Goal: Task Accomplishment & Management: Use online tool/utility

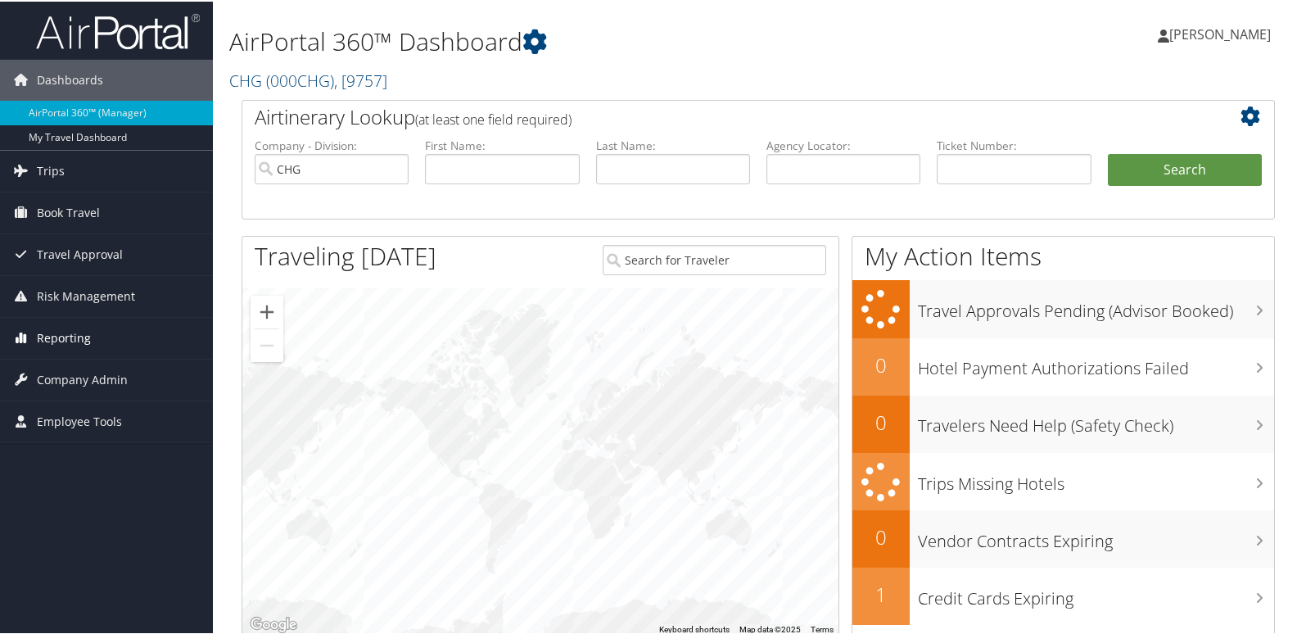
click at [61, 332] on span "Reporting" at bounding box center [64, 336] width 54 height 41
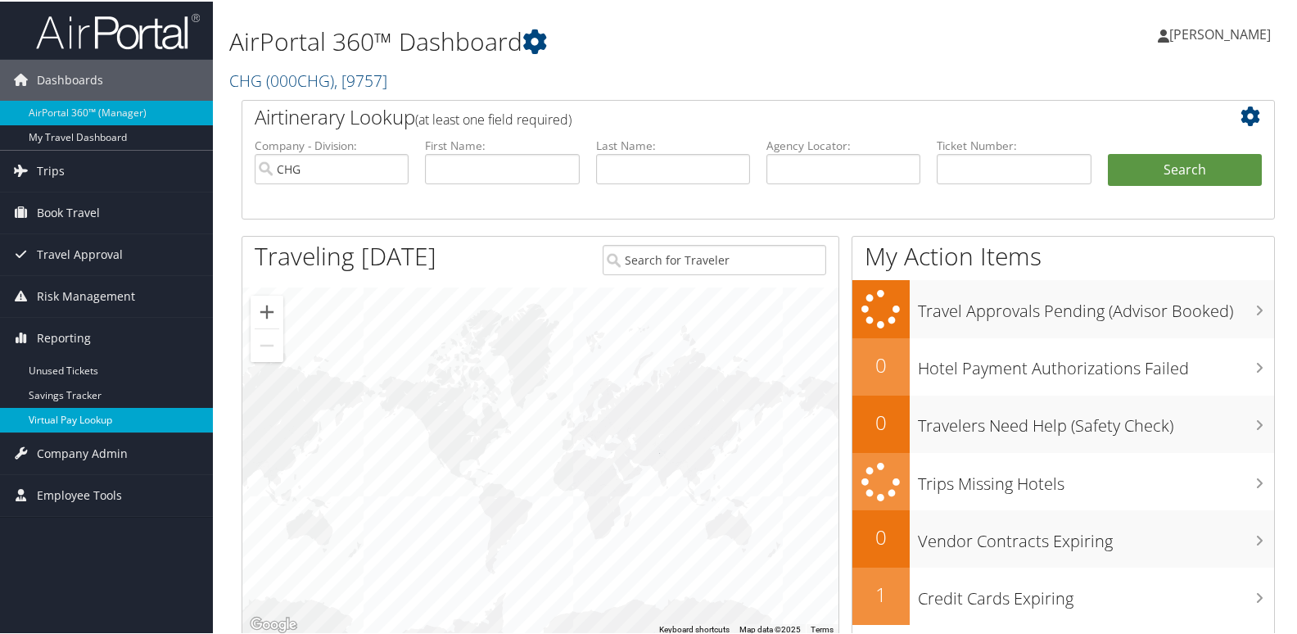
click at [66, 420] on link "Virtual Pay Lookup" at bounding box center [106, 418] width 213 height 25
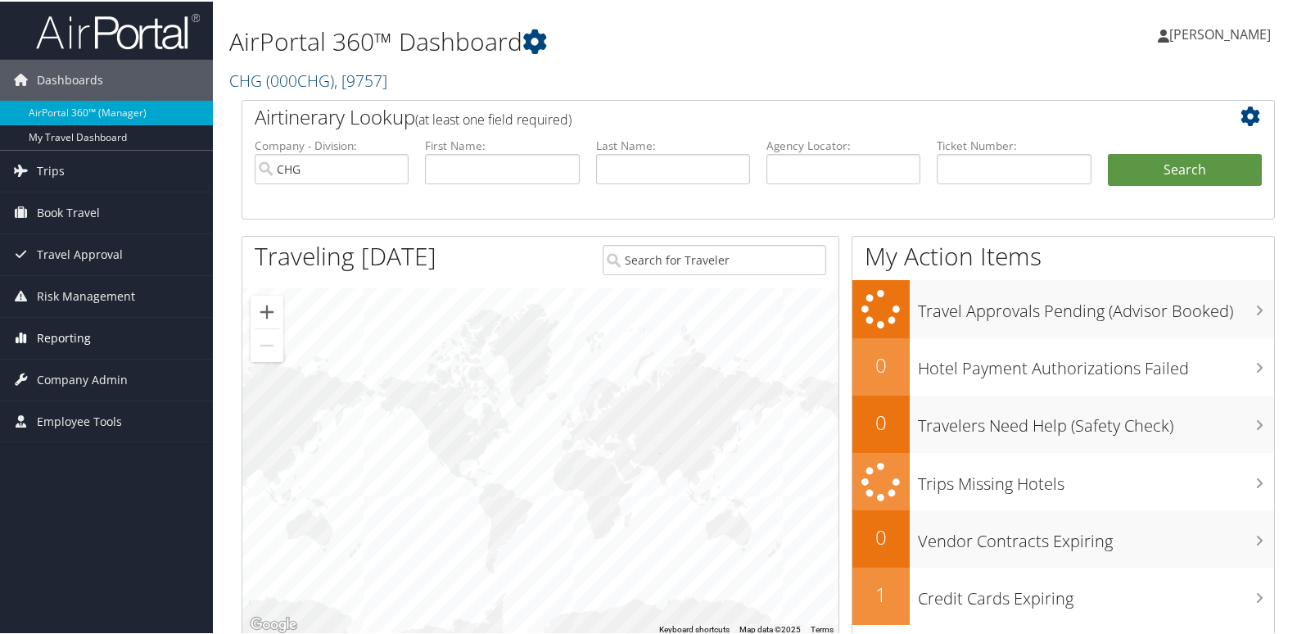
click at [67, 340] on span "Reporting" at bounding box center [64, 336] width 54 height 41
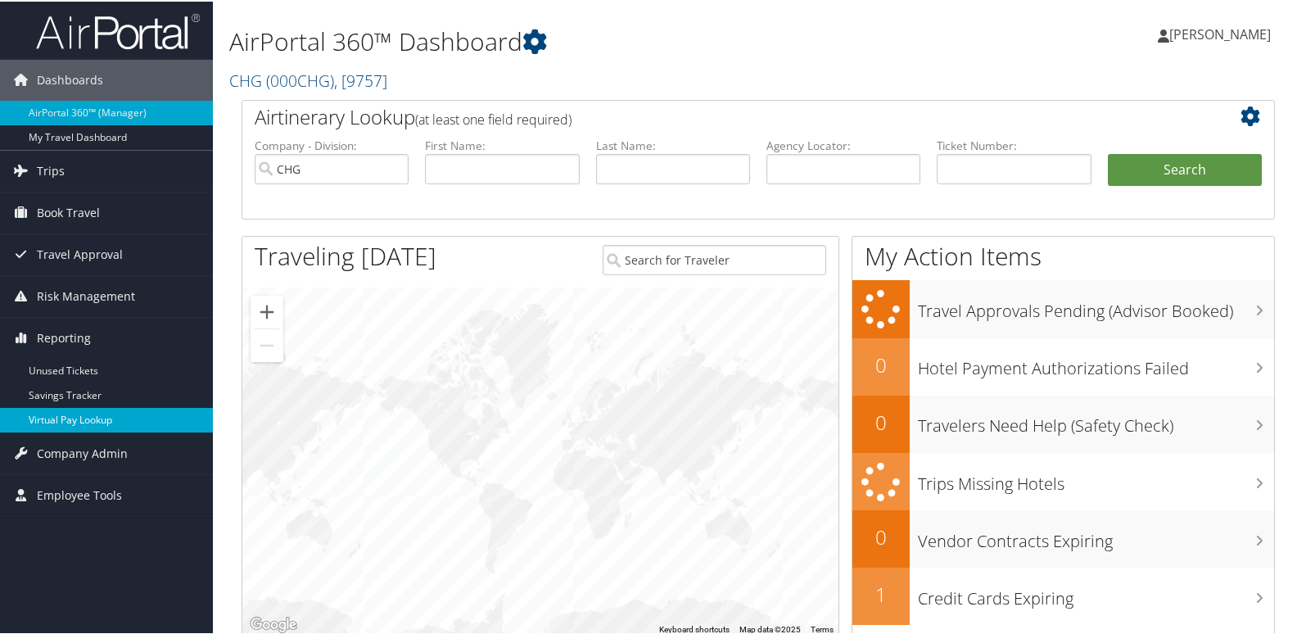
click at [56, 413] on link "Virtual Pay Lookup" at bounding box center [106, 418] width 213 height 25
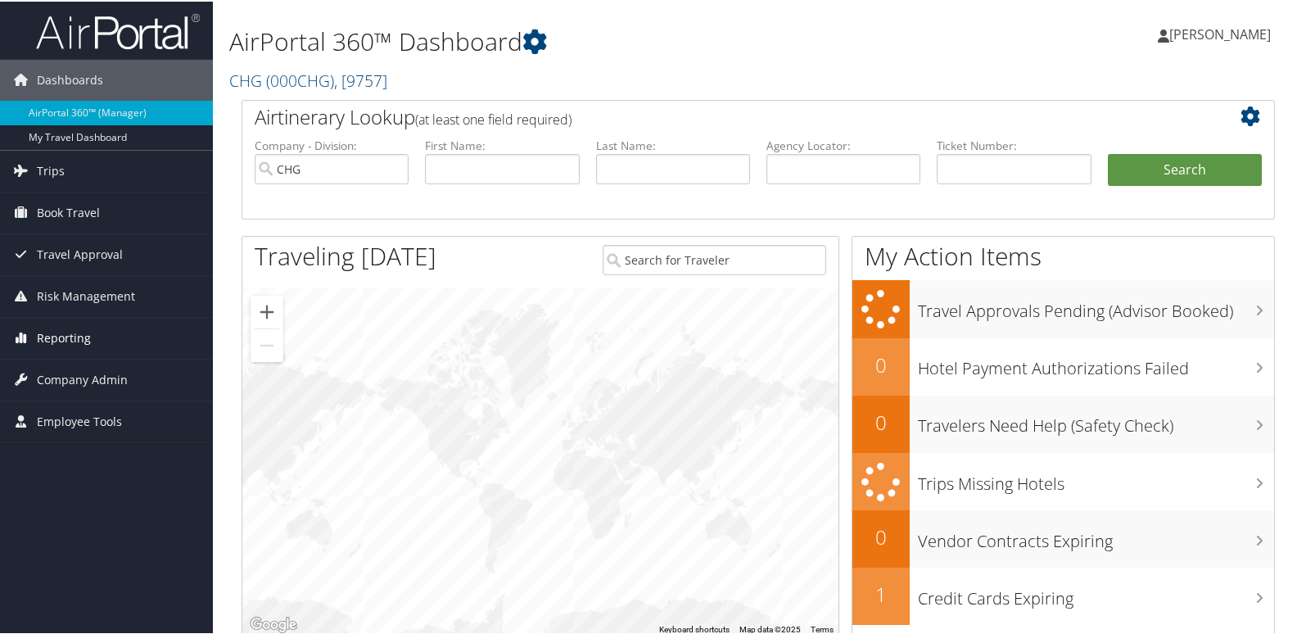
click at [66, 334] on span "Reporting" at bounding box center [64, 336] width 54 height 41
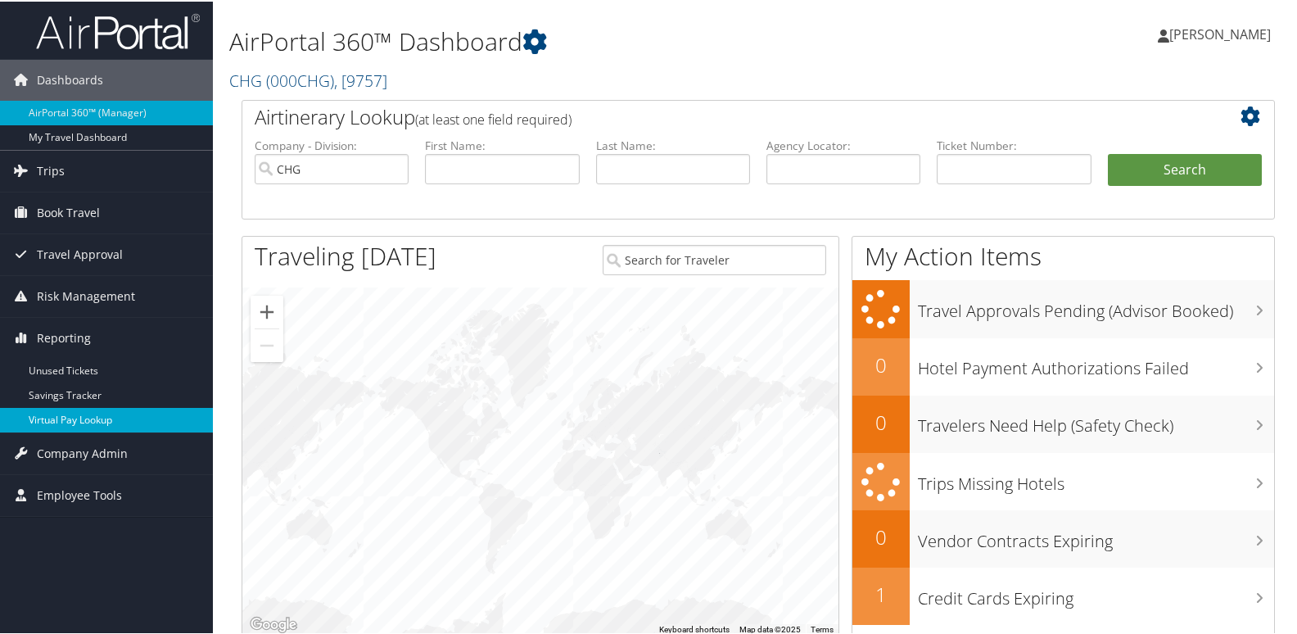
click at [70, 414] on link "Virtual Pay Lookup" at bounding box center [106, 418] width 213 height 25
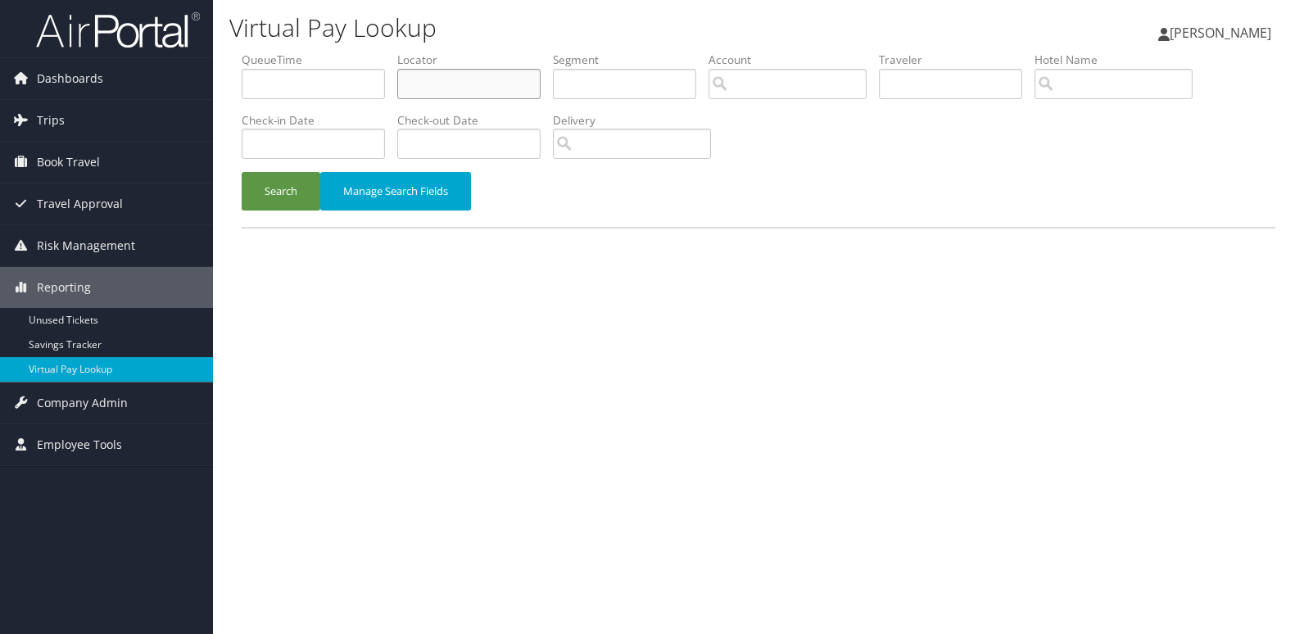
click at [436, 84] on input "text" at bounding box center [468, 84] width 143 height 30
paste input "WHYVFO"
type input "WHYVFO"
click at [242, 220] on div "Search Manage Search Fields" at bounding box center [758, 199] width 1058 height 55
click at [290, 196] on button "Search" at bounding box center [281, 191] width 79 height 38
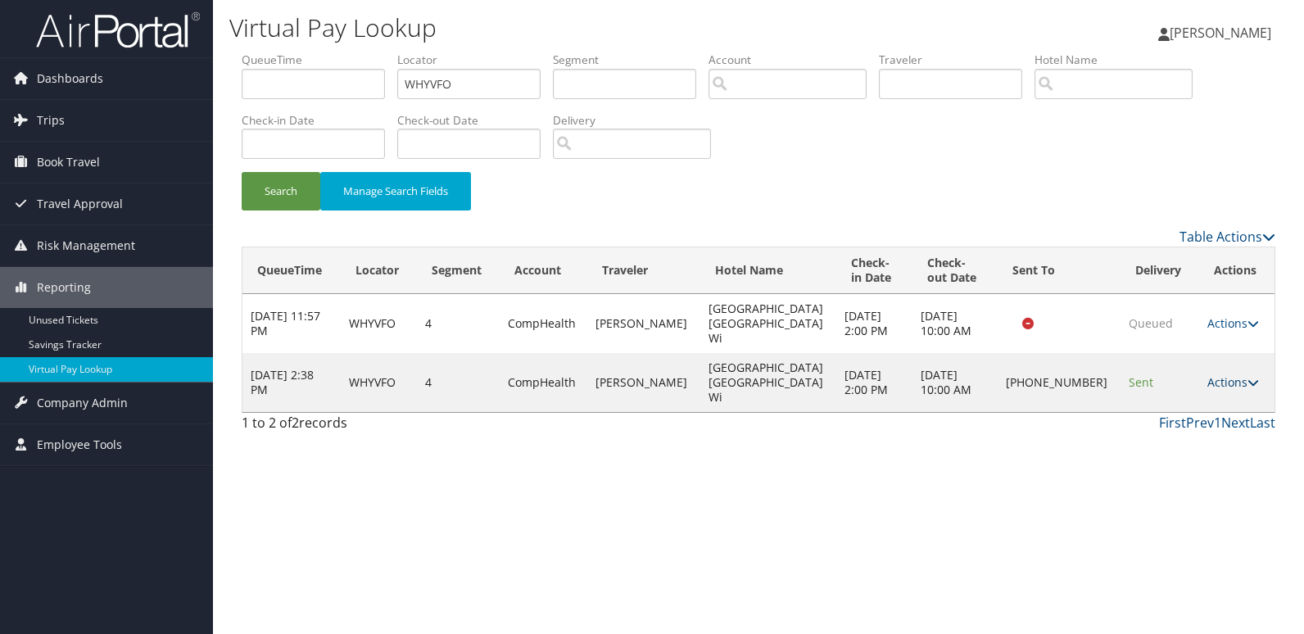
click at [1219, 374] on link "Actions" at bounding box center [1233, 382] width 52 height 16
click at [1158, 411] on link "Logs" at bounding box center [1176, 412] width 140 height 28
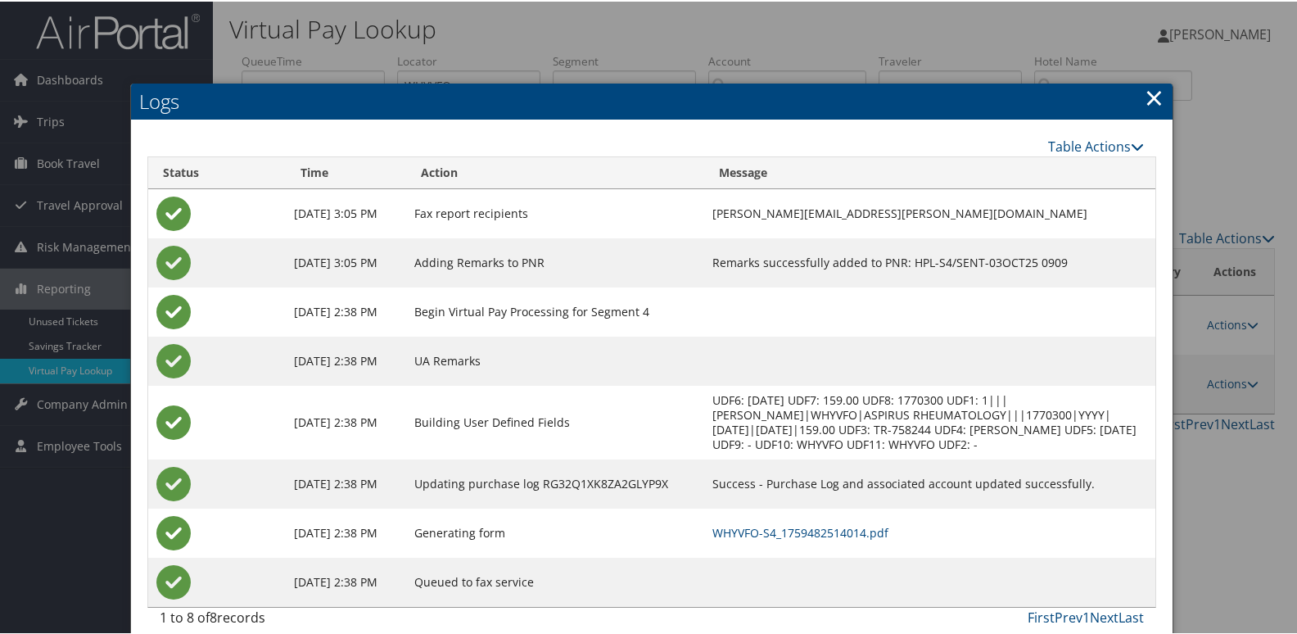
scroll to position [17, 0]
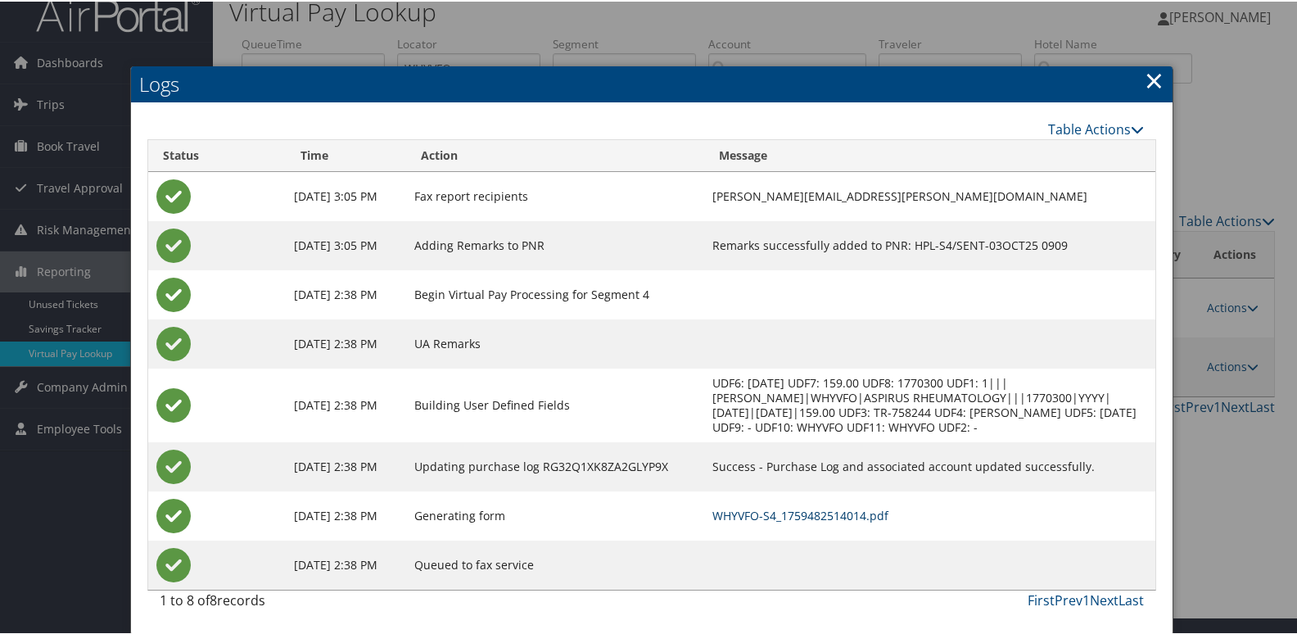
click at [773, 515] on link "WHYVFO-S4_1759482514014.pdf" at bounding box center [801, 514] width 176 height 16
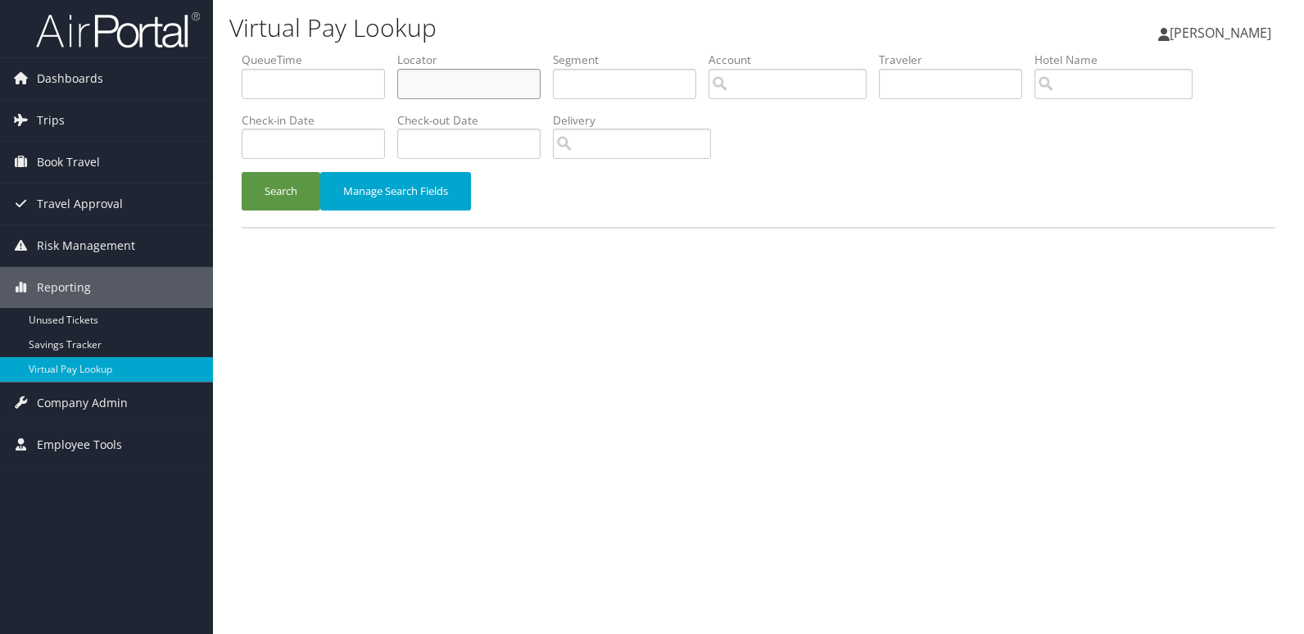
click at [415, 86] on input "text" at bounding box center [468, 84] width 143 height 30
paste input "FDQSEA"
type input "FDQSEA"
click at [277, 210] on div "Search Manage Search Fields" at bounding box center [758, 199] width 1058 height 55
click at [292, 189] on button "Search" at bounding box center [281, 191] width 79 height 38
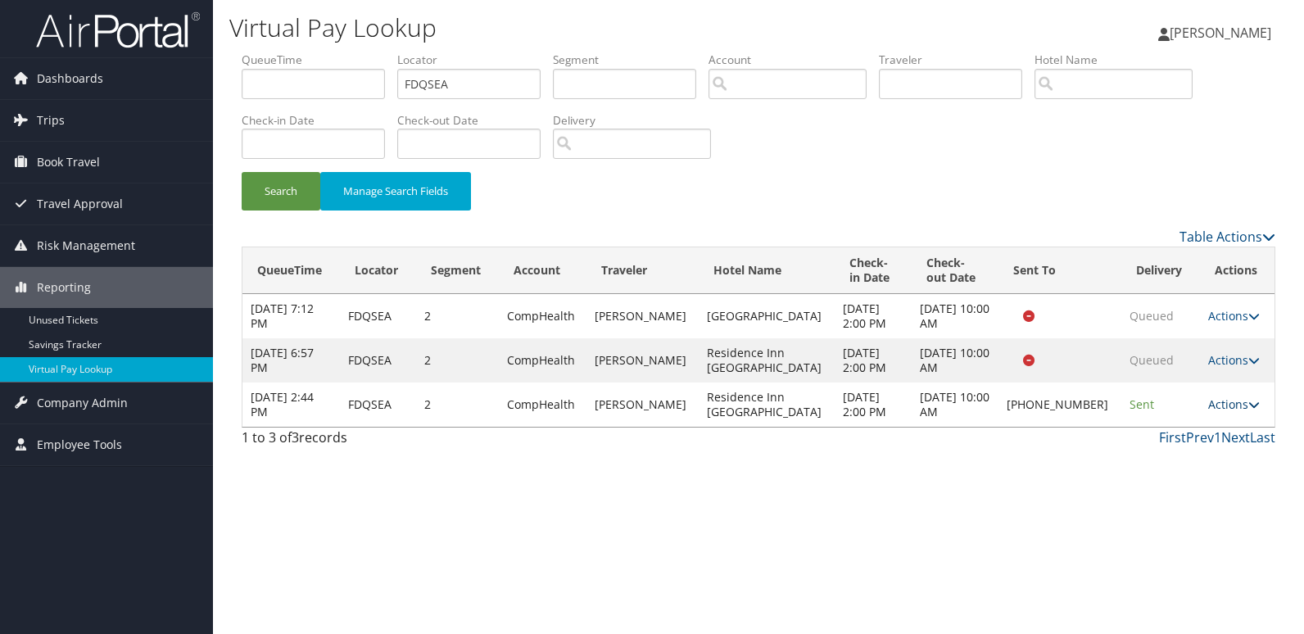
click at [1228, 404] on link "Actions" at bounding box center [1234, 404] width 52 height 16
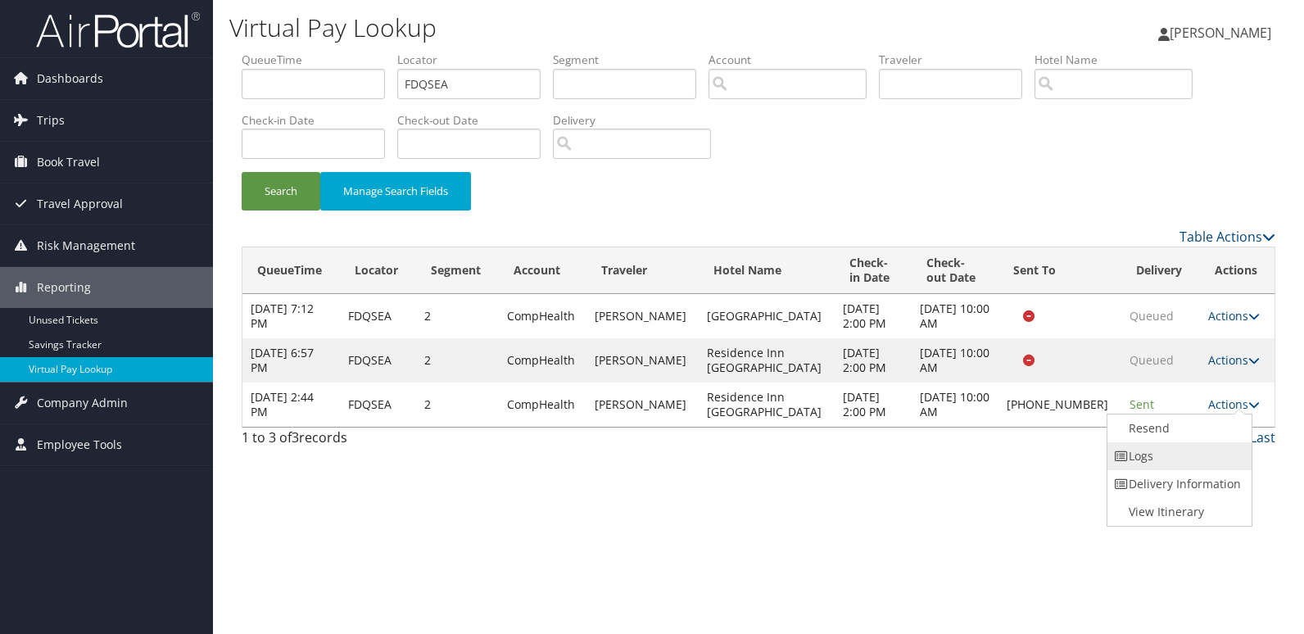
click at [1172, 453] on link "Logs" at bounding box center [1177, 456] width 140 height 28
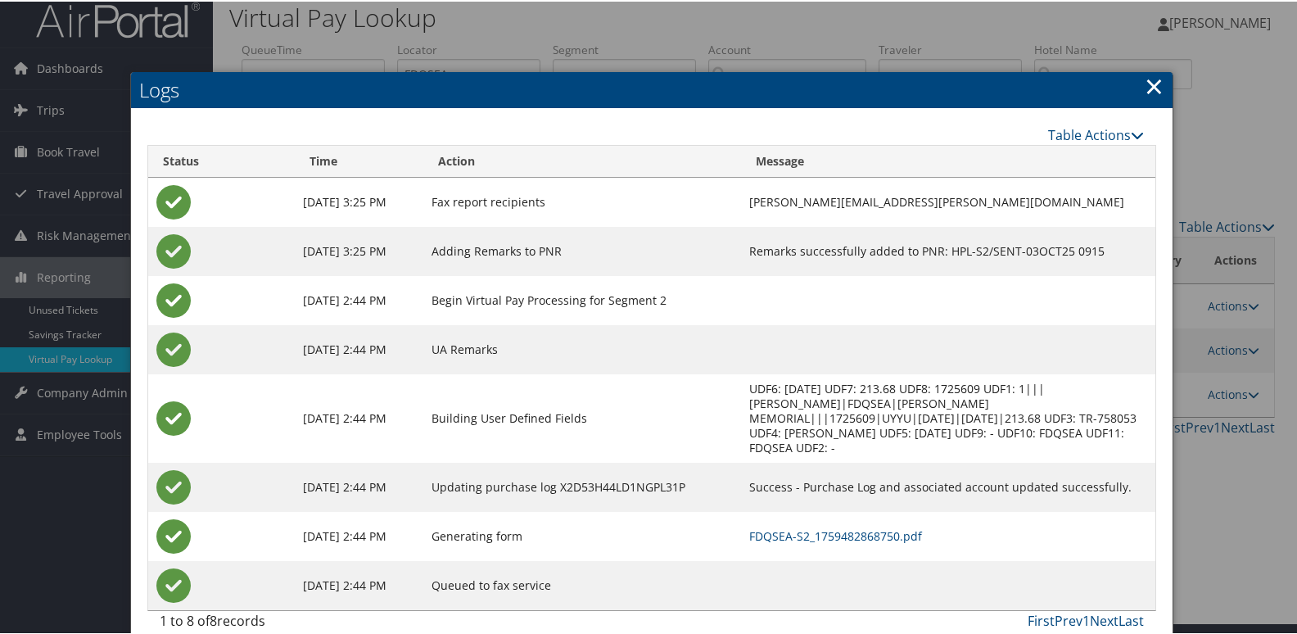
scroll to position [17, 0]
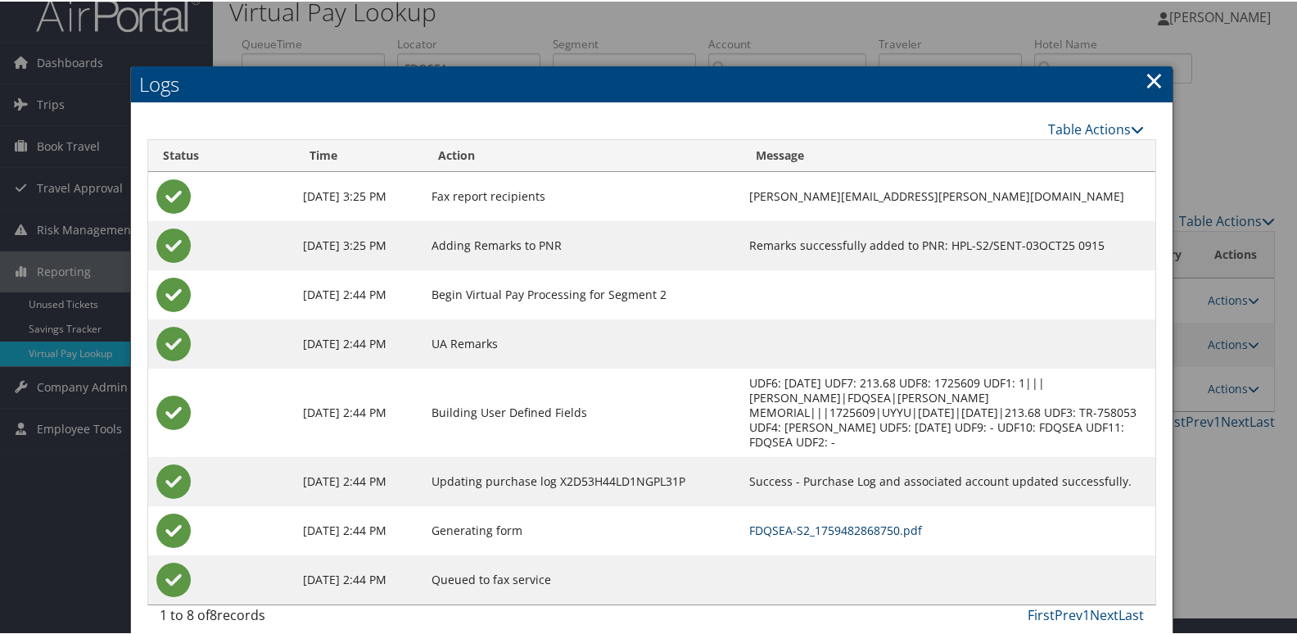
click at [825, 521] on link "FDQSEA-S2_1759482868750.pdf" at bounding box center [835, 529] width 173 height 16
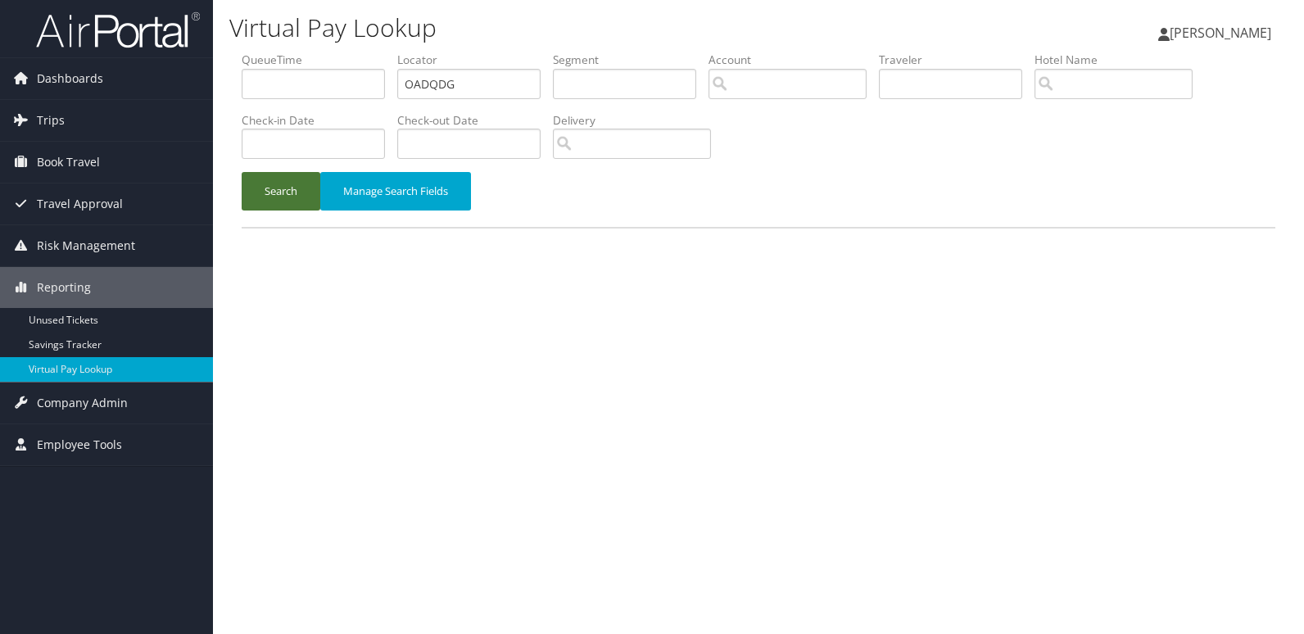
type input "OADQDG"
click at [264, 197] on button "Search" at bounding box center [281, 191] width 79 height 38
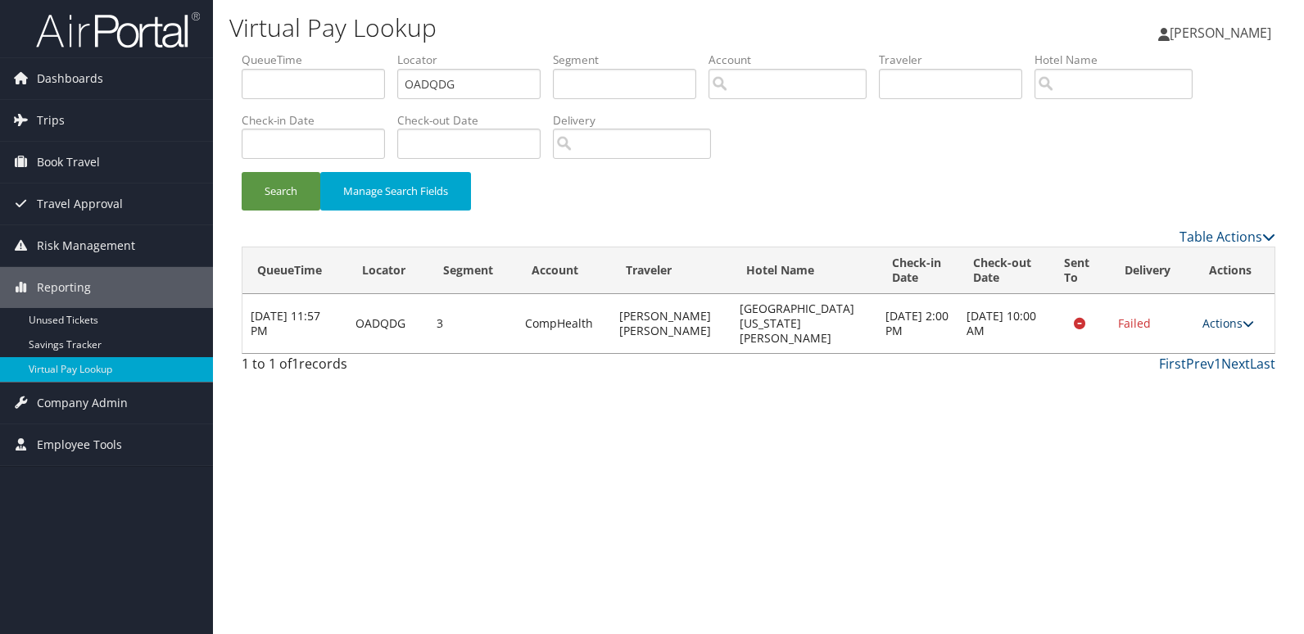
click at [1242, 318] on icon at bounding box center [1247, 323] width 11 height 11
click at [1179, 362] on link "Logs" at bounding box center [1194, 368] width 103 height 28
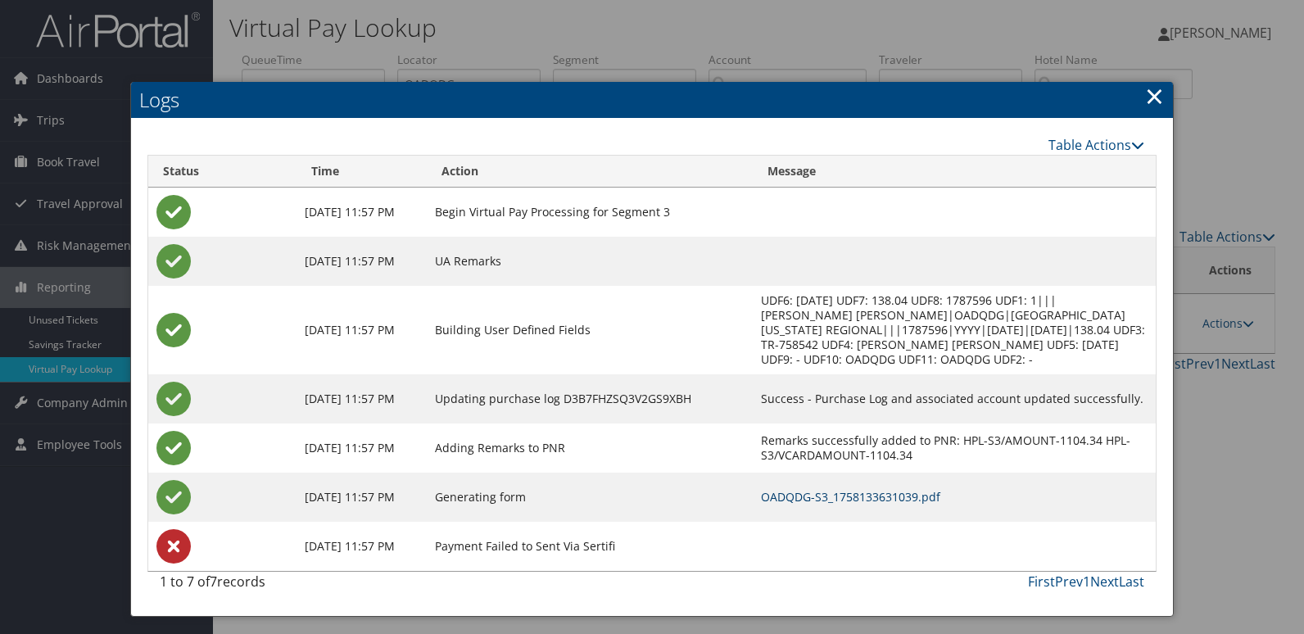
drag, startPoint x: 809, startPoint y: 484, endPoint x: 615, endPoint y: 403, distance: 210.4
click at [809, 489] on link "OADQDG-S3_1758133631039.pdf" at bounding box center [850, 497] width 179 height 16
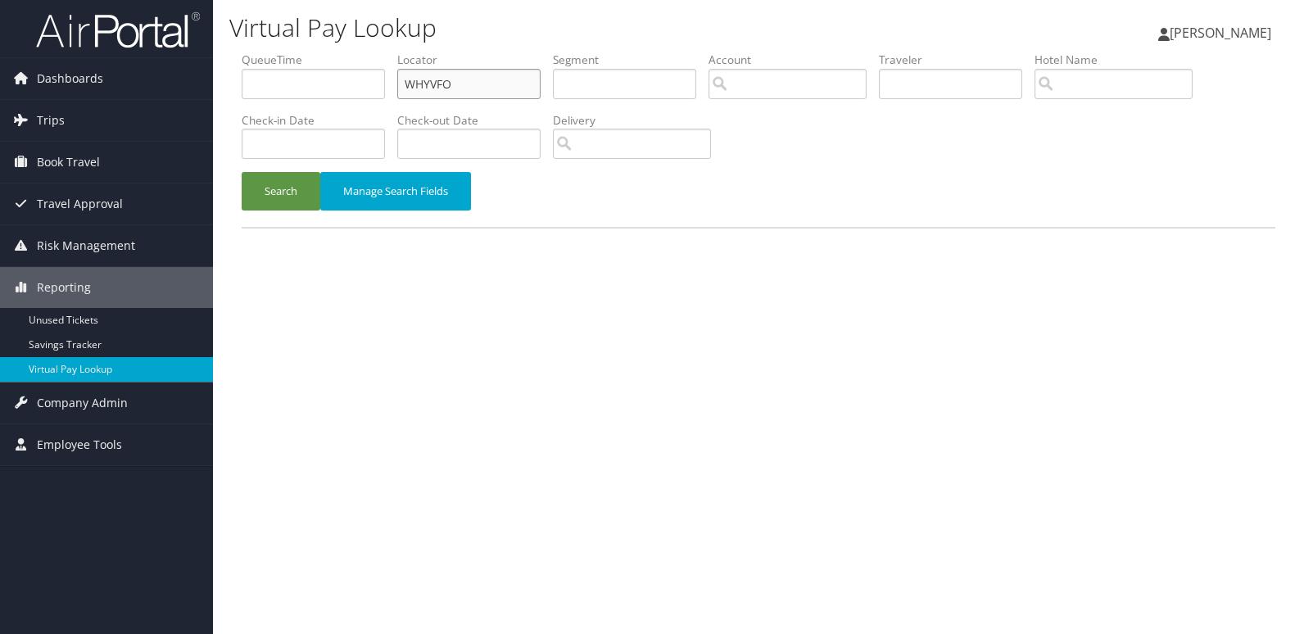
drag, startPoint x: 0, startPoint y: 0, endPoint x: 236, endPoint y: 111, distance: 260.8
click at [242, 111] on form "QueueTime Locator WHYVFO Segment Account Traveler Hotel Name Check-in Date Chec…" at bounding box center [759, 139] width 1034 height 175
paste input "GFUWSV"
type input "GFUWSV"
click at [278, 188] on button "Search" at bounding box center [281, 191] width 79 height 38
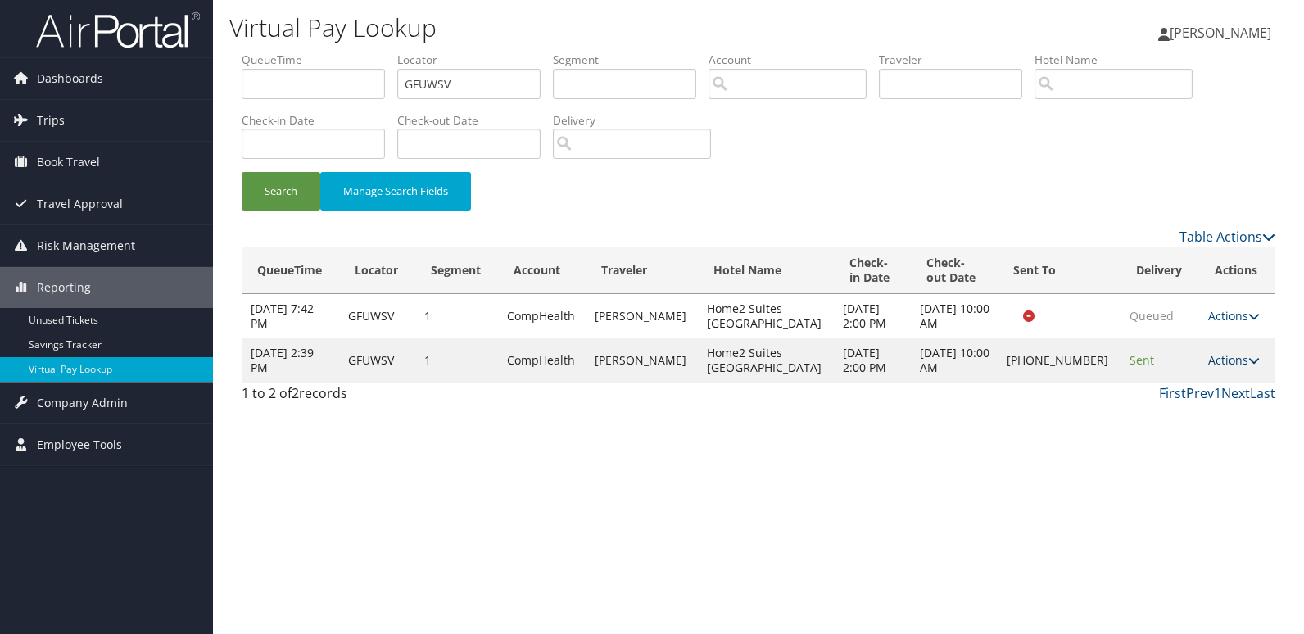
click at [1232, 359] on link "Actions" at bounding box center [1234, 360] width 52 height 16
click at [1172, 412] on link "Logs" at bounding box center [1175, 412] width 140 height 28
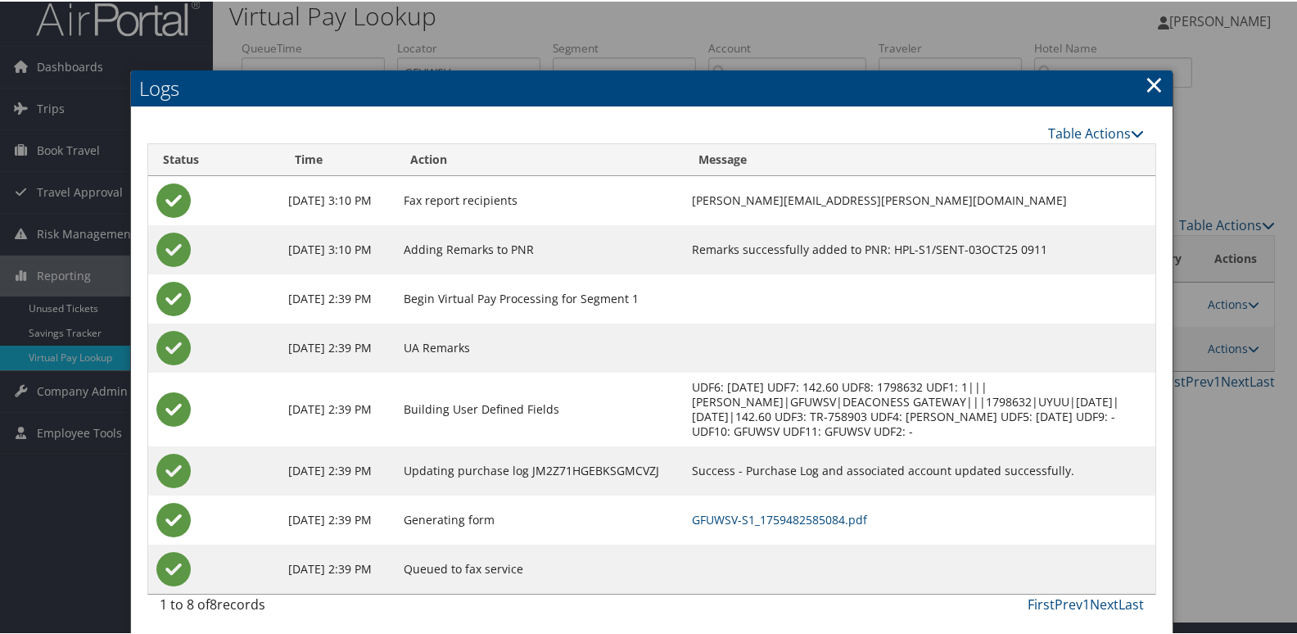
scroll to position [17, 0]
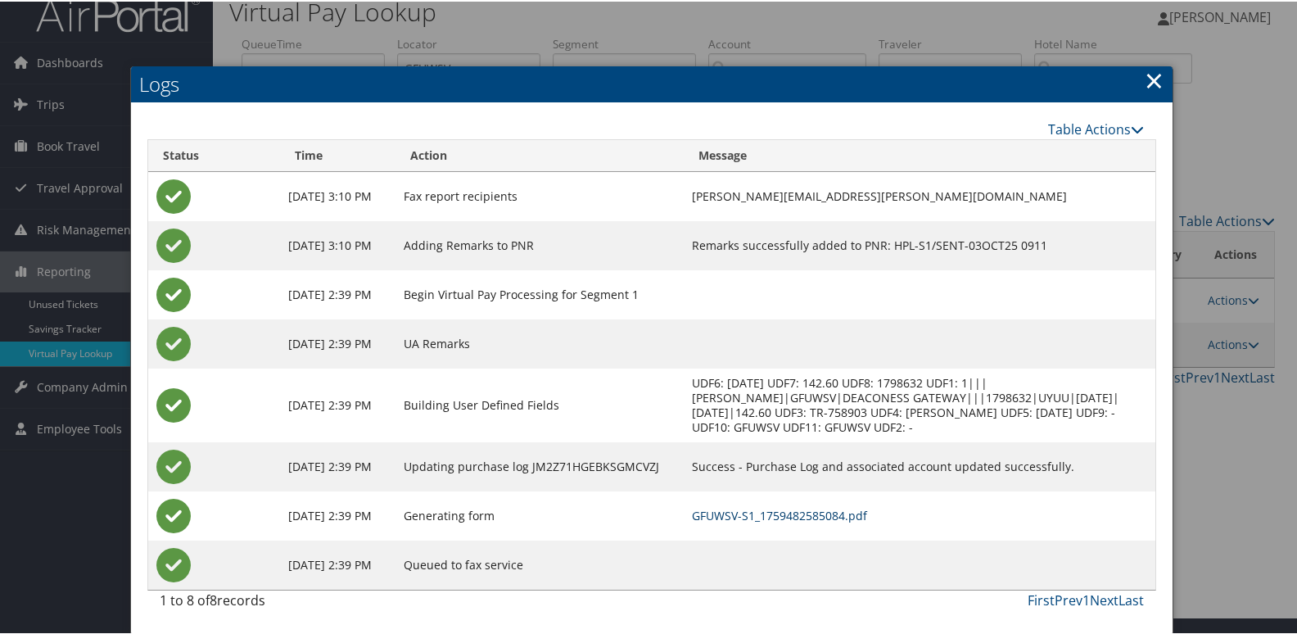
click at [829, 521] on link "GFUWSV-S1_1759482585084.pdf" at bounding box center [779, 514] width 175 height 16
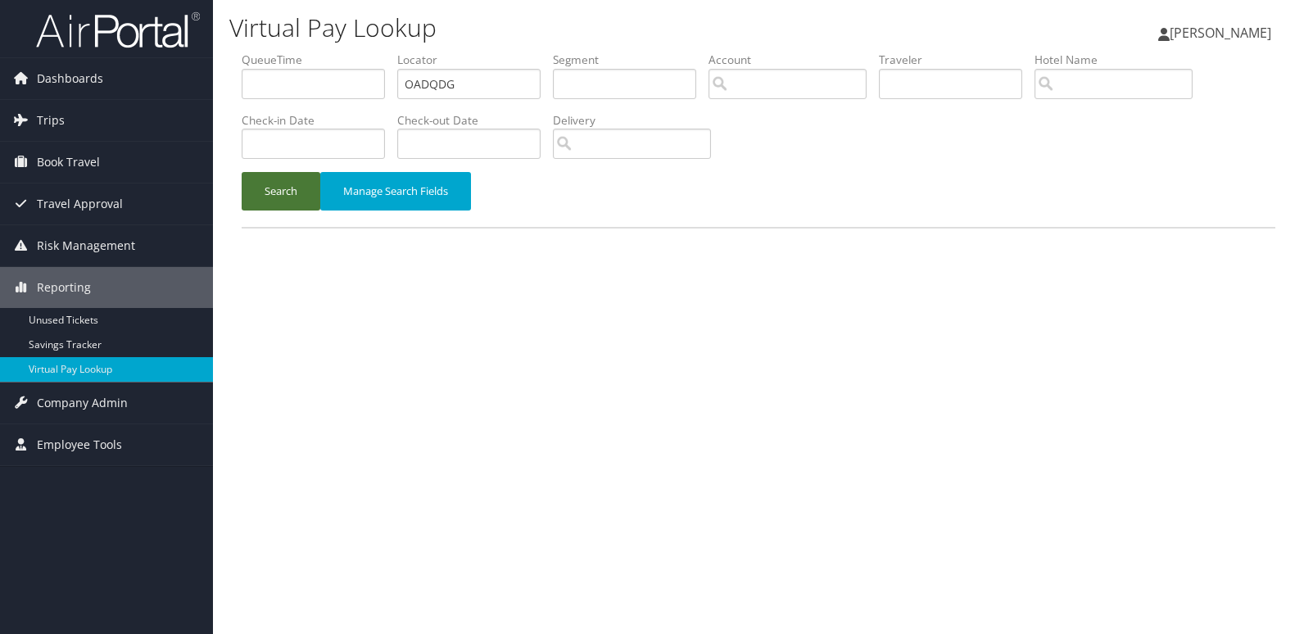
click at [300, 189] on button "Search" at bounding box center [281, 191] width 79 height 38
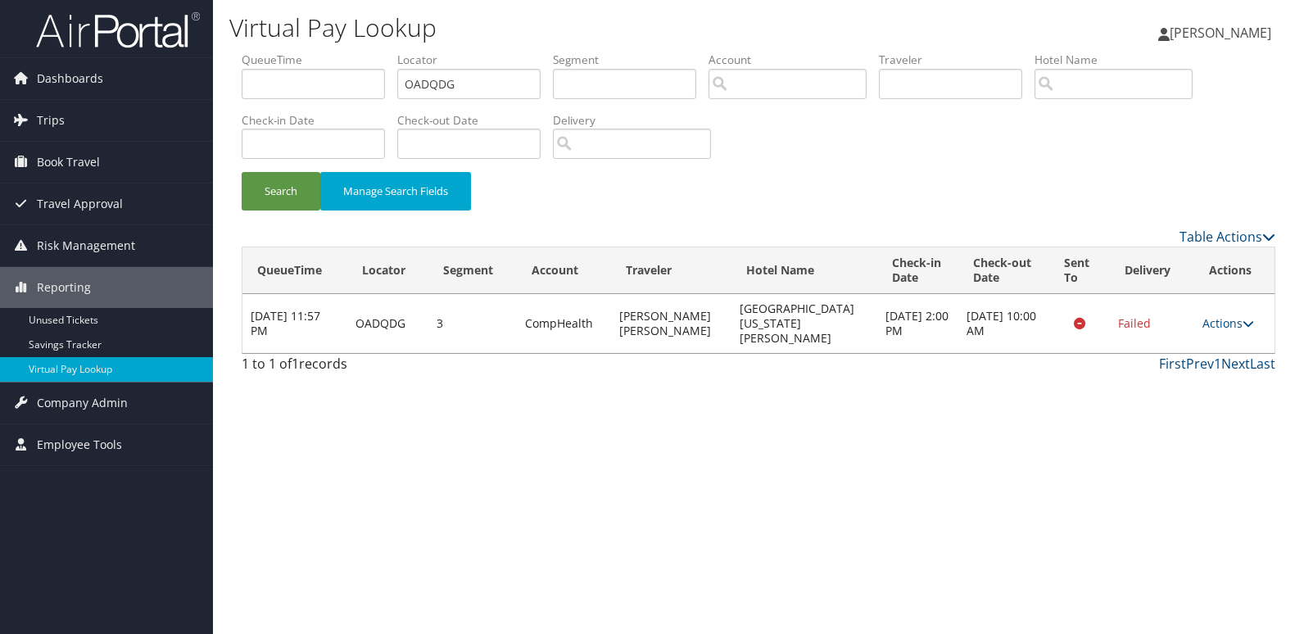
click at [1228, 322] on link "Actions" at bounding box center [1228, 323] width 52 height 16
click at [1187, 340] on link "Resend" at bounding box center [1194, 340] width 103 height 28
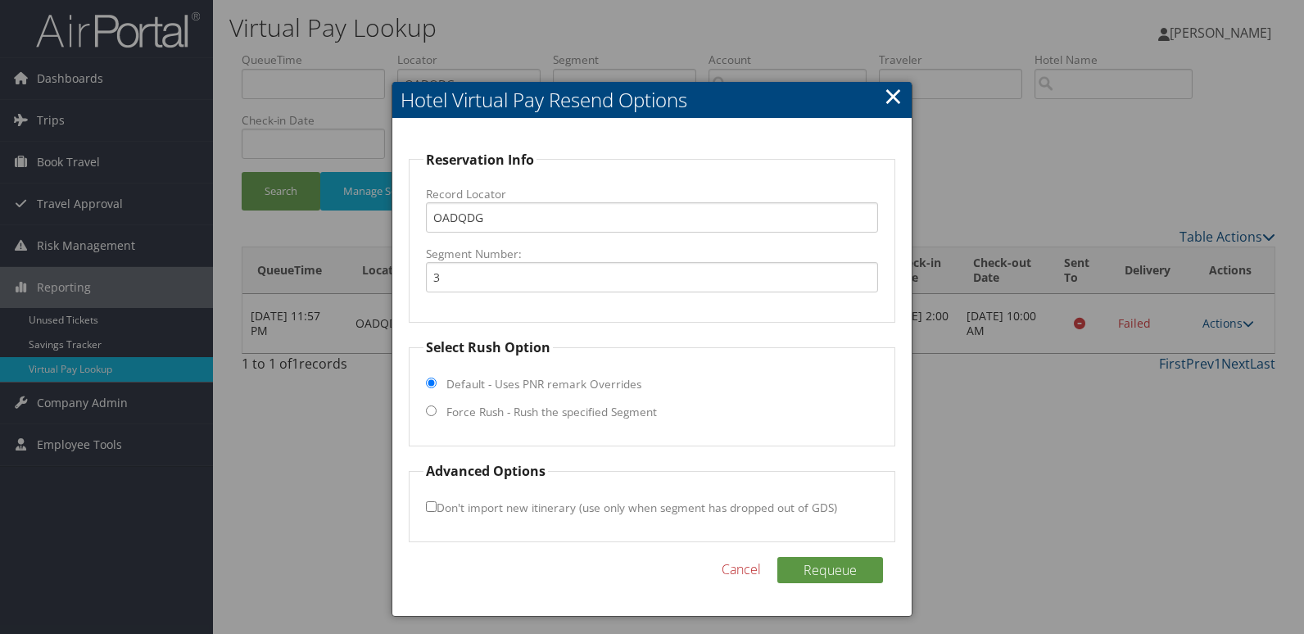
click at [524, 405] on label "Force Rush - Rush the specified Segment" at bounding box center [551, 412] width 210 height 16
click at [437, 405] on input "Force Rush - Rush the specified Segment" at bounding box center [431, 410] width 11 height 11
radio input "true"
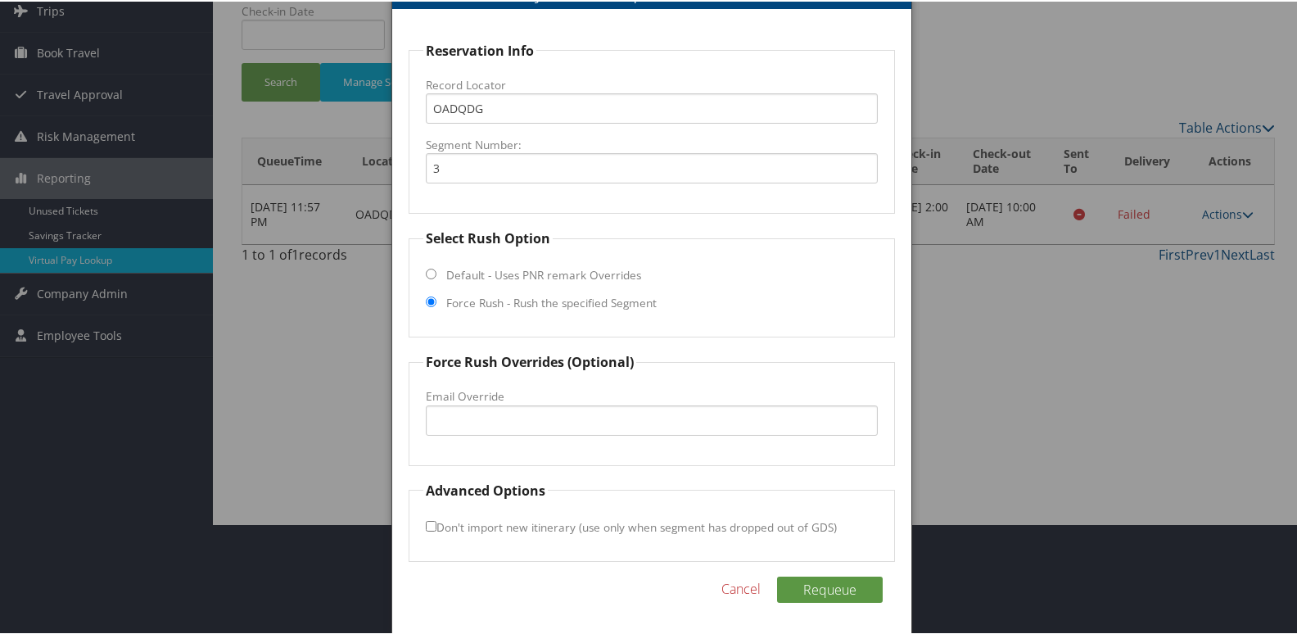
scroll to position [111, 0]
click at [446, 428] on input "Email Override" at bounding box center [652, 418] width 453 height 30
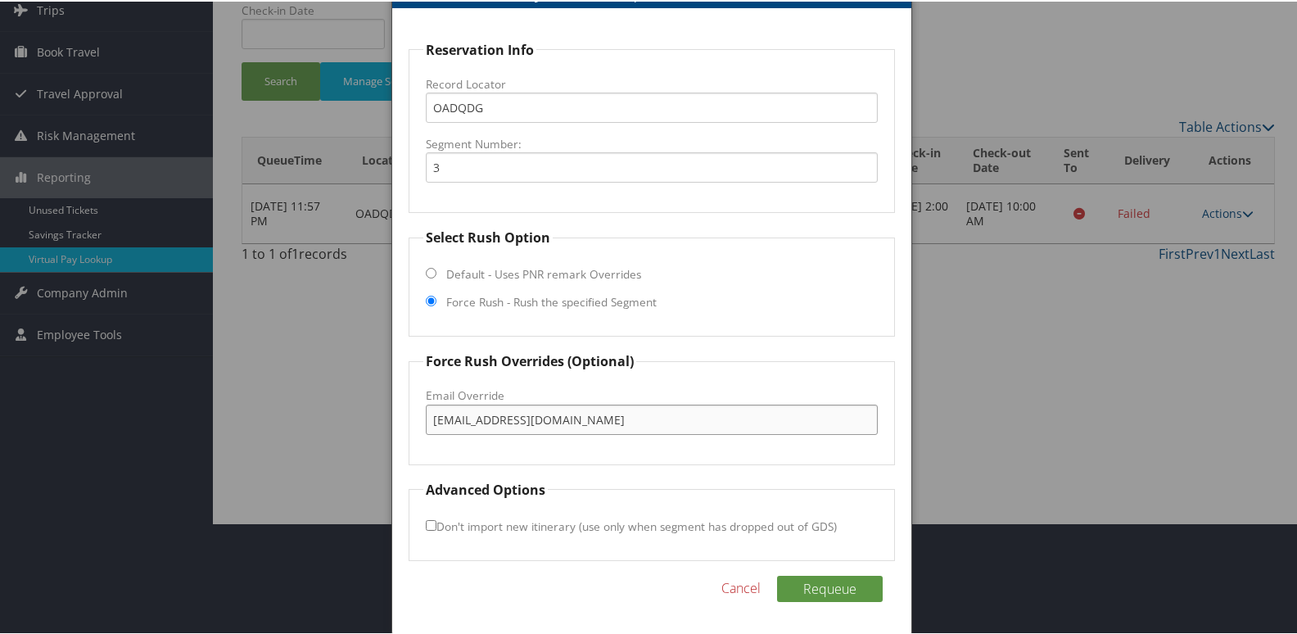
type input "[EMAIL_ADDRESS][DOMAIN_NAME]"
click at [428, 525] on input "Don't import new itinerary (use only when segment has dropped out of GDS)" at bounding box center [431, 523] width 11 height 11
checkbox input "true"
click at [831, 587] on button "Requeue" at bounding box center [830, 587] width 106 height 26
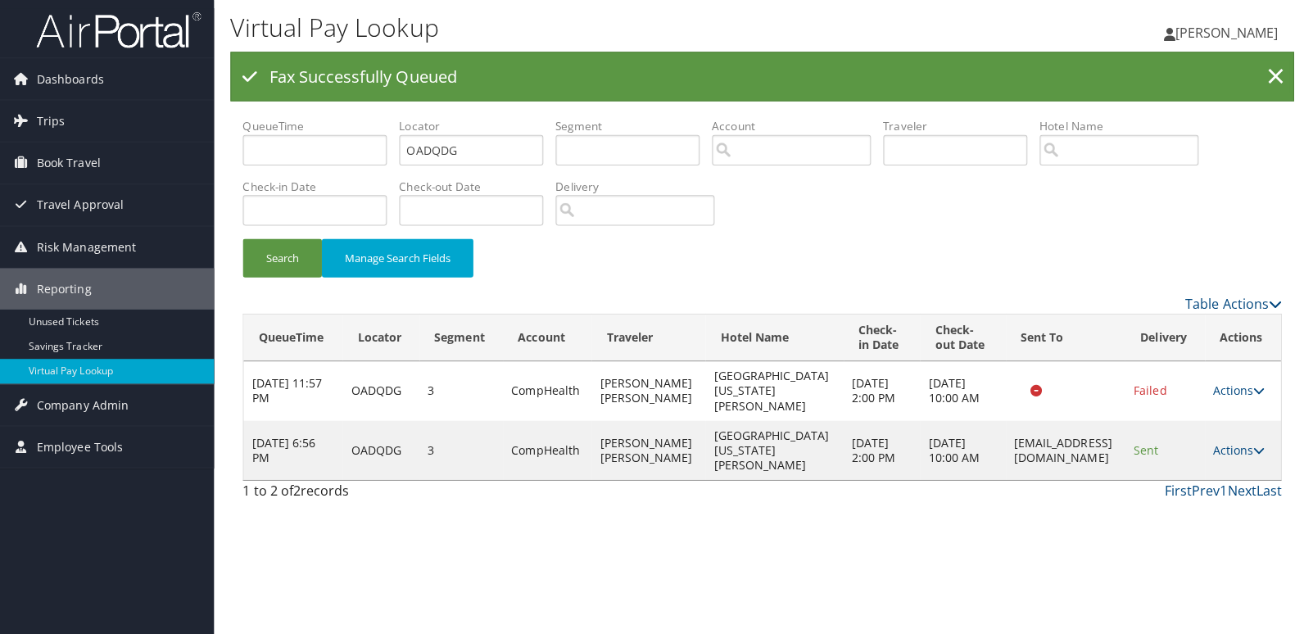
scroll to position [0, 0]
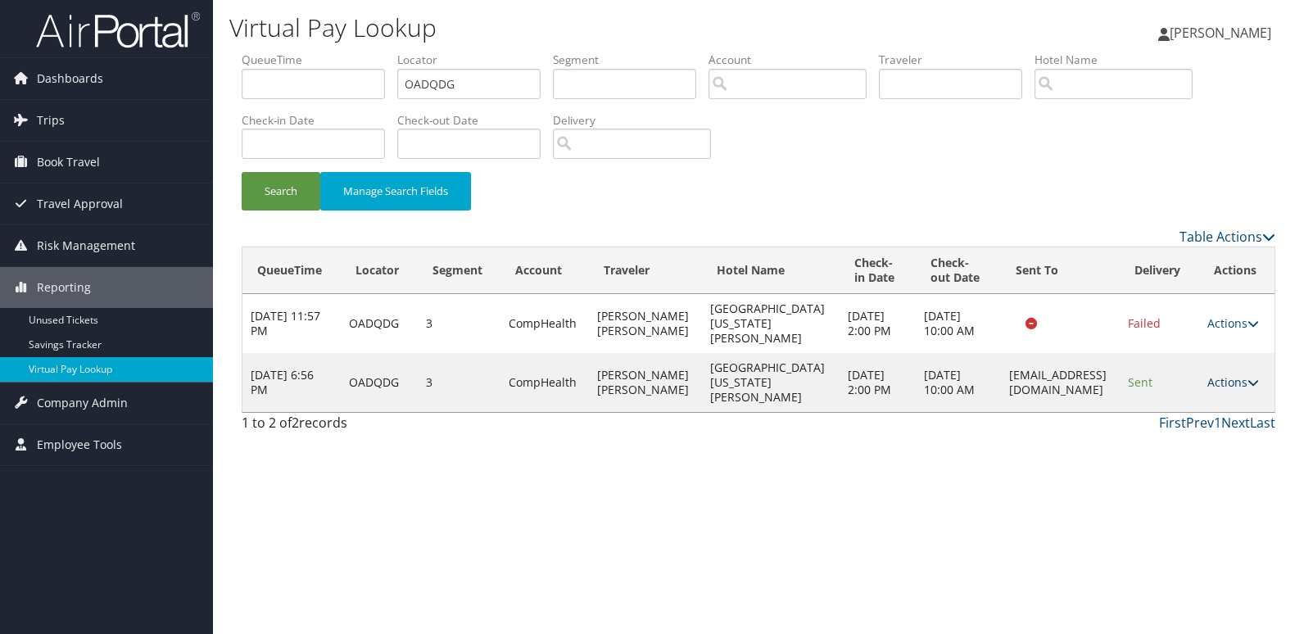
click at [1227, 374] on link "Actions" at bounding box center [1233, 382] width 52 height 16
click at [1175, 407] on link "Logs" at bounding box center [1202, 412] width 103 height 28
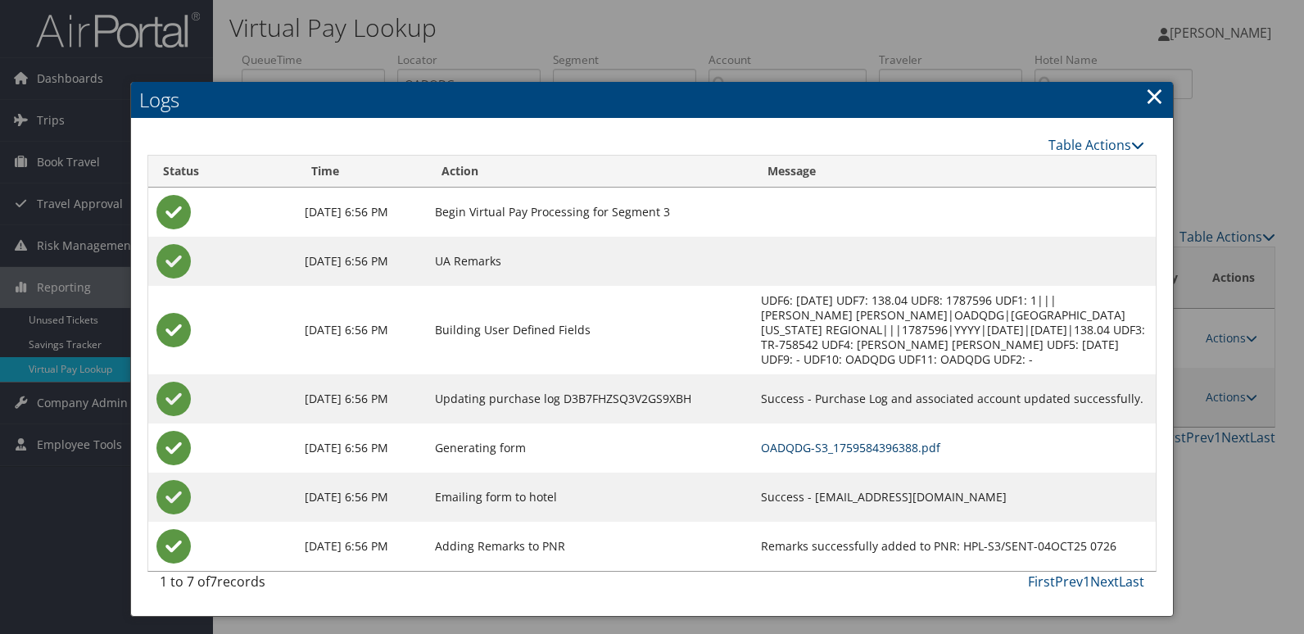
click at [783, 440] on link "OADQDG-S3_1759584396388.pdf" at bounding box center [850, 448] width 179 height 16
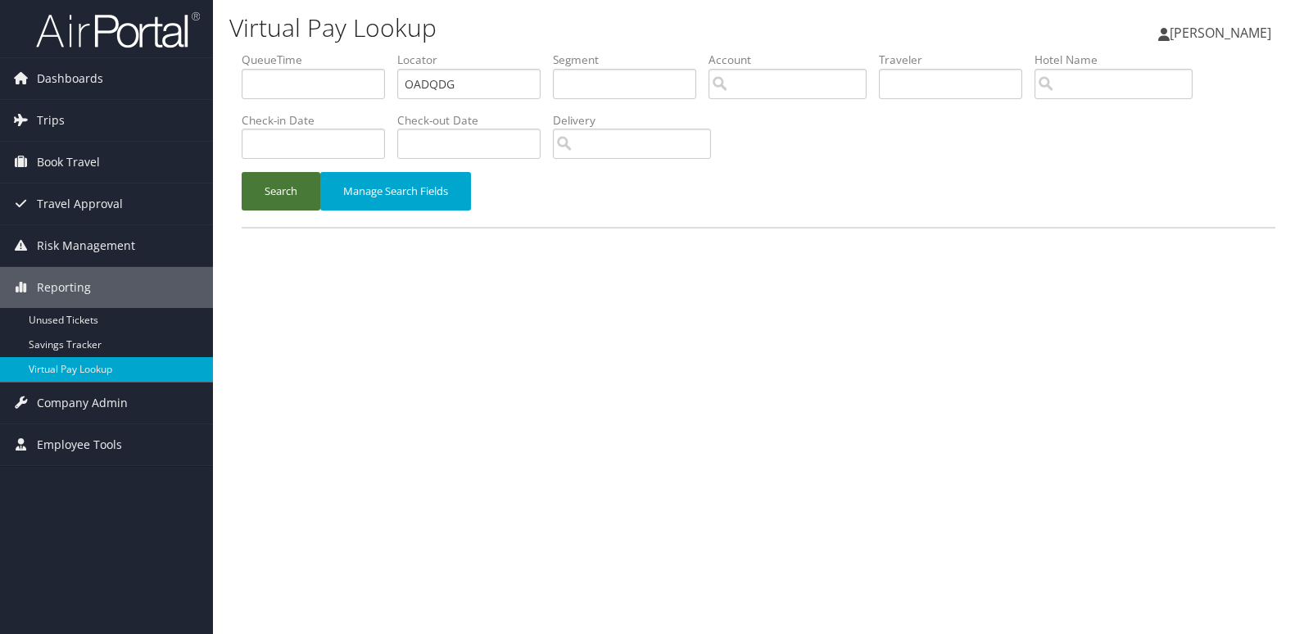
click at [298, 206] on button "Search" at bounding box center [281, 191] width 79 height 38
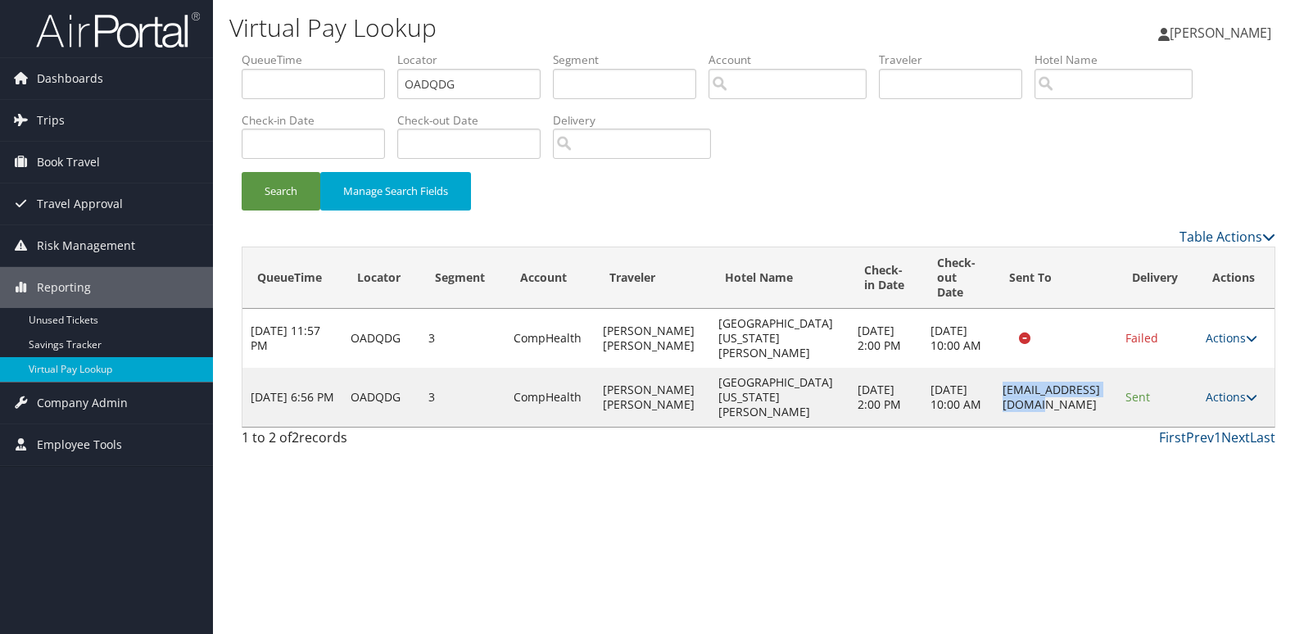
drag, startPoint x: 951, startPoint y: 393, endPoint x: 1085, endPoint y: 387, distance: 134.4
click at [1085, 387] on td "[EMAIL_ADDRESS][DOMAIN_NAME]" at bounding box center [1055, 397] width 123 height 59
copy td "[EMAIL_ADDRESS][DOMAIN_NAME]"
drag, startPoint x: 458, startPoint y: 83, endPoint x: 220, endPoint y: 115, distance: 239.8
click at [242, 115] on form "QueueTime Locator OADQDG Segment Account Traveler Hotel Name Check-in Date Chec…" at bounding box center [759, 139] width 1034 height 175
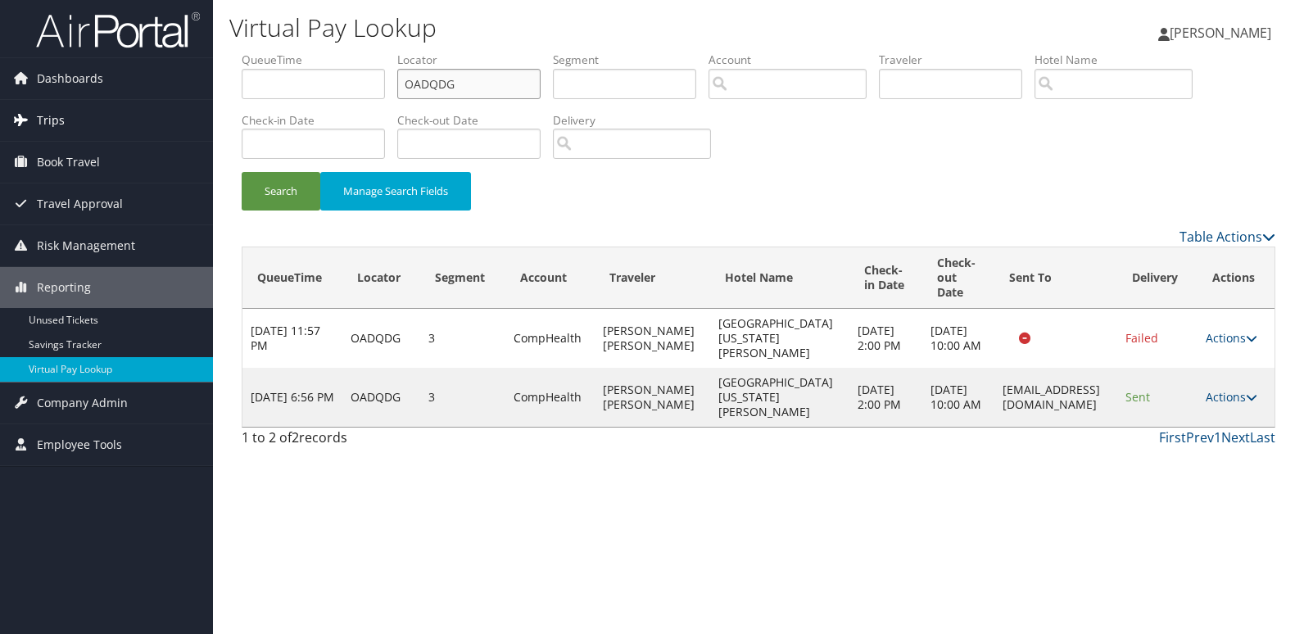
paste input "YJOMYS"
type input "YJOMYS"
click at [292, 181] on button "Search" at bounding box center [281, 191] width 79 height 38
click at [1219, 397] on link "Actions" at bounding box center [1232, 397] width 52 height 16
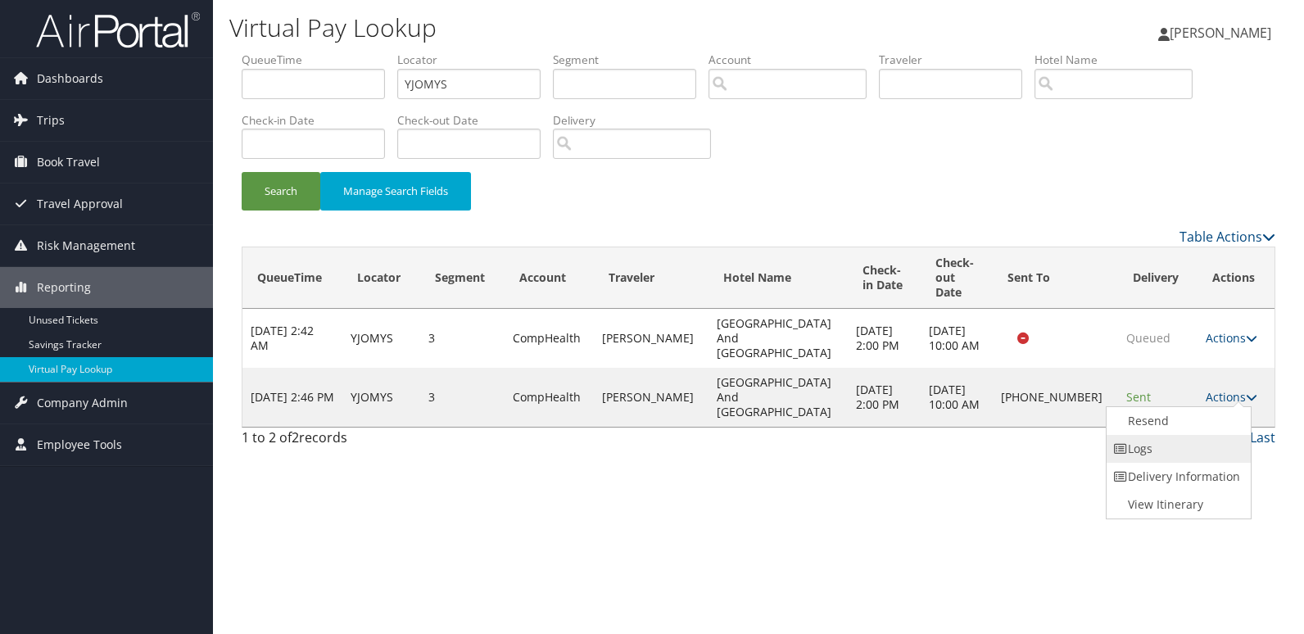
click at [1147, 453] on link "Logs" at bounding box center [1176, 449] width 140 height 28
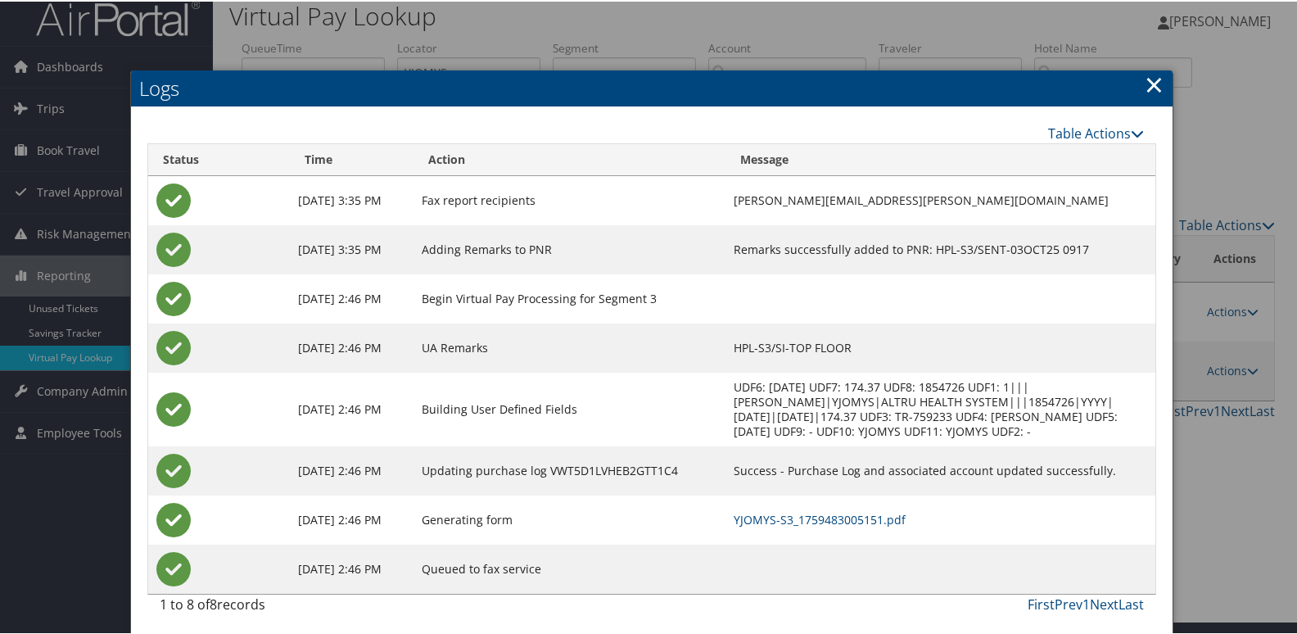
scroll to position [17, 0]
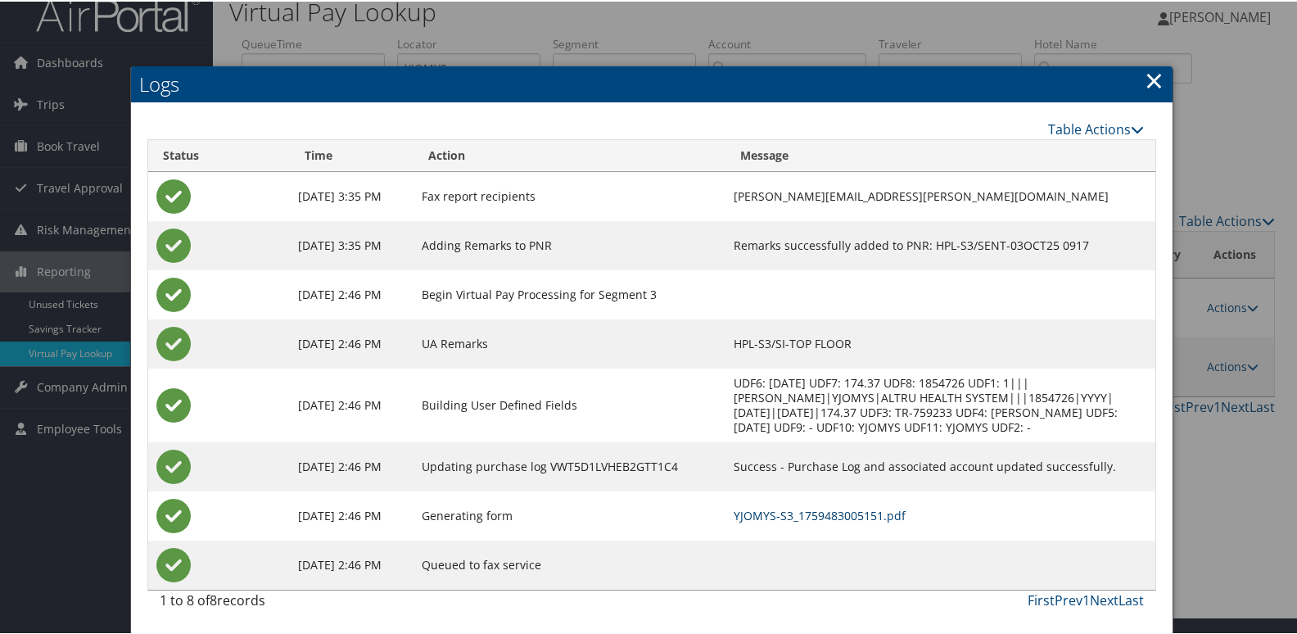
click at [817, 518] on link "YJOMYS-S3_1759483005151.pdf" at bounding box center [820, 514] width 172 height 16
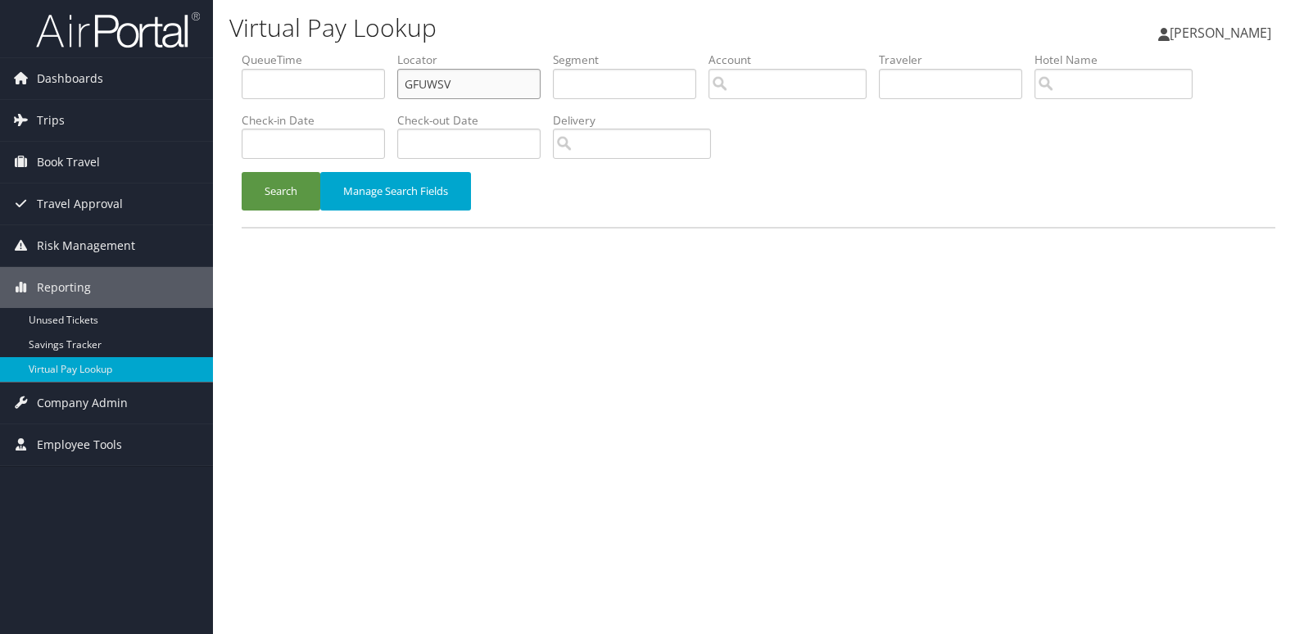
drag, startPoint x: 464, startPoint y: 93, endPoint x: 299, endPoint y: 99, distance: 165.6
click at [312, 52] on ul "QueueTime Locator GFUWSV Segment Account Traveler Hotel Name Check-in Date Chec…" at bounding box center [759, 52] width 1034 height 0
paste input "DMVGGS"
type input "DMVGGS"
click at [300, 177] on button "Search" at bounding box center [281, 191] width 79 height 38
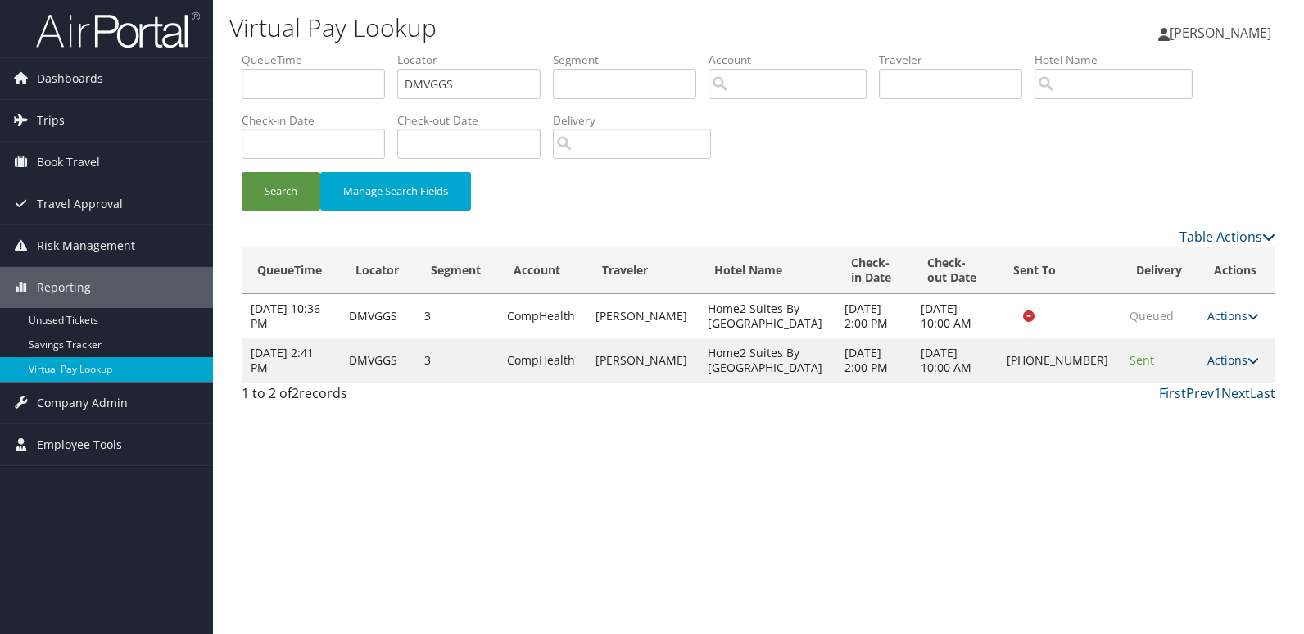
click at [1249, 367] on link "Actions" at bounding box center [1233, 360] width 52 height 16
click at [1193, 404] on link "Logs" at bounding box center [1177, 412] width 140 height 28
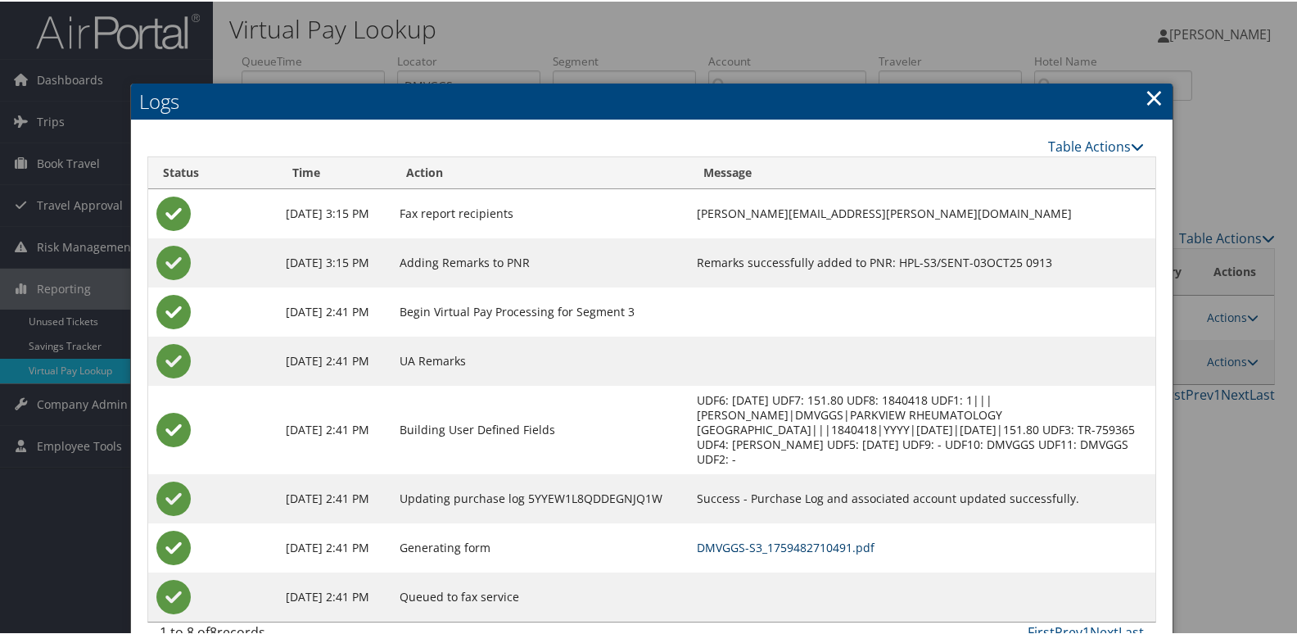
click at [803, 538] on link "DMVGGS-S3_1759482710491.pdf" at bounding box center [786, 546] width 178 height 16
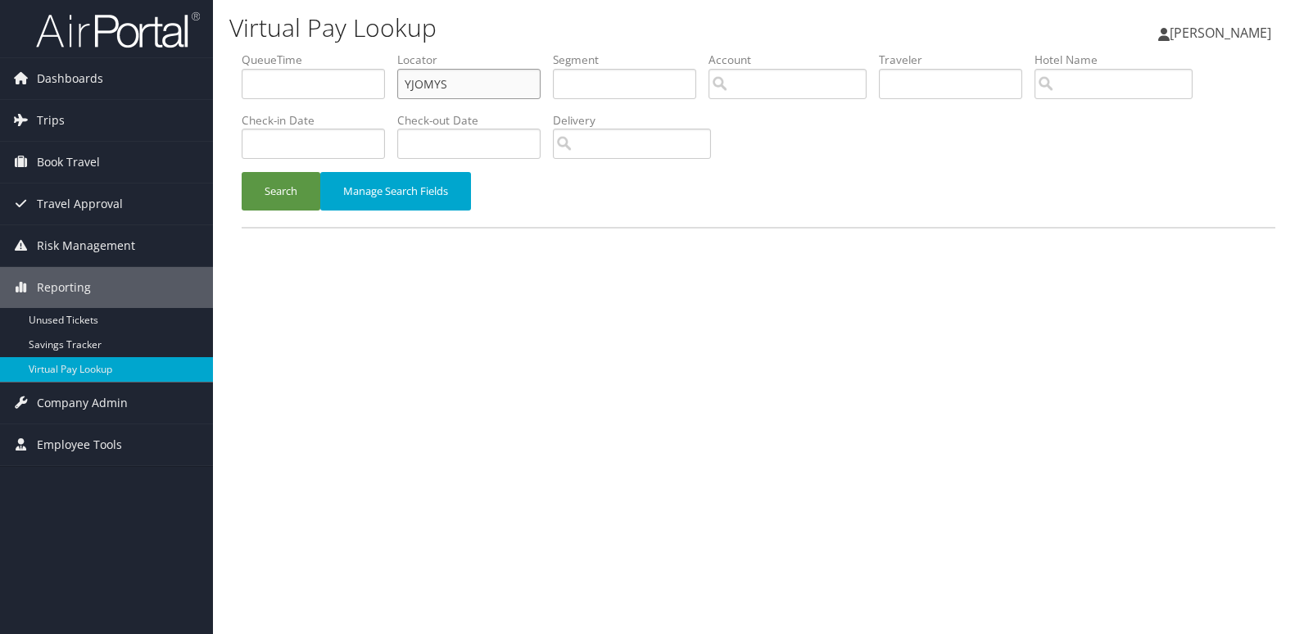
drag, startPoint x: 470, startPoint y: 85, endPoint x: 252, endPoint y: 120, distance: 220.5
click at [252, 52] on ul "QueueTime Locator YJOMYS Segment Account Traveler Hotel Name Check-in Date Chec…" at bounding box center [759, 52] width 1034 height 0
paste input "HQTGTF"
type input "HQTGTF"
click at [272, 219] on div "Search Manage Search Fields" at bounding box center [758, 199] width 1058 height 55
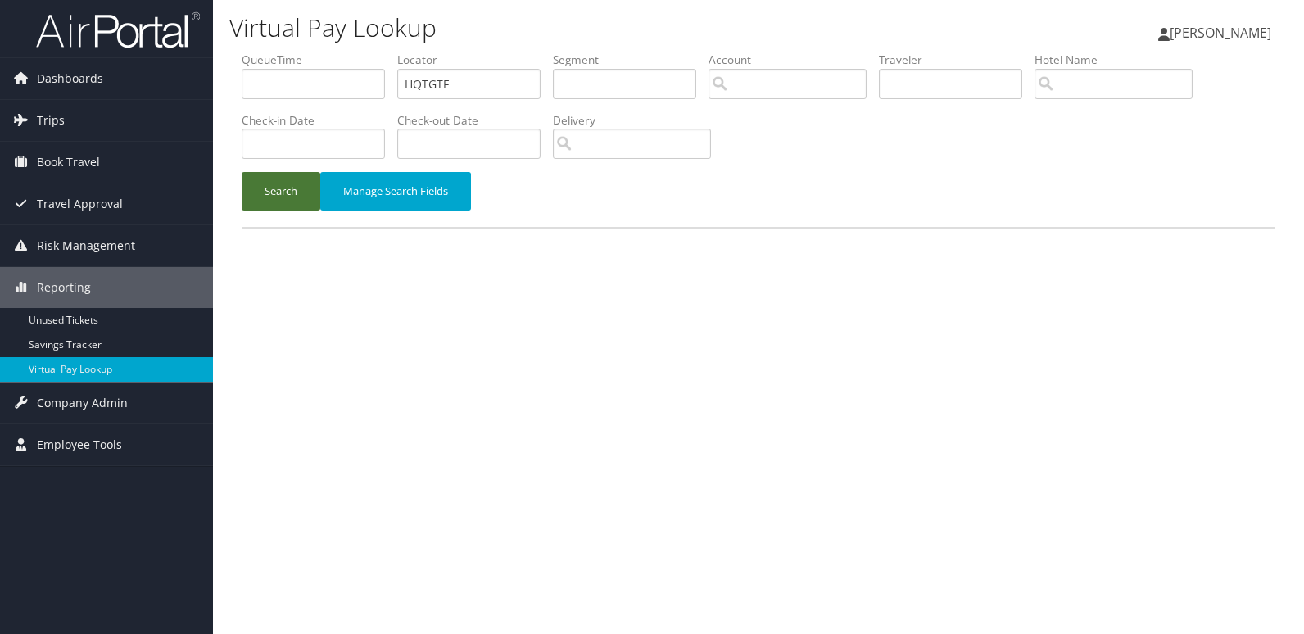
click at [268, 200] on button "Search" at bounding box center [281, 191] width 79 height 38
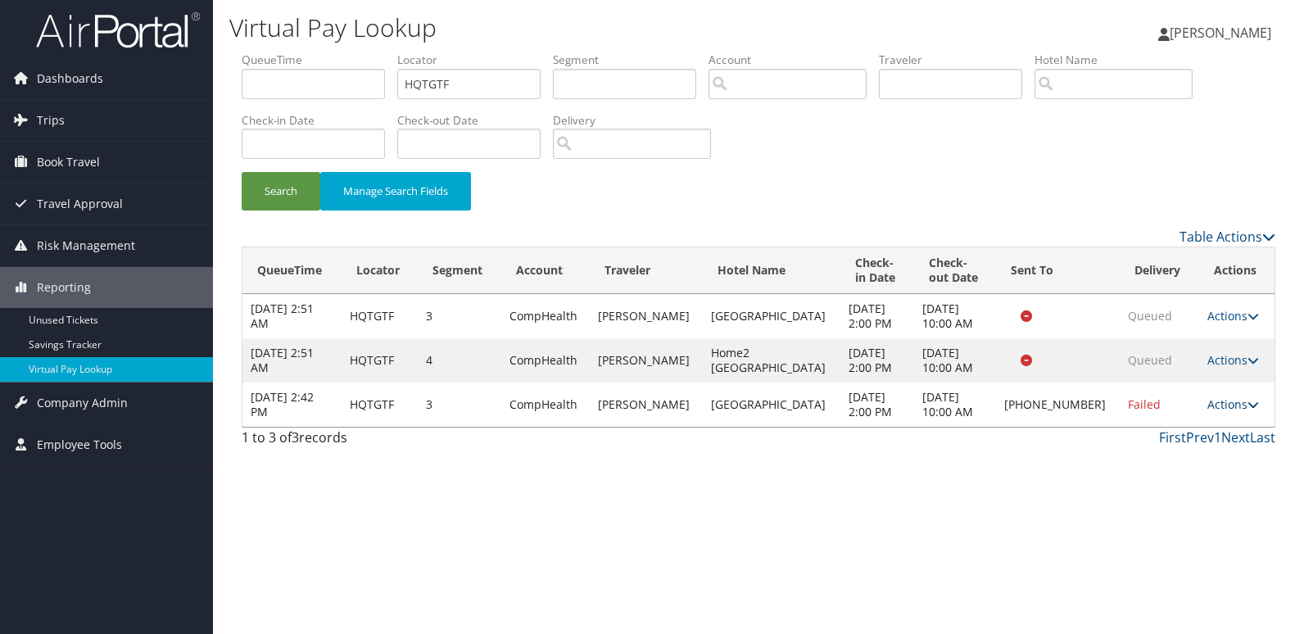
click at [1234, 404] on link "Actions" at bounding box center [1233, 404] width 52 height 16
click at [1156, 447] on link "Logs" at bounding box center [1175, 456] width 140 height 28
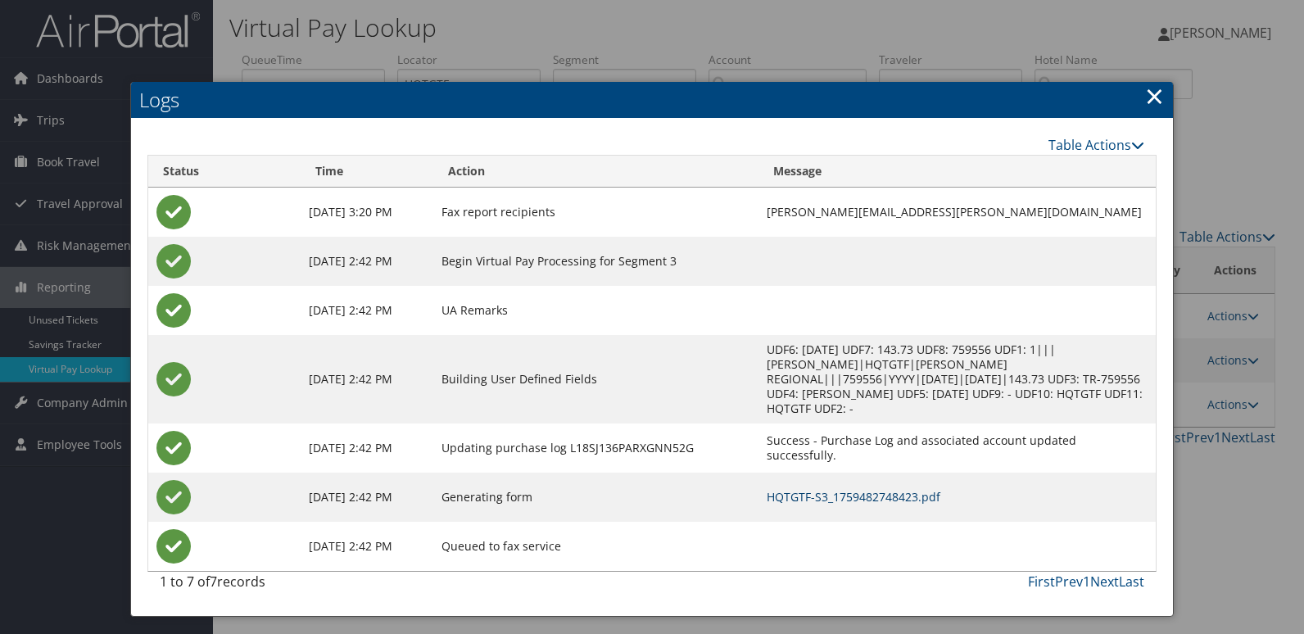
click at [809, 489] on link "HQTGTF-S3_1759482748423.pdf" at bounding box center [854, 497] width 174 height 16
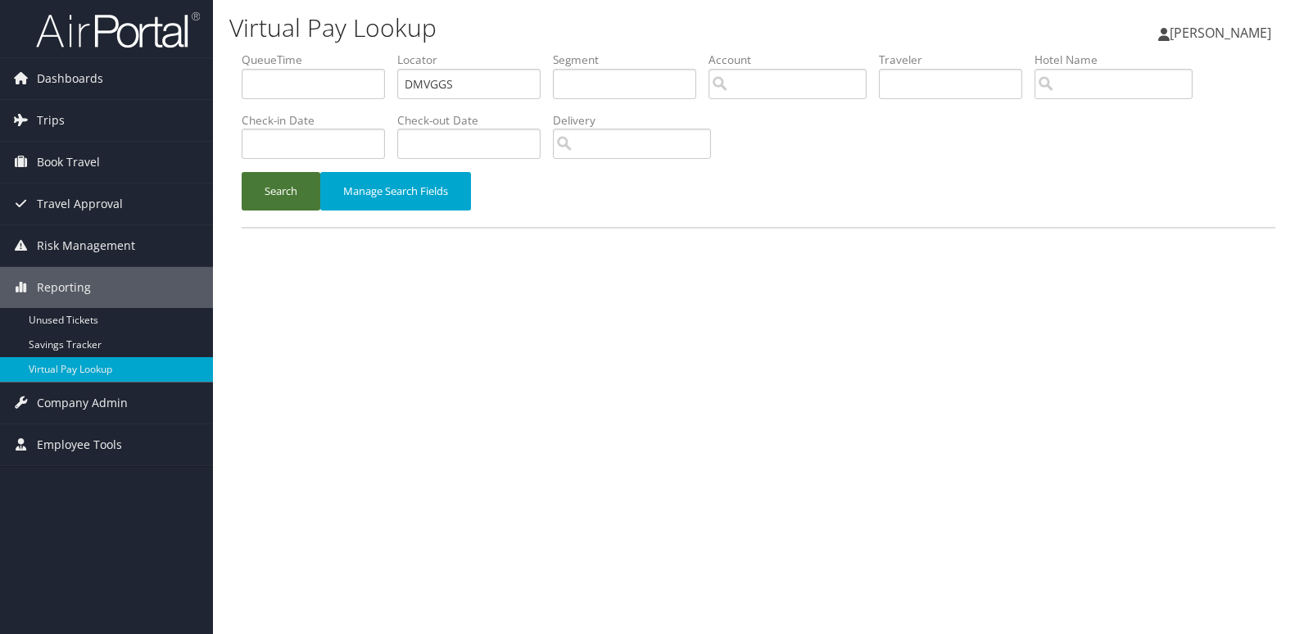
click at [274, 189] on button "Search" at bounding box center [281, 191] width 79 height 38
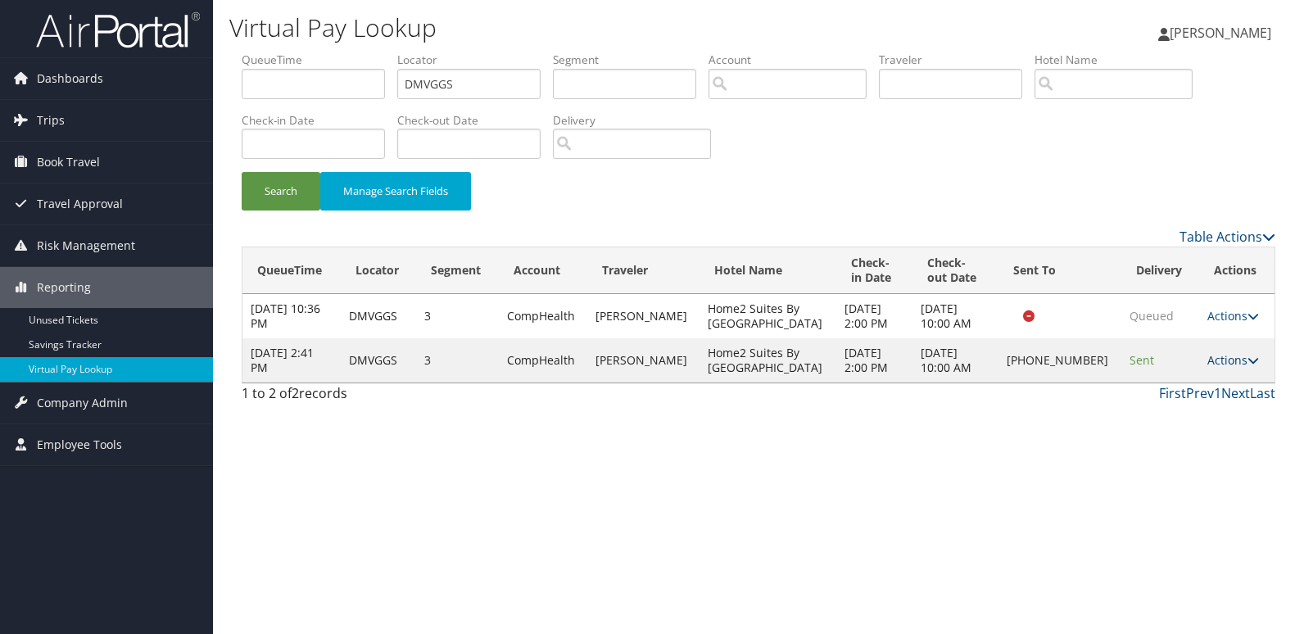
click at [1238, 364] on link "Actions" at bounding box center [1233, 360] width 52 height 16
click at [1154, 388] on link "Resend" at bounding box center [1177, 384] width 140 height 28
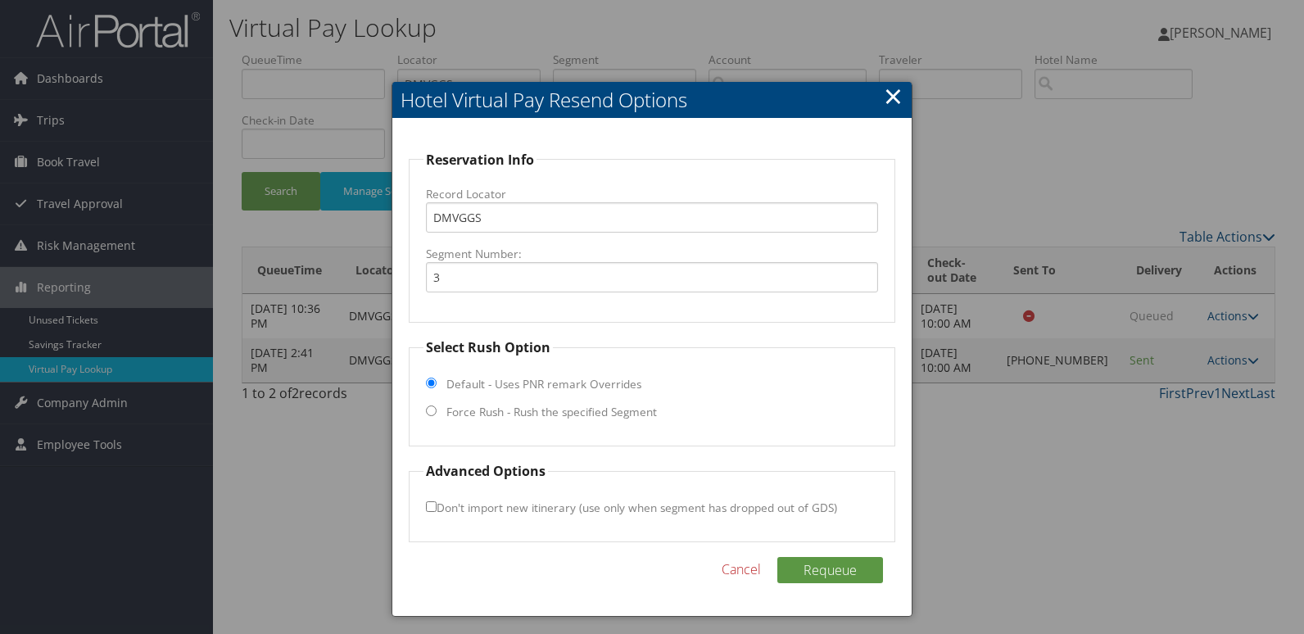
click at [468, 414] on label "Force Rush - Rush the specified Segment" at bounding box center [551, 412] width 210 height 16
click at [437, 414] on input "Force Rush - Rush the specified Segment" at bounding box center [431, 410] width 11 height 11
radio input "true"
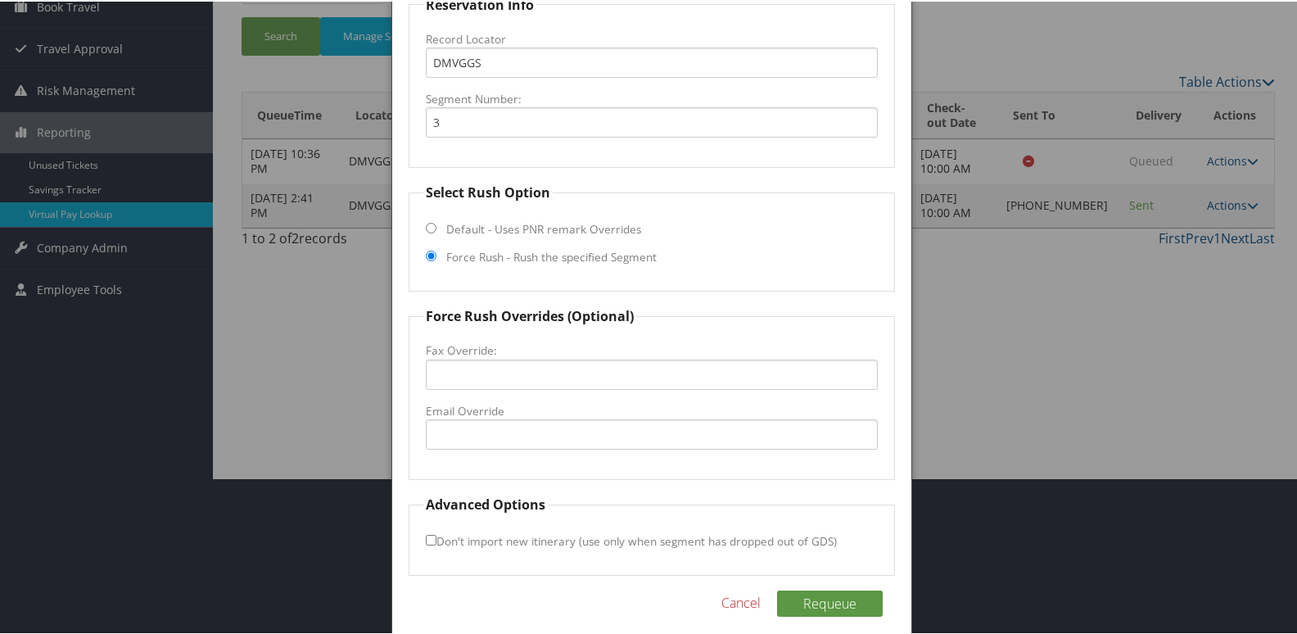
scroll to position [164, 0]
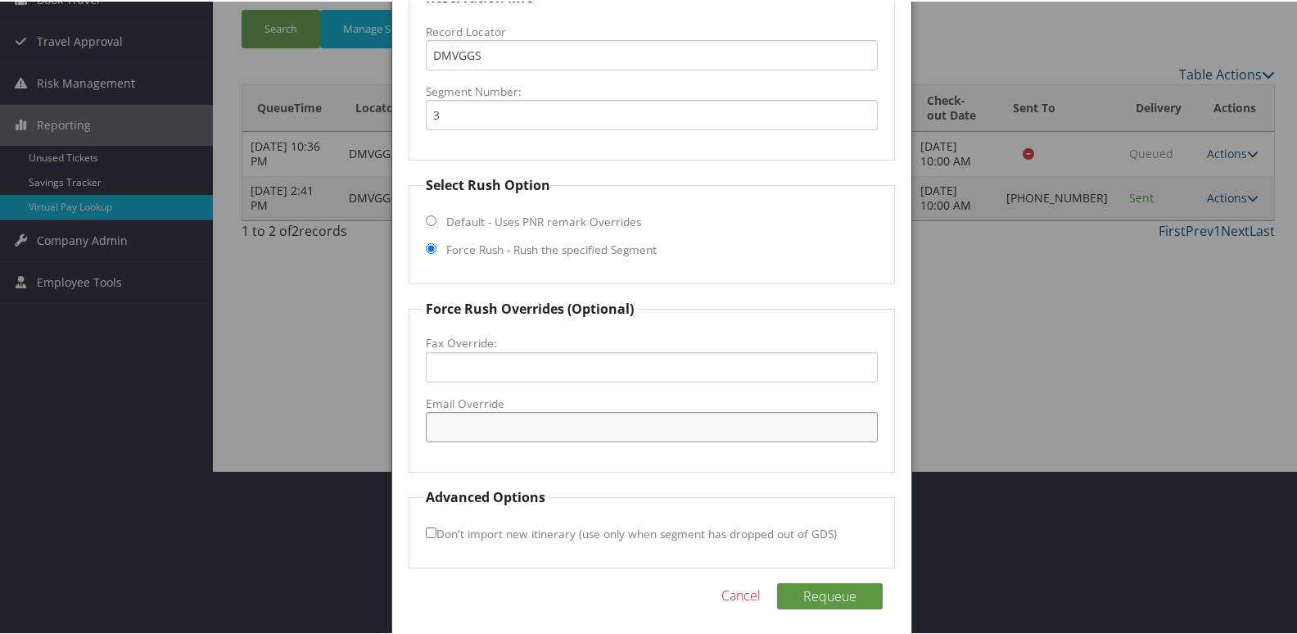
click at [476, 419] on input "Email Override" at bounding box center [652, 425] width 453 height 30
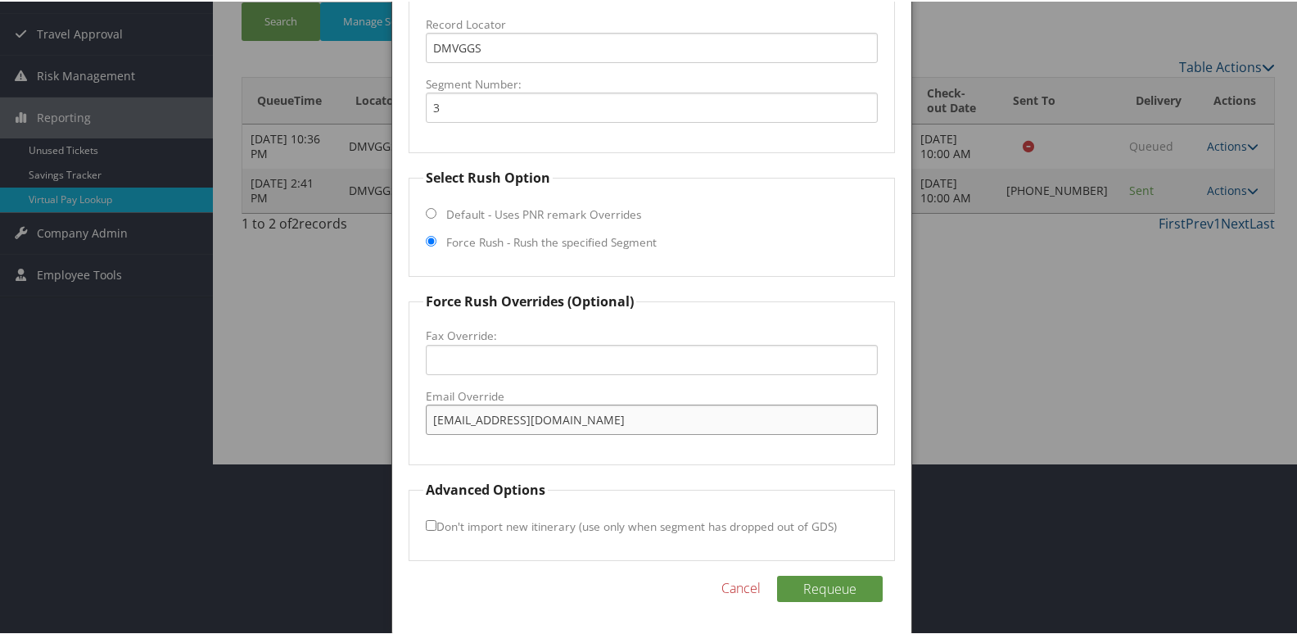
type input "[EMAIL_ADDRESS][DOMAIN_NAME]"
click at [426, 527] on input "Don't import new itinerary (use only when segment has dropped out of GDS)" at bounding box center [431, 523] width 11 height 11
checkbox input "true"
click at [842, 583] on button "Requeue" at bounding box center [830, 587] width 106 height 26
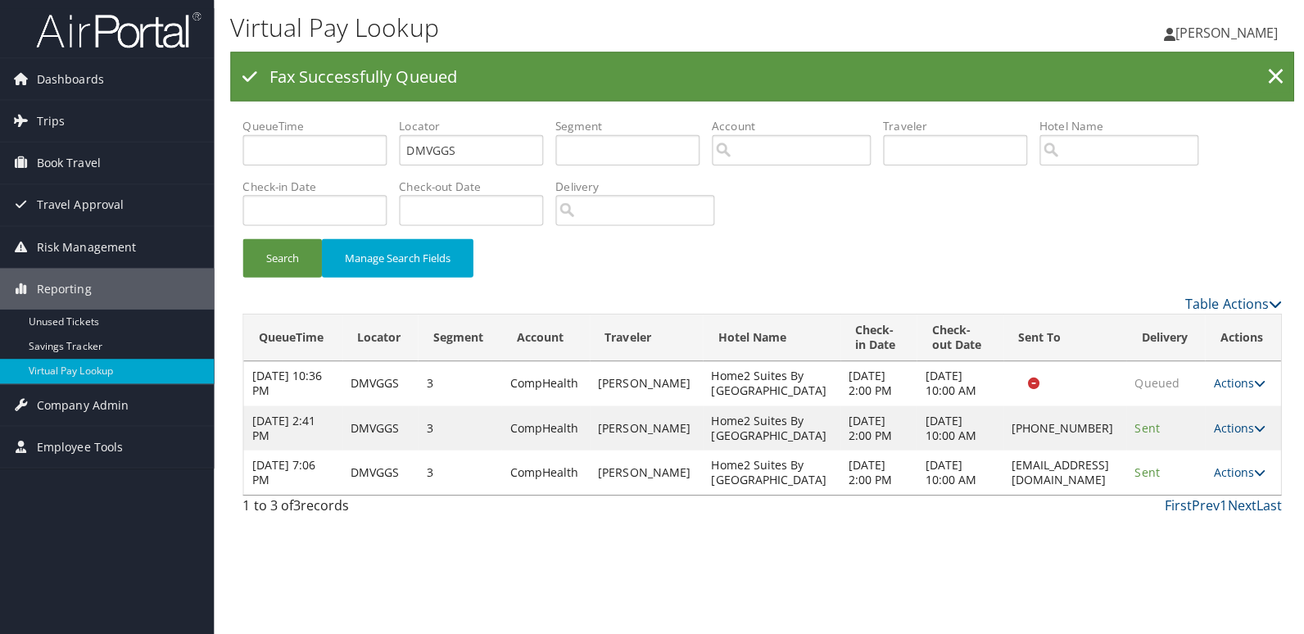
scroll to position [0, 0]
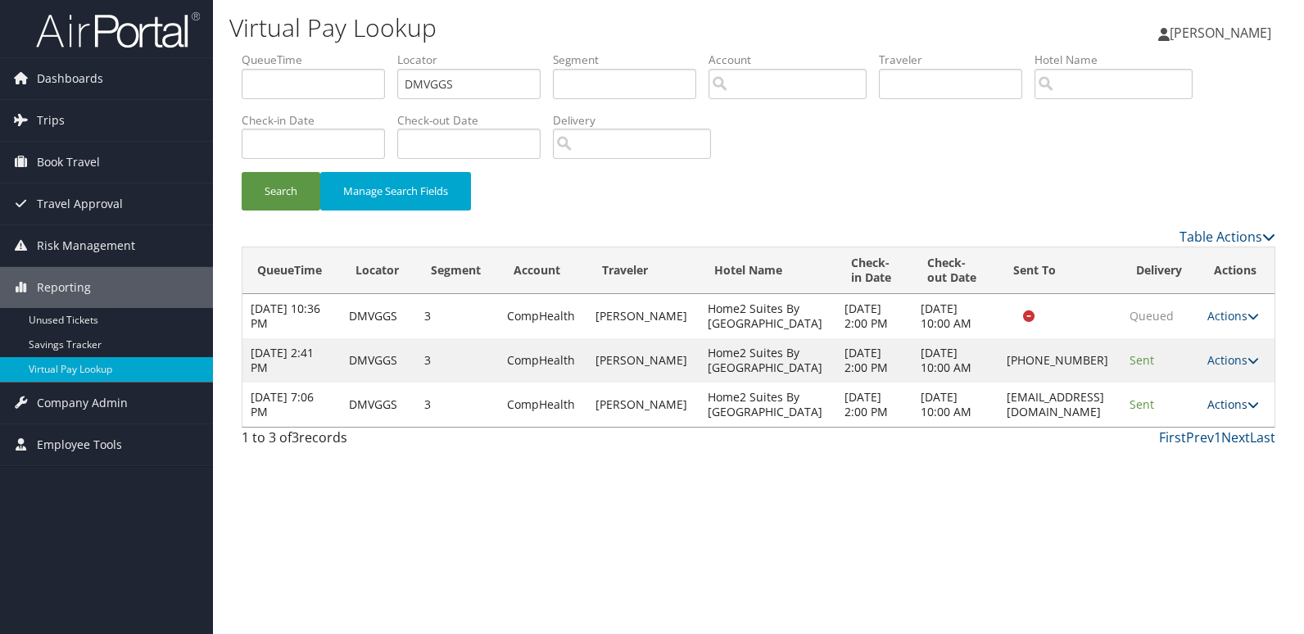
click at [1233, 412] on link "Actions" at bounding box center [1233, 404] width 52 height 16
click at [1188, 537] on link "Logs" at bounding box center [1207, 545] width 103 height 28
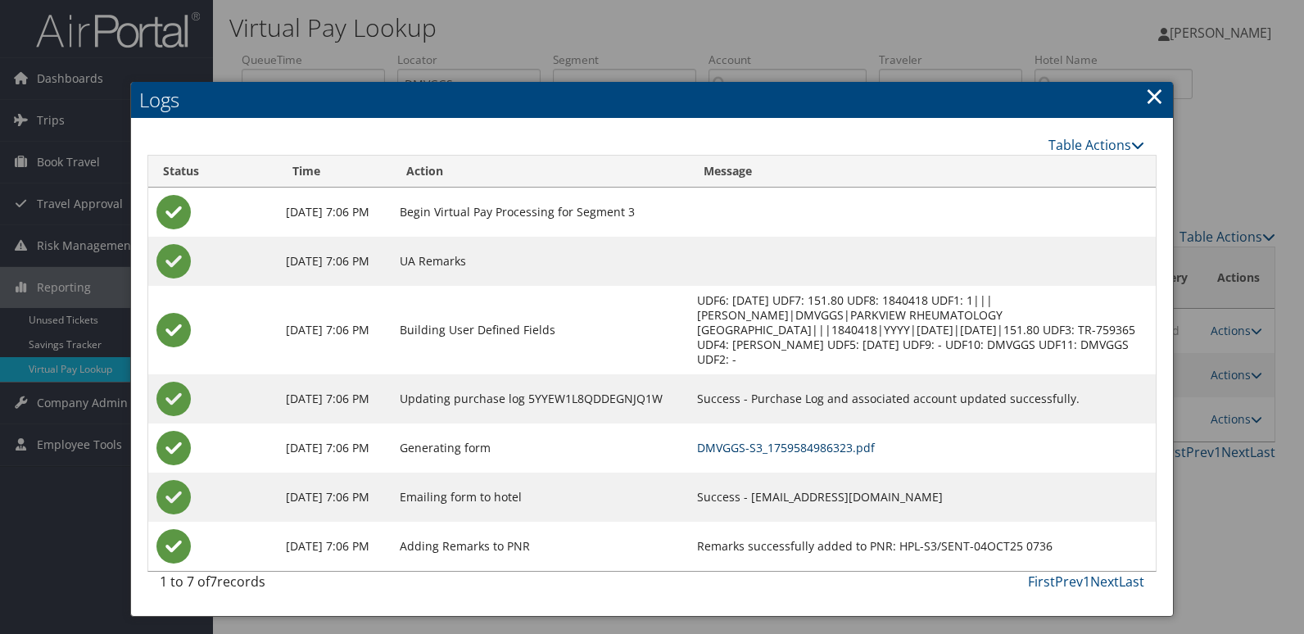
click at [764, 440] on link "DMVGGS-S3_1759584986323.pdf" at bounding box center [786, 448] width 178 height 16
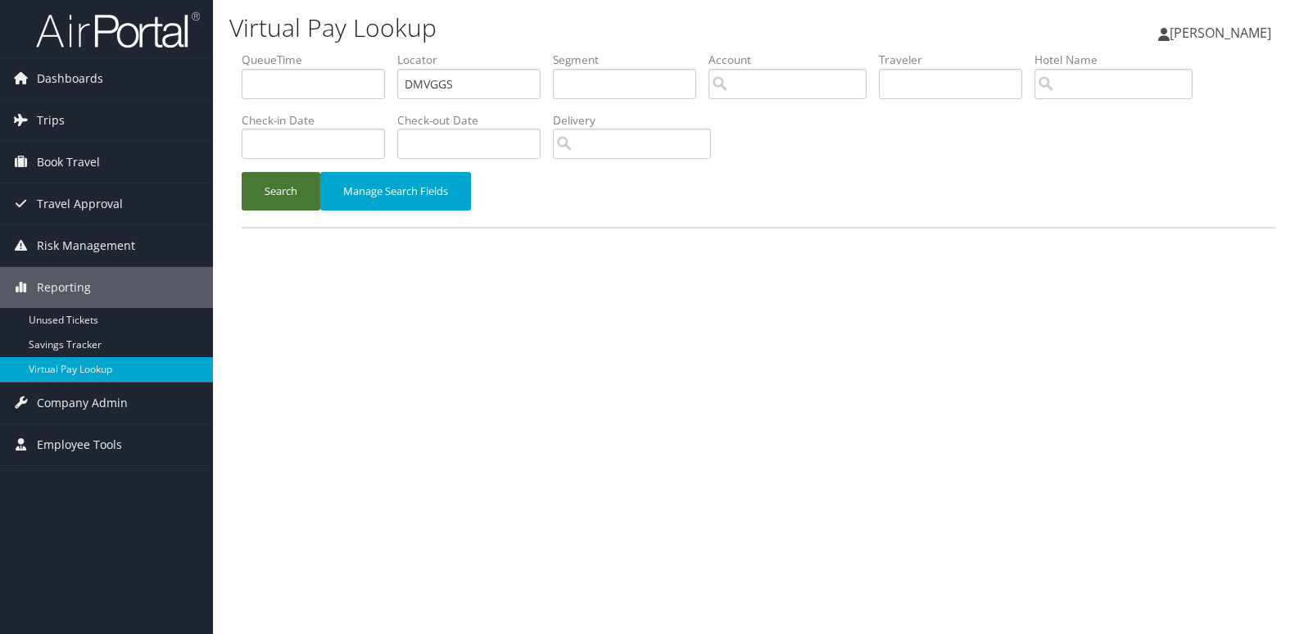
drag, startPoint x: 288, startPoint y: 209, endPoint x: 311, endPoint y: 224, distance: 27.7
click at [289, 210] on button "Search" at bounding box center [281, 191] width 79 height 38
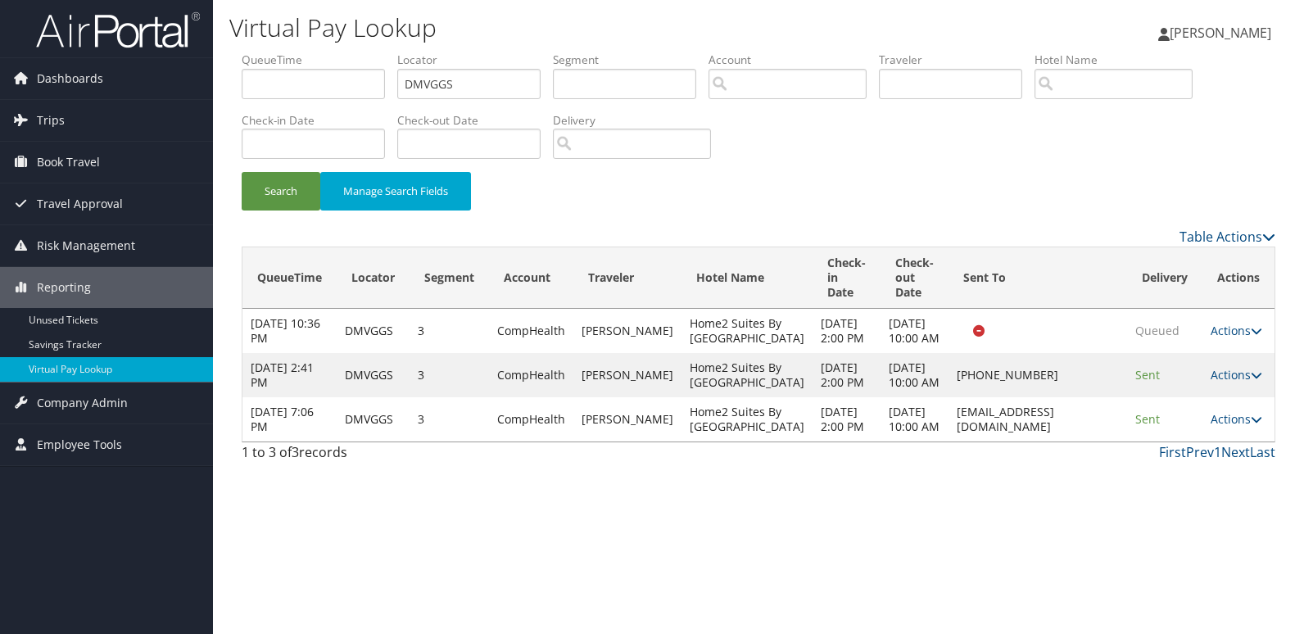
drag, startPoint x: 874, startPoint y: 494, endPoint x: 1257, endPoint y: 468, distance: 384.2
click at [1104, 441] on td "frontdeskhilton@blueflamehospitality.com" at bounding box center [1037, 419] width 179 height 44
copy td "frontdeskhilton@blueflamehospitality.com"
drag, startPoint x: 471, startPoint y: 95, endPoint x: 292, endPoint y: 129, distance: 182.5
click at [299, 52] on ul "QueueTime Locator DMVGGS Segment Account Traveler Hotel Name Check-in Date Chec…" at bounding box center [759, 52] width 1034 height 0
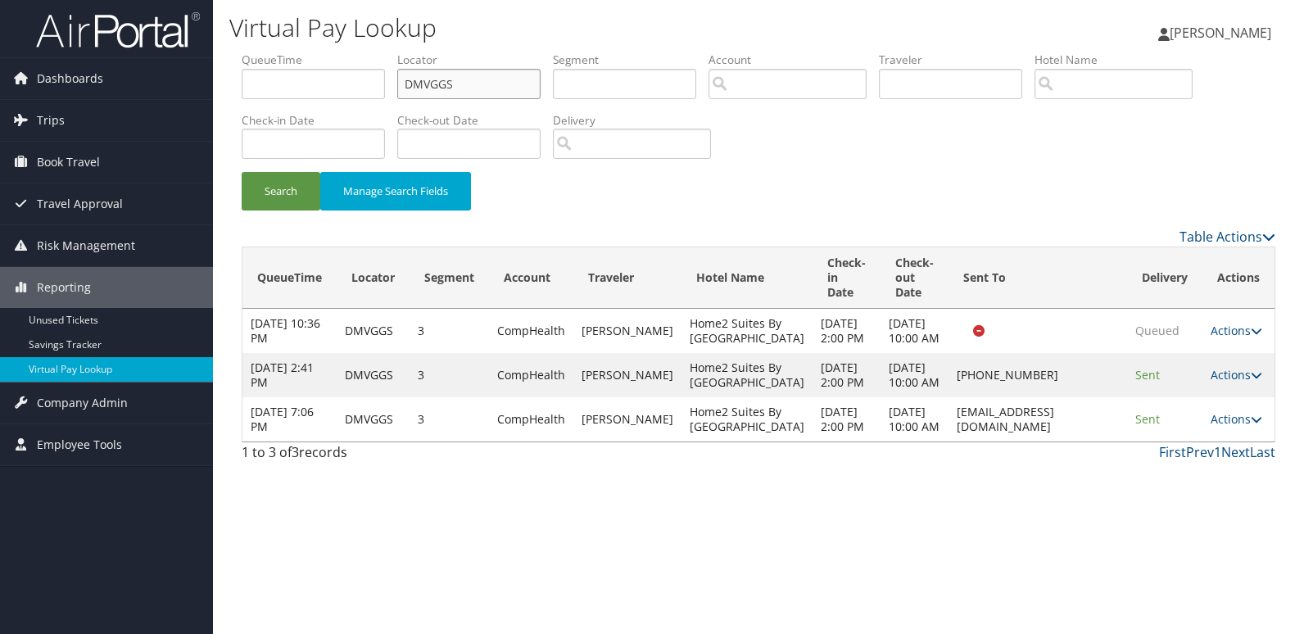
paste input "FOZPOJ"
type input "FOZPOJ"
click at [260, 208] on button "Search" at bounding box center [281, 191] width 79 height 38
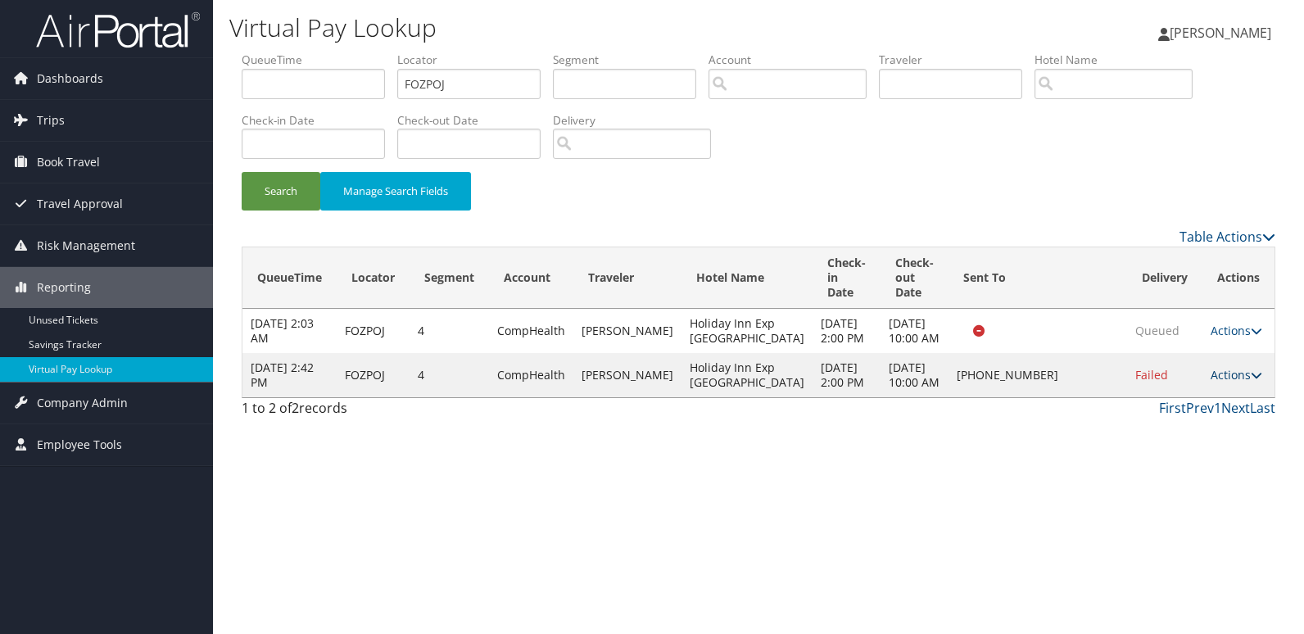
click at [1239, 382] on link "Actions" at bounding box center [1236, 375] width 52 height 16
click at [1155, 448] on link "Logs" at bounding box center [1185, 449] width 140 height 28
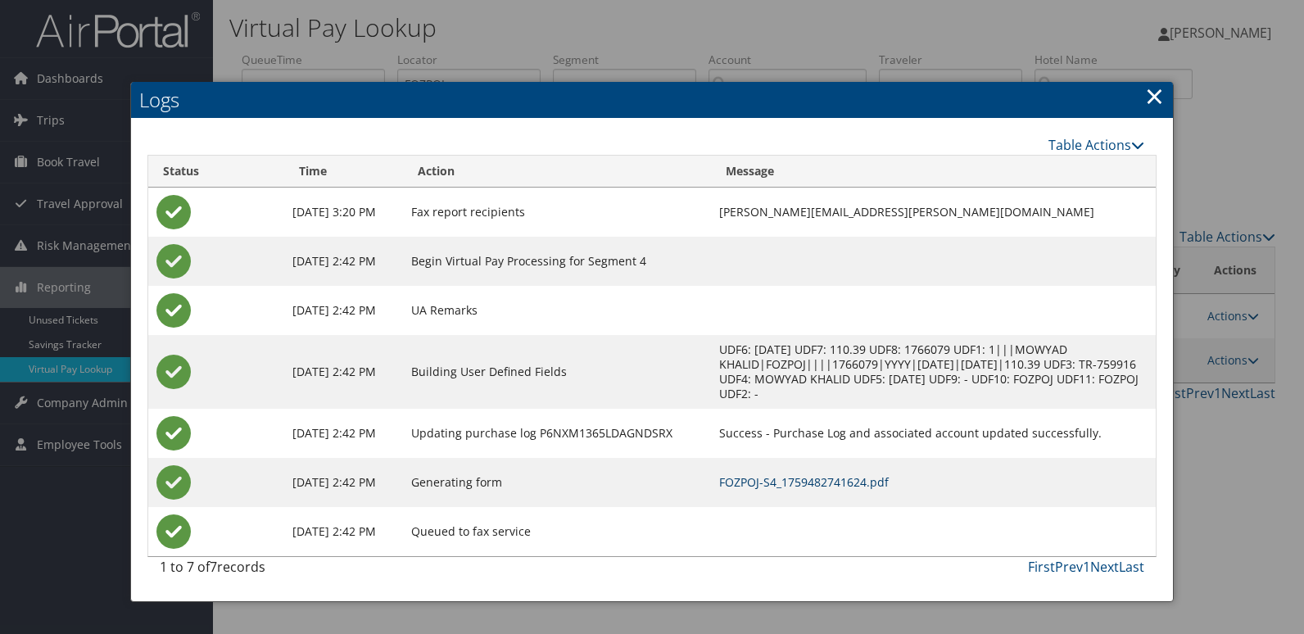
click at [781, 478] on link "FOZPOJ-S4_1759482741624.pdf" at bounding box center [804, 482] width 170 height 16
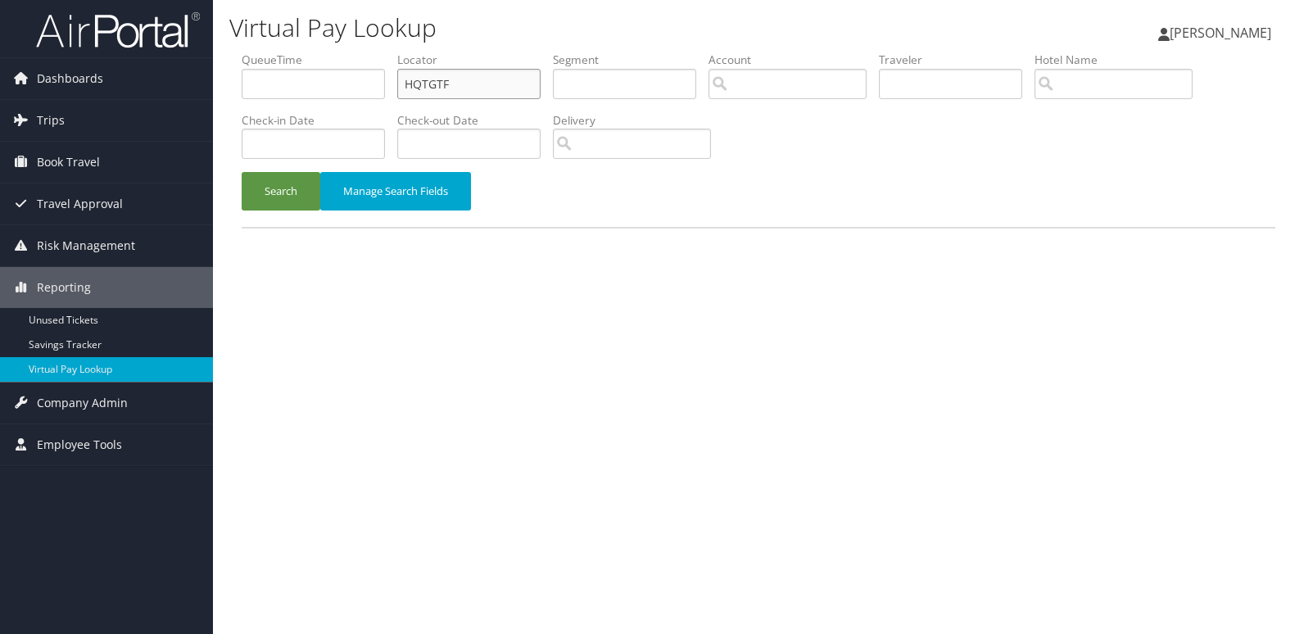
drag, startPoint x: 470, startPoint y: 75, endPoint x: 289, endPoint y: 82, distance: 181.1
click at [289, 52] on ul "QueueTime Locator HQTGTF Segment Account Traveler Hotel Name Check-in Date Chec…" at bounding box center [759, 52] width 1034 height 0
paste input "FOZPOJ"
type input "FOZPOJ"
click at [296, 189] on button "Search" at bounding box center [281, 191] width 79 height 38
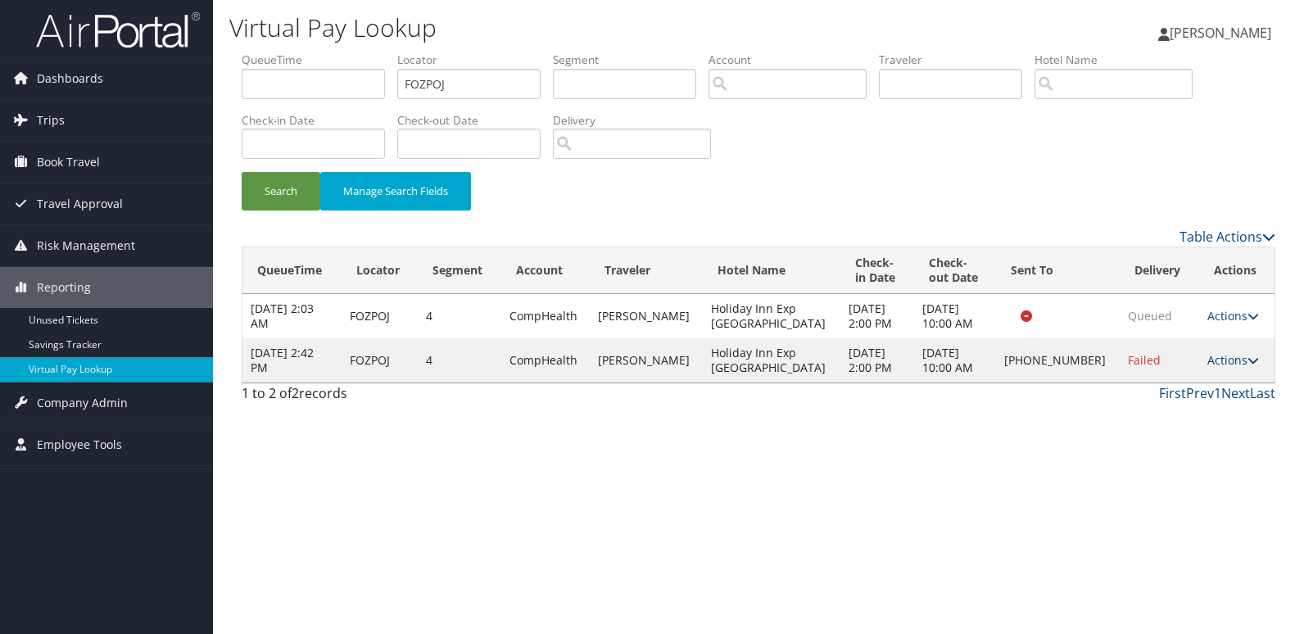
click at [1219, 359] on link "Actions" at bounding box center [1233, 360] width 52 height 16
click at [1168, 409] on link "Logs" at bounding box center [1176, 412] width 140 height 28
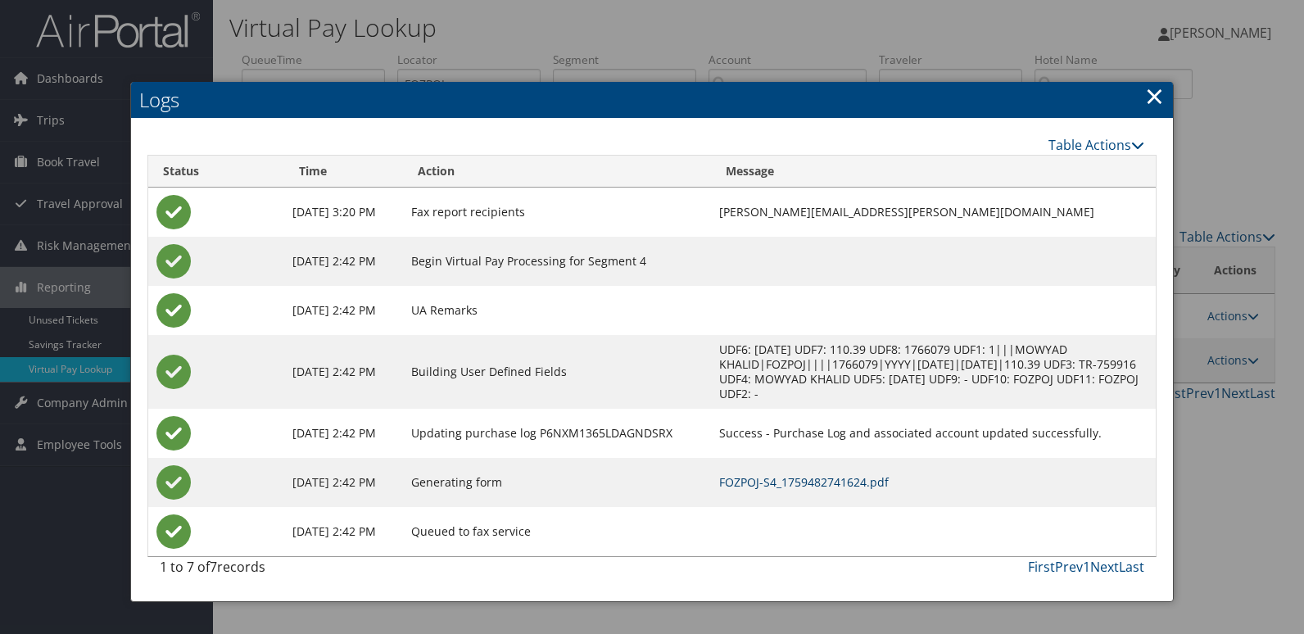
click at [788, 482] on link "FOZPOJ-S4_1759482741624.pdf" at bounding box center [804, 482] width 170 height 16
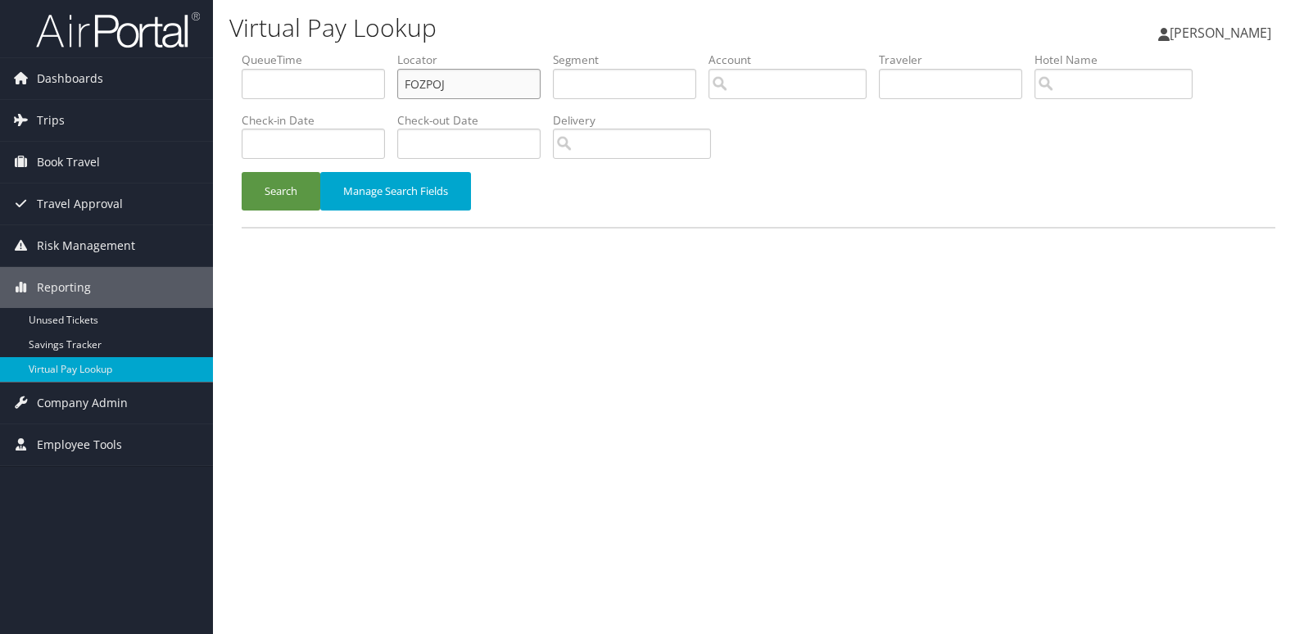
click at [350, 52] on ul "QueueTime Locator FOZPOJ Segment Account Traveler Hotel Name Check-in Date Chec…" at bounding box center [759, 52] width 1034 height 0
paste input "HQTGTF"
type input "HQTGTF"
click at [285, 197] on button "Search" at bounding box center [281, 191] width 79 height 38
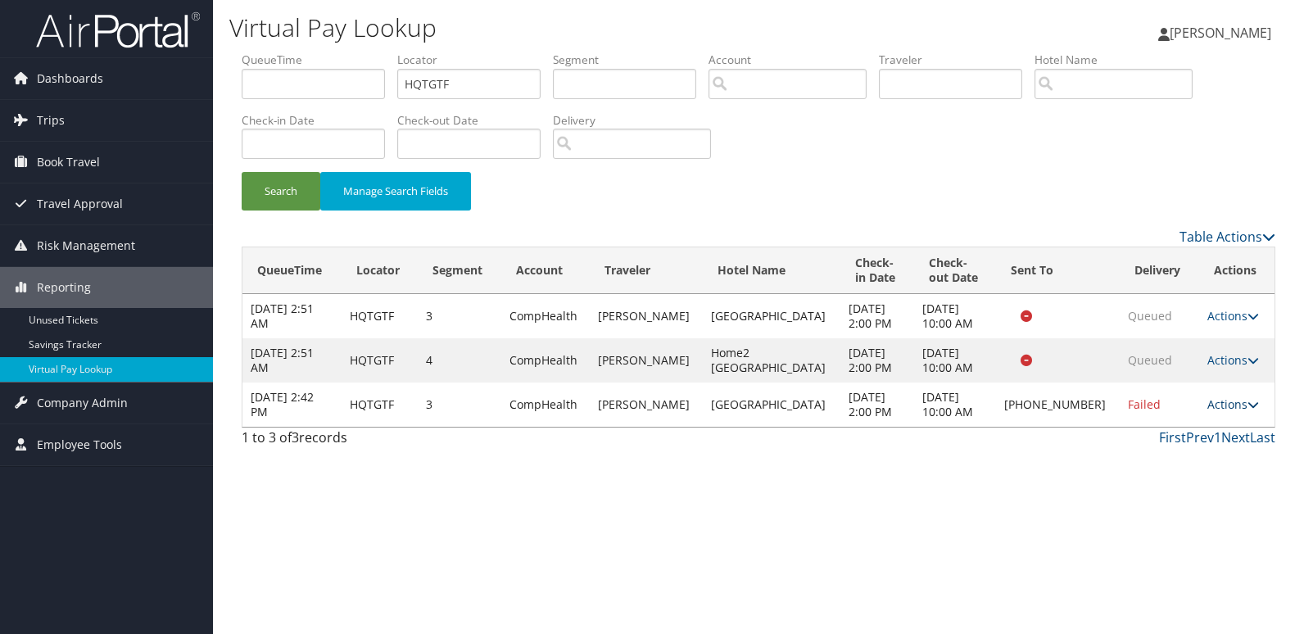
click at [1207, 405] on link "Actions" at bounding box center [1233, 404] width 52 height 16
click at [1142, 448] on link "Logs" at bounding box center [1175, 456] width 140 height 28
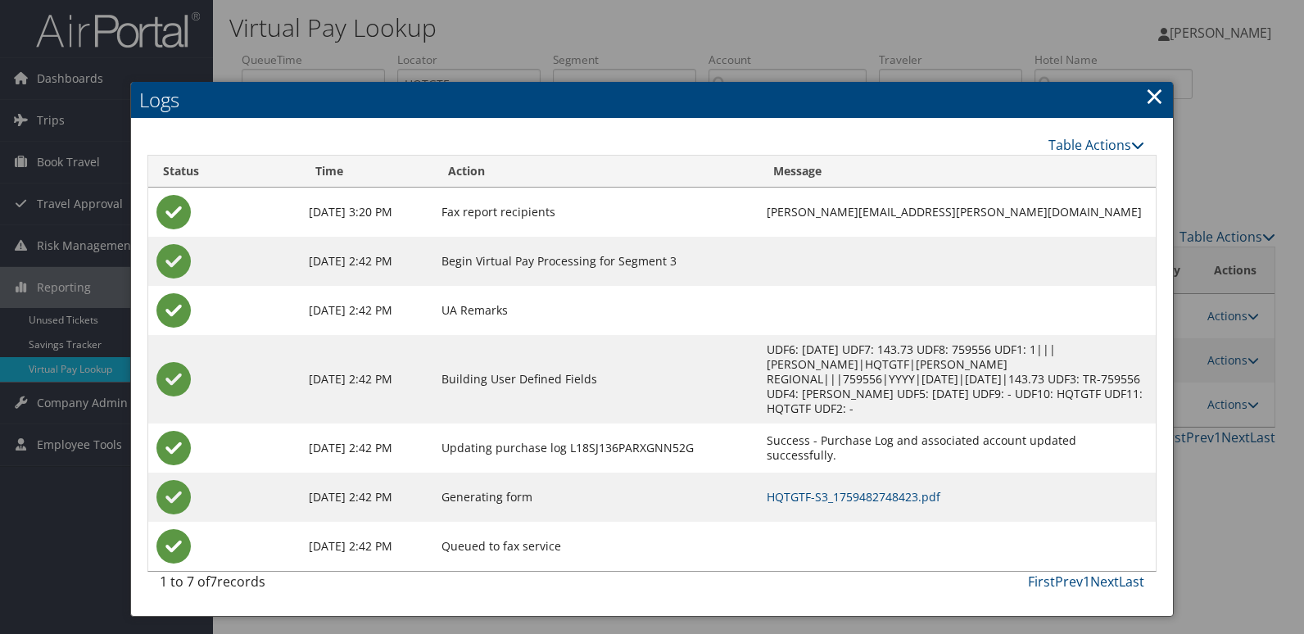
click at [824, 473] on td "HQTGTF-S3_1759482748423.pdf" at bounding box center [956, 497] width 397 height 49
click at [824, 489] on link "HQTGTF-S3_1759482748423.pdf" at bounding box center [854, 497] width 174 height 16
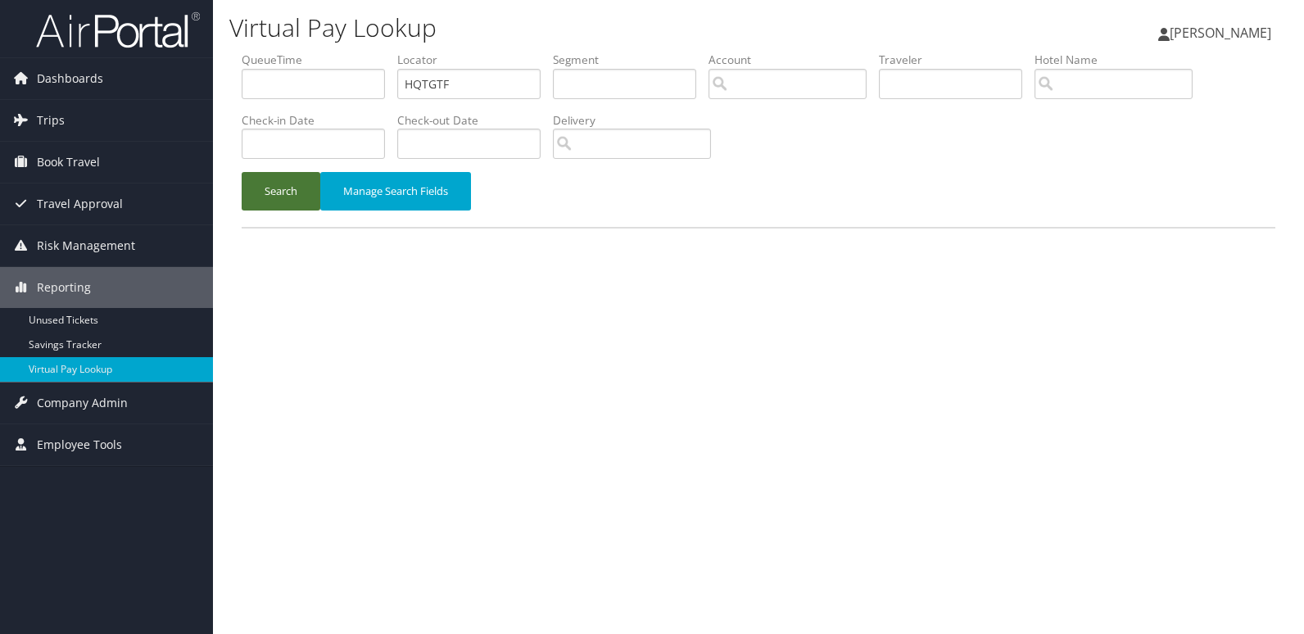
click at [288, 197] on button "Search" at bounding box center [281, 191] width 79 height 38
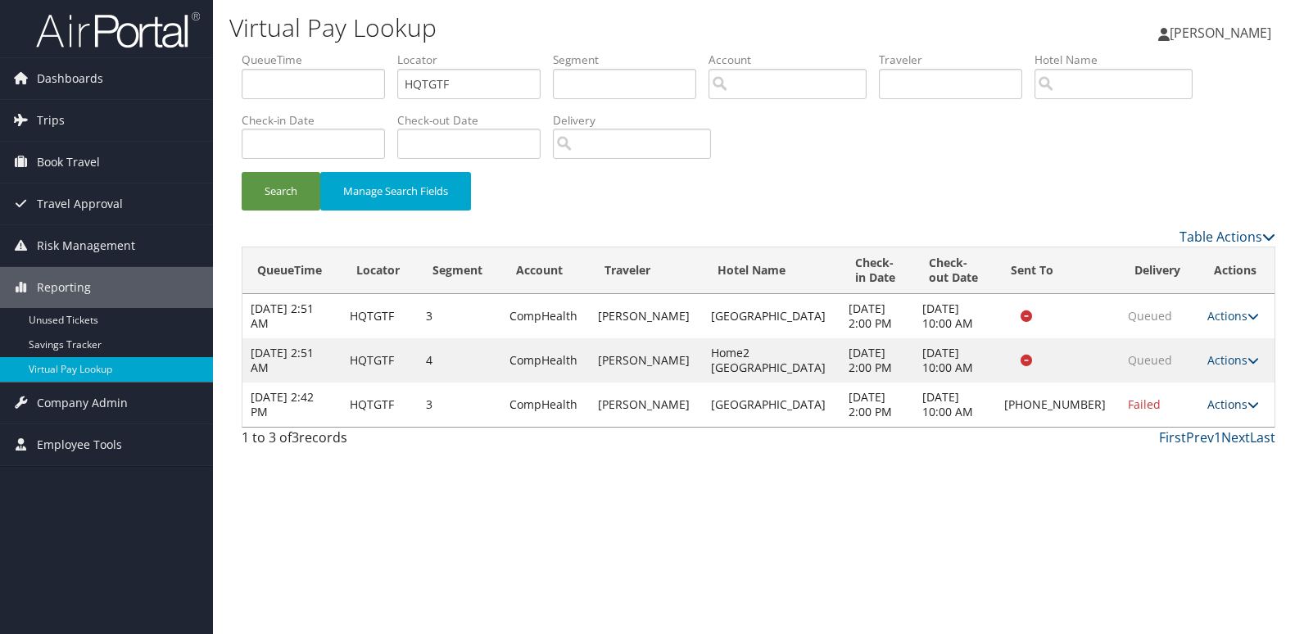
click at [1207, 400] on link "Actions" at bounding box center [1233, 404] width 52 height 16
click at [1156, 428] on link "Resend" at bounding box center [1175, 428] width 140 height 28
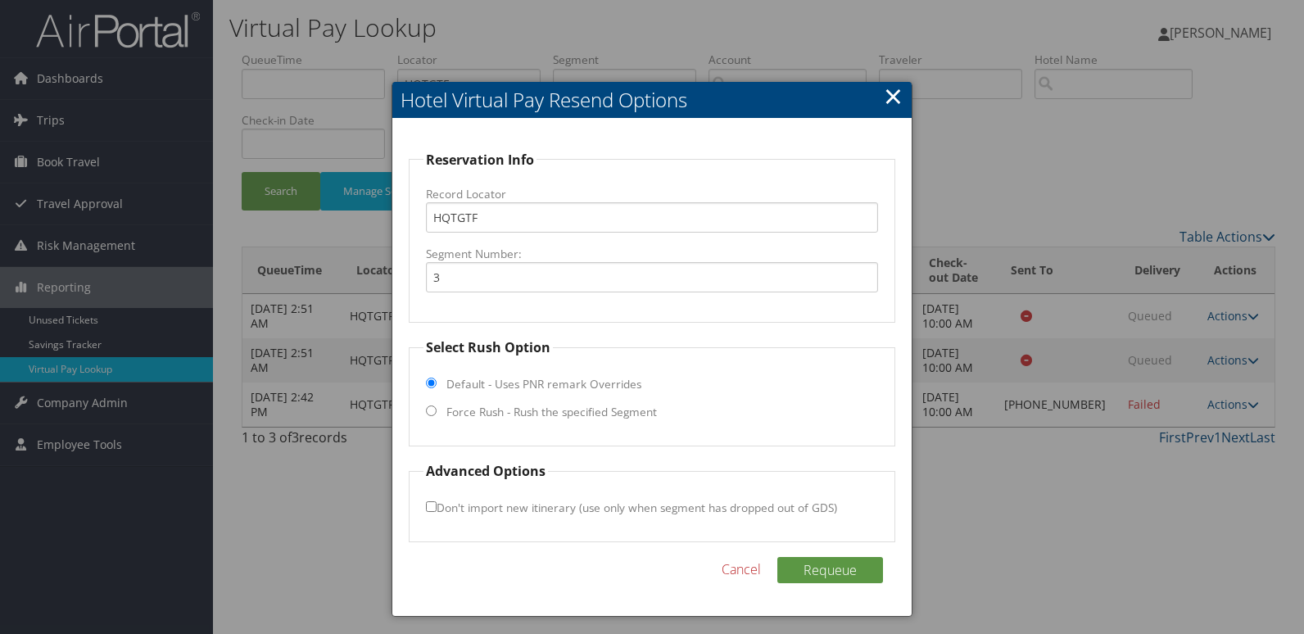
click at [483, 415] on label "Force Rush - Rush the specified Segment" at bounding box center [551, 412] width 210 height 16
click at [437, 415] on input "Force Rush - Rush the specified Segment" at bounding box center [431, 410] width 11 height 11
radio input "true"
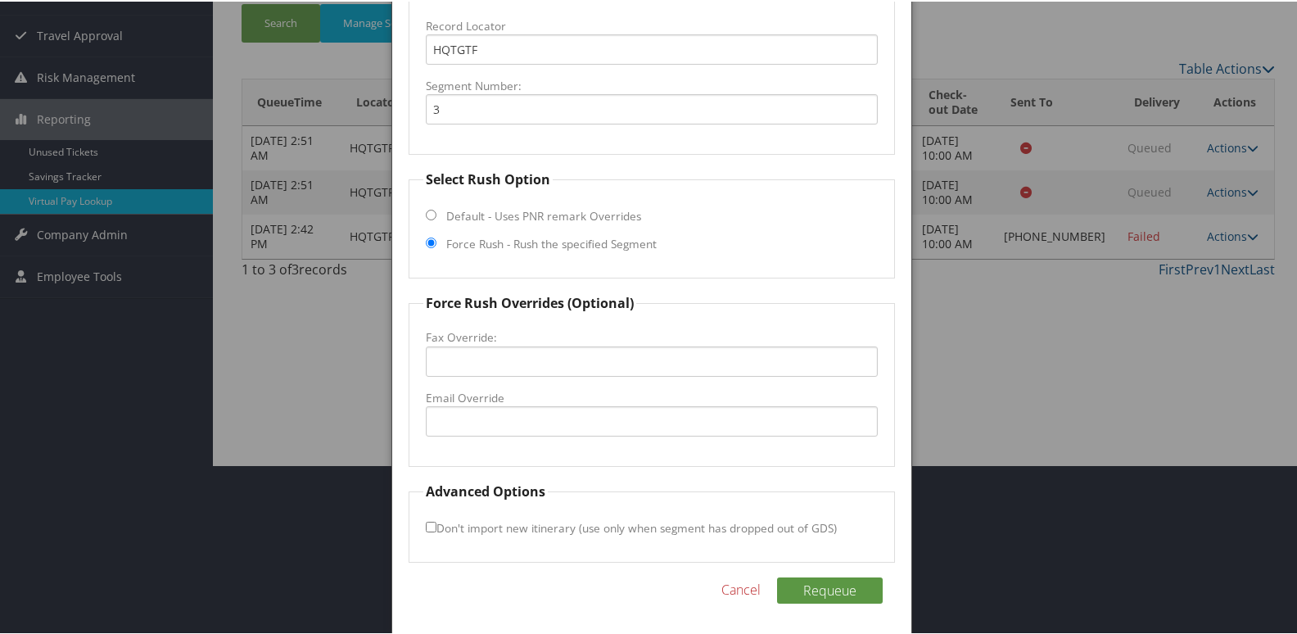
scroll to position [171, 0]
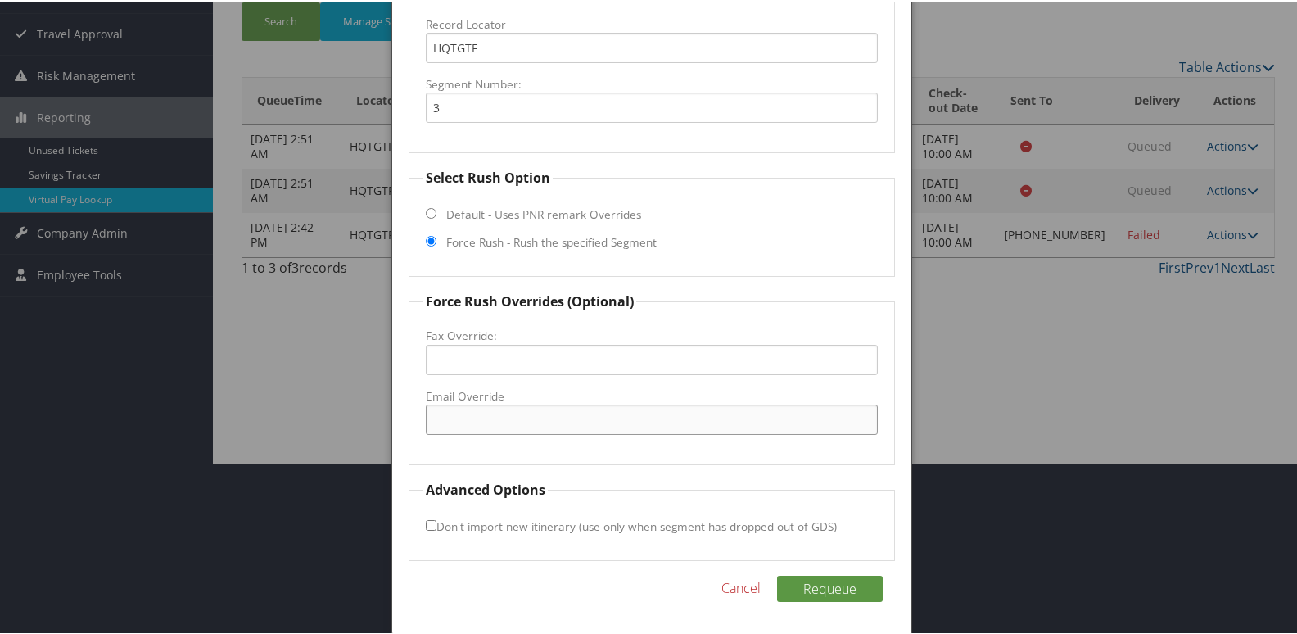
click at [473, 411] on input "Email Override" at bounding box center [652, 418] width 453 height 30
drag, startPoint x: 741, startPoint y: 586, endPoint x: 830, endPoint y: 576, distance: 89.8
click at [742, 586] on link "Cancel" at bounding box center [741, 587] width 39 height 20
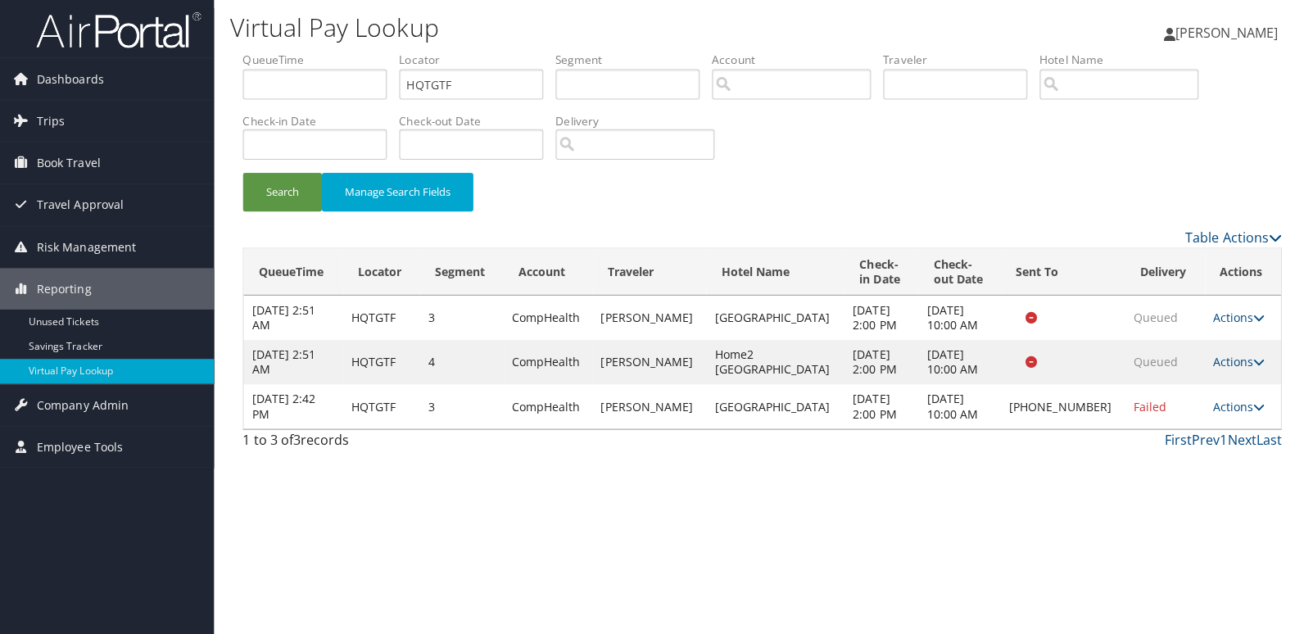
scroll to position [0, 0]
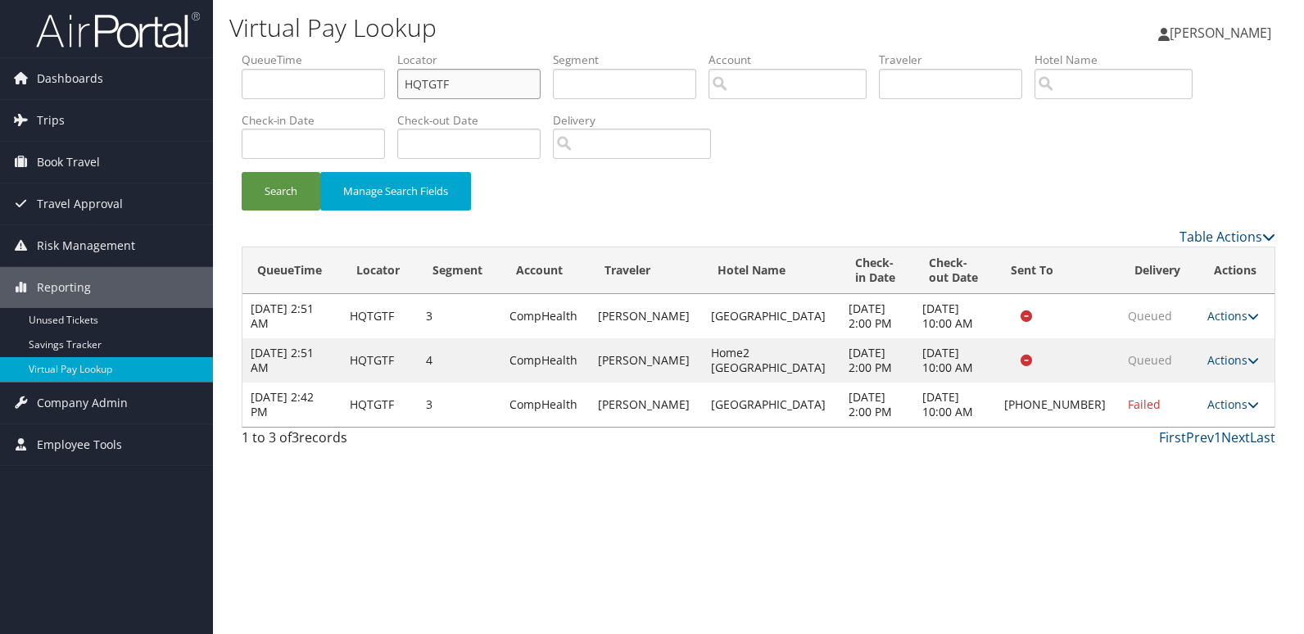
drag, startPoint x: 419, startPoint y: 85, endPoint x: 215, endPoint y: 94, distance: 204.1
click at [223, 89] on div "Virtual Pay Lookup Luke Perry Luke Perry My Settings Travel Agency Contacts Vie…" at bounding box center [758, 317] width 1091 height 634
paste input "JNFXAH"
type input "JNFXAH"
click at [264, 189] on button "Search" at bounding box center [281, 191] width 79 height 38
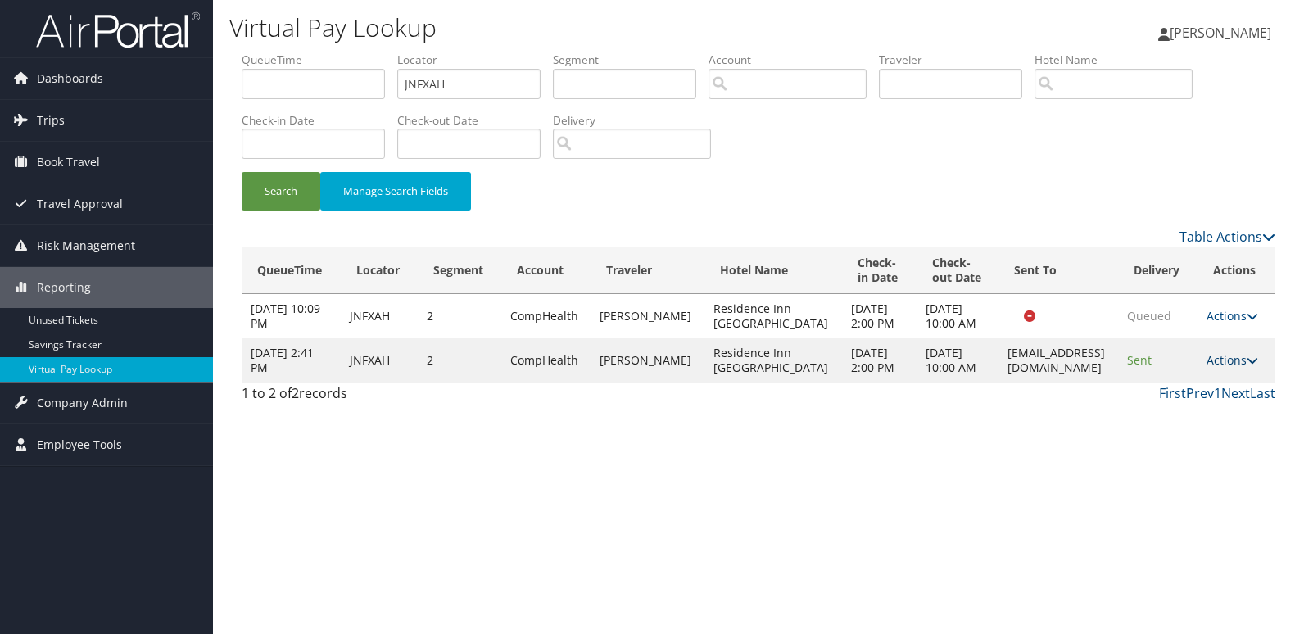
click at [1258, 366] on icon at bounding box center [1252, 360] width 11 height 11
click at [1197, 437] on link "Logs" at bounding box center [1206, 449] width 103 height 28
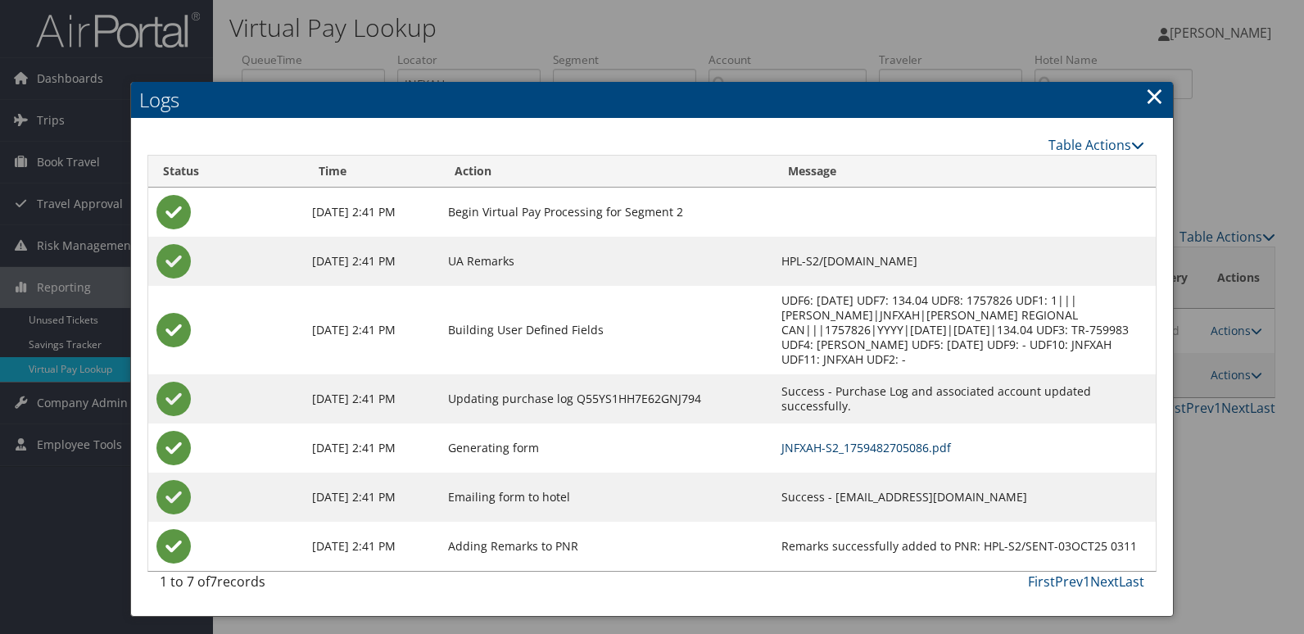
drag, startPoint x: 794, startPoint y: 427, endPoint x: 747, endPoint y: 432, distance: 47.8
click at [795, 440] on link "JNFXAH-S2_1759482705086.pdf" at bounding box center [866, 448] width 170 height 16
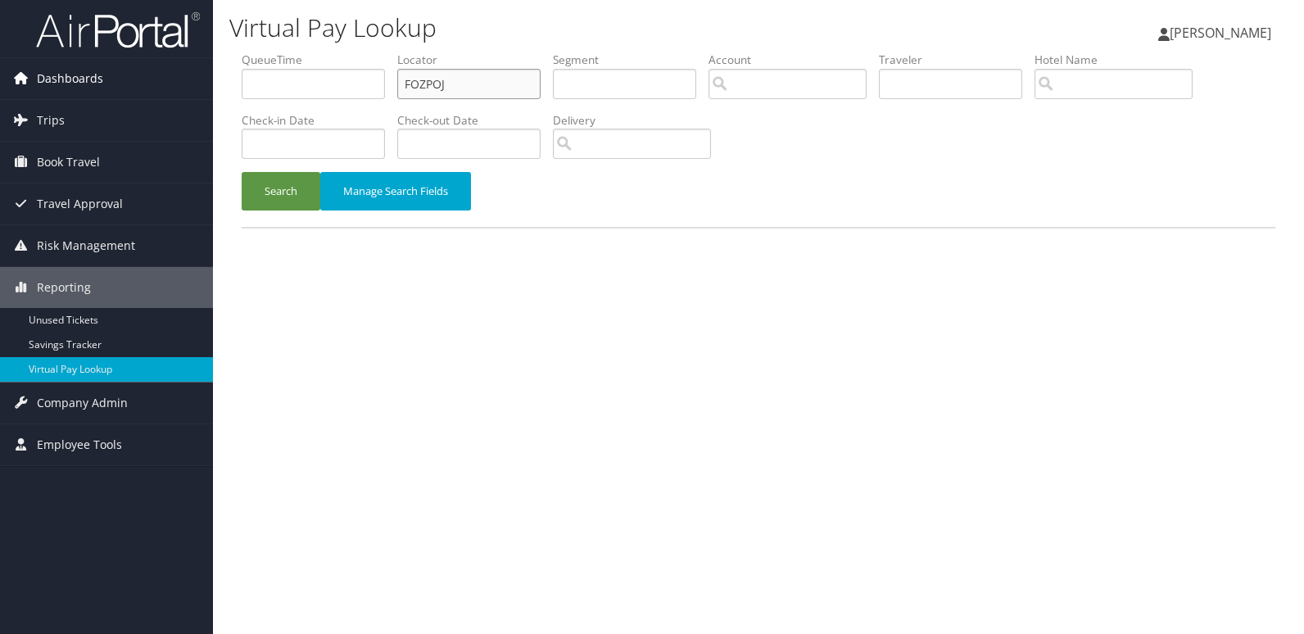
drag, startPoint x: 452, startPoint y: 90, endPoint x: 202, endPoint y: 90, distance: 249.8
click at [287, 52] on ul "QueueTime Locator FOZPOJ Segment Account Traveler Hotel Name Check-in Date Chec…" at bounding box center [759, 52] width 1034 height 0
paste input "CBWPGP"
type input "CBWPGP"
click at [264, 187] on button "Search" at bounding box center [281, 191] width 79 height 38
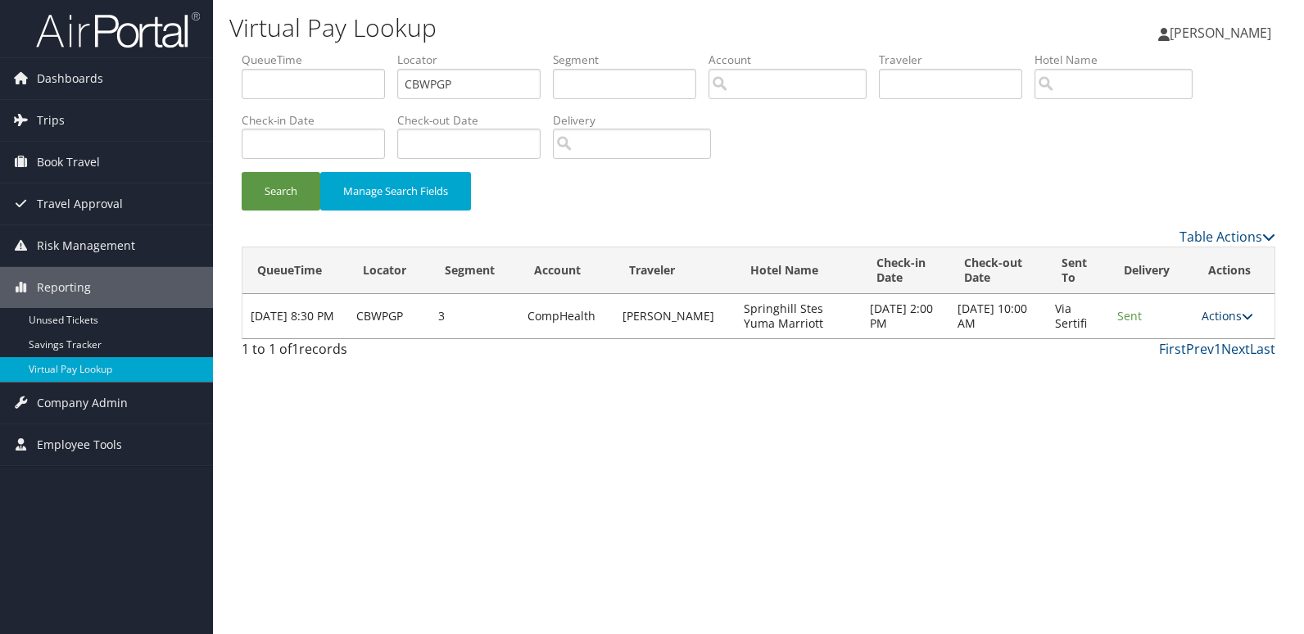
click at [1217, 310] on link "Actions" at bounding box center [1227, 316] width 52 height 16
click at [1145, 370] on link "Logs" at bounding box center [1195, 368] width 103 height 28
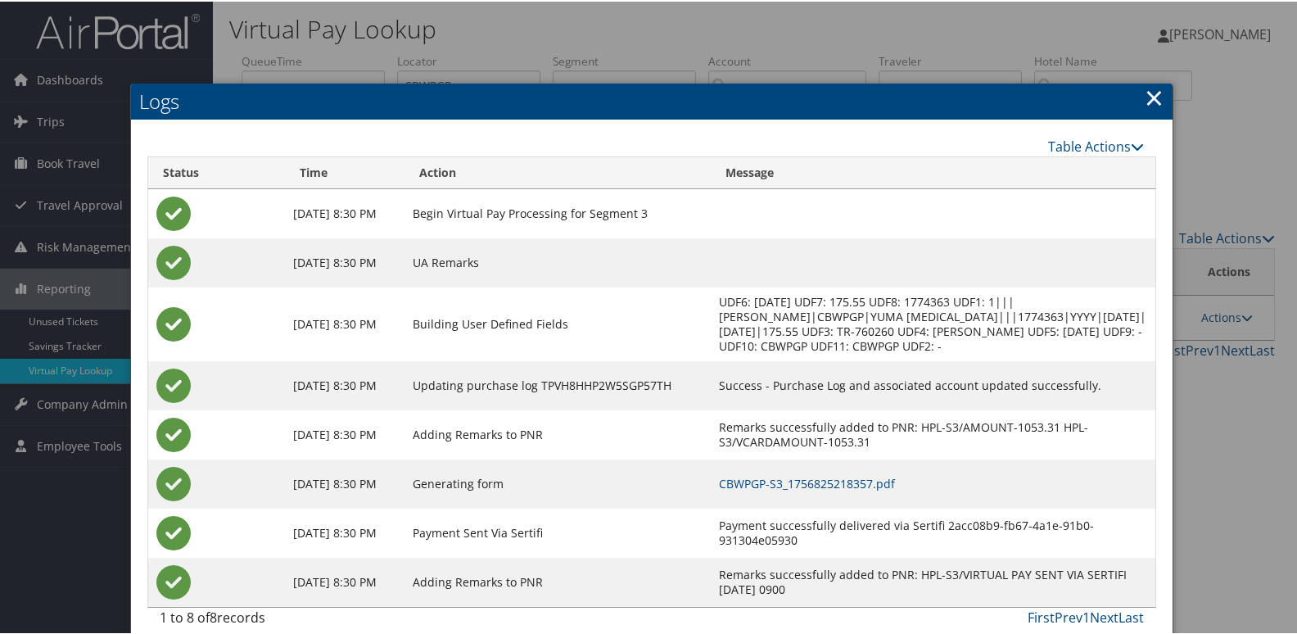
scroll to position [17, 0]
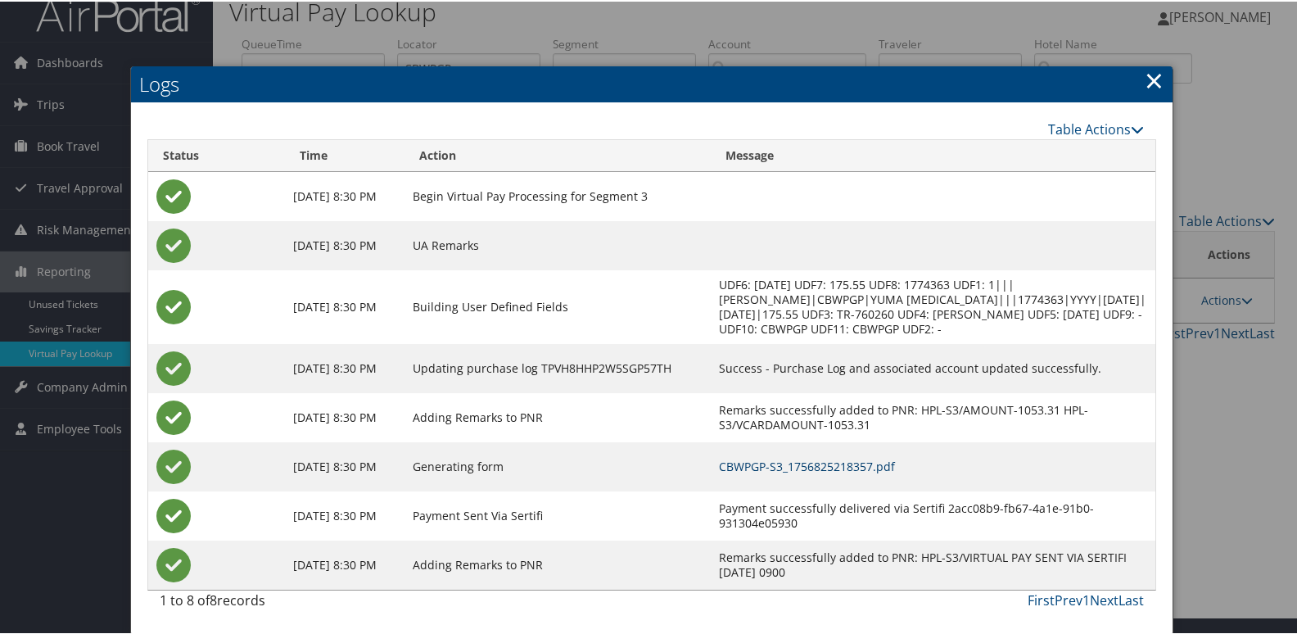
click at [826, 463] on link "CBWPGP-S3_1756825218357.pdf" at bounding box center [807, 465] width 176 height 16
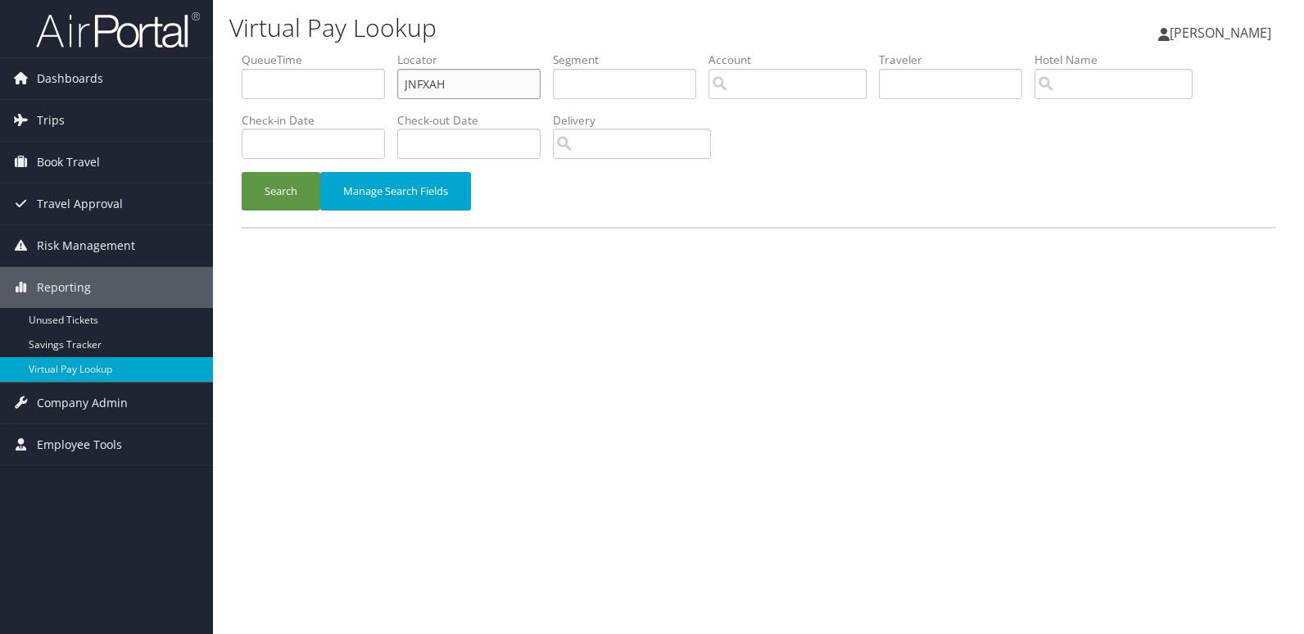
drag, startPoint x: 484, startPoint y: 89, endPoint x: 279, endPoint y: 120, distance: 207.0
click at [284, 52] on ul "QueueTime Locator JNFXAH Segment Account Traveler Hotel Name Check-in Date Chec…" at bounding box center [759, 52] width 1034 height 0
paste input "CEQDLO"
type input "CEQDLO"
click at [293, 195] on button "Search" at bounding box center [281, 191] width 79 height 38
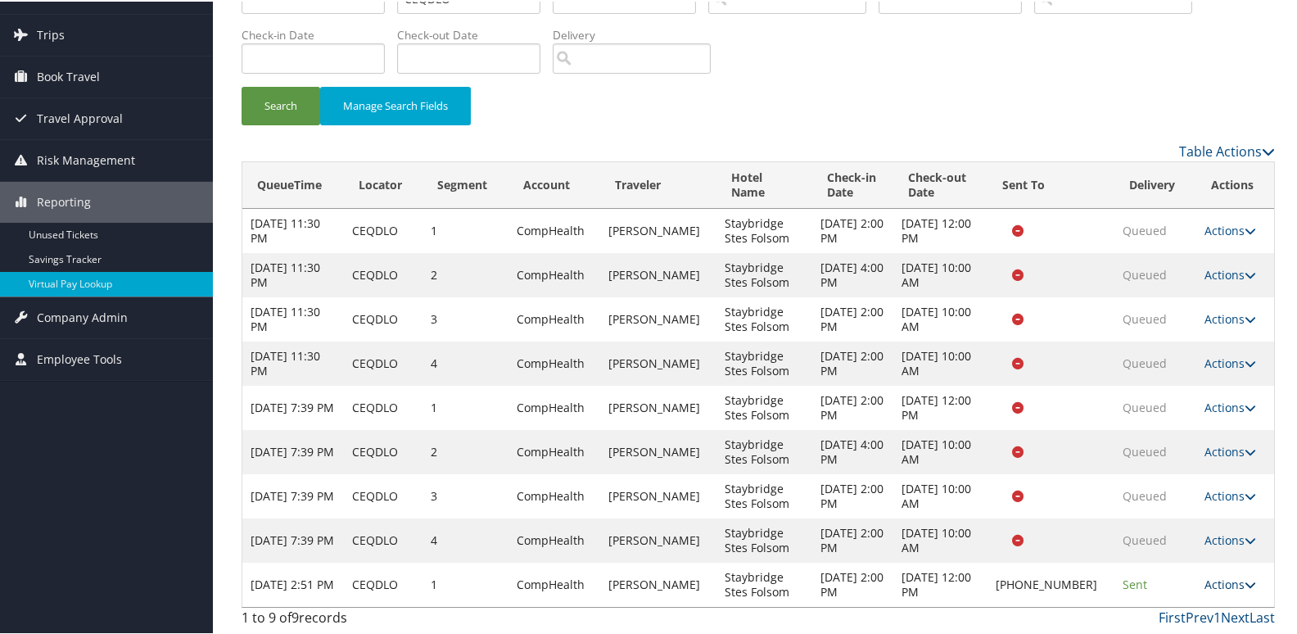
click at [1216, 577] on link "Actions" at bounding box center [1231, 583] width 52 height 16
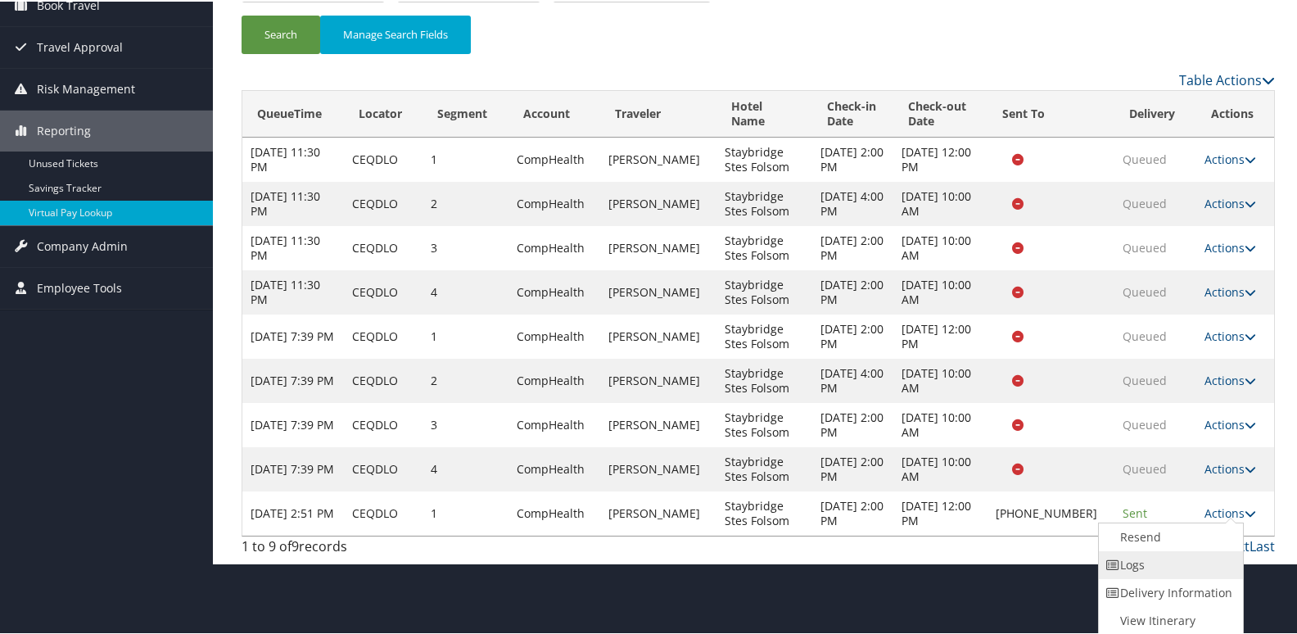
click at [1150, 564] on link "Logs" at bounding box center [1169, 564] width 140 height 28
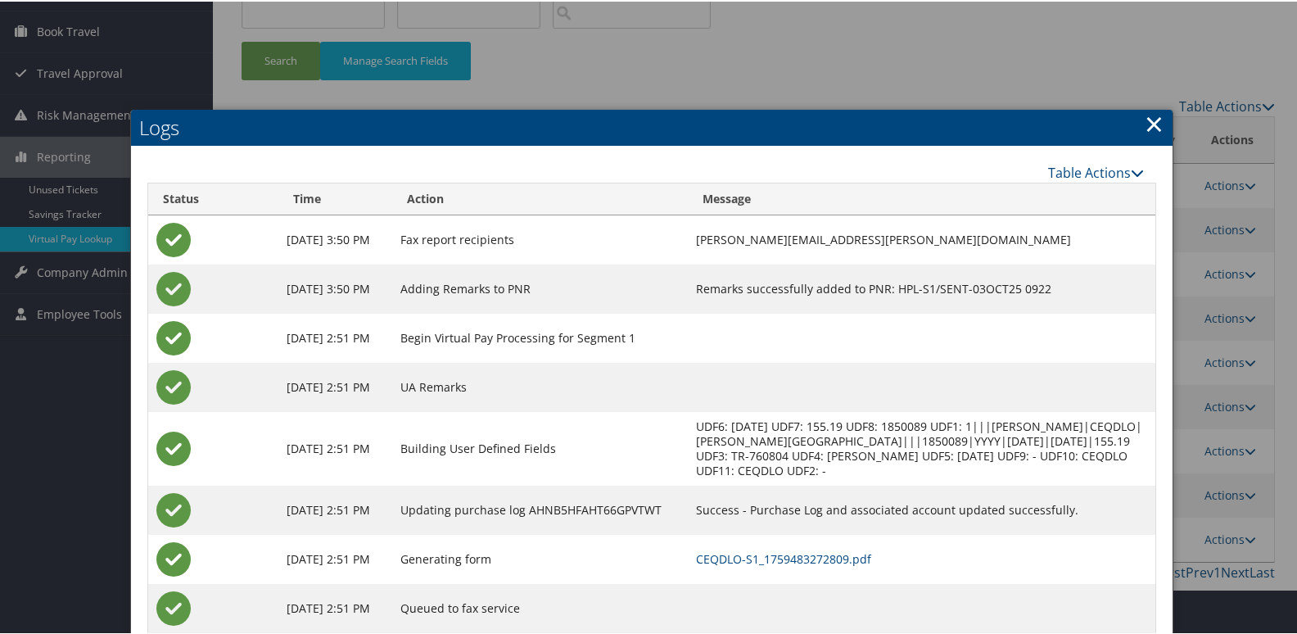
scroll to position [175, 0]
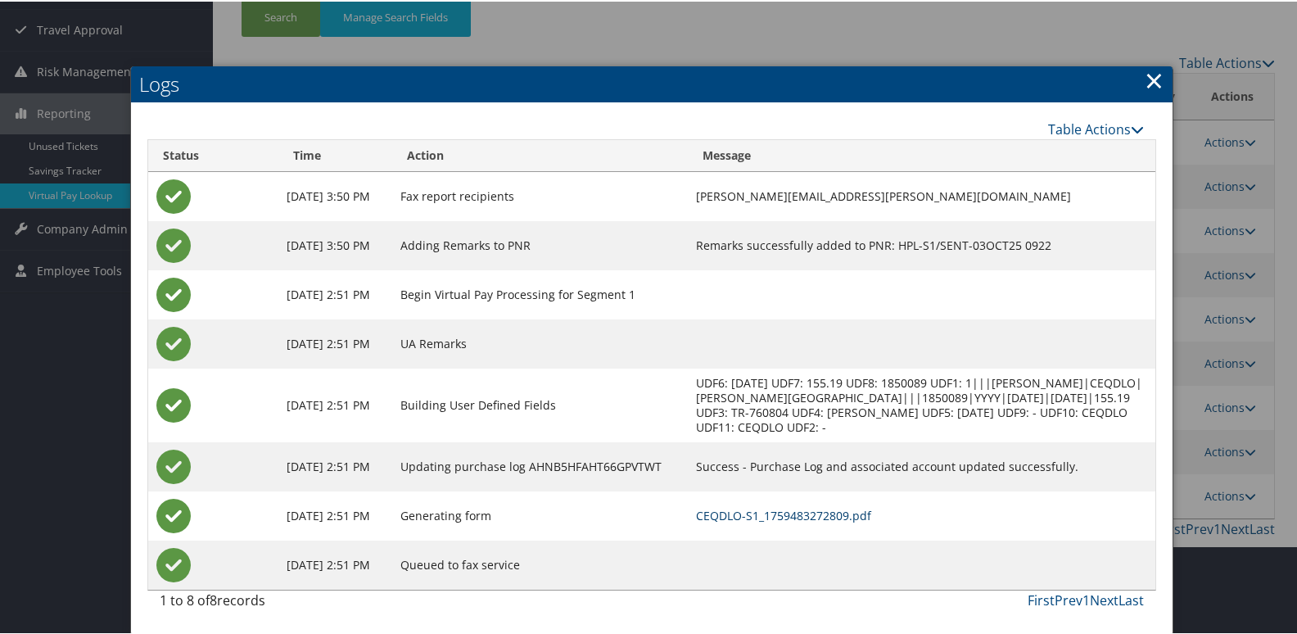
click at [808, 517] on link "CEQDLO-S1_1759483272809.pdf" at bounding box center [783, 514] width 175 height 16
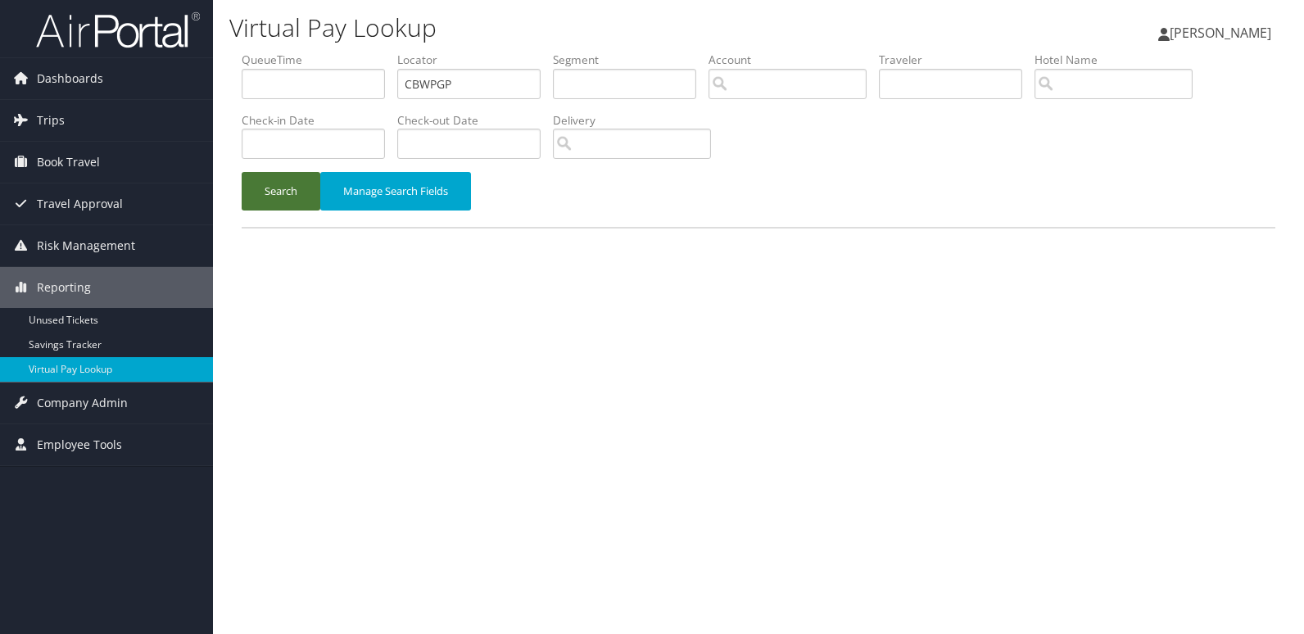
click at [273, 194] on button "Search" at bounding box center [281, 191] width 79 height 38
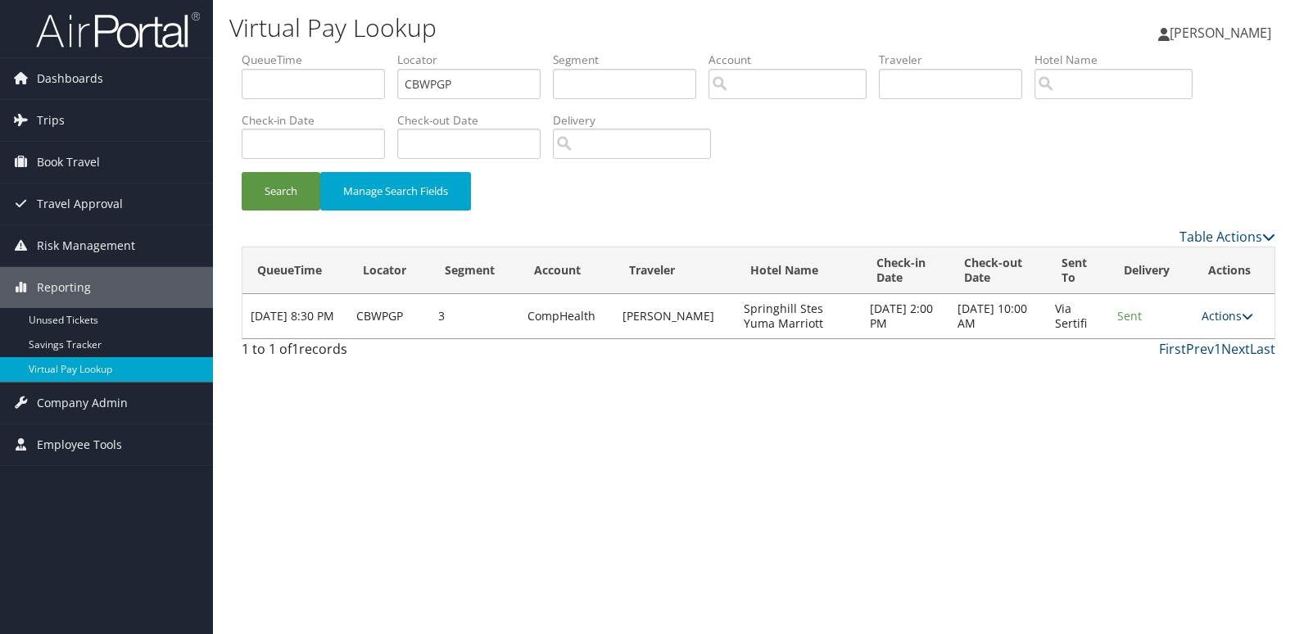
click at [1219, 317] on link "Actions" at bounding box center [1227, 316] width 52 height 16
click at [1176, 367] on link "Logs" at bounding box center [1195, 368] width 103 height 28
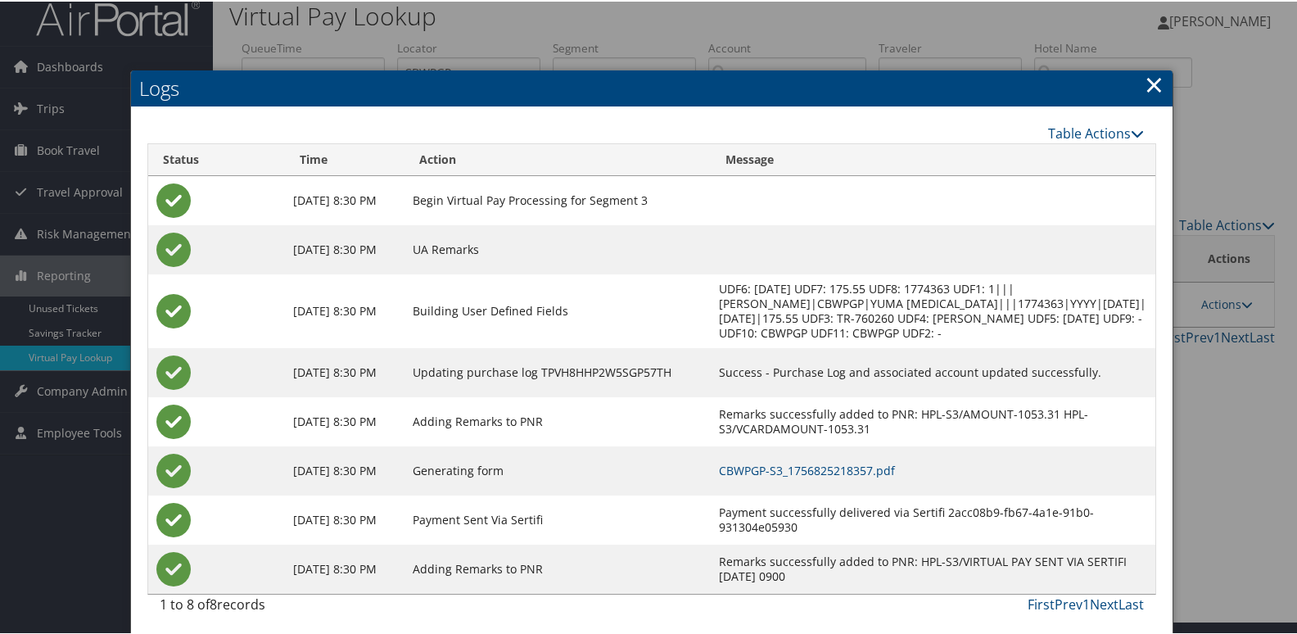
scroll to position [17, 0]
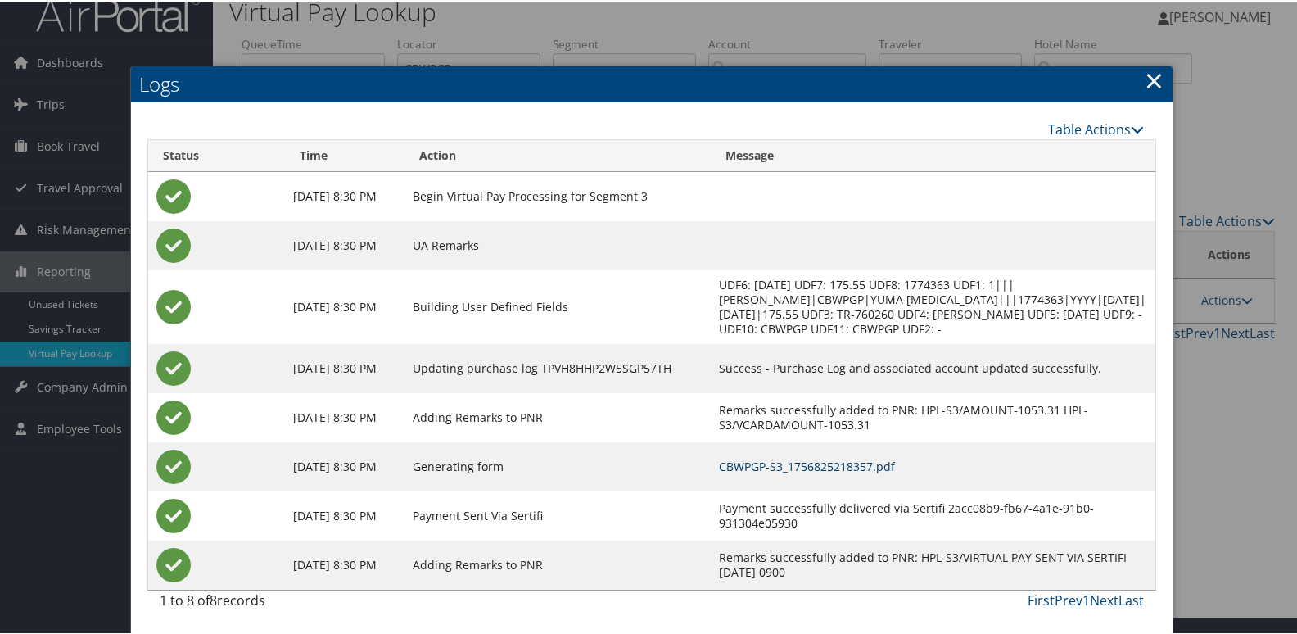
click at [827, 465] on link "CBWPGP-S3_1756825218357.pdf" at bounding box center [807, 465] width 176 height 16
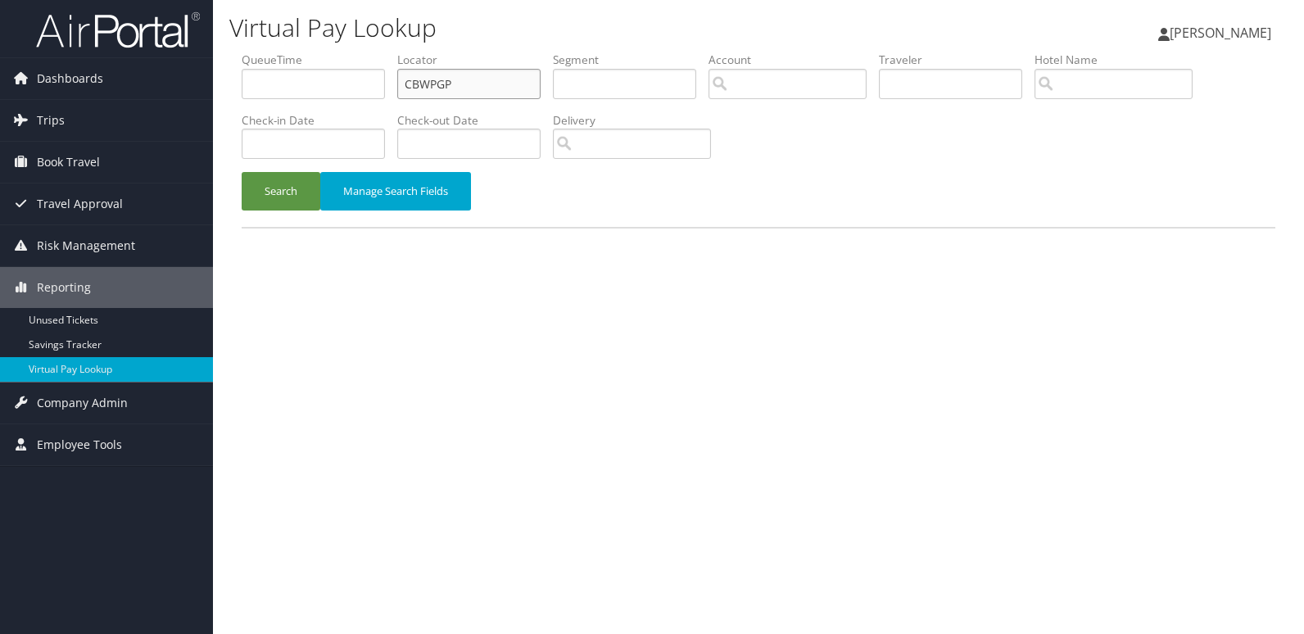
drag, startPoint x: 405, startPoint y: 100, endPoint x: 312, endPoint y: 122, distance: 95.2
click at [316, 52] on ul "QueueTime Locator CBWPGP Segment Account Traveler Hotel Name Check-in Date Chec…" at bounding box center [759, 52] width 1034 height 0
paste input "IRNZFW"
type input "IRNZFW"
drag, startPoint x: 290, startPoint y: 181, endPoint x: 308, endPoint y: 182, distance: 18.0
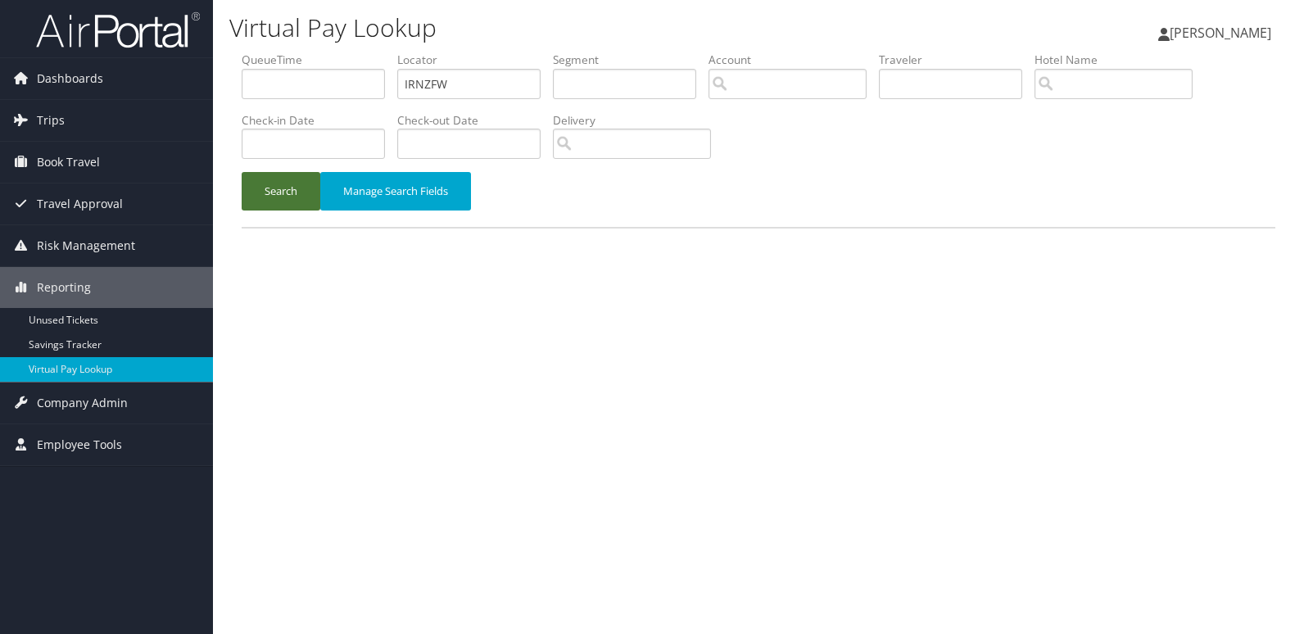
click at [290, 182] on button "Search" at bounding box center [281, 191] width 79 height 38
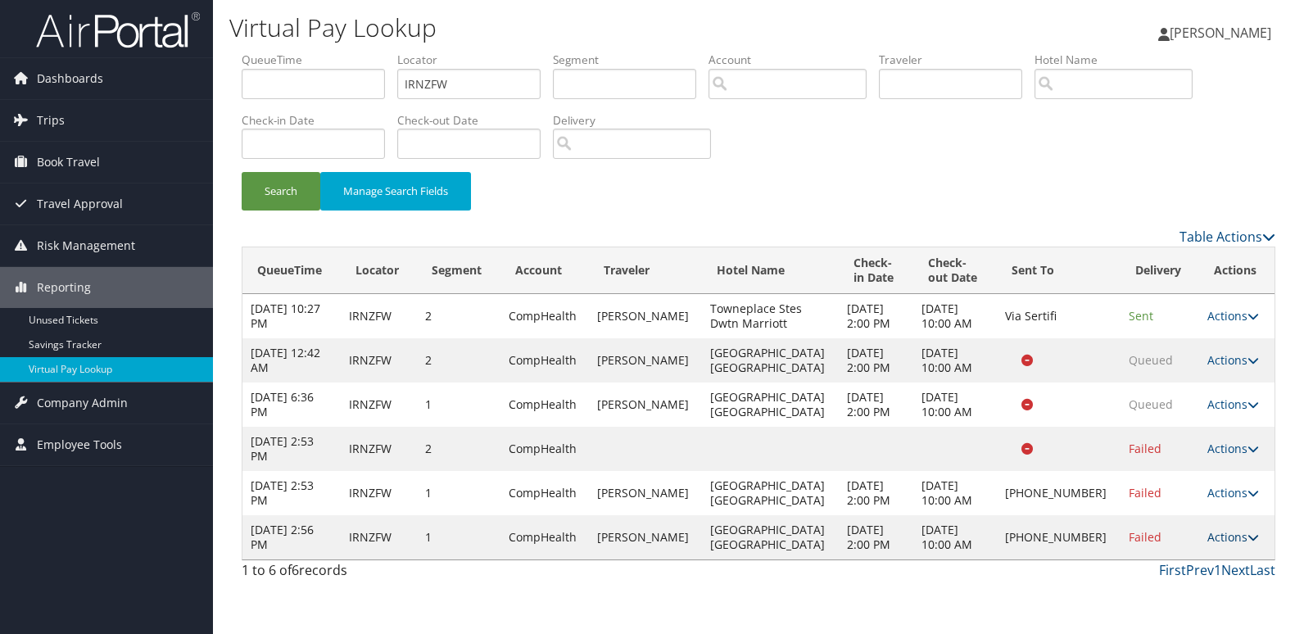
click at [1225, 539] on link "Actions" at bounding box center [1233, 537] width 52 height 16
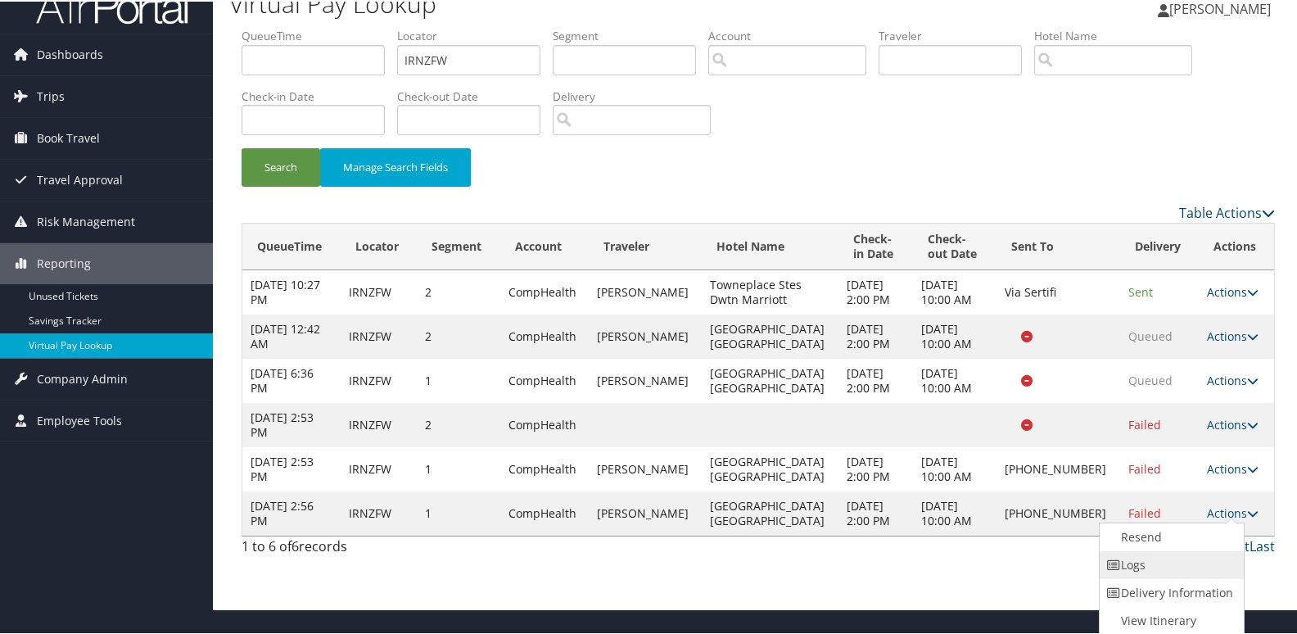
click at [1135, 571] on link "Logs" at bounding box center [1170, 564] width 140 height 28
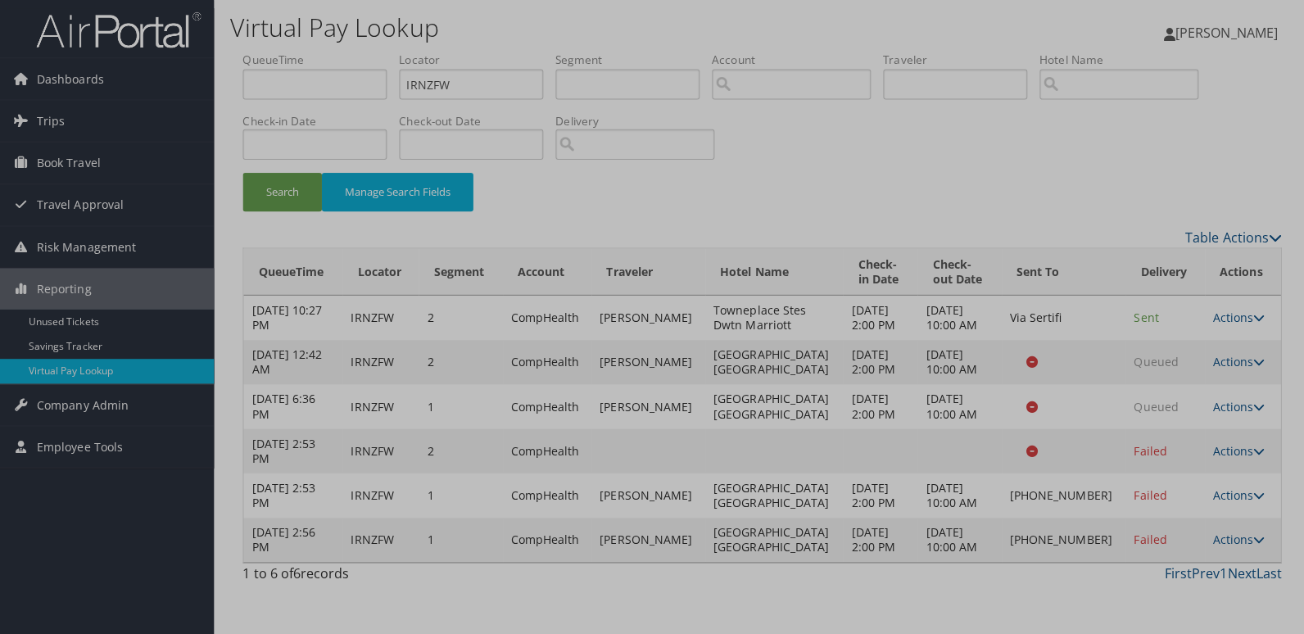
scroll to position [0, 0]
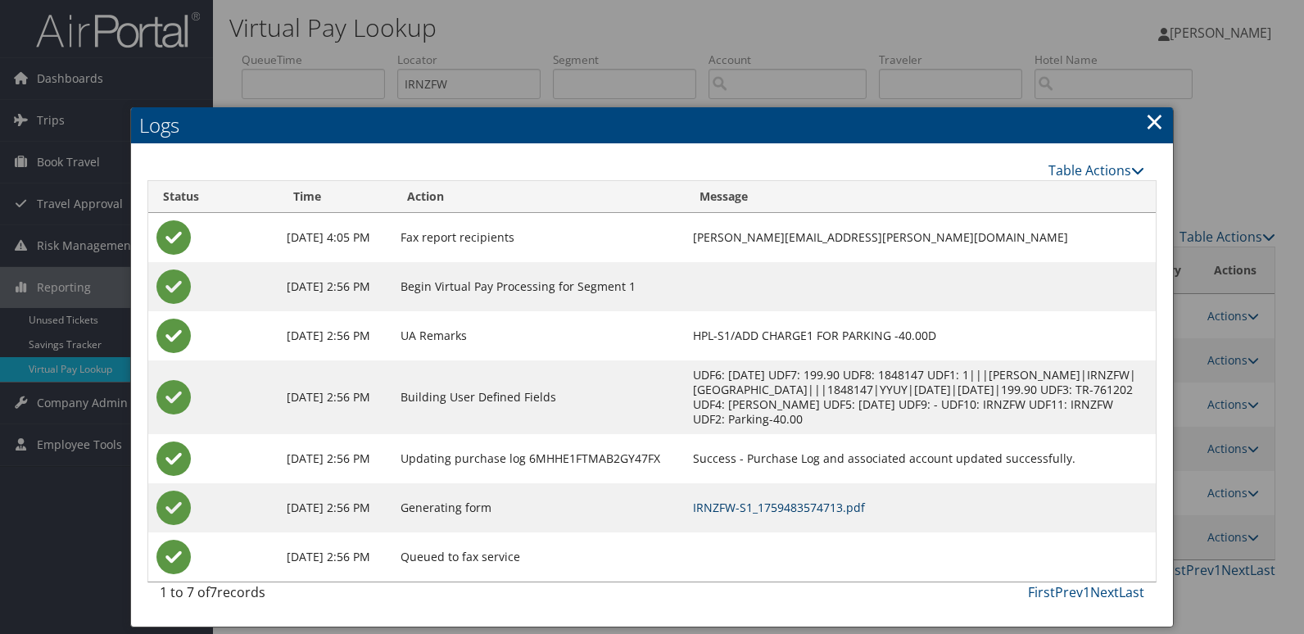
click at [857, 507] on link "IRNZFW-S1_1759483574713.pdf" at bounding box center [779, 508] width 172 height 16
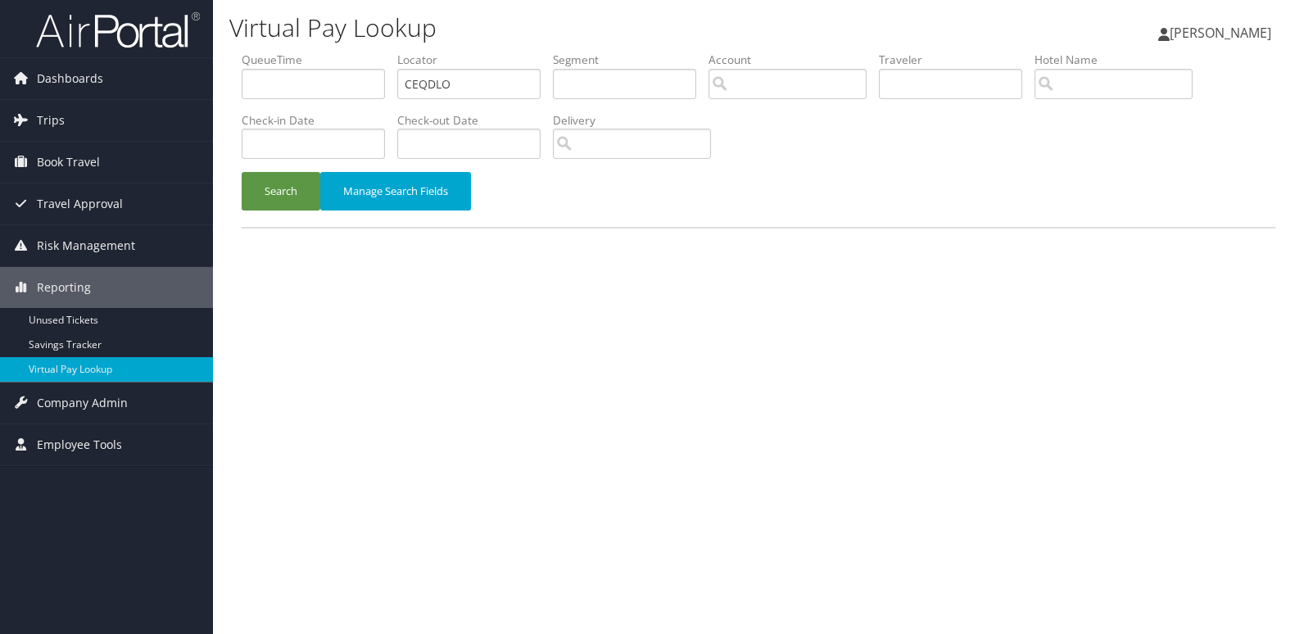
click at [291, 196] on button "Search" at bounding box center [281, 191] width 79 height 38
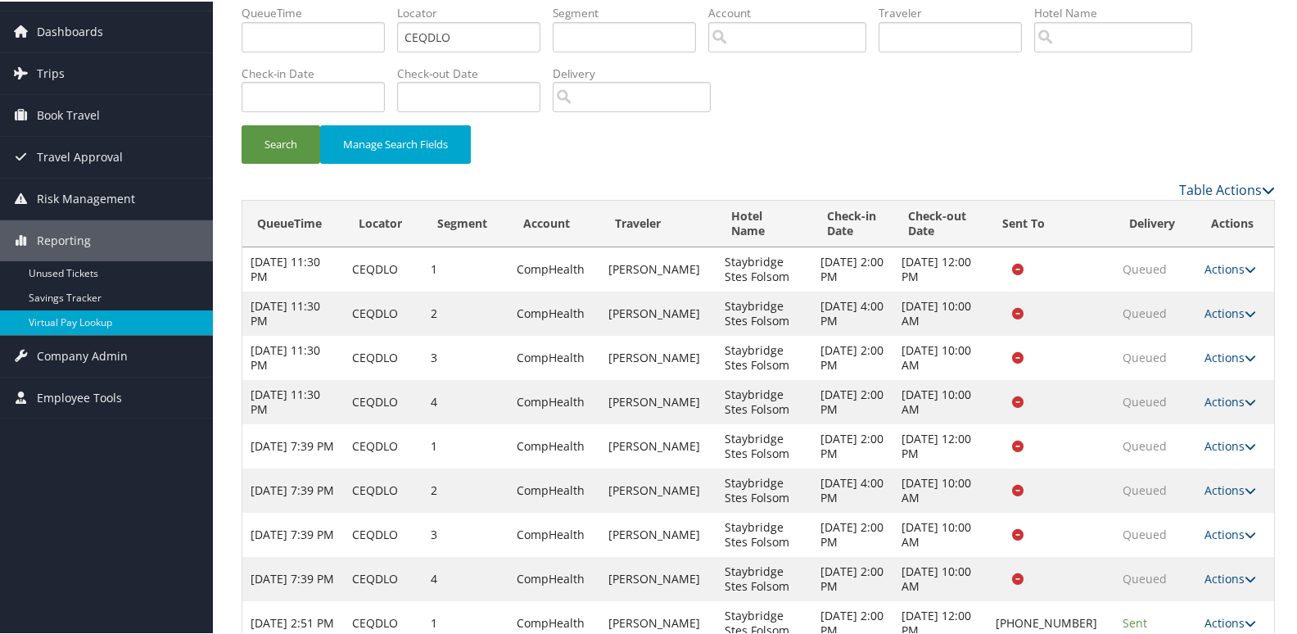
scroll to position [87, 0]
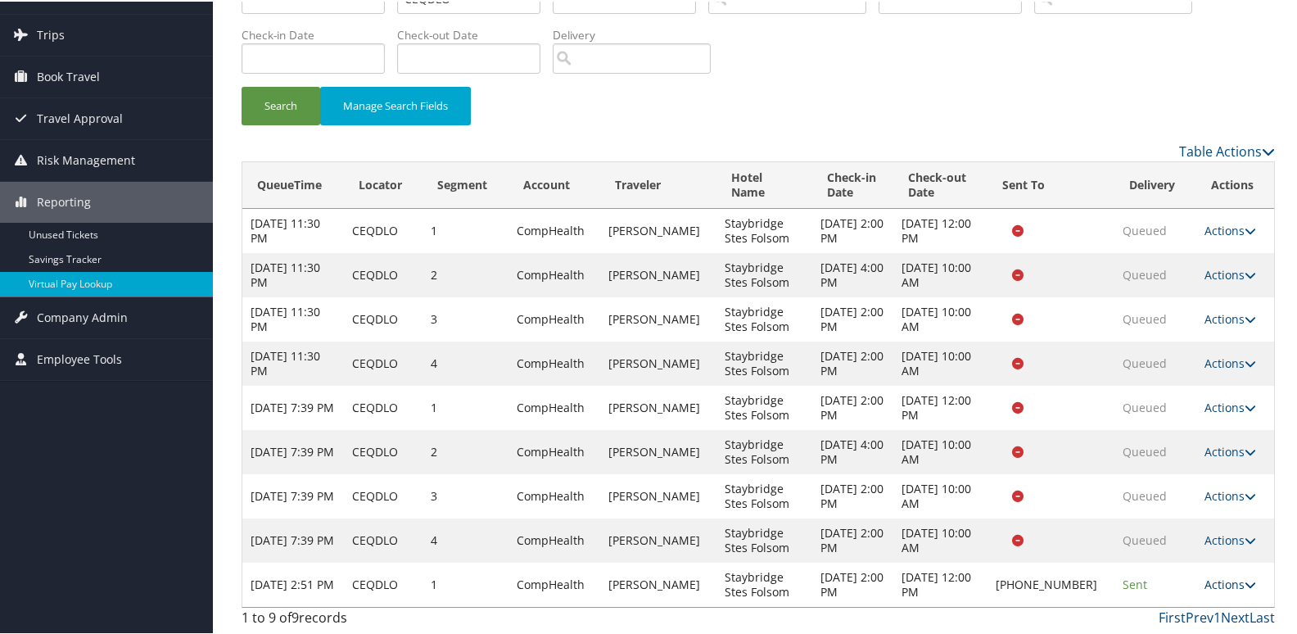
click at [1245, 584] on icon at bounding box center [1250, 582] width 11 height 11
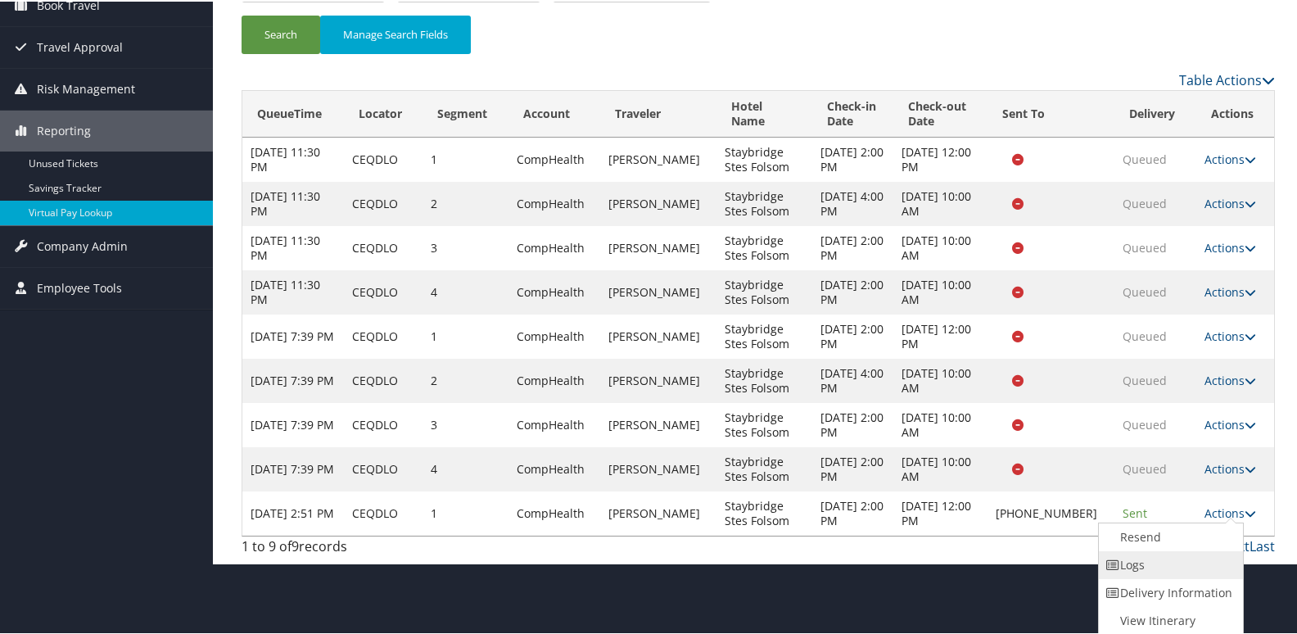
click at [1156, 570] on link "Logs" at bounding box center [1169, 564] width 140 height 28
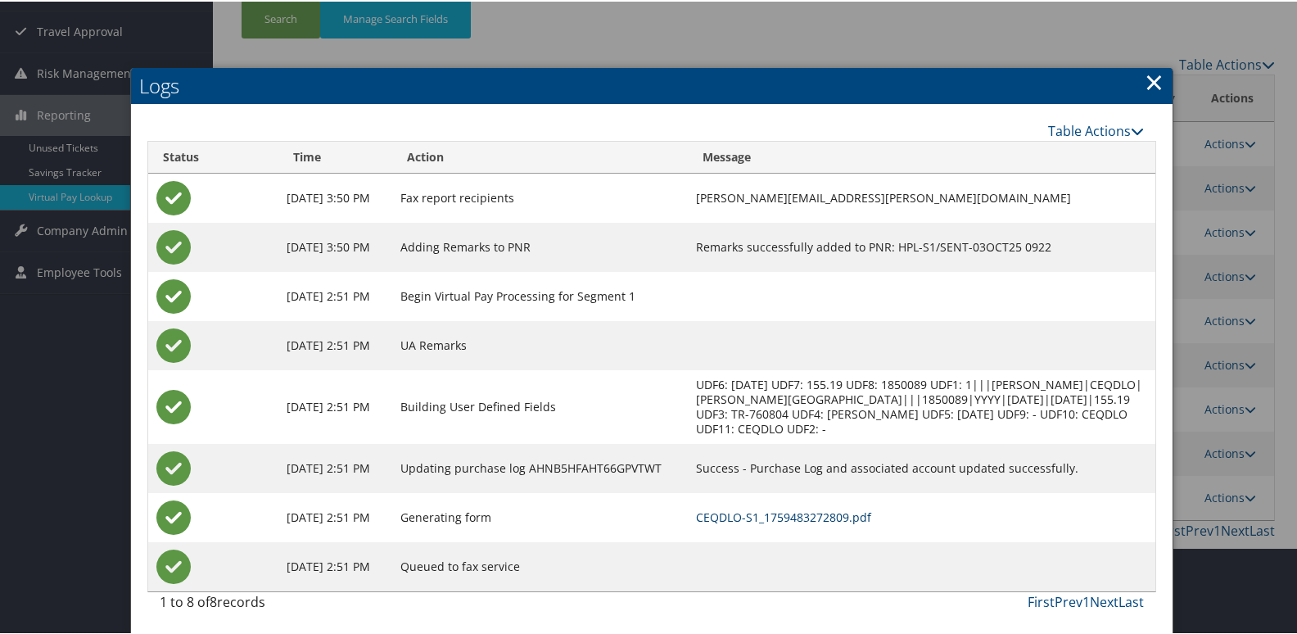
scroll to position [175, 0]
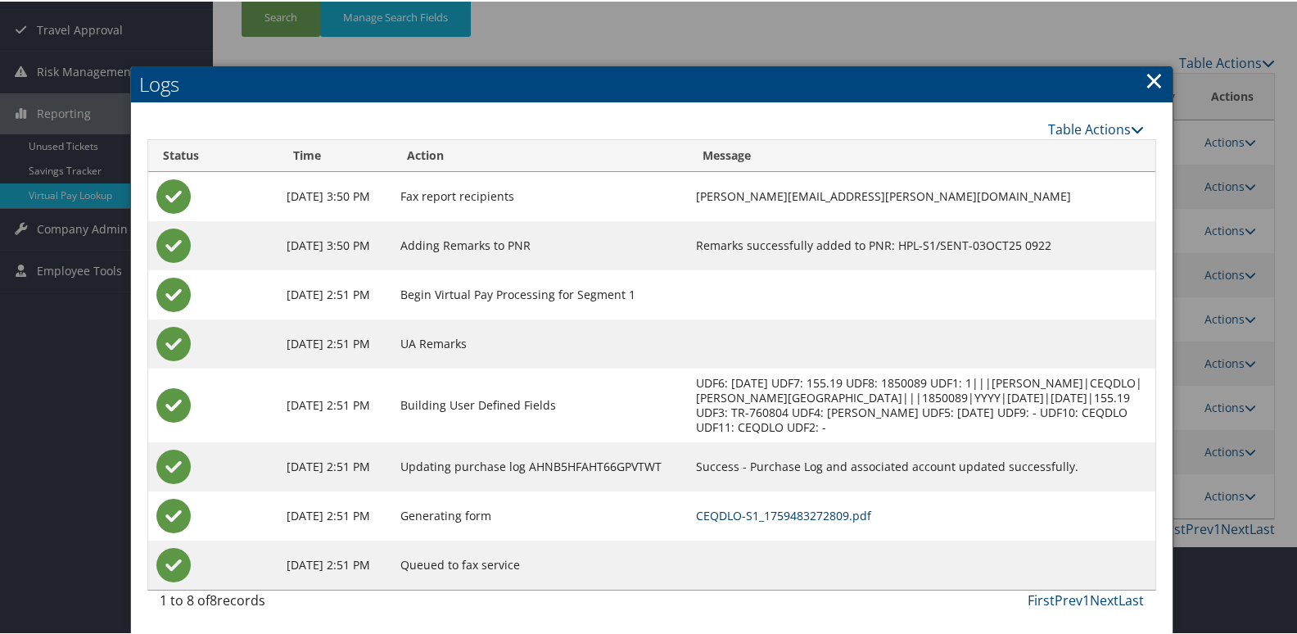
click at [794, 516] on link "CEQDLO-S1_1759483272809.pdf" at bounding box center [783, 514] width 175 height 16
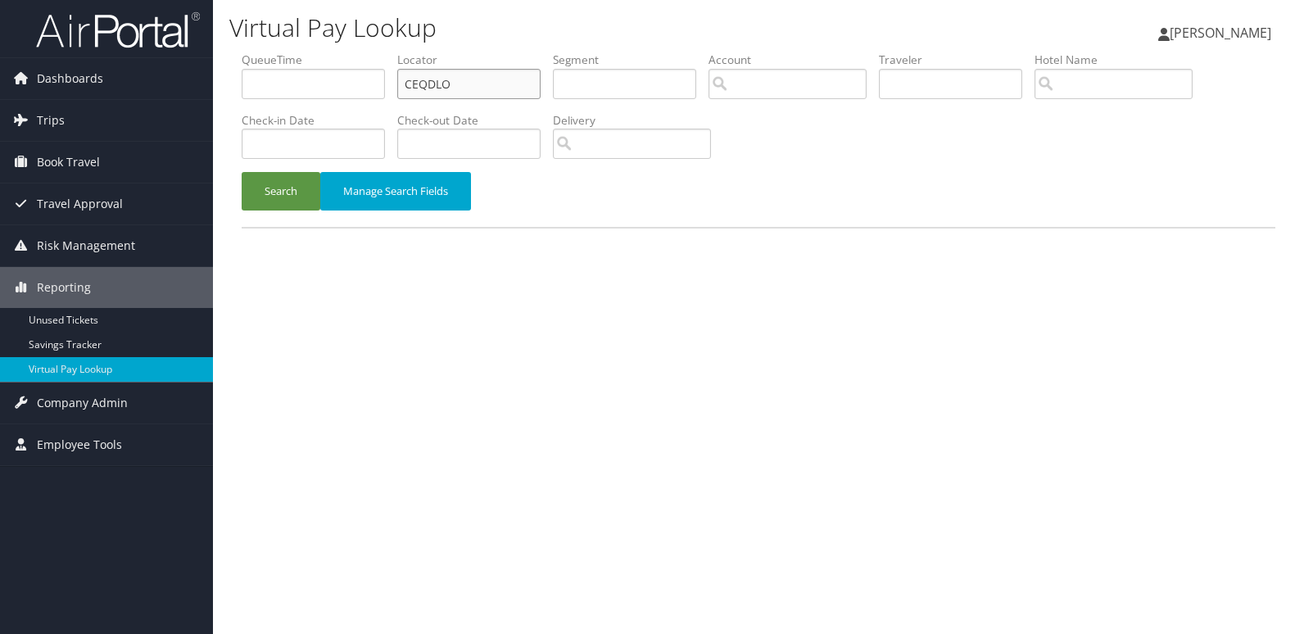
drag, startPoint x: 470, startPoint y: 83, endPoint x: 251, endPoint y: 93, distance: 219.7
click at [251, 52] on ul "QueueTime Locator CEQDLO Segment Account Traveler Hotel Name Check-in Date Chec…" at bounding box center [759, 52] width 1034 height 0
paste input "HTJMPZ"
type input "HTJMPZ"
click at [284, 188] on button "Search" at bounding box center [281, 191] width 79 height 38
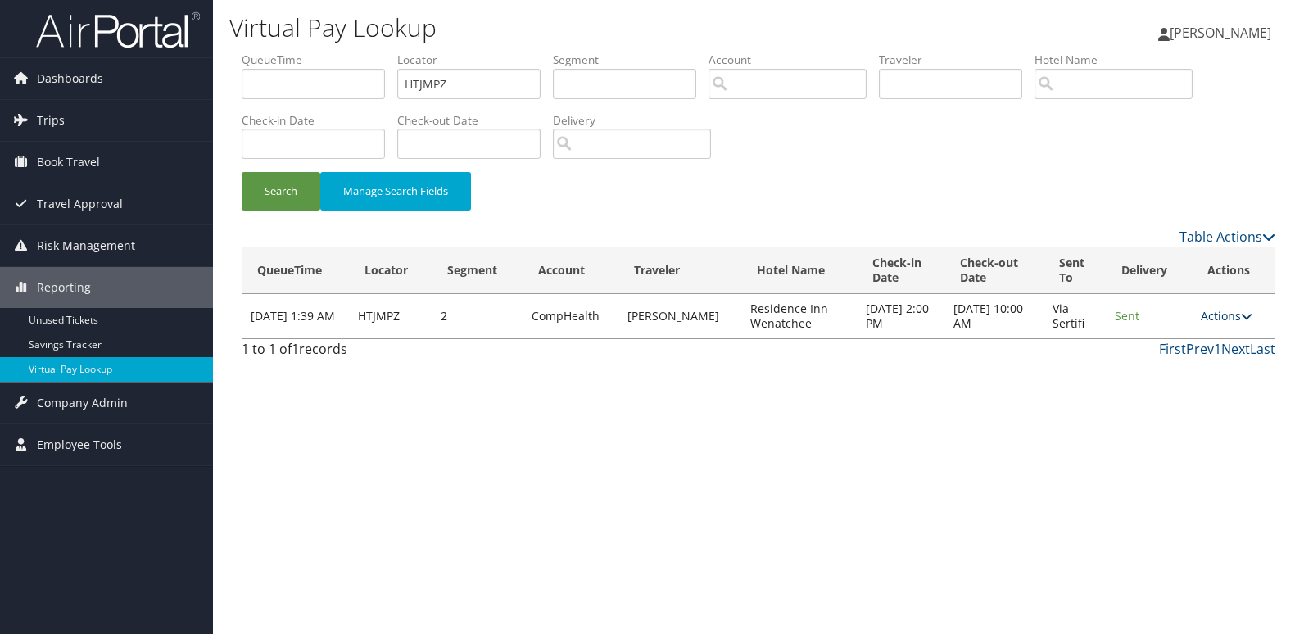
drag, startPoint x: 1233, startPoint y: 314, endPoint x: 1223, endPoint y: 321, distance: 11.8
click at [1233, 314] on link "Actions" at bounding box center [1227, 316] width 52 height 16
click at [1156, 368] on icon at bounding box center [1157, 367] width 15 height 11
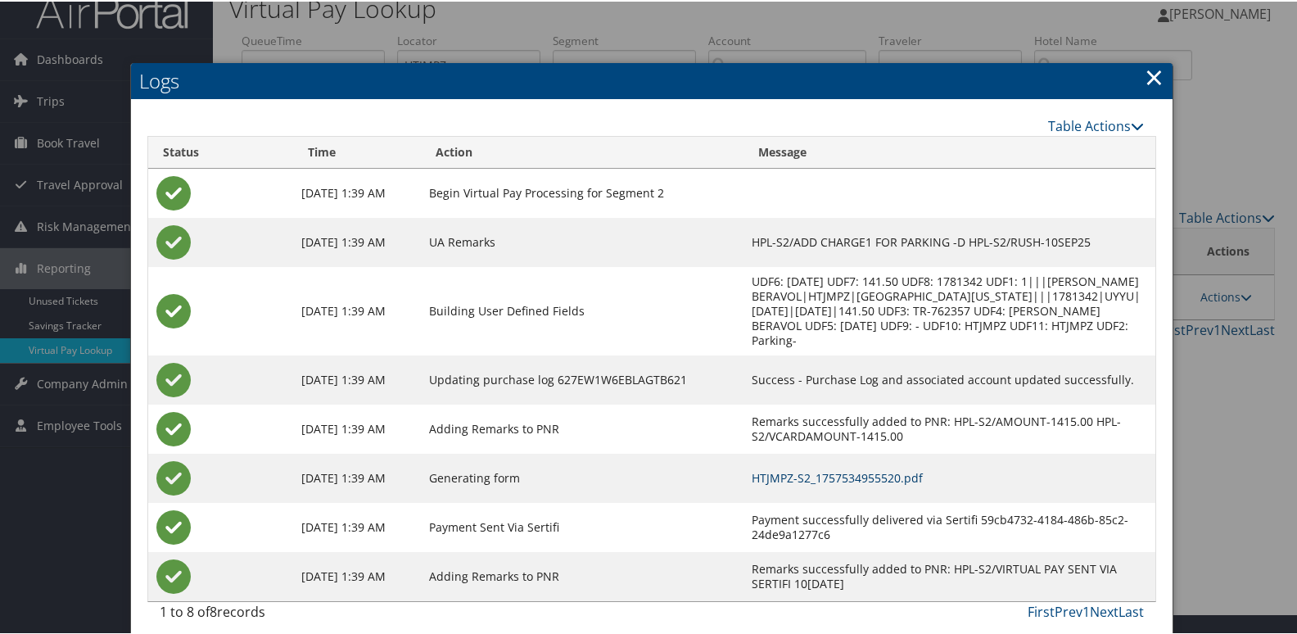
scroll to position [32, 0]
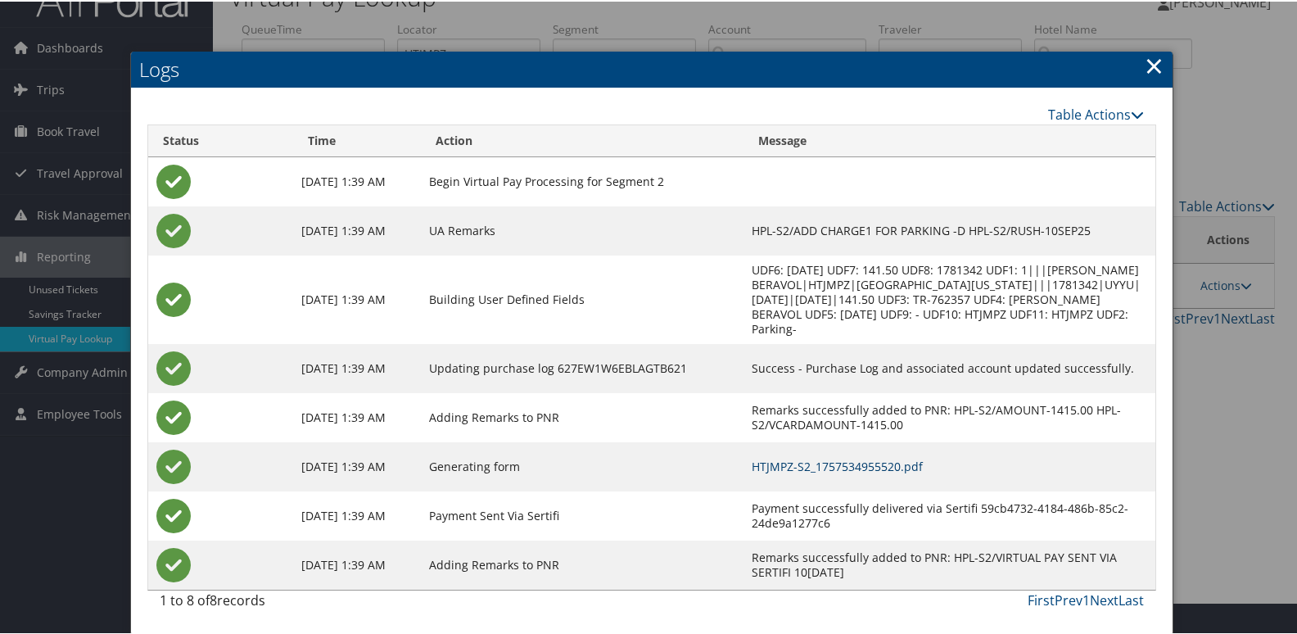
click at [835, 462] on link "HTJMPZ-S2_1757534955520.pdf" at bounding box center [837, 465] width 171 height 16
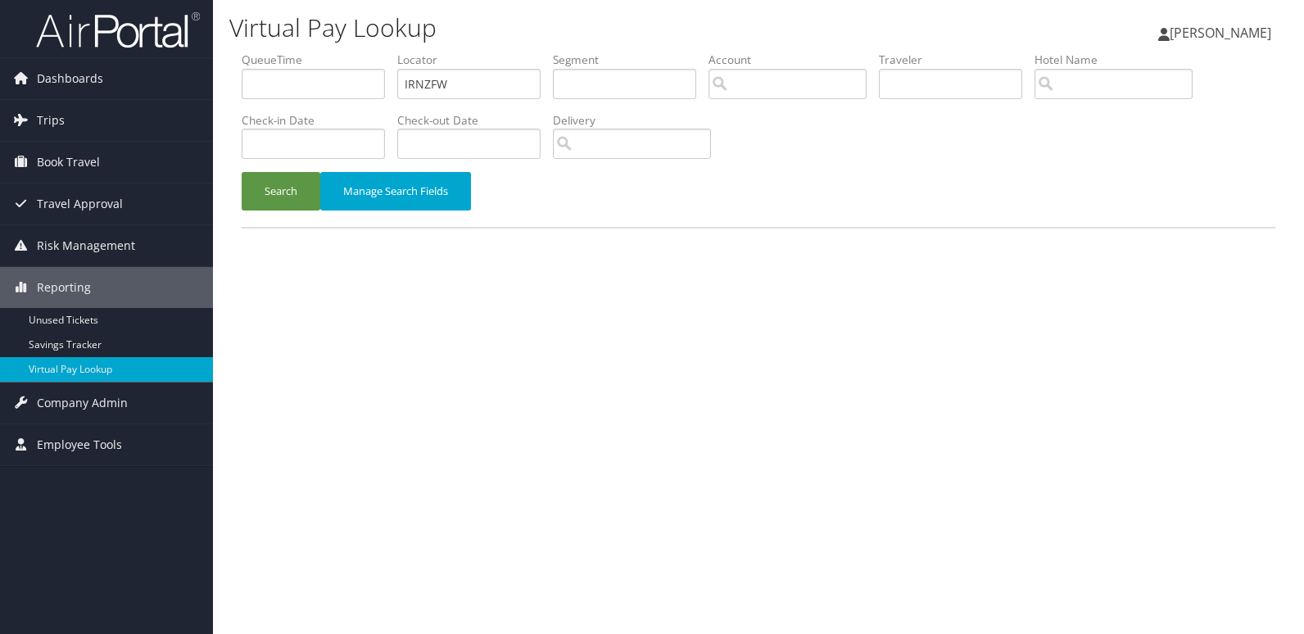
click at [273, 203] on button "Search" at bounding box center [281, 191] width 79 height 38
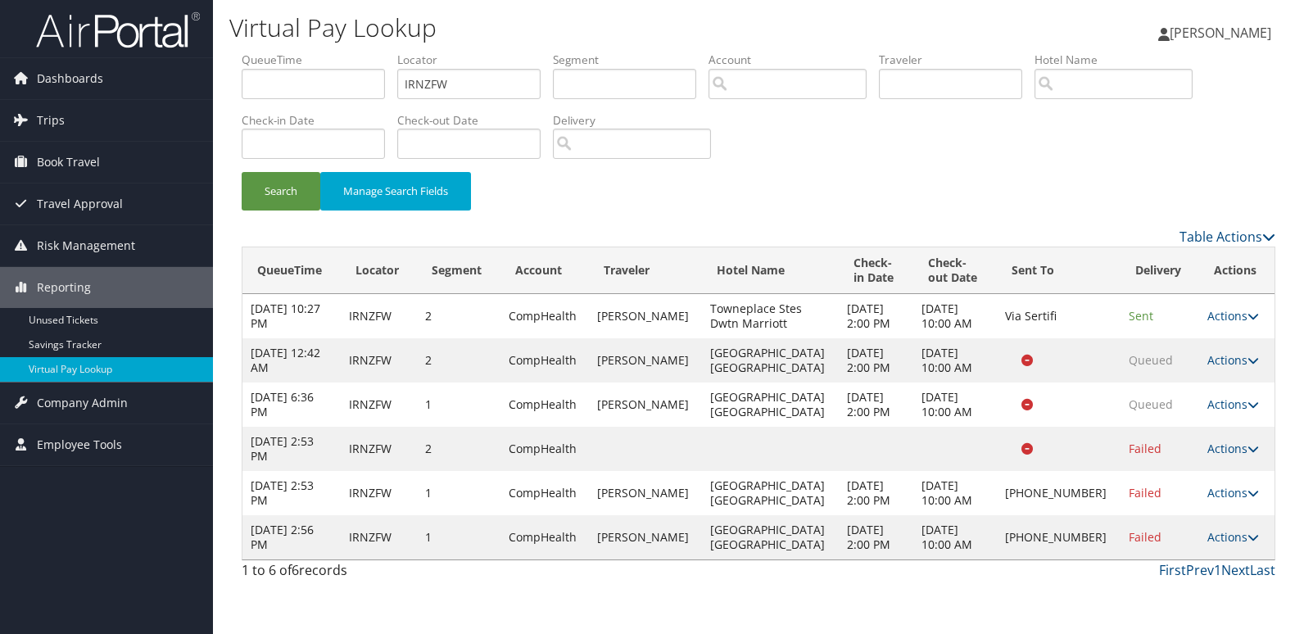
click at [1226, 536] on link "Actions" at bounding box center [1233, 537] width 52 height 16
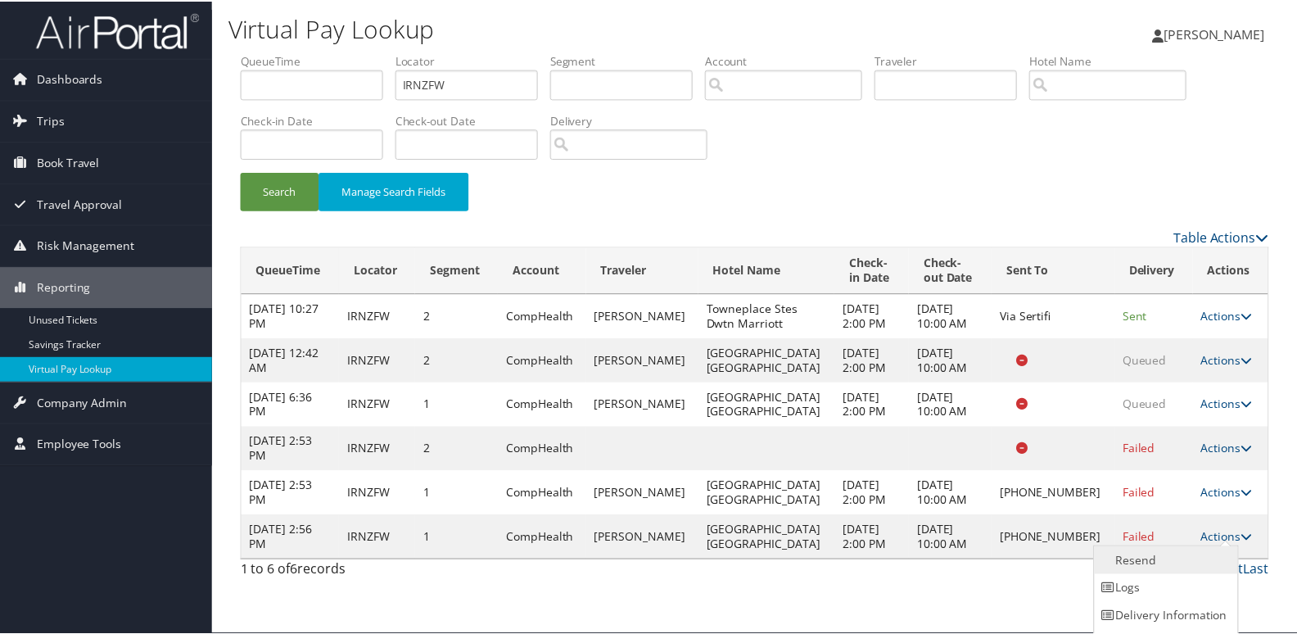
scroll to position [25, 0]
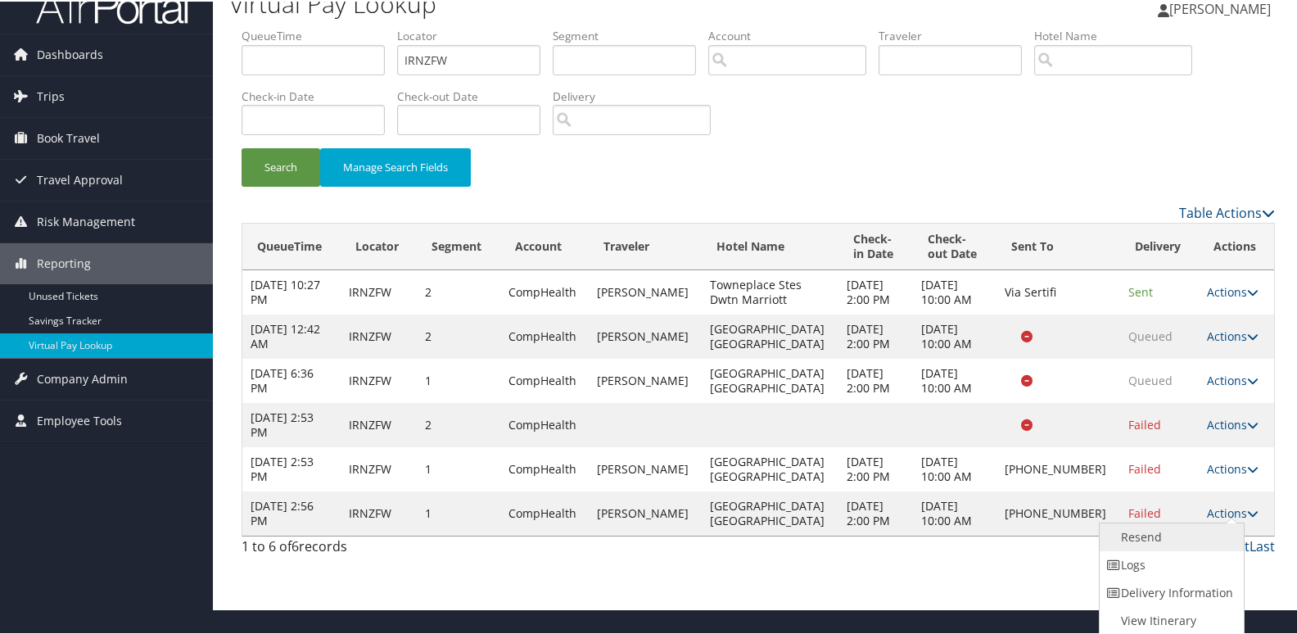
click at [1142, 541] on link "Resend" at bounding box center [1170, 536] width 140 height 28
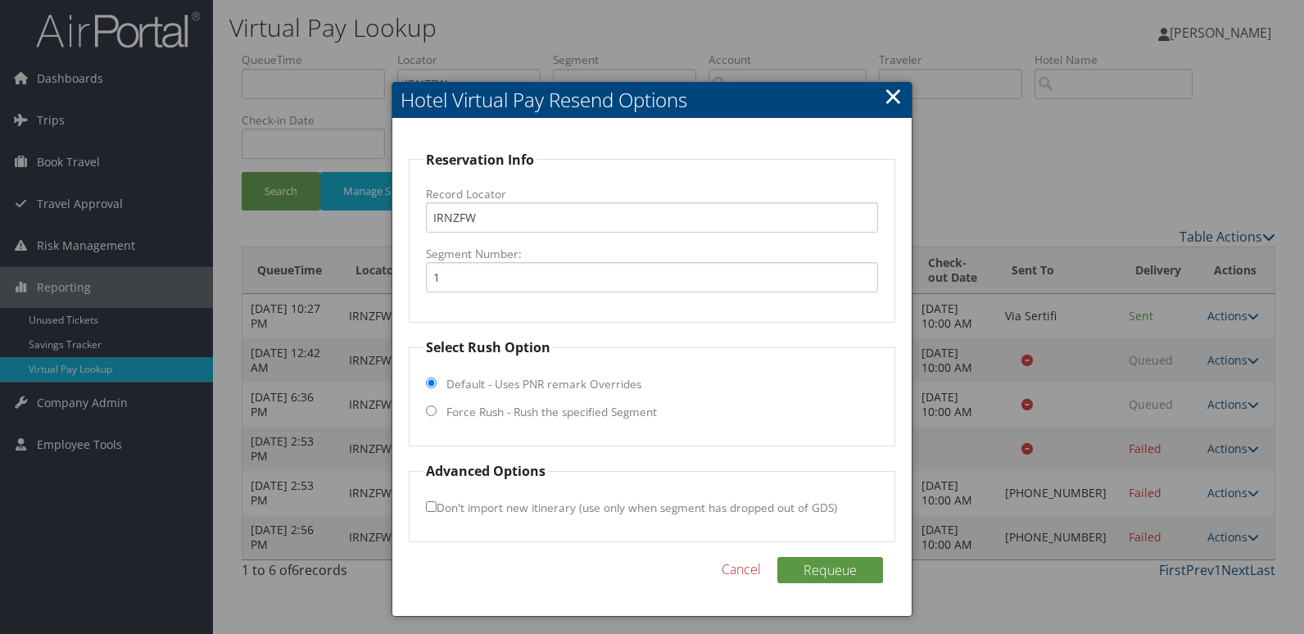
click at [495, 411] on label "Force Rush - Rush the specified Segment" at bounding box center [551, 412] width 210 height 16
click at [437, 411] on input "Force Rush - Rush the specified Segment" at bounding box center [431, 410] width 11 height 11
radio input "true"
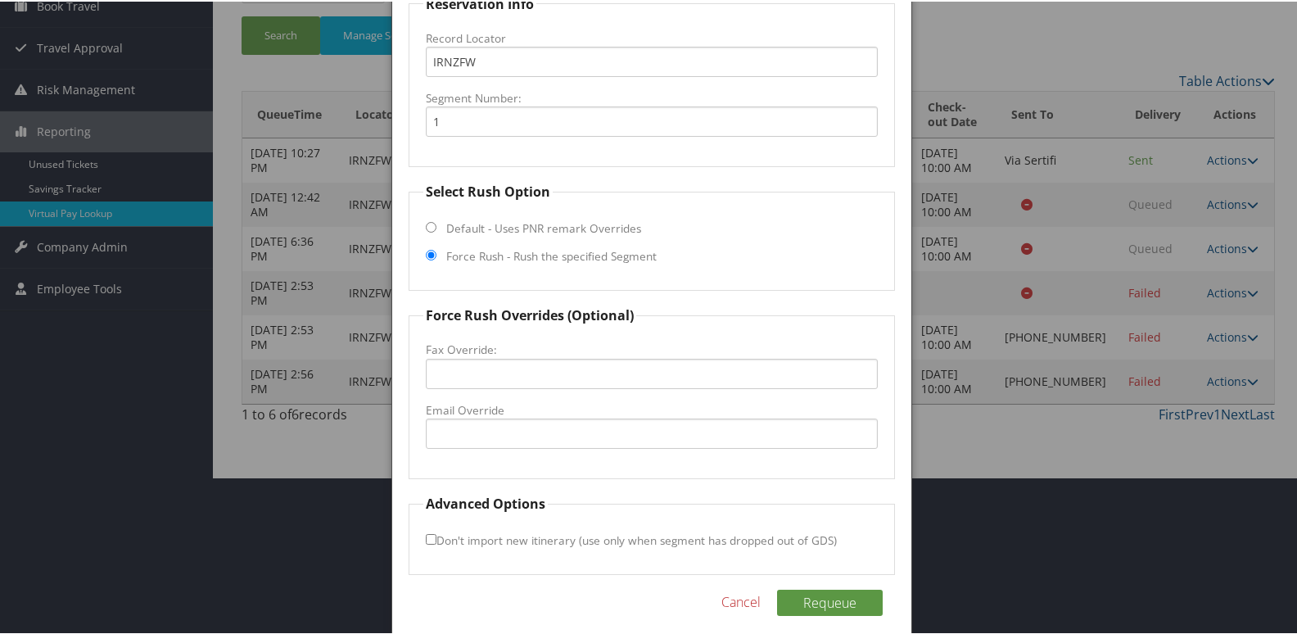
scroll to position [164, 0]
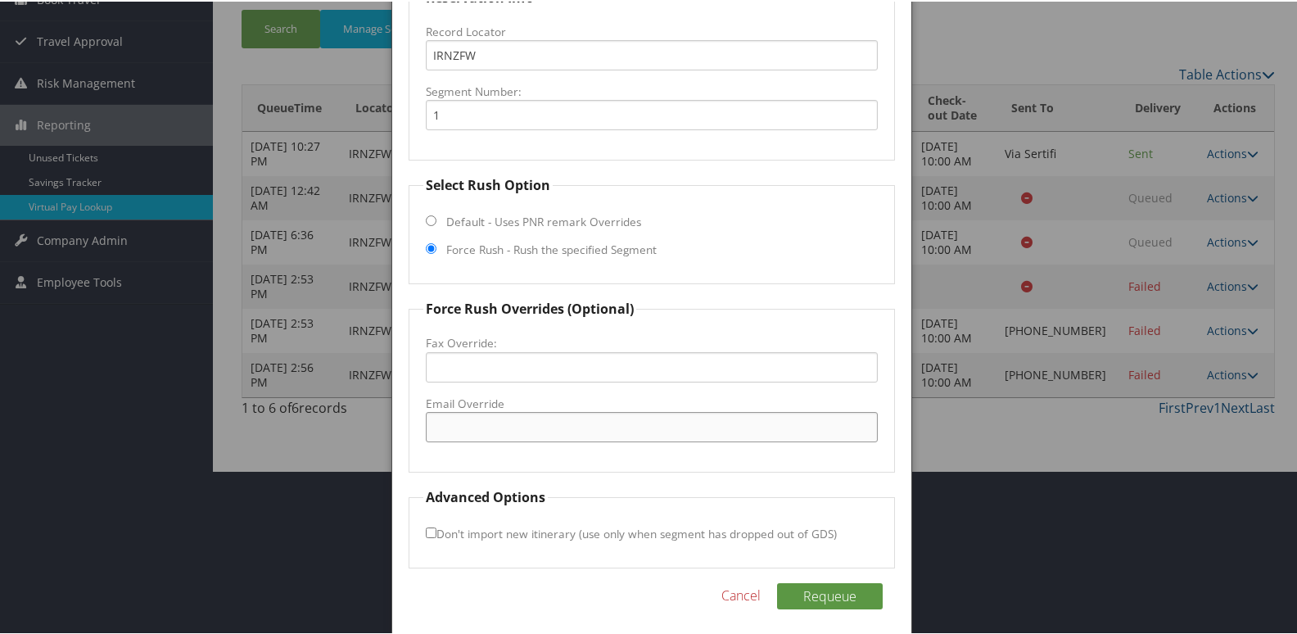
click at [506, 422] on input "Email Override" at bounding box center [652, 425] width 453 height 30
click at [474, 418] on input "Email Override" at bounding box center [652, 425] width 453 height 30
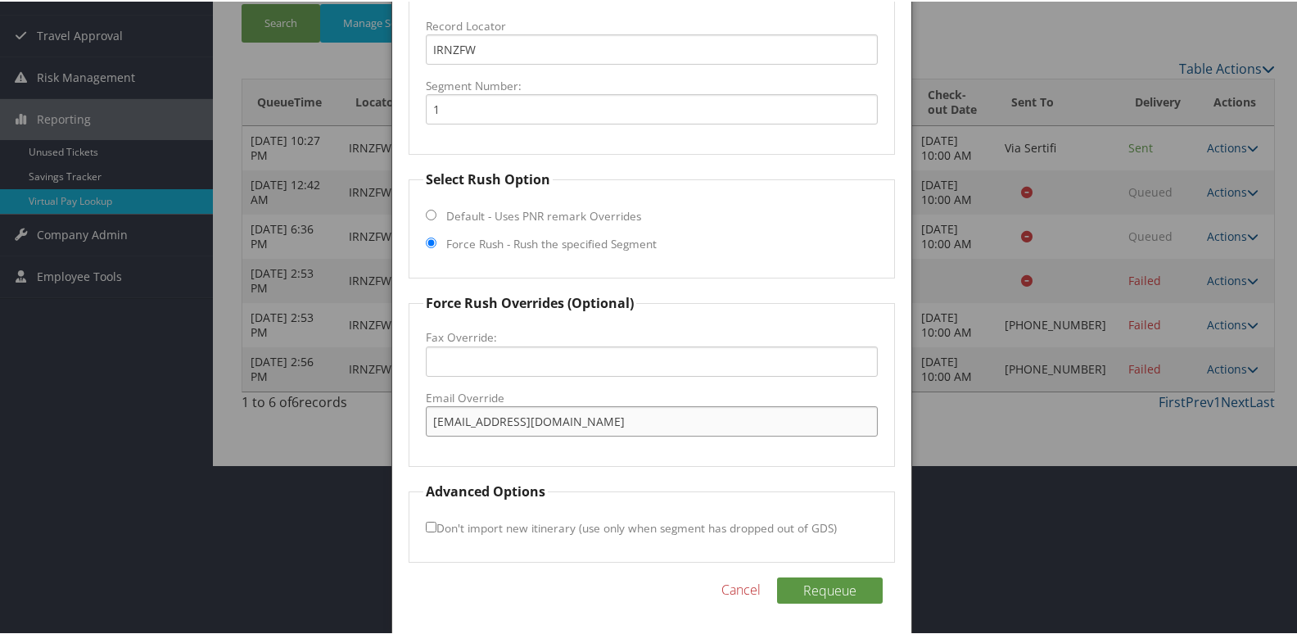
scroll to position [171, 0]
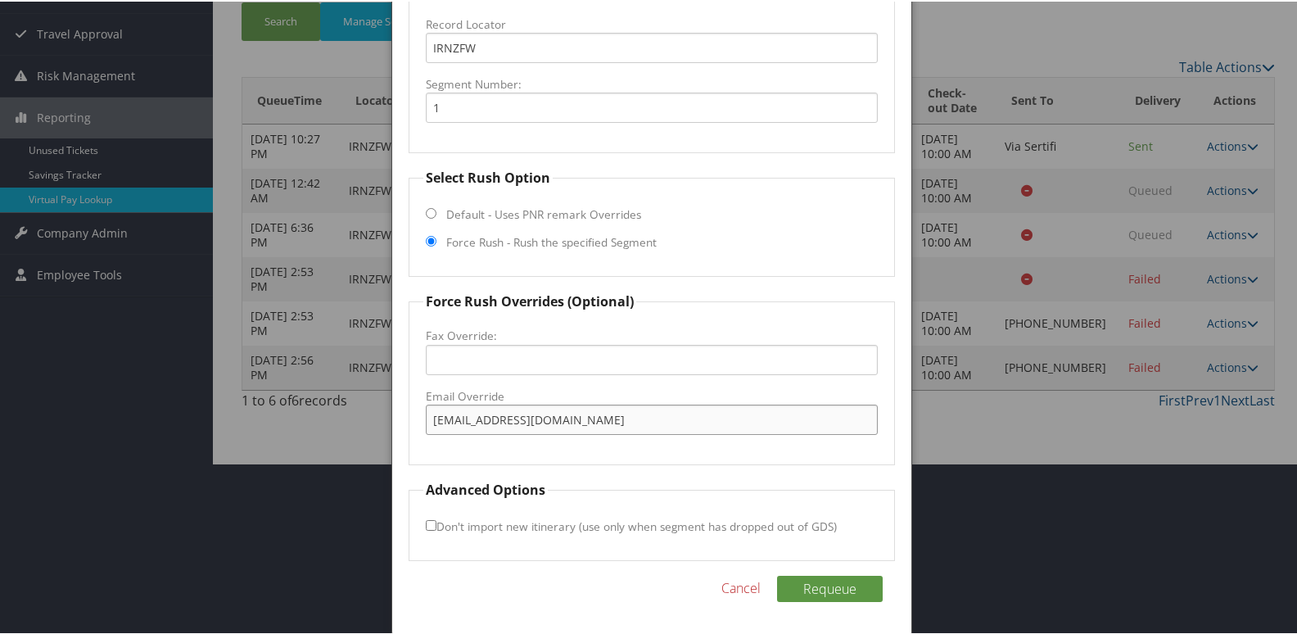
type input "[EMAIL_ADDRESS][DOMAIN_NAME]"
click at [430, 523] on input "Don't import new itinerary (use only when segment has dropped out of GDS)" at bounding box center [431, 523] width 11 height 11
checkbox input "true"
click at [822, 589] on button "Requeue" at bounding box center [830, 587] width 106 height 26
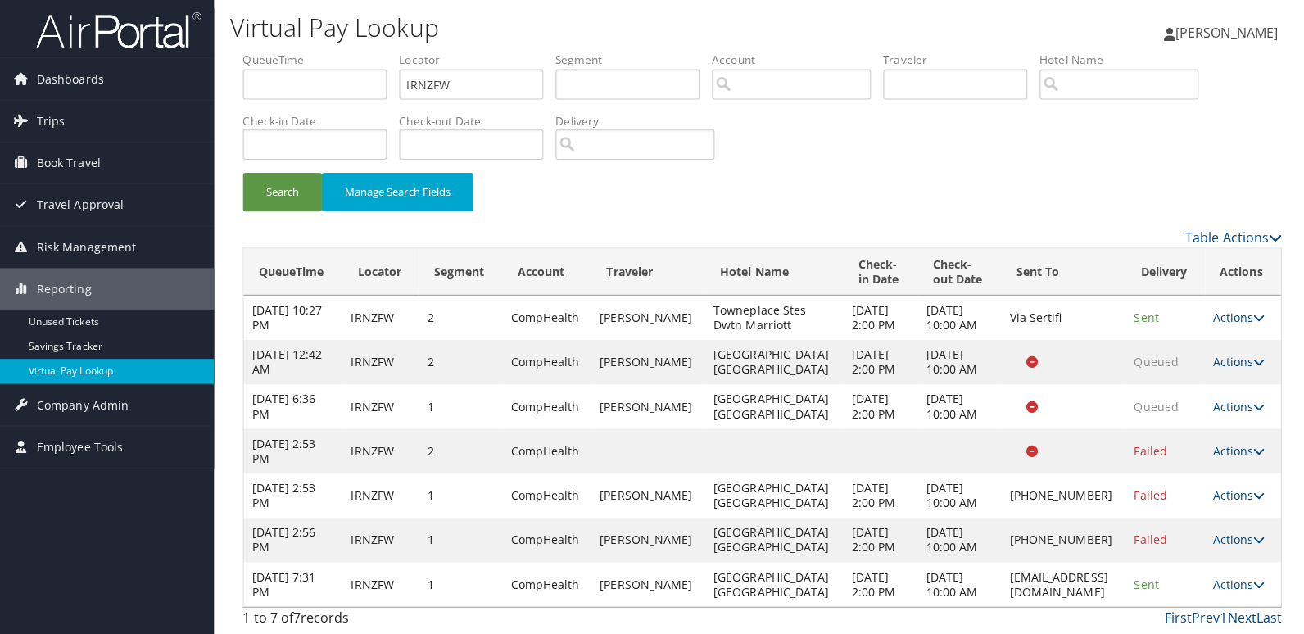
scroll to position [0, 0]
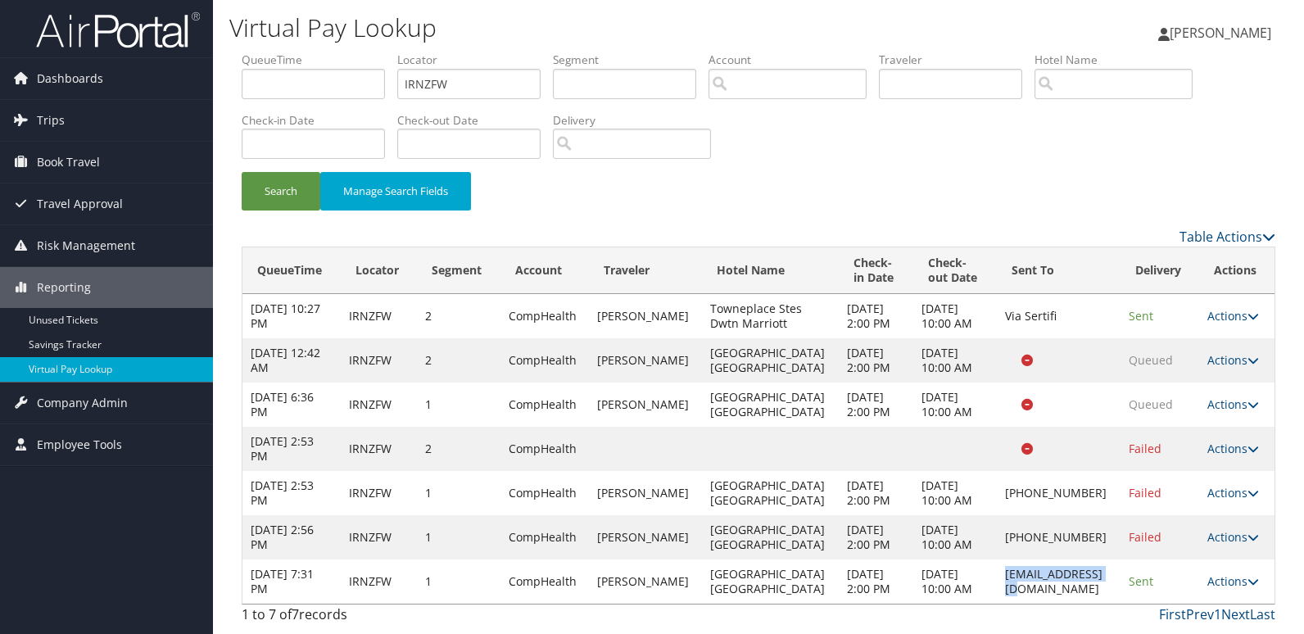
drag, startPoint x: 985, startPoint y: 582, endPoint x: 1099, endPoint y: 576, distance: 114.0
click at [1099, 576] on td "albfdam@gmail.com" at bounding box center [1059, 581] width 124 height 44
copy td "albfdam@gmail.com"
click at [1214, 586] on link "Actions" at bounding box center [1233, 581] width 52 height 16
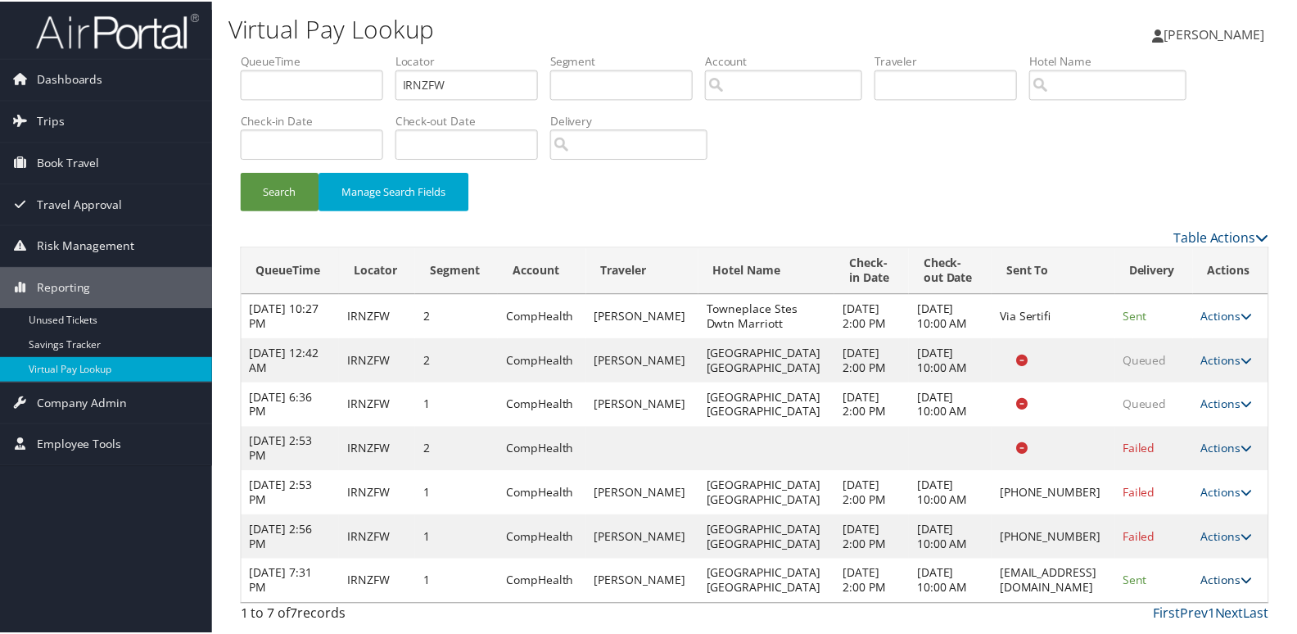
scroll to position [71, 0]
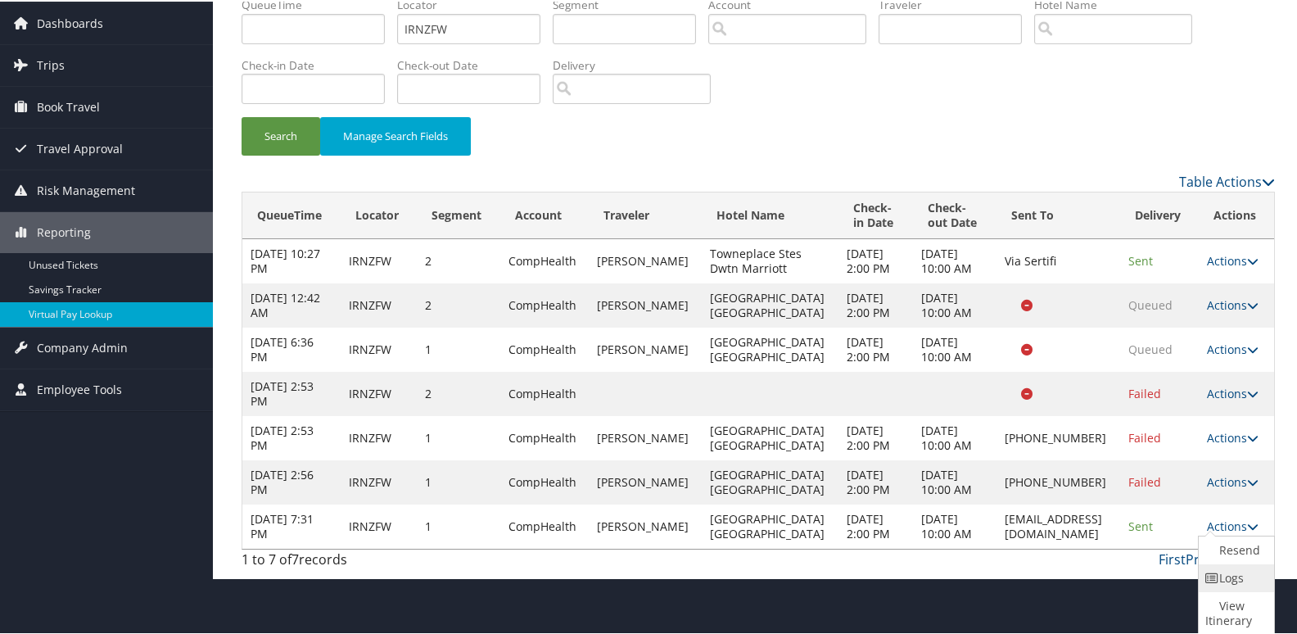
click at [1219, 581] on link "Logs" at bounding box center [1234, 577] width 71 height 28
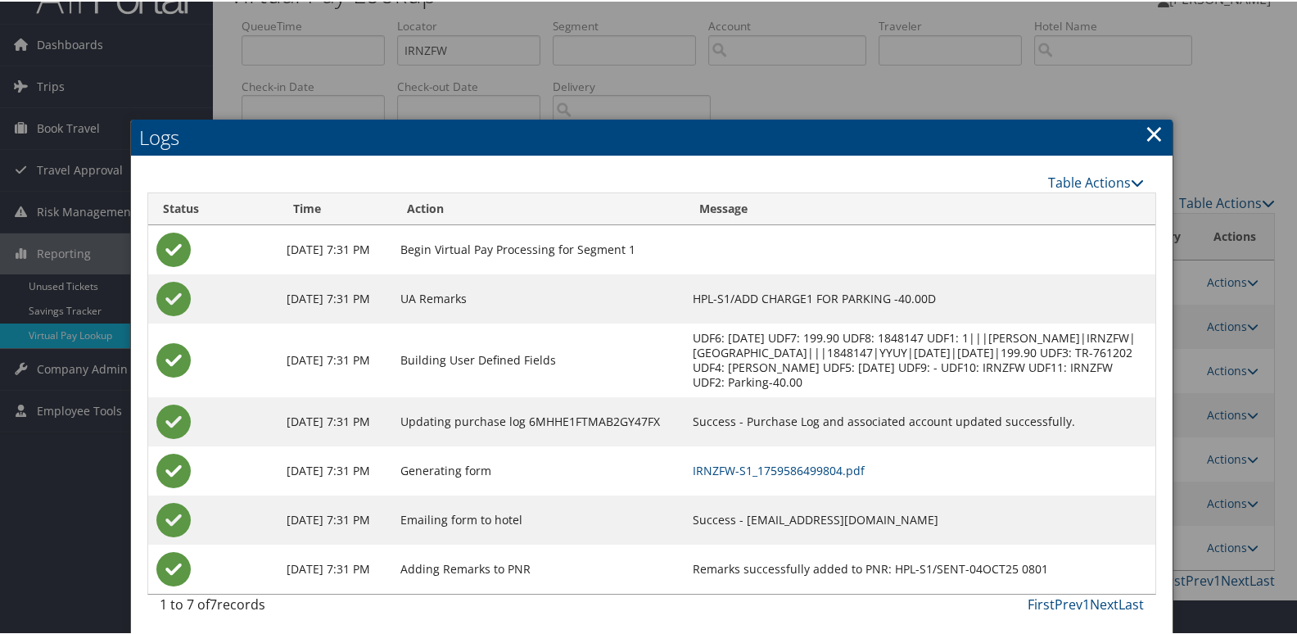
scroll to position [54, 0]
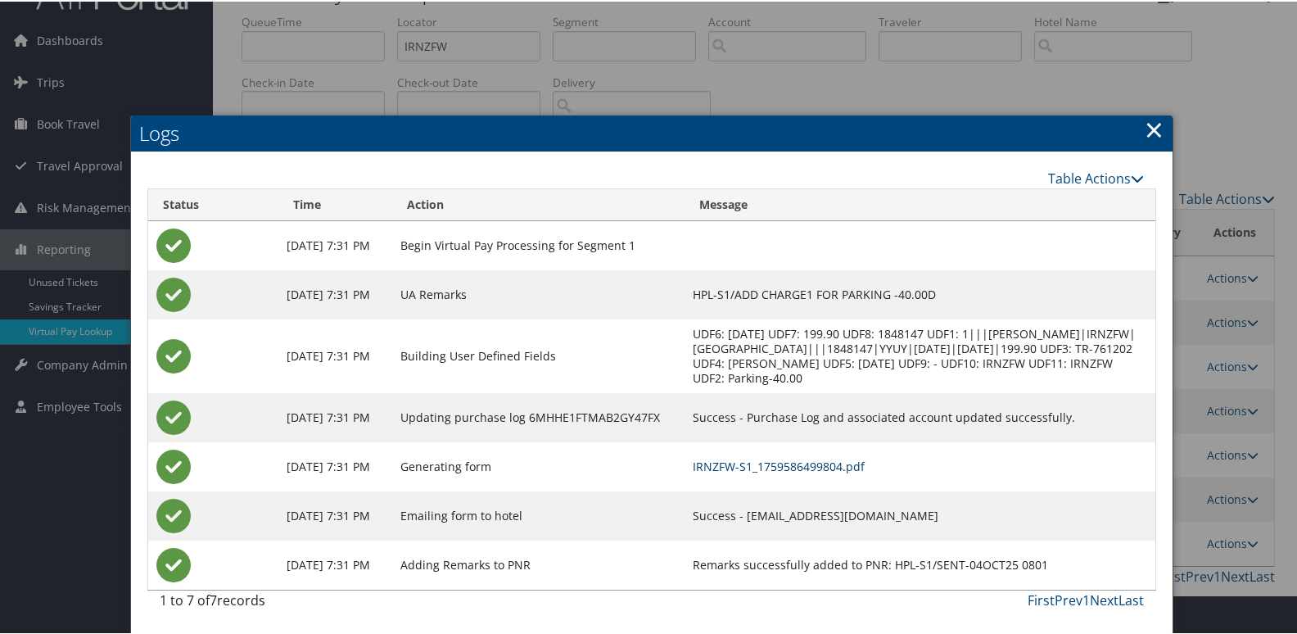
click at [824, 468] on link "IRNZFW-S1_1759586499804.pdf" at bounding box center [779, 465] width 172 height 16
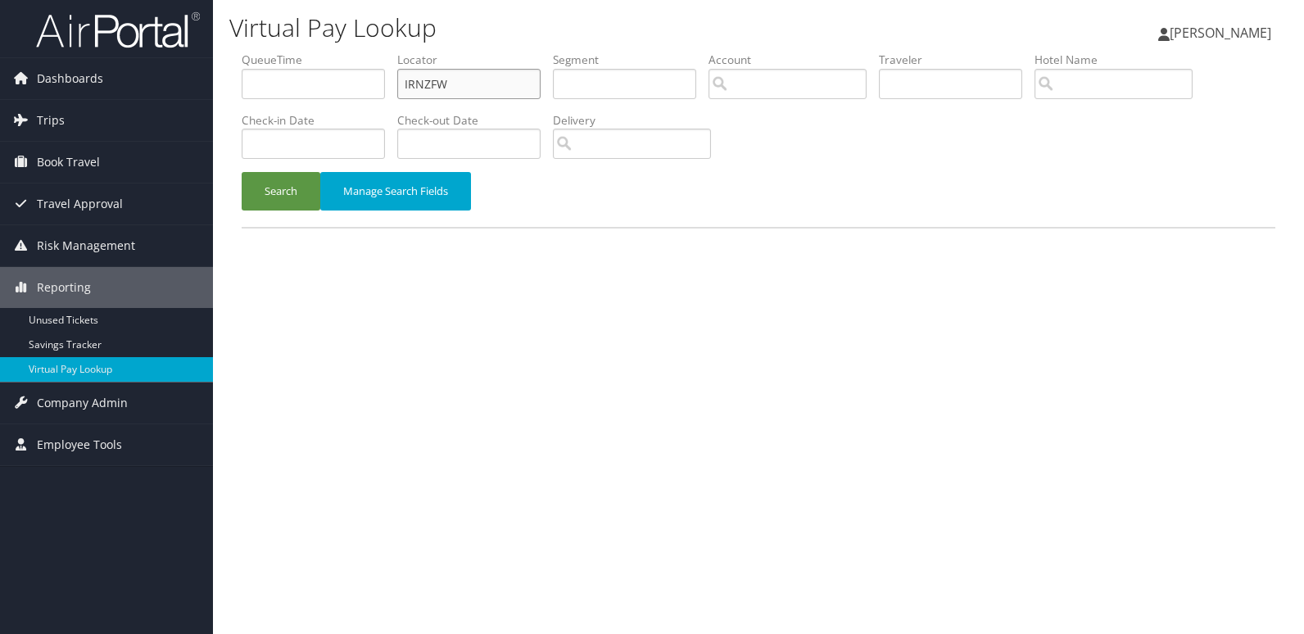
drag, startPoint x: 414, startPoint y: 94, endPoint x: 265, endPoint y: 113, distance: 150.2
click at [268, 52] on ul "QueueTime Locator IRNZFW Segment Account Traveler Hotel Name Check-in Date Chec…" at bounding box center [759, 52] width 1034 height 0
paste input "HCEKIS"
type input "HCEKIS"
click at [267, 183] on button "Search" at bounding box center [281, 191] width 79 height 38
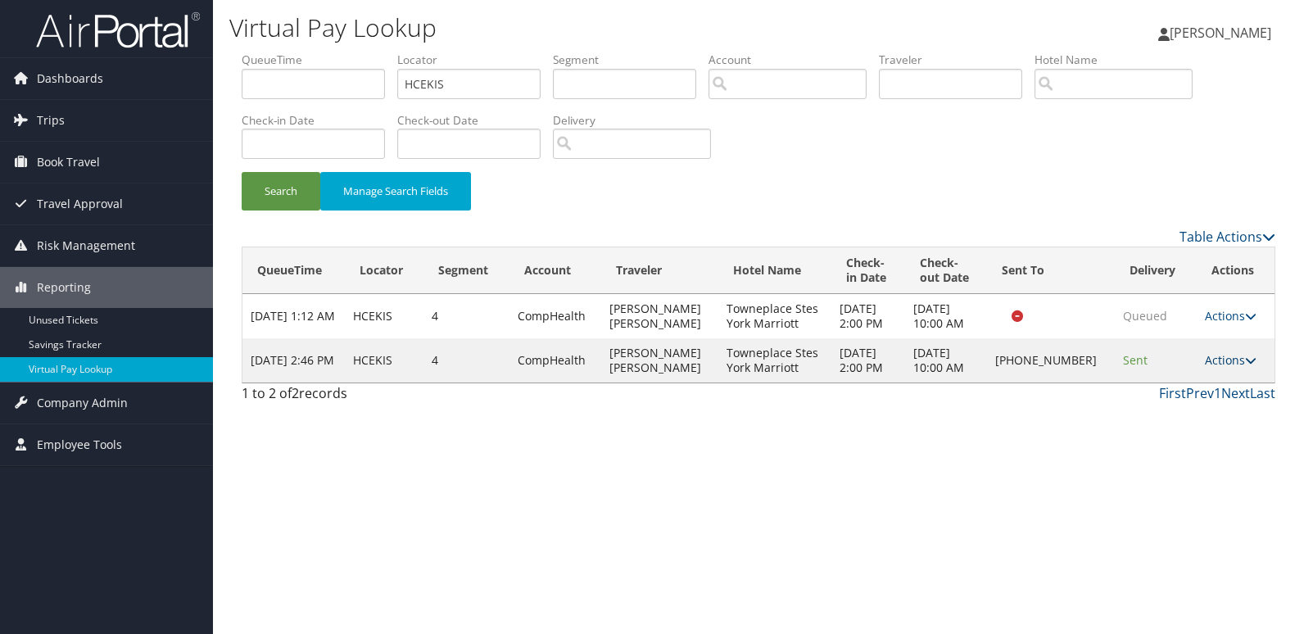
click at [1230, 367] on link "Actions" at bounding box center [1231, 360] width 52 height 16
click at [1139, 416] on link "Logs" at bounding box center [1175, 412] width 140 height 28
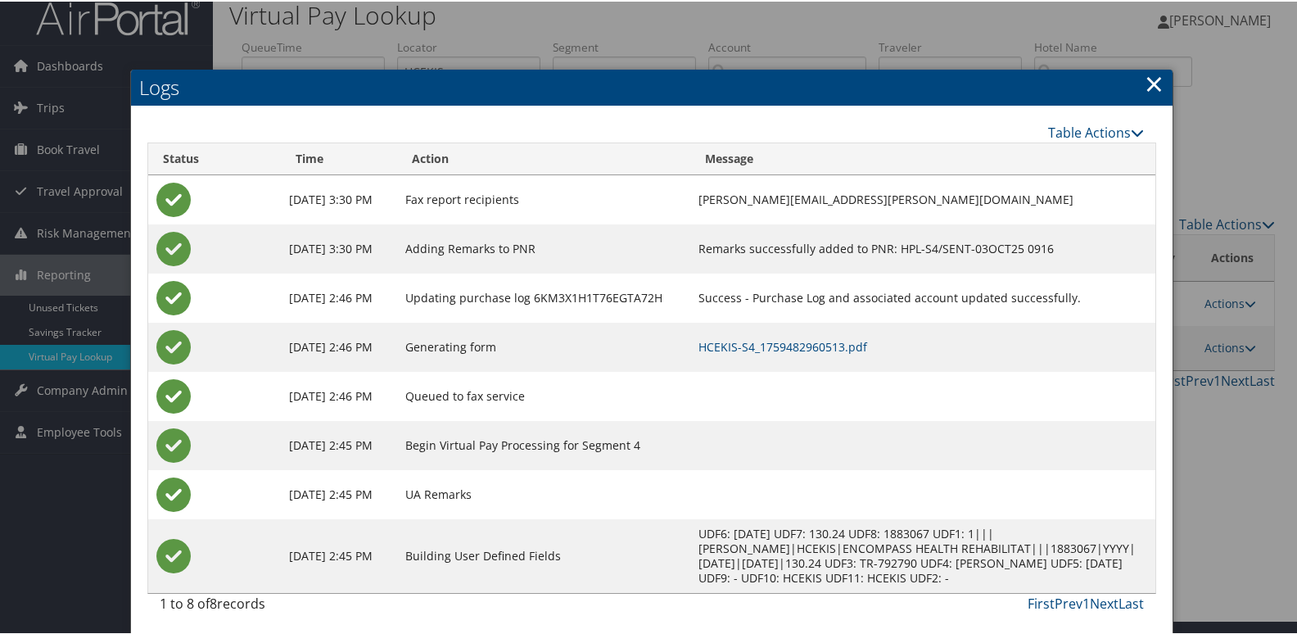
scroll to position [17, 0]
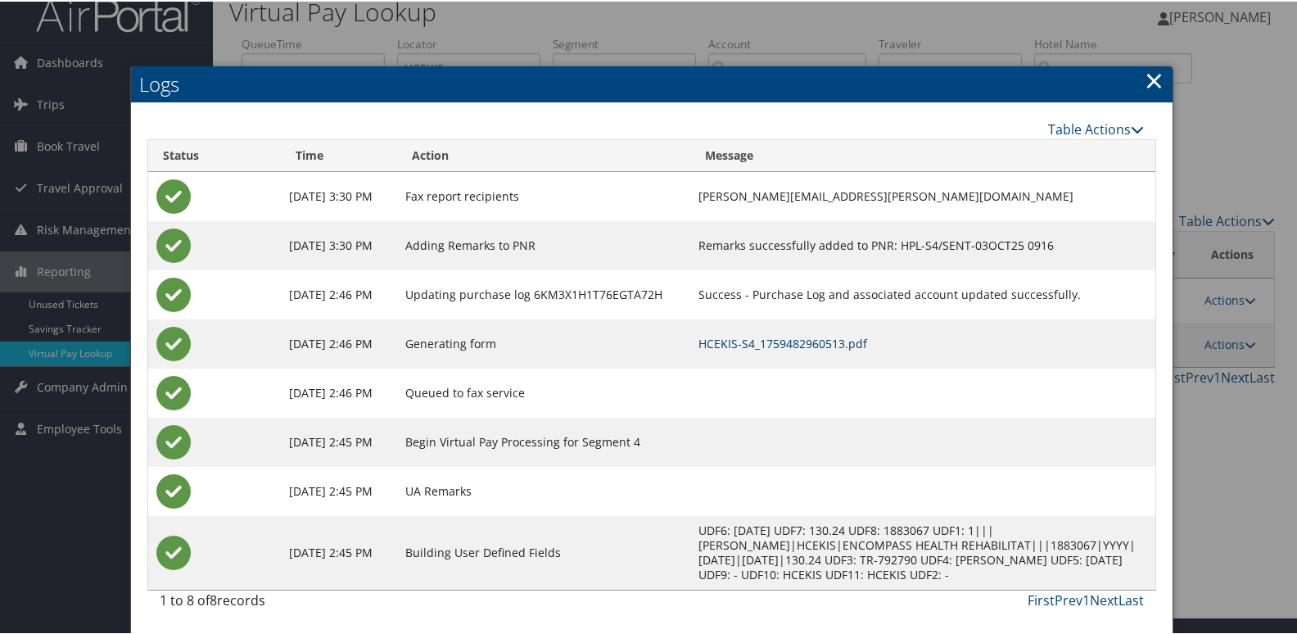
click at [781, 346] on link "HCEKIS-S4_1759482960513.pdf" at bounding box center [783, 342] width 169 height 16
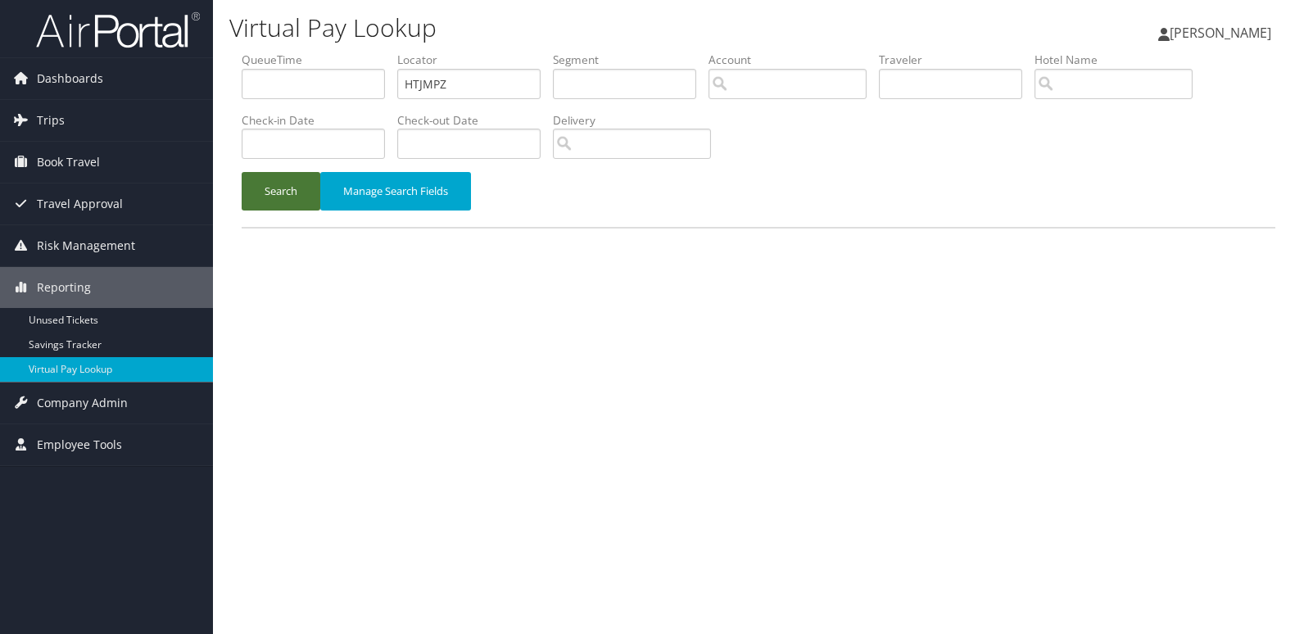
drag, startPoint x: 269, startPoint y: 185, endPoint x: 278, endPoint y: 211, distance: 27.7
click at [269, 188] on button "Search" at bounding box center [281, 191] width 79 height 38
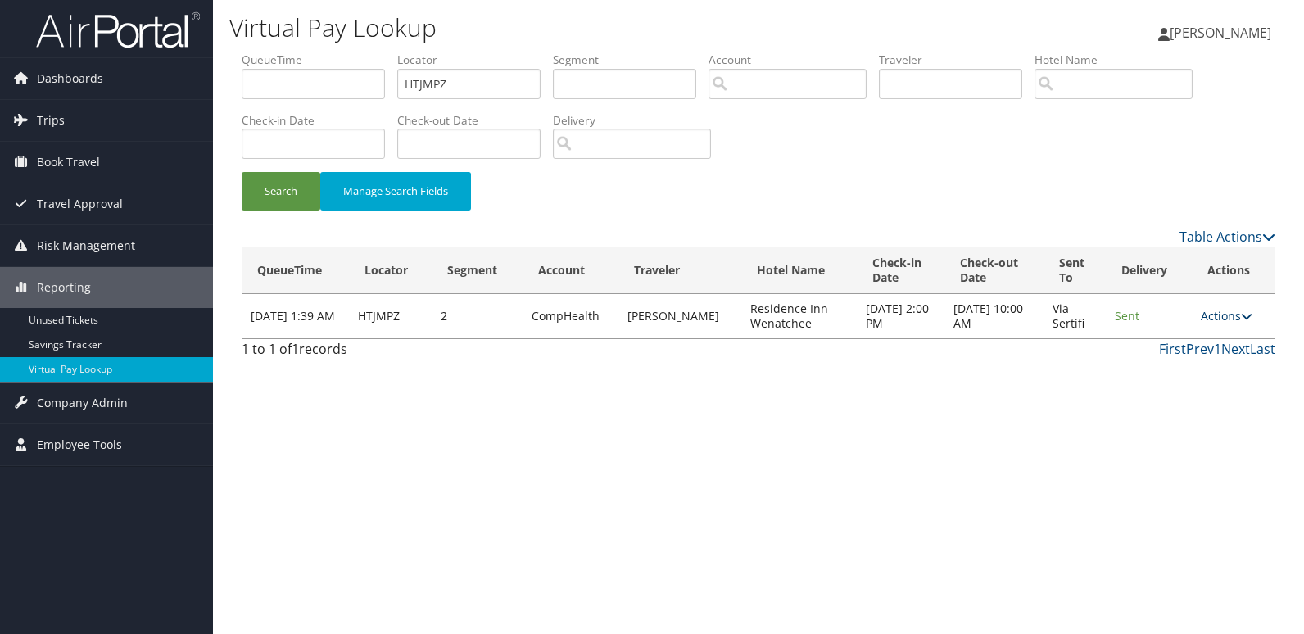
click at [1214, 320] on link "Actions" at bounding box center [1227, 316] width 52 height 16
click at [1185, 363] on link "Logs" at bounding box center [1194, 368] width 103 height 28
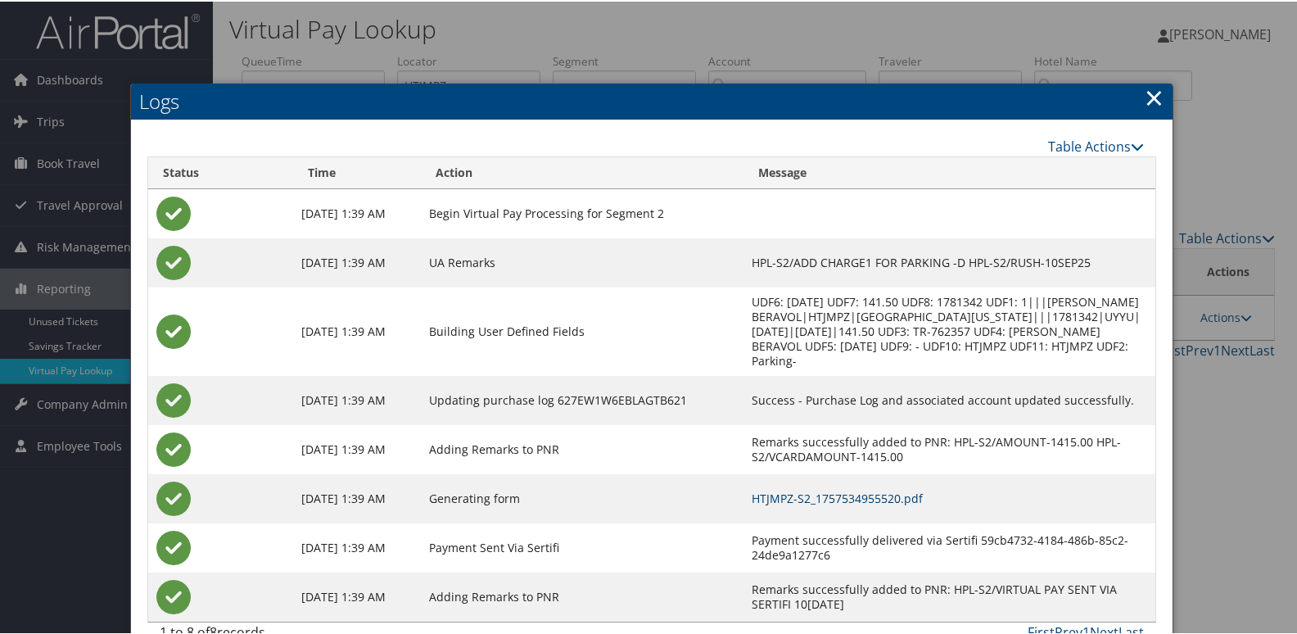
drag, startPoint x: 831, startPoint y: 499, endPoint x: 760, endPoint y: 500, distance: 71.3
click at [831, 499] on link "HTJMPZ-S2_1757534955520.pdf" at bounding box center [837, 497] width 171 height 16
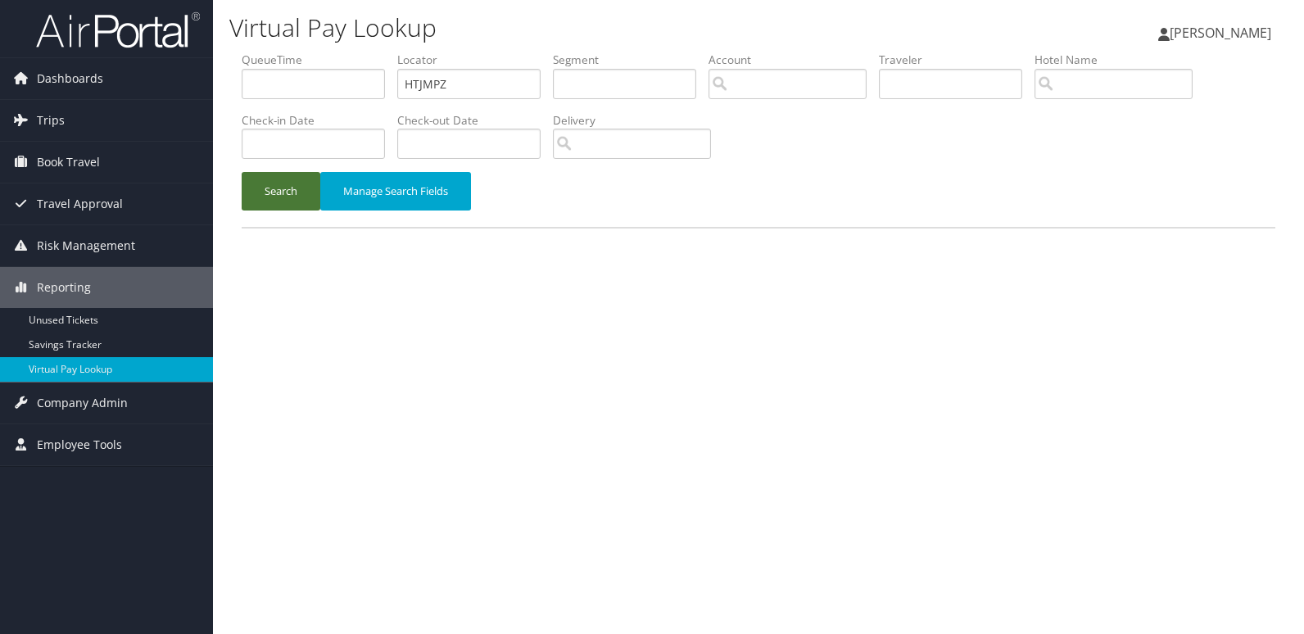
drag, startPoint x: 302, startPoint y: 192, endPoint x: 374, endPoint y: 215, distance: 75.6
click at [304, 192] on button "Search" at bounding box center [281, 191] width 79 height 38
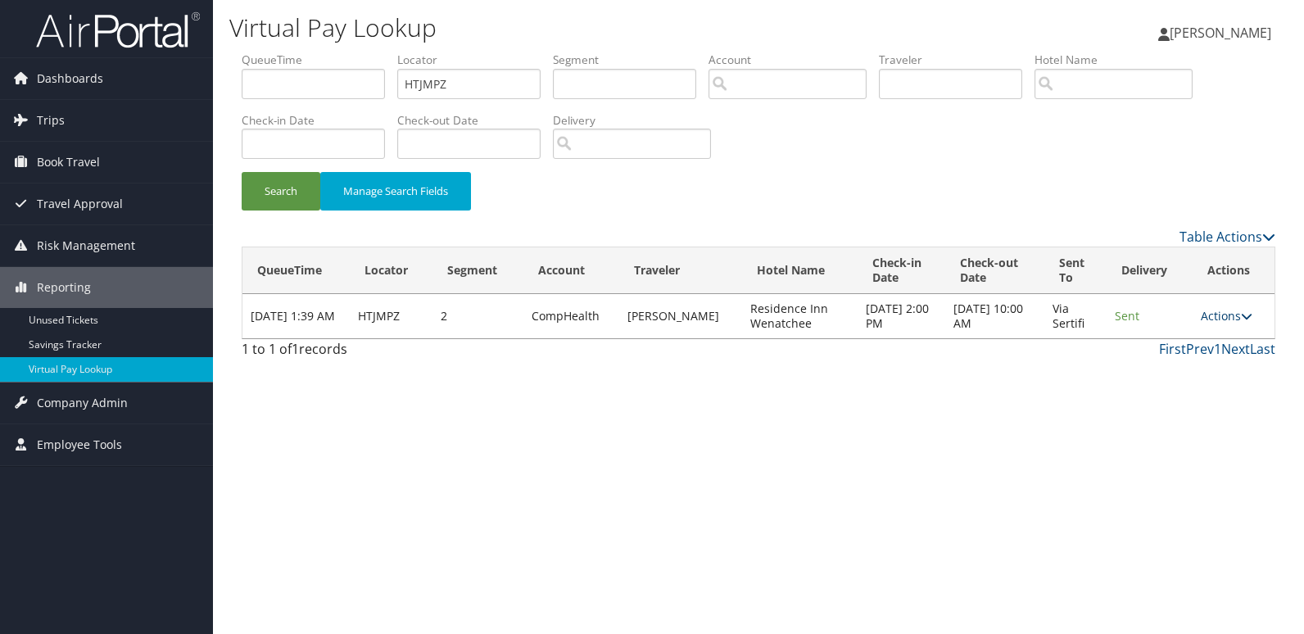
click at [1219, 314] on link "Actions" at bounding box center [1227, 316] width 52 height 16
click at [1206, 330] on link "Resend" at bounding box center [1194, 340] width 103 height 28
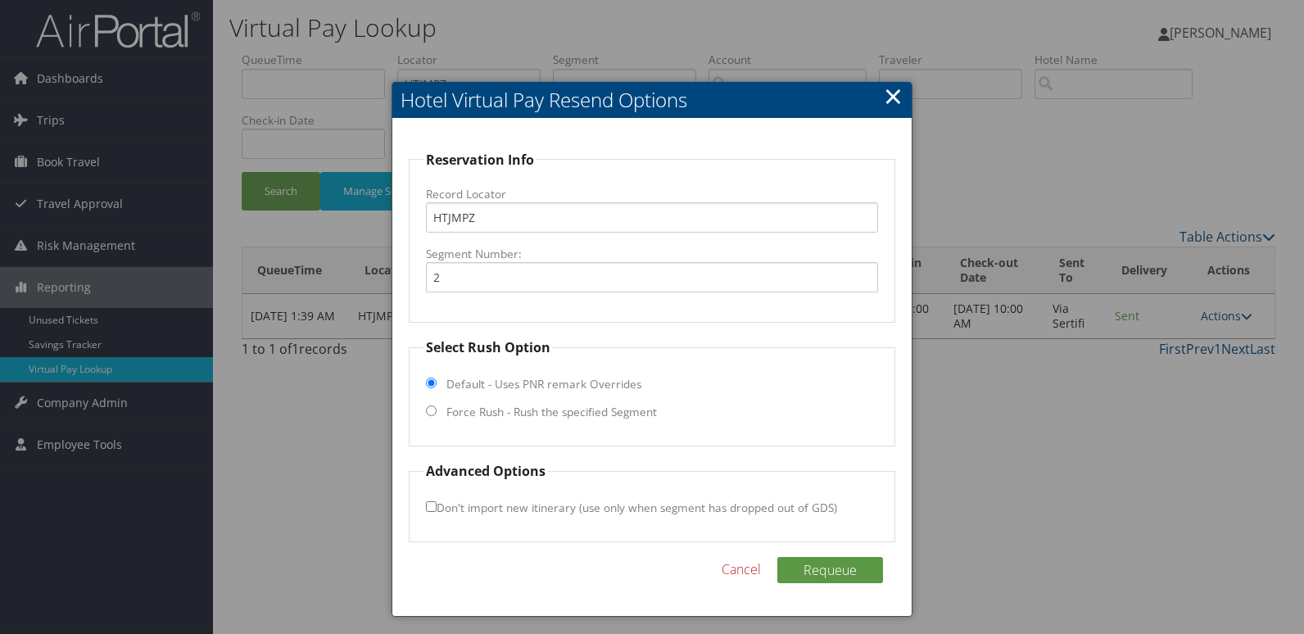
click at [895, 100] on link "×" at bounding box center [893, 95] width 19 height 33
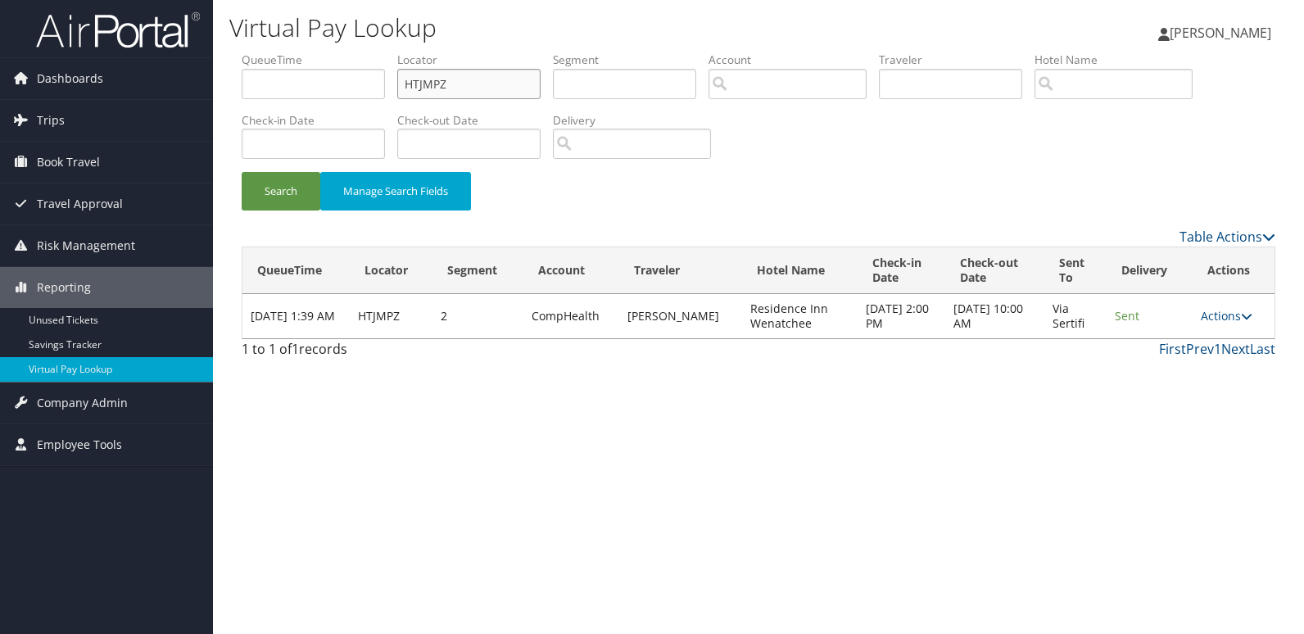
drag, startPoint x: 459, startPoint y: 82, endPoint x: 280, endPoint y: 120, distance: 182.6
click at [280, 52] on ul "QueueTime Locator HTJMPZ Segment Account Traveler Hotel Name Check-in Date Chec…" at bounding box center [759, 52] width 1034 height 0
paste input "OKVSDW"
type input "OKVSDW"
click at [256, 197] on button "Search" at bounding box center [281, 191] width 79 height 38
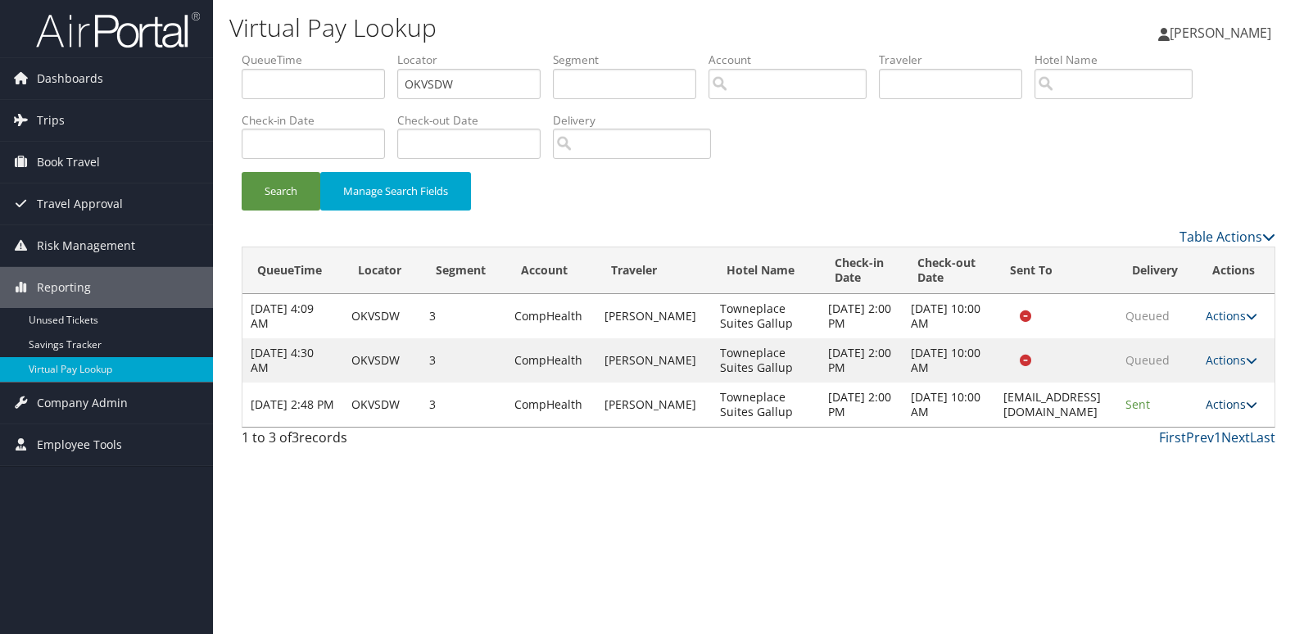
click at [1225, 412] on link "Actions" at bounding box center [1232, 404] width 52 height 16
click at [1178, 486] on link "Logs" at bounding box center [1207, 493] width 103 height 28
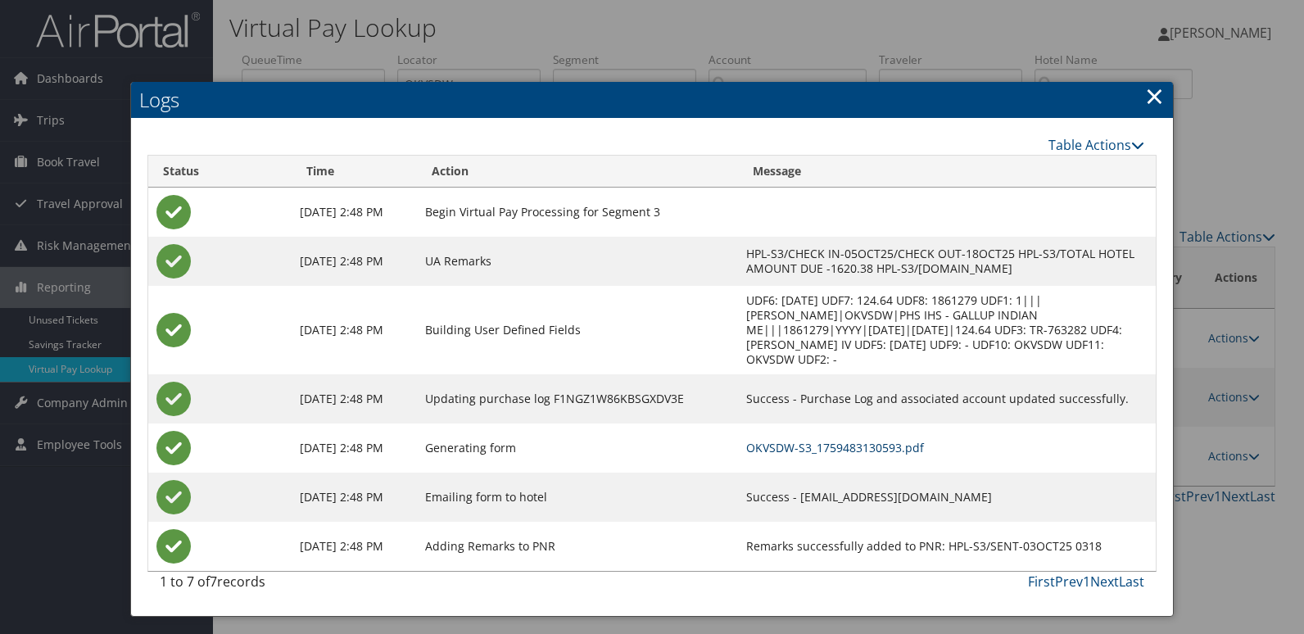
click at [790, 440] on link "OKVSDW-S3_1759483130593.pdf" at bounding box center [835, 448] width 178 height 16
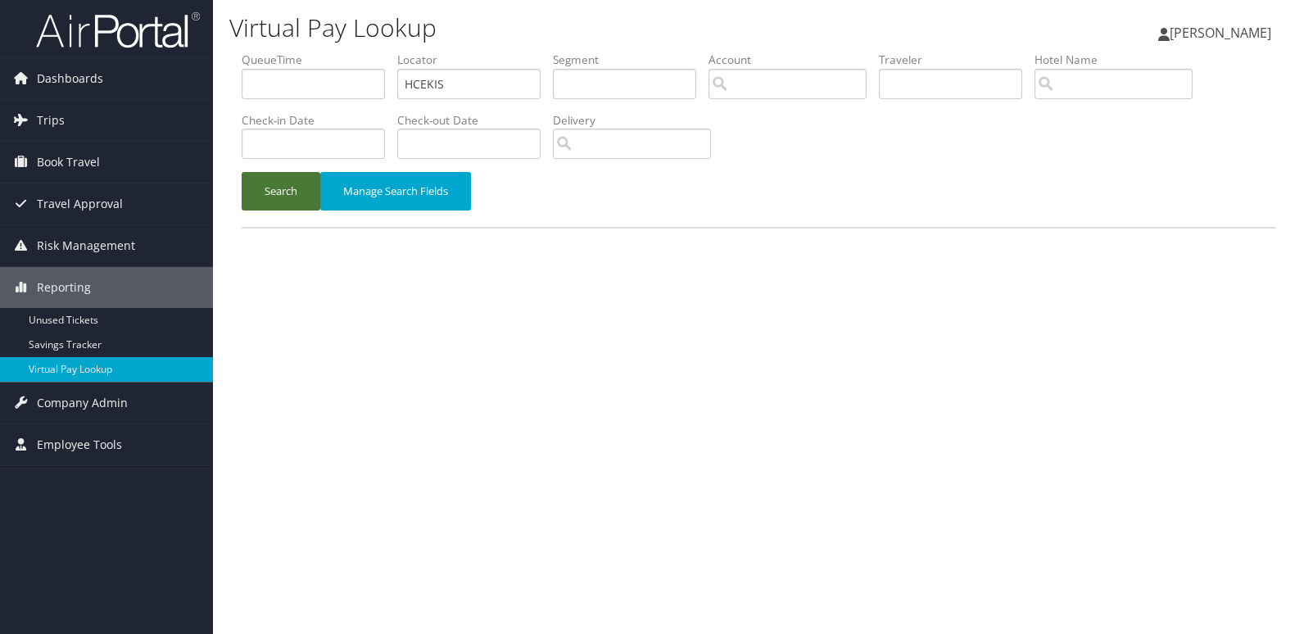
click at [281, 188] on button "Search" at bounding box center [281, 191] width 79 height 38
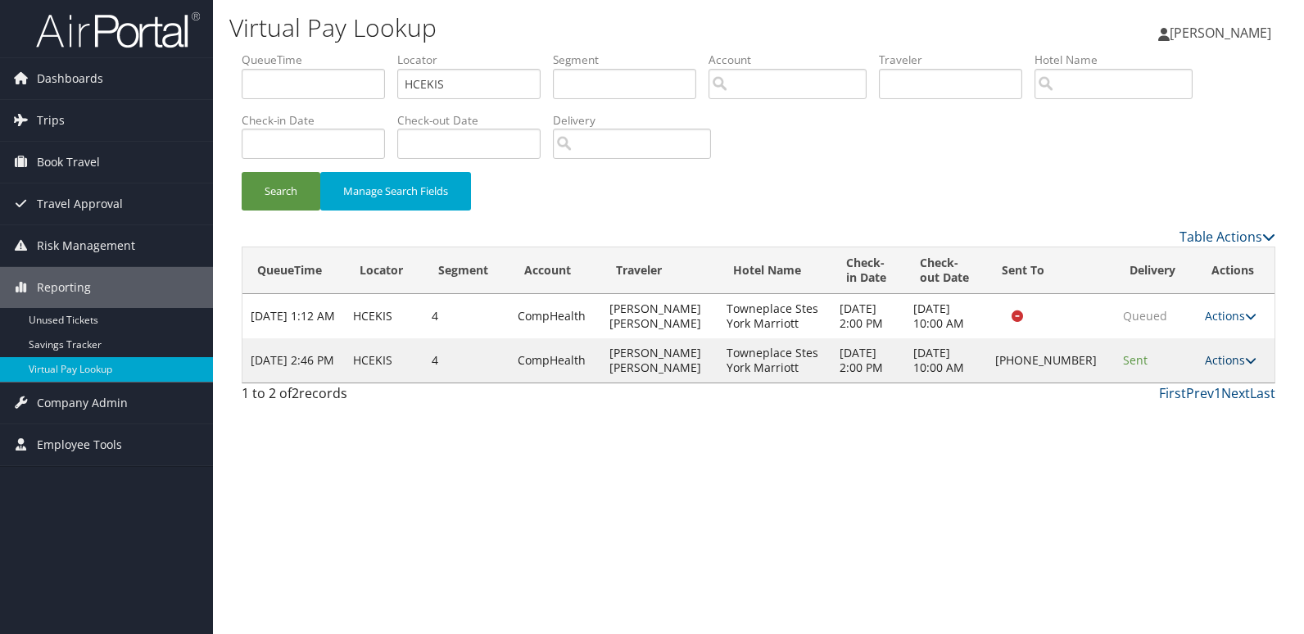
click at [1233, 362] on link "Actions" at bounding box center [1231, 360] width 52 height 16
click at [1169, 419] on link "Logs" at bounding box center [1175, 412] width 140 height 28
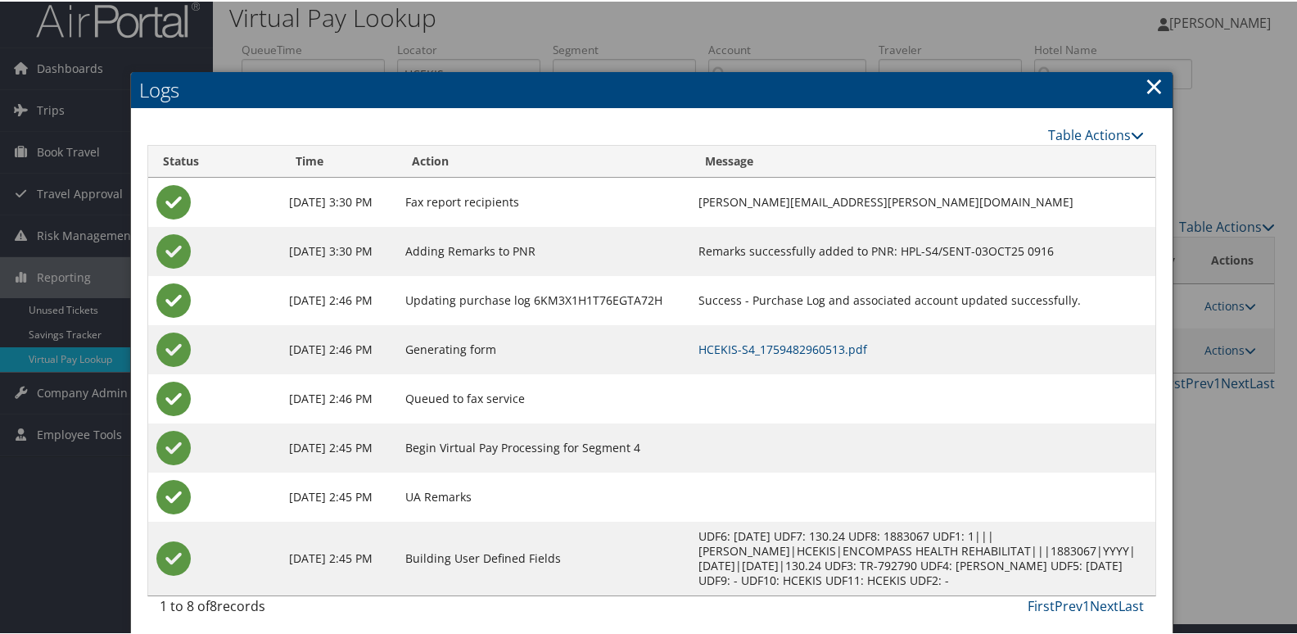
scroll to position [17, 0]
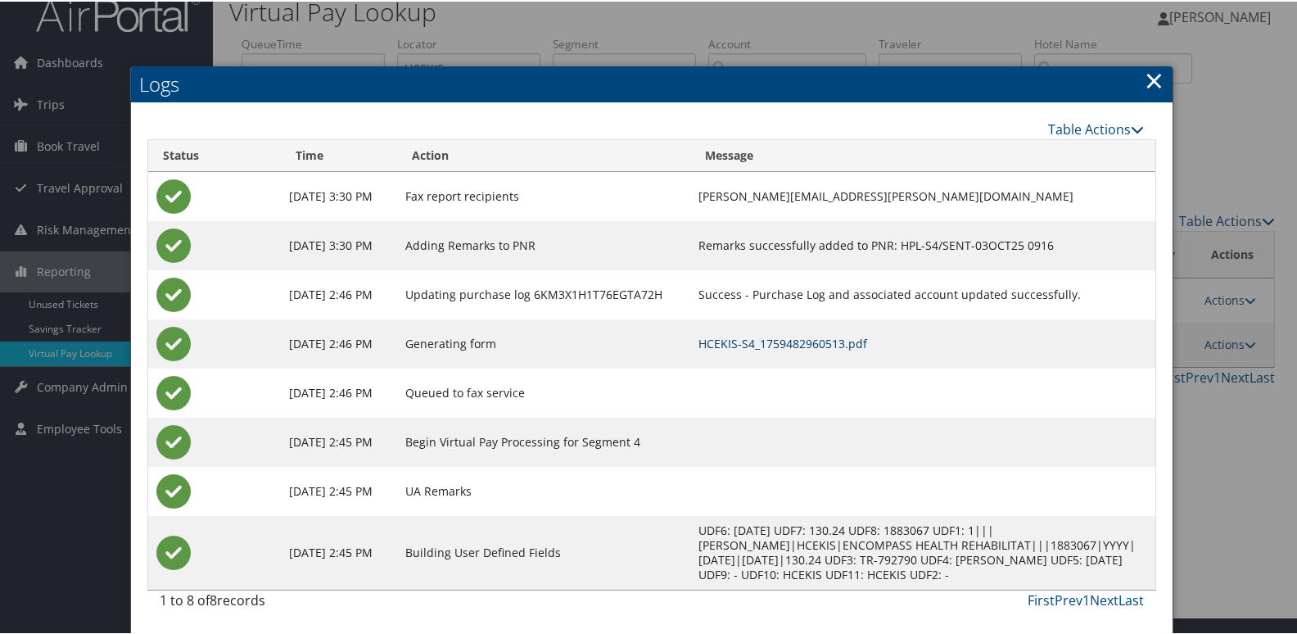
click at [748, 347] on link "HCEKIS-S4_1759482960513.pdf" at bounding box center [783, 342] width 169 height 16
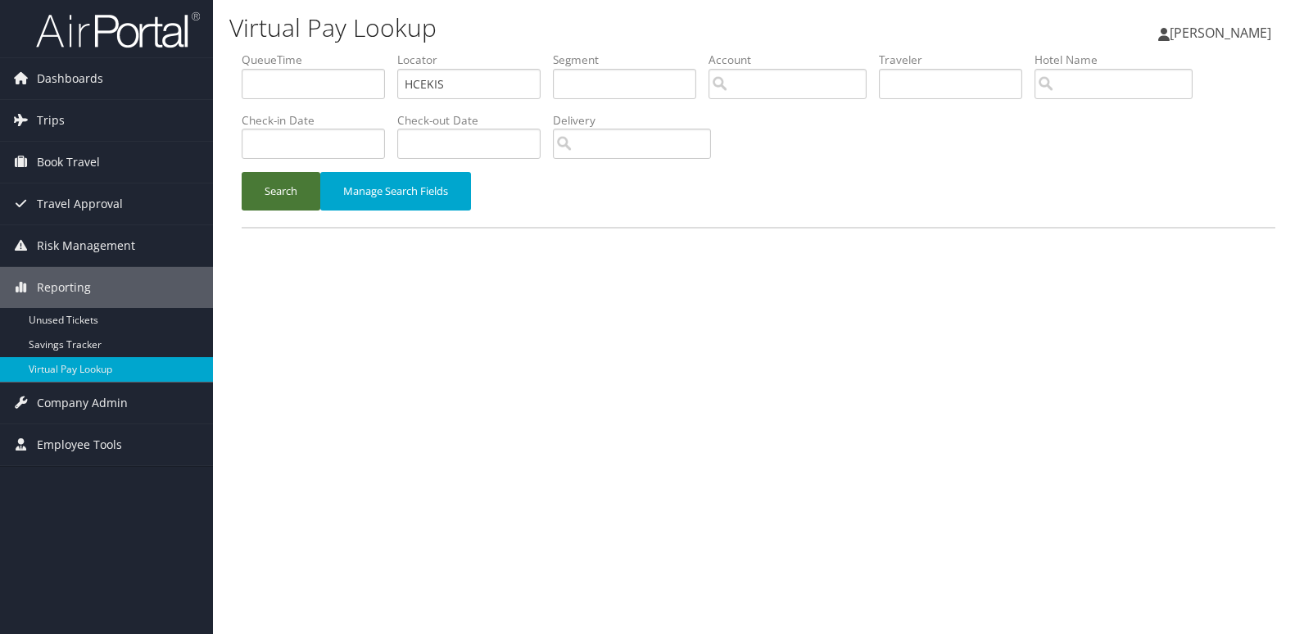
click at [256, 201] on button "Search" at bounding box center [281, 191] width 79 height 38
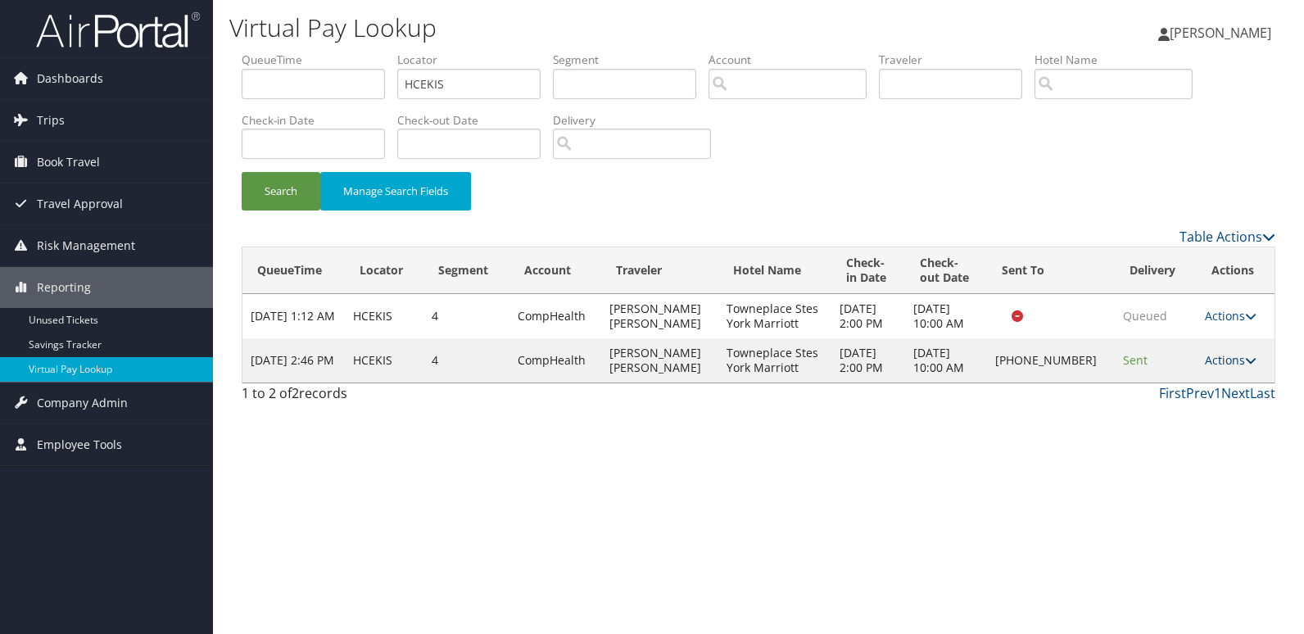
click at [1222, 360] on link "Actions" at bounding box center [1231, 360] width 52 height 16
click at [1157, 388] on link "Resend" at bounding box center [1175, 384] width 140 height 28
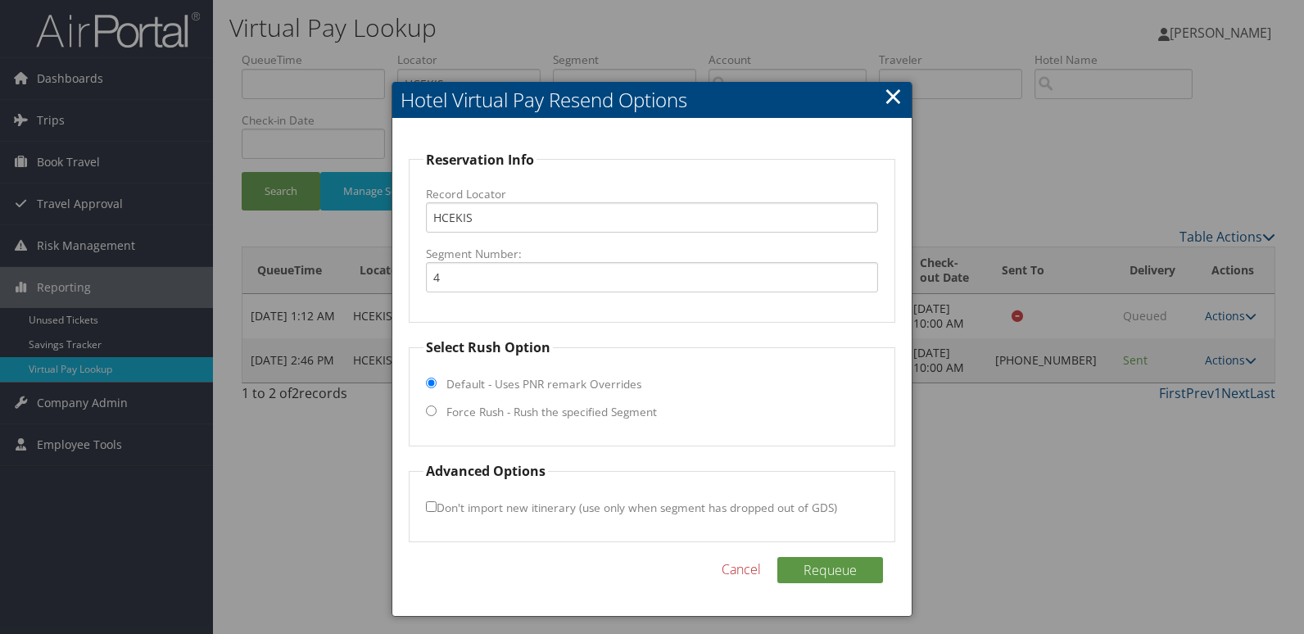
drag, startPoint x: 484, startPoint y: 405, endPoint x: 478, endPoint y: 395, distance: 12.1
click at [482, 405] on label "Force Rush - Rush the specified Segment" at bounding box center [551, 412] width 210 height 16
click at [437, 405] on input "Force Rush - Rush the specified Segment" at bounding box center [431, 410] width 11 height 11
radio input "true"
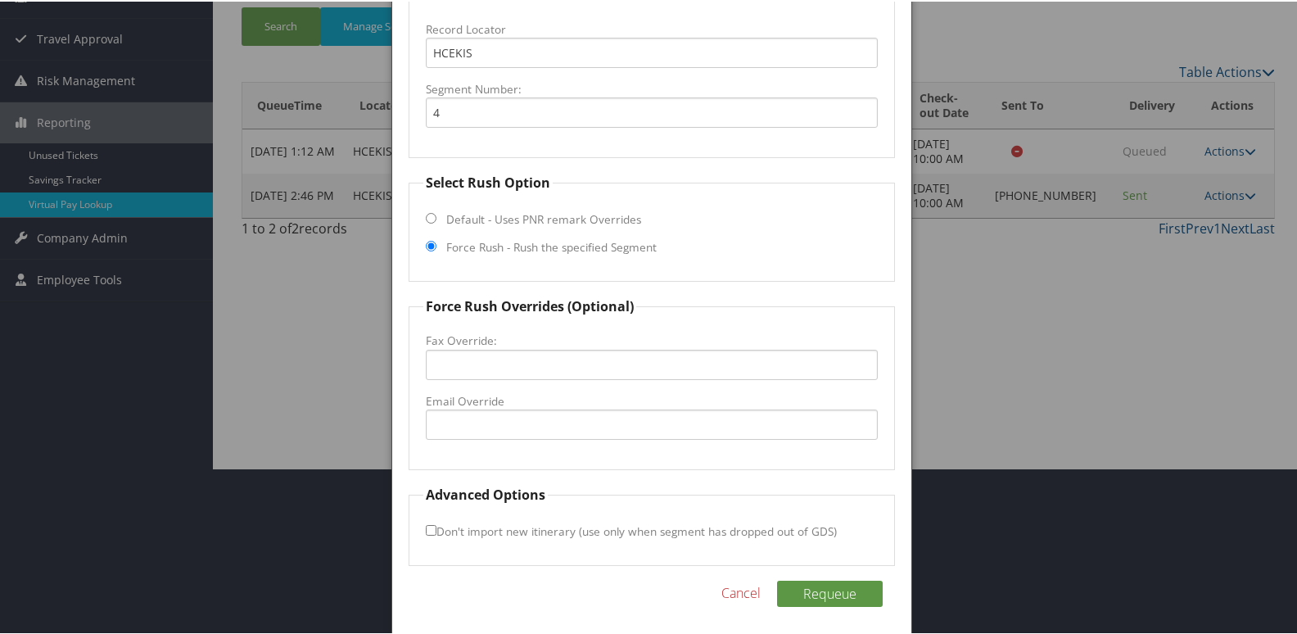
scroll to position [171, 0]
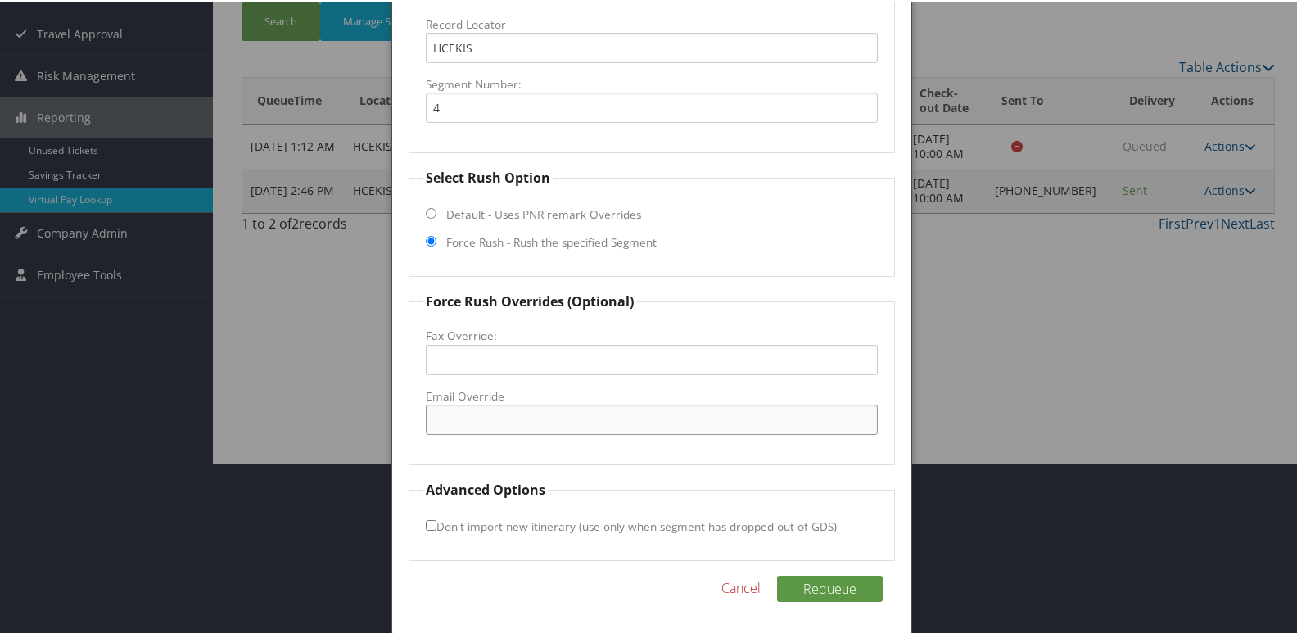
drag, startPoint x: 477, startPoint y: 415, endPoint x: 486, endPoint y: 414, distance: 9.9
click at [477, 415] on input "Email Override" at bounding box center [652, 418] width 453 height 30
type input "[EMAIL_ADDRESS][DOMAIN_NAME]"
click at [430, 524] on input "Don't import new itinerary (use only when segment has dropped out of GDS)" at bounding box center [431, 523] width 11 height 11
checkbox input "true"
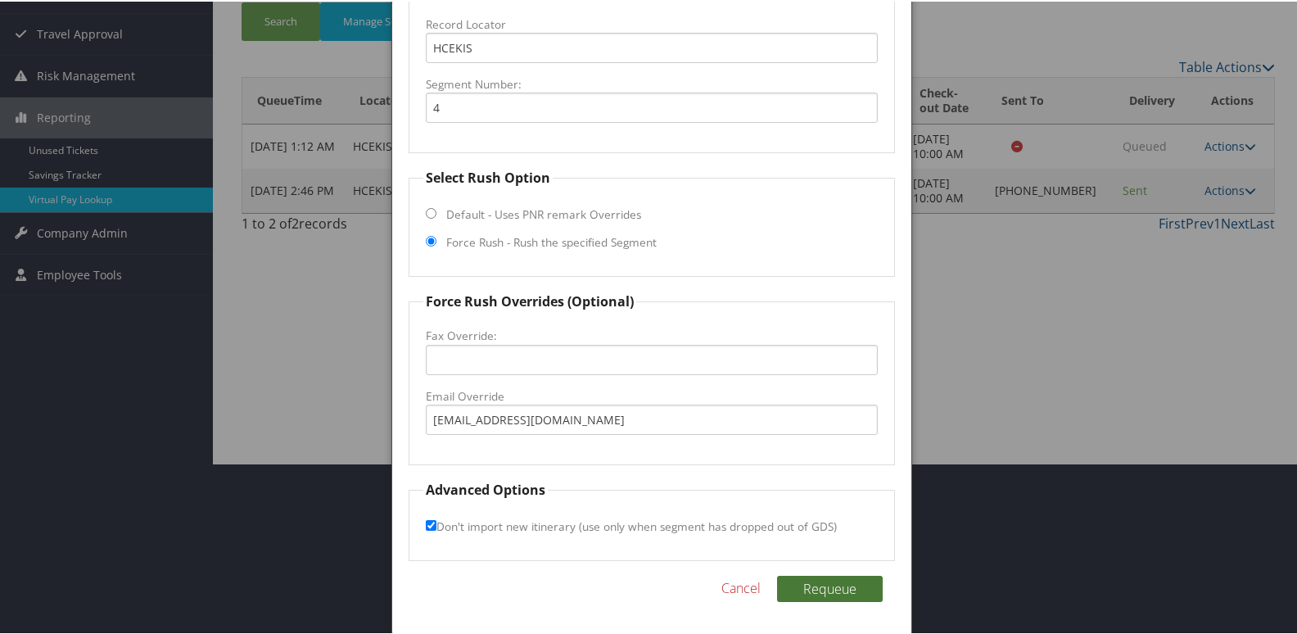
click at [823, 592] on button "Requeue" at bounding box center [830, 587] width 106 height 26
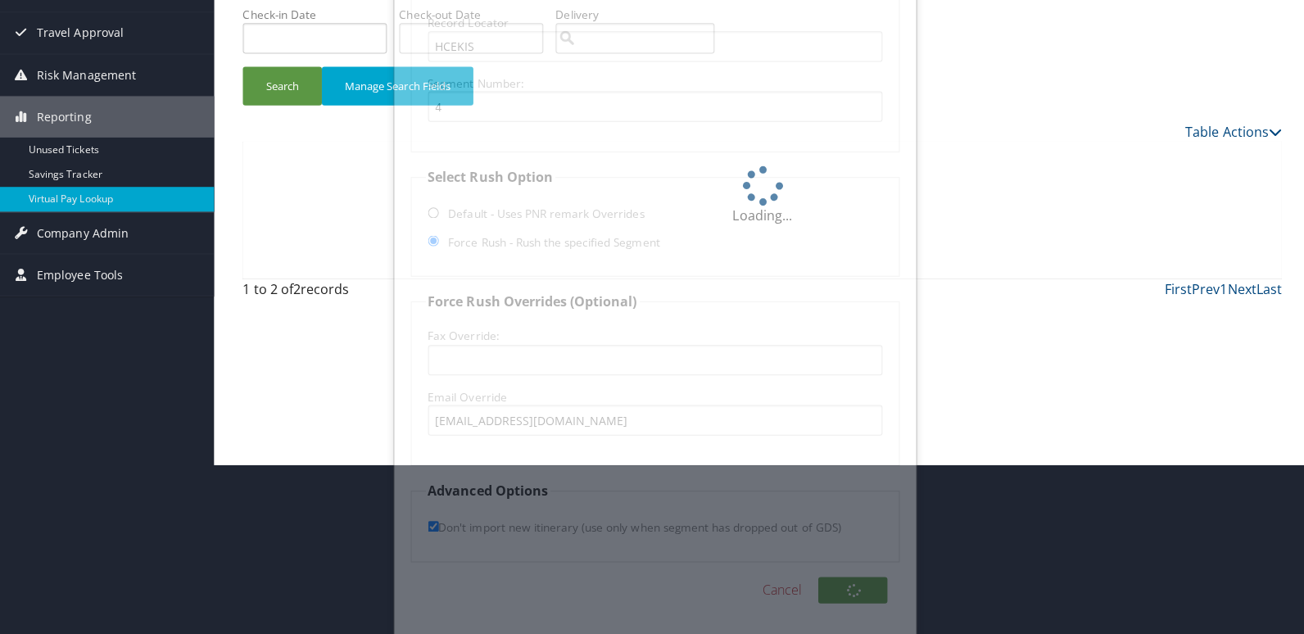
scroll to position [0, 0]
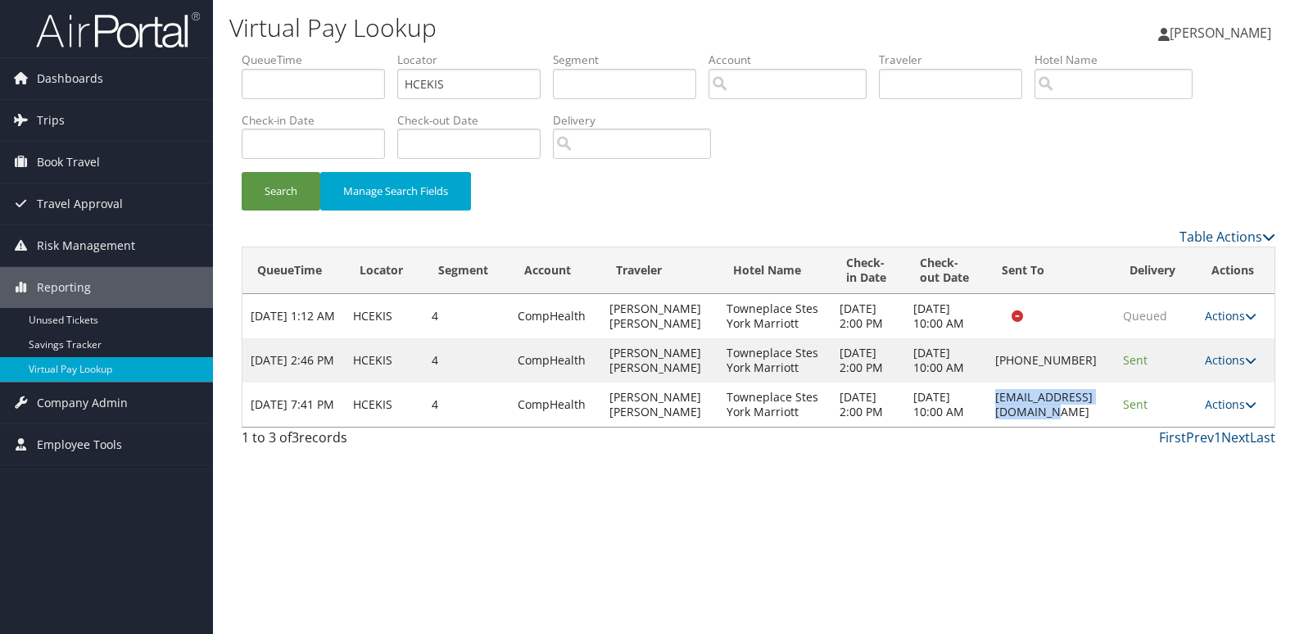
drag, startPoint x: 948, startPoint y: 446, endPoint x: 1097, endPoint y: 437, distance: 150.1
click at [1097, 427] on td "towneplaceyork@gmail.com" at bounding box center [1051, 404] width 128 height 44
copy td "towneplaceyork@gmail.com"
click at [1230, 412] on link "Actions" at bounding box center [1231, 404] width 52 height 16
drag, startPoint x: 1230, startPoint y: 434, endPoint x: 1188, endPoint y: 488, distance: 68.8
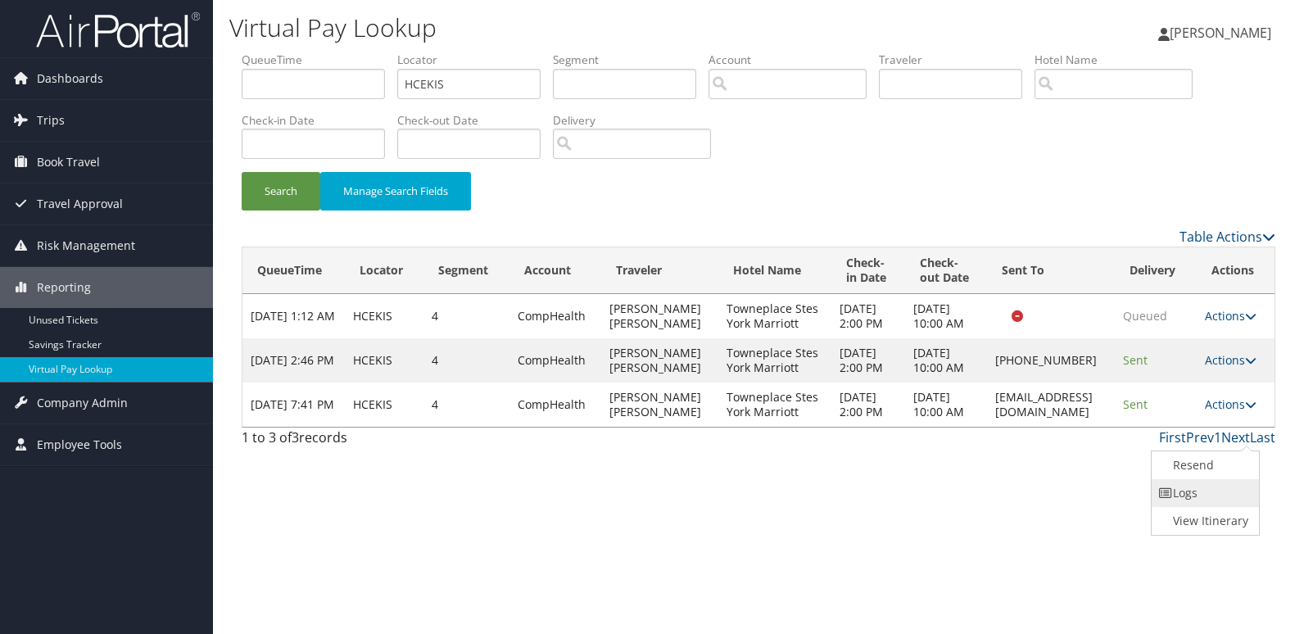
click at [1188, 488] on link "Logs" at bounding box center [1202, 493] width 103 height 28
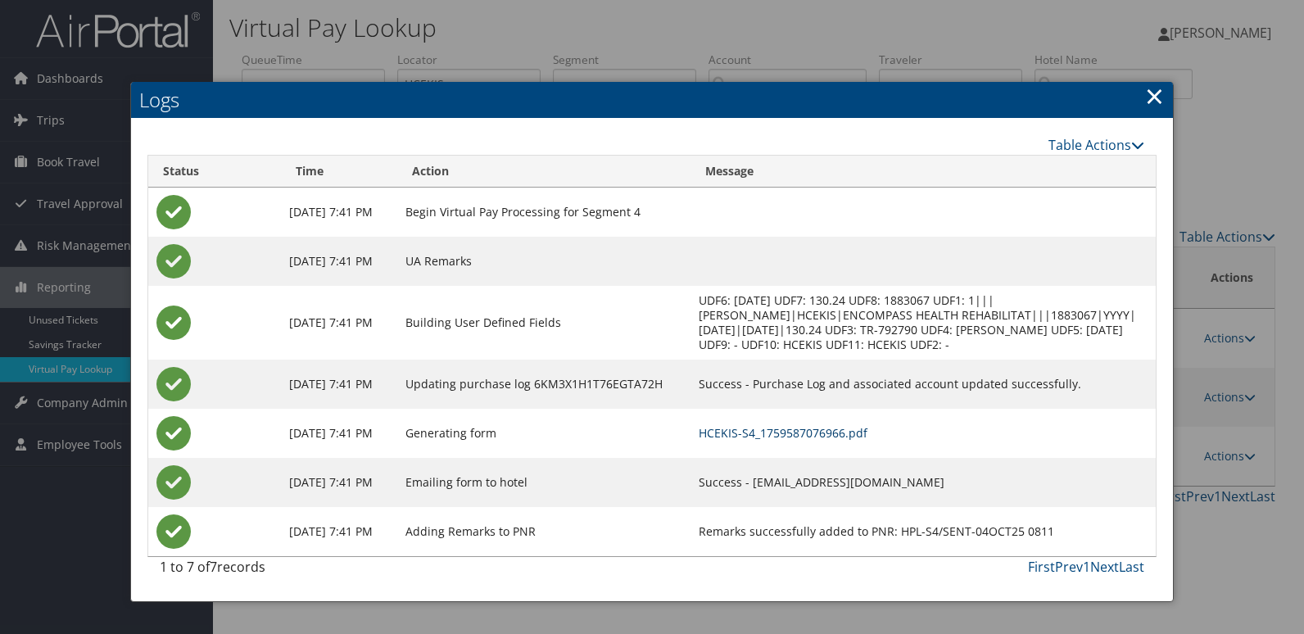
click at [801, 426] on link "HCEKIS-S4_1759587076966.pdf" at bounding box center [783, 433] width 169 height 16
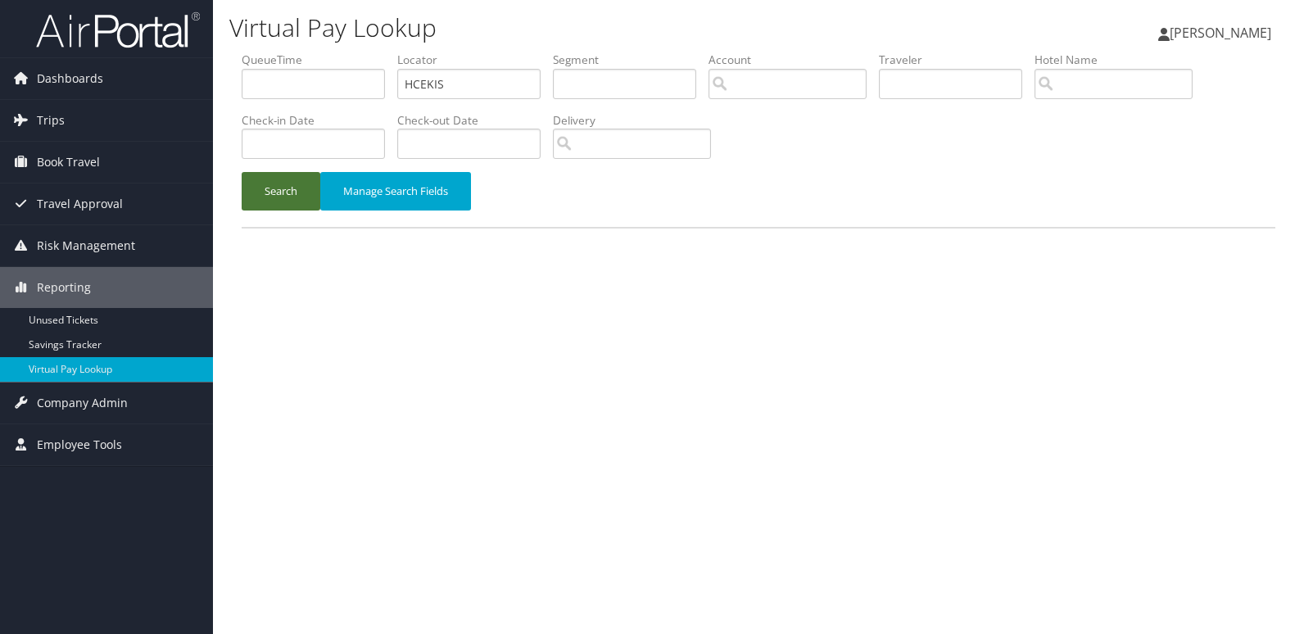
click at [279, 199] on button "Search" at bounding box center [281, 191] width 79 height 38
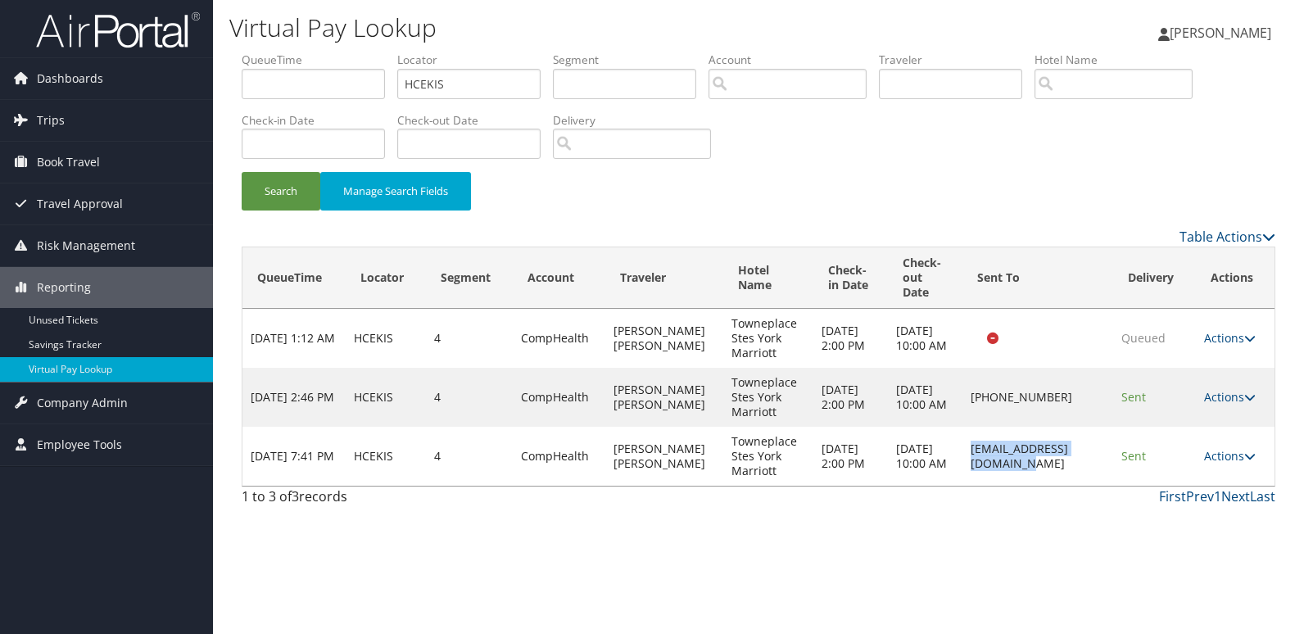
drag, startPoint x: 934, startPoint y: 456, endPoint x: 1098, endPoint y: 453, distance: 163.8
click at [1098, 453] on td "[EMAIL_ADDRESS][DOMAIN_NAME]" at bounding box center [1037, 456] width 151 height 59
copy td "[EMAIL_ADDRESS][DOMAIN_NAME]"
drag, startPoint x: 443, startPoint y: 74, endPoint x: 256, endPoint y: 126, distance: 193.9
click at [256, 52] on ul "QueueTime Locator HCEKIS Segment Account Traveler Hotel Name Check-in Date Chec…" at bounding box center [759, 52] width 1034 height 0
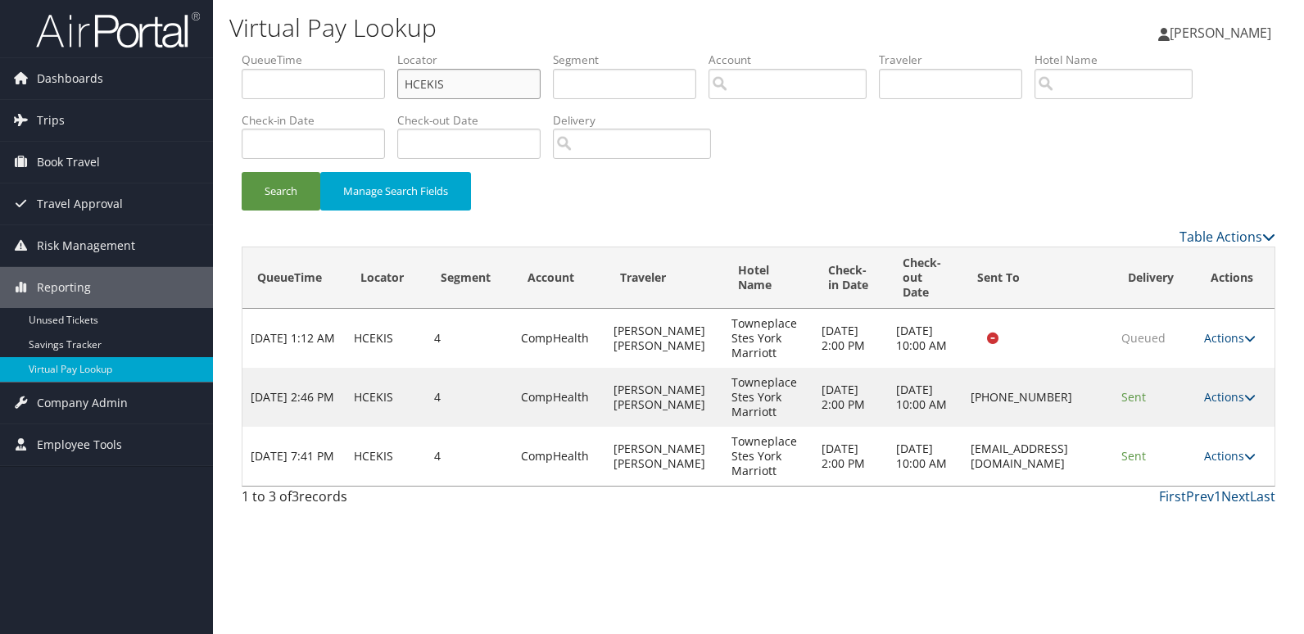
paste input "FXBLUJ"
type input "FXBLUJ"
click at [260, 200] on button "Search" at bounding box center [281, 191] width 79 height 38
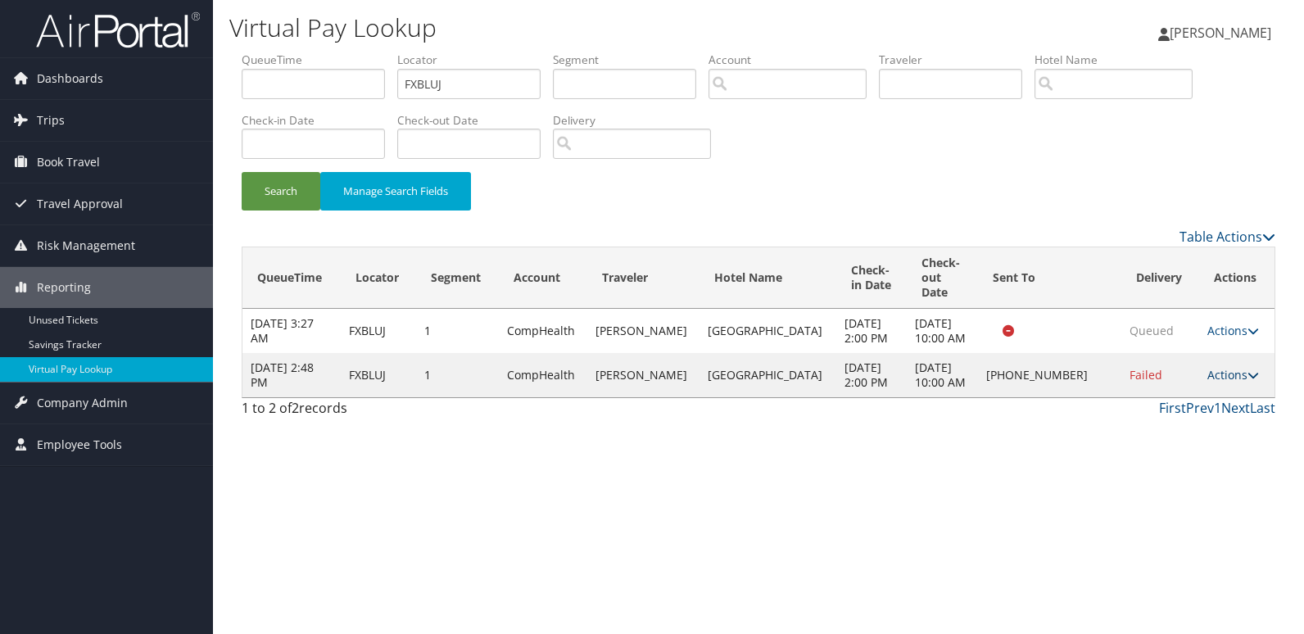
click at [1244, 382] on link "Actions" at bounding box center [1233, 375] width 52 height 16
click at [1148, 444] on link "Logs" at bounding box center [1179, 449] width 140 height 28
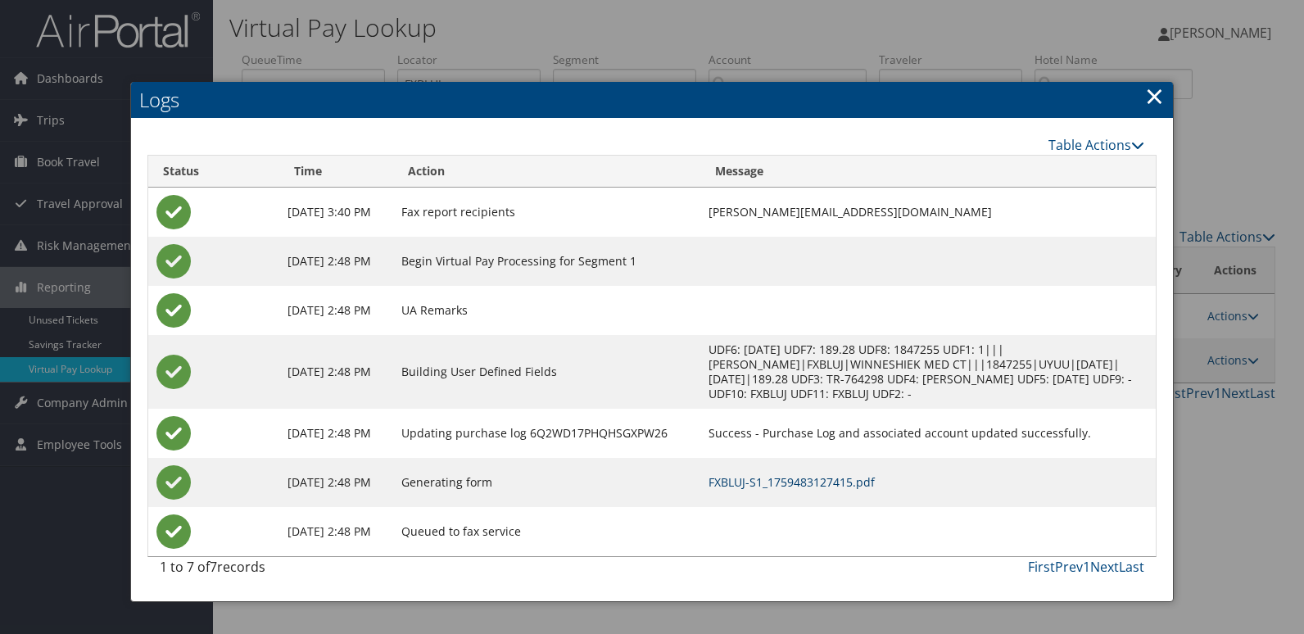
click at [786, 477] on link "FXBLUJ-S1_1759483127415.pdf" at bounding box center [791, 482] width 166 height 16
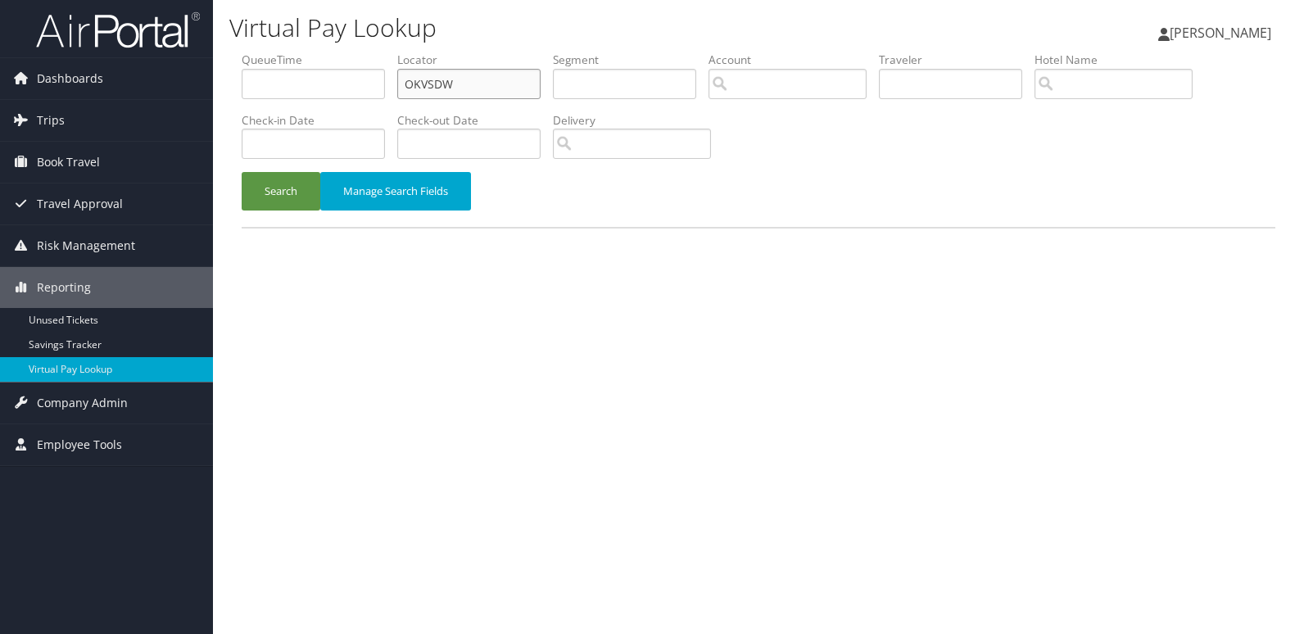
drag, startPoint x: 460, startPoint y: 80, endPoint x: 287, endPoint y: 101, distance: 174.0
click at [292, 52] on ul "QueueTime Locator OKVSDW Segment Account Traveler Hotel Name Check-in Date Chec…" at bounding box center [759, 52] width 1034 height 0
paste input "KBHWFV"
type input "KBHWFV"
click at [278, 185] on button "Search" at bounding box center [281, 191] width 79 height 38
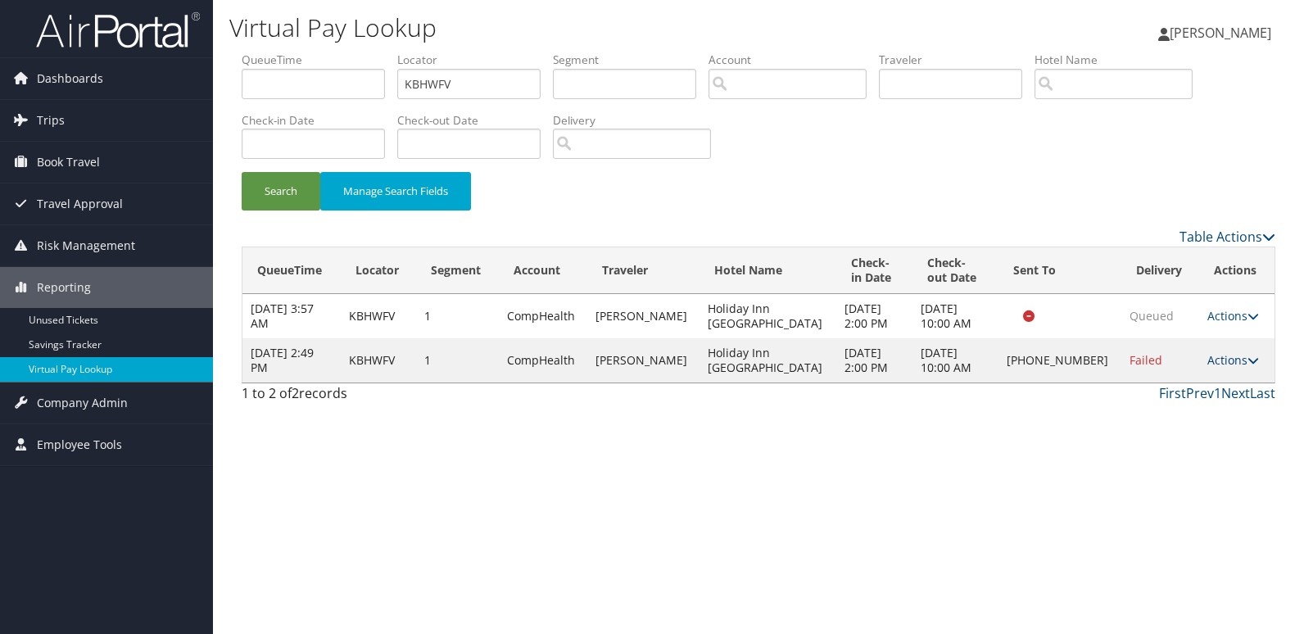
click at [1224, 362] on link "Actions" at bounding box center [1233, 360] width 52 height 16
click at [1121, 420] on link "Logs" at bounding box center [1176, 412] width 140 height 28
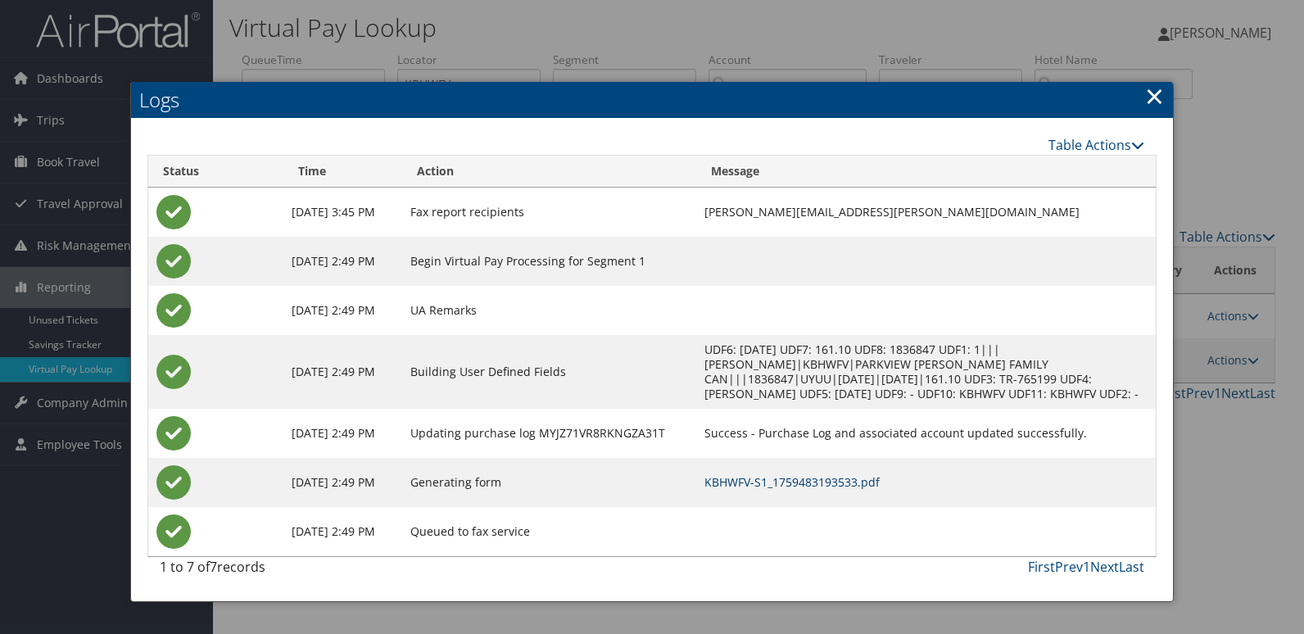
click at [819, 486] on link "KBHWFV-S1_1759483193533.pdf" at bounding box center [791, 482] width 175 height 16
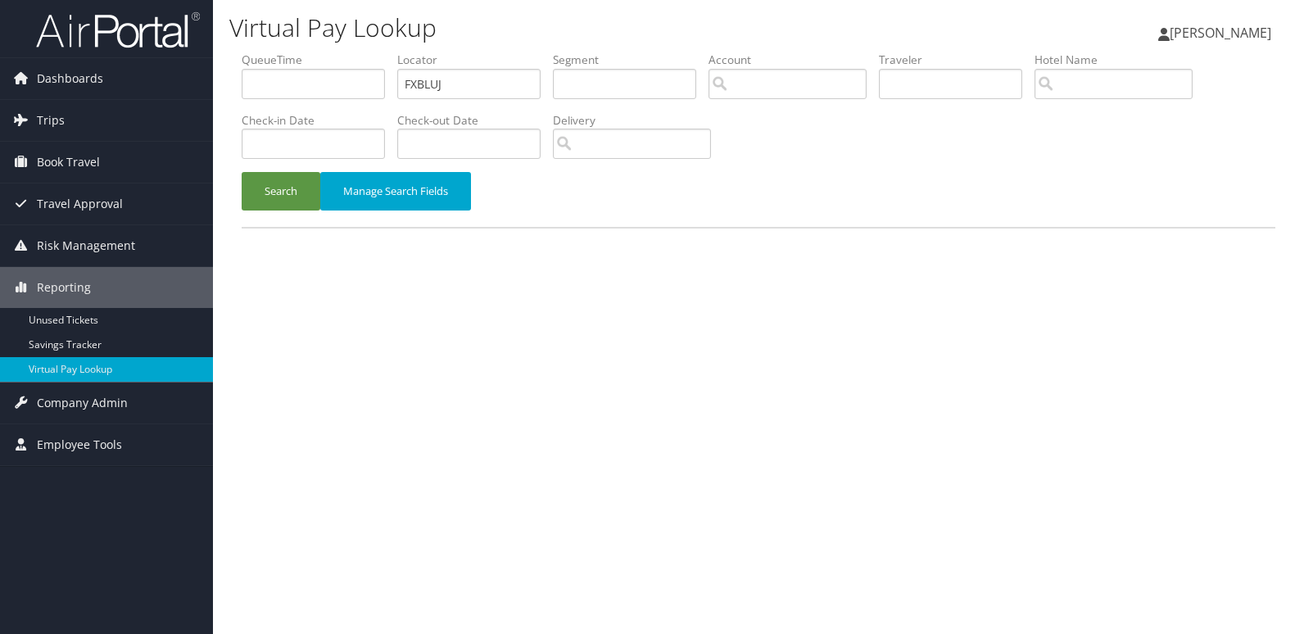
click at [269, 197] on button "Search" at bounding box center [281, 191] width 79 height 38
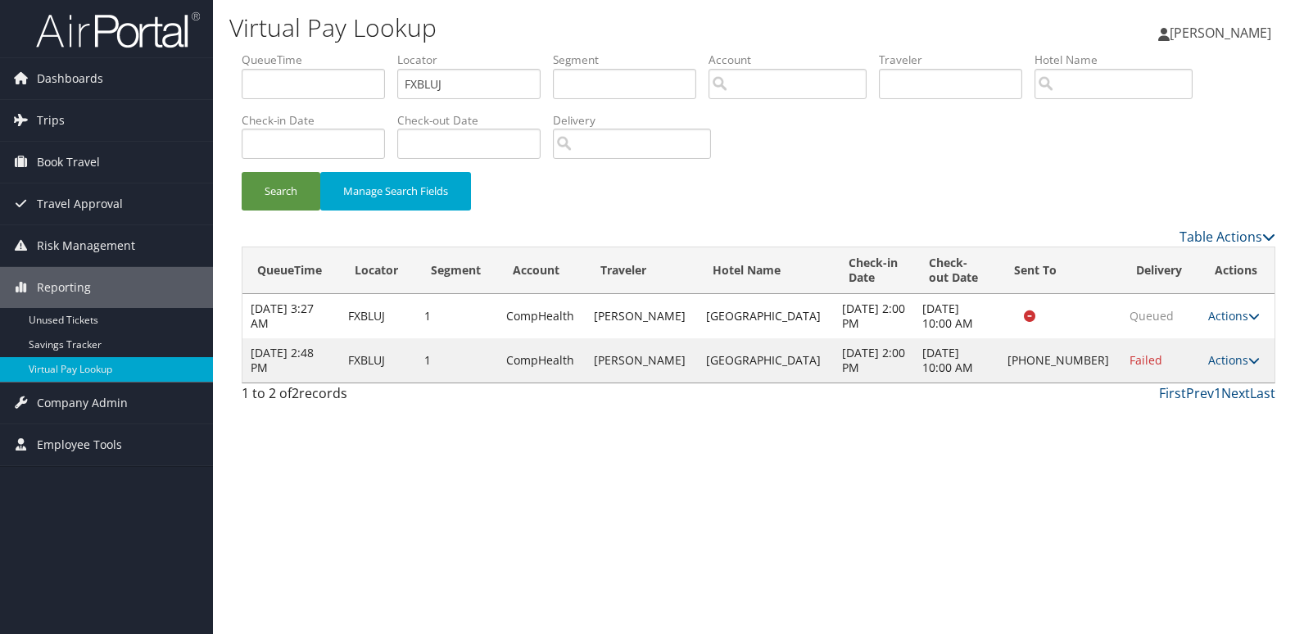
drag, startPoint x: 1238, startPoint y: 360, endPoint x: 1224, endPoint y: 369, distance: 16.6
click at [1248, 360] on icon at bounding box center [1253, 360] width 11 height 11
click at [1171, 381] on link "Resend" at bounding box center [1182, 383] width 140 height 28
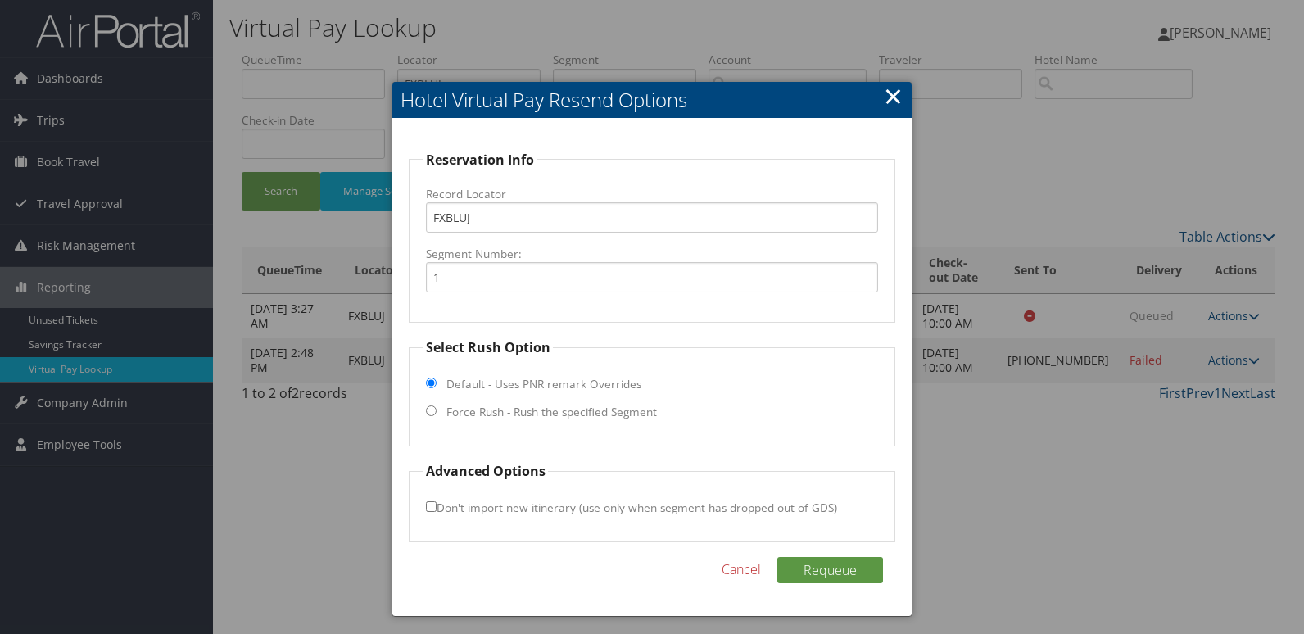
click at [468, 416] on label "Force Rush - Rush the specified Segment" at bounding box center [551, 412] width 210 height 16
click at [437, 416] on input "Force Rush - Rush the specified Segment" at bounding box center [431, 410] width 11 height 11
radio input "true"
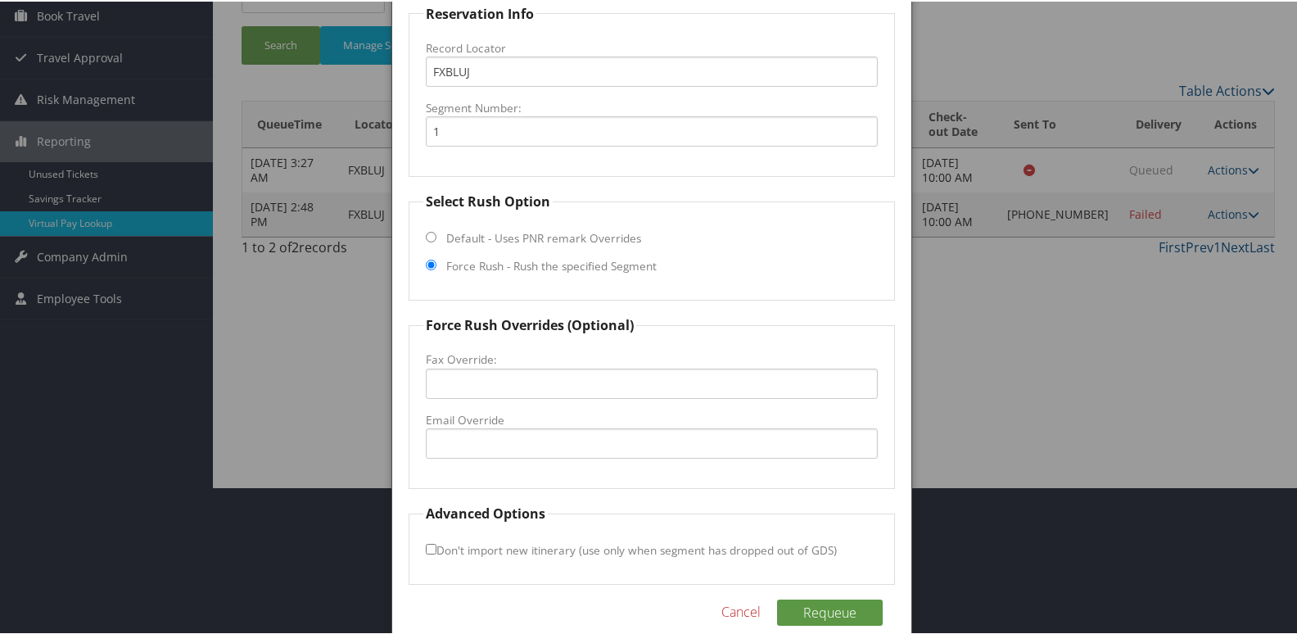
scroll to position [164, 0]
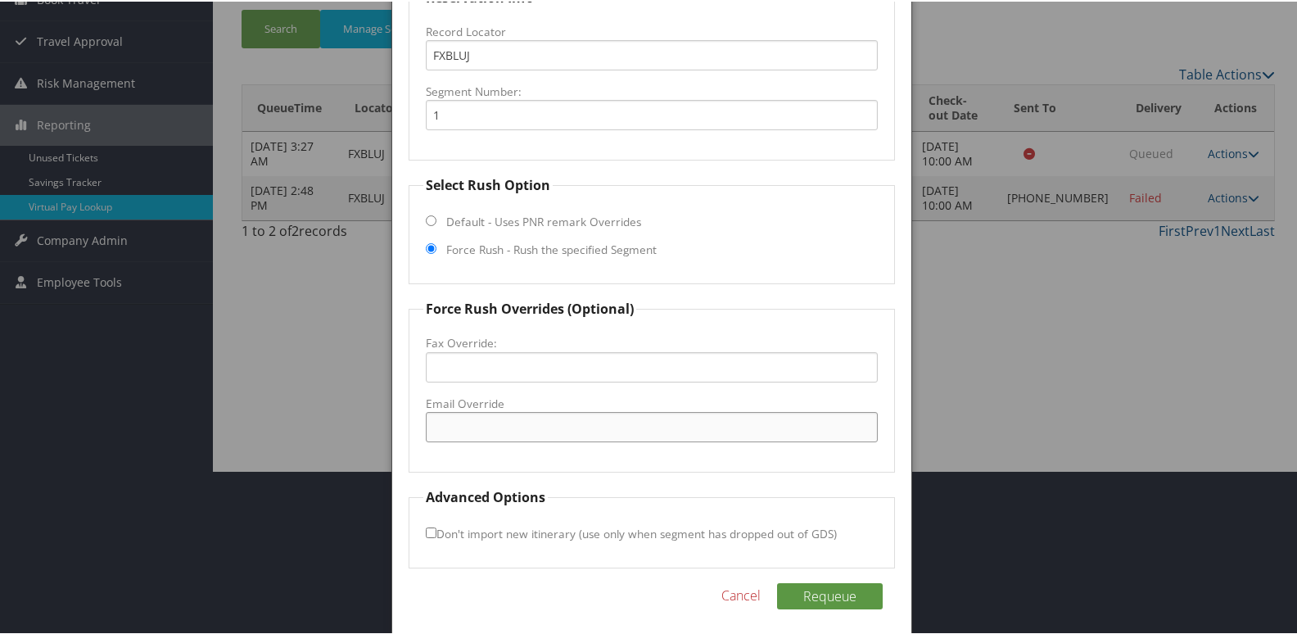
click at [469, 436] on input "Email Override" at bounding box center [652, 425] width 453 height 30
type input "frontdesk@hotelwinn.com"
click at [432, 527] on input "Don't import new itinerary (use only when segment has dropped out of GDS)" at bounding box center [431, 531] width 11 height 11
checkbox input "true"
click at [840, 594] on button "Requeue" at bounding box center [830, 594] width 106 height 26
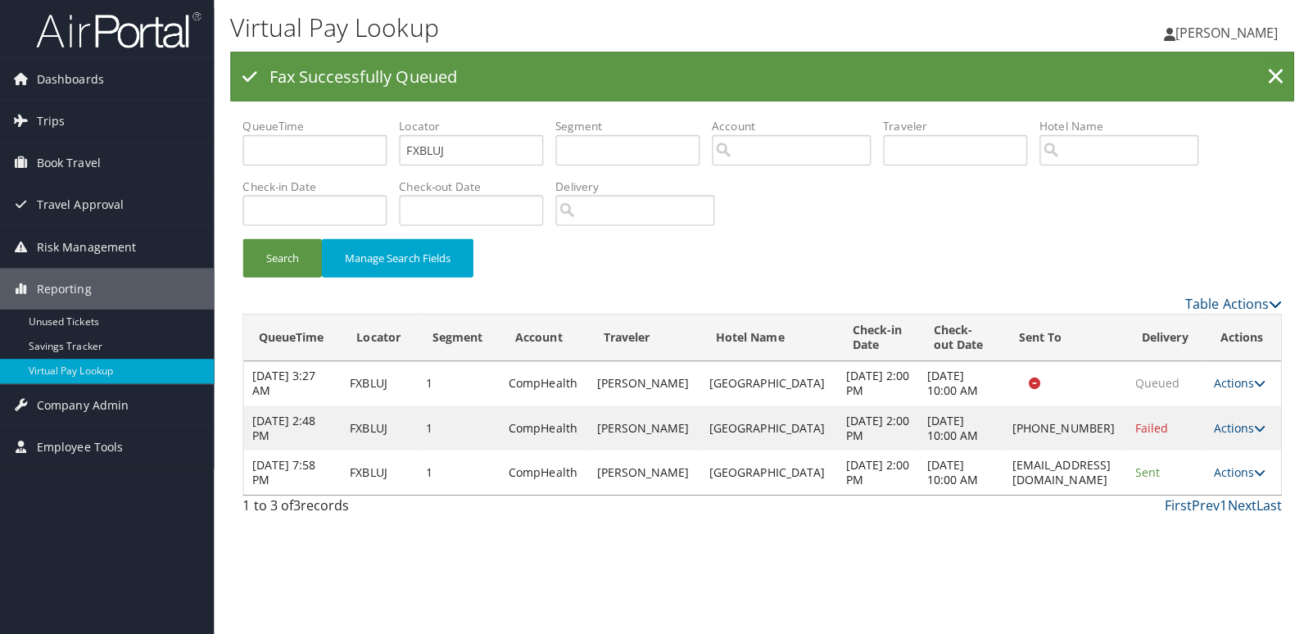
scroll to position [0, 0]
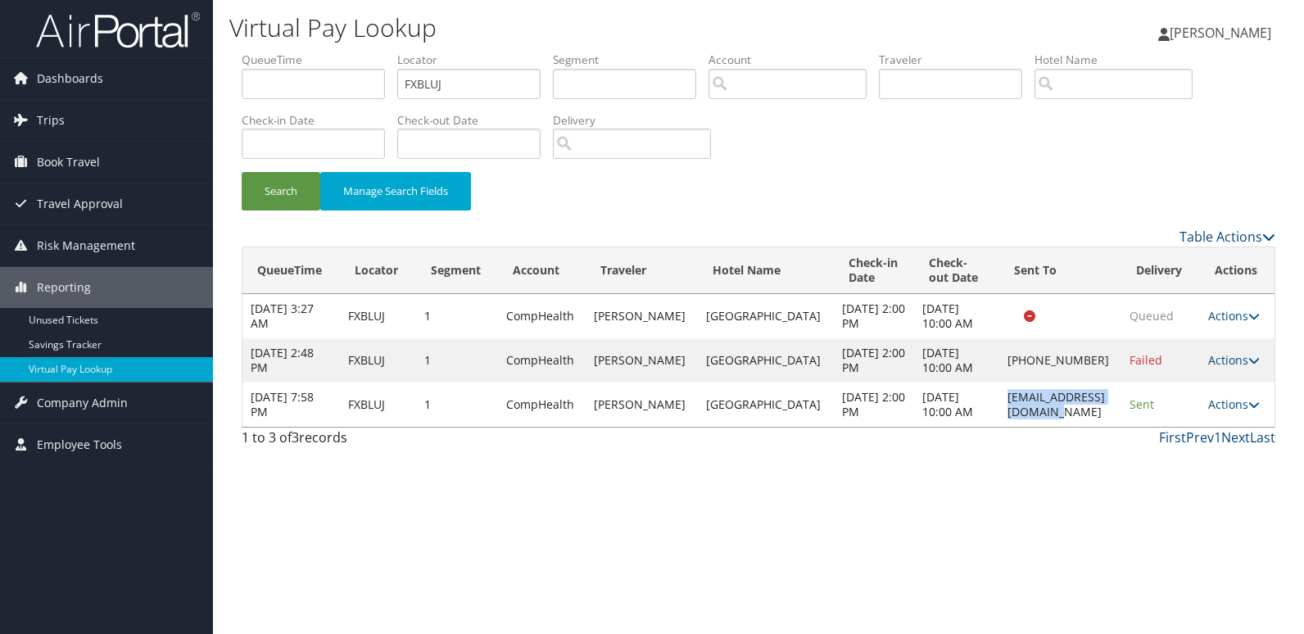
drag, startPoint x: 962, startPoint y: 400, endPoint x: 1102, endPoint y: 400, distance: 139.2
click at [1102, 400] on td "frontdesk@hotelwinn.com" at bounding box center [1060, 404] width 122 height 44
copy td "frontdesk@hotelwinn.com"
click at [1230, 400] on link "Actions" at bounding box center [1234, 404] width 52 height 16
click at [1228, 463] on link "Logs" at bounding box center [1238, 470] width 65 height 28
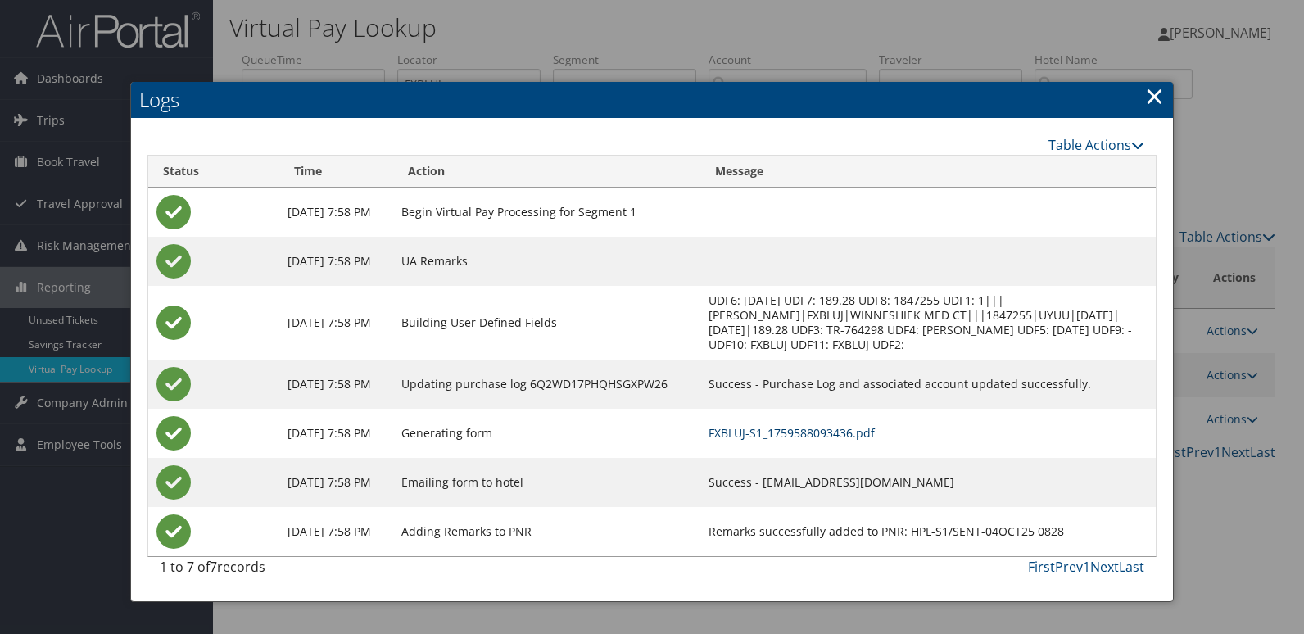
click at [800, 433] on link "FXBLUJ-S1_1759588093436.pdf" at bounding box center [791, 433] width 166 height 16
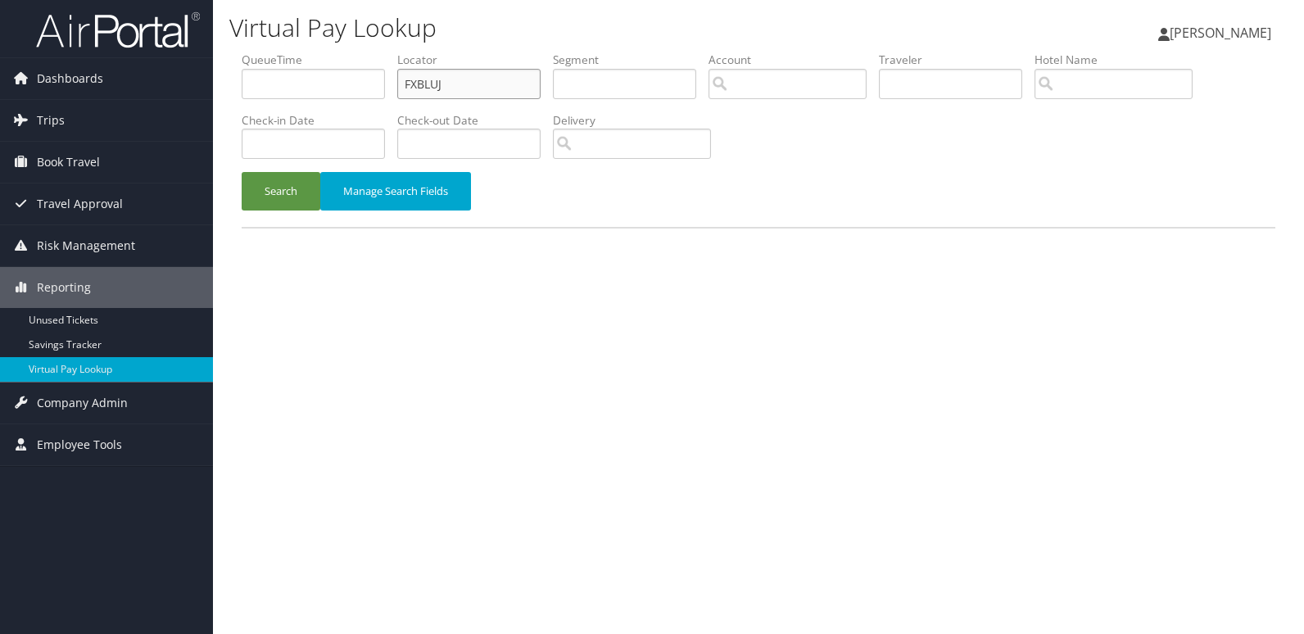
drag, startPoint x: 469, startPoint y: 83, endPoint x: 247, endPoint y: 114, distance: 224.1
click at [249, 52] on ul "QueueTime Locator FXBLUJ Segment Account Traveler Hotel Name Check-in Date Chec…" at bounding box center [759, 52] width 1034 height 0
paste input "CDYCRT"
type input "CDYCRT"
click at [269, 191] on button "Search" at bounding box center [281, 191] width 79 height 38
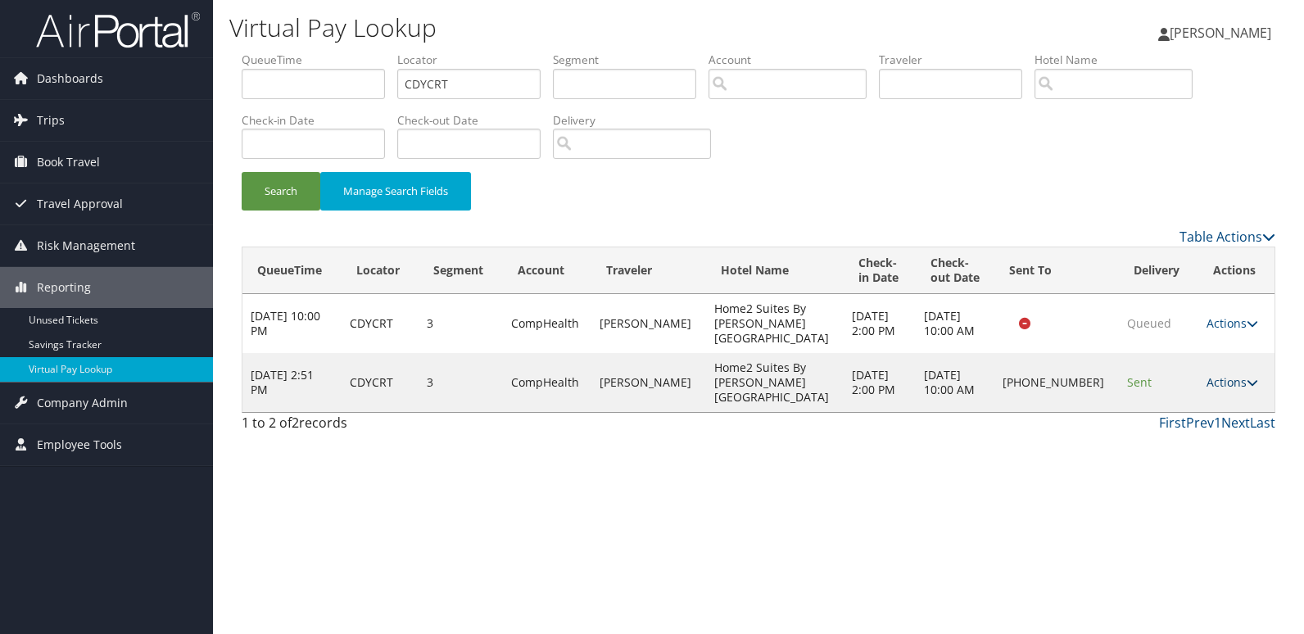
click at [1214, 374] on link "Actions" at bounding box center [1232, 382] width 52 height 16
click at [1168, 412] on link "Logs" at bounding box center [1182, 411] width 140 height 28
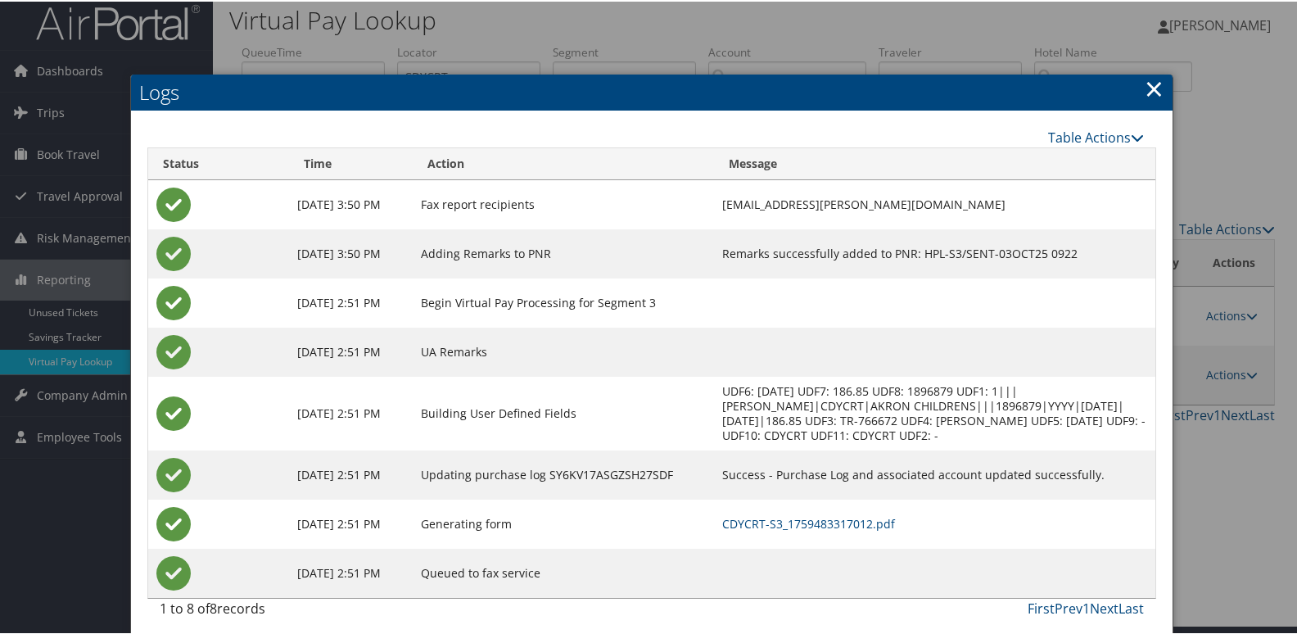
scroll to position [17, 0]
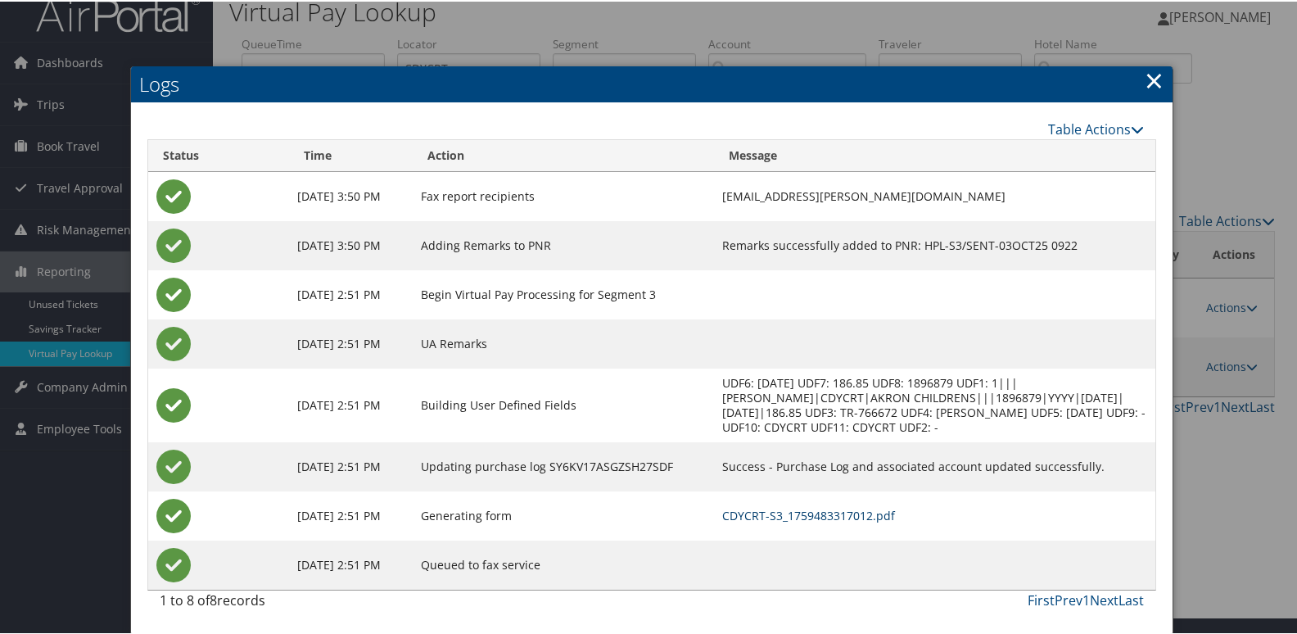
click at [794, 515] on link "CDYCRT-S3_1759483317012.pdf" at bounding box center [808, 514] width 173 height 16
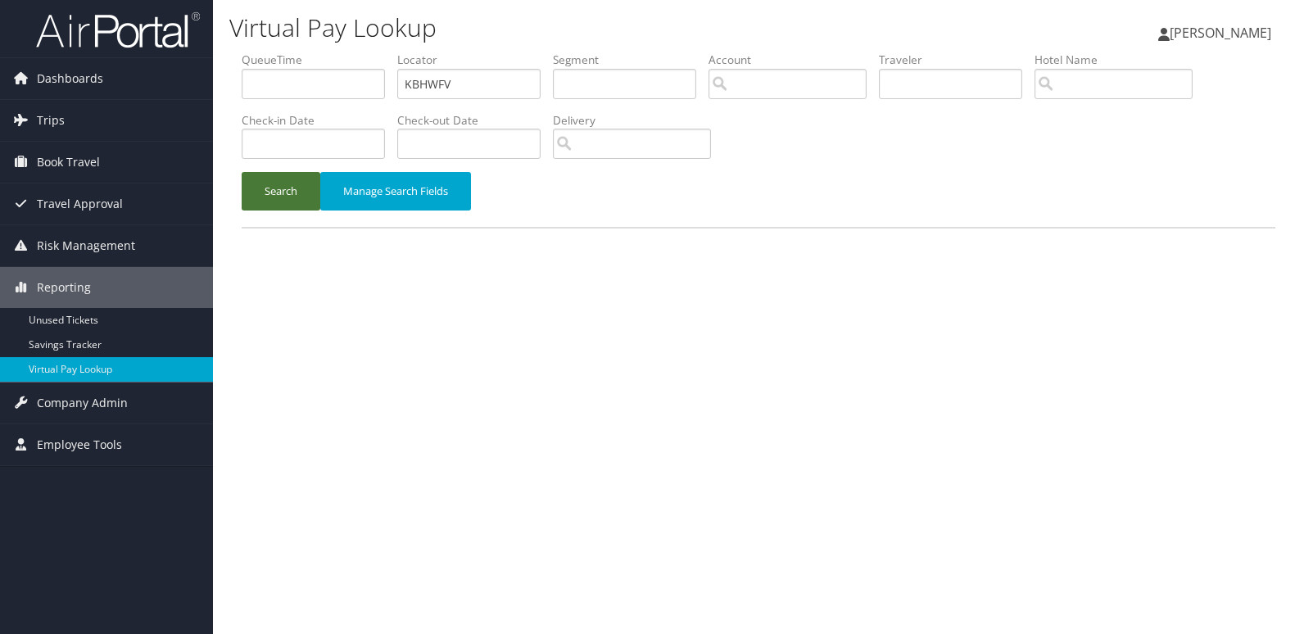
click at [275, 201] on button "Search" at bounding box center [281, 191] width 79 height 38
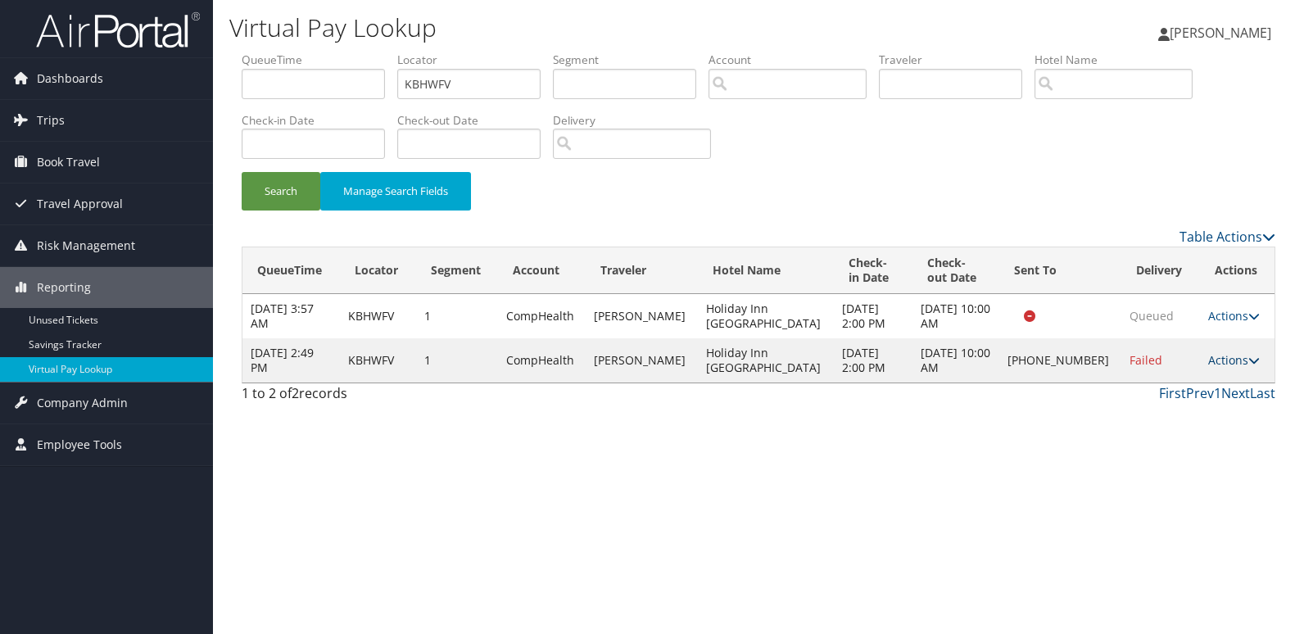
click at [1210, 360] on link "Actions" at bounding box center [1234, 360] width 52 height 16
click at [1151, 385] on link "Resend" at bounding box center [1181, 383] width 140 height 28
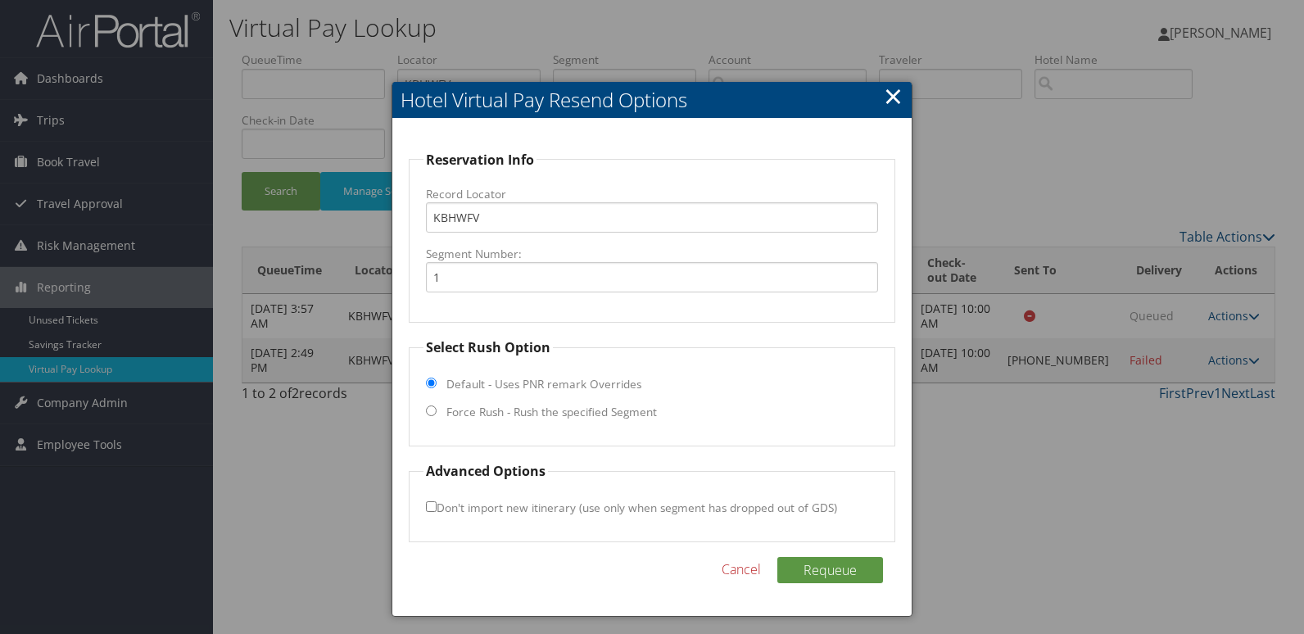
click at [487, 414] on label "Force Rush - Rush the specified Segment" at bounding box center [551, 412] width 210 height 16
click at [437, 414] on input "Force Rush - Rush the specified Segment" at bounding box center [431, 410] width 11 height 11
radio input "true"
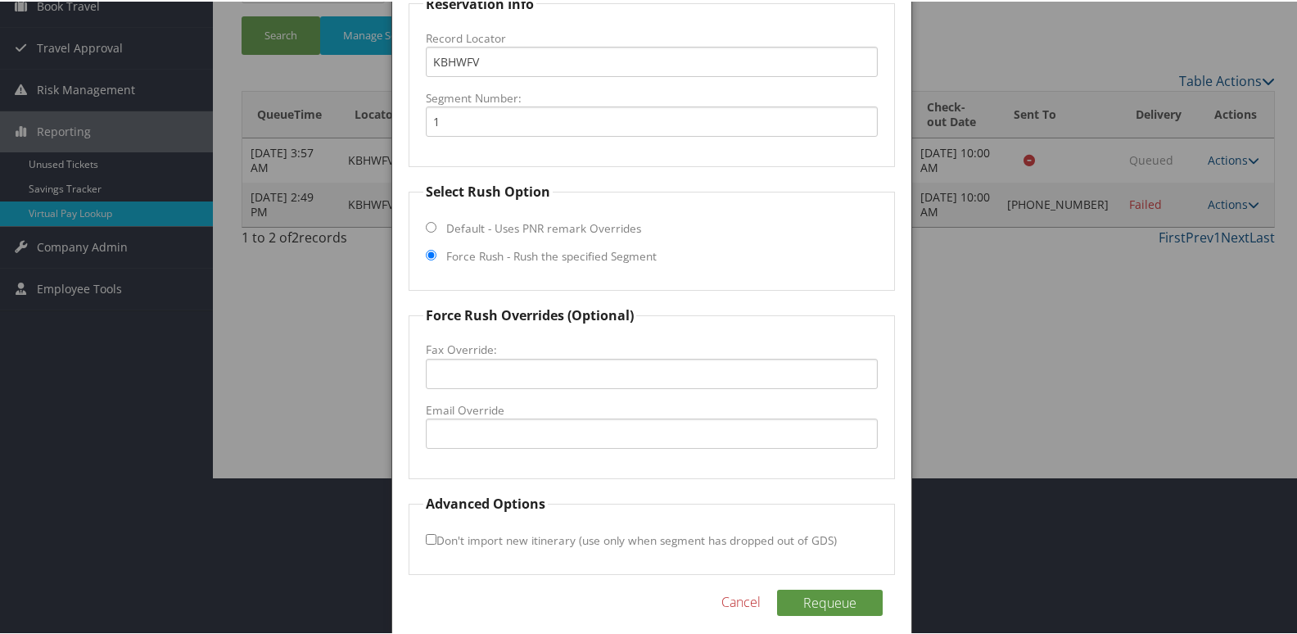
scroll to position [165, 0]
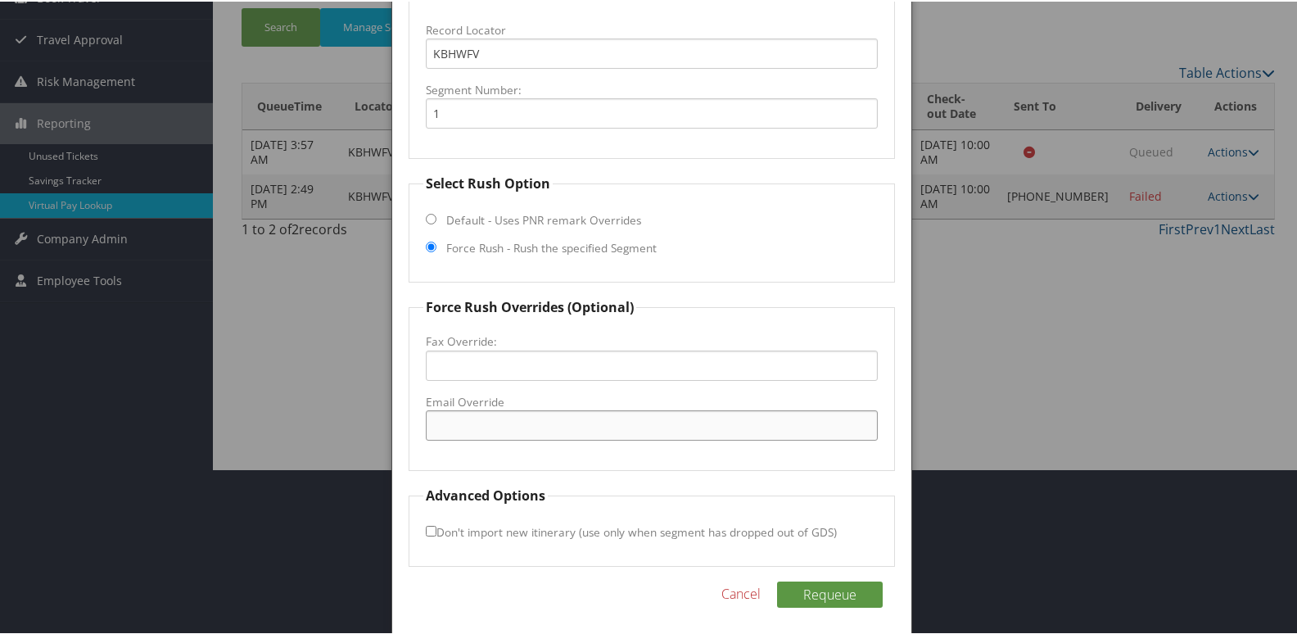
click at [478, 419] on input "Email Override" at bounding box center [652, 424] width 453 height 30
type input "[EMAIL_ADDRESS][DOMAIN_NAME]"
click at [432, 530] on input "Don't import new itinerary (use only when segment has dropped out of GDS)" at bounding box center [431, 529] width 11 height 11
checkbox input "true"
click at [812, 586] on button "Requeue" at bounding box center [830, 593] width 106 height 26
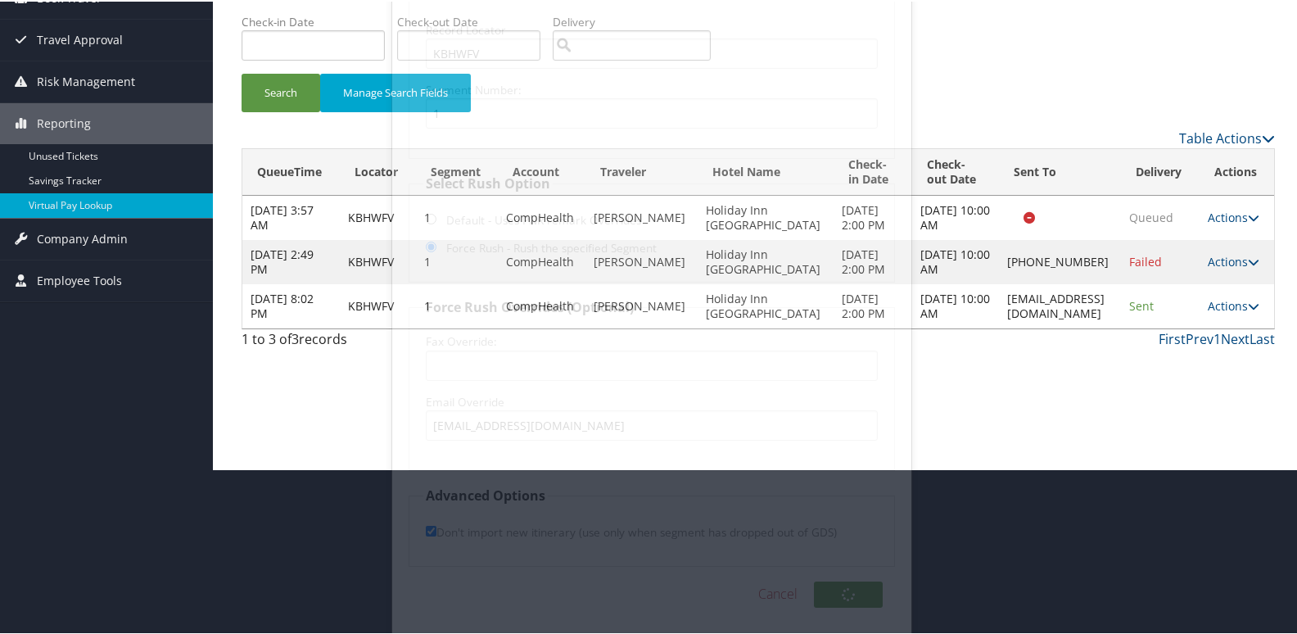
scroll to position [0, 0]
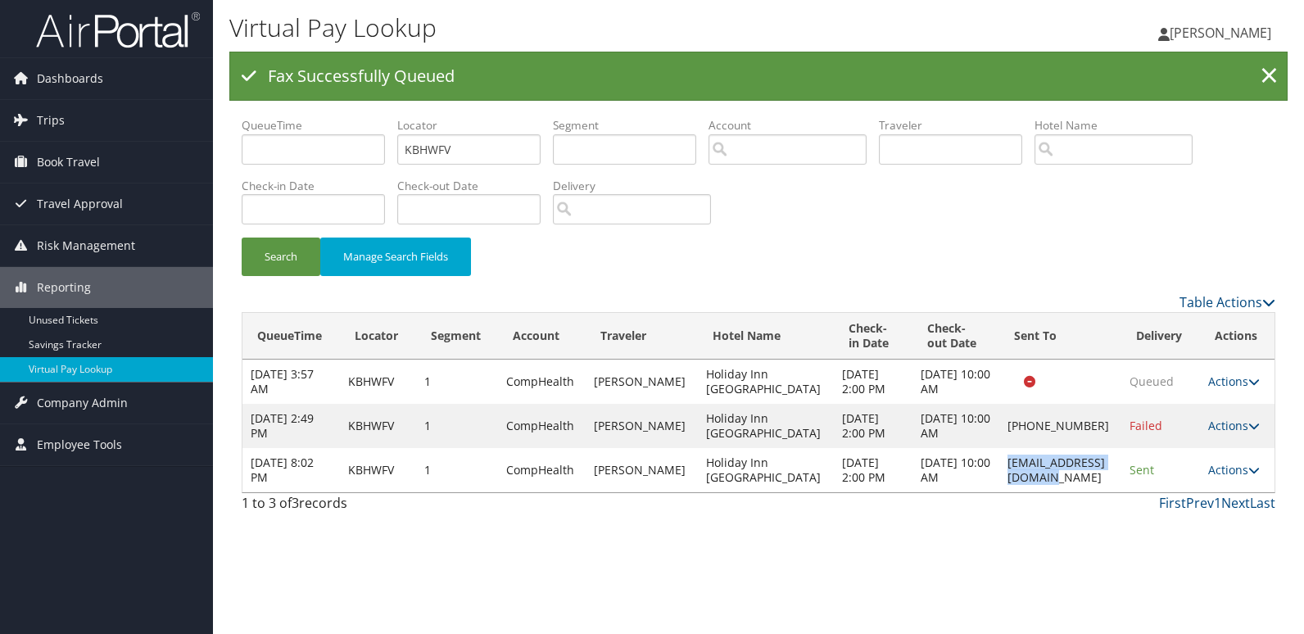
drag, startPoint x: 969, startPoint y: 468, endPoint x: 1092, endPoint y: 468, distance: 122.8
click at [1092, 468] on td "[EMAIL_ADDRESS][DOMAIN_NAME]" at bounding box center [1060, 470] width 122 height 44
copy td "[EMAIL_ADDRESS][DOMAIN_NAME]"
click at [1224, 467] on link "Actions" at bounding box center [1234, 470] width 52 height 16
click at [1220, 502] on link "Resend" at bounding box center [1237, 500] width 66 height 43
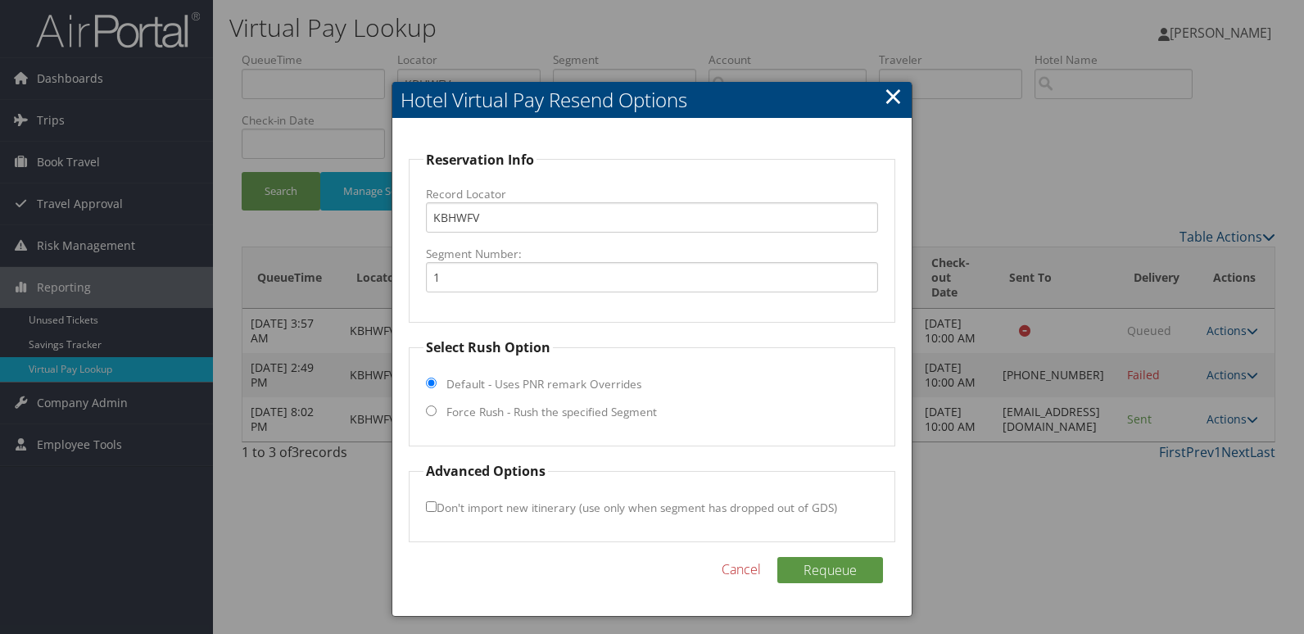
click at [451, 407] on label "Force Rush - Rush the specified Segment" at bounding box center [551, 412] width 210 height 16
click at [437, 407] on input "Force Rush - Rush the specified Segment" at bounding box center [431, 410] width 11 height 11
radio input "true"
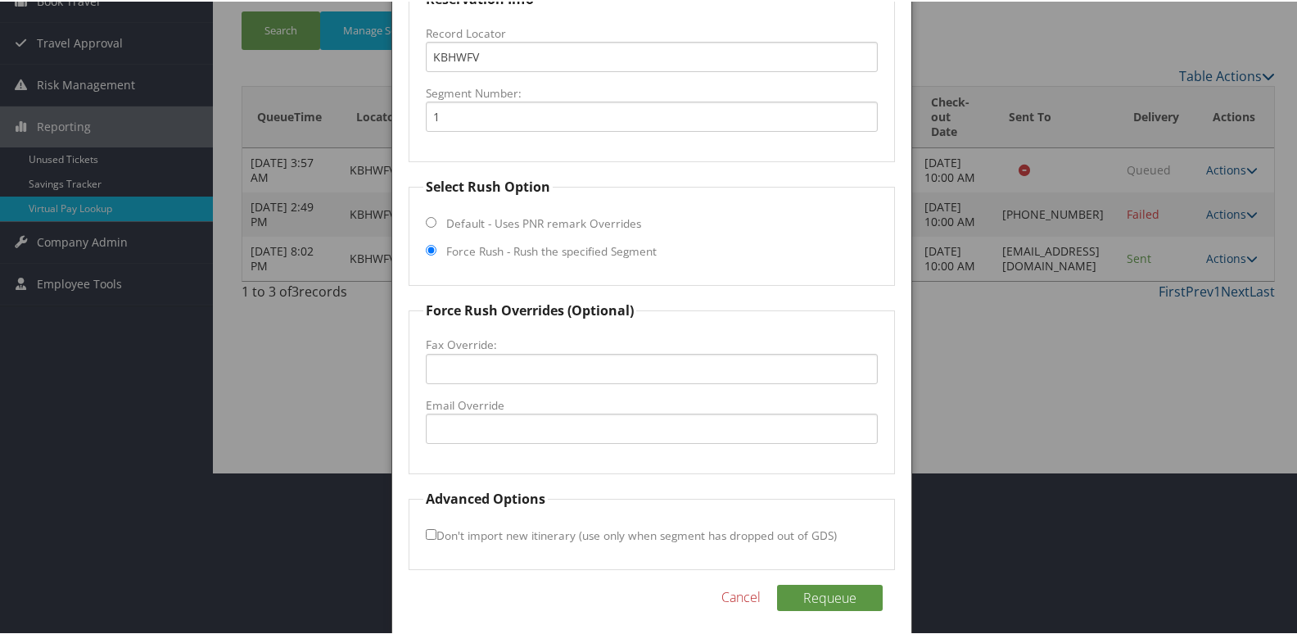
scroll to position [164, 0]
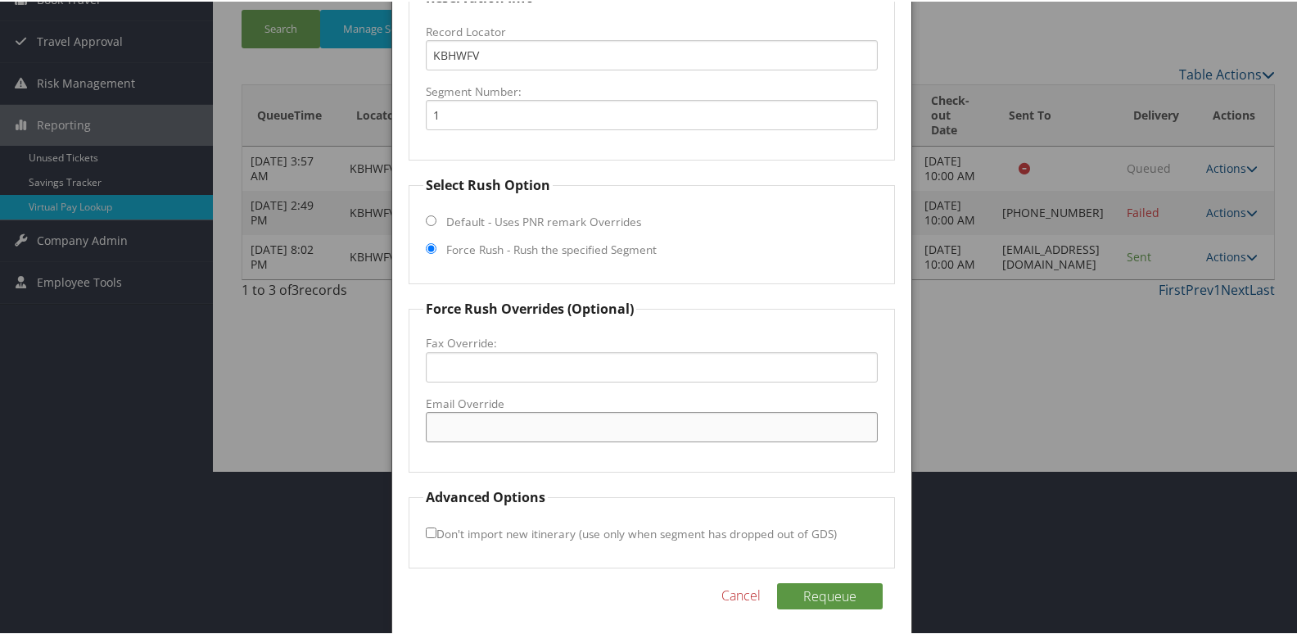
click at [449, 428] on input "Email Override" at bounding box center [652, 425] width 453 height 30
paste input "fwan@ighospitality.com"
click at [455, 423] on input "fwan@ighospitality.com" at bounding box center [652, 425] width 453 height 30
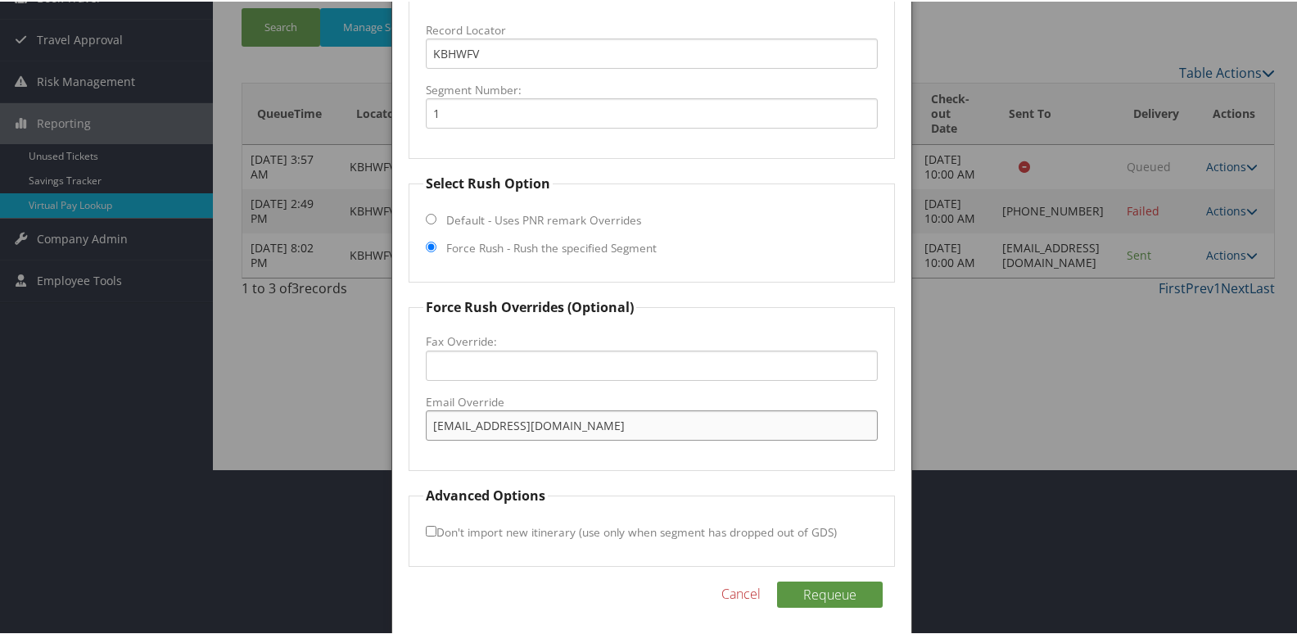
type input "fwano@ighospitality.com"
click at [428, 524] on input "Don't import new itinerary (use only when segment has dropped out of GDS)" at bounding box center [431, 529] width 11 height 11
checkbox input "true"
click at [815, 591] on button "Requeue" at bounding box center [830, 593] width 106 height 26
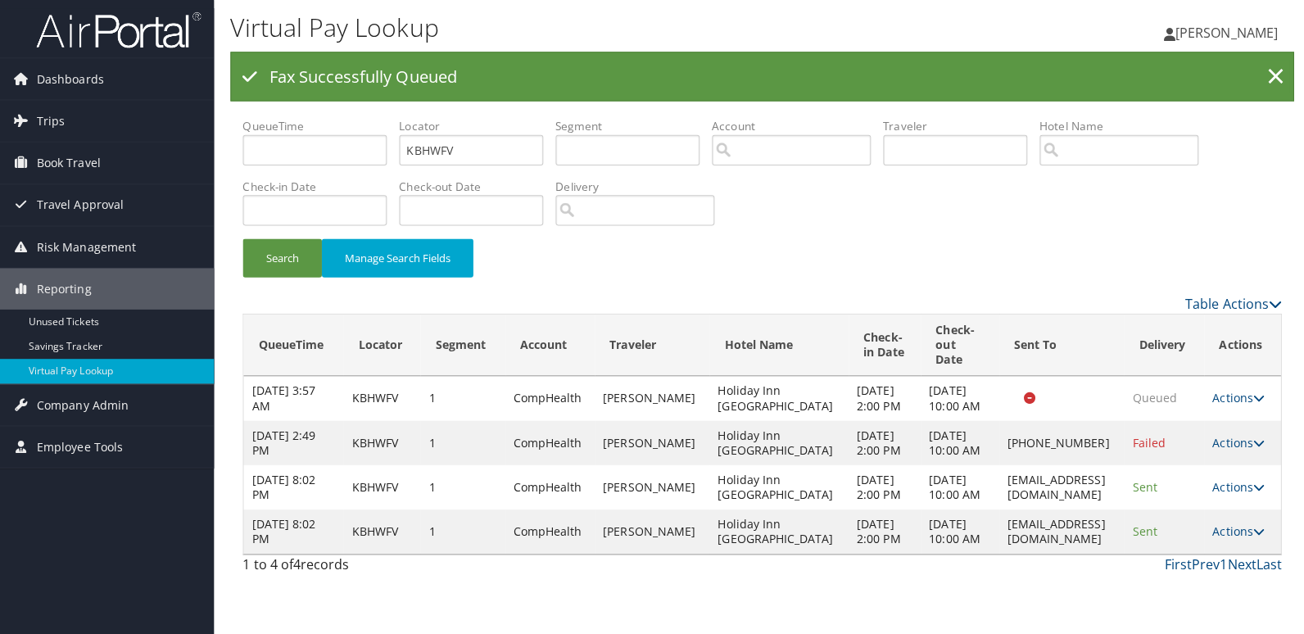
scroll to position [0, 0]
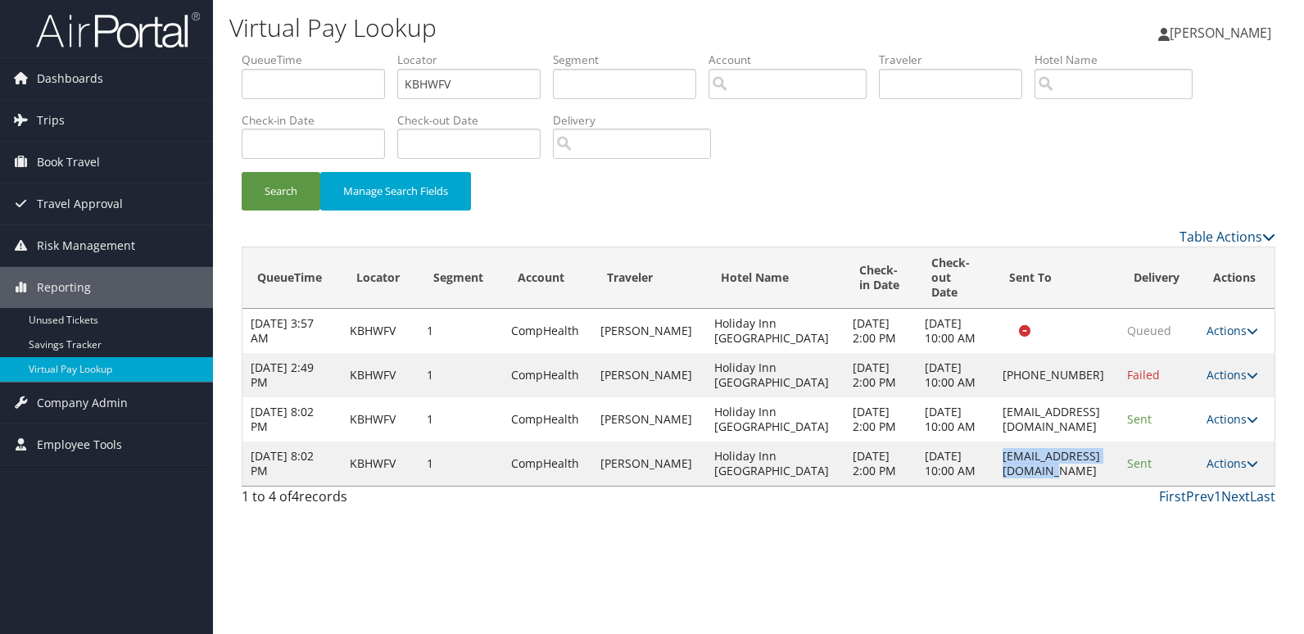
drag, startPoint x: 956, startPoint y: 500, endPoint x: 1081, endPoint y: 494, distance: 125.4
click at [1081, 486] on td "fwano@ighospitality.com" at bounding box center [1056, 463] width 124 height 44
copy td "fwano@ighospitality.com"
drag, startPoint x: 1081, startPoint y: 494, endPoint x: 1217, endPoint y: 492, distance: 136.0
click at [1217, 471] on link "Actions" at bounding box center [1232, 463] width 52 height 16
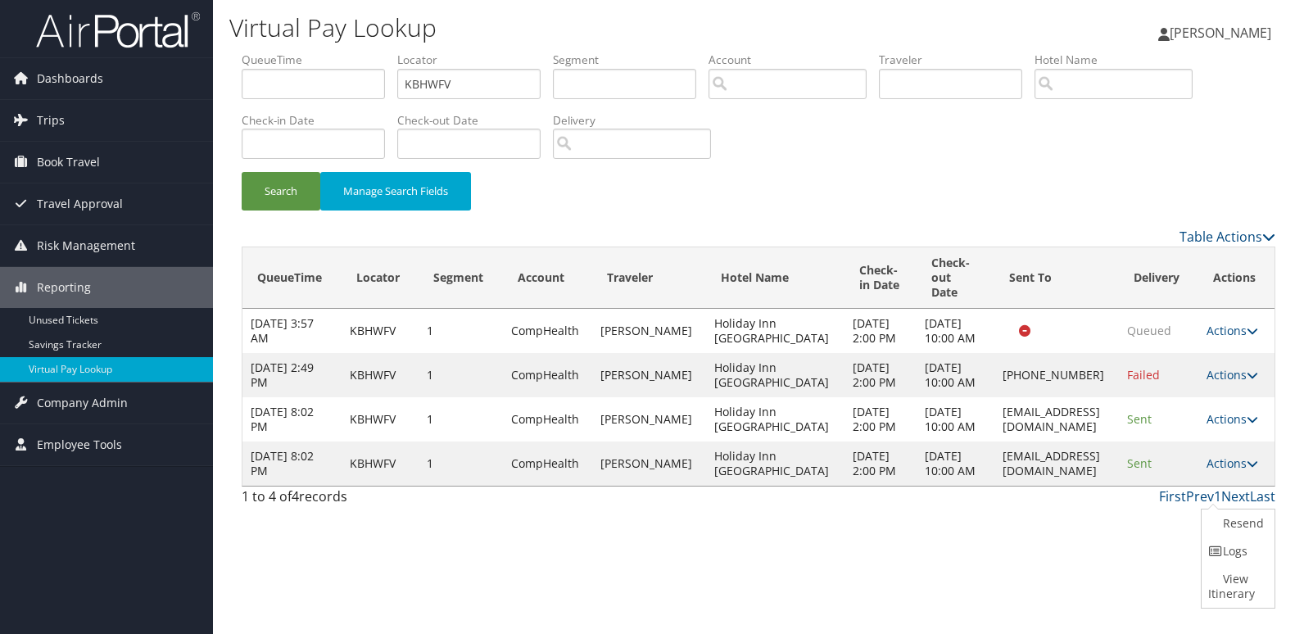
click at [1223, 556] on link "Logs" at bounding box center [1235, 551] width 69 height 28
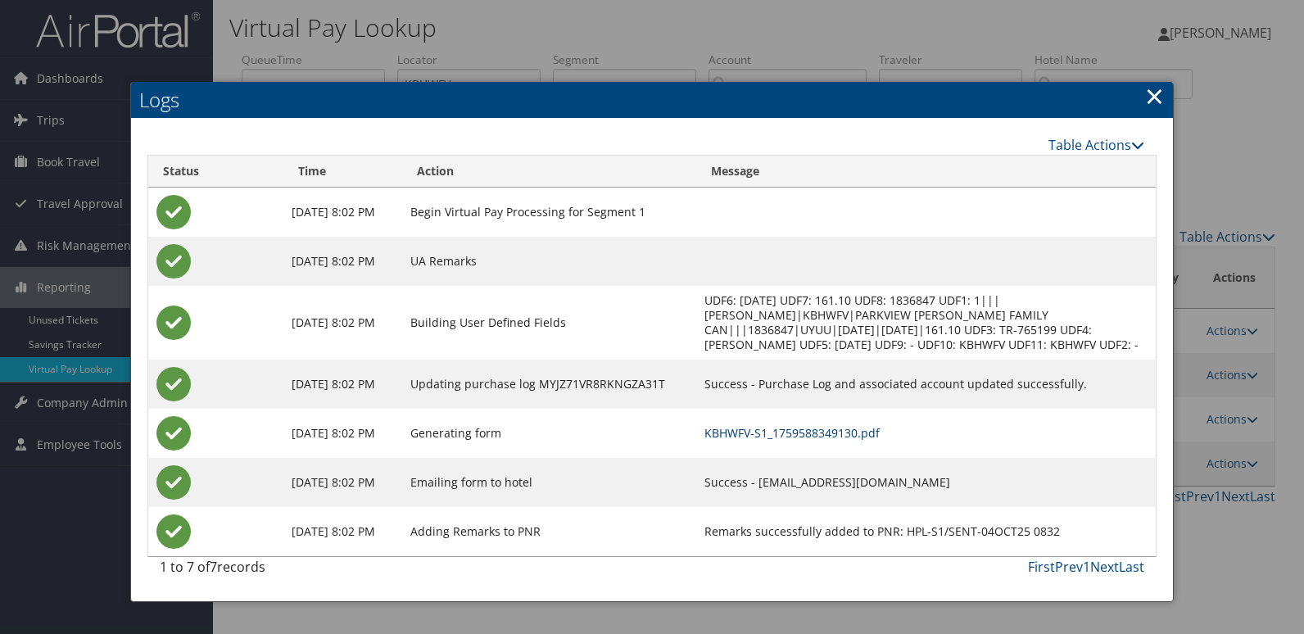
click at [862, 441] on link "KBHWFV-S1_1759588349130.pdf" at bounding box center [791, 433] width 175 height 16
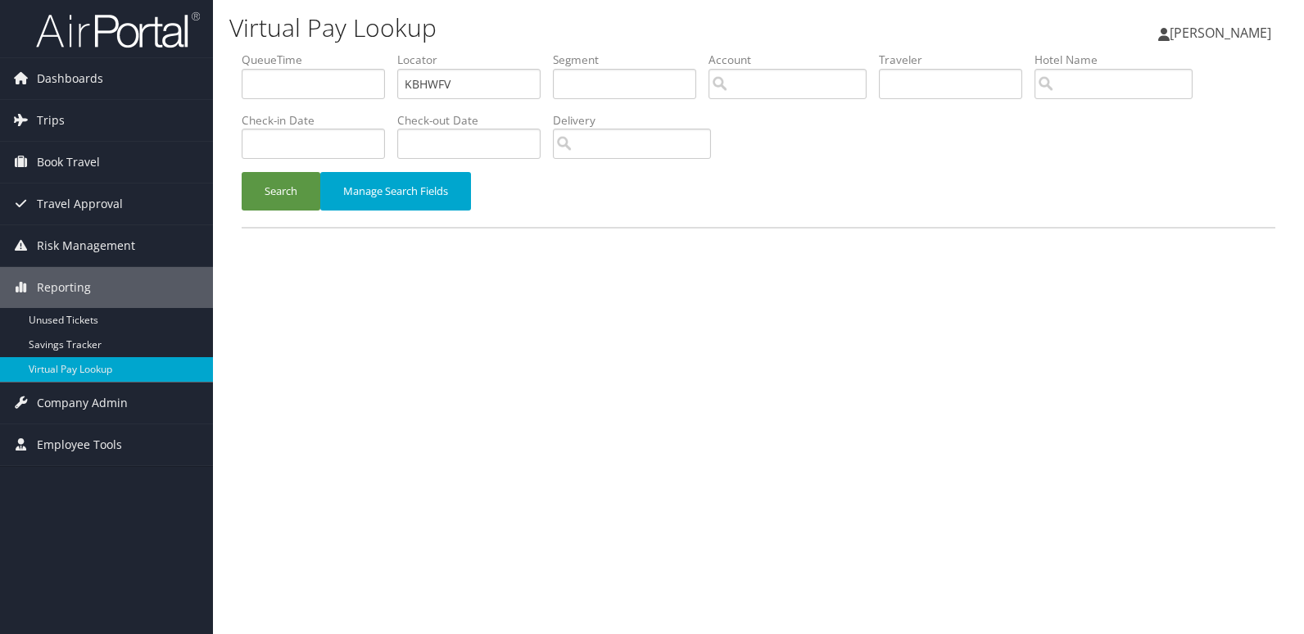
click at [295, 52] on ul "QueueTime Locator KBHWFV Segment Account Traveler Hotel Name Check-in Date Chec…" at bounding box center [759, 52] width 1034 height 0
type input "ABZNUI"
click at [270, 192] on button "Search" at bounding box center [281, 191] width 79 height 38
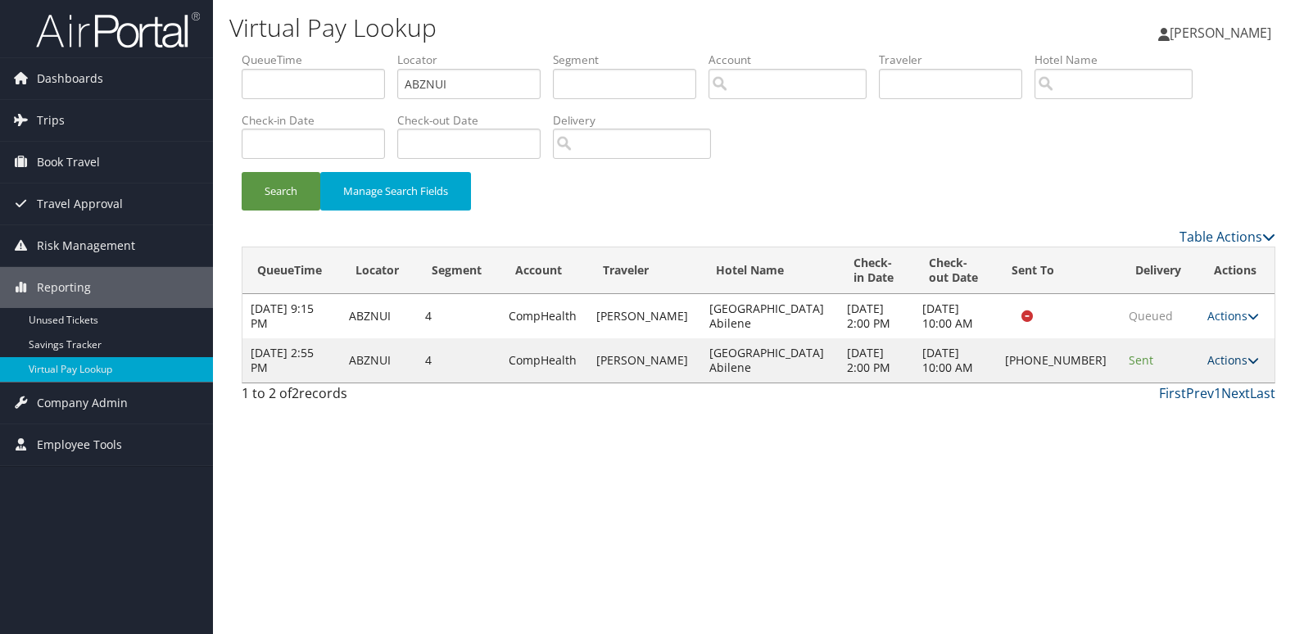
click at [1207, 360] on link "Actions" at bounding box center [1233, 360] width 52 height 16
click at [1161, 408] on link "Logs" at bounding box center [1182, 411] width 140 height 28
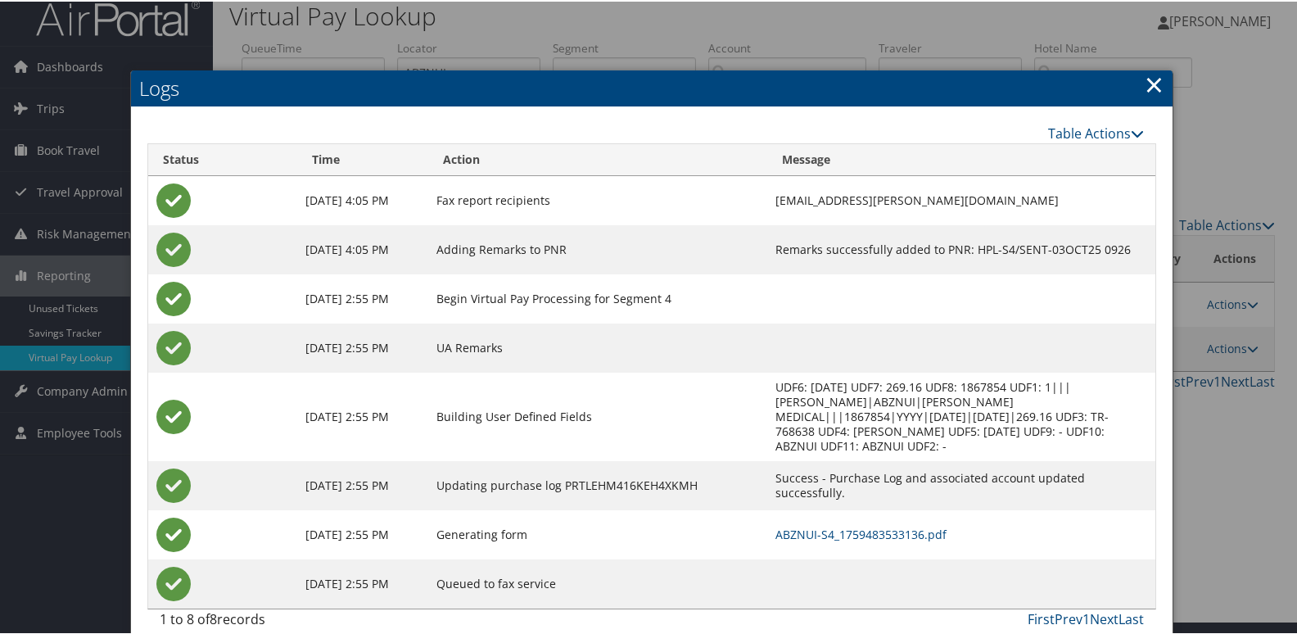
scroll to position [17, 0]
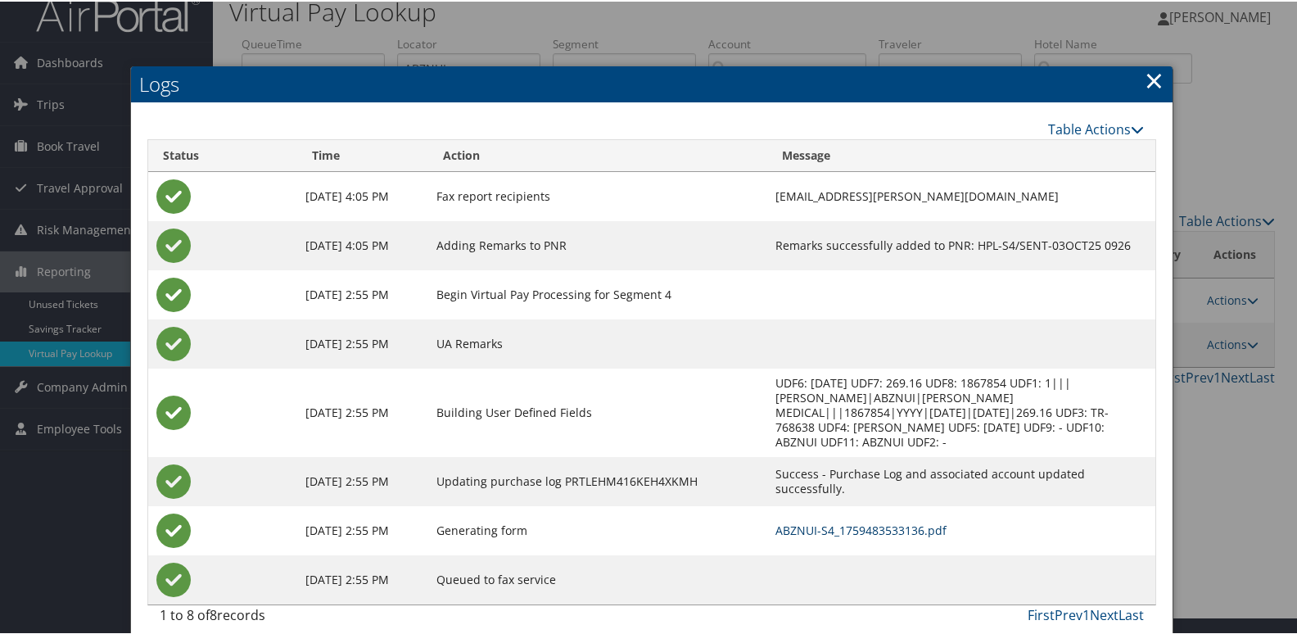
click at [815, 521] on link "ABZNUI-S4_1759483533136.pdf" at bounding box center [861, 529] width 171 height 16
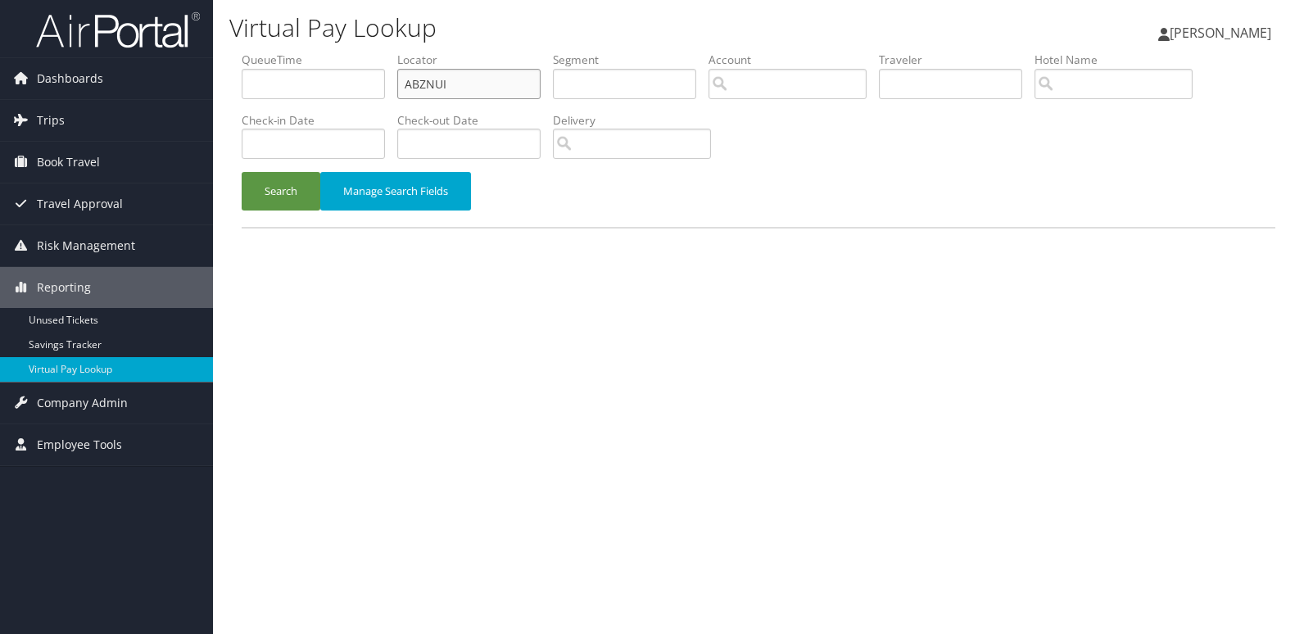
drag, startPoint x: 467, startPoint y: 88, endPoint x: 377, endPoint y: 101, distance: 91.0
click at [377, 52] on ul "QueueTime Locator ABZNUI Segment Account Traveler Hotel Name Check-in Date Chec…" at bounding box center [759, 52] width 1034 height 0
paste input "MDTSUY"
type input "MDTSUY"
click at [301, 206] on button "Search" at bounding box center [281, 191] width 79 height 38
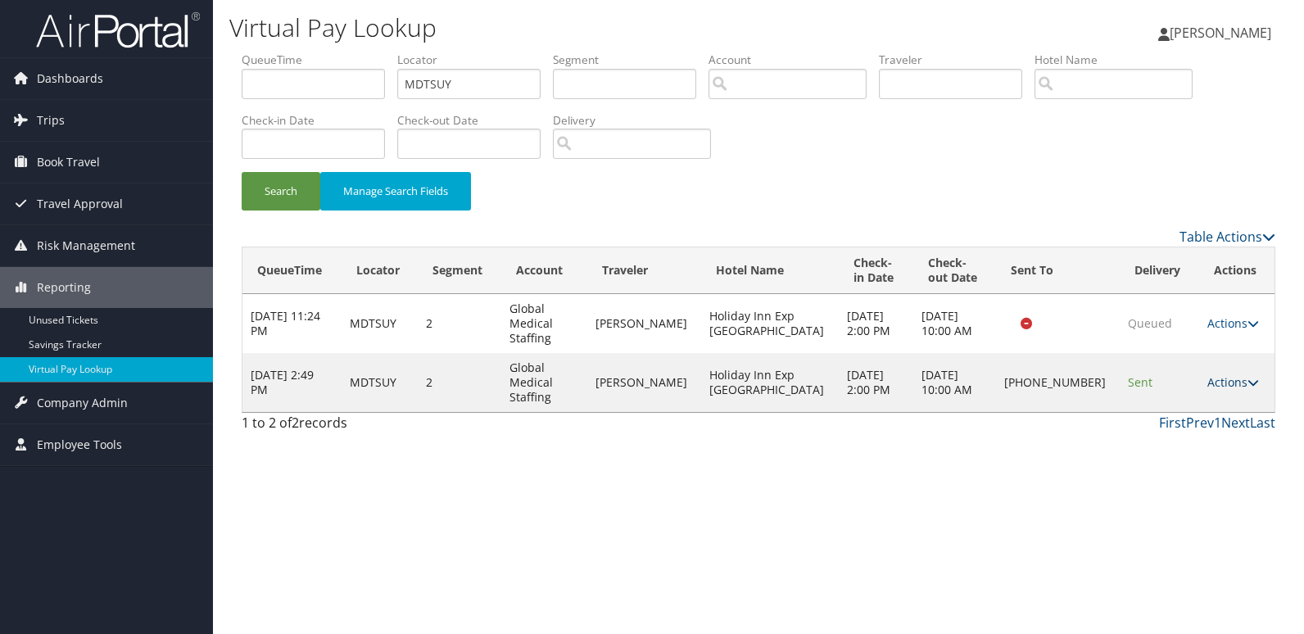
click at [1220, 374] on link "Actions" at bounding box center [1233, 382] width 52 height 16
drag, startPoint x: 1158, startPoint y: 423, endPoint x: 1151, endPoint y: 416, distance: 9.9
click at [1151, 416] on ul "Resend Logs Delivery Information View Itinerary" at bounding box center [1183, 425] width 146 height 113
click at [1215, 374] on link "Actions" at bounding box center [1233, 382] width 52 height 16
click at [1159, 409] on link "Logs" at bounding box center [1181, 411] width 140 height 28
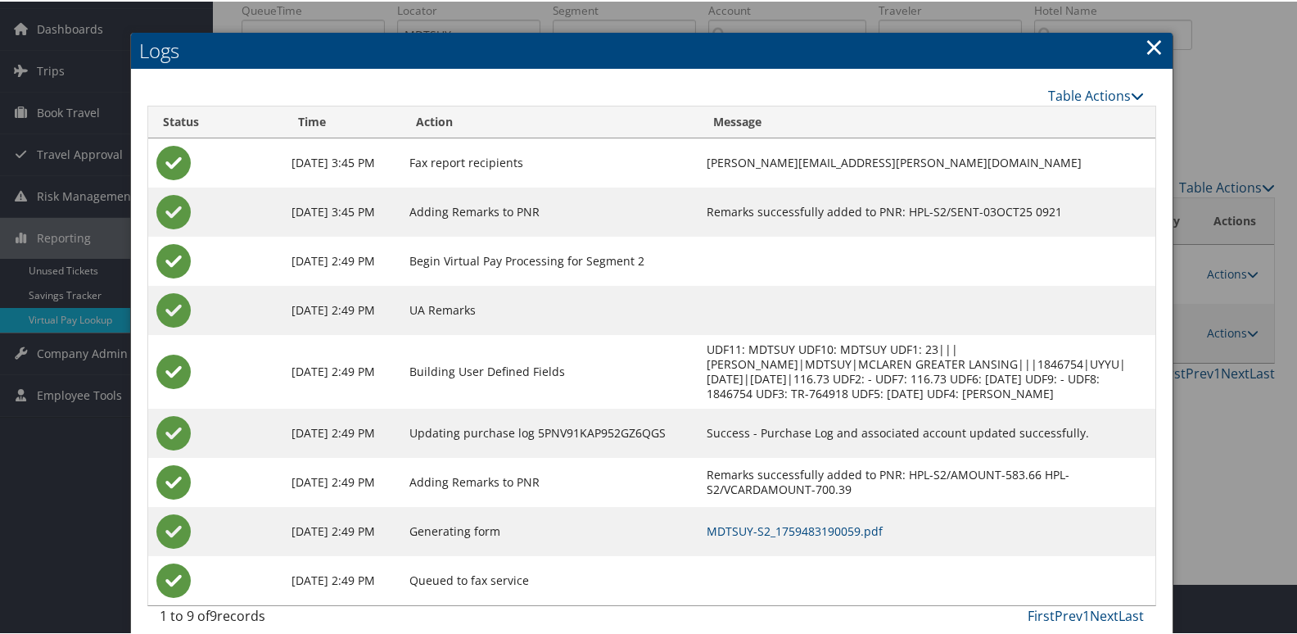
scroll to position [66, 0]
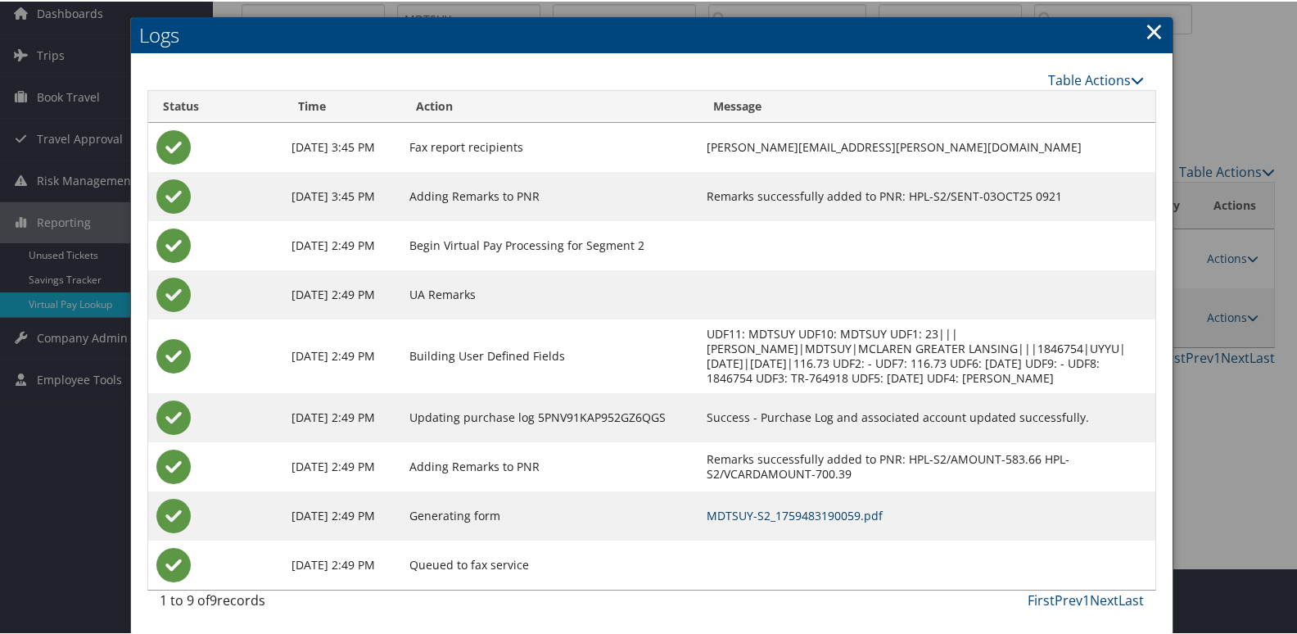
drag, startPoint x: 817, startPoint y: 517, endPoint x: 821, endPoint y: 524, distance: 8.4
click at [817, 517] on link "MDTSUY-S2_1759483190059.pdf" at bounding box center [795, 514] width 176 height 16
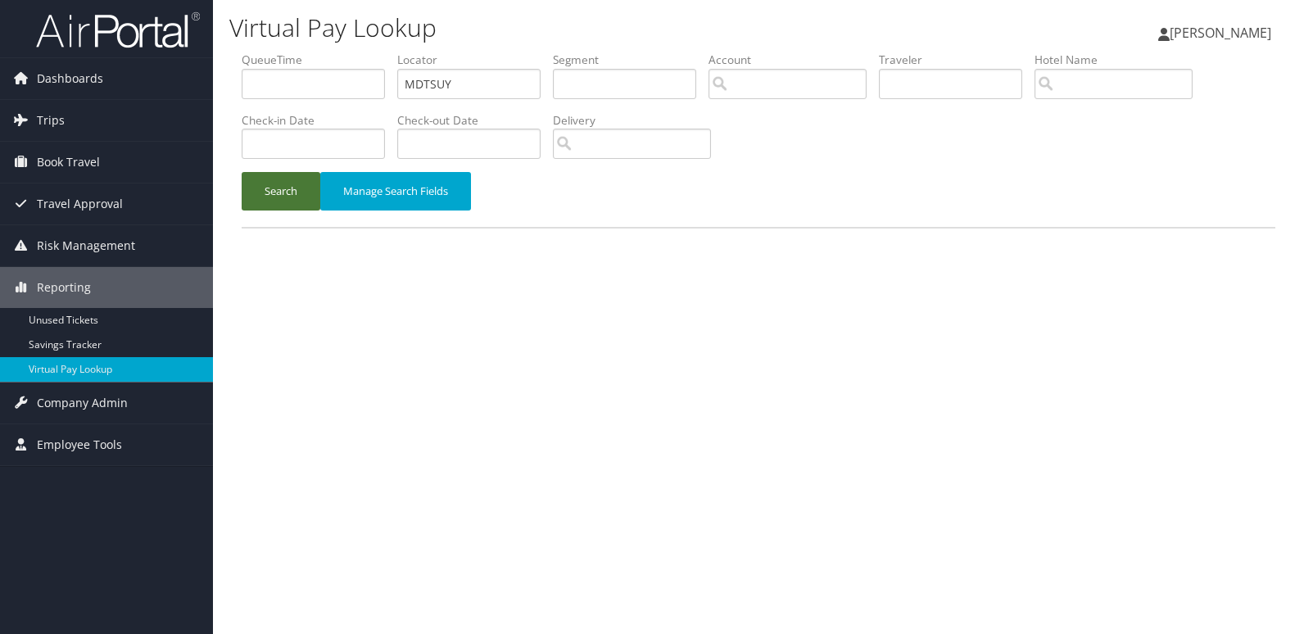
click at [287, 203] on button "Search" at bounding box center [281, 191] width 79 height 38
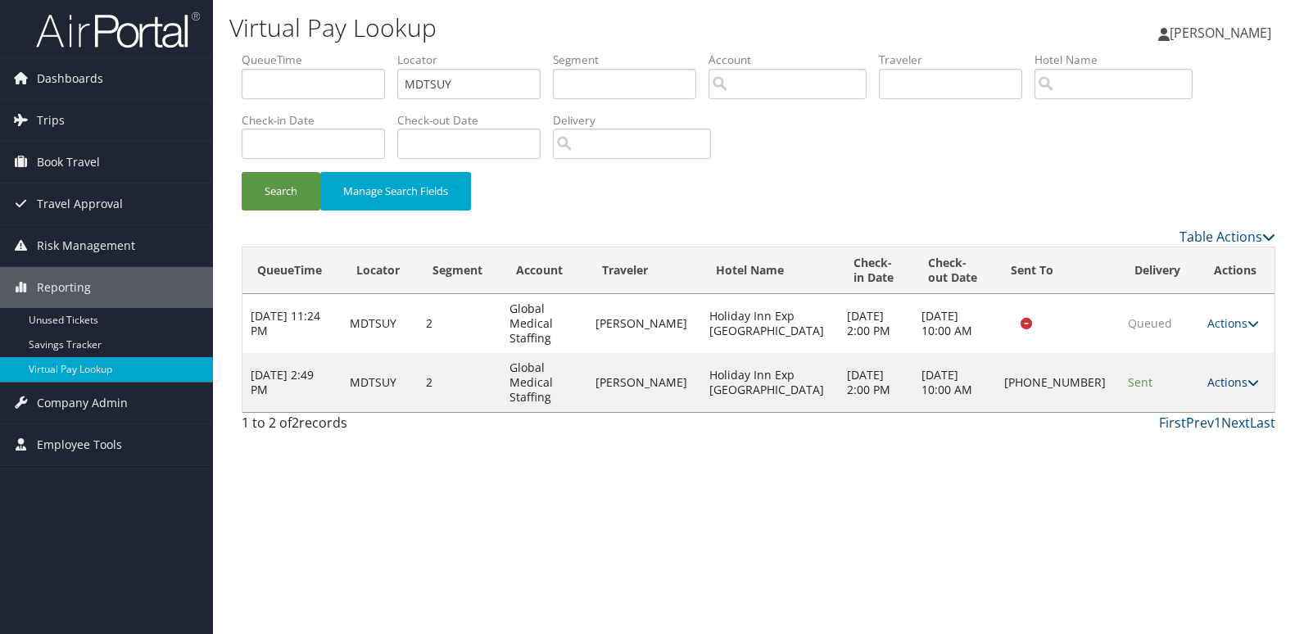
click at [1219, 374] on link "Actions" at bounding box center [1233, 382] width 52 height 16
click at [1154, 383] on link "Resend" at bounding box center [1181, 383] width 140 height 28
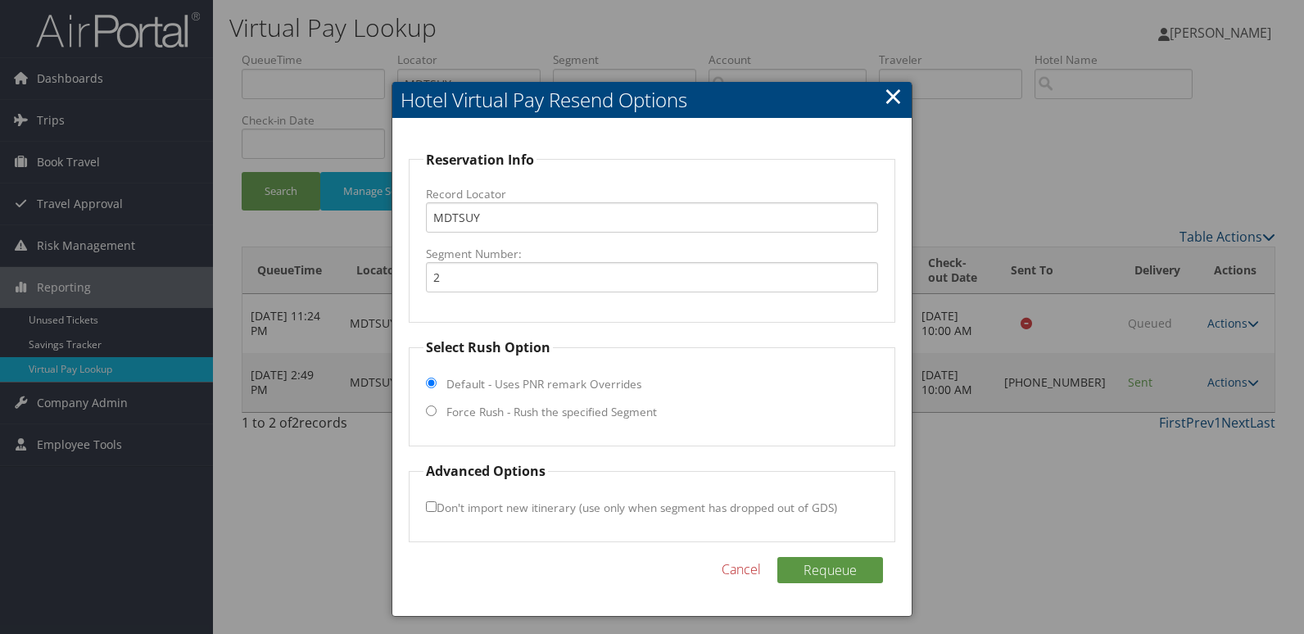
click at [481, 409] on label "Force Rush - Rush the specified Segment" at bounding box center [551, 412] width 210 height 16
click at [437, 409] on input "Force Rush - Rush the specified Segment" at bounding box center [431, 410] width 11 height 11
radio input "true"
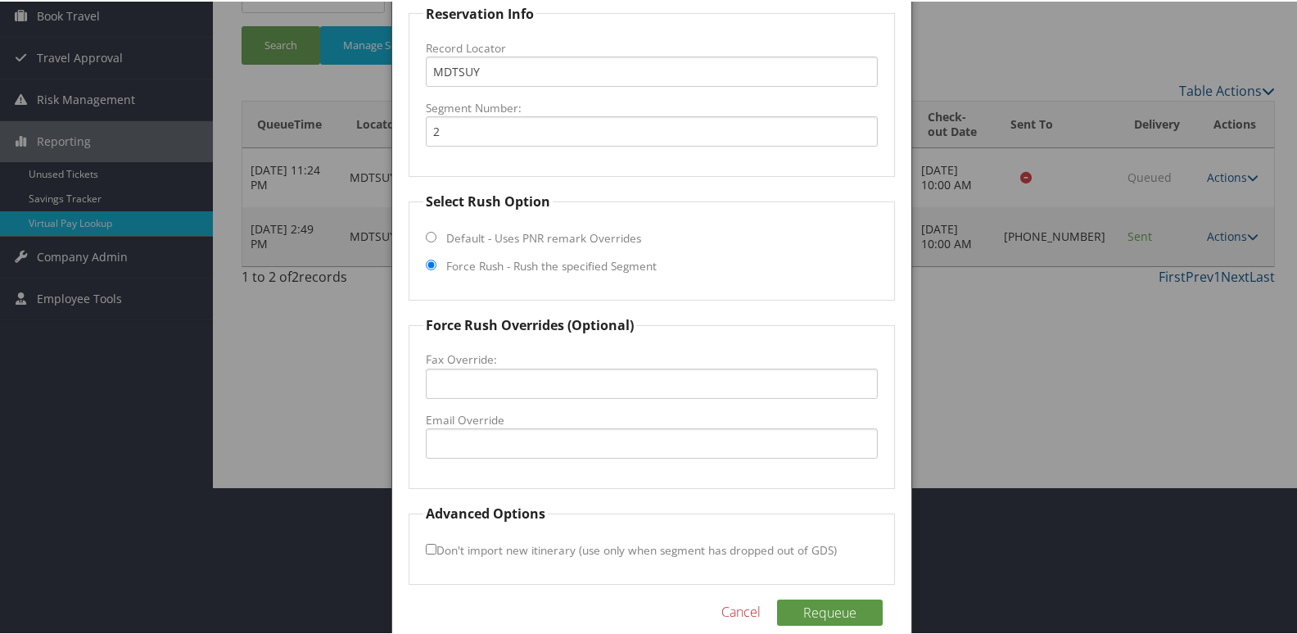
scroll to position [165, 0]
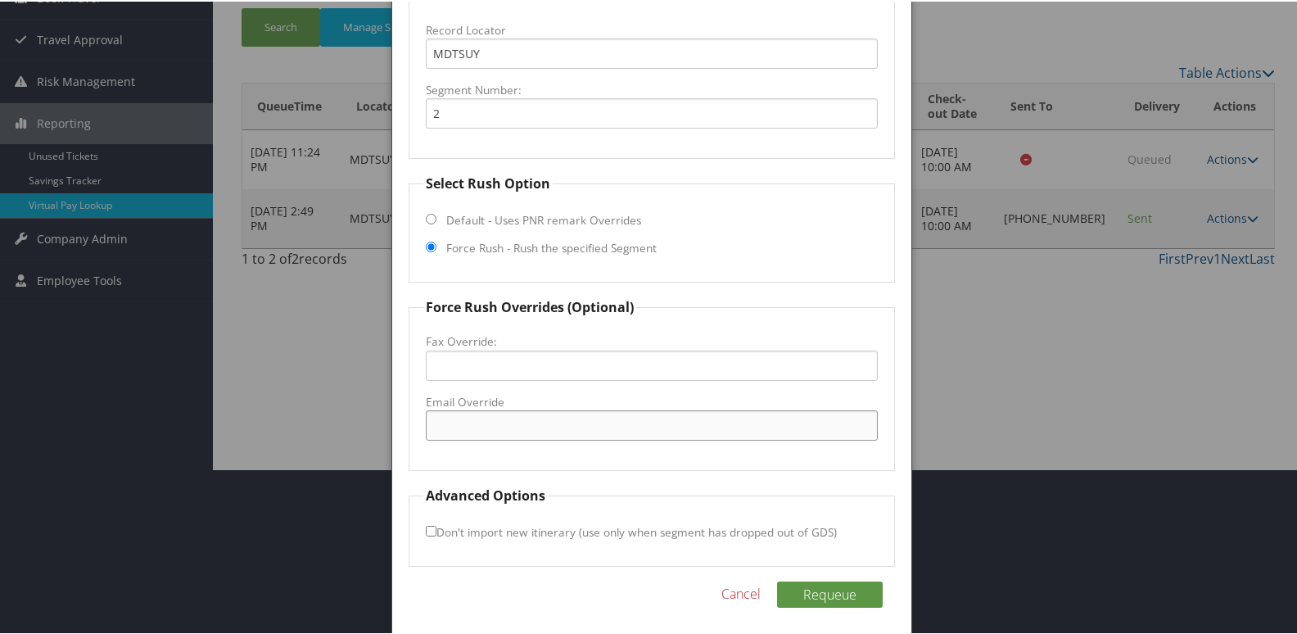
click at [468, 428] on input "Email Override" at bounding box center [652, 424] width 453 height 30
type input "hiebaycity@amerilodgegroup.com"
drag, startPoint x: 432, startPoint y: 525, endPoint x: 480, endPoint y: 530, distance: 48.6
click at [432, 525] on input "Don't import new itinerary (use only when segment has dropped out of GDS)" at bounding box center [431, 529] width 11 height 11
checkbox input "true"
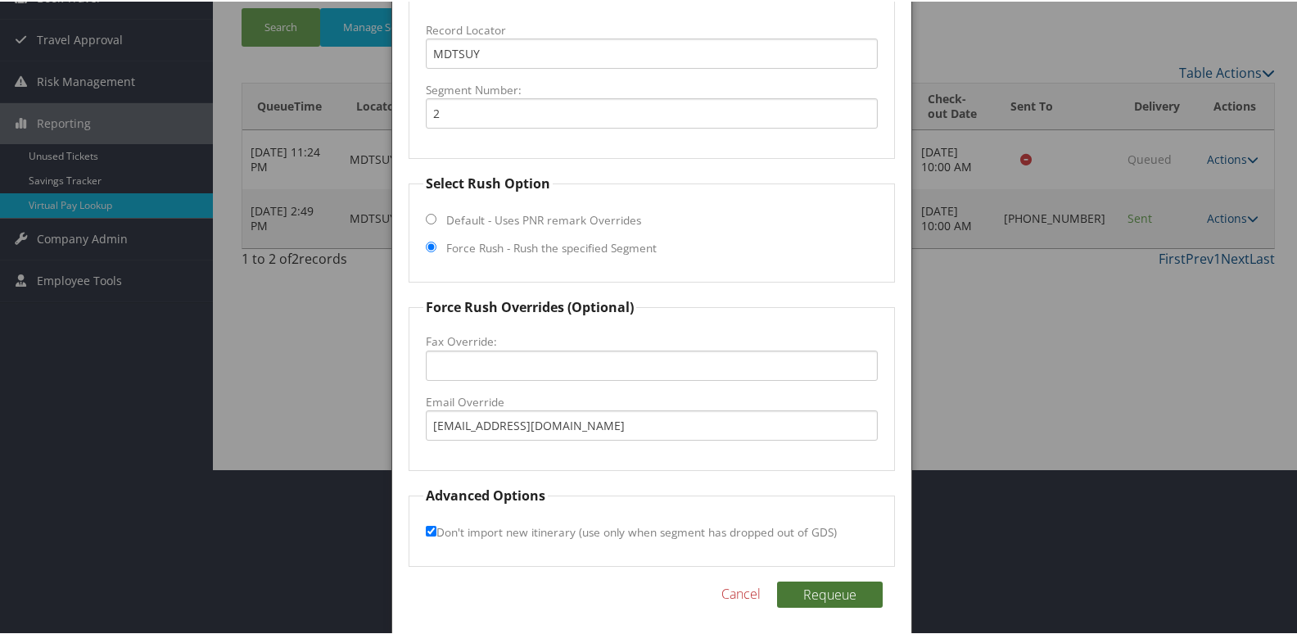
click at [836, 589] on button "Requeue" at bounding box center [830, 593] width 106 height 26
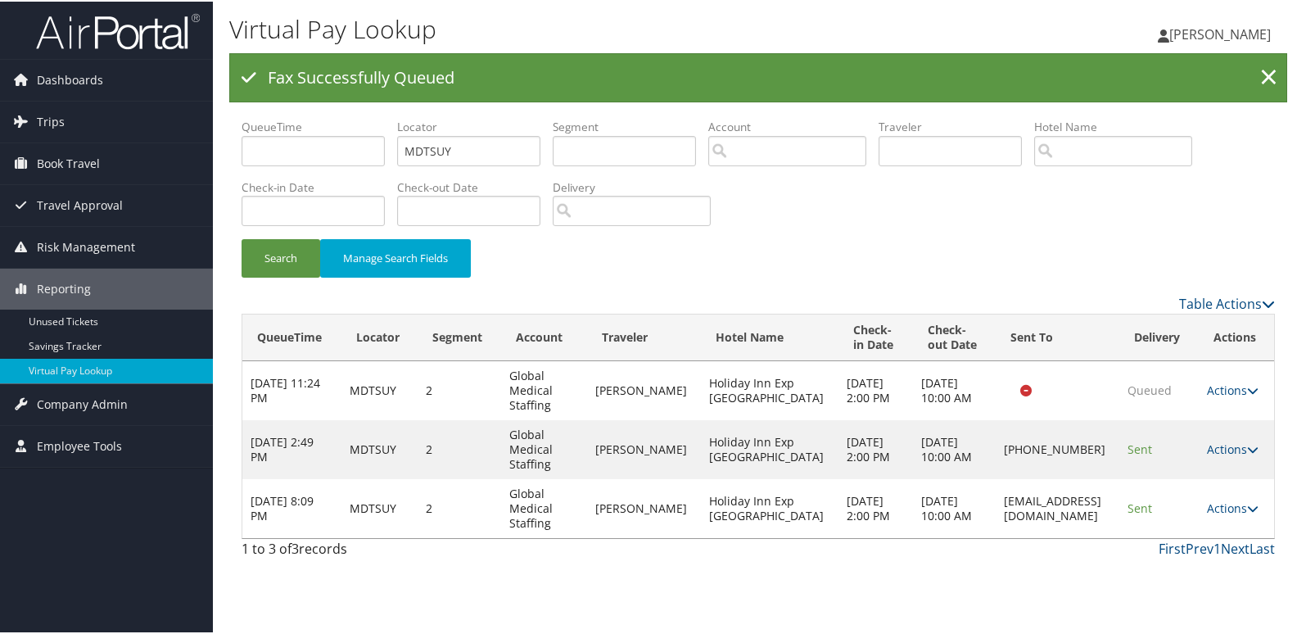
scroll to position [0, 0]
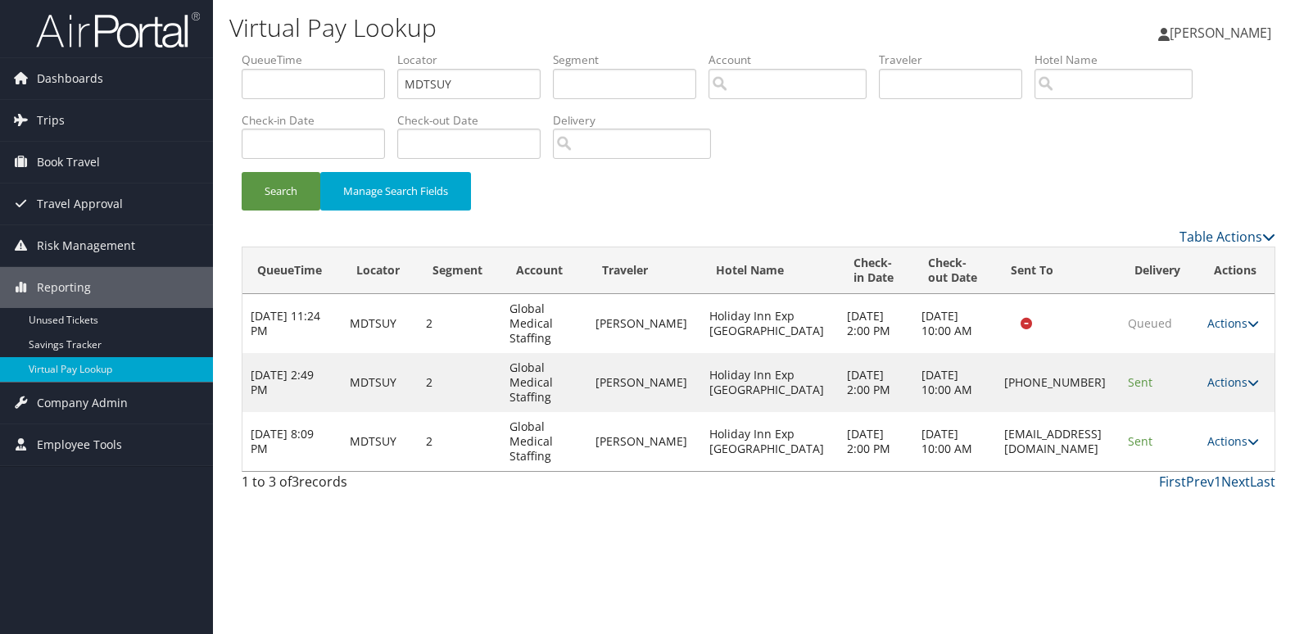
drag, startPoint x: 930, startPoint y: 438, endPoint x: 1100, endPoint y: 438, distance: 170.3
click at [1100, 438] on td "hiebaycity@amerilodgegroup.com" at bounding box center [1058, 441] width 124 height 59
copy td "hiebaycity@amerilodgegroup.com"
click at [1231, 438] on link "Actions" at bounding box center [1233, 441] width 52 height 16
click at [1228, 500] on link "Logs" at bounding box center [1239, 507] width 62 height 28
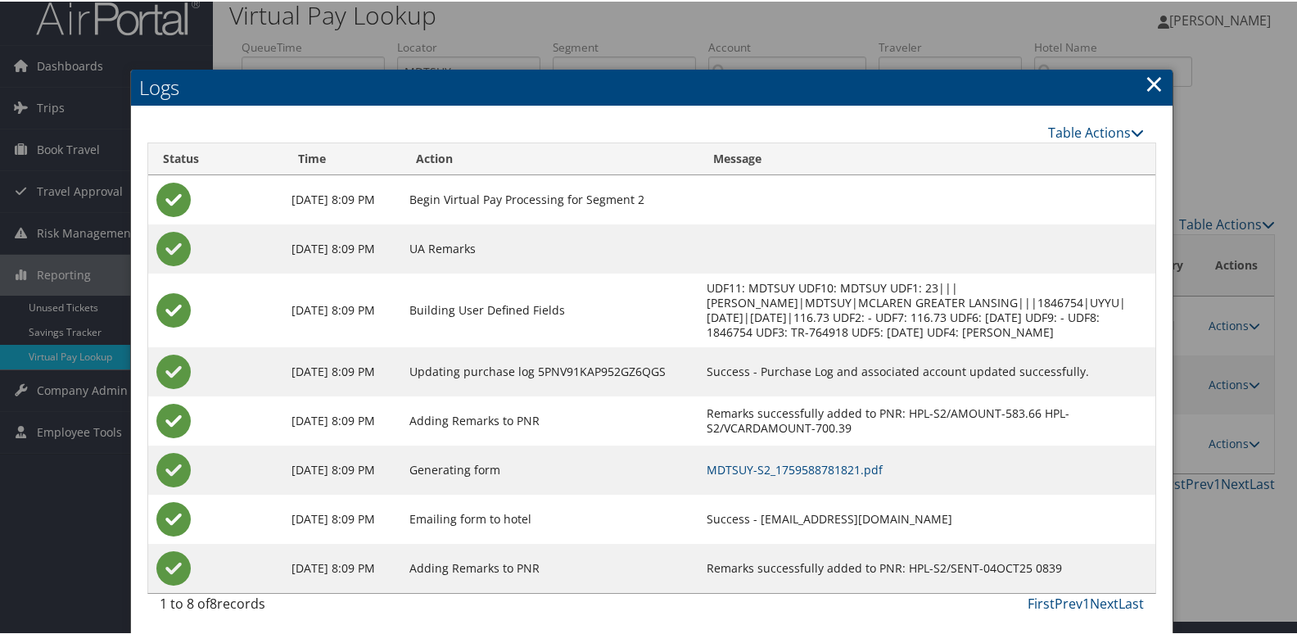
scroll to position [17, 0]
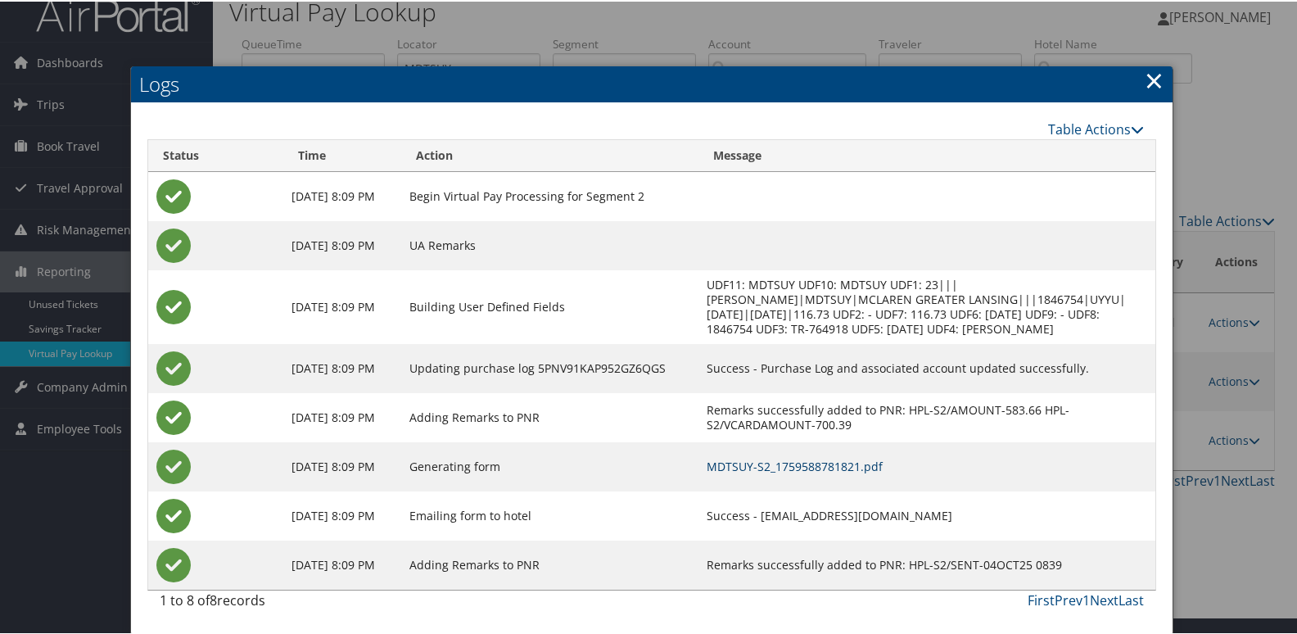
click at [826, 471] on link "MDTSUY-S2_1759588781821.pdf" at bounding box center [795, 465] width 176 height 16
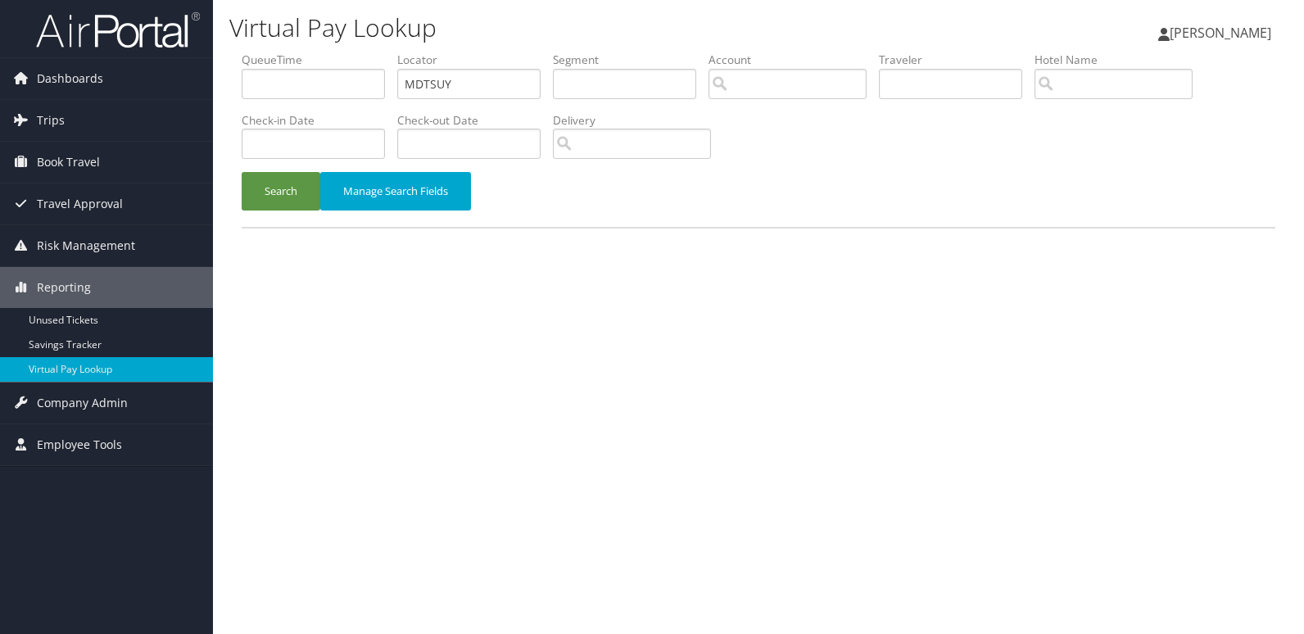
click at [328, 52] on ul "QueueTime Locator MDTSUY Segment Account Traveler Hotel Name Check-in Date Chec…" at bounding box center [759, 52] width 1034 height 0
type input "YEXMEE"
click at [301, 191] on button "Search" at bounding box center [281, 191] width 79 height 38
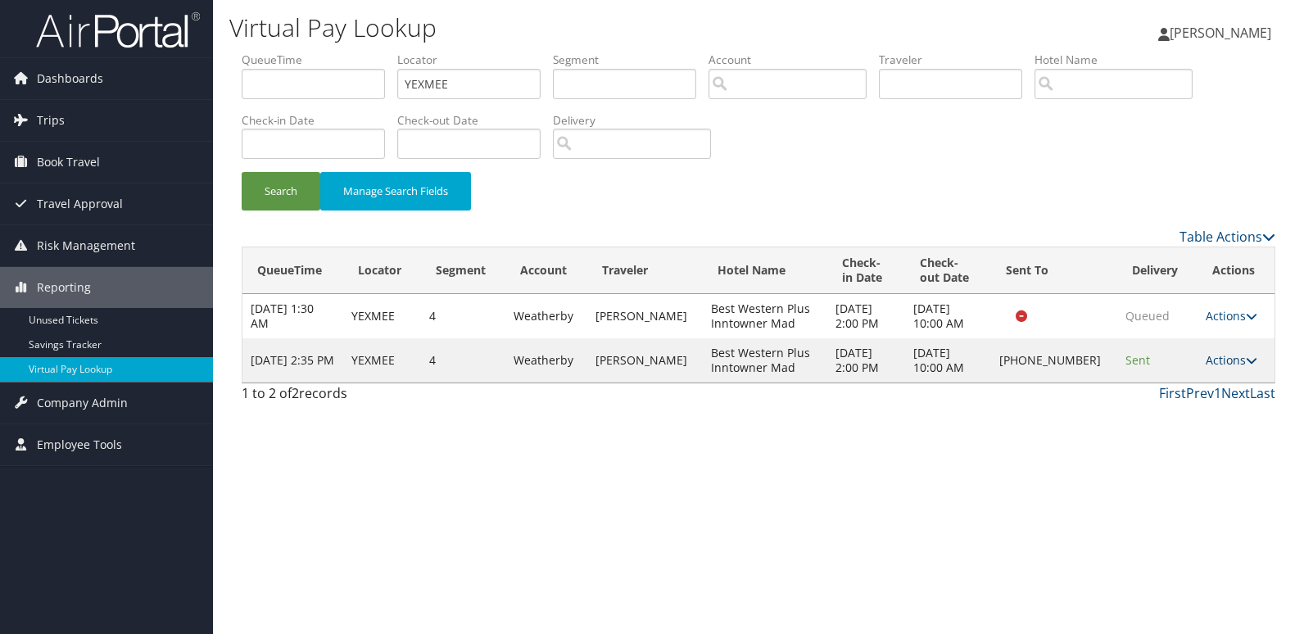
click at [1209, 359] on link "Actions" at bounding box center [1232, 360] width 52 height 16
click at [1142, 409] on link "Logs" at bounding box center [1182, 411] width 140 height 28
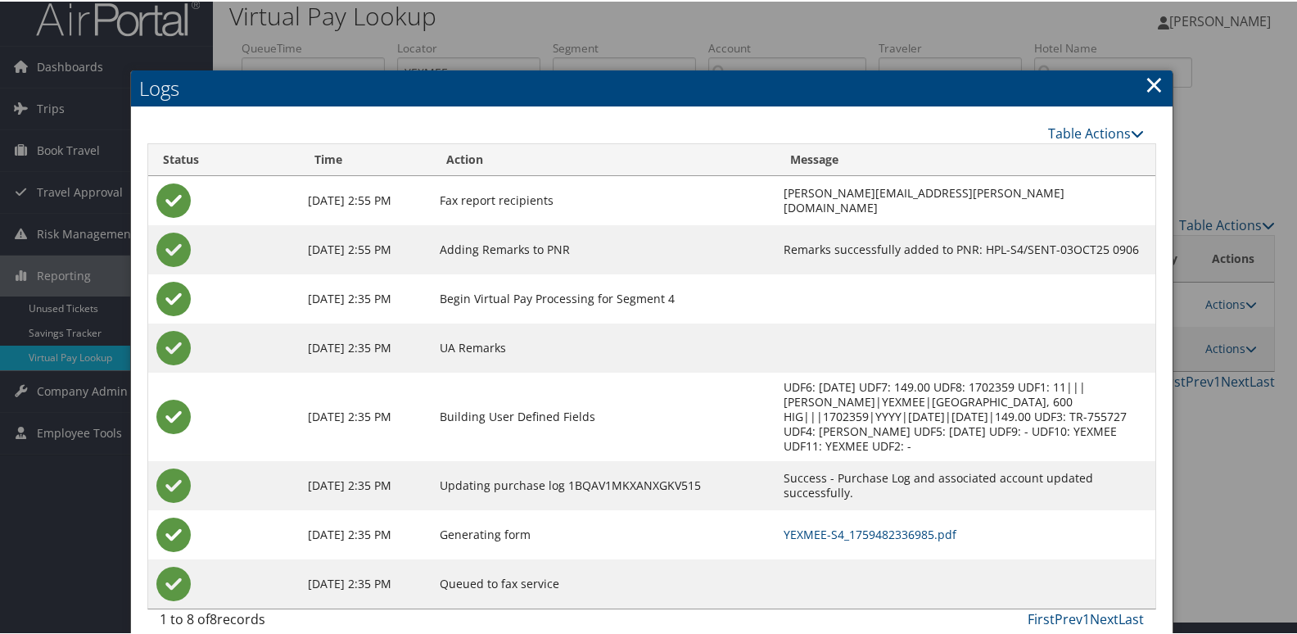
scroll to position [17, 0]
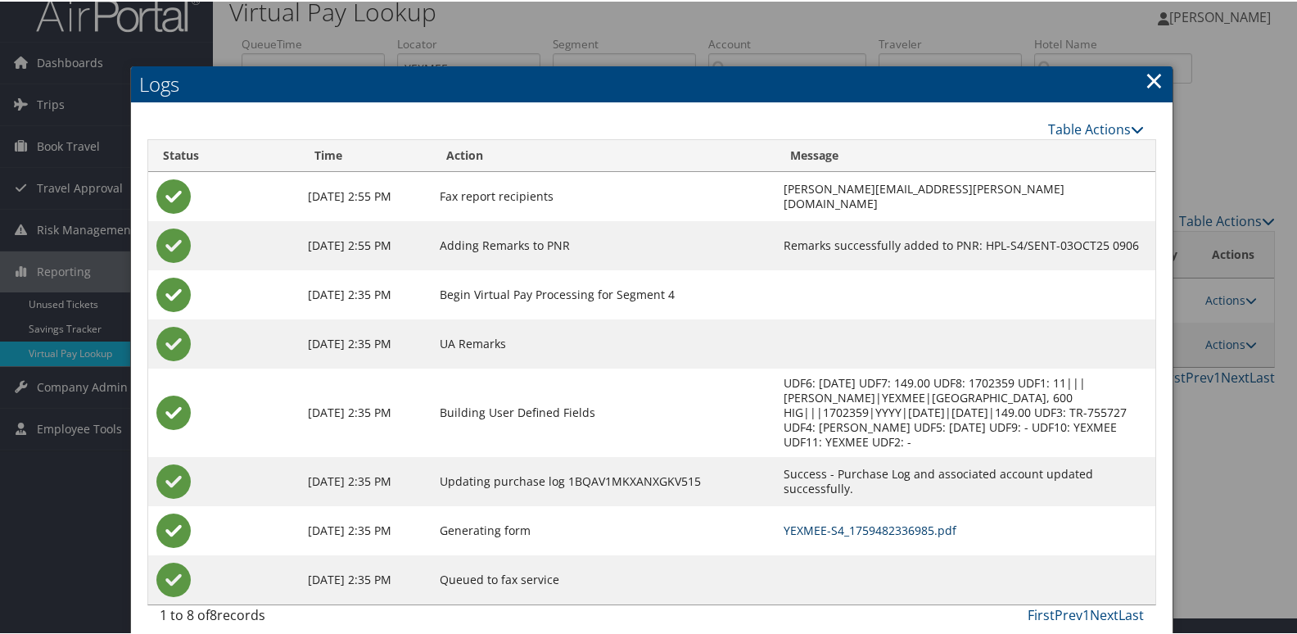
click at [784, 521] on link "YEXMEE-S4_1759482336985.pdf" at bounding box center [870, 529] width 173 height 16
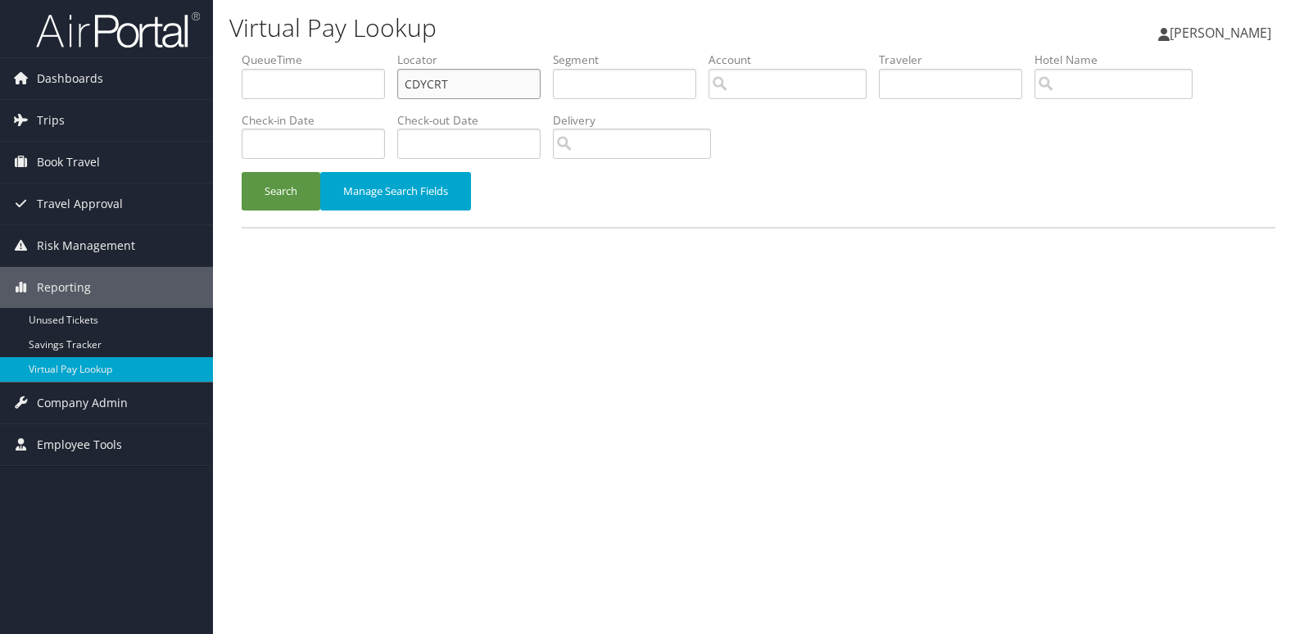
drag, startPoint x: 490, startPoint y: 84, endPoint x: 369, endPoint y: 102, distance: 121.7
click at [369, 52] on ul "QueueTime Locator CDYCRT Segment Account Traveler Hotel Name Check-in Date Chec…" at bounding box center [759, 52] width 1034 height 0
paste input "HCKVXF"
type input "HCKVXF"
click at [310, 178] on button "Search" at bounding box center [281, 191] width 79 height 38
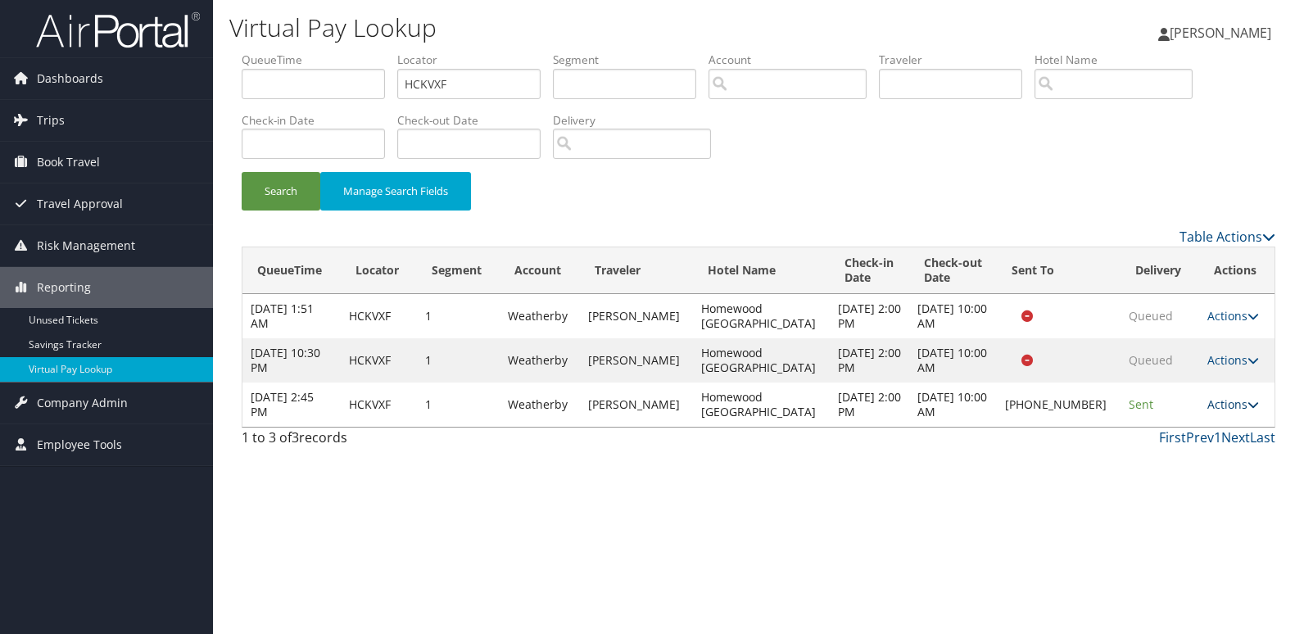
click at [1225, 402] on link "Actions" at bounding box center [1233, 404] width 52 height 16
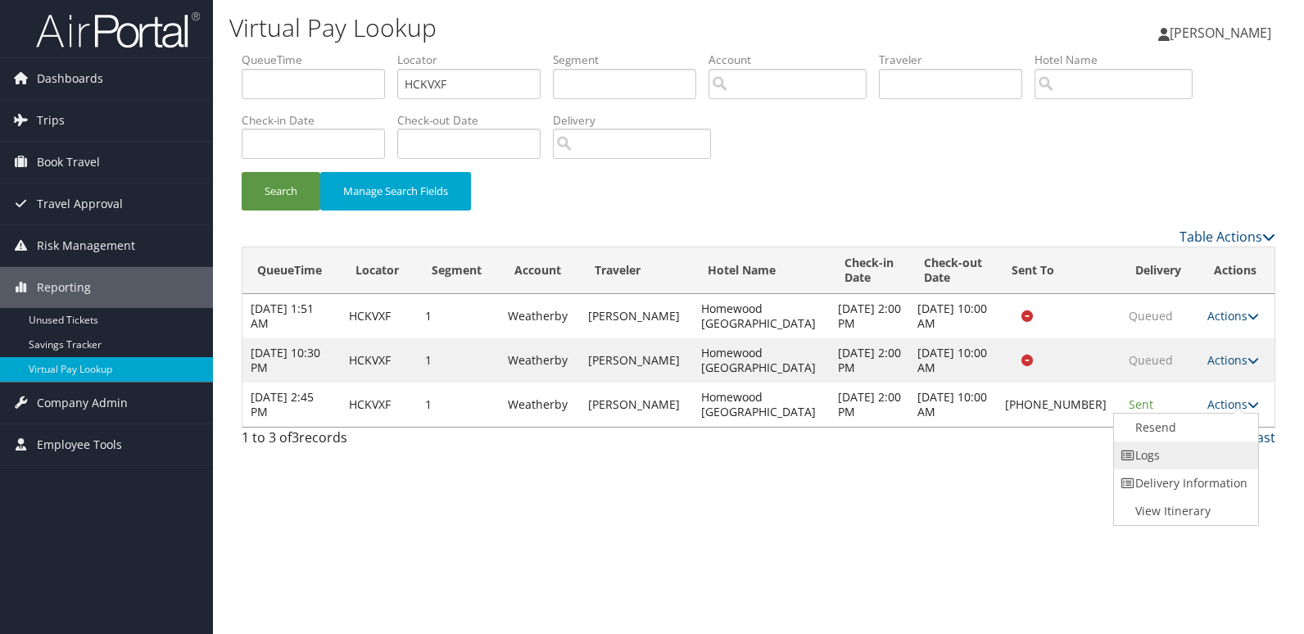
click at [1157, 450] on link "Logs" at bounding box center [1184, 455] width 140 height 28
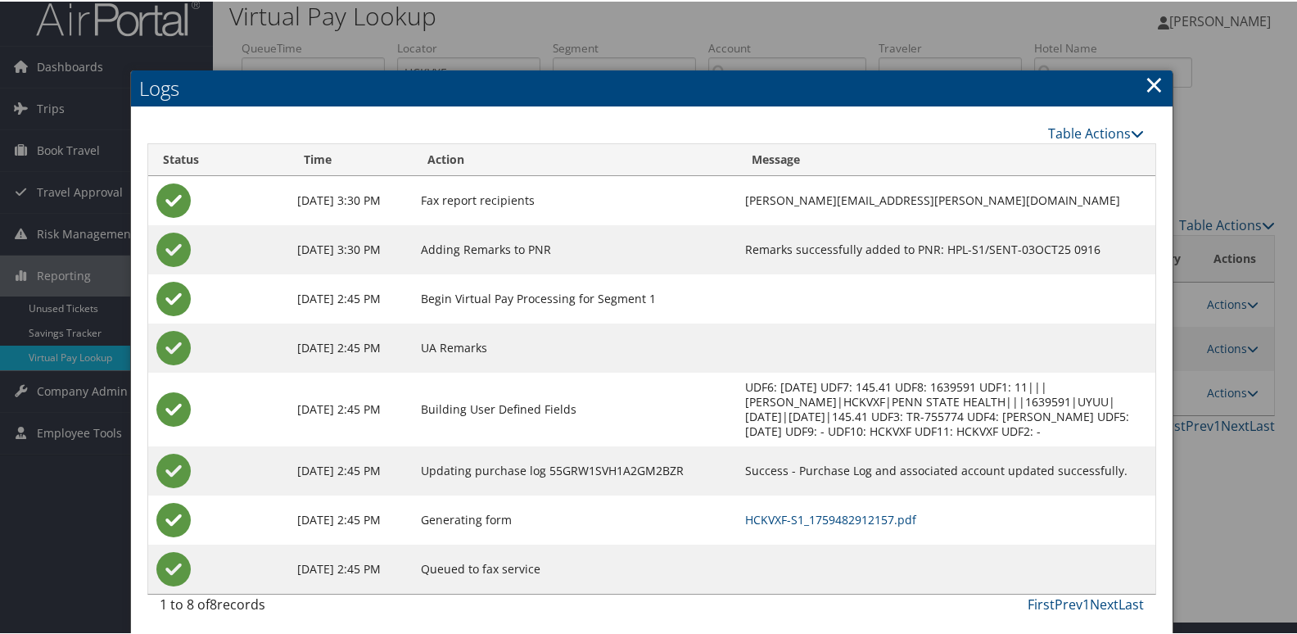
scroll to position [17, 0]
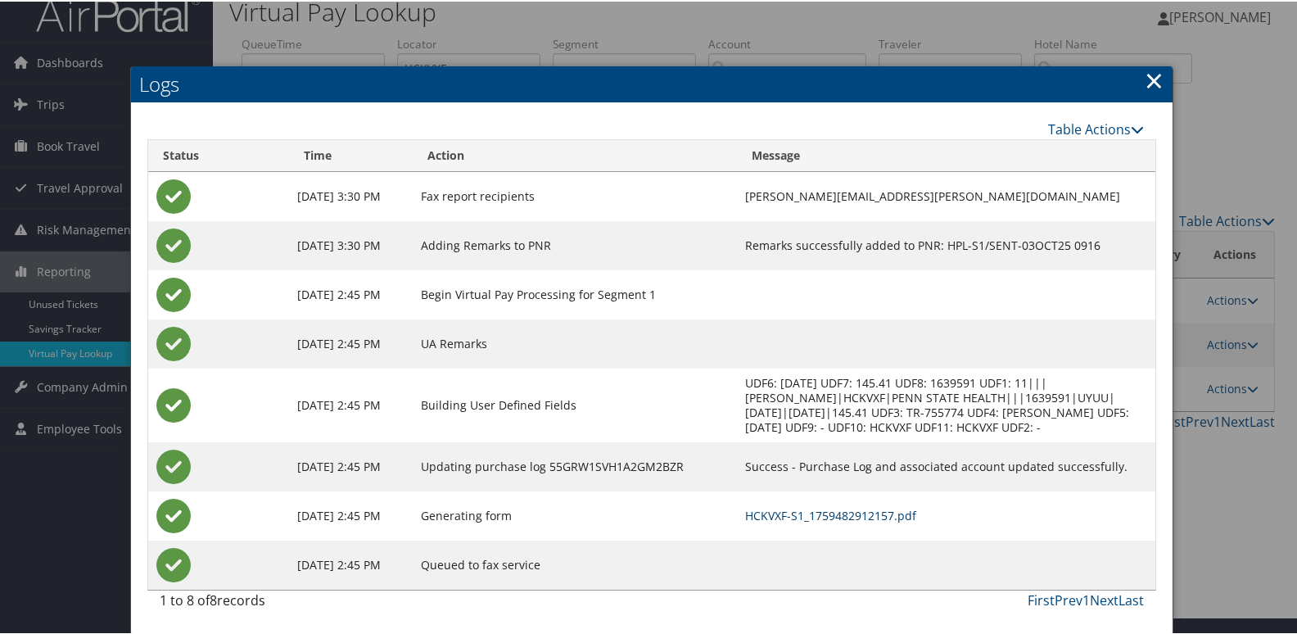
drag, startPoint x: 797, startPoint y: 514, endPoint x: 591, endPoint y: 444, distance: 217.3
click at [797, 514] on link "HCKVXF-S1_1759482912157.pdf" at bounding box center [830, 514] width 171 height 16
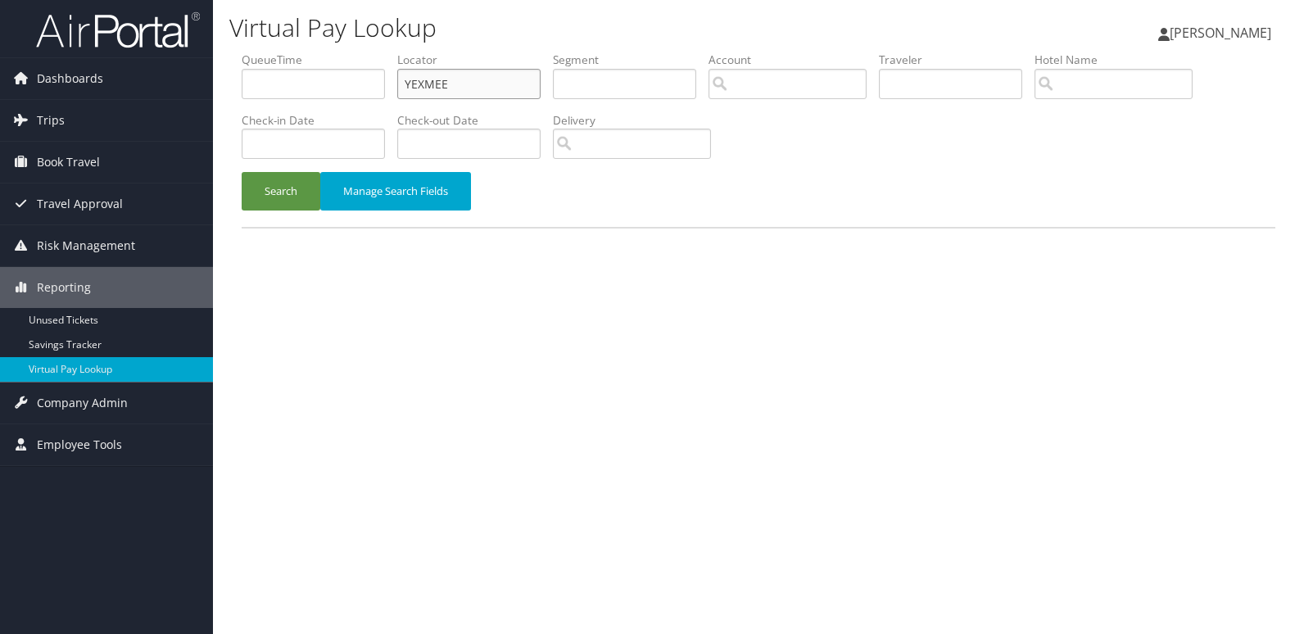
drag, startPoint x: 484, startPoint y: 84, endPoint x: 341, endPoint y: 99, distance: 144.2
click at [341, 52] on ul "QueueTime Locator YEXMEE Segment Account Traveler Hotel Name Check-in Date Chec…" at bounding box center [759, 52] width 1034 height 0
paste input "WKLBEY"
type input "WKLBEY"
click at [296, 172] on button "Search" at bounding box center [281, 191] width 79 height 38
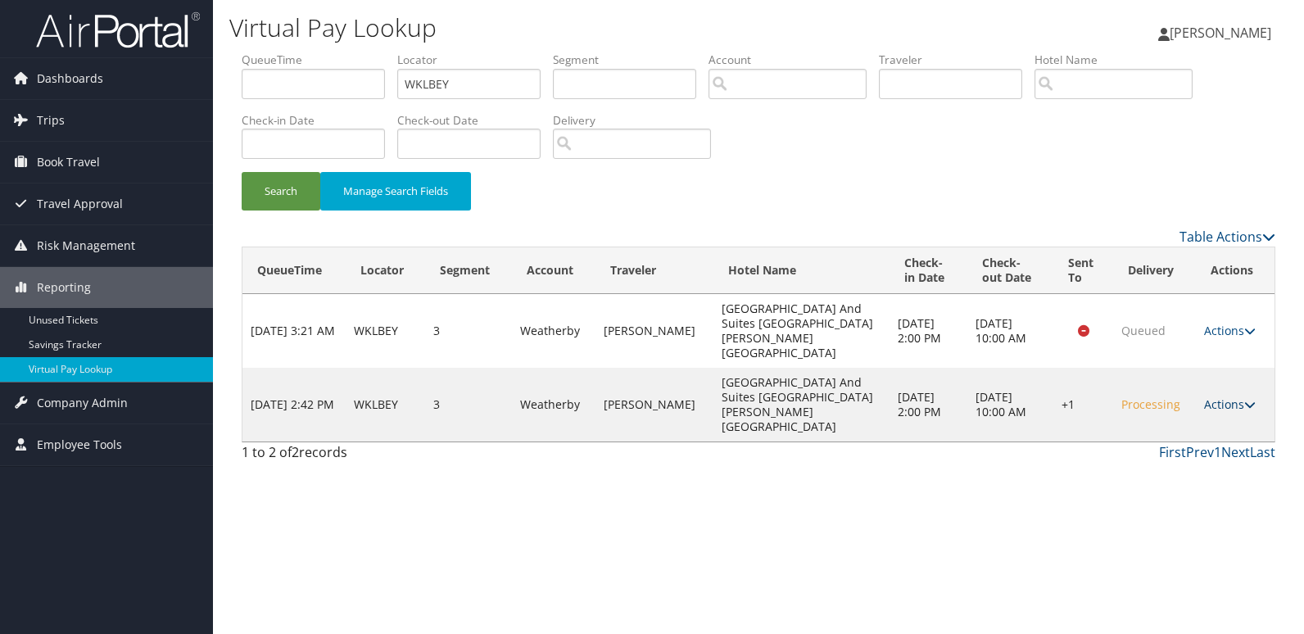
click at [1247, 399] on icon at bounding box center [1249, 404] width 11 height 11
click at [1147, 416] on link "Logs" at bounding box center [1185, 411] width 140 height 28
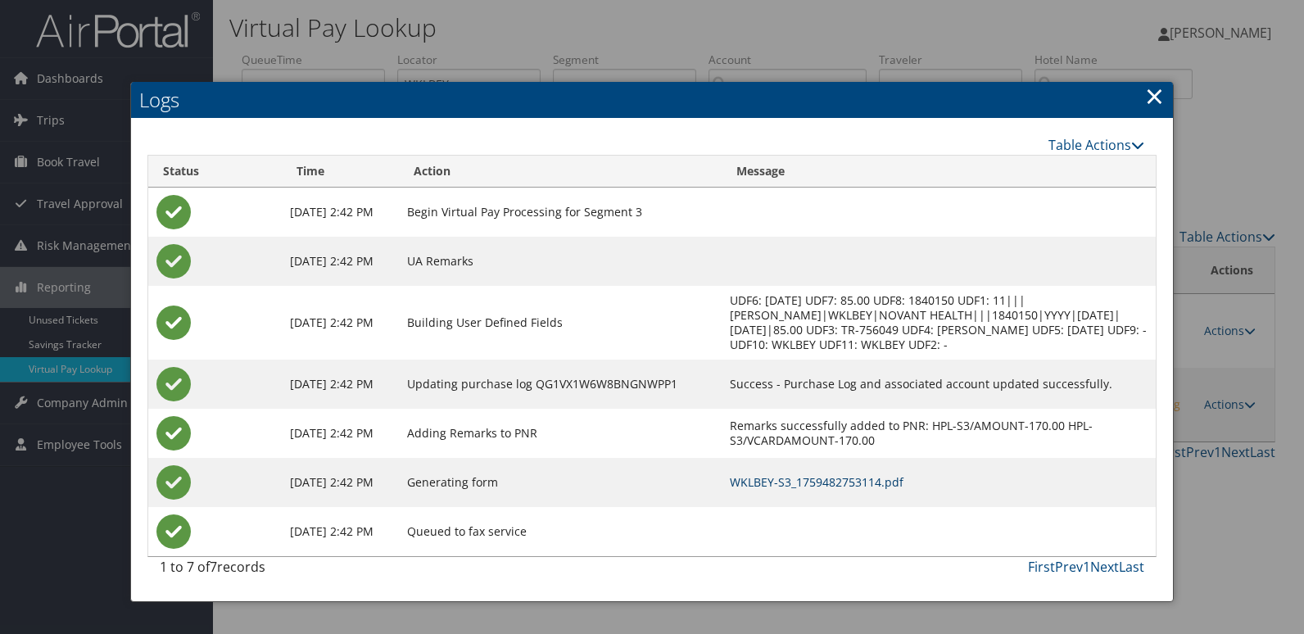
click at [866, 485] on link "WKLBEY-S3_1759482753114.pdf" at bounding box center [817, 482] width 174 height 16
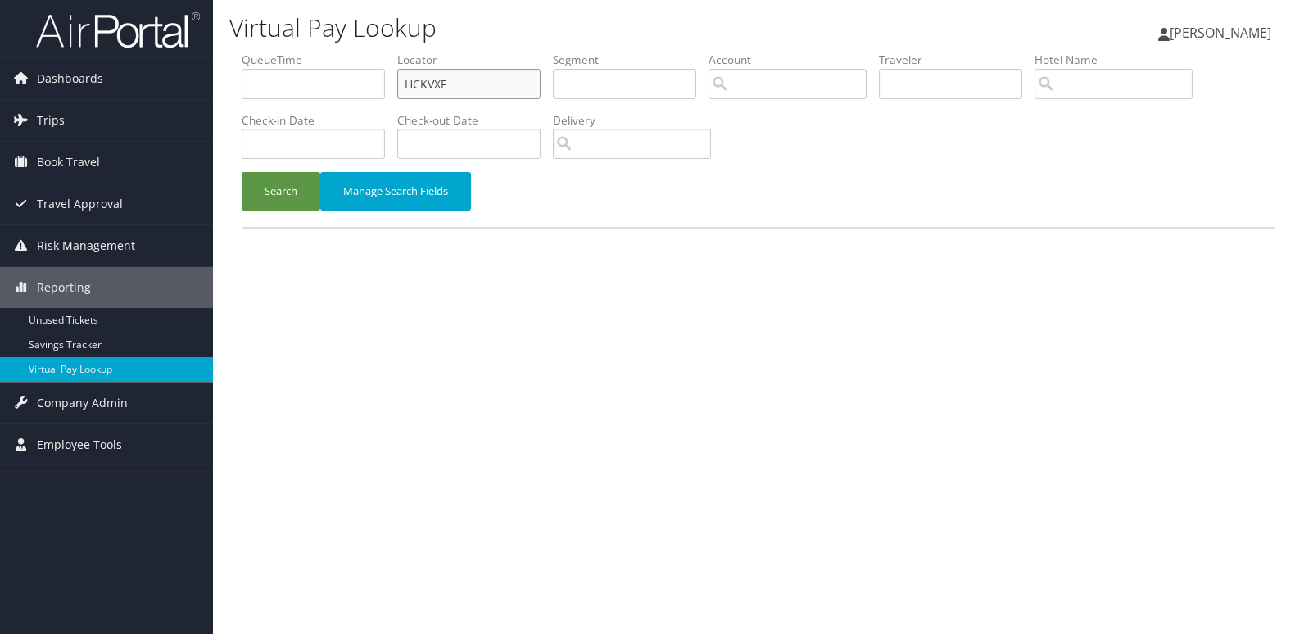
drag, startPoint x: 463, startPoint y: 93, endPoint x: 314, endPoint y: 111, distance: 149.3
click at [314, 52] on ul "QueueTime Locator HCKVXF Segment Account Traveler Hotel Name Check-in Date Chec…" at bounding box center [759, 52] width 1034 height 0
paste input "INRSQB"
type input "INRSQB"
click at [287, 191] on button "Search" at bounding box center [281, 191] width 79 height 38
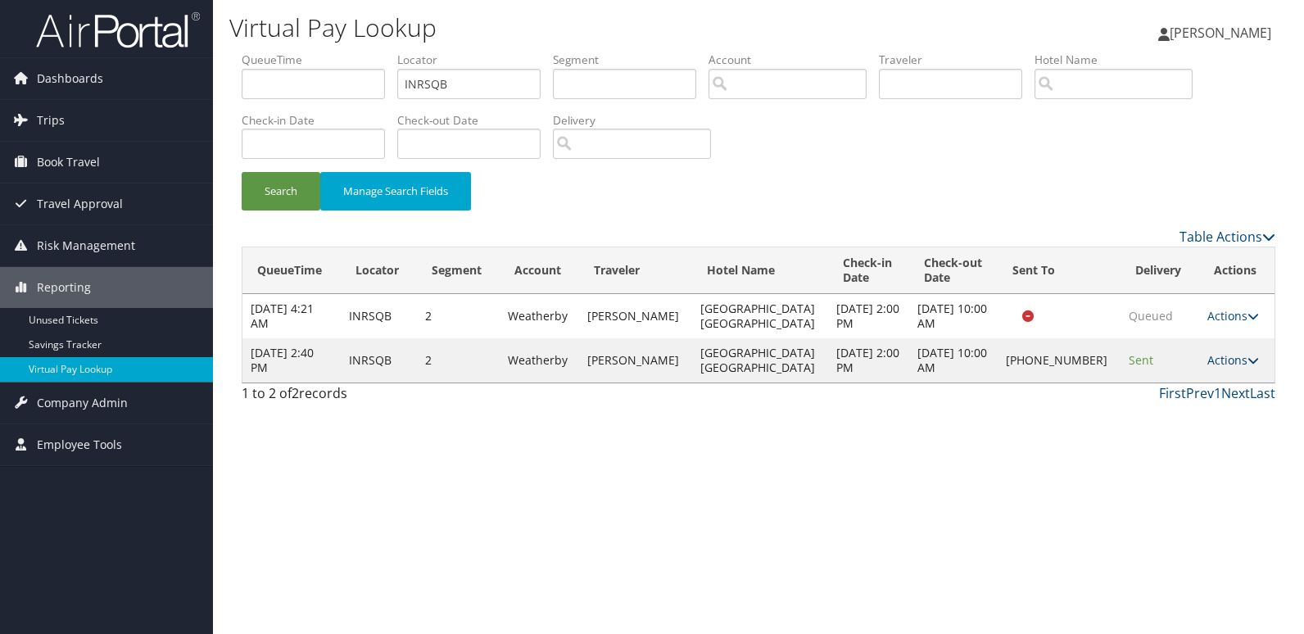
click at [1222, 356] on link "Actions" at bounding box center [1233, 360] width 52 height 16
click at [1165, 400] on link "Logs" at bounding box center [1183, 411] width 140 height 28
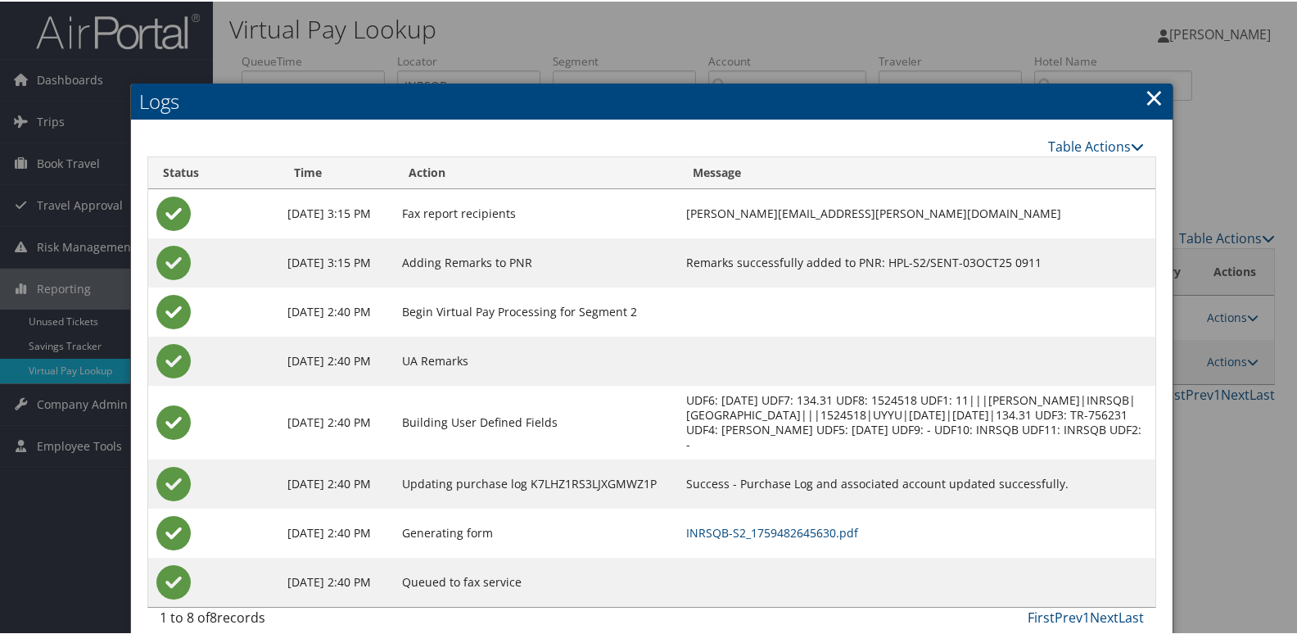
scroll to position [32, 0]
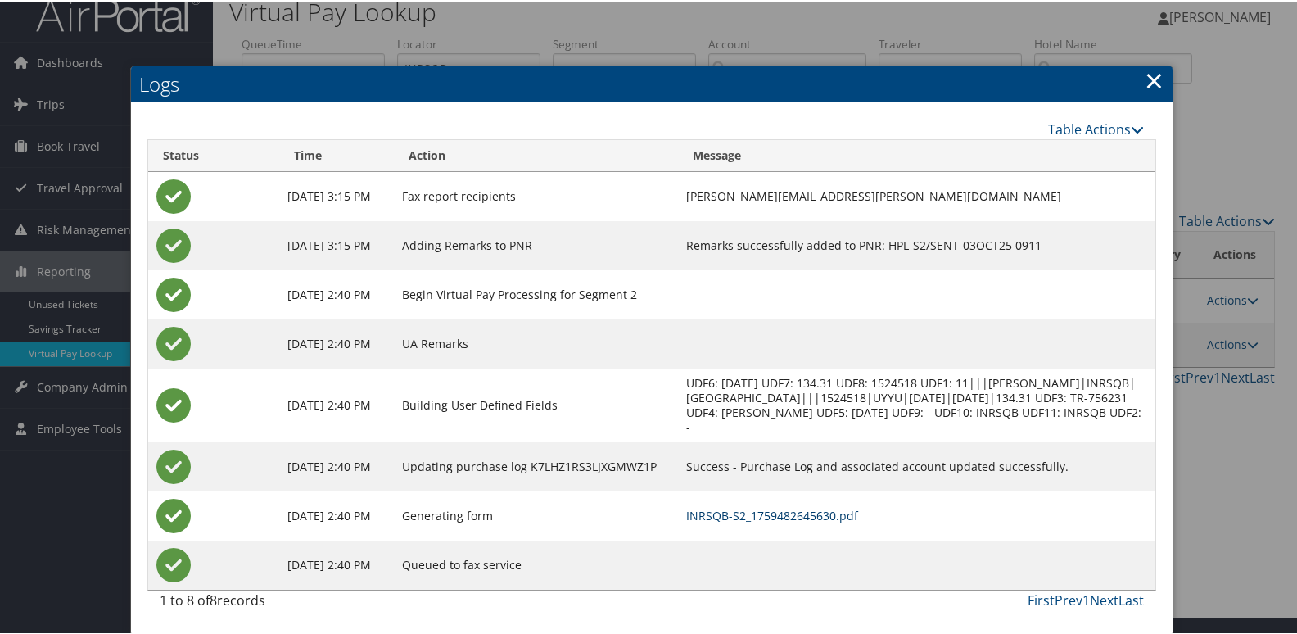
drag, startPoint x: 847, startPoint y: 514, endPoint x: 761, endPoint y: 489, distance: 89.7
click at [847, 514] on link "INRSQB-S2_1759482645630.pdf" at bounding box center [772, 514] width 172 height 16
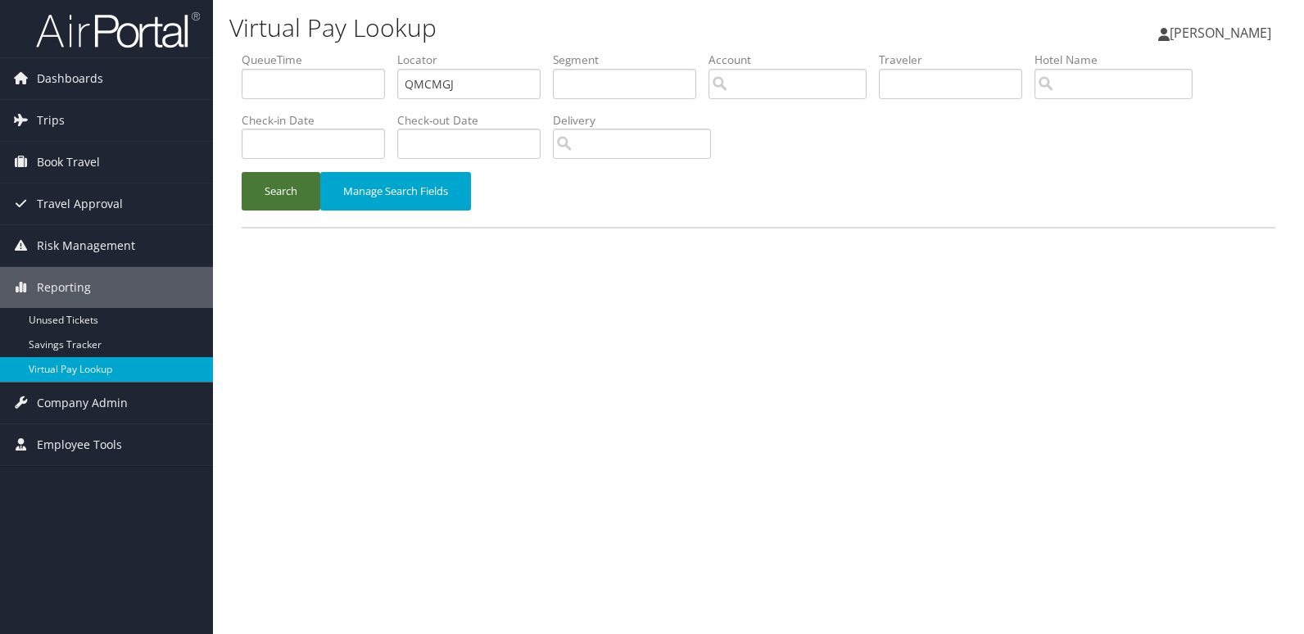
type input "QMCMGJ"
click at [298, 191] on button "Search" at bounding box center [281, 191] width 79 height 38
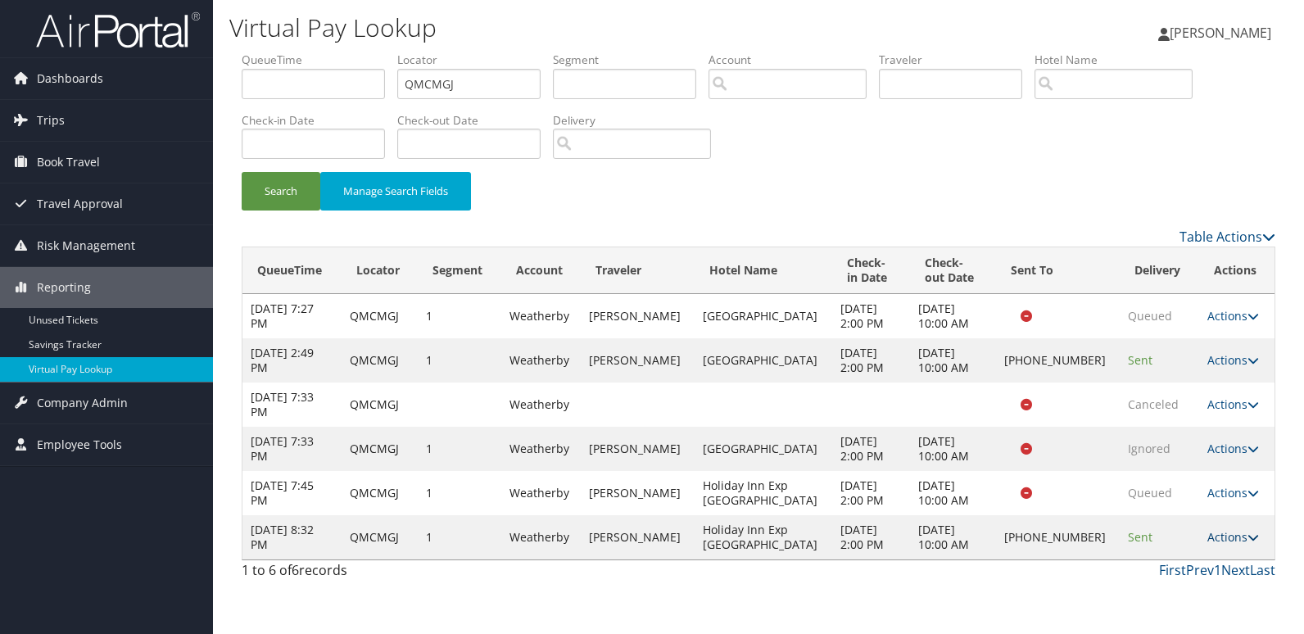
click at [1233, 532] on link "Actions" at bounding box center [1233, 537] width 52 height 16
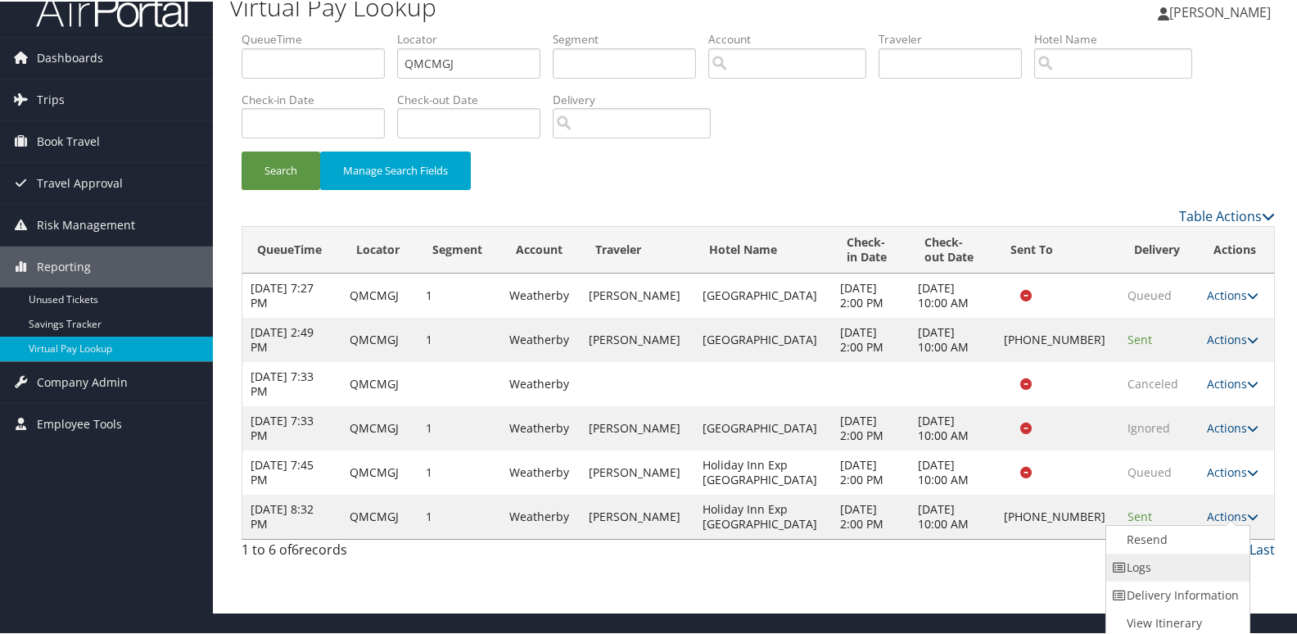
click at [1149, 559] on link "Logs" at bounding box center [1176, 566] width 140 height 28
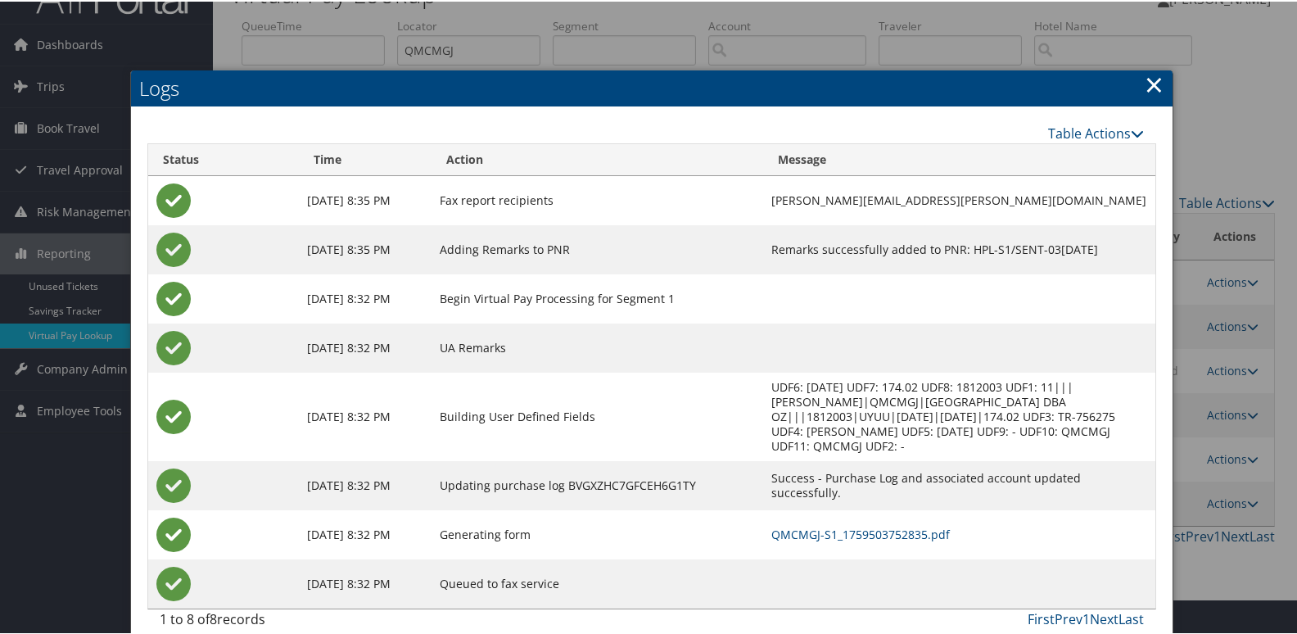
scroll to position [39, 0]
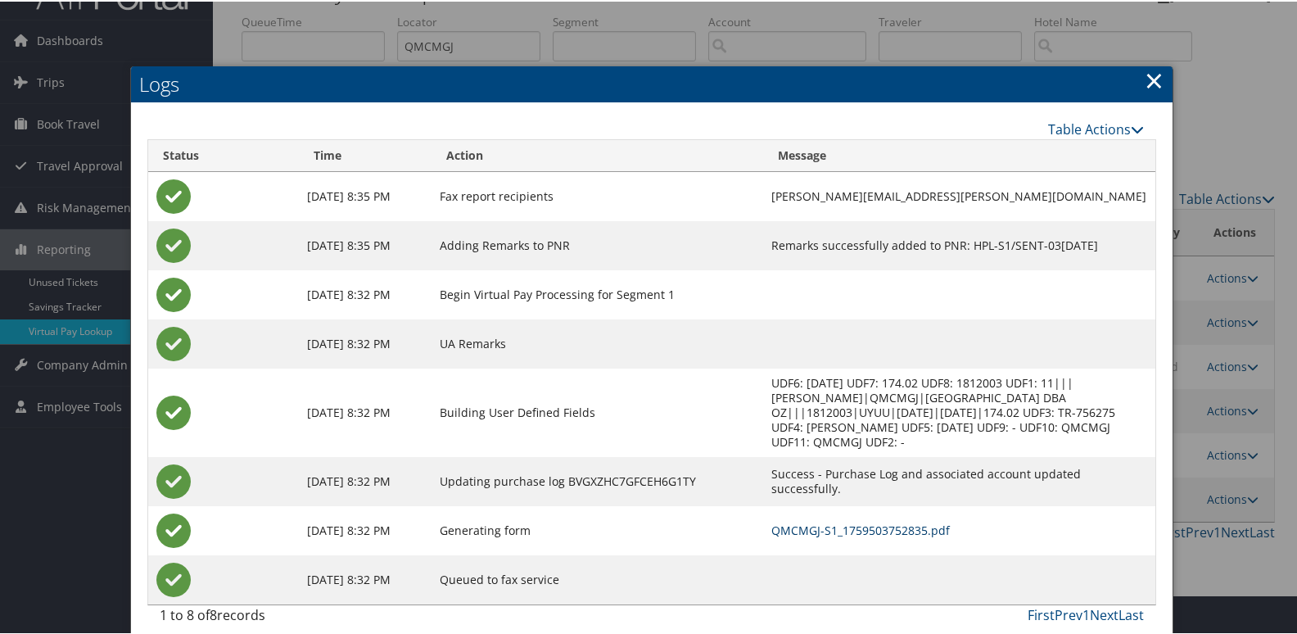
click at [810, 521] on link "QMCMGJ-S1_1759503752835.pdf" at bounding box center [860, 529] width 179 height 16
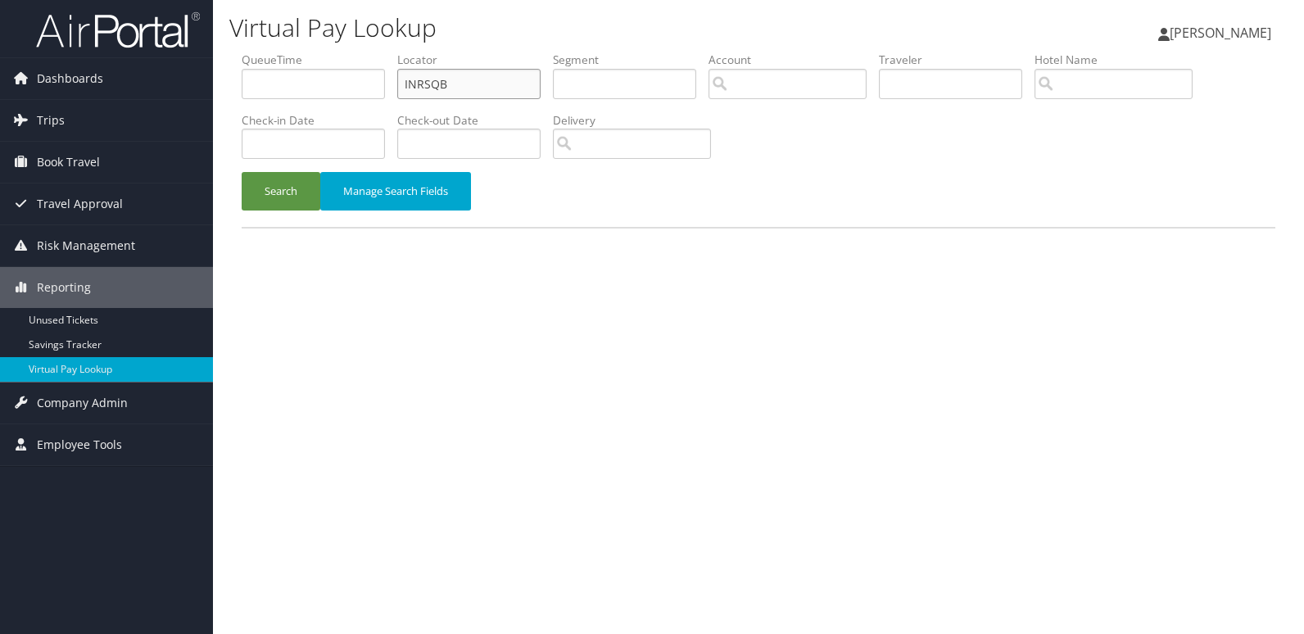
drag, startPoint x: 490, startPoint y: 79, endPoint x: 291, endPoint y: 109, distance: 201.2
click at [291, 52] on ul "QueueTime Locator INRSQB Segment Account Traveler Hotel Name Check-in Date Chec…" at bounding box center [759, 52] width 1034 height 0
paste input "QJQYZZ"
type input "QJQYZZ"
click at [251, 188] on button "Search" at bounding box center [281, 191] width 79 height 38
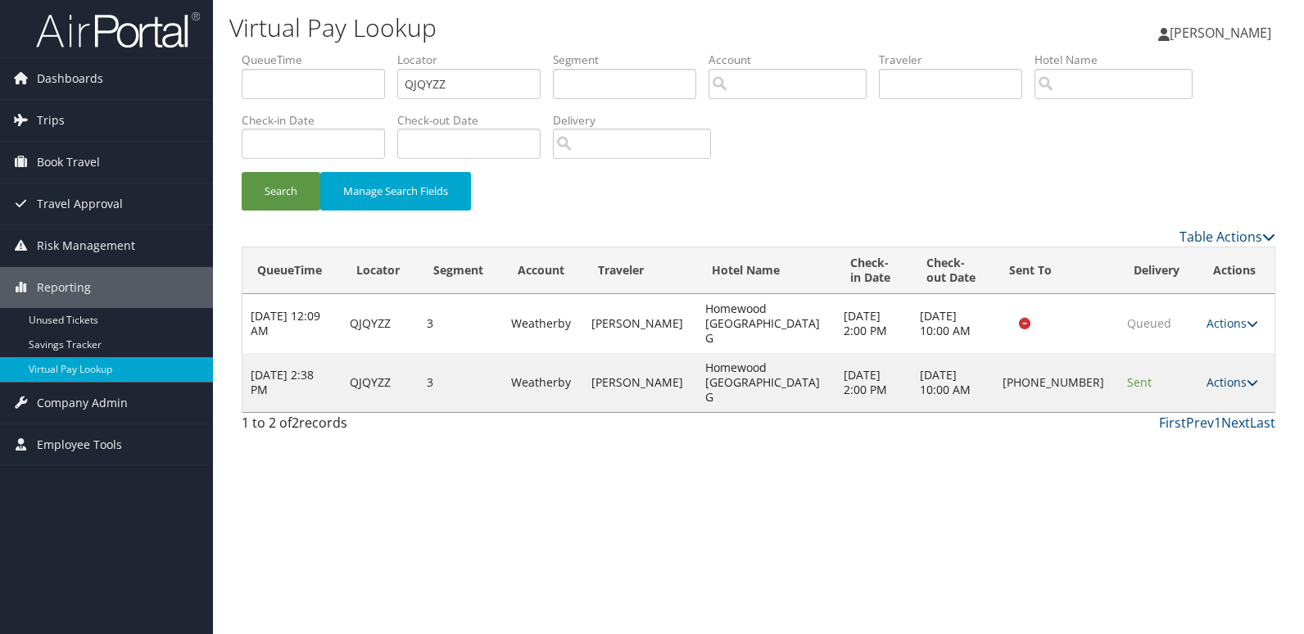
click at [1229, 374] on link "Actions" at bounding box center [1232, 382] width 52 height 16
click at [1153, 404] on link "Logs" at bounding box center [1182, 411] width 140 height 28
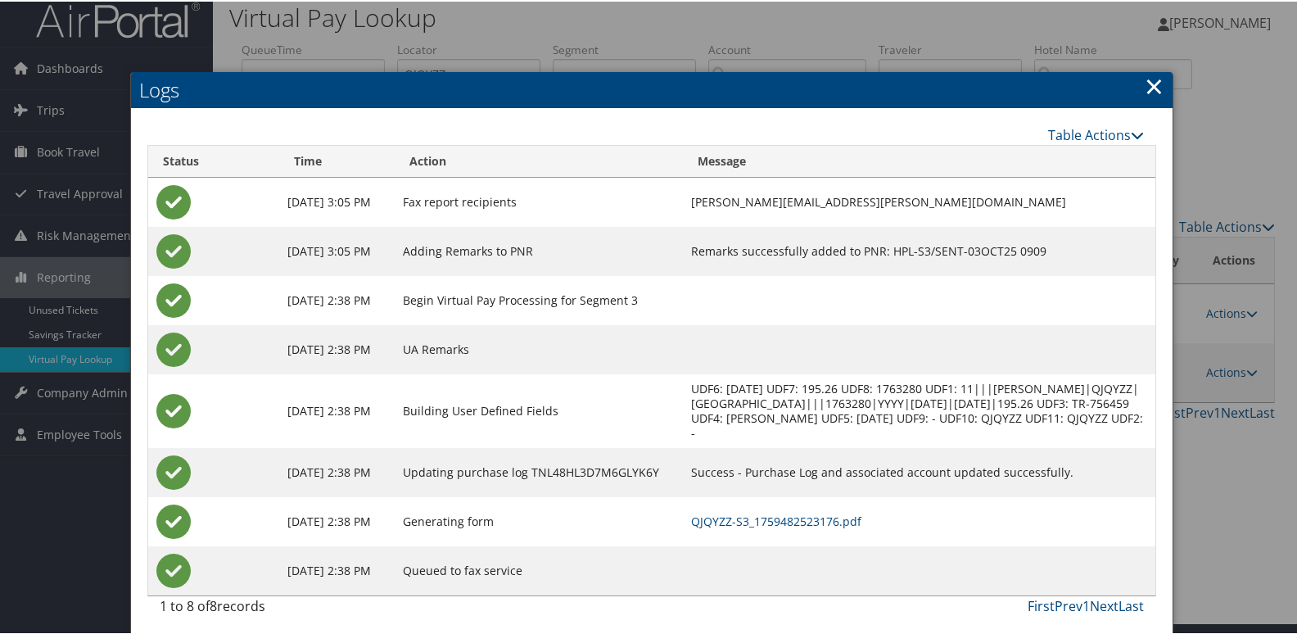
scroll to position [17, 0]
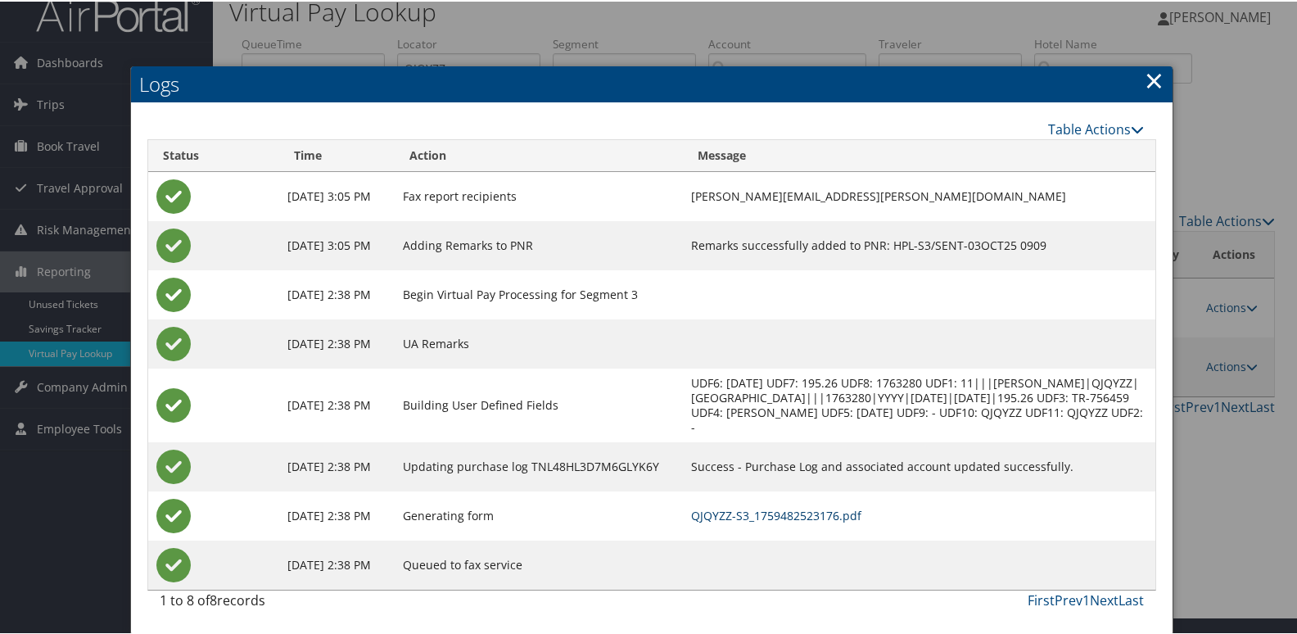
click at [799, 518] on link "QJQYZZ-S3_1759482523176.pdf" at bounding box center [776, 514] width 170 height 16
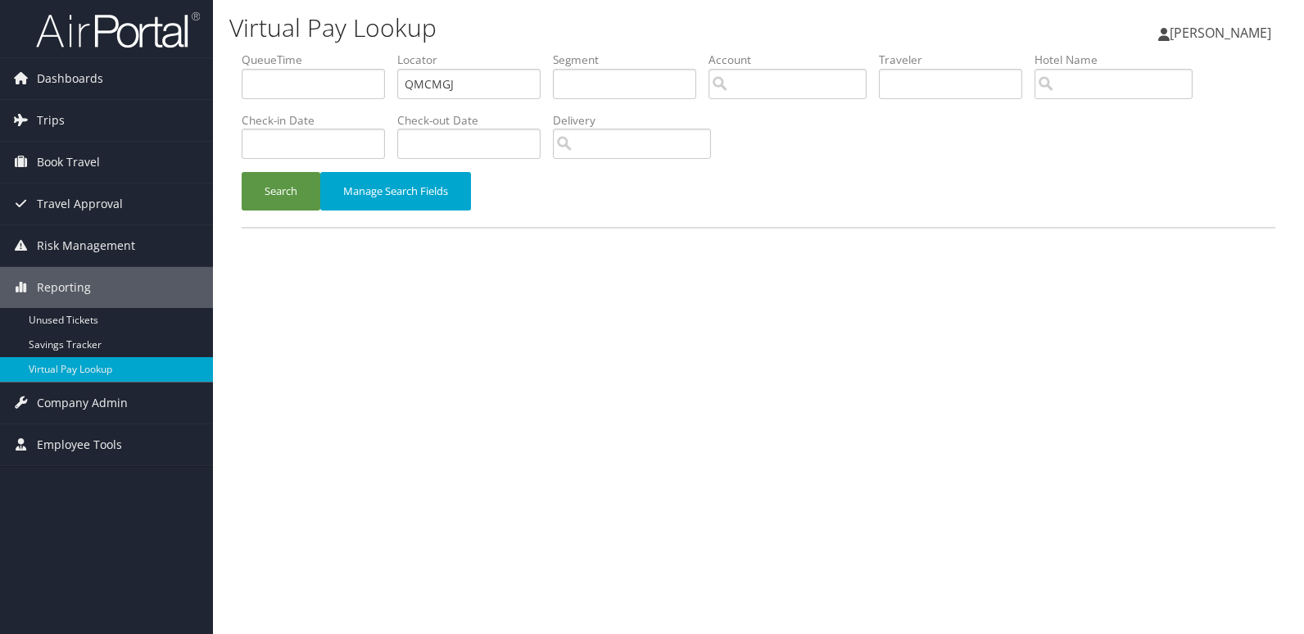
click at [277, 52] on ul "QueueTime Locator QMCMGJ Segment Account Traveler Hotel Name Check-in Date Chec…" at bounding box center [759, 52] width 1034 height 0
type input "MESDSV"
click at [268, 199] on button "Search" at bounding box center [281, 191] width 79 height 38
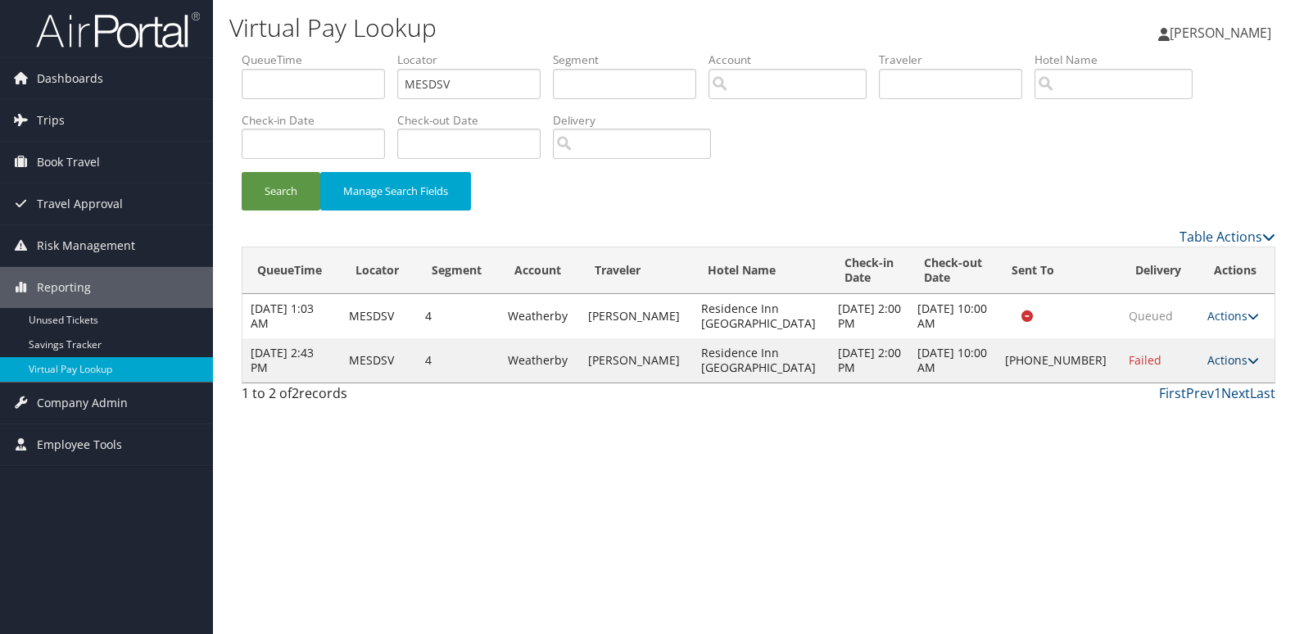
click at [1221, 352] on link "Actions" at bounding box center [1233, 360] width 52 height 16
click at [1149, 407] on link "Logs" at bounding box center [1183, 411] width 140 height 28
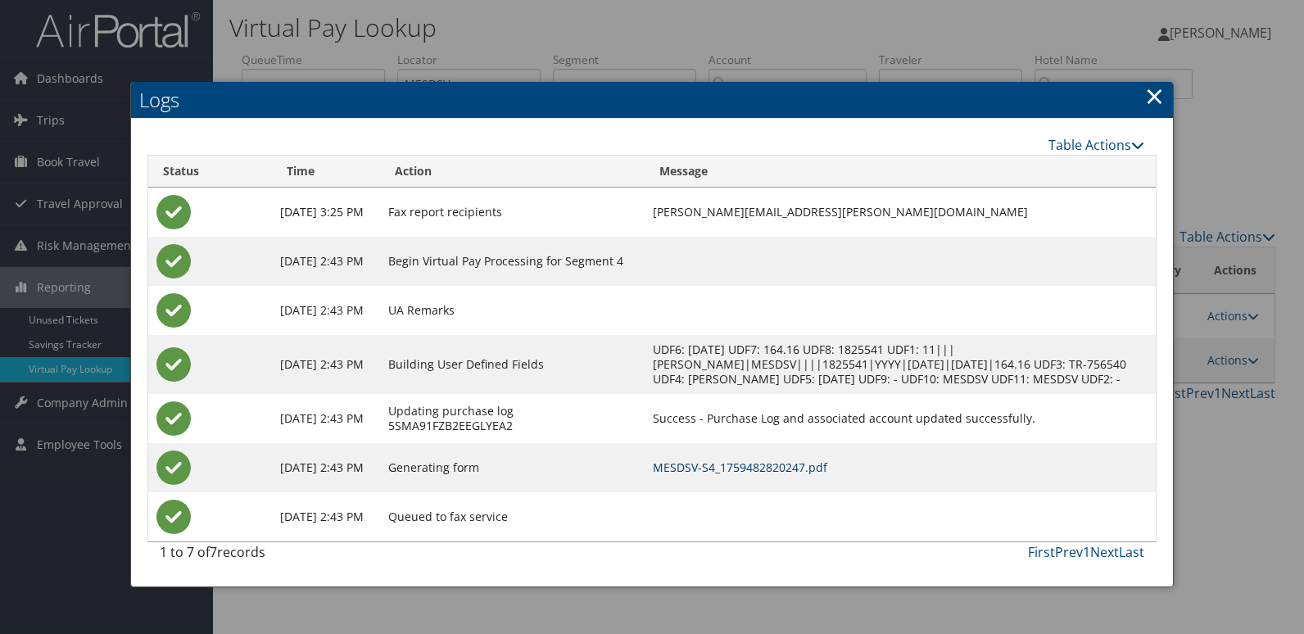
drag, startPoint x: 740, startPoint y: 473, endPoint x: 730, endPoint y: 473, distance: 9.9
click at [740, 473] on link "MESDSV-S4_1759482820247.pdf" at bounding box center [740, 467] width 174 height 16
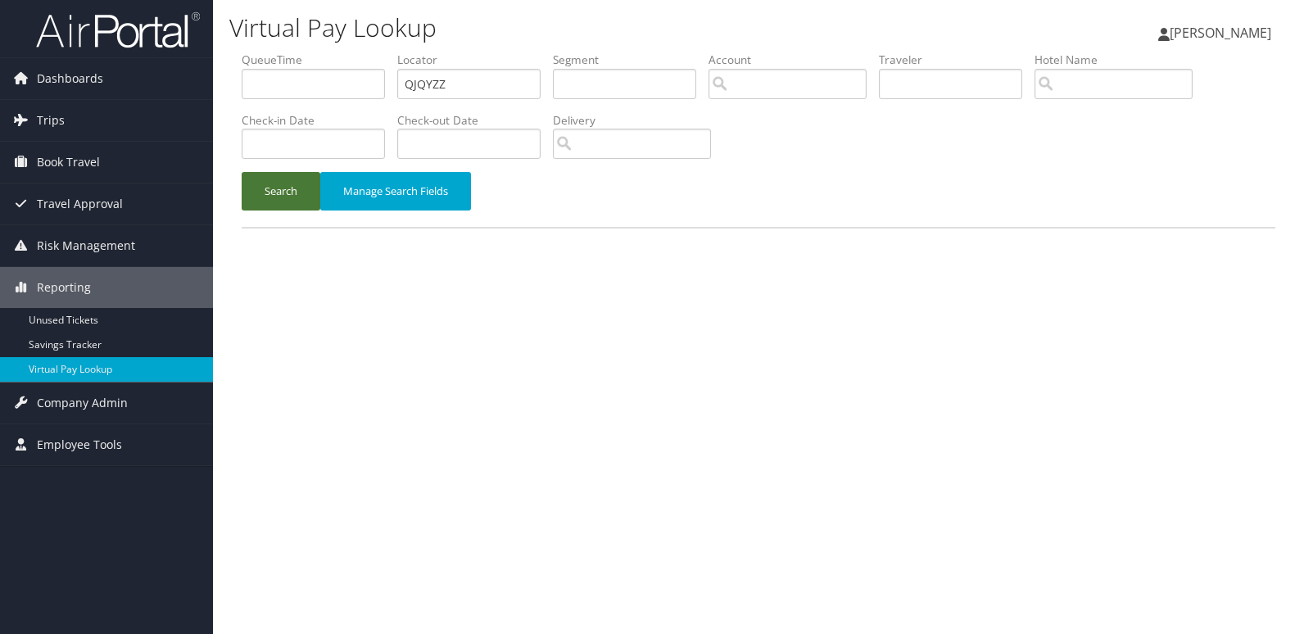
click at [260, 194] on button "Search" at bounding box center [281, 191] width 79 height 38
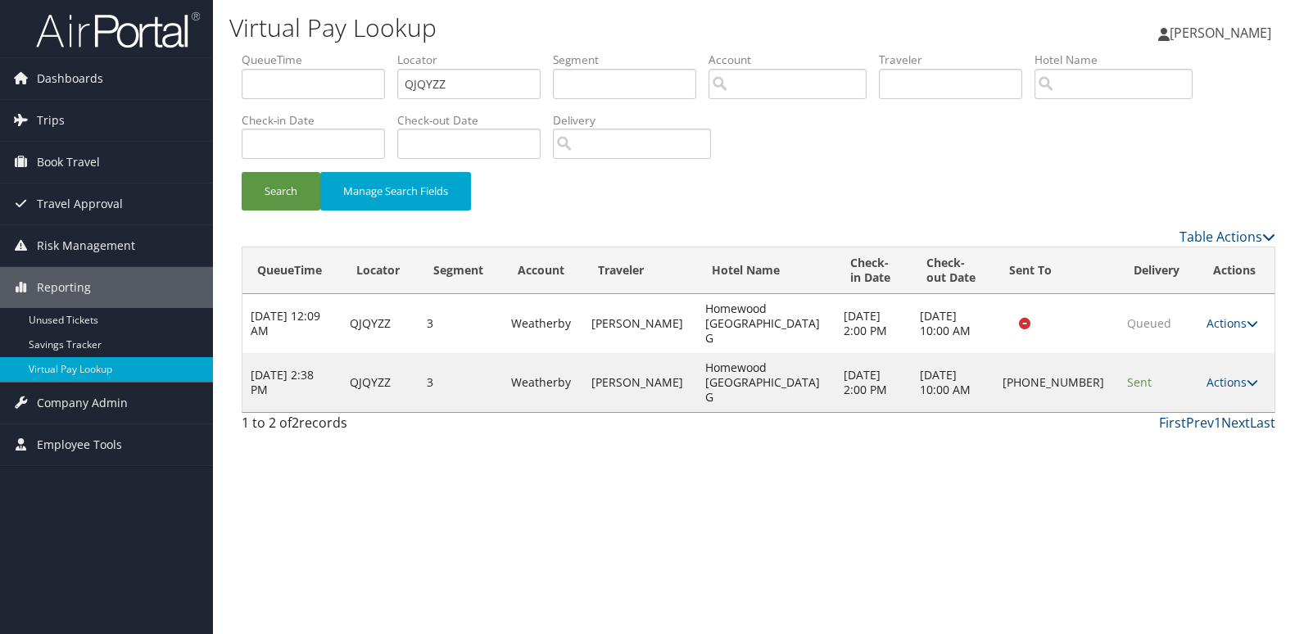
click at [1211, 366] on td "Actions Resend Logs Delivery Information View Itinerary" at bounding box center [1236, 382] width 76 height 59
click at [1228, 374] on link "Actions" at bounding box center [1232, 382] width 52 height 16
click at [1151, 408] on link "Logs" at bounding box center [1182, 411] width 140 height 28
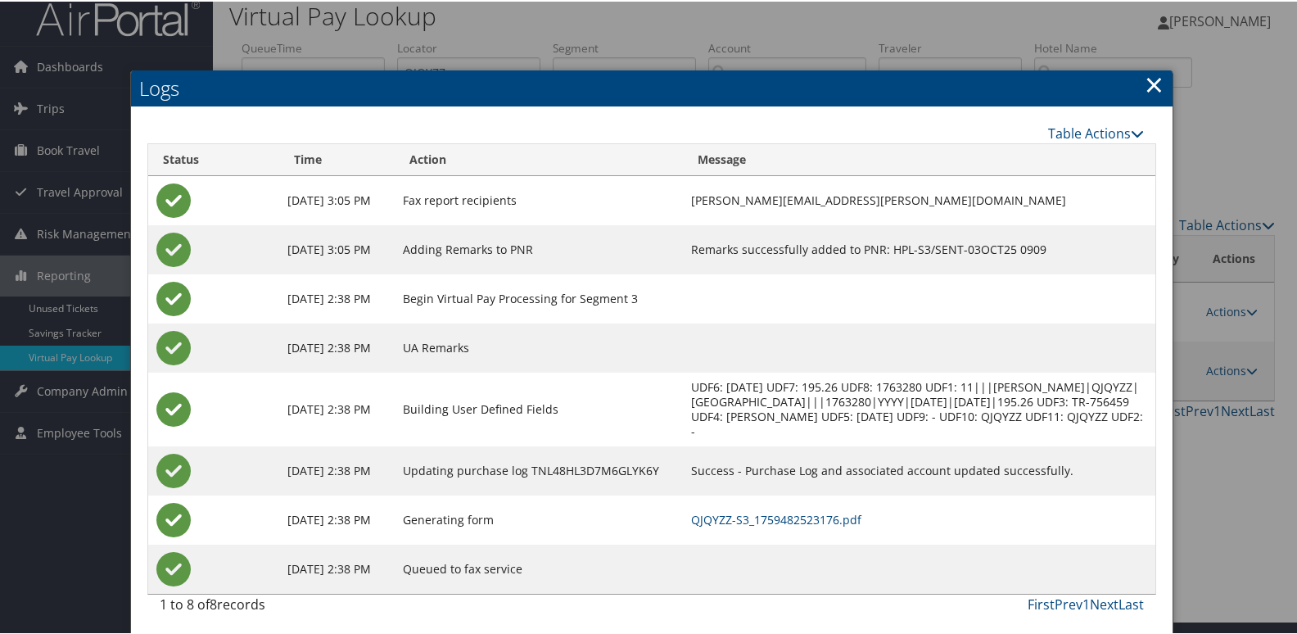
scroll to position [17, 0]
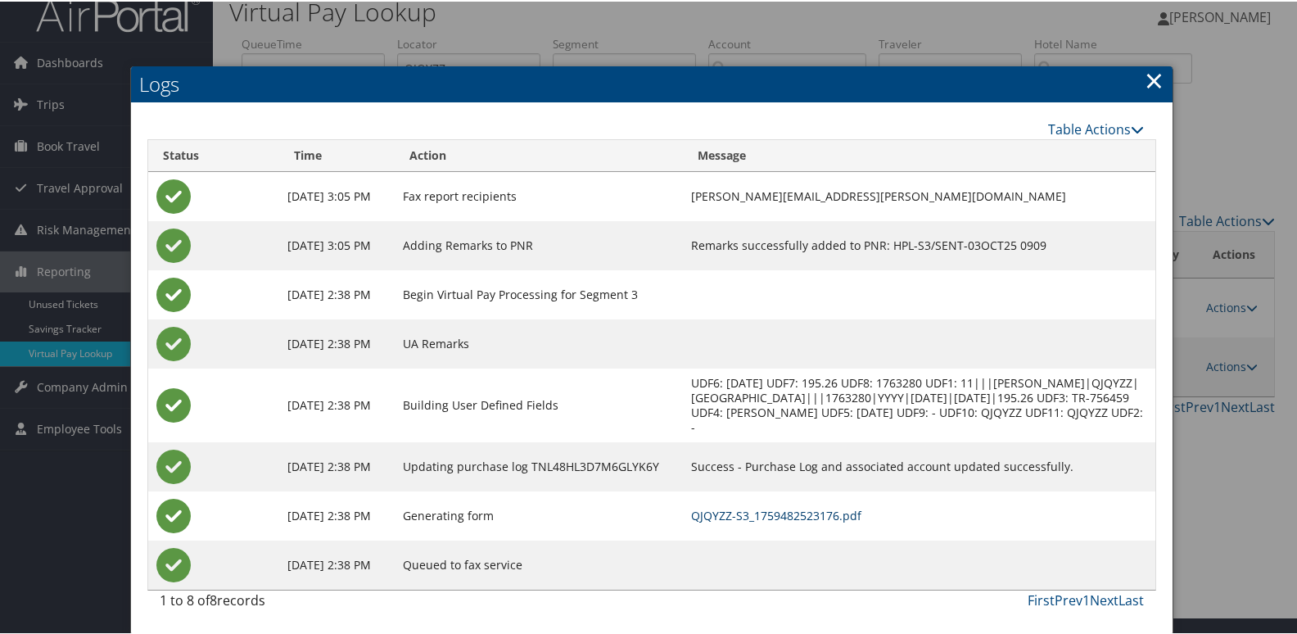
click at [767, 514] on link "QJQYZZ-S3_1759482523176.pdf" at bounding box center [776, 514] width 170 height 16
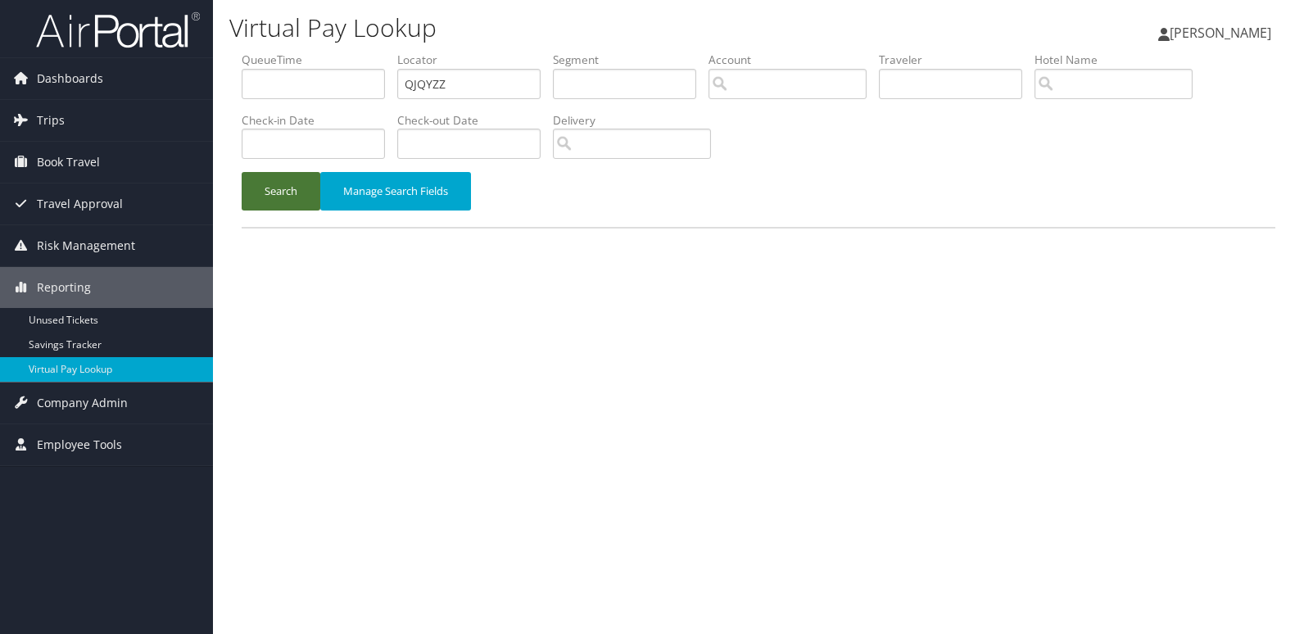
drag, startPoint x: 283, startPoint y: 195, endPoint x: 311, endPoint y: 215, distance: 34.1
click at [283, 196] on button "Search" at bounding box center [281, 191] width 79 height 38
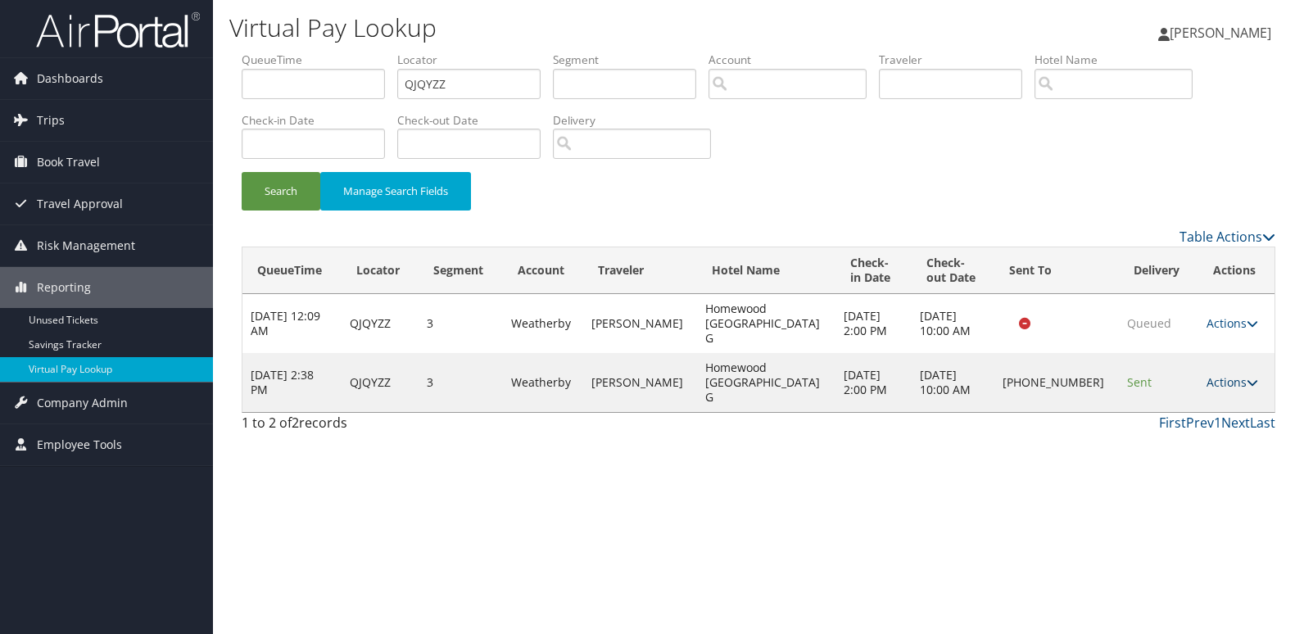
click at [1236, 374] on link "Actions" at bounding box center [1232, 382] width 52 height 16
click at [1158, 383] on link "Resend" at bounding box center [1182, 383] width 140 height 28
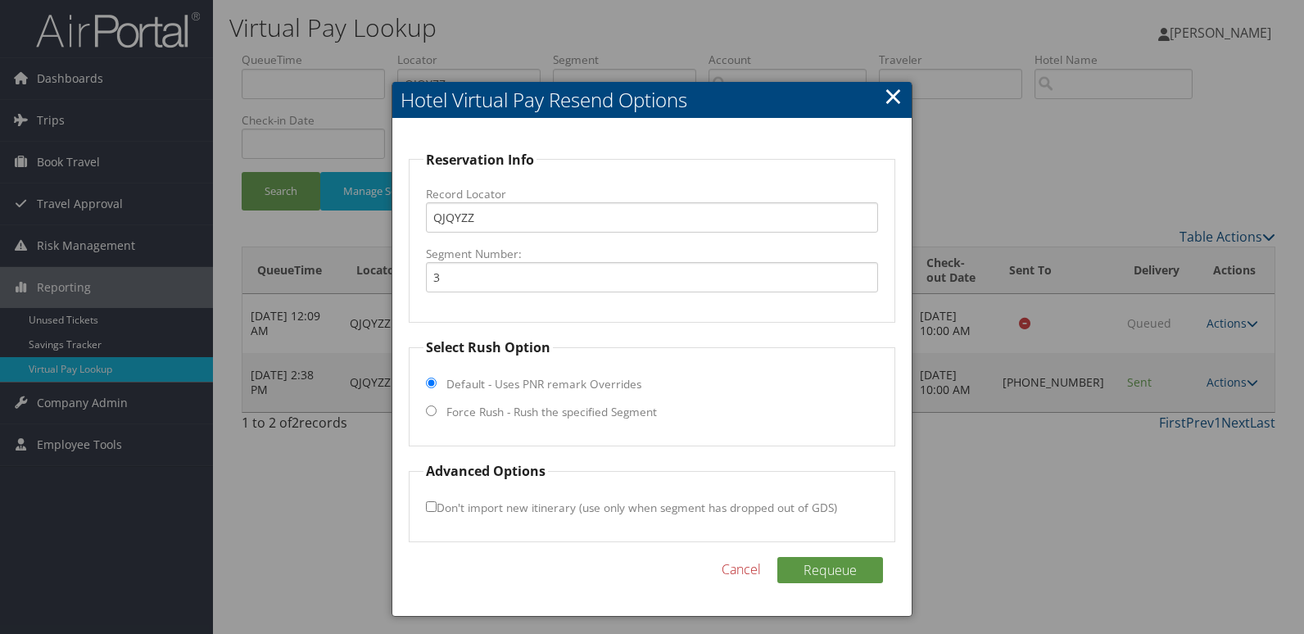
click at [464, 409] on label "Force Rush - Rush the specified Segment" at bounding box center [551, 412] width 210 height 16
click at [437, 409] on input "Force Rush - Rush the specified Segment" at bounding box center [431, 410] width 11 height 11
radio input "true"
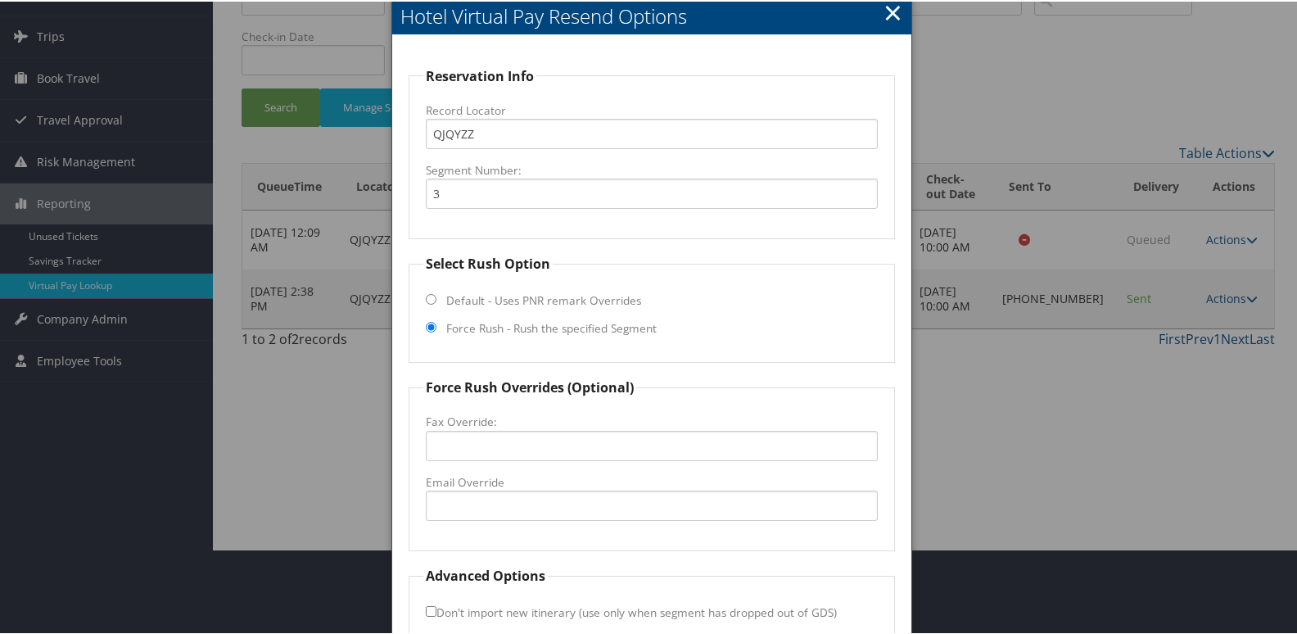
scroll to position [164, 0]
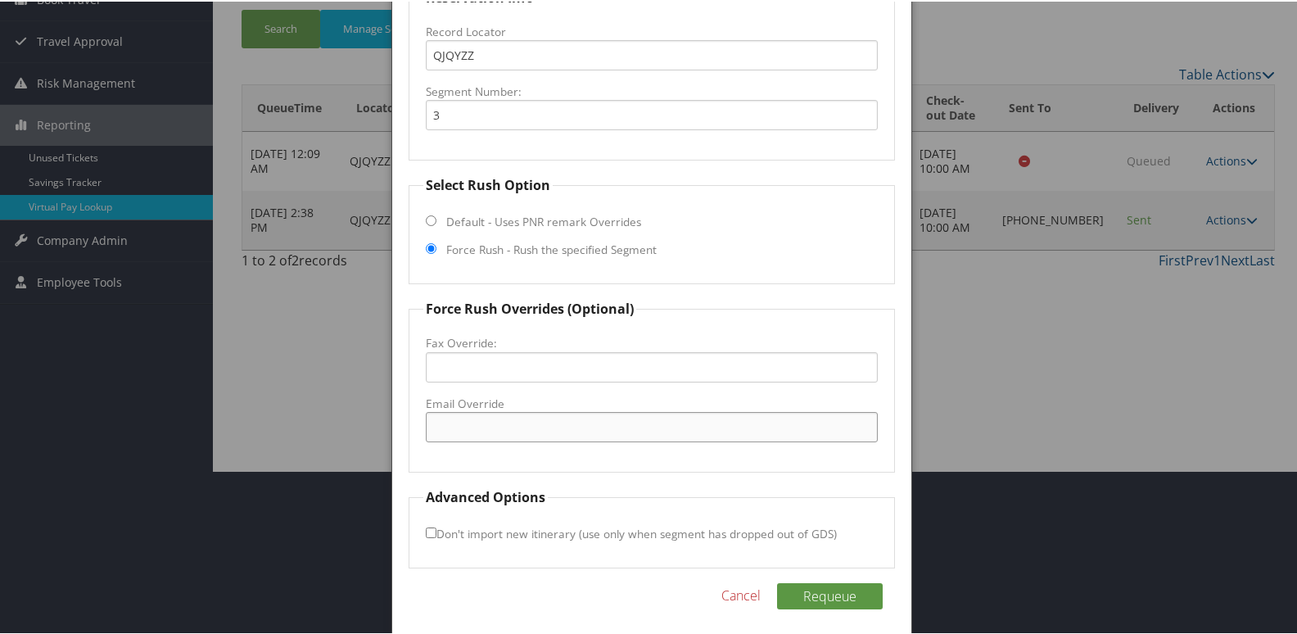
click at [472, 419] on input "Email Override" at bounding box center [652, 425] width 453 height 30
type input "myrgmfd@gmail.com"
drag, startPoint x: 425, startPoint y: 529, endPoint x: 558, endPoint y: 497, distance: 136.5
click at [426, 529] on input "Don't import new itinerary (use only when segment has dropped out of GDS)" at bounding box center [431, 531] width 11 height 11
checkbox input "true"
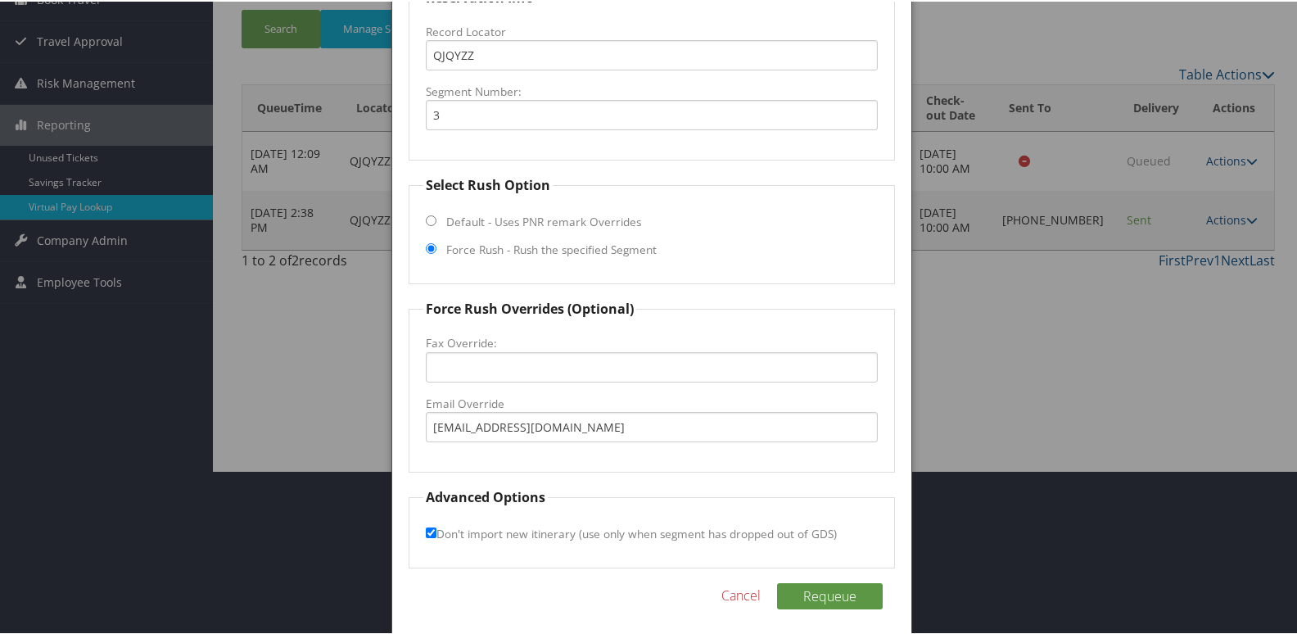
scroll to position [165, 0]
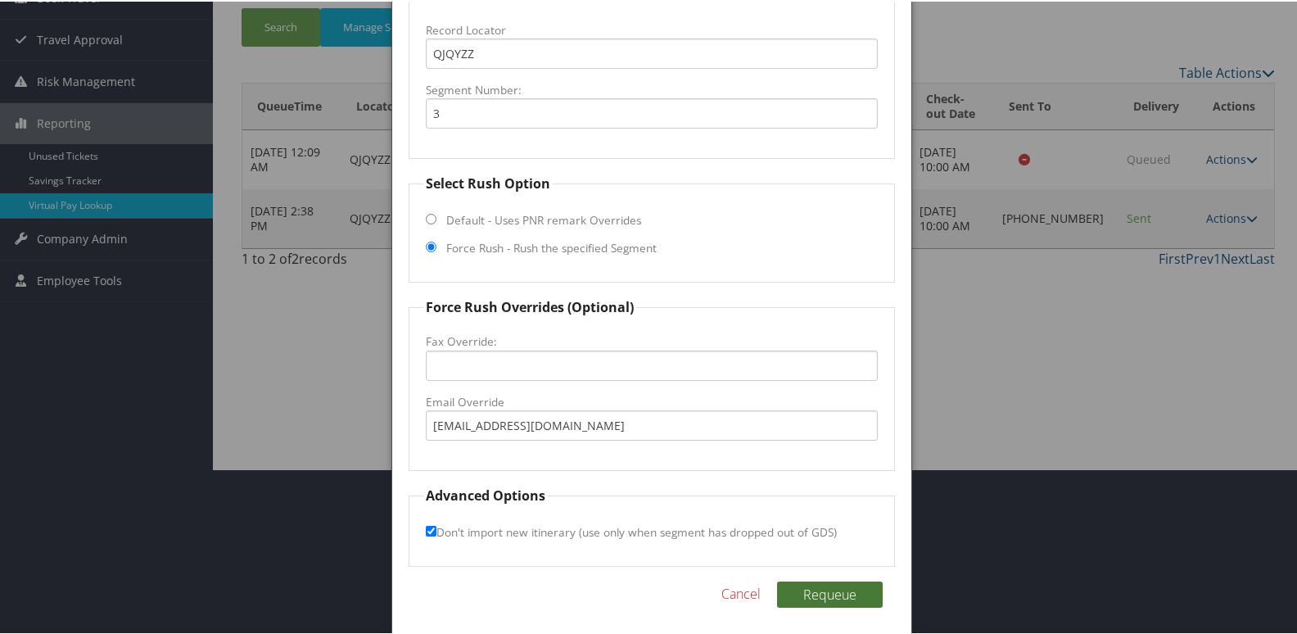
click at [813, 582] on button "Requeue" at bounding box center [830, 593] width 106 height 26
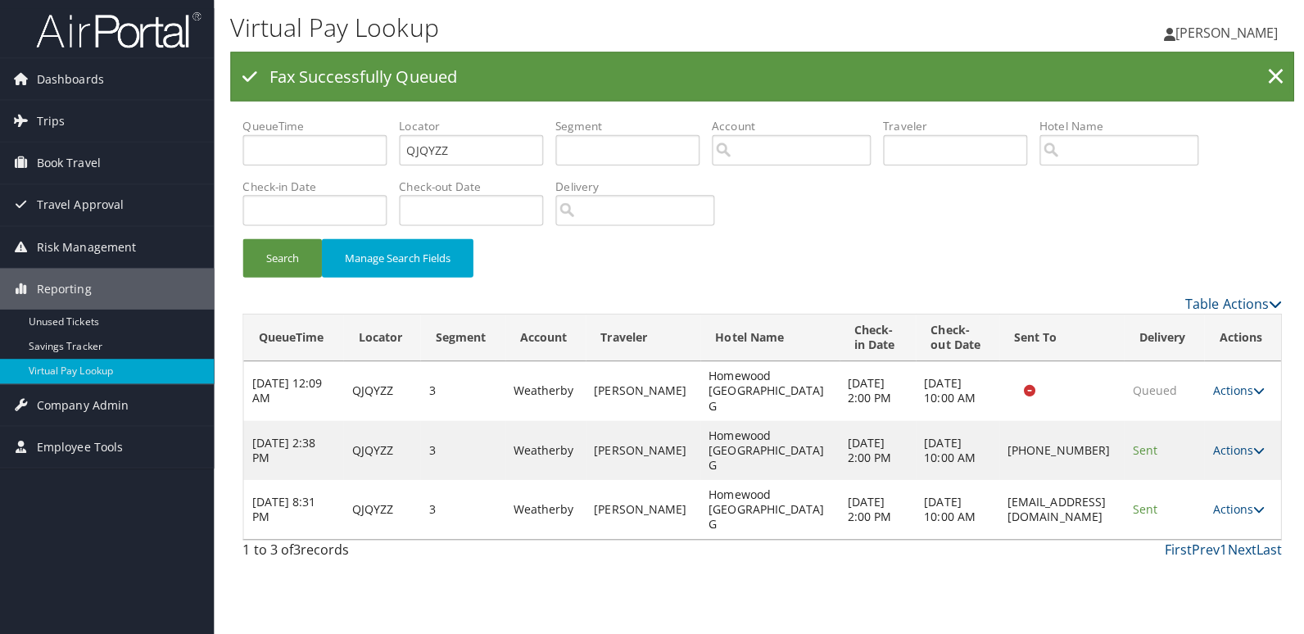
scroll to position [0, 0]
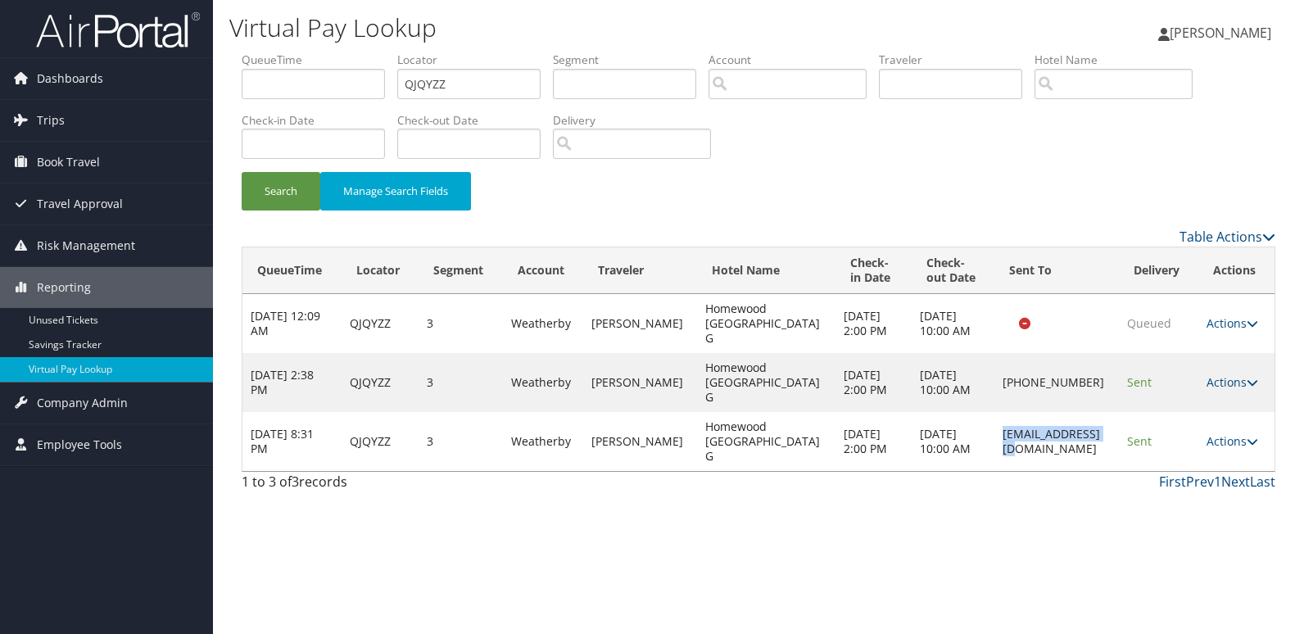
drag, startPoint x: 986, startPoint y: 405, endPoint x: 1099, endPoint y: 405, distance: 113.0
click at [1099, 412] on td "myrgmfd@gmail.com" at bounding box center [1056, 441] width 124 height 59
copy td "myrgmfd@gmail.com"
click at [1233, 433] on link "Actions" at bounding box center [1232, 441] width 52 height 16
click at [1219, 458] on link "Logs" at bounding box center [1237, 470] width 66 height 28
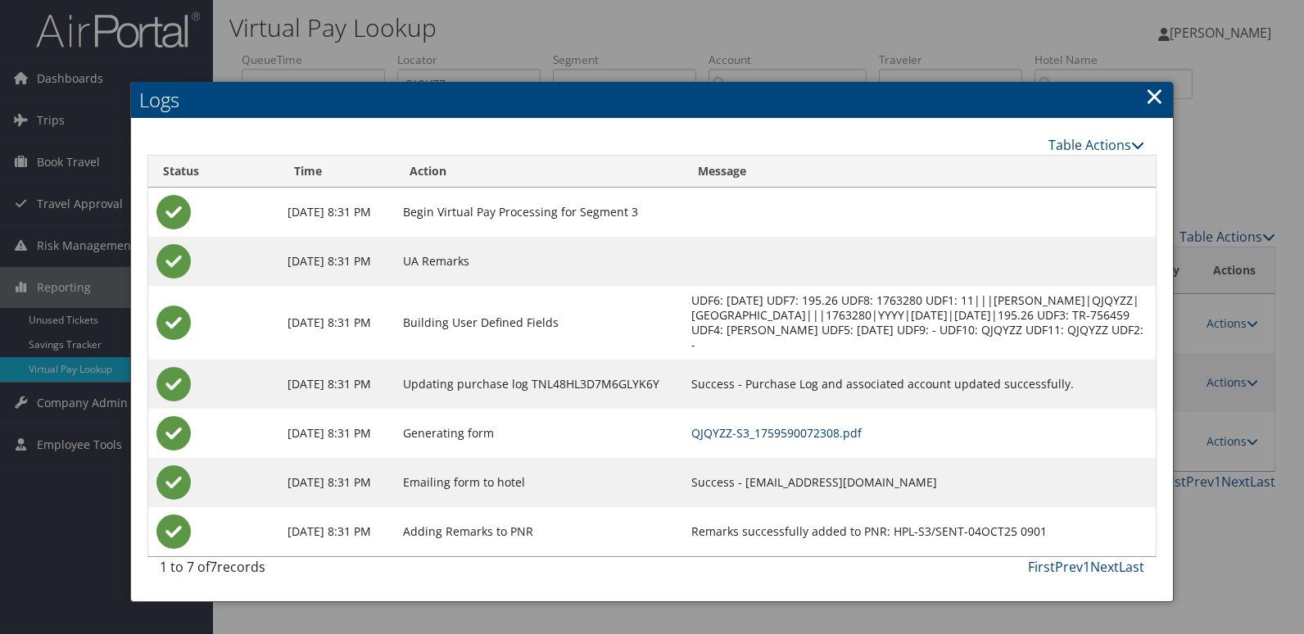
drag, startPoint x: 816, startPoint y: 434, endPoint x: 941, endPoint y: 449, distance: 126.2
click at [816, 434] on link "QJQYZZ-S3_1759590072308.pdf" at bounding box center [776, 433] width 170 height 16
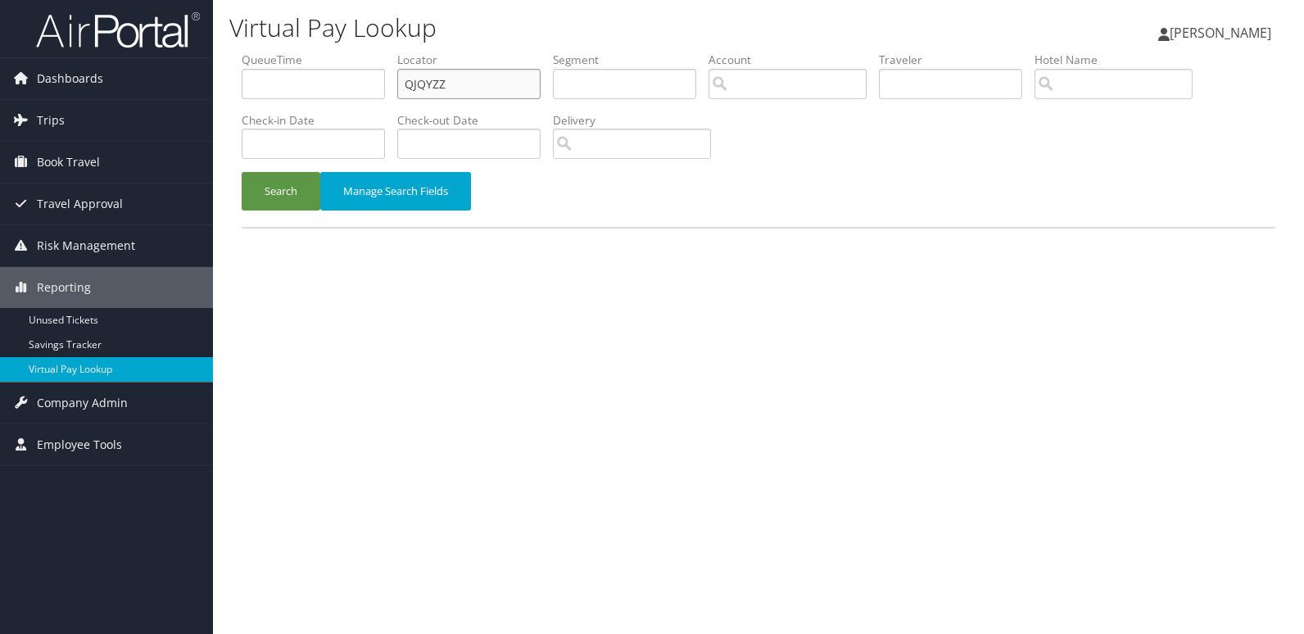
drag, startPoint x: 478, startPoint y: 79, endPoint x: 264, endPoint y: 110, distance: 216.7
click at [264, 52] on ul "QueueTime Locator QJQYZZ Segment Account Traveler Hotel Name Check-in Date Chec…" at bounding box center [759, 52] width 1034 height 0
paste input "NLJDPJ"
type input "NLJDPJ"
click at [238, 191] on div "Search Manage Search Fields" at bounding box center [758, 199] width 1058 height 55
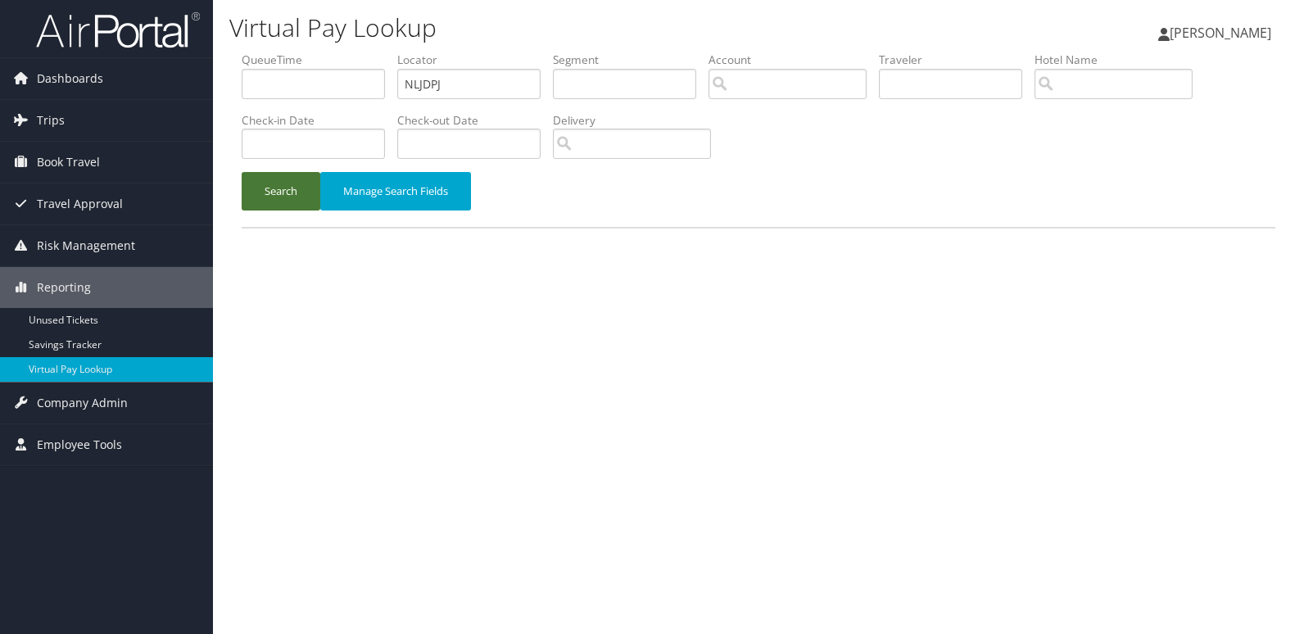
click at [277, 192] on button "Search" at bounding box center [281, 191] width 79 height 38
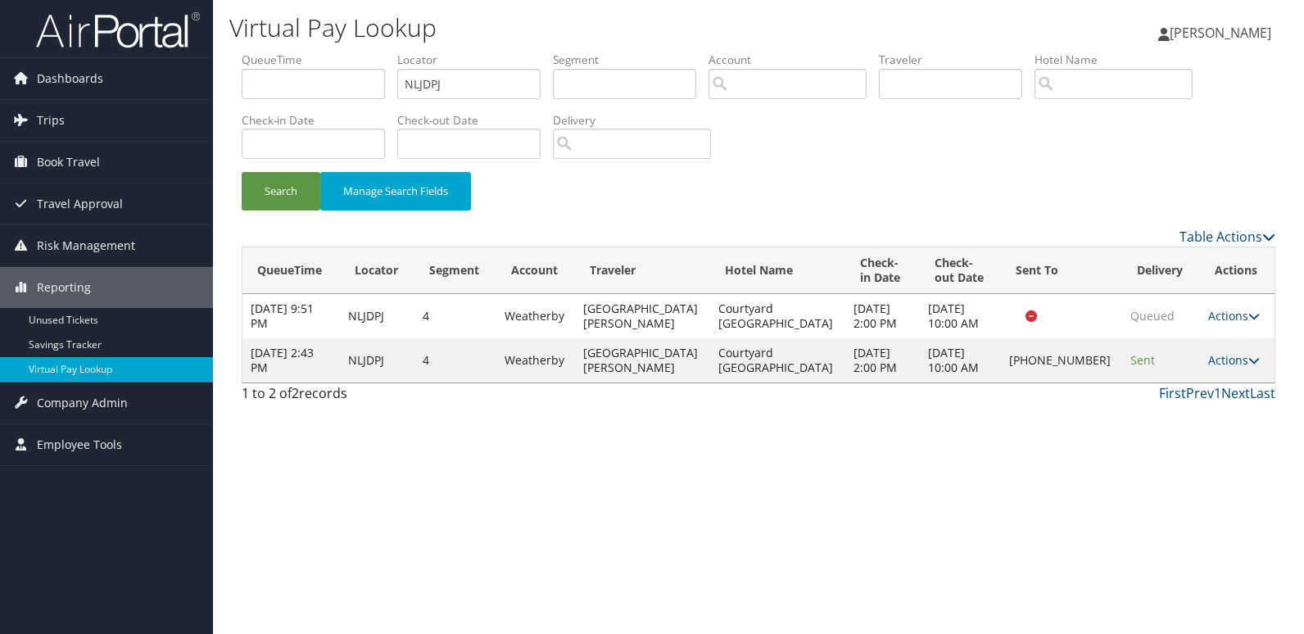
click at [1219, 351] on td "Actions Resend Logs Delivery Information View Itinerary" at bounding box center [1237, 360] width 75 height 44
click at [1220, 358] on link "Actions" at bounding box center [1234, 360] width 52 height 16
click at [1169, 400] on link "Logs" at bounding box center [1182, 411] width 140 height 28
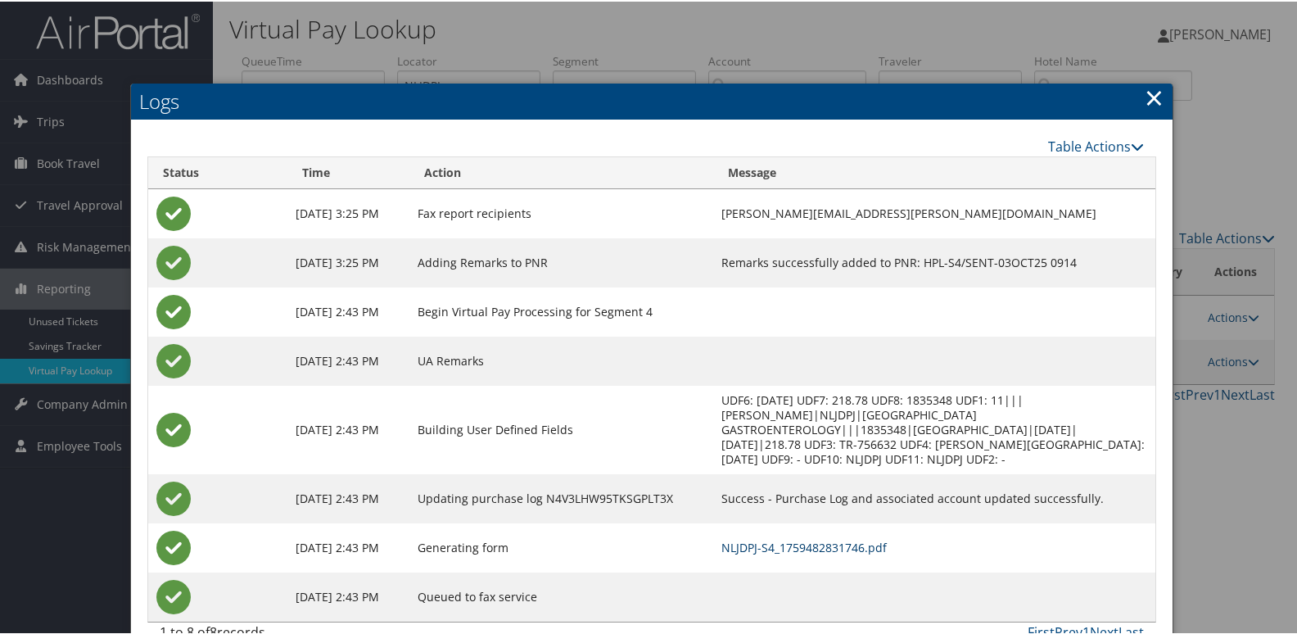
click at [786, 538] on link "NLJDPJ-S4_1759482831746.pdf" at bounding box center [804, 546] width 165 height 16
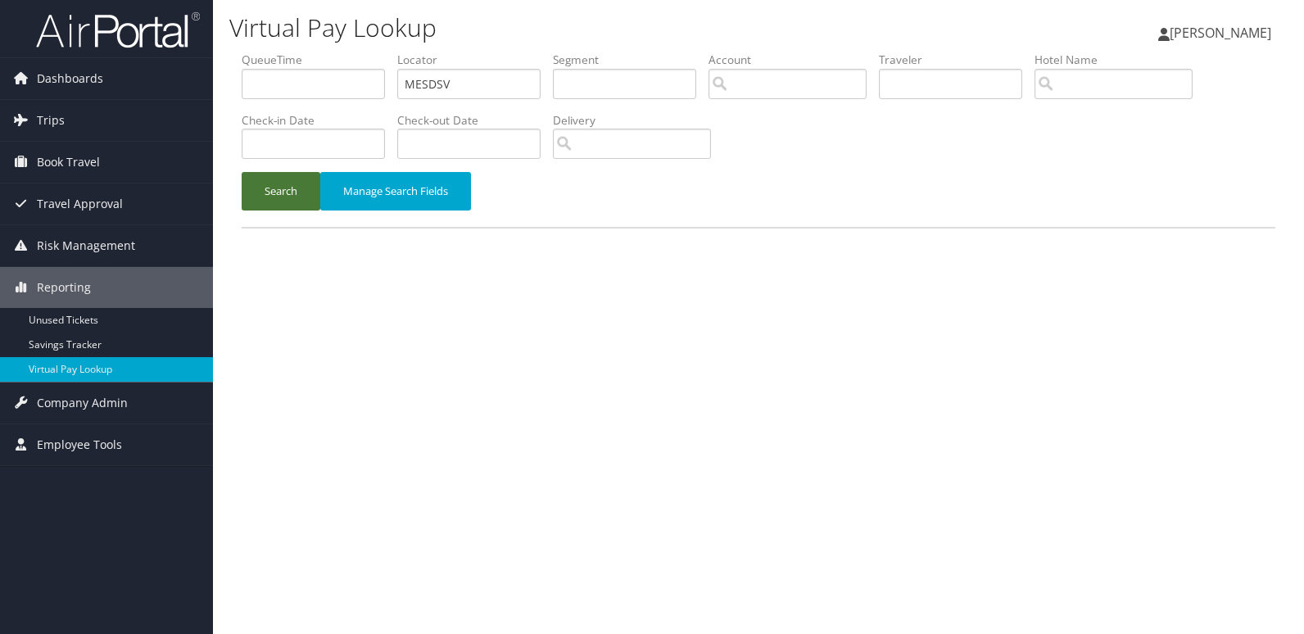
drag, startPoint x: 0, startPoint y: 0, endPoint x: 270, endPoint y: 177, distance: 323.0
click at [270, 177] on button "Search" at bounding box center [281, 191] width 79 height 38
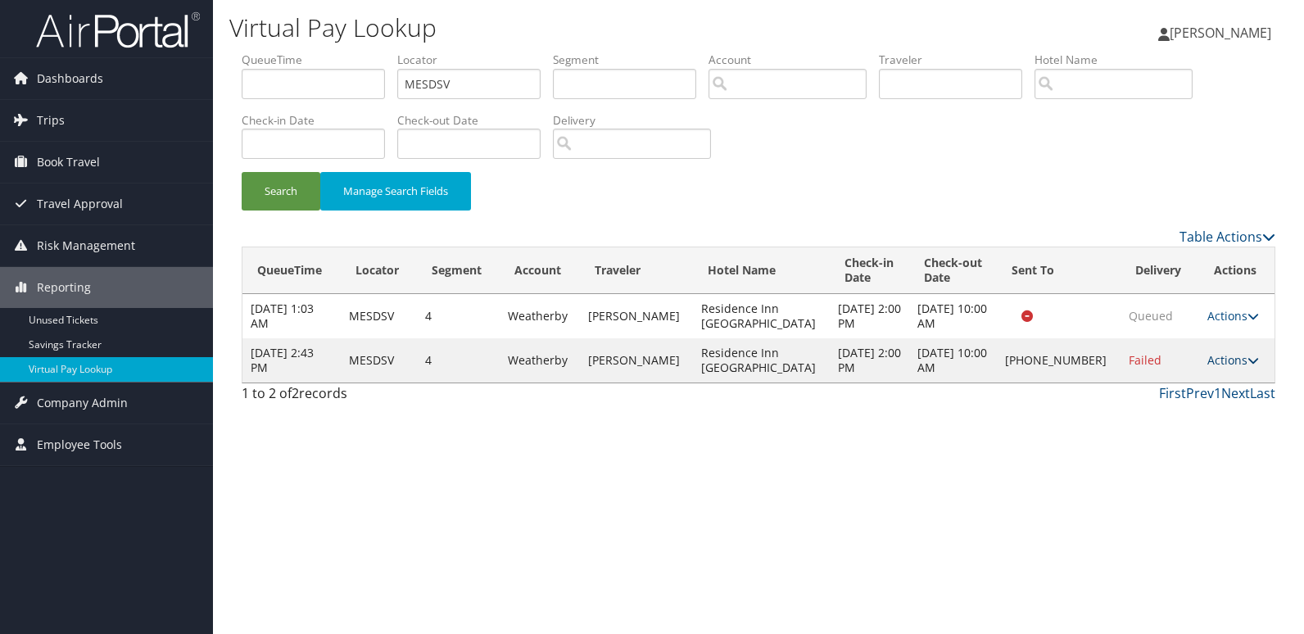
click at [1233, 360] on link "Actions" at bounding box center [1233, 360] width 52 height 16
click at [1157, 405] on link "Logs" at bounding box center [1183, 411] width 140 height 28
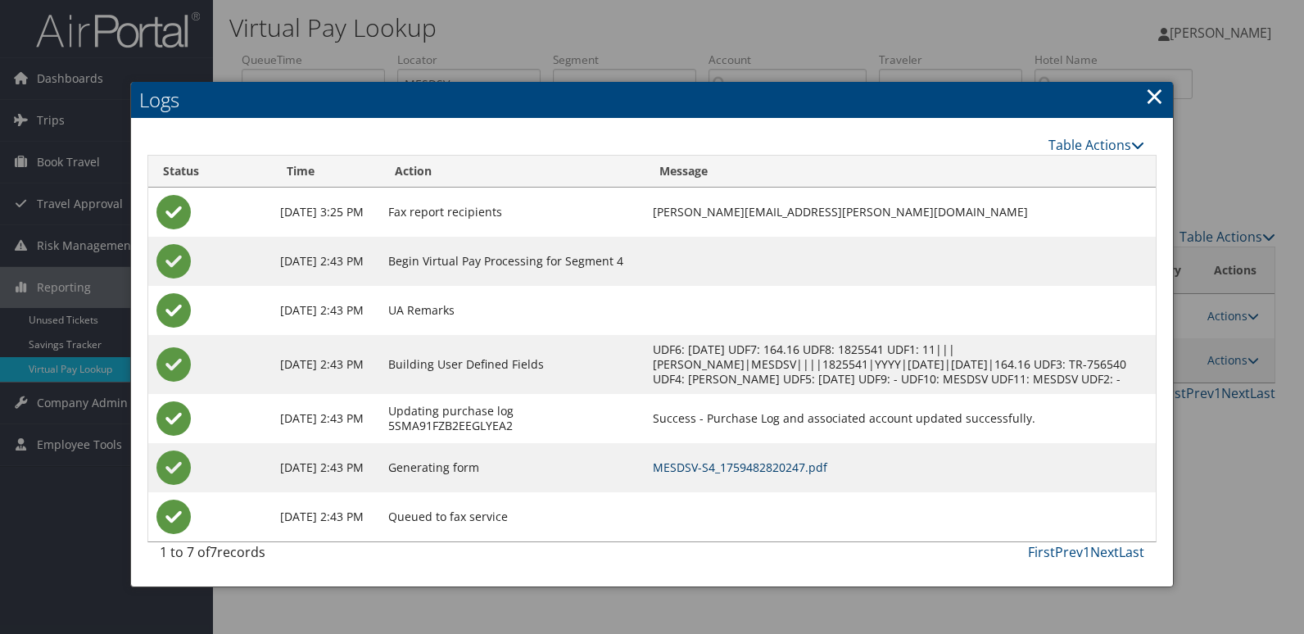
click at [716, 468] on link "MESDSV-S4_1759482820247.pdf" at bounding box center [740, 467] width 174 height 16
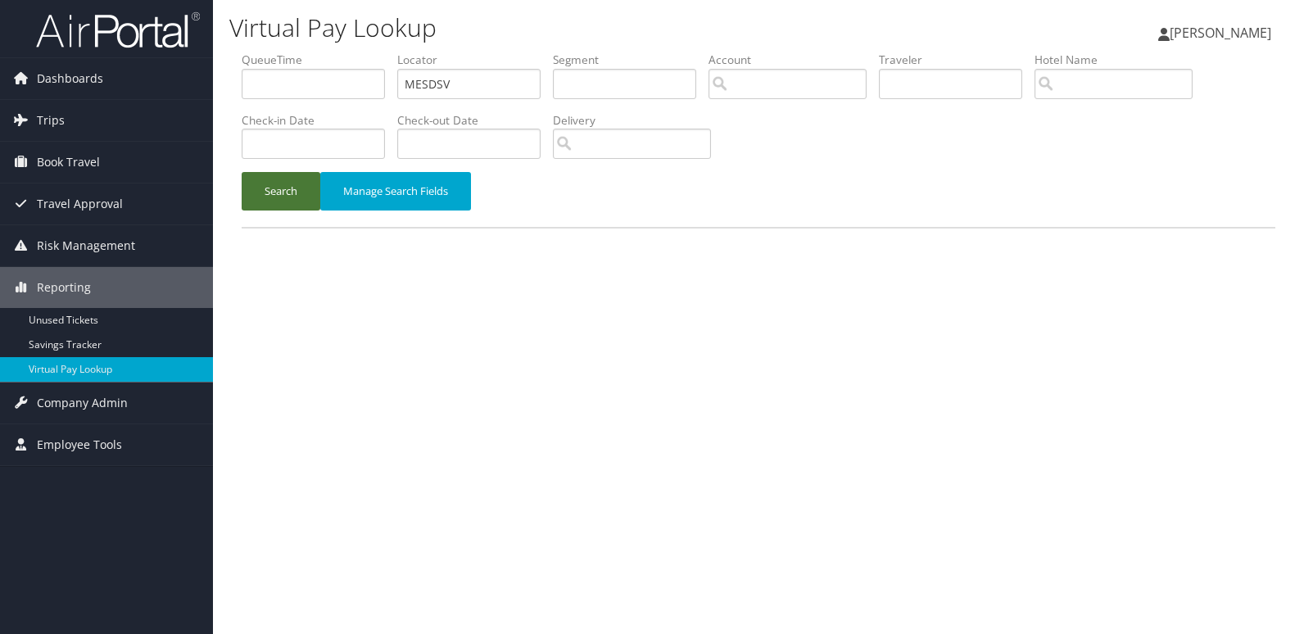
click at [287, 197] on button "Search" at bounding box center [281, 191] width 79 height 38
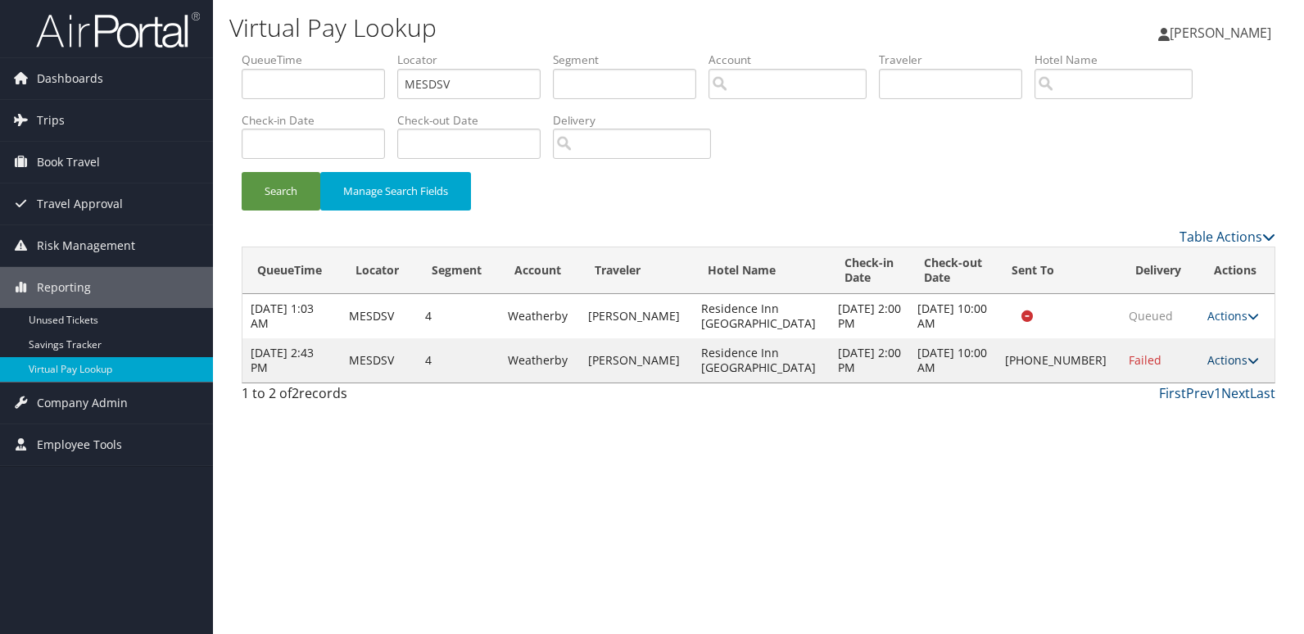
click at [1224, 357] on link "Actions" at bounding box center [1233, 360] width 52 height 16
click at [1162, 385] on link "Resend" at bounding box center [1183, 383] width 140 height 28
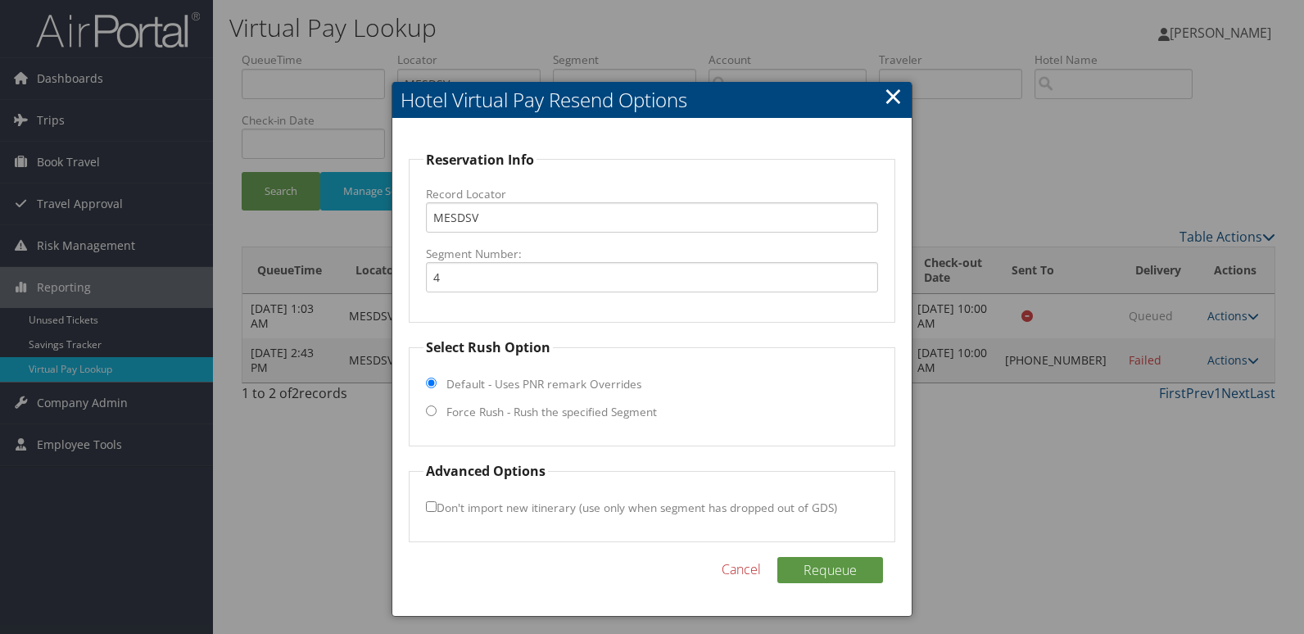
click at [478, 409] on label "Force Rush - Rush the specified Segment" at bounding box center [551, 412] width 210 height 16
click at [437, 409] on input "Force Rush - Rush the specified Segment" at bounding box center [431, 410] width 11 height 11
radio input "true"
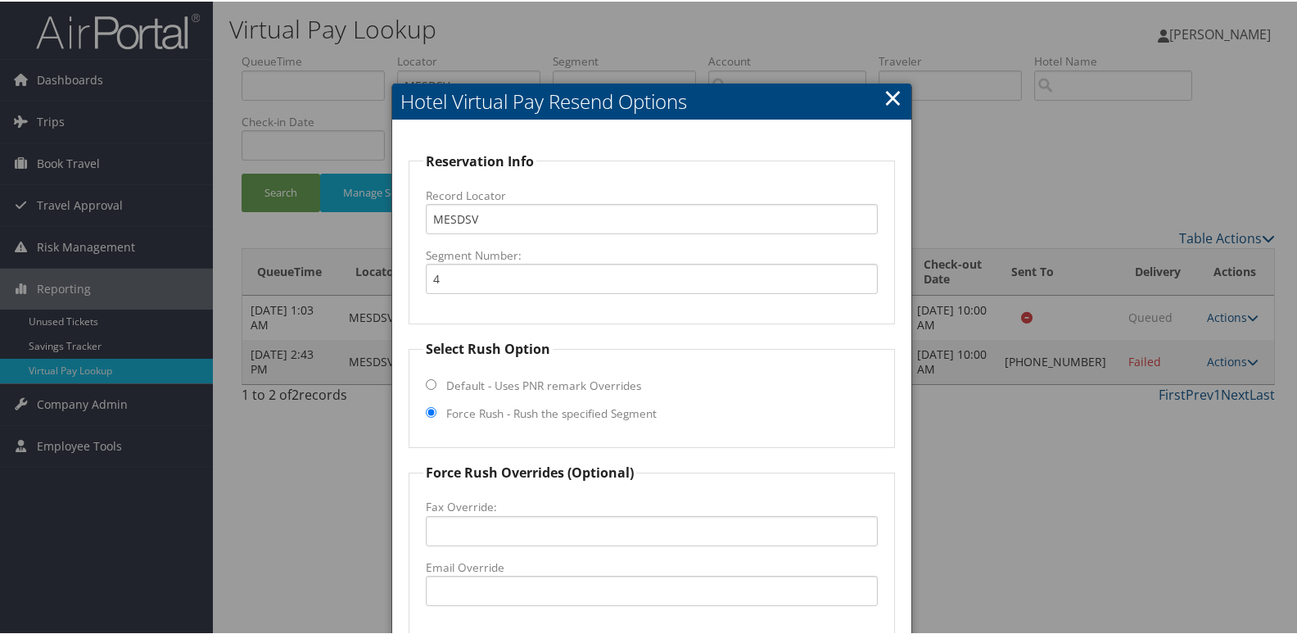
scroll to position [164, 0]
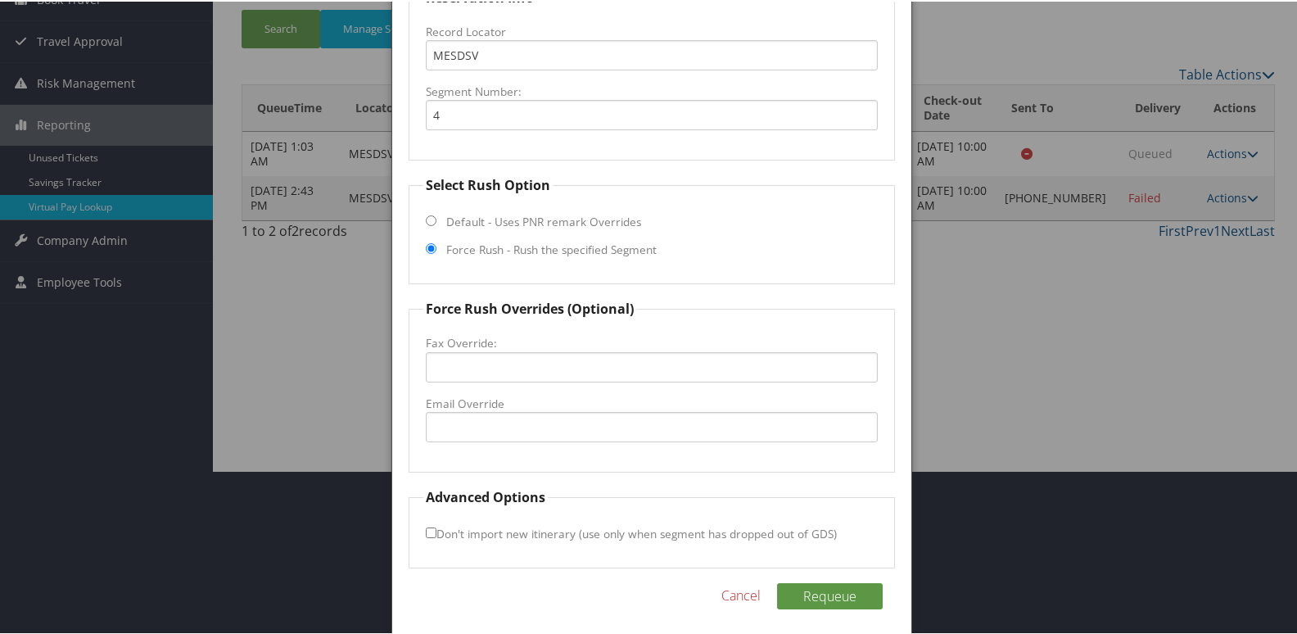
click at [473, 408] on label "Email Override" at bounding box center [652, 402] width 453 height 16
click at [473, 410] on input "Email Override" at bounding box center [652, 425] width 453 height 30
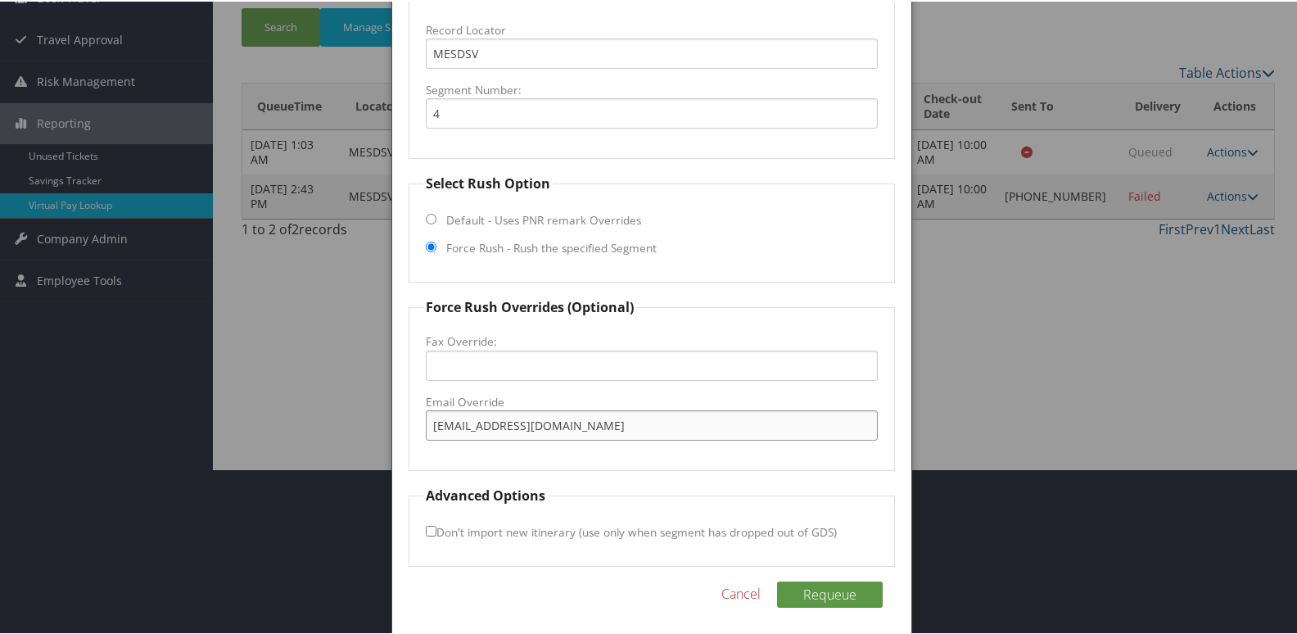
type input "[EMAIL_ADDRESS][DOMAIN_NAME]"
click at [428, 525] on input "Don't import new itinerary (use only when segment has dropped out of GDS)" at bounding box center [431, 529] width 11 height 11
checkbox input "true"
click at [823, 594] on button "Requeue" at bounding box center [830, 593] width 106 height 26
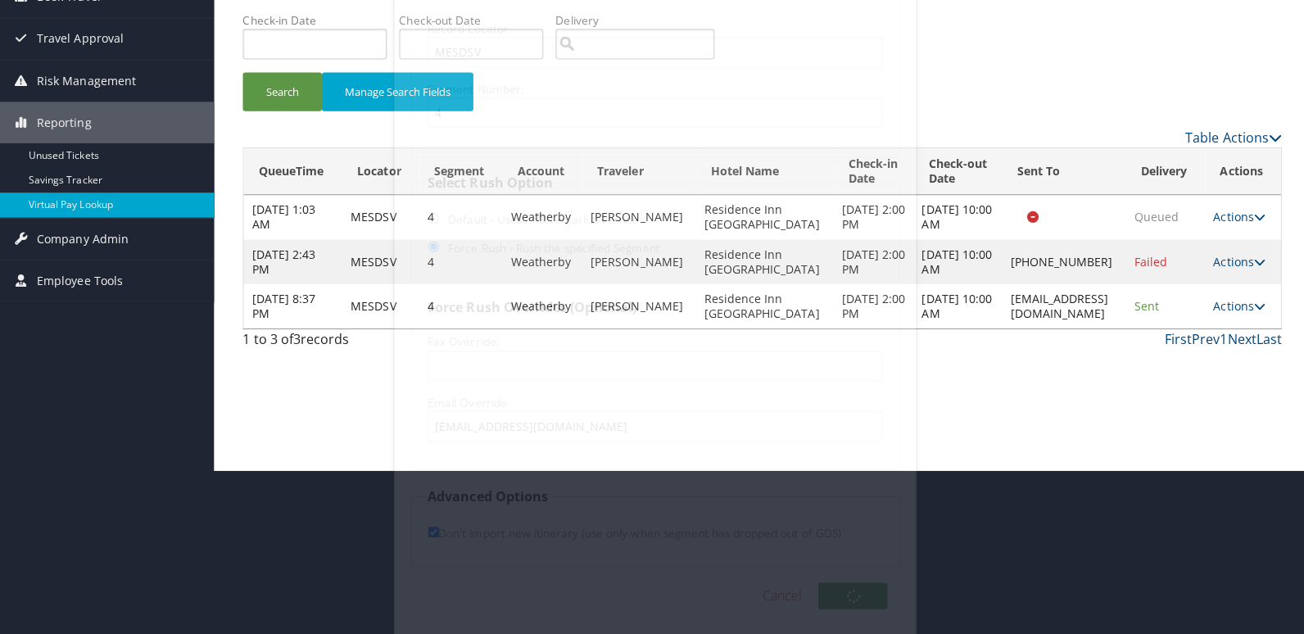
scroll to position [0, 0]
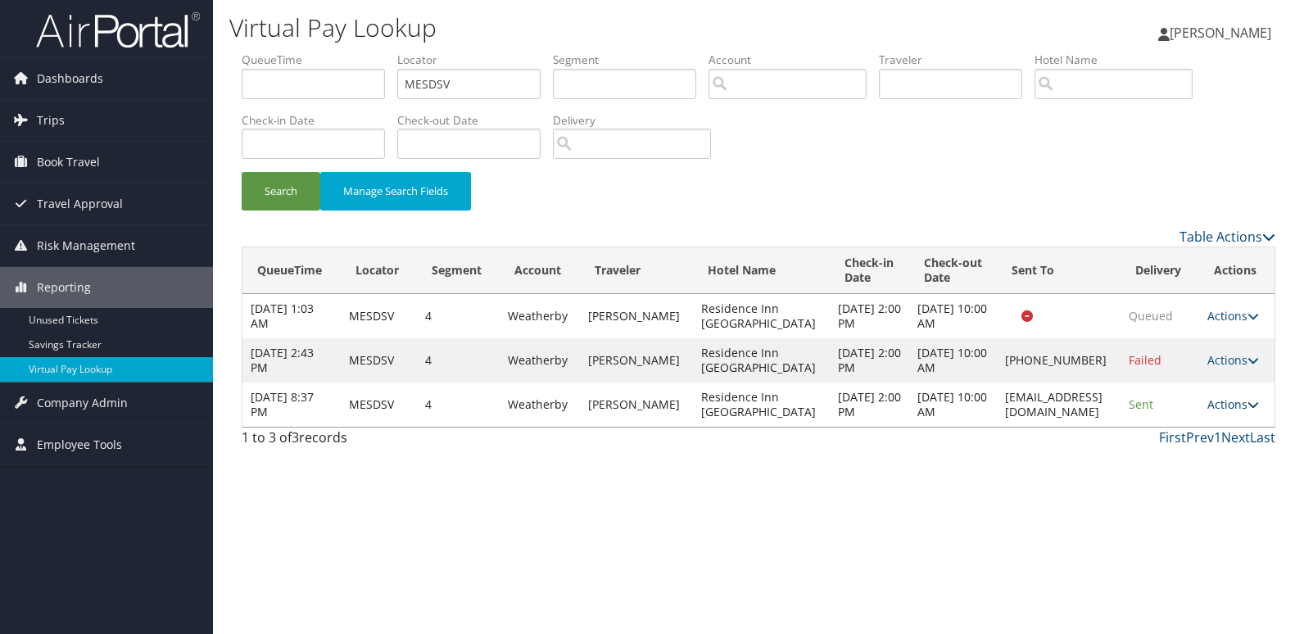
click at [1237, 397] on link "Actions" at bounding box center [1233, 404] width 52 height 16
drag, startPoint x: 1224, startPoint y: 464, endPoint x: 1108, endPoint y: 466, distance: 115.5
click at [1224, 464] on icon at bounding box center [1222, 469] width 15 height 11
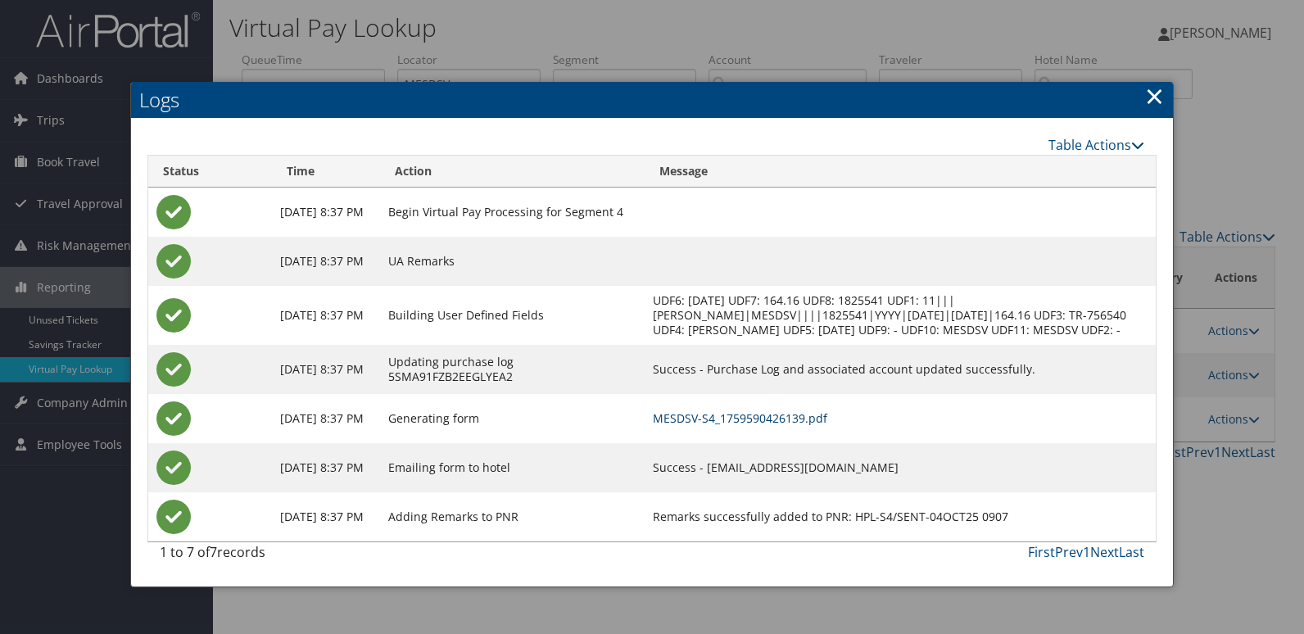
click at [812, 426] on link "MESDSV-S4_1759590426139.pdf" at bounding box center [740, 418] width 174 height 16
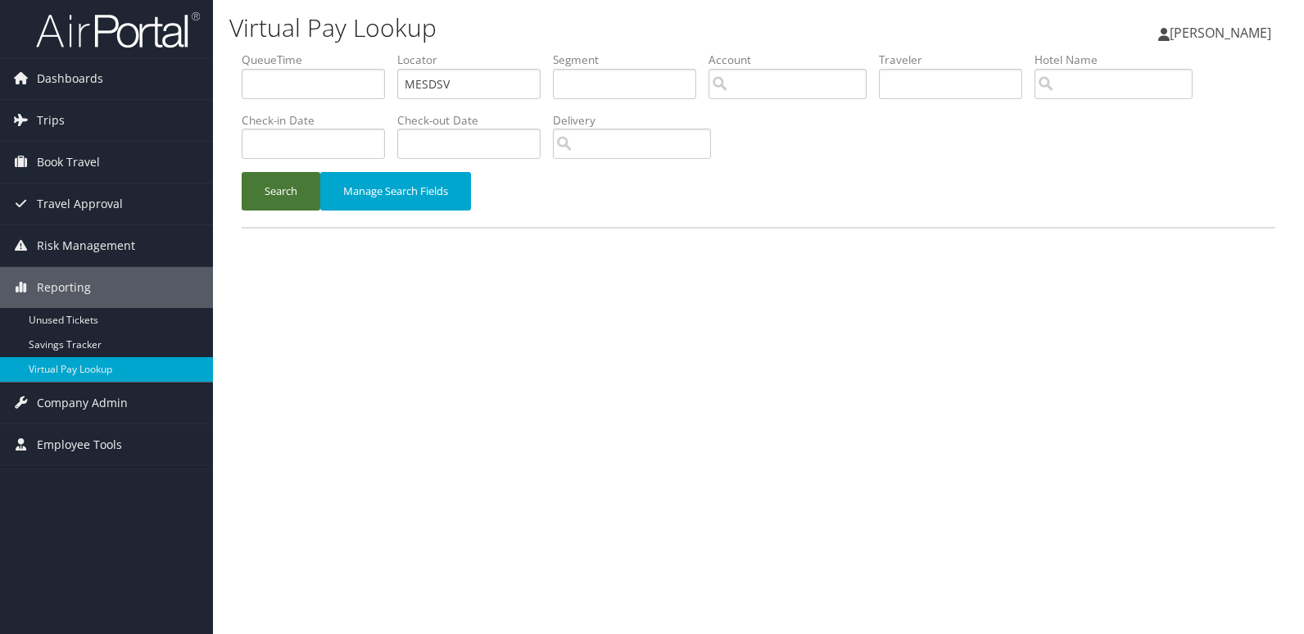
click at [275, 188] on button "Search" at bounding box center [281, 191] width 79 height 38
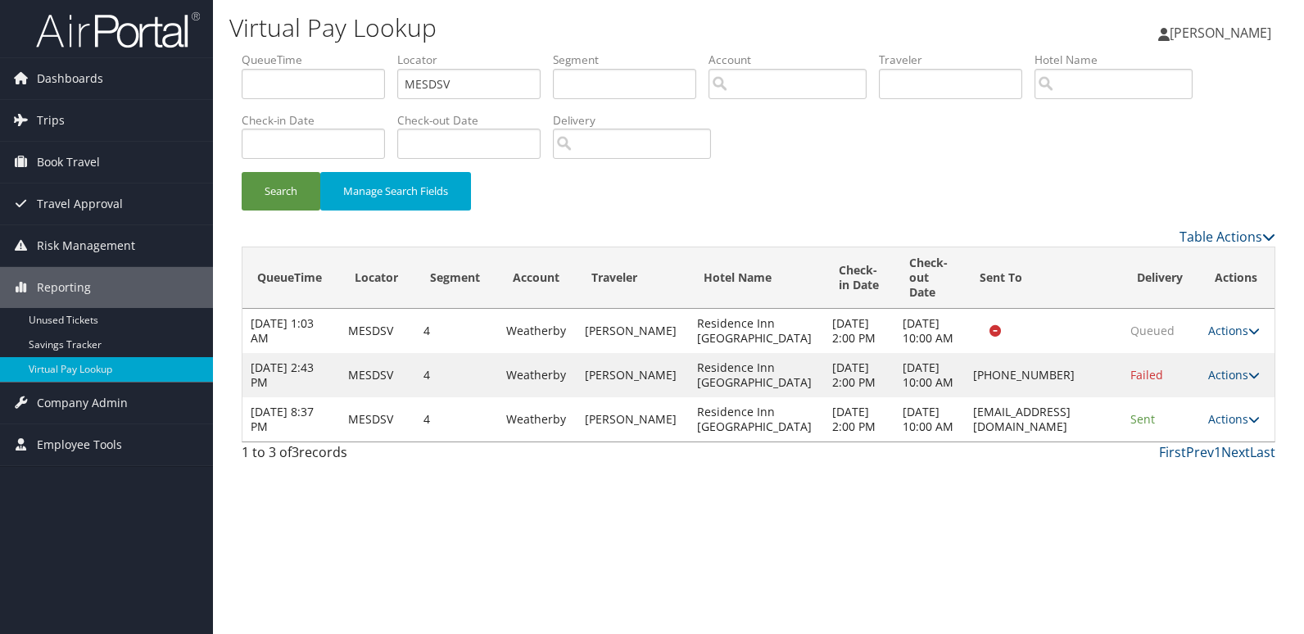
drag, startPoint x: 922, startPoint y: 454, endPoint x: 1097, endPoint y: 455, distance: 175.3
click at [1097, 441] on td "[EMAIL_ADDRESS][DOMAIN_NAME]" at bounding box center [1043, 419] width 157 height 44
drag, startPoint x: 486, startPoint y: 79, endPoint x: 338, endPoint y: 95, distance: 148.2
click at [341, 52] on ul "QueueTime Locator MESDSV Segment Account Traveler Hotel Name Check-in Date Chec…" at bounding box center [759, 52] width 1034 height 0
paste input "DWGNWJ"
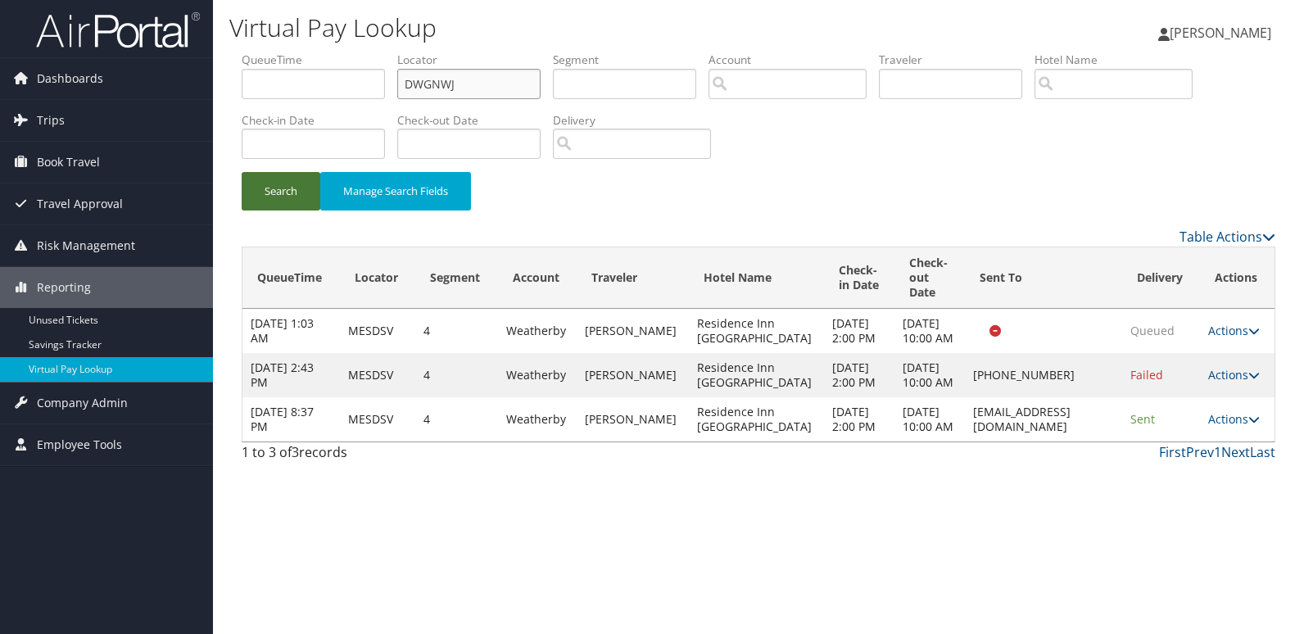
type input "DWGNWJ"
click at [296, 205] on button "Search" at bounding box center [281, 191] width 79 height 38
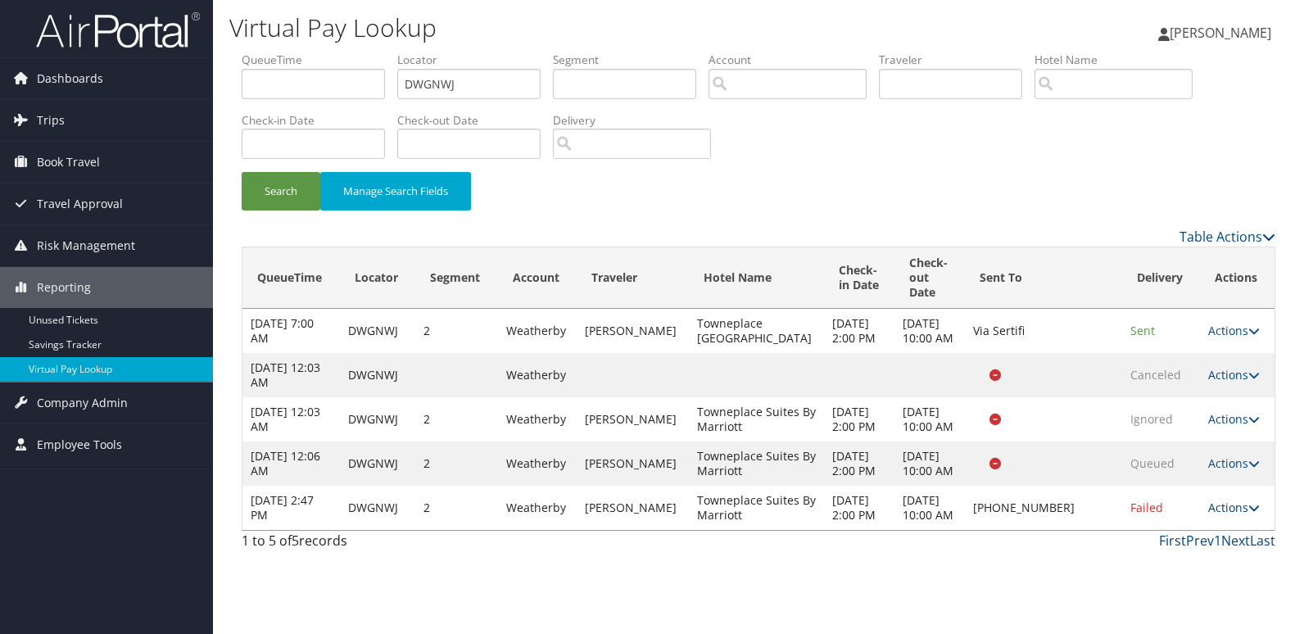
click at [1248, 514] on icon at bounding box center [1253, 507] width 11 height 11
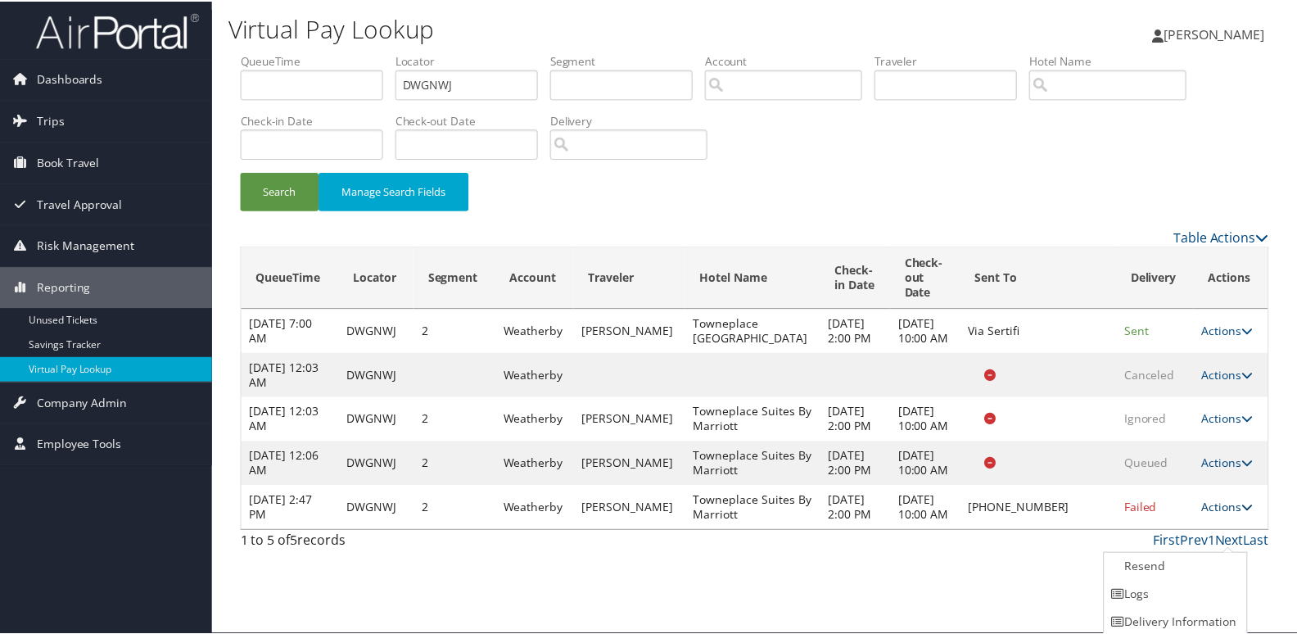
scroll to position [29, 0]
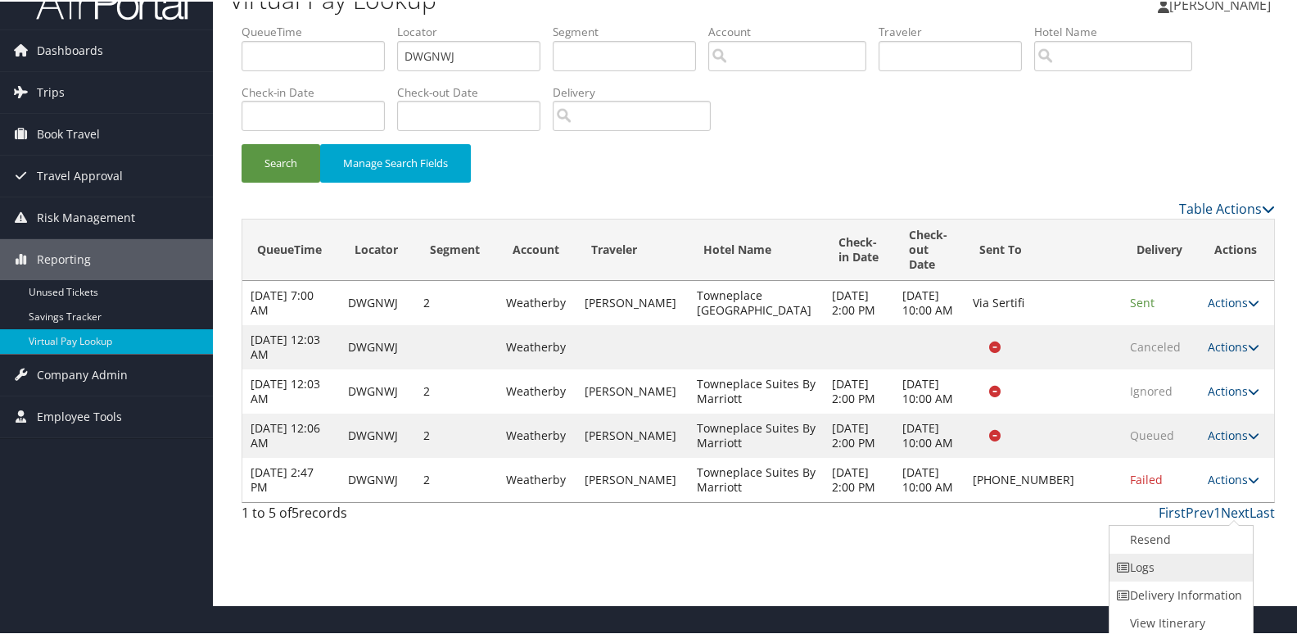
click at [1159, 560] on link "Logs" at bounding box center [1180, 566] width 140 height 28
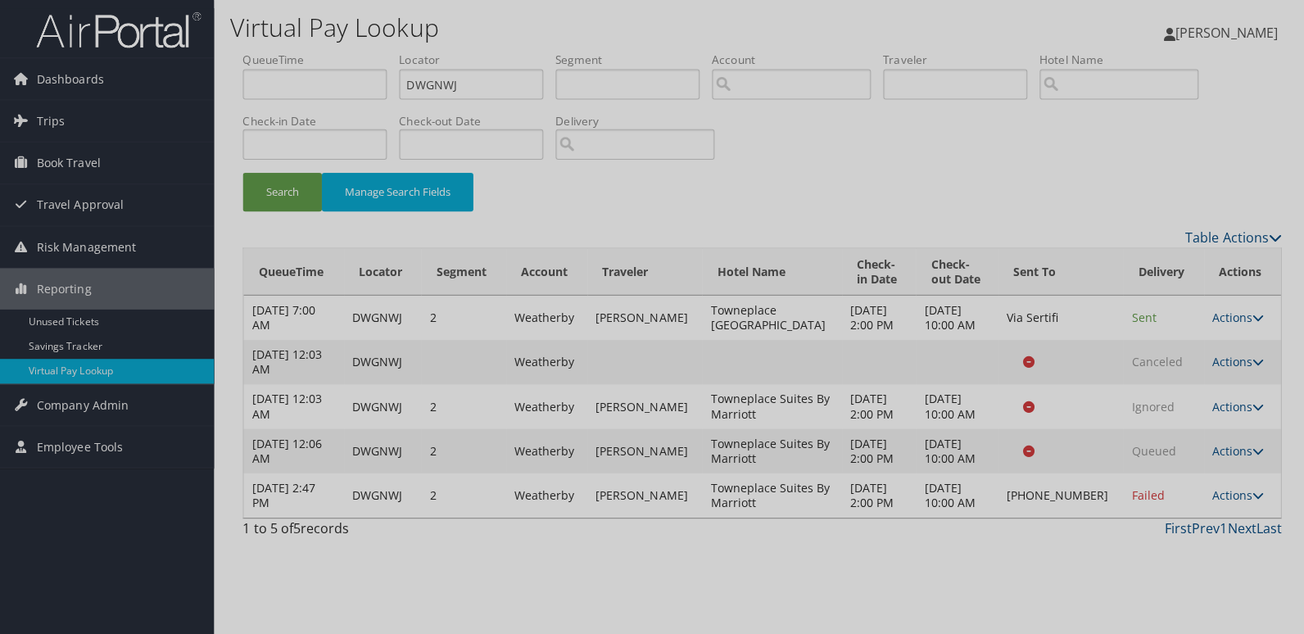
scroll to position [0, 0]
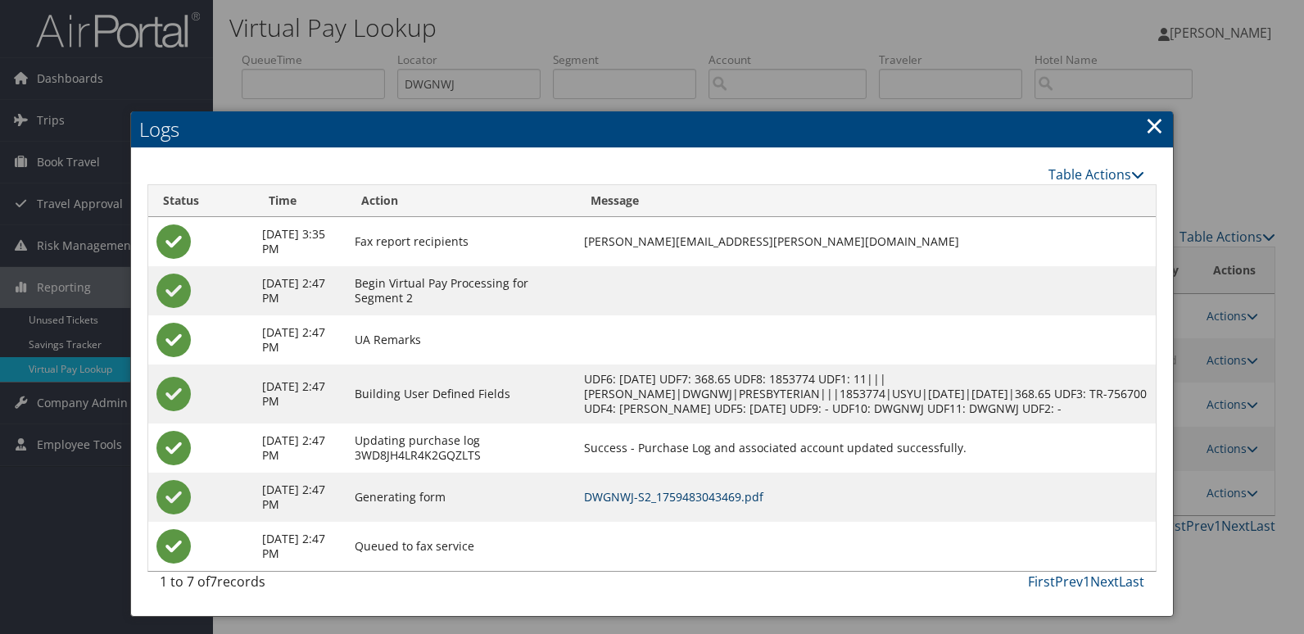
click at [734, 500] on td "DWGNWJ-S2_1759483043469.pdf" at bounding box center [866, 497] width 580 height 49
click at [712, 504] on link "DWGNWJ-S2_1759483043469.pdf" at bounding box center [673, 497] width 179 height 16
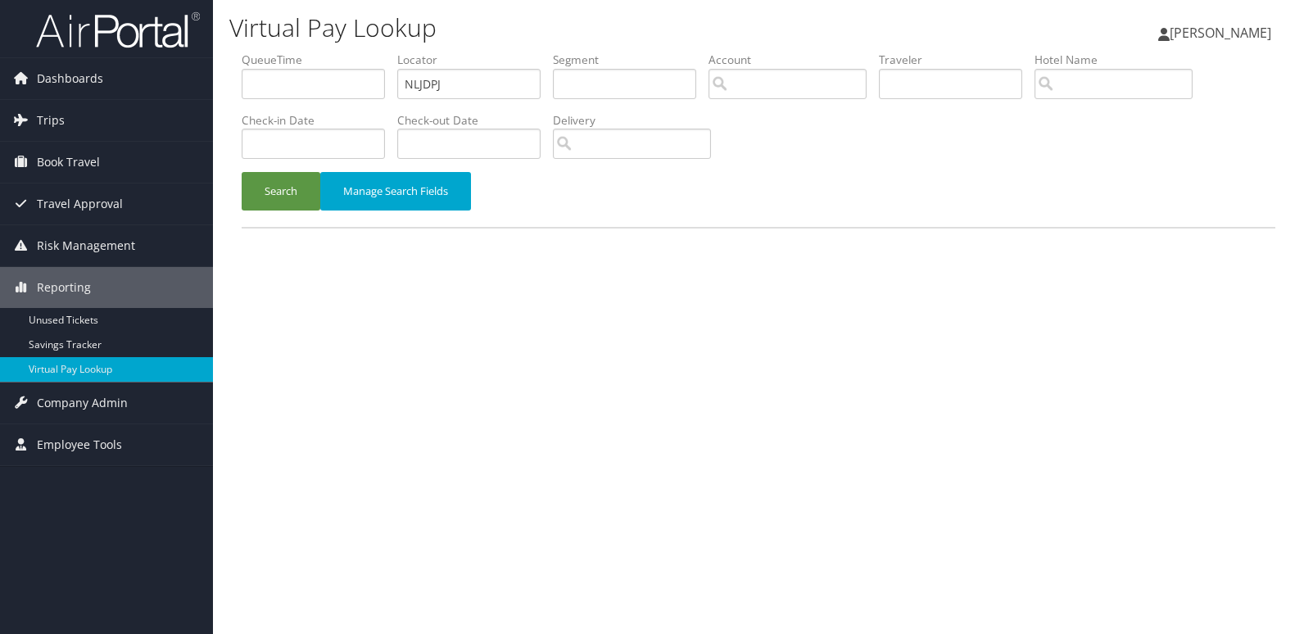
click at [302, 52] on ul "QueueTime Locator NLJDPJ Segment Account Traveler Hotel Name Check-in Date Chec…" at bounding box center [759, 52] width 1034 height 0
type input "UJCHMV"
click at [279, 194] on button "Search" at bounding box center [281, 191] width 79 height 38
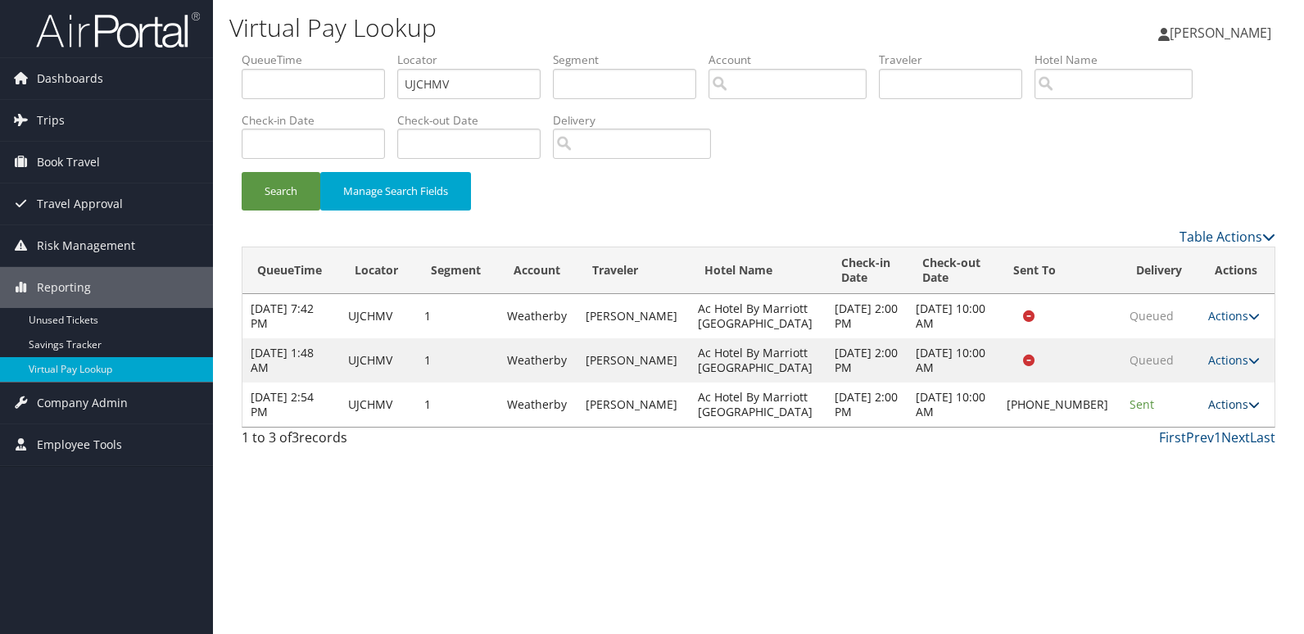
click at [1226, 400] on link "Actions" at bounding box center [1234, 404] width 52 height 16
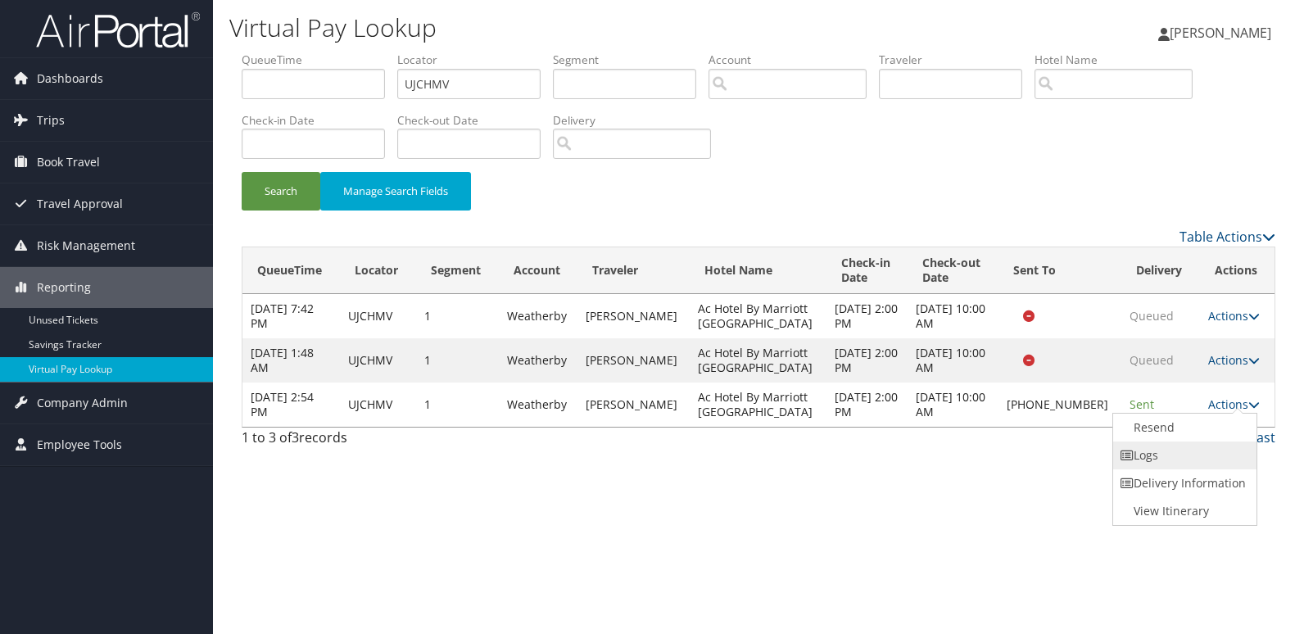
click at [1146, 452] on link "Logs" at bounding box center [1183, 455] width 140 height 28
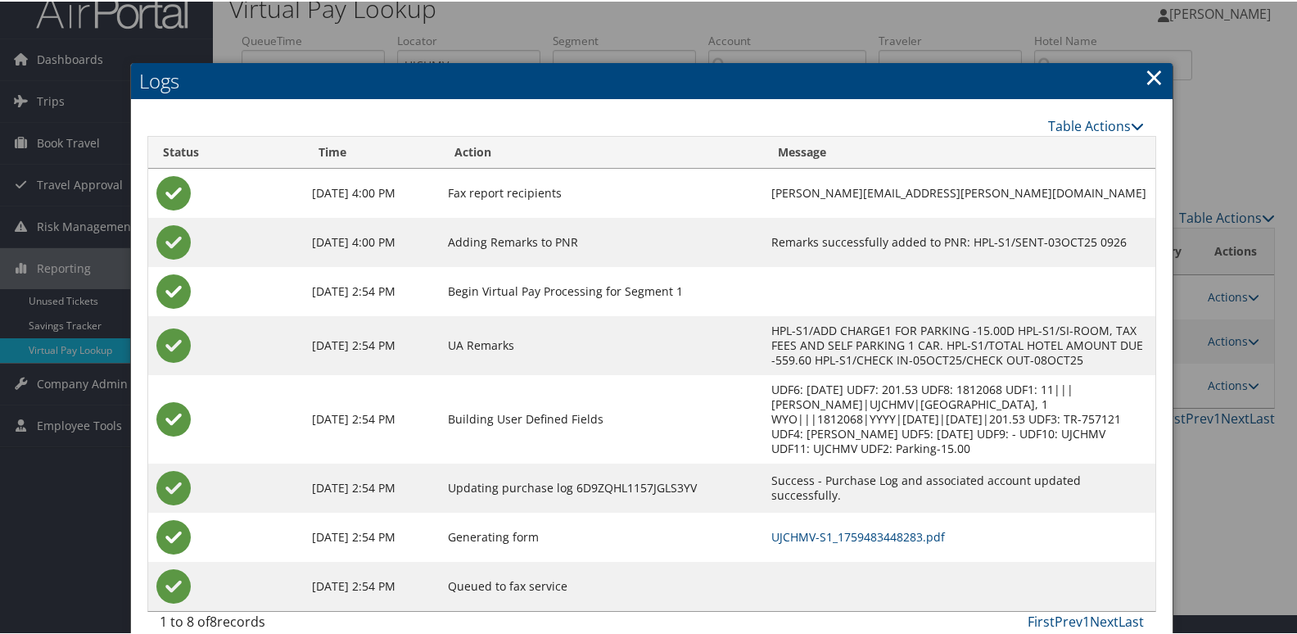
scroll to position [27, 0]
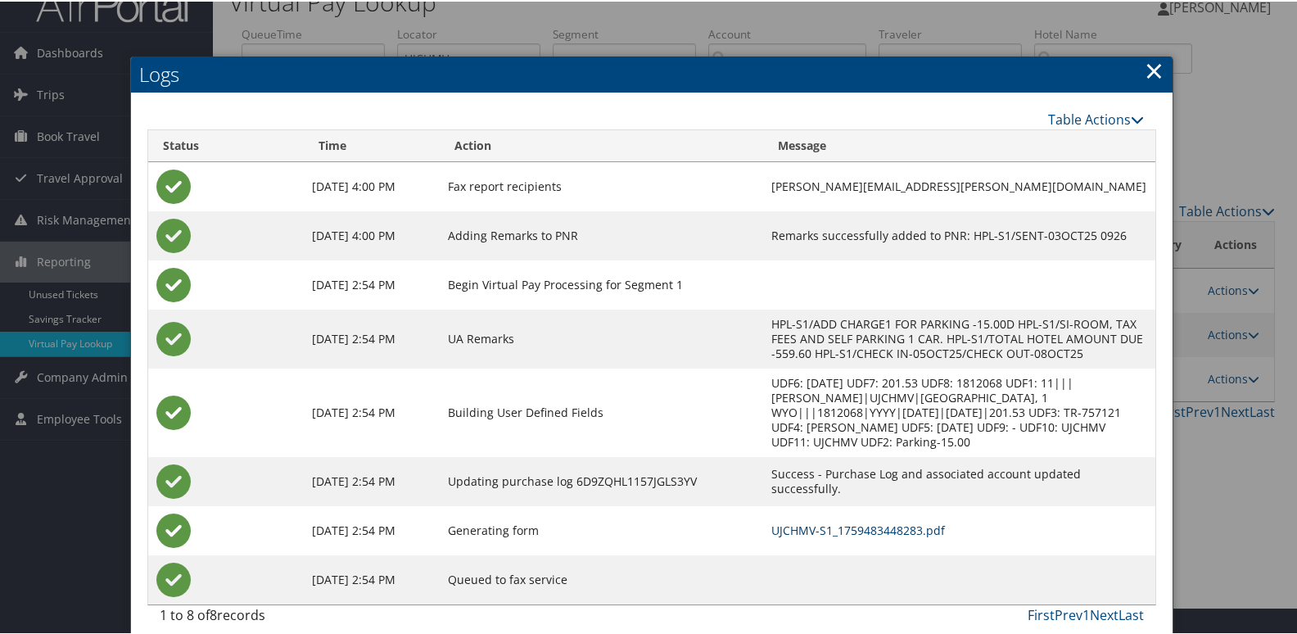
click at [771, 521] on link "UJCHMV-S1_1759483448283.pdf" at bounding box center [858, 529] width 174 height 16
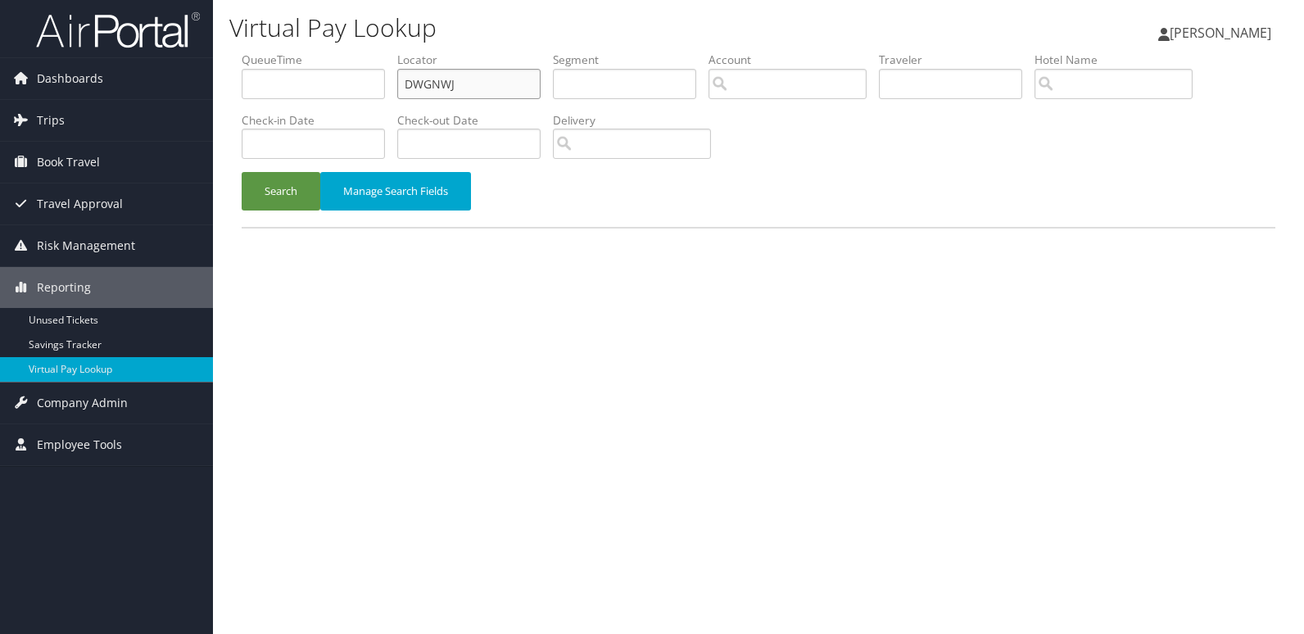
drag, startPoint x: 474, startPoint y: 82, endPoint x: 324, endPoint y: 102, distance: 151.3
click at [324, 52] on ul "QueueTime Locator DWGNWJ Segment Account Traveler Hotel Name Check-in Date Chec…" at bounding box center [759, 52] width 1034 height 0
click at [265, 192] on button "Search" at bounding box center [281, 191] width 79 height 38
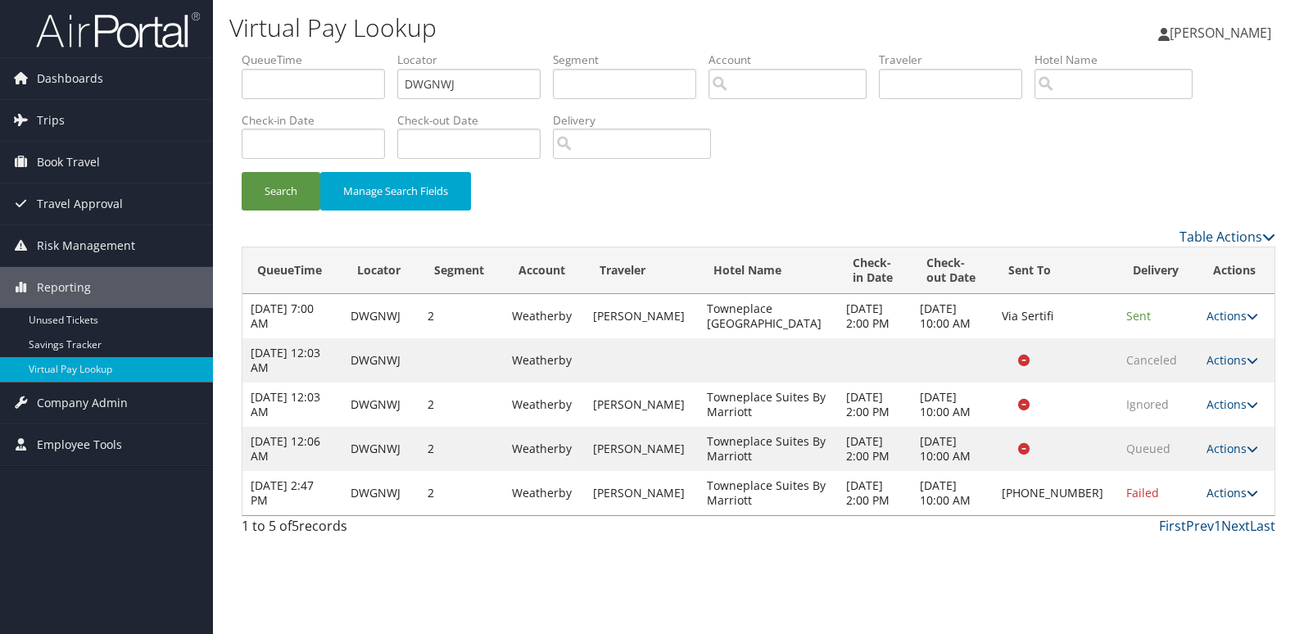
click at [1230, 486] on link "Actions" at bounding box center [1232, 493] width 52 height 16
click at [1133, 537] on link "Logs" at bounding box center [1181, 544] width 140 height 28
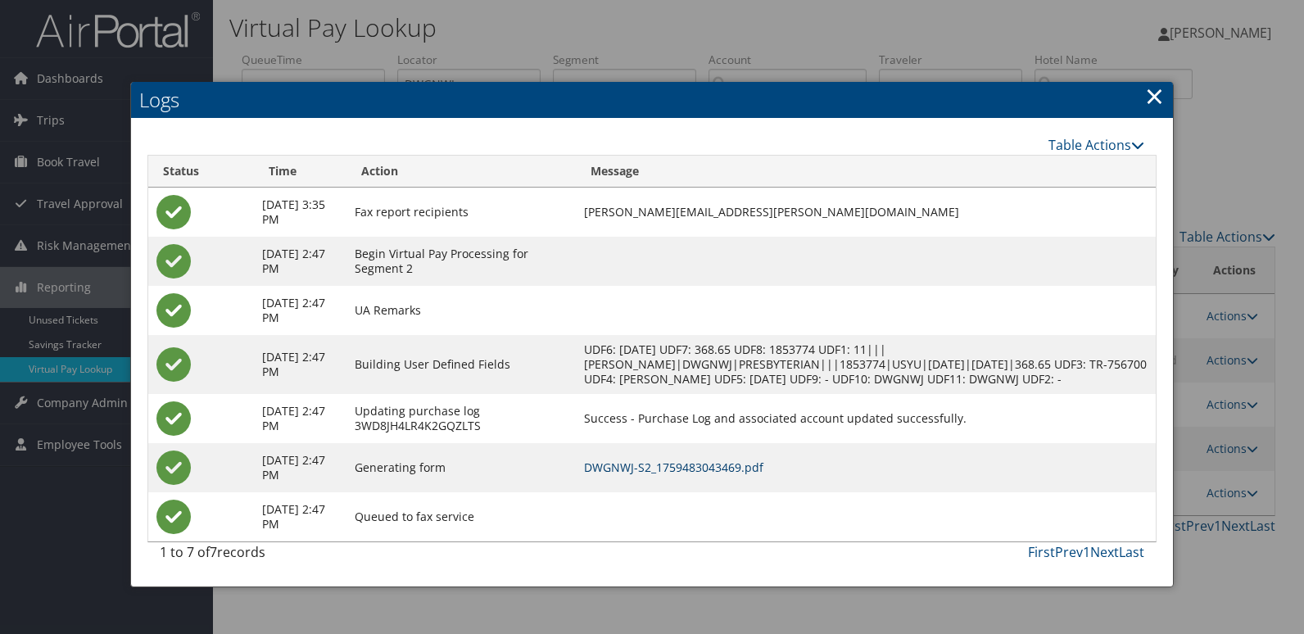
click at [717, 475] on link "DWGNWJ-S2_1759483043469.pdf" at bounding box center [673, 467] width 179 height 16
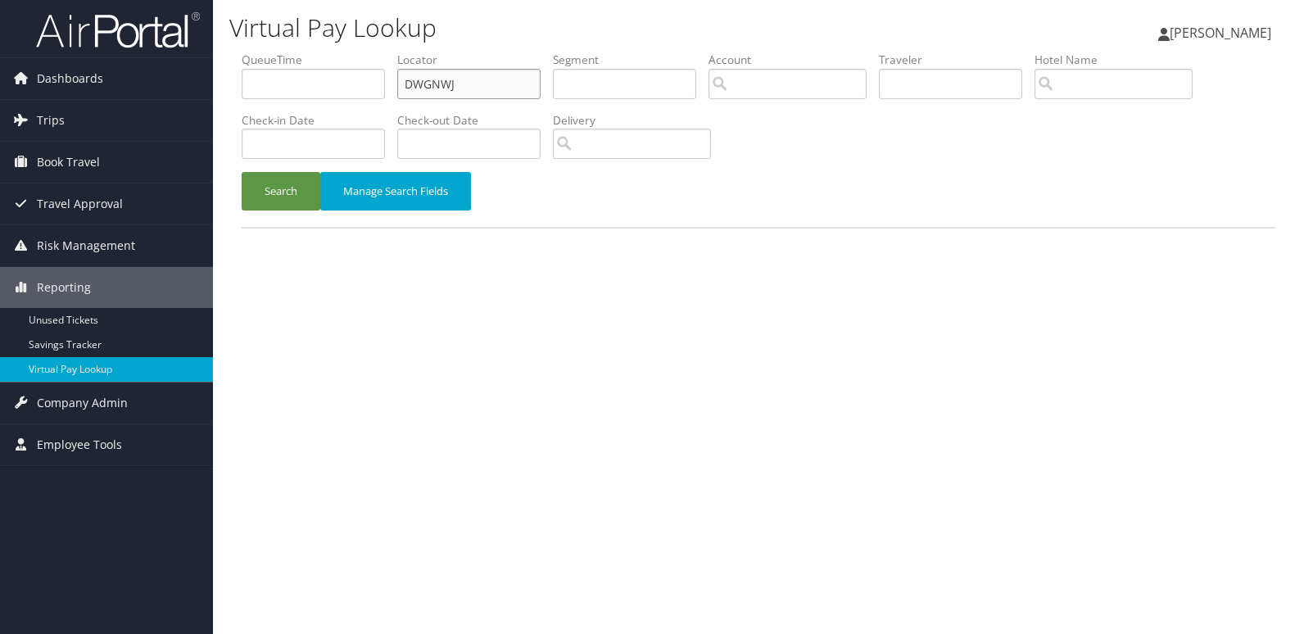
drag, startPoint x: 472, startPoint y: 84, endPoint x: 293, endPoint y: 101, distance: 179.3
click at [295, 52] on ul "QueueTime Locator DWGNWJ Segment Account Traveler Hotel Name Check-in Date Chec…" at bounding box center [759, 52] width 1034 height 0
paste input "NLWXEL"
type input "NLWXEL"
click at [310, 190] on button "Search" at bounding box center [281, 191] width 79 height 38
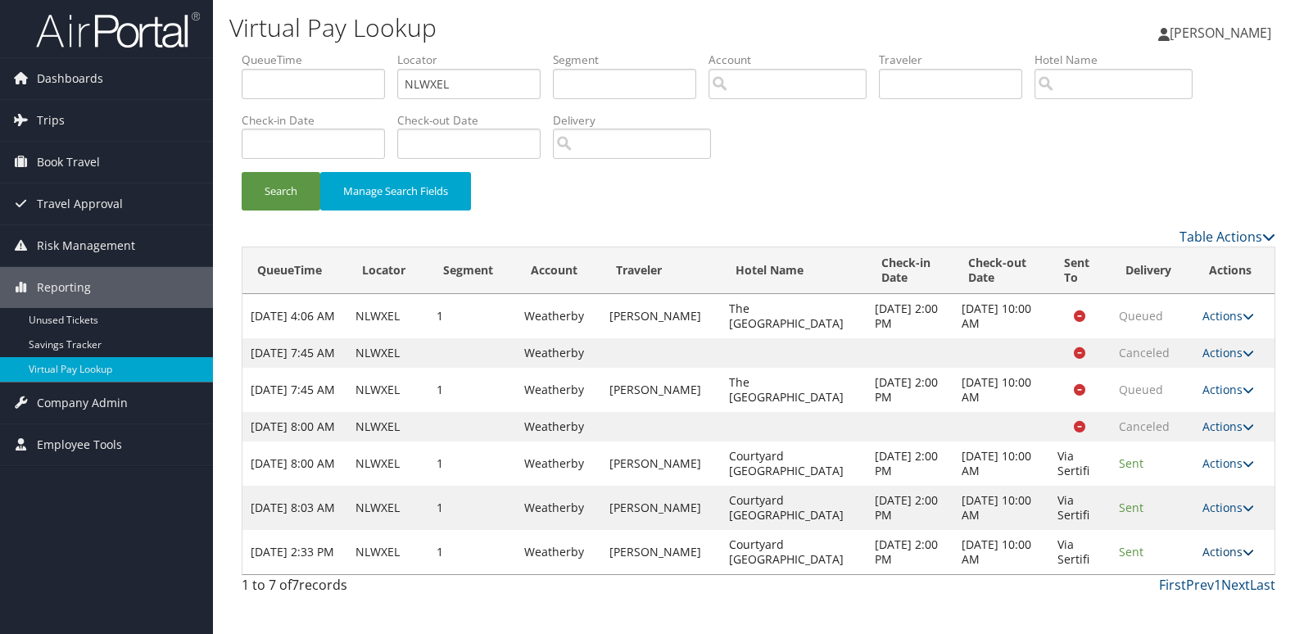
click at [1219, 559] on link "Actions" at bounding box center [1228, 552] width 52 height 16
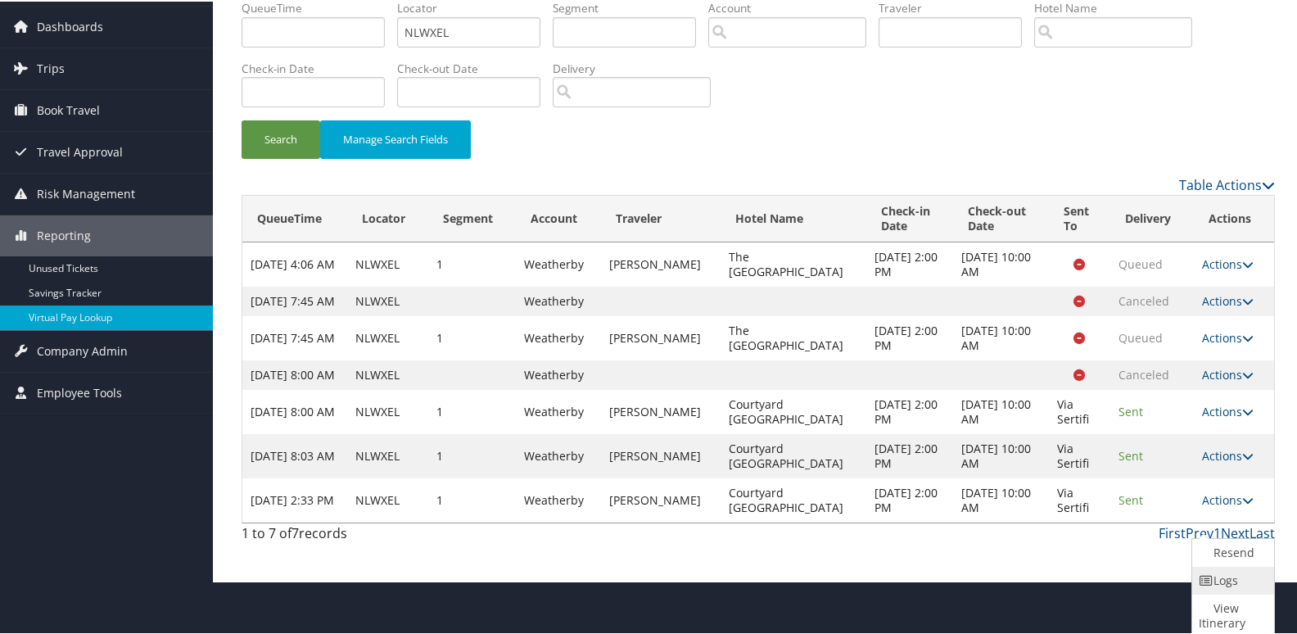
click at [1215, 586] on link "Logs" at bounding box center [1231, 579] width 78 height 28
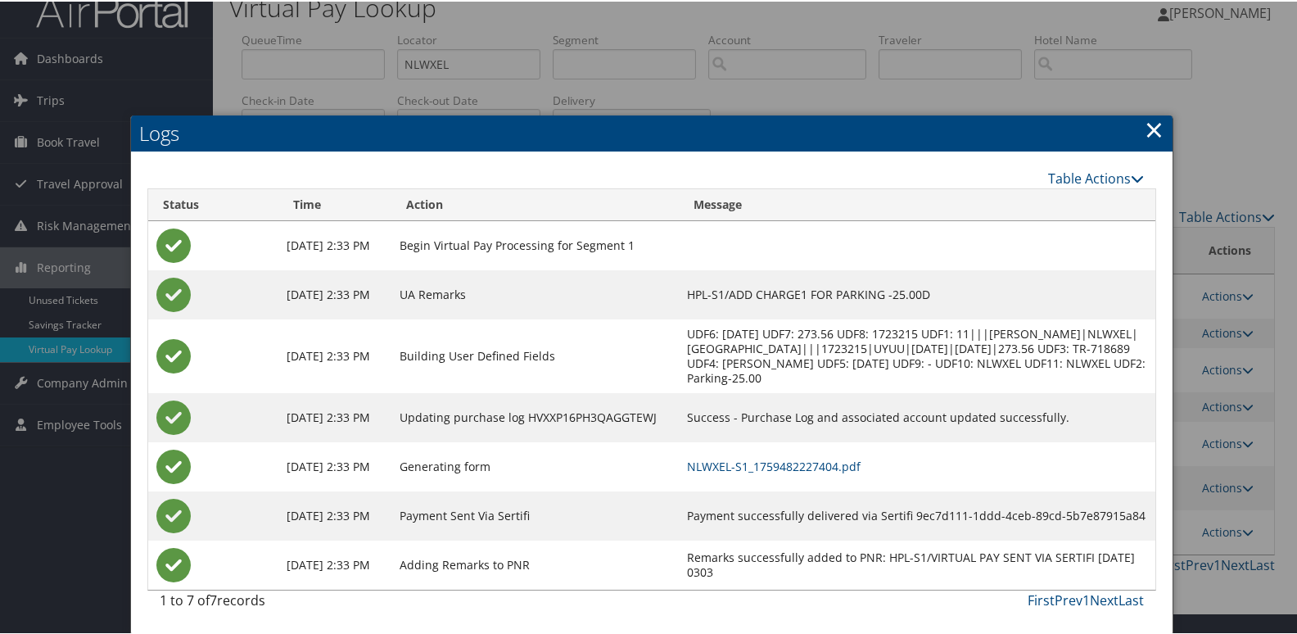
scroll to position [36, 0]
click at [841, 461] on link "NLWXEL-S1_1759482227404.pdf" at bounding box center [774, 465] width 174 height 16
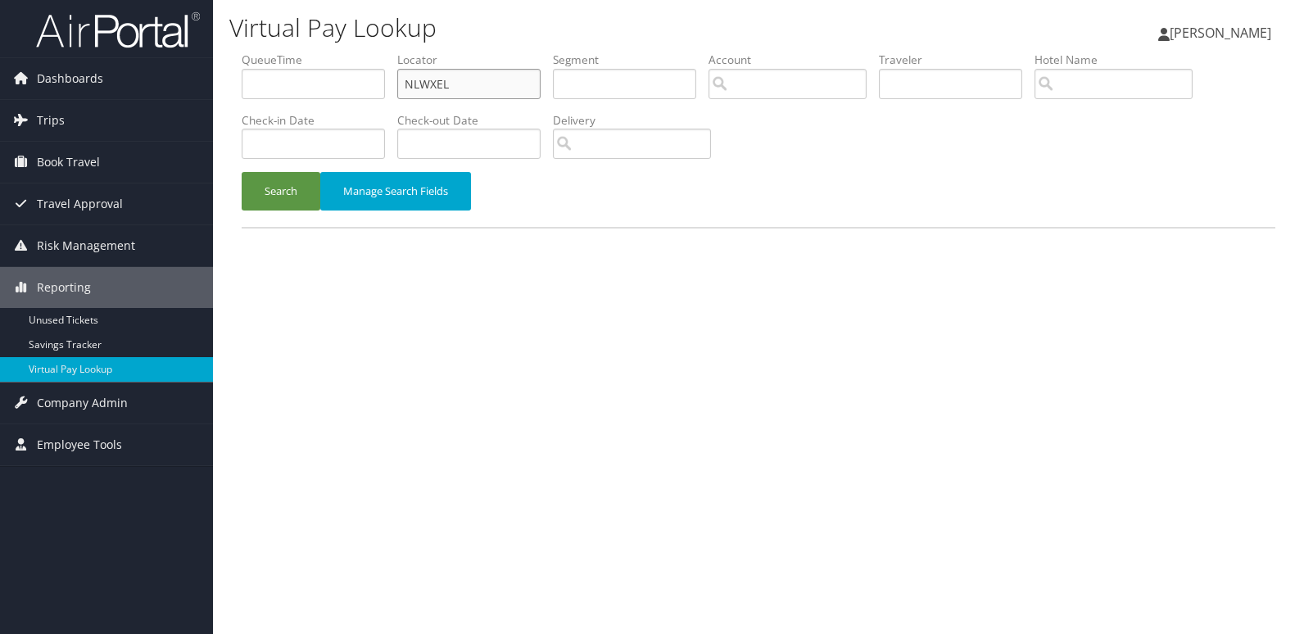
drag, startPoint x: 468, startPoint y: 78, endPoint x: 372, endPoint y: 99, distance: 99.0
click at [372, 52] on ul "QueueTime Locator NLWXEL Segment Account Traveler Hotel Name Check-in Date Chec…" at bounding box center [759, 52] width 1034 height 0
paste input "FJFZEP"
type input "FJFZEP"
click at [287, 182] on button "Search" at bounding box center [281, 191] width 79 height 38
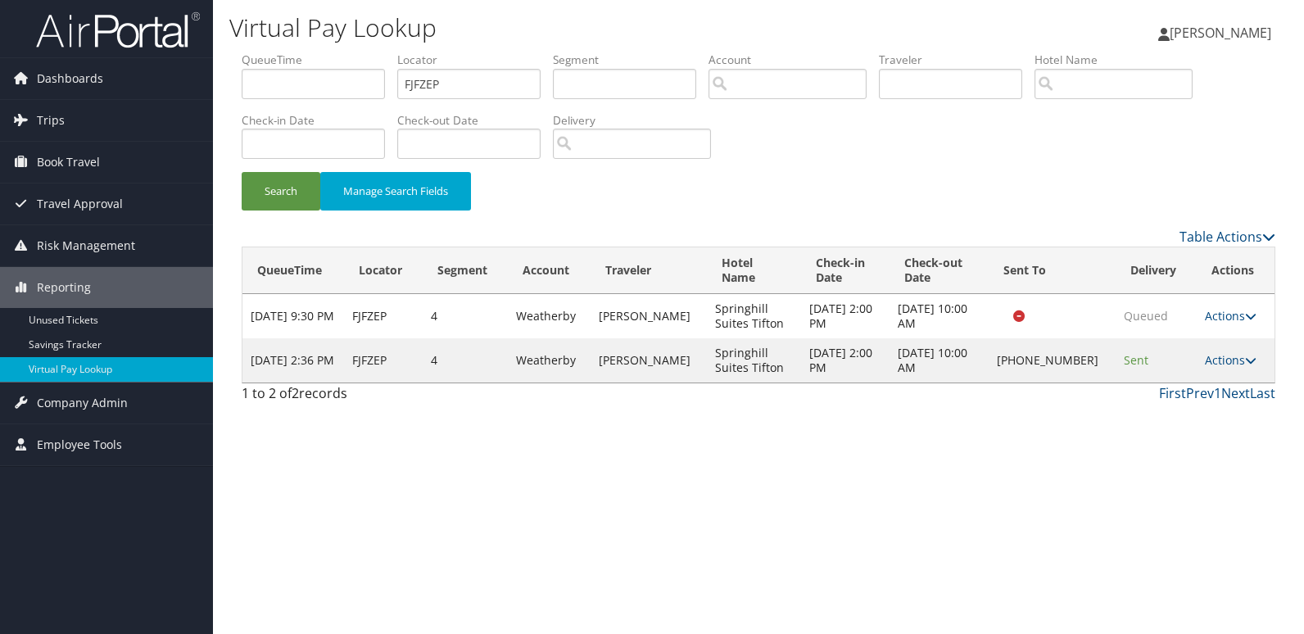
click at [1220, 347] on td "Actions Resend Logs Delivery Information View Itinerary" at bounding box center [1236, 360] width 78 height 44
drag, startPoint x: 1220, startPoint y: 347, endPoint x: 1219, endPoint y: 360, distance: 12.4
click at [1219, 360] on link "Actions" at bounding box center [1231, 360] width 52 height 16
click at [1161, 425] on link "Delivery Information" at bounding box center [1182, 439] width 140 height 28
click at [1161, 424] on body "Menu Dashboards ► AirPortal 360™ (Manager) My Travel Dashboard Trips ► Airtiner…" at bounding box center [652, 317] width 1304 height 634
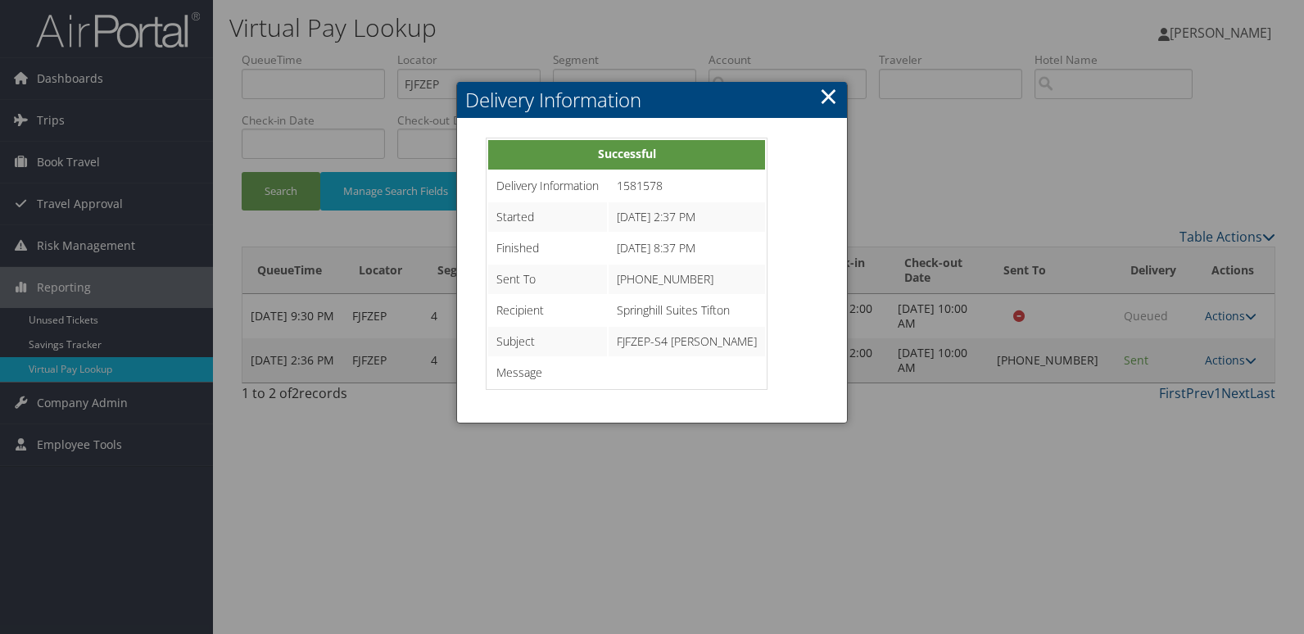
click at [832, 97] on link "×" at bounding box center [828, 95] width 19 height 33
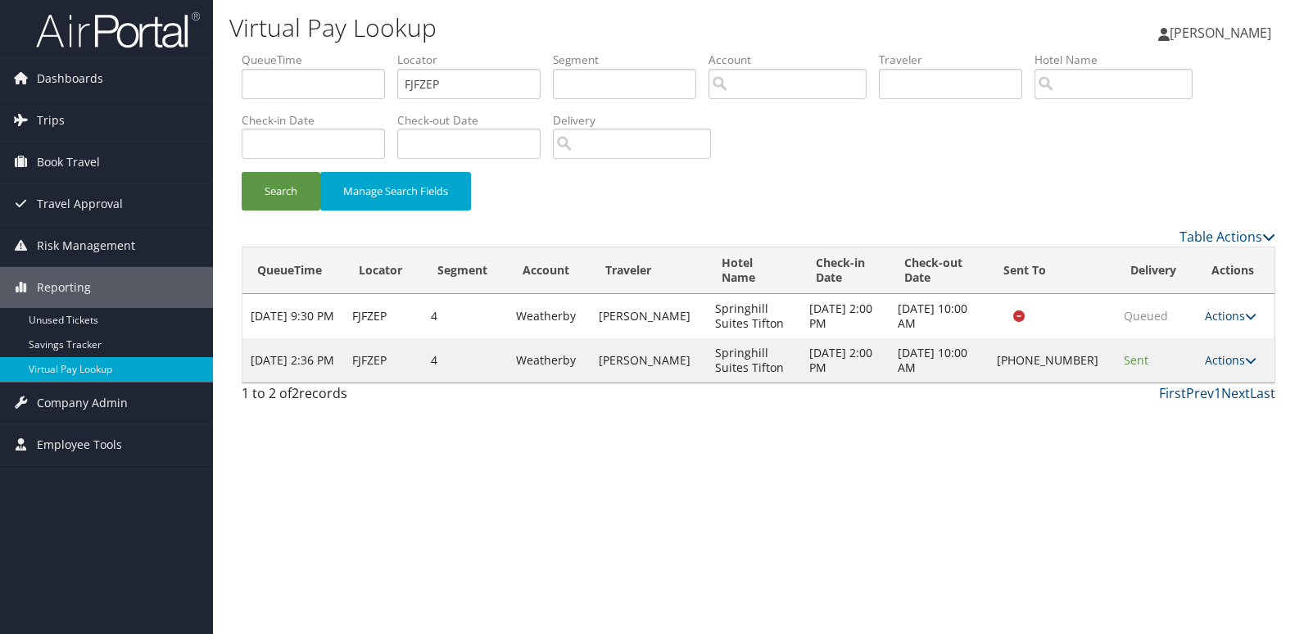
click at [1222, 347] on td "Actions Resend Logs Delivery Information View Itinerary" at bounding box center [1236, 360] width 78 height 44
click at [1220, 357] on link "Actions" at bounding box center [1231, 360] width 52 height 16
click at [1160, 393] on link "Resend" at bounding box center [1182, 383] width 140 height 28
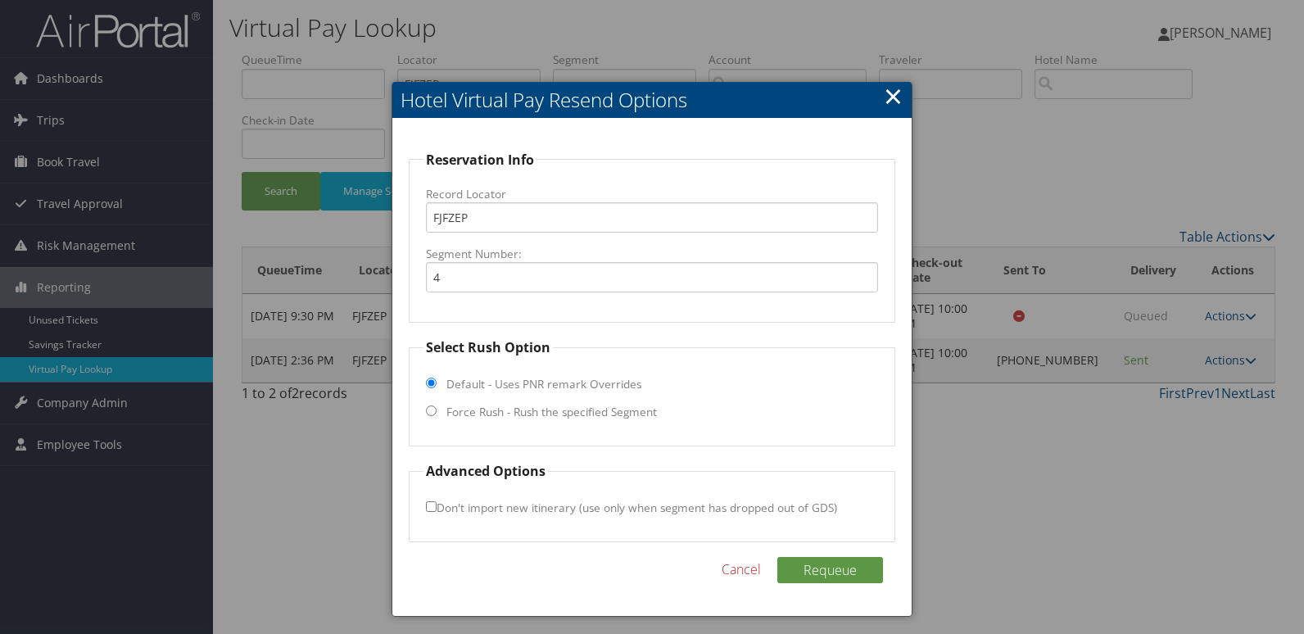
click at [896, 103] on link "×" at bounding box center [893, 95] width 19 height 33
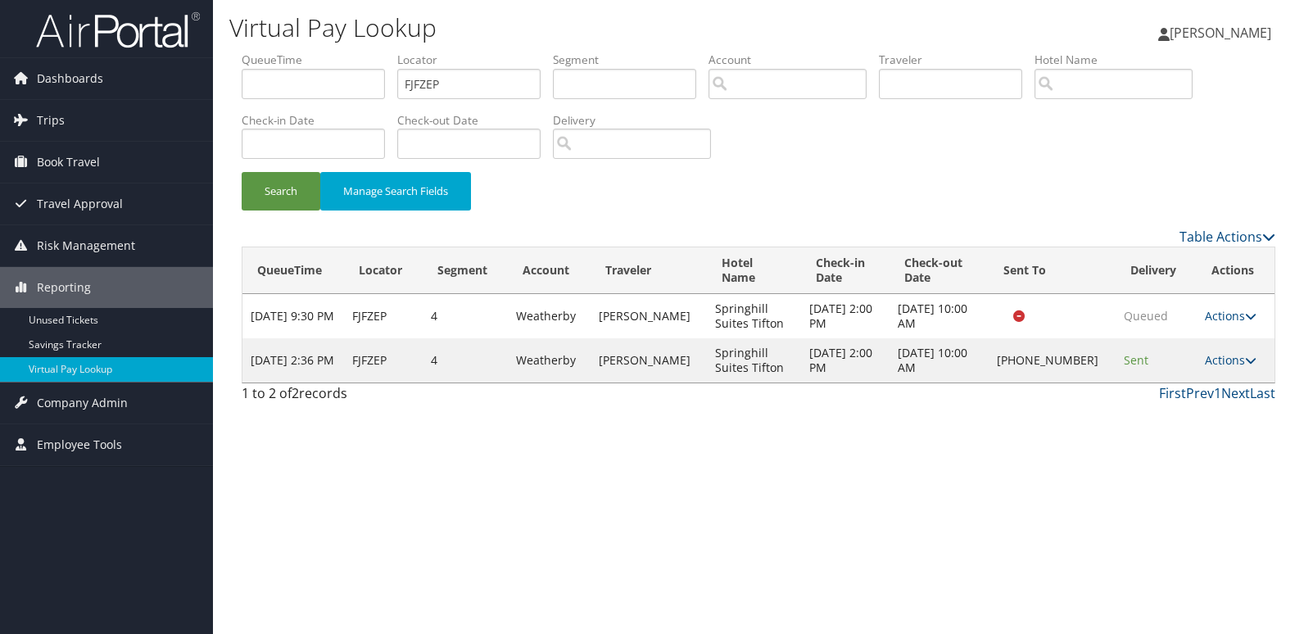
click at [1197, 351] on td "Actions Resend Logs Delivery Information View Itinerary" at bounding box center [1236, 360] width 78 height 44
click at [1216, 361] on link "Actions" at bounding box center [1231, 360] width 52 height 16
click at [1153, 406] on link "Logs" at bounding box center [1182, 411] width 140 height 28
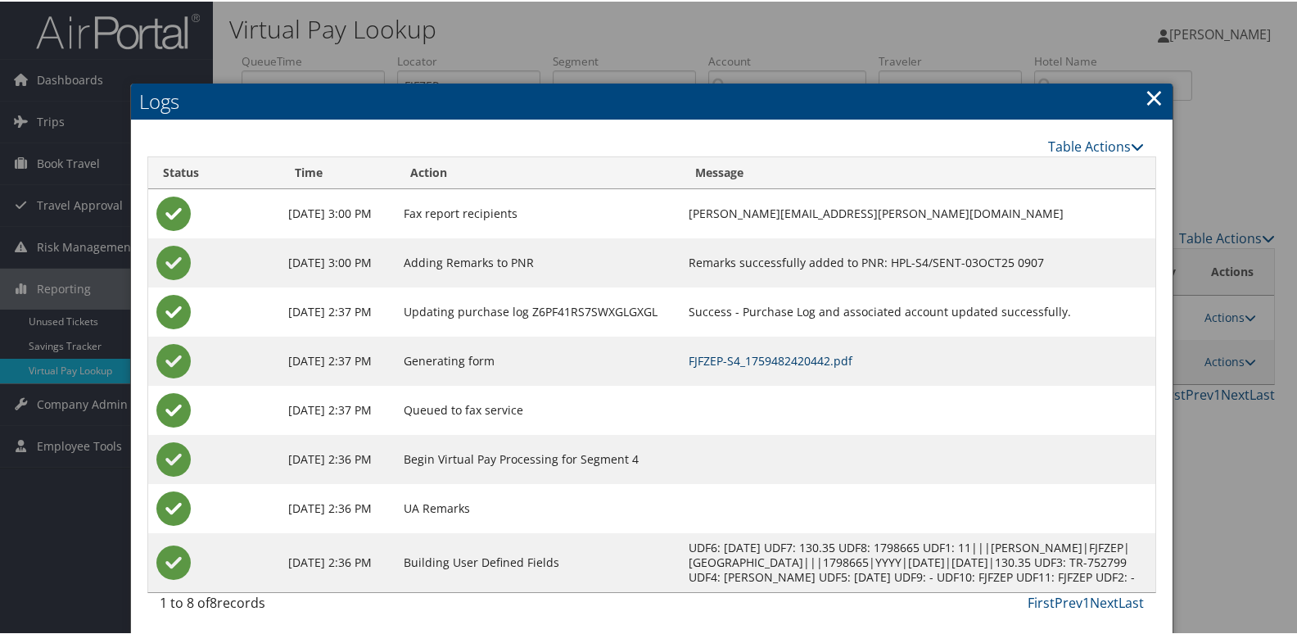
drag, startPoint x: 824, startPoint y: 361, endPoint x: 795, endPoint y: 363, distance: 28.7
click at [824, 361] on link "FJFZEP-S4_1759482420442.pdf" at bounding box center [771, 359] width 164 height 16
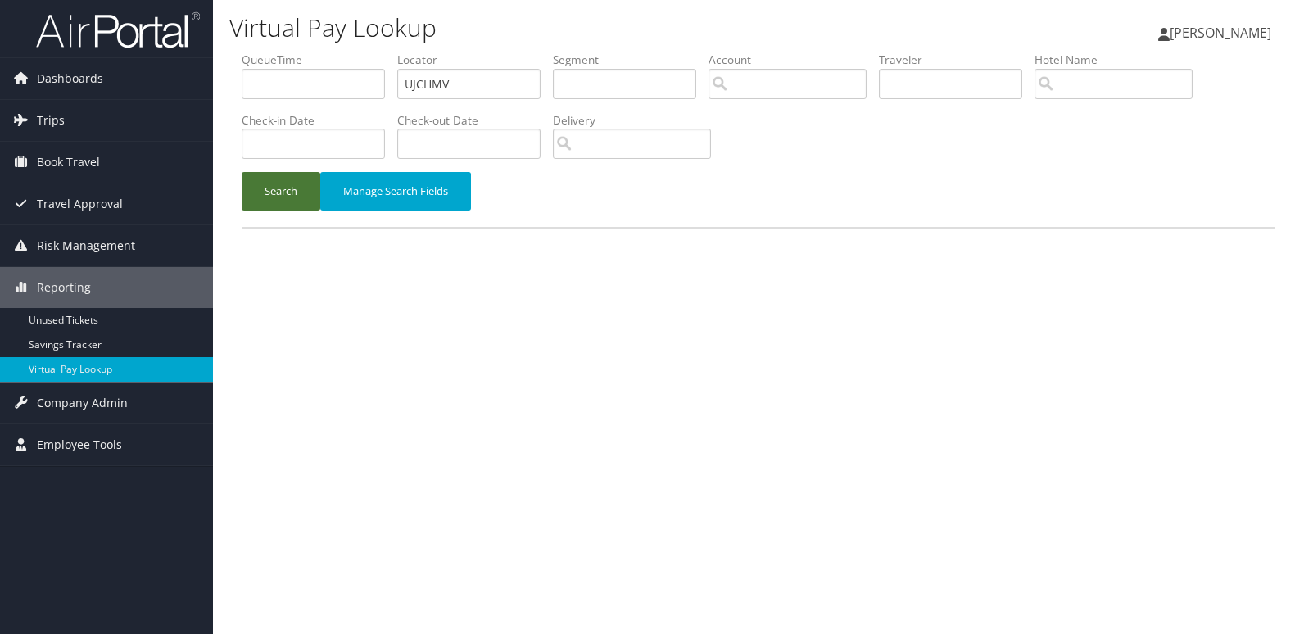
click at [274, 199] on button "Search" at bounding box center [281, 191] width 79 height 38
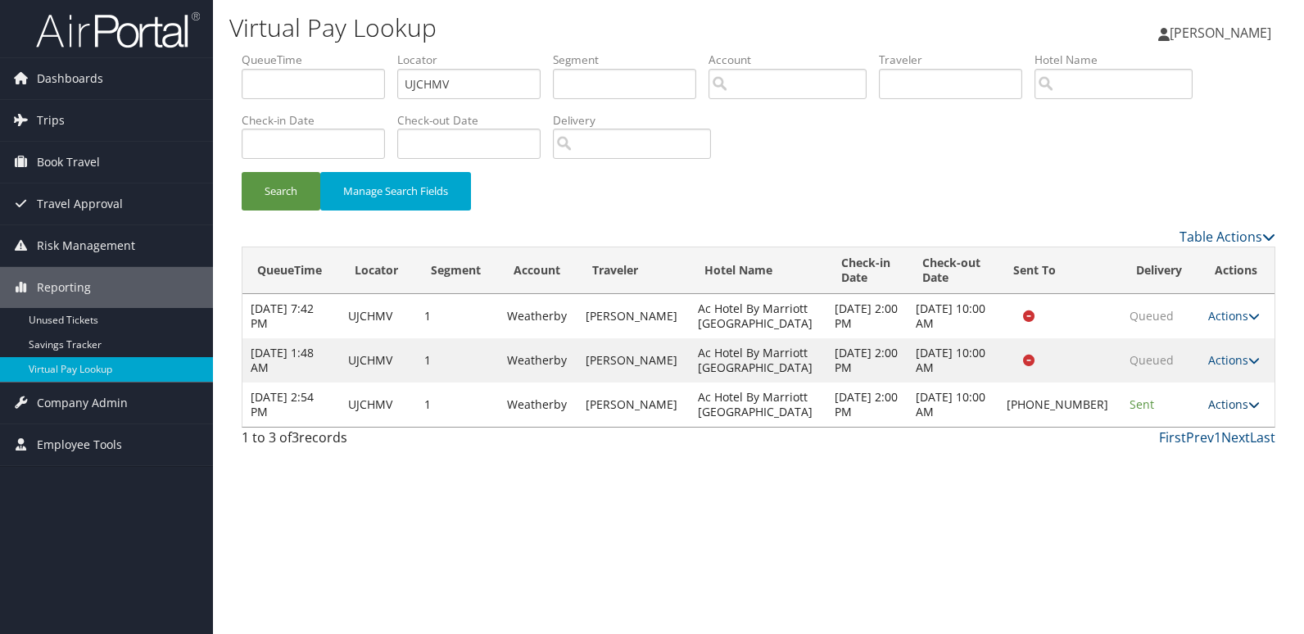
click at [1228, 405] on link "Actions" at bounding box center [1234, 404] width 52 height 16
click at [1166, 428] on link "Resend" at bounding box center [1183, 428] width 140 height 28
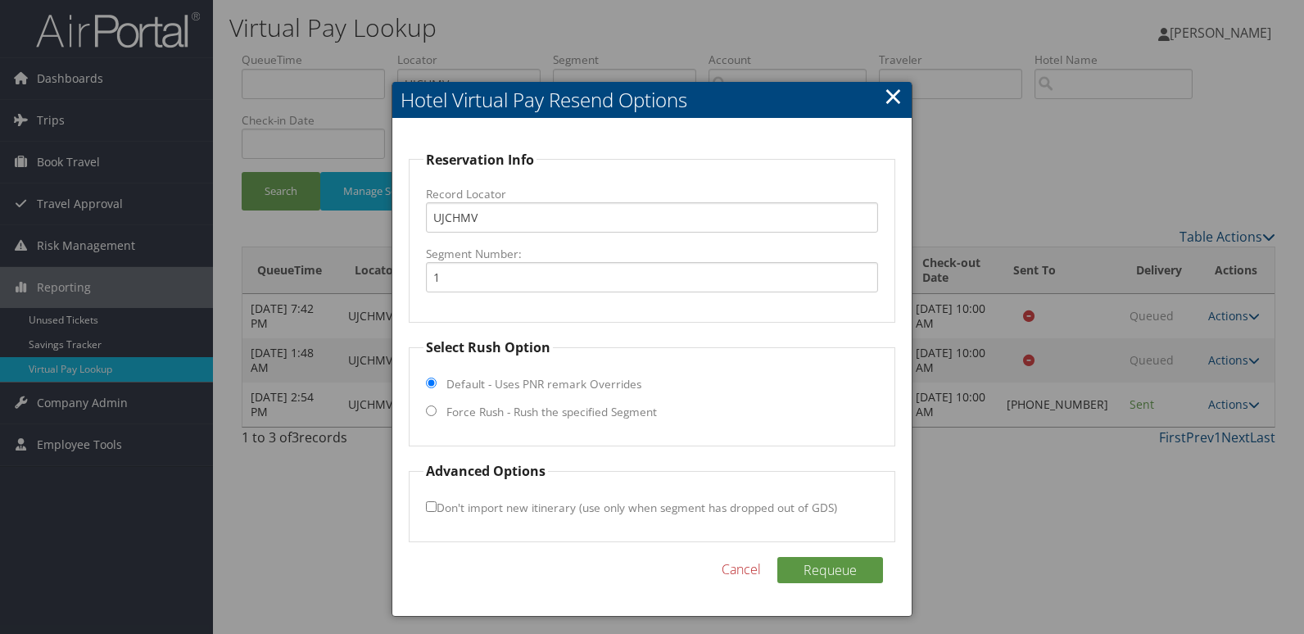
click at [481, 404] on label "Force Rush - Rush the specified Segment" at bounding box center [551, 412] width 210 height 16
click at [437, 405] on input "Force Rush - Rush the specified Segment" at bounding box center [431, 410] width 11 height 11
radio input "true"
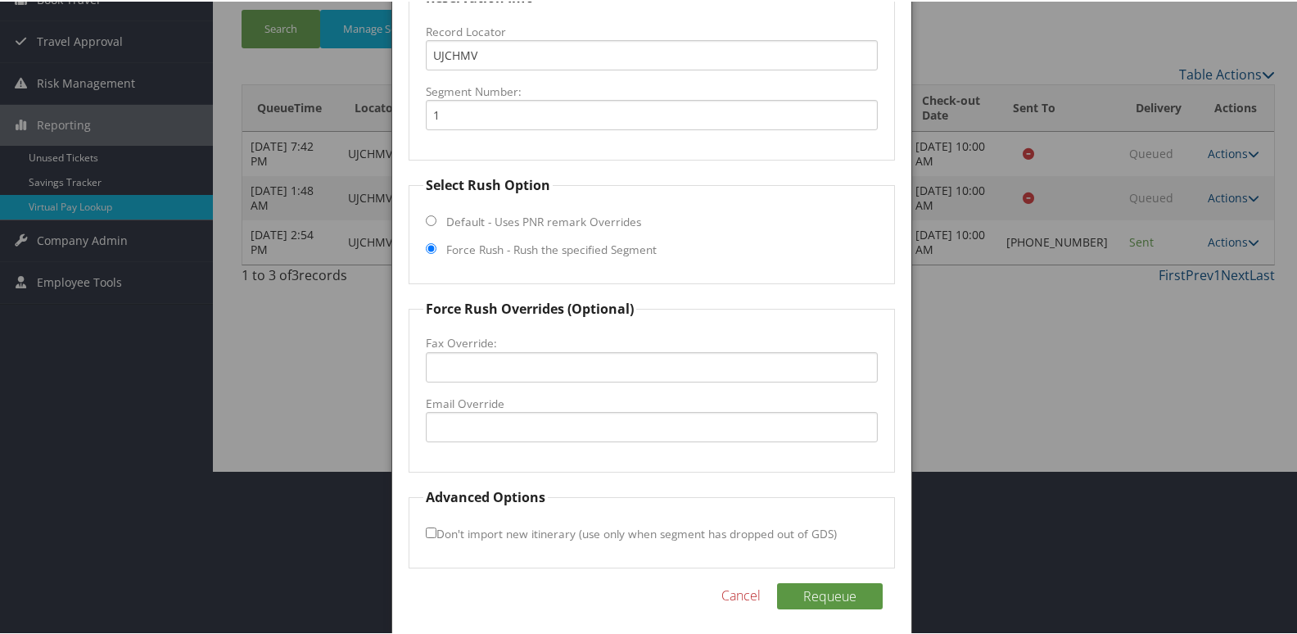
scroll to position [165, 0]
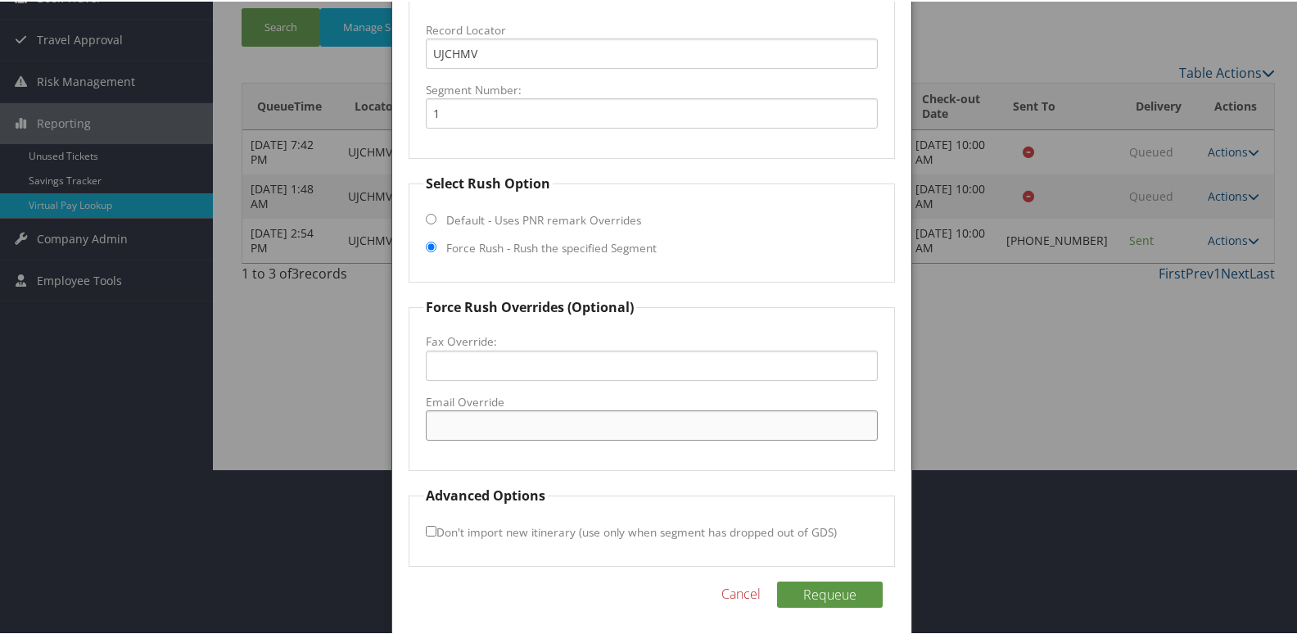
click at [464, 414] on input "Email Override" at bounding box center [652, 424] width 453 height 30
type input "542frontoffice@shanercorp.com"
click at [429, 524] on input "Don't import new itinerary (use only when segment has dropped out of GDS)" at bounding box center [431, 529] width 11 height 11
checkbox input "true"
click at [803, 582] on button "Requeue" at bounding box center [830, 593] width 106 height 26
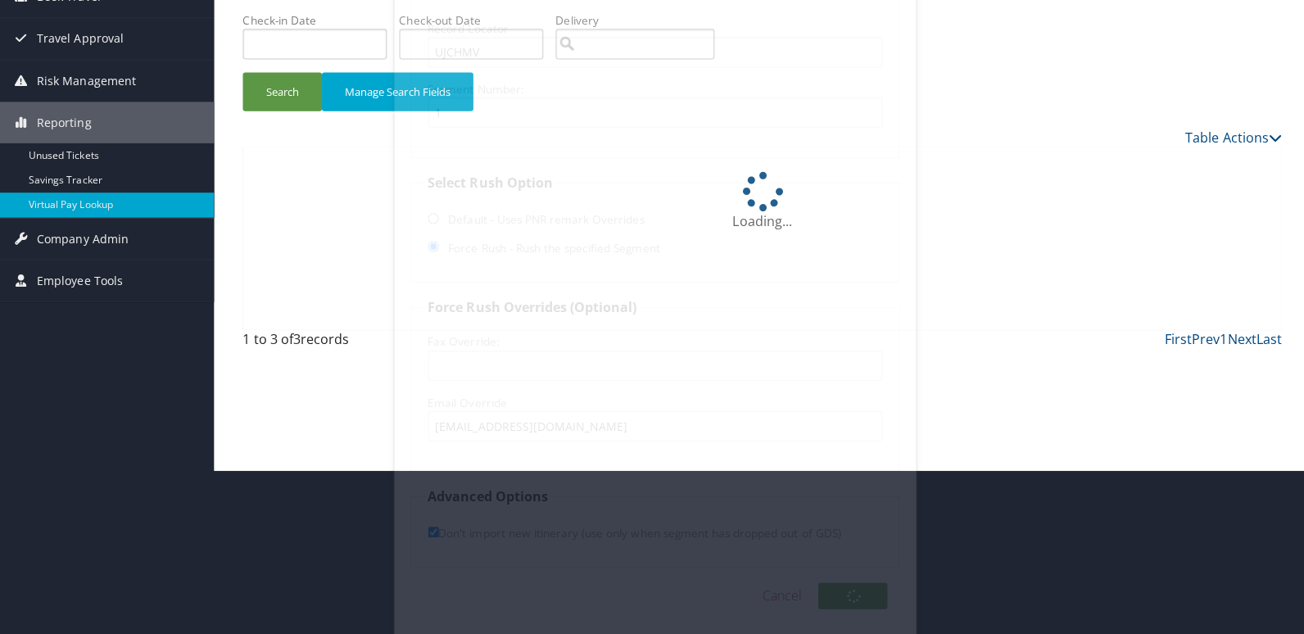
scroll to position [0, 0]
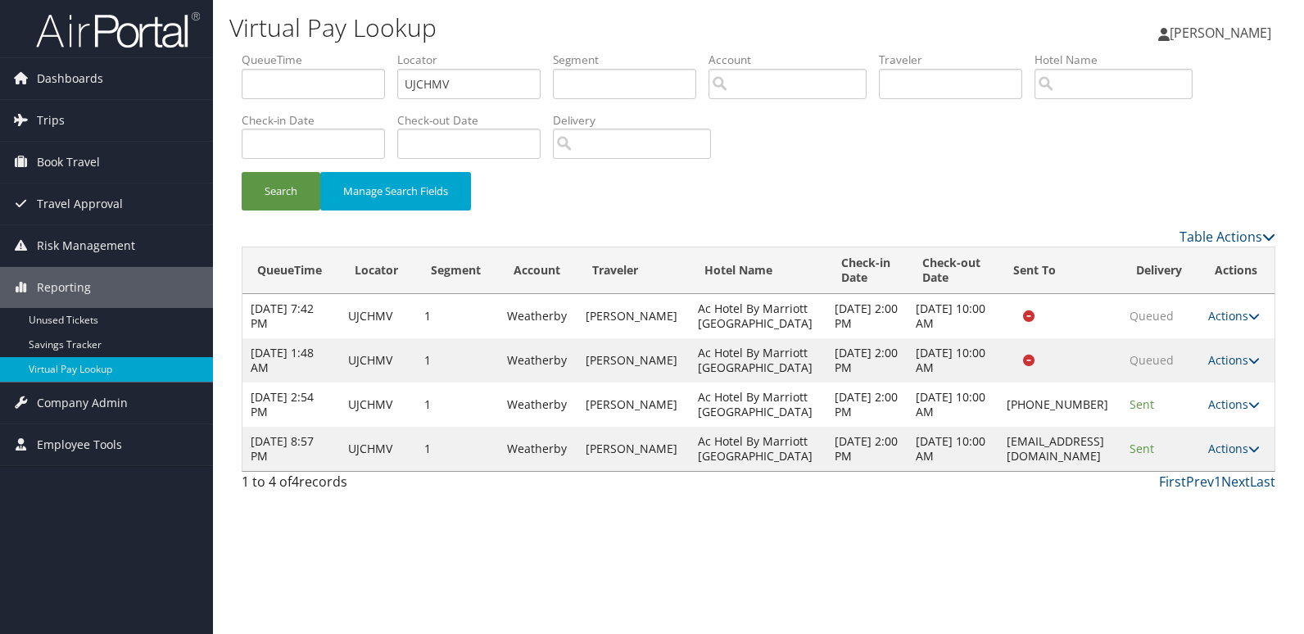
drag, startPoint x: 968, startPoint y: 445, endPoint x: 1103, endPoint y: 441, distance: 135.2
click at [1103, 441] on td "542frontoffice@shanercorp.com" at bounding box center [1059, 449] width 123 height 44
copy td "542frontoffice@shanercorp.com"
click at [1237, 447] on link "Actions" at bounding box center [1234, 449] width 52 height 16
drag, startPoint x: 1237, startPoint y: 447, endPoint x: 1211, endPoint y: 512, distance: 69.5
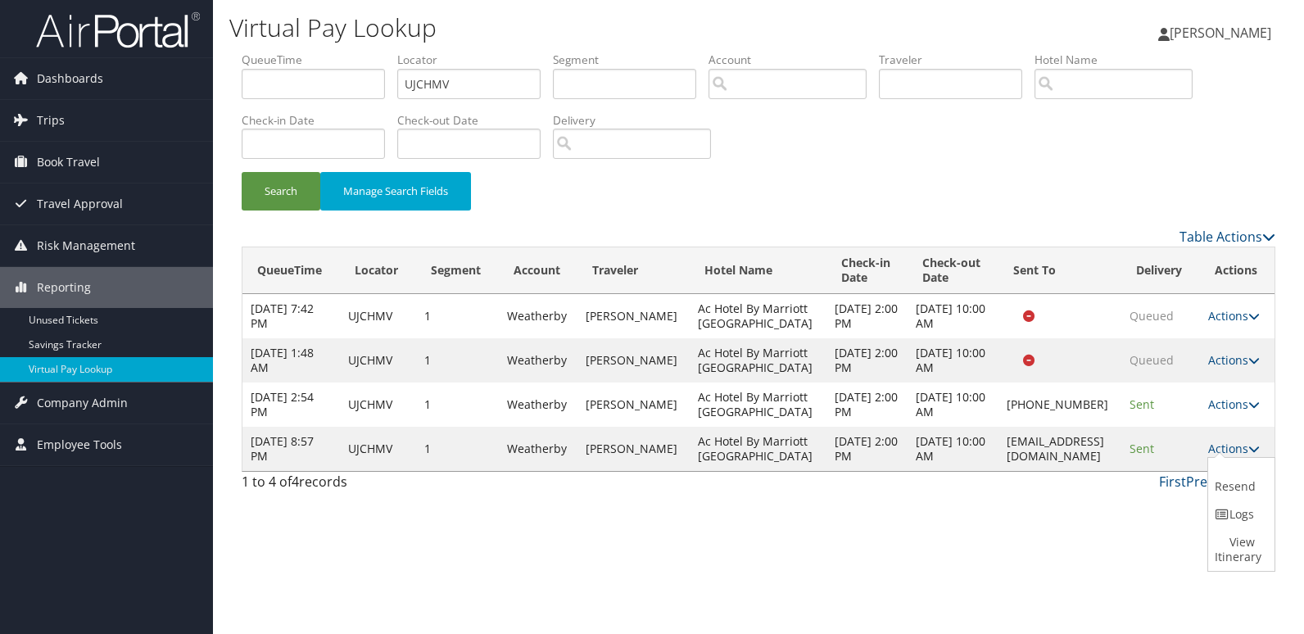
click at [1241, 512] on link "Logs" at bounding box center [1239, 514] width 62 height 28
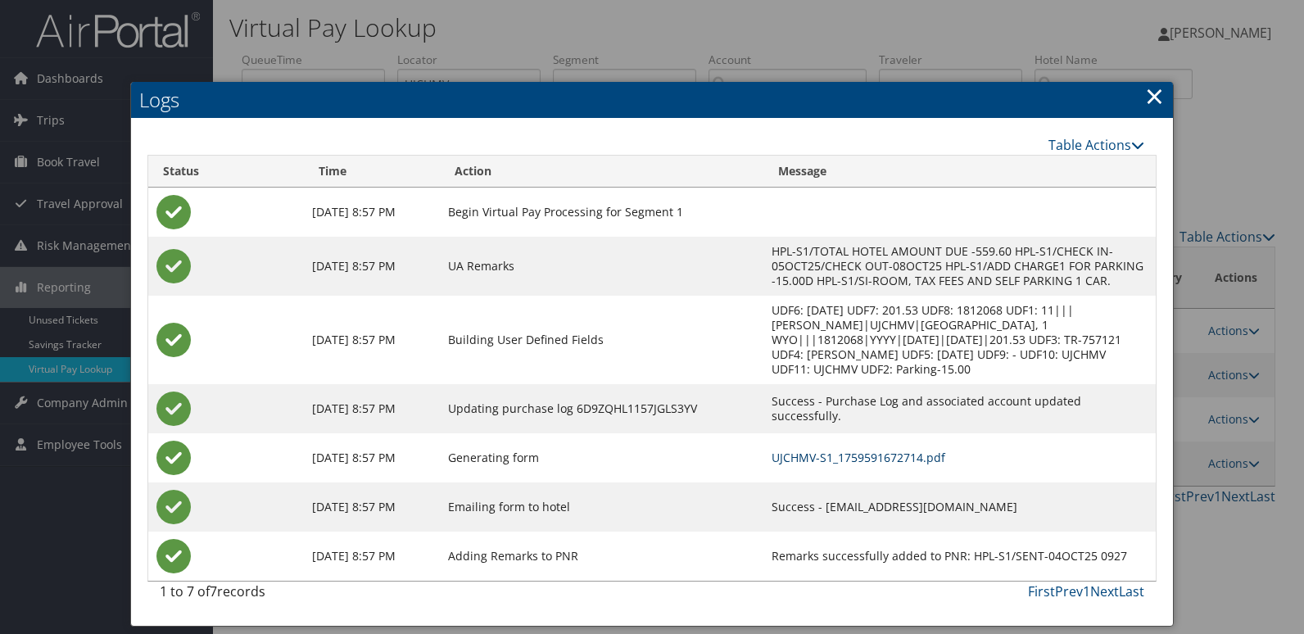
click at [856, 459] on link "UJCHMV-S1_1759591672714.pdf" at bounding box center [858, 458] width 174 height 16
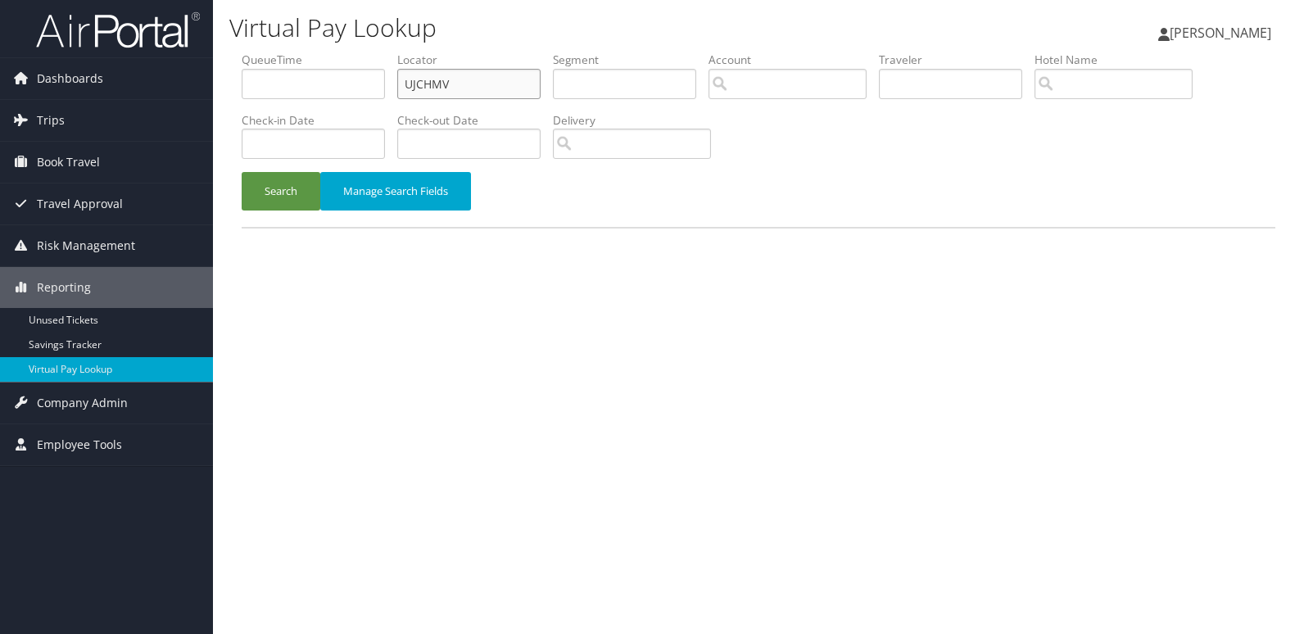
click at [500, 87] on input "UJCHMV" at bounding box center [468, 84] width 143 height 30
drag, startPoint x: 486, startPoint y: 86, endPoint x: 290, endPoint y: 111, distance: 198.2
click at [290, 52] on ul "QueueTime Locator UJCHMV Segment Account Traveler Hotel Name Check-in Date Chec…" at bounding box center [759, 52] width 1034 height 0
paste input "EYSHHX"
click at [288, 206] on button "Search" at bounding box center [281, 191] width 79 height 38
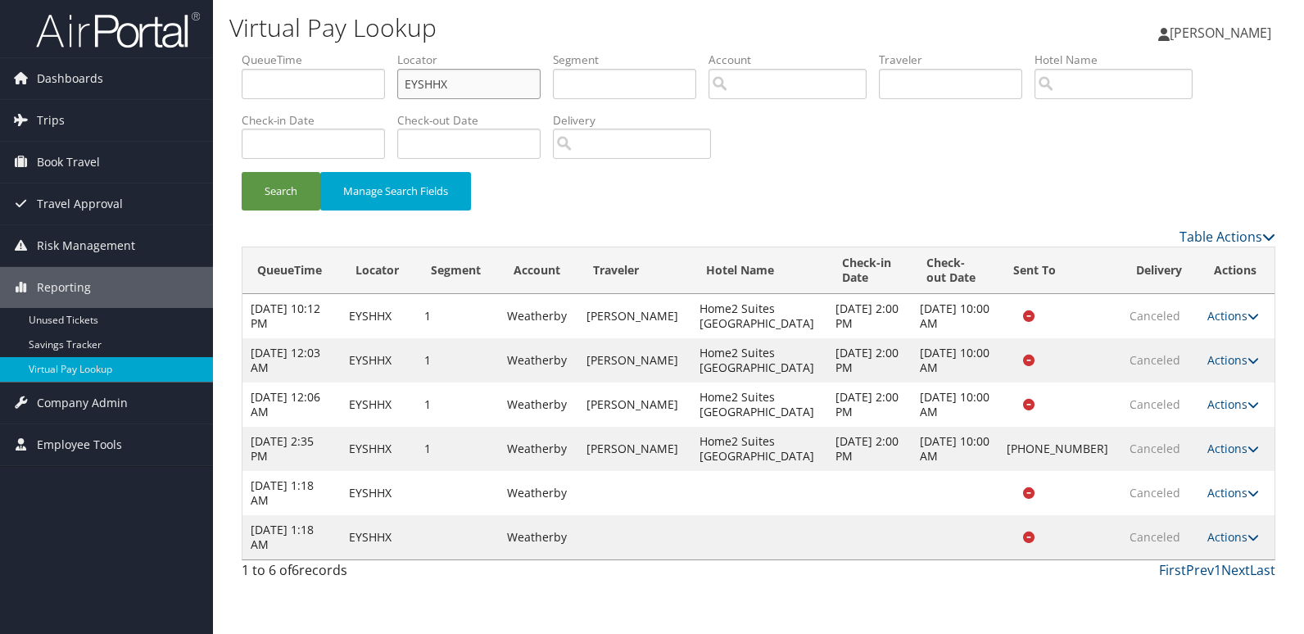
drag, startPoint x: 467, startPoint y: 77, endPoint x: 233, endPoint y: 116, distance: 237.5
click at [242, 116] on form "QueueTime Locator EYSHHX Segment Account Traveler Hotel Name Check-in Date Chec…" at bounding box center [759, 139] width 1034 height 175
paste input "NAFJXR"
type input "NAFJXR"
click at [283, 201] on button "Search" at bounding box center [281, 191] width 79 height 38
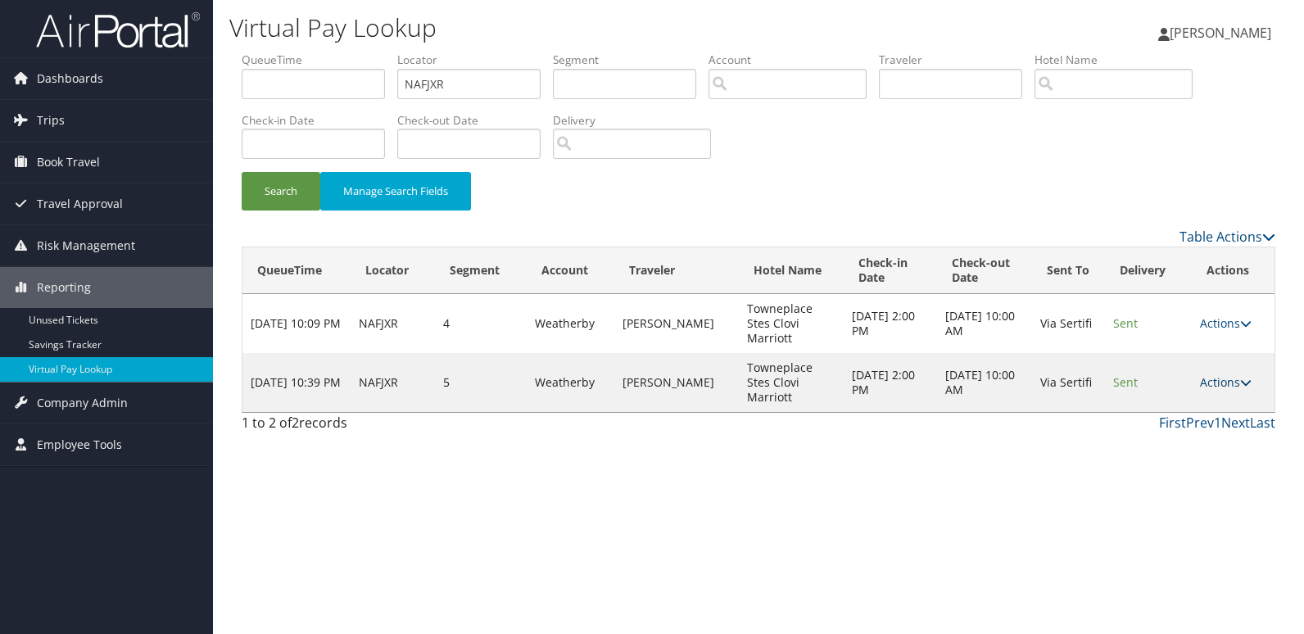
click at [1228, 374] on link "Actions" at bounding box center [1226, 382] width 52 height 16
click at [1206, 409] on icon at bounding box center [1210, 410] width 15 height 11
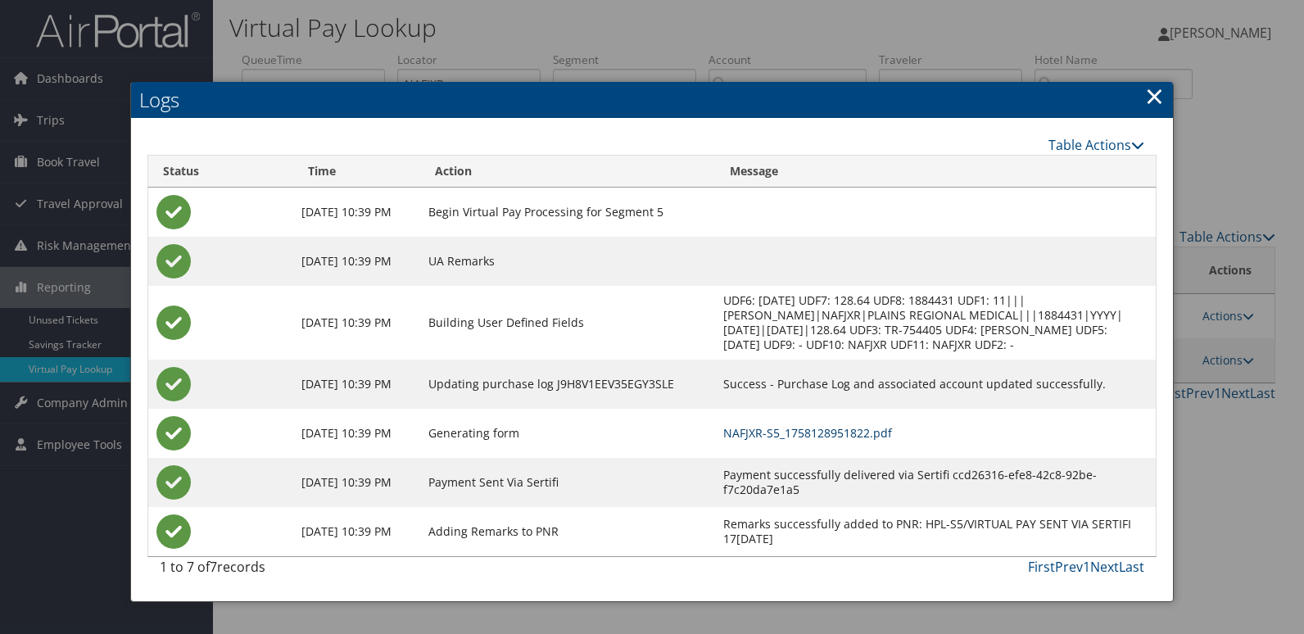
click at [836, 438] on link "NAFJXR-S5_1758128951822.pdf" at bounding box center [807, 433] width 169 height 16
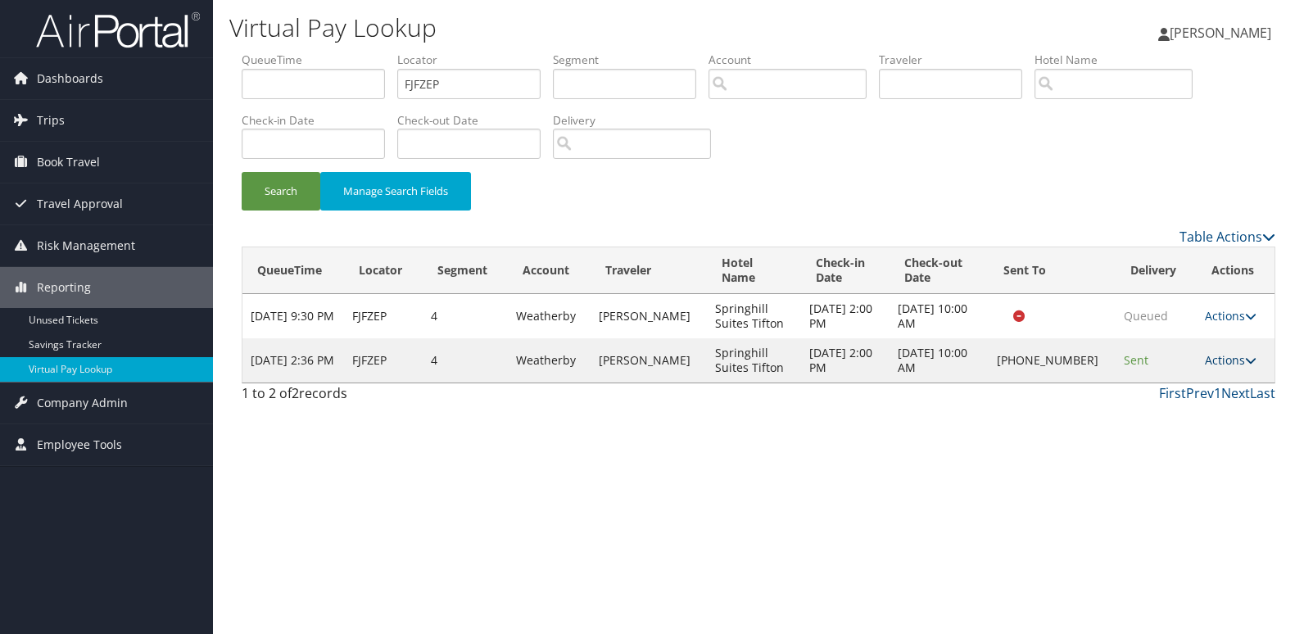
click at [1236, 356] on link "Actions" at bounding box center [1231, 360] width 52 height 16
click at [1166, 382] on link "Resend" at bounding box center [1182, 383] width 140 height 28
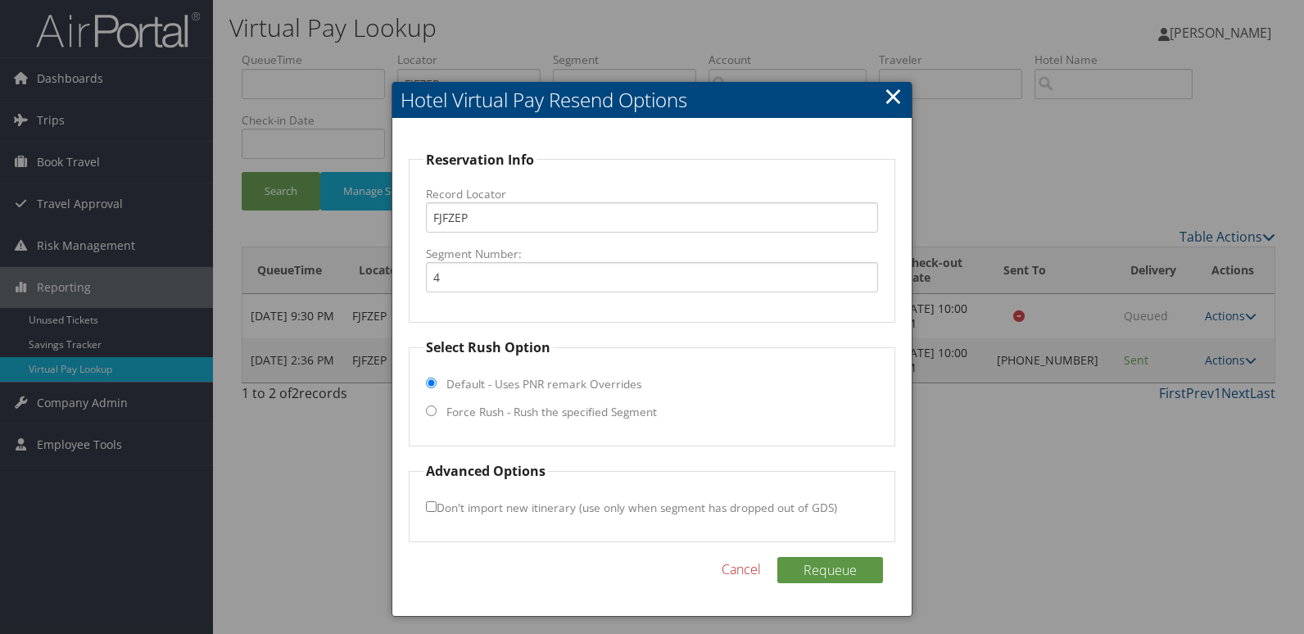
click at [511, 408] on label "Force Rush - Rush the specified Segment" at bounding box center [551, 412] width 210 height 16
click at [437, 408] on input "Force Rush - Rush the specified Segment" at bounding box center [431, 410] width 11 height 11
radio input "true"
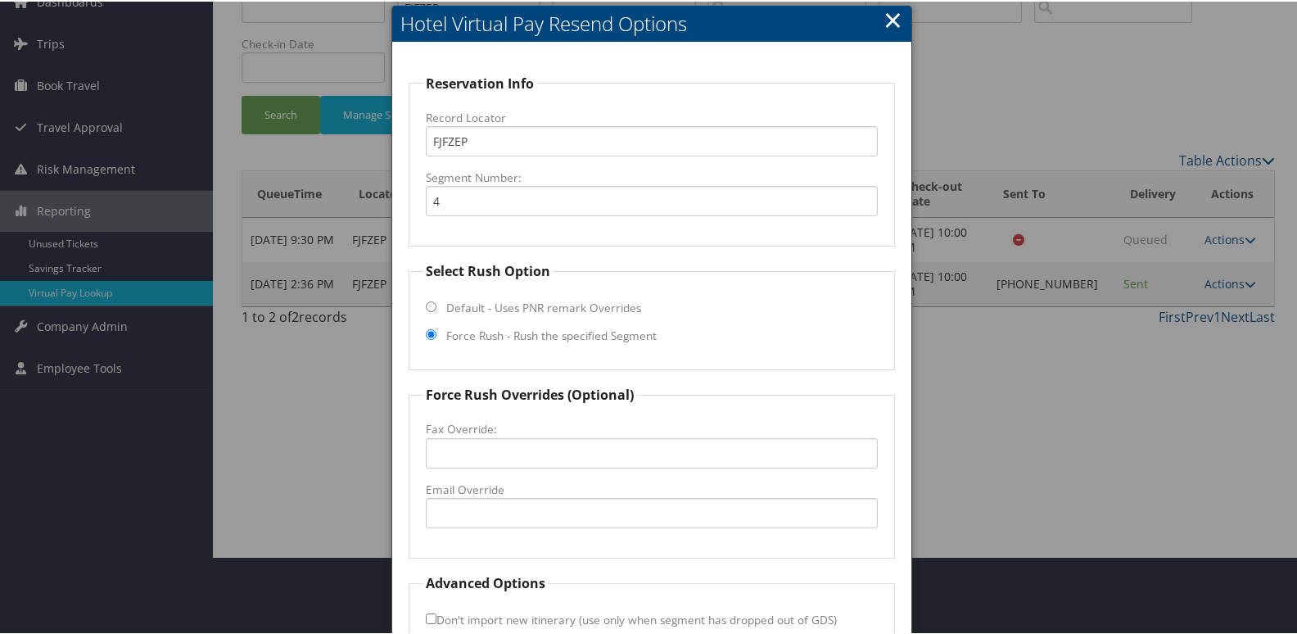
scroll to position [164, 0]
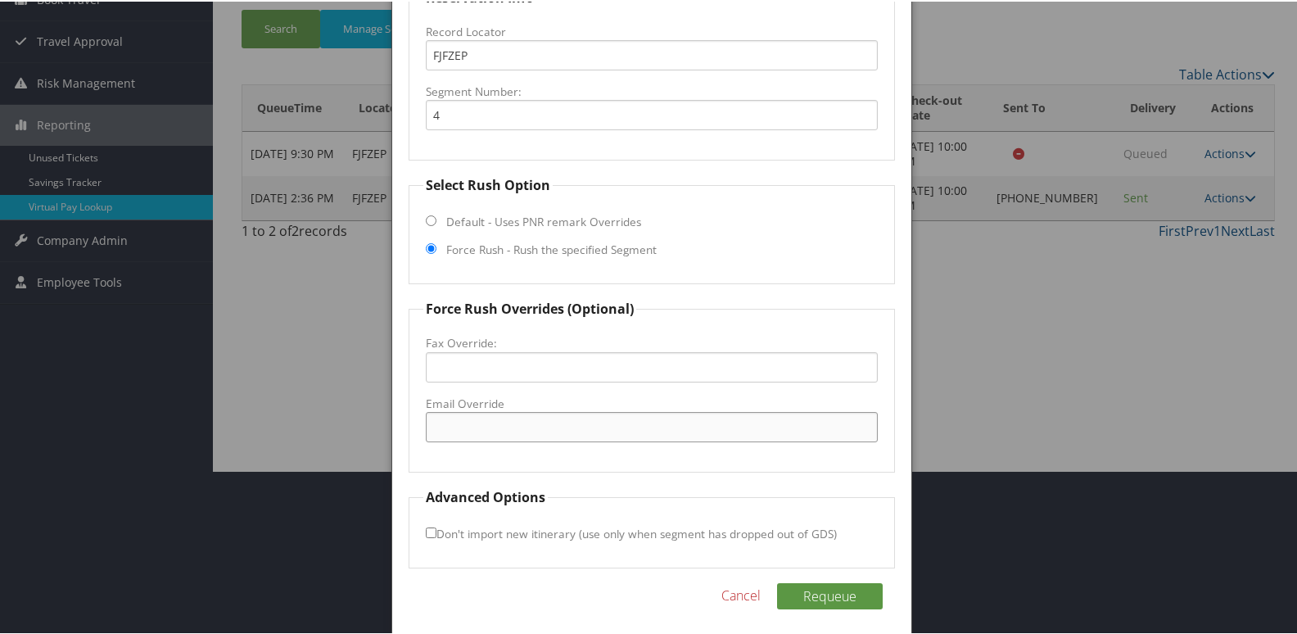
click at [473, 416] on input "Email Override" at bounding box center [652, 425] width 453 height 30
type input "shsfrontdesk@staffordprop.com"
drag, startPoint x: 420, startPoint y: 526, endPoint x: 431, endPoint y: 530, distance: 11.4
click at [420, 527] on fieldset "Advanced Options Don't import new itinerary (use only when segment has dropped …" at bounding box center [652, 526] width 487 height 81
click at [432, 527] on input "Don't import new itinerary (use only when segment has dropped out of GDS)" at bounding box center [431, 531] width 11 height 11
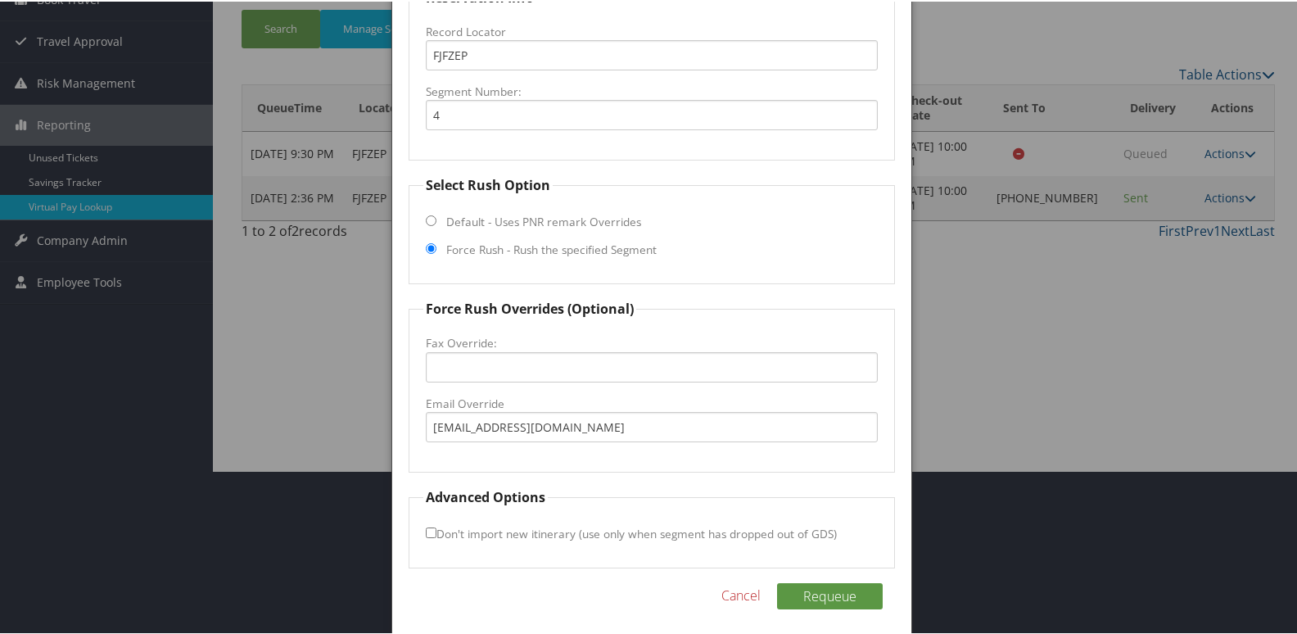
checkbox input "true"
click at [828, 592] on button "Requeue" at bounding box center [830, 594] width 106 height 26
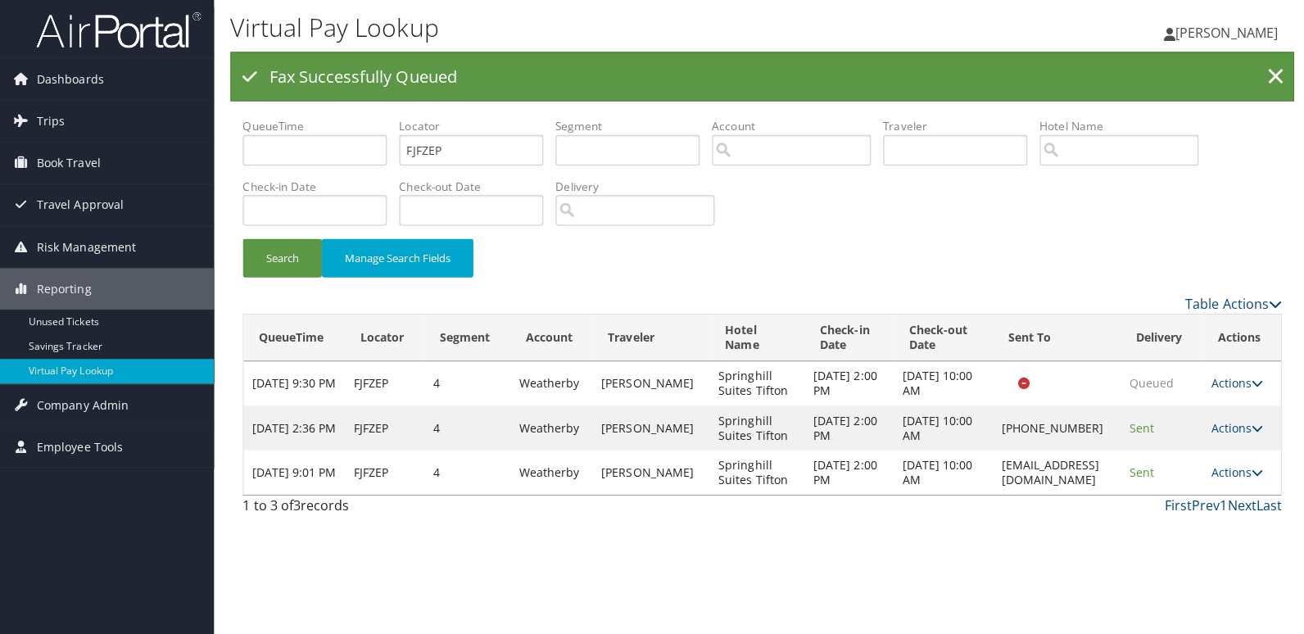
scroll to position [0, 0]
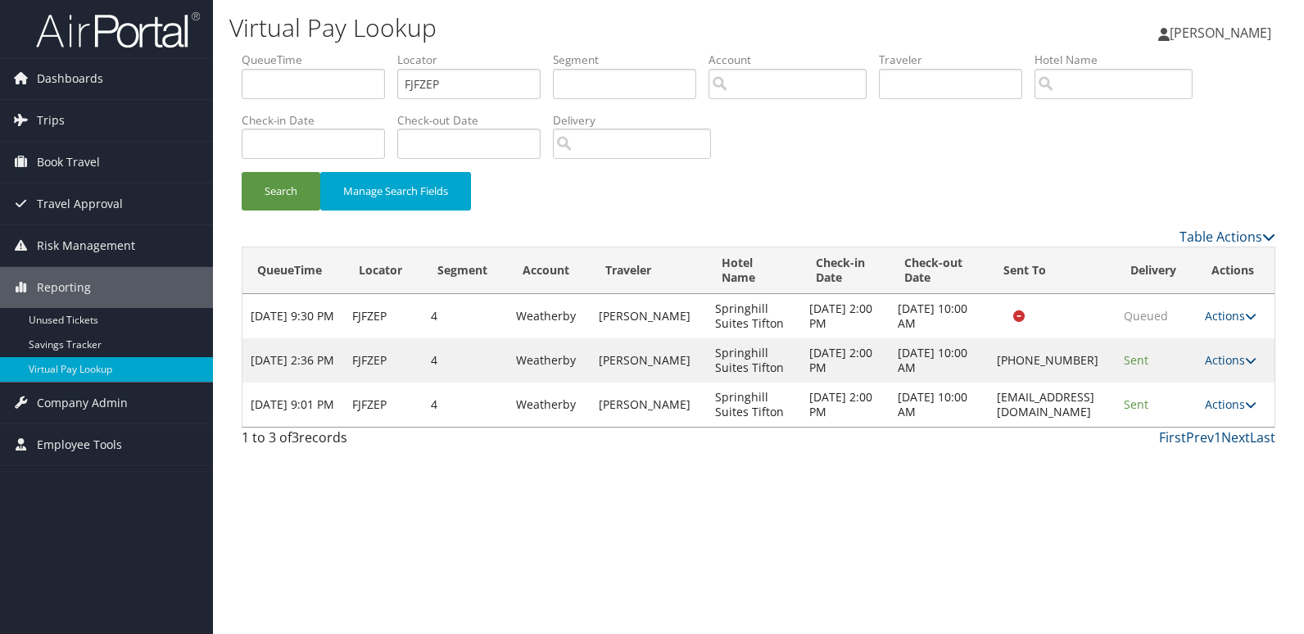
drag, startPoint x: 937, startPoint y: 402, endPoint x: 1105, endPoint y: 400, distance: 167.9
click at [1105, 400] on td "shsfrontdesk@staffordprop.com" at bounding box center [1052, 404] width 127 height 44
copy td "shsfrontdesk@staffordprop.com"
click at [1224, 404] on link "Actions" at bounding box center [1231, 404] width 52 height 16
click at [1229, 463] on link "Logs" at bounding box center [1239, 470] width 62 height 28
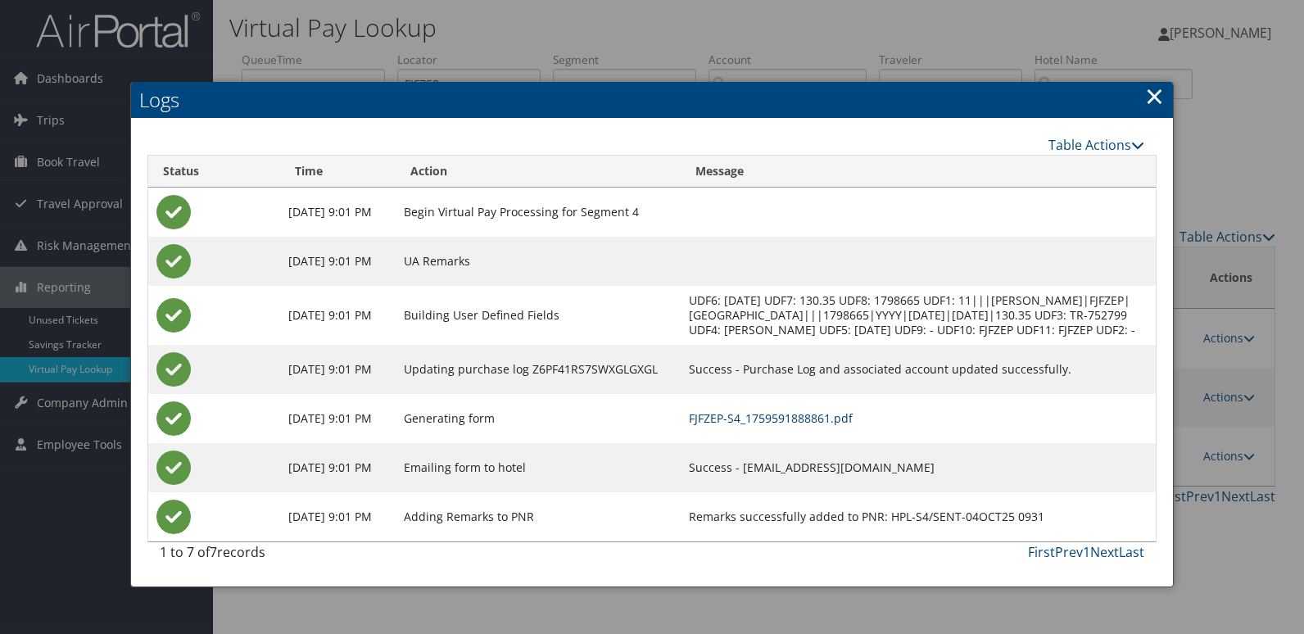
click at [820, 426] on link "FJFZEP-S4_1759591888861.pdf" at bounding box center [771, 418] width 164 height 16
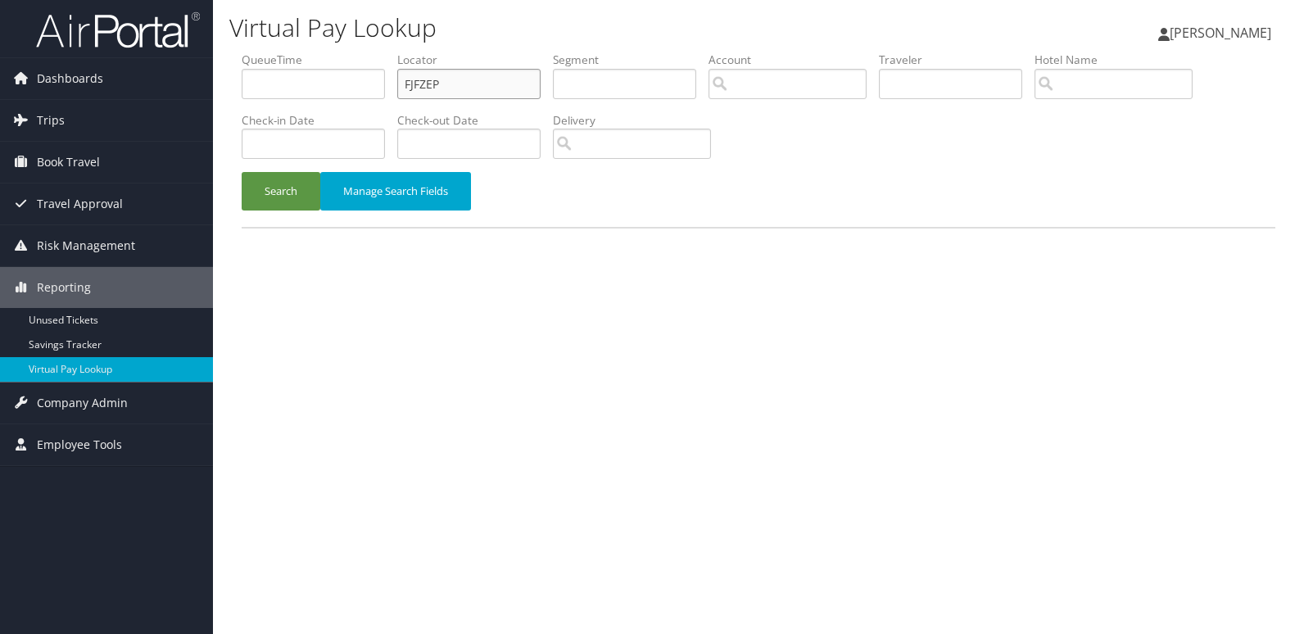
drag, startPoint x: 495, startPoint y: 84, endPoint x: 287, endPoint y: 102, distance: 208.8
click at [292, 52] on ul "QueueTime Locator FJFZEP Segment Account Traveler Hotel Name Check-in Date Chec…" at bounding box center [759, 52] width 1034 height 0
paste input "SJSUJW"
type input "SJSUJW"
drag, startPoint x: 270, startPoint y: 200, endPoint x: 291, endPoint y: 219, distance: 28.4
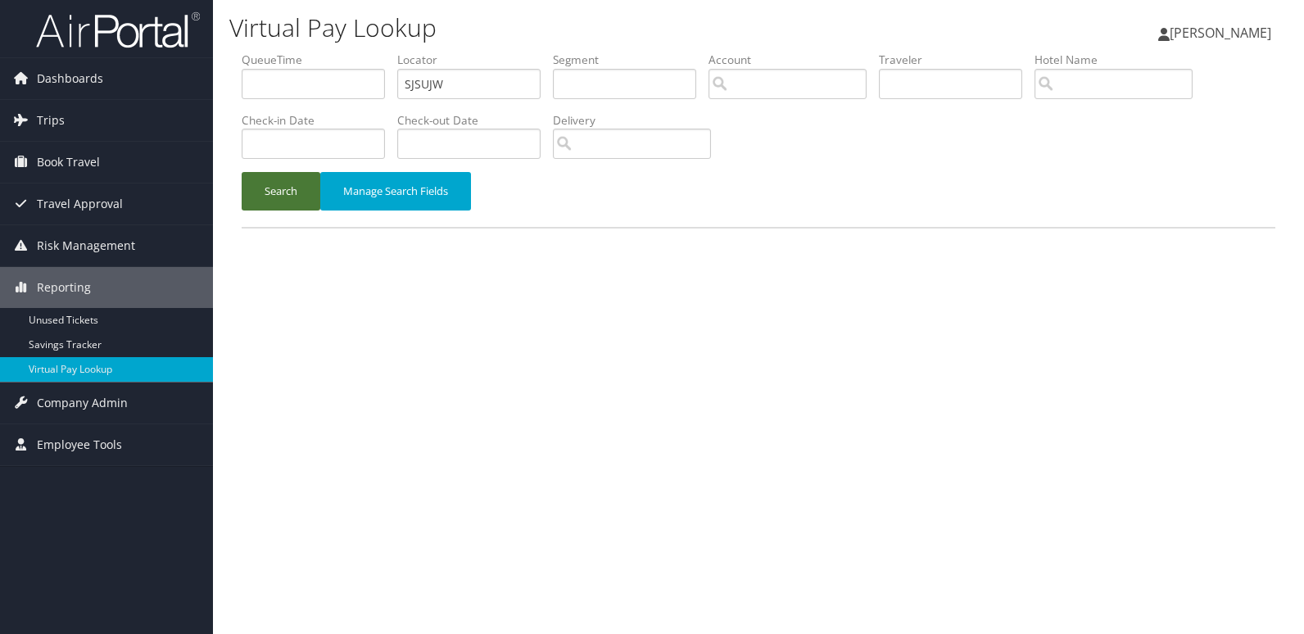
click at [272, 201] on button "Search" at bounding box center [281, 191] width 79 height 38
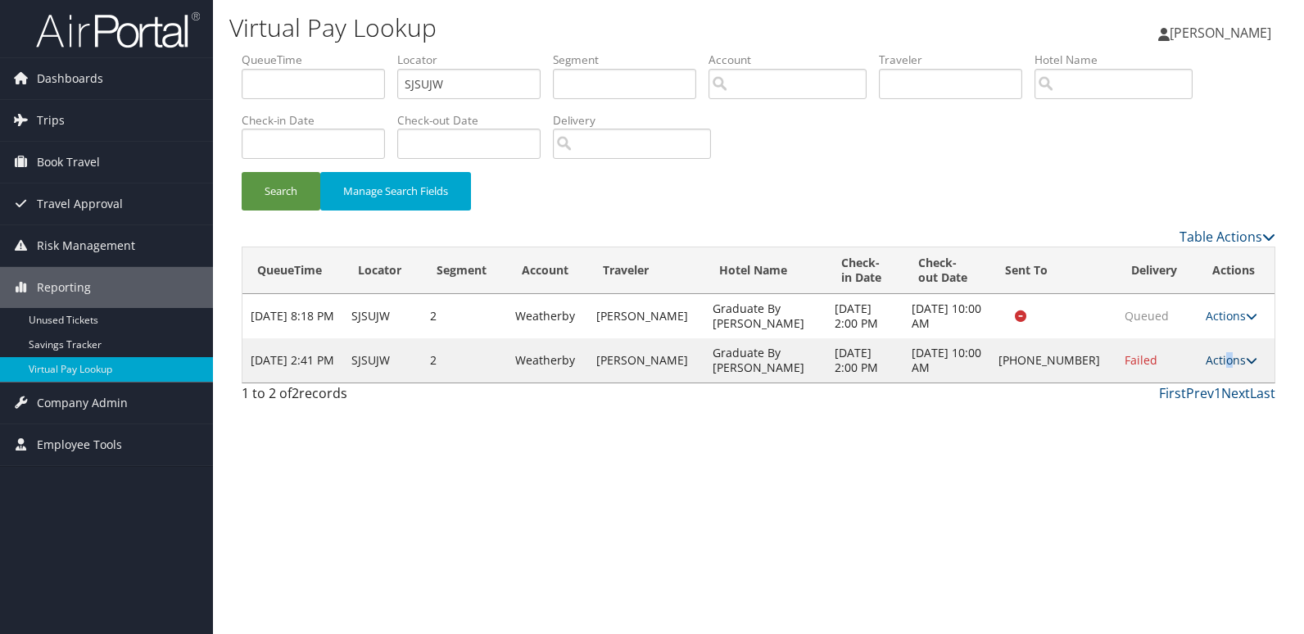
click at [1220, 358] on link "Actions" at bounding box center [1232, 360] width 52 height 16
drag, startPoint x: 1220, startPoint y: 358, endPoint x: 1153, endPoint y: 409, distance: 84.2
click at [1153, 409] on link "Logs" at bounding box center [1182, 411] width 140 height 28
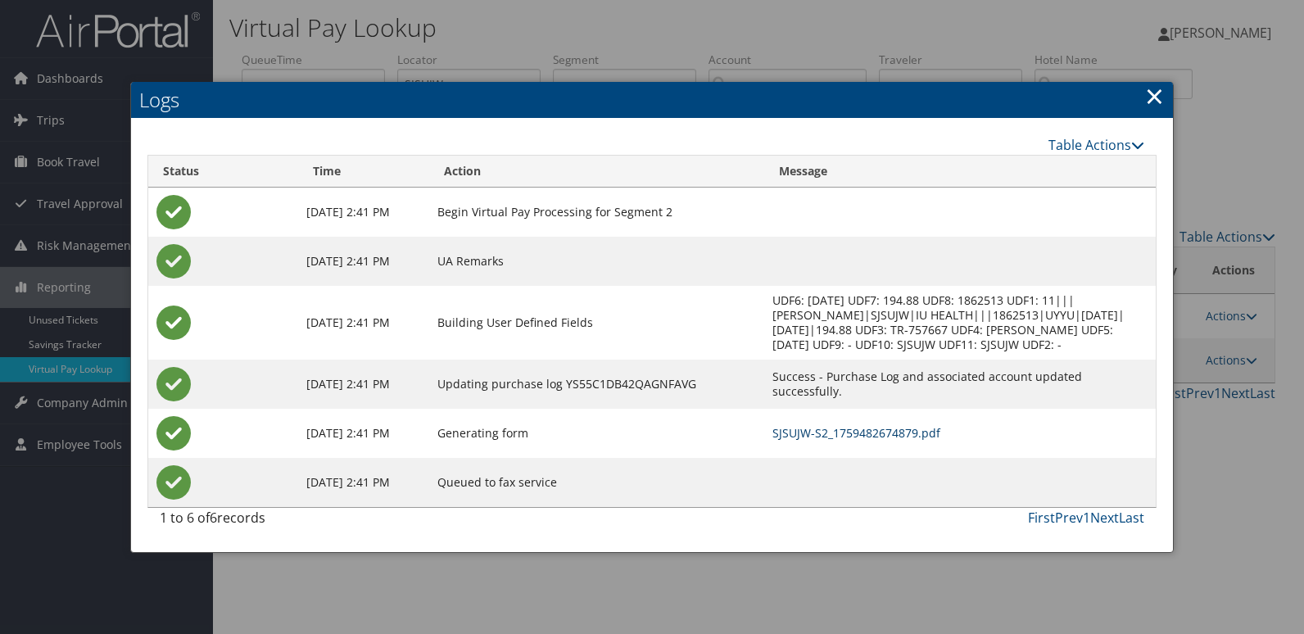
drag, startPoint x: 907, startPoint y: 437, endPoint x: 740, endPoint y: 386, distance: 174.6
click at [906, 436] on link "SJSUJW-S2_1759482674879.pdf" at bounding box center [856, 433] width 168 height 16
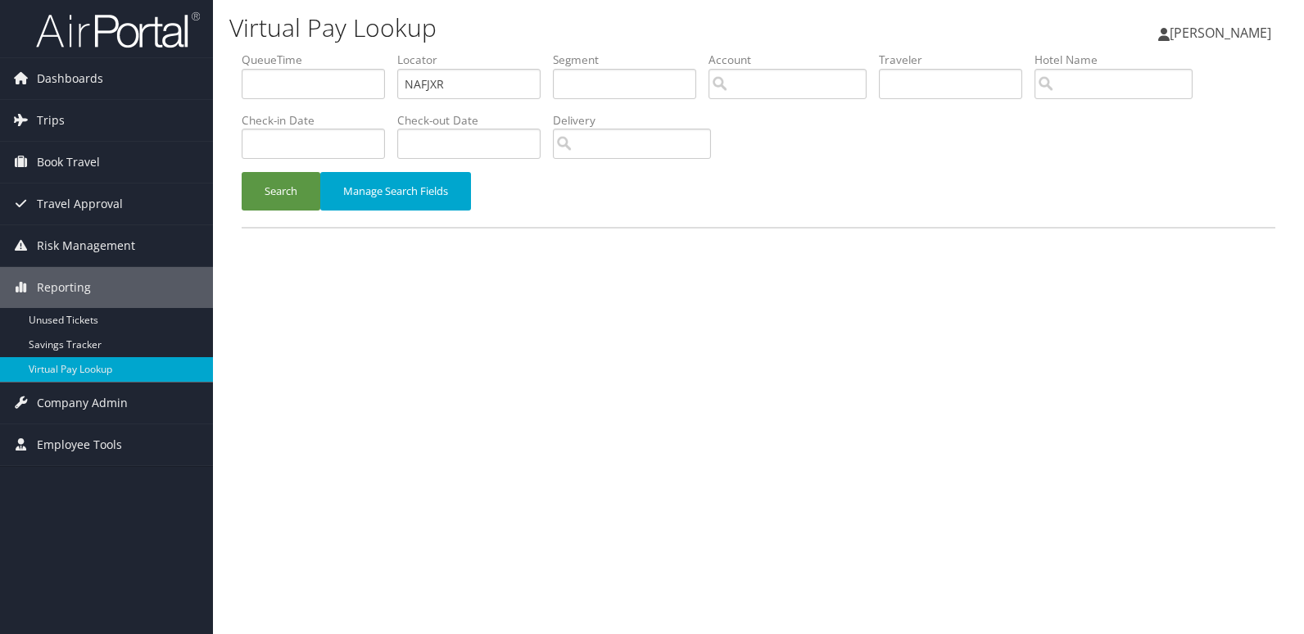
click at [271, 197] on button "Search" at bounding box center [281, 191] width 79 height 38
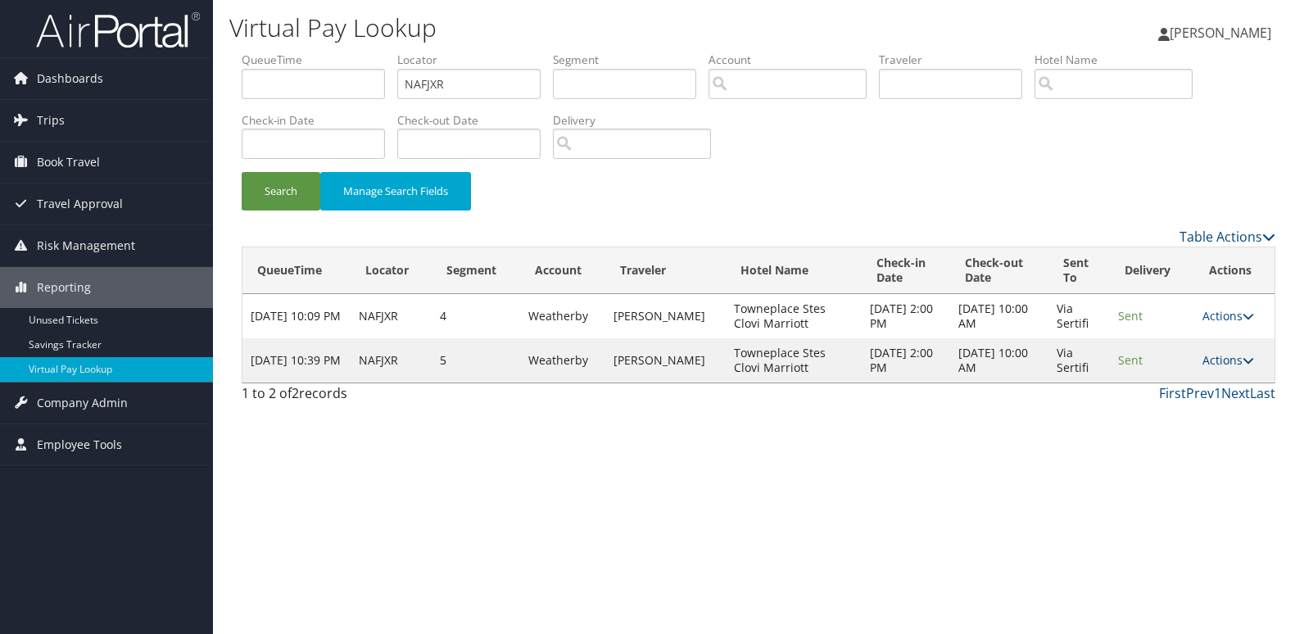
click at [1225, 360] on link "Actions" at bounding box center [1228, 360] width 52 height 16
click at [1216, 407] on icon at bounding box center [1213, 410] width 15 height 11
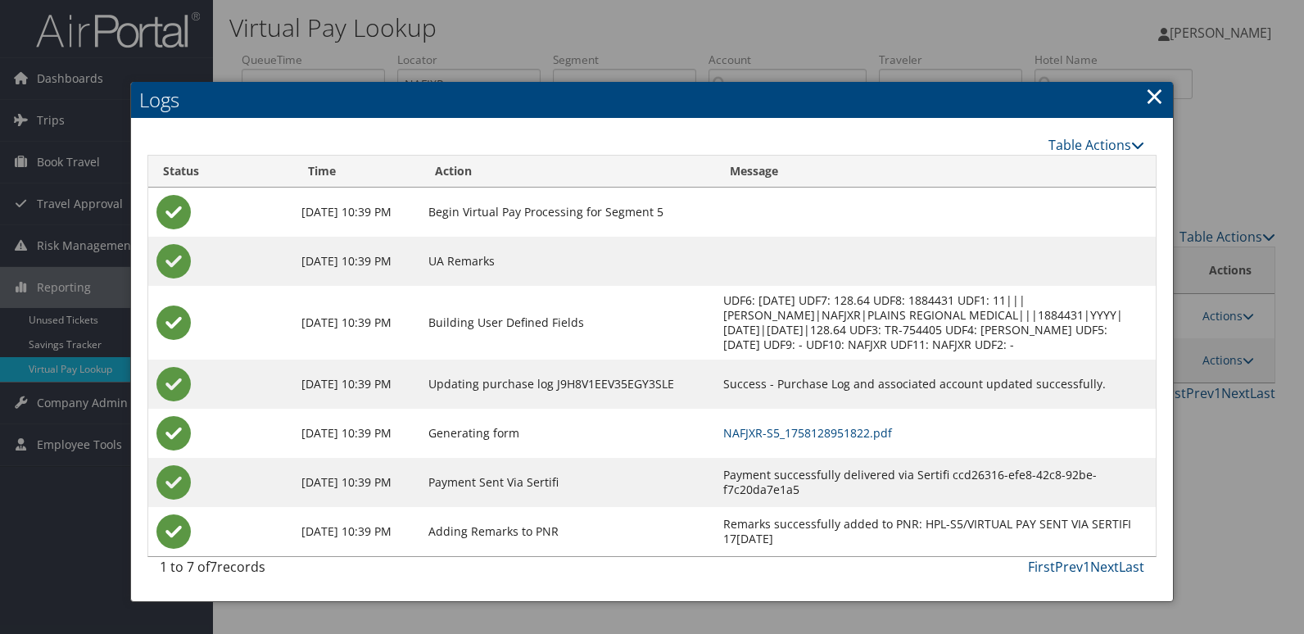
click at [807, 425] on td "NAFJXR-S5_1758128951822.pdf" at bounding box center [935, 433] width 440 height 49
click at [846, 432] on link "NAFJXR-S5_1758128951822.pdf" at bounding box center [807, 433] width 169 height 16
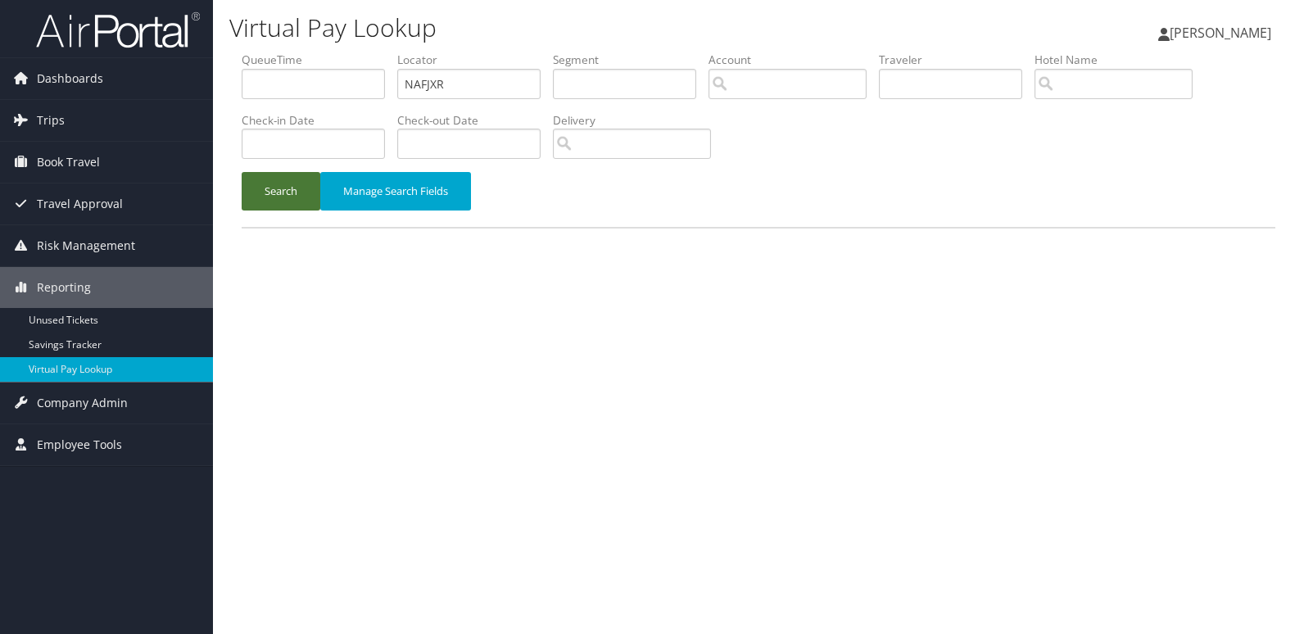
drag, startPoint x: 285, startPoint y: 198, endPoint x: 307, endPoint y: 219, distance: 30.7
click at [284, 198] on button "Search" at bounding box center [281, 191] width 79 height 38
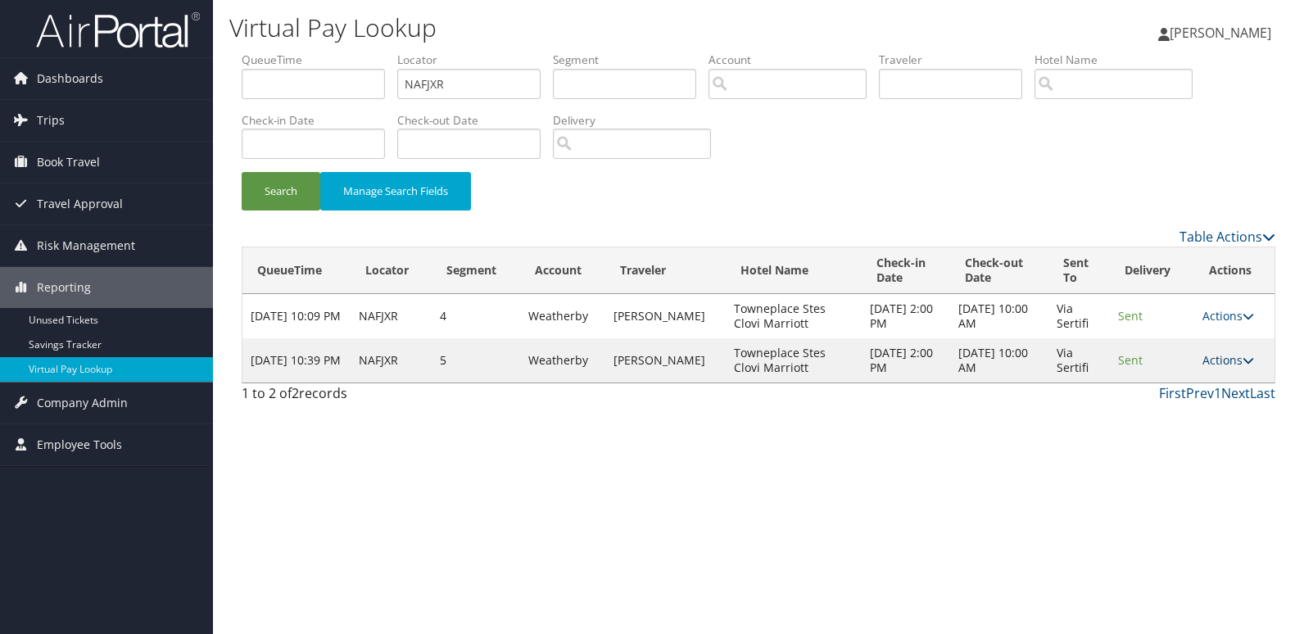
click at [1247, 359] on icon at bounding box center [1247, 360] width 11 height 11
click at [1207, 397] on link "Logs" at bounding box center [1235, 411] width 70 height 28
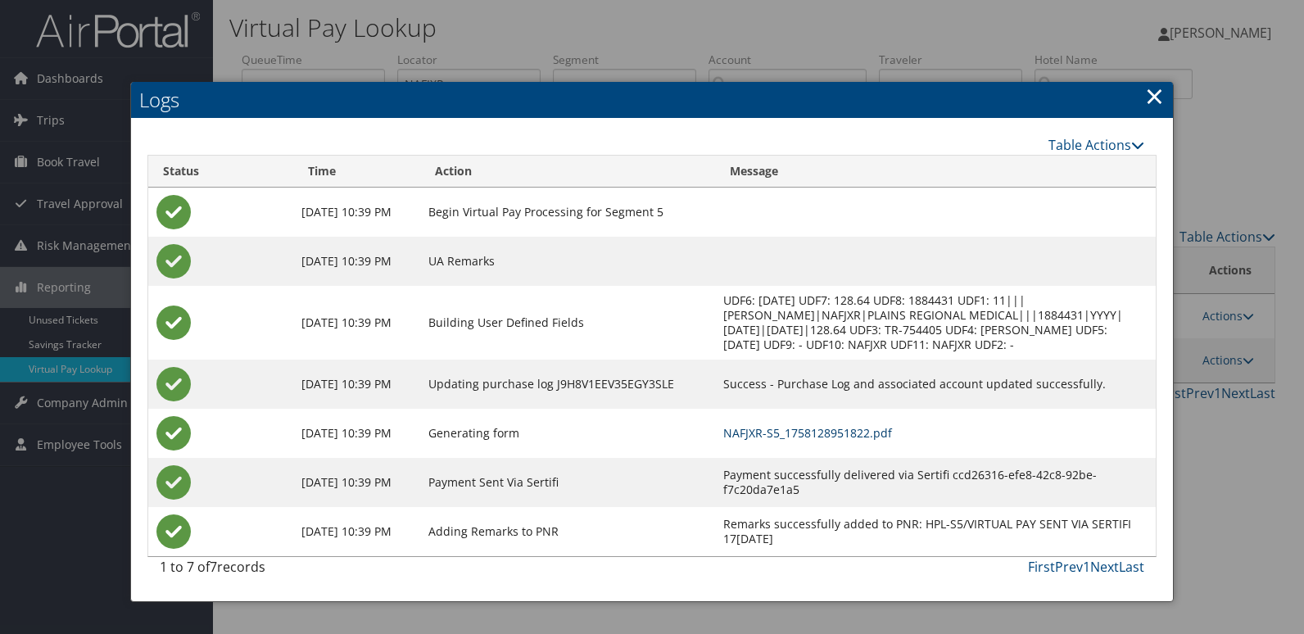
click at [822, 435] on link "NAFJXR-S5_1758128951822.pdf" at bounding box center [807, 433] width 169 height 16
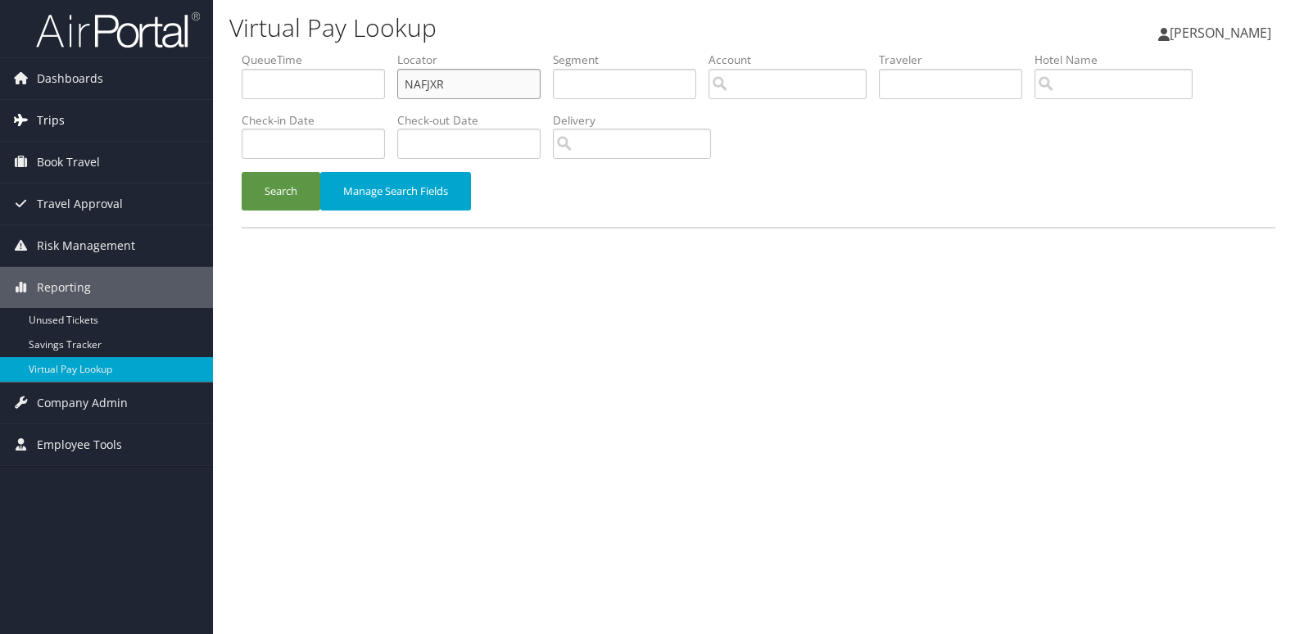
drag, startPoint x: 500, startPoint y: 85, endPoint x: 158, endPoint y: 101, distance: 342.7
click at [158, 101] on div "Dashboards AirPortal 360™ (Manager) My Travel Dashboard Trips Airtinerary® Look…" at bounding box center [652, 317] width 1304 height 634
paste input "MLHRQI"
type input "MLHRQI"
click at [264, 182] on button "Search" at bounding box center [281, 191] width 79 height 38
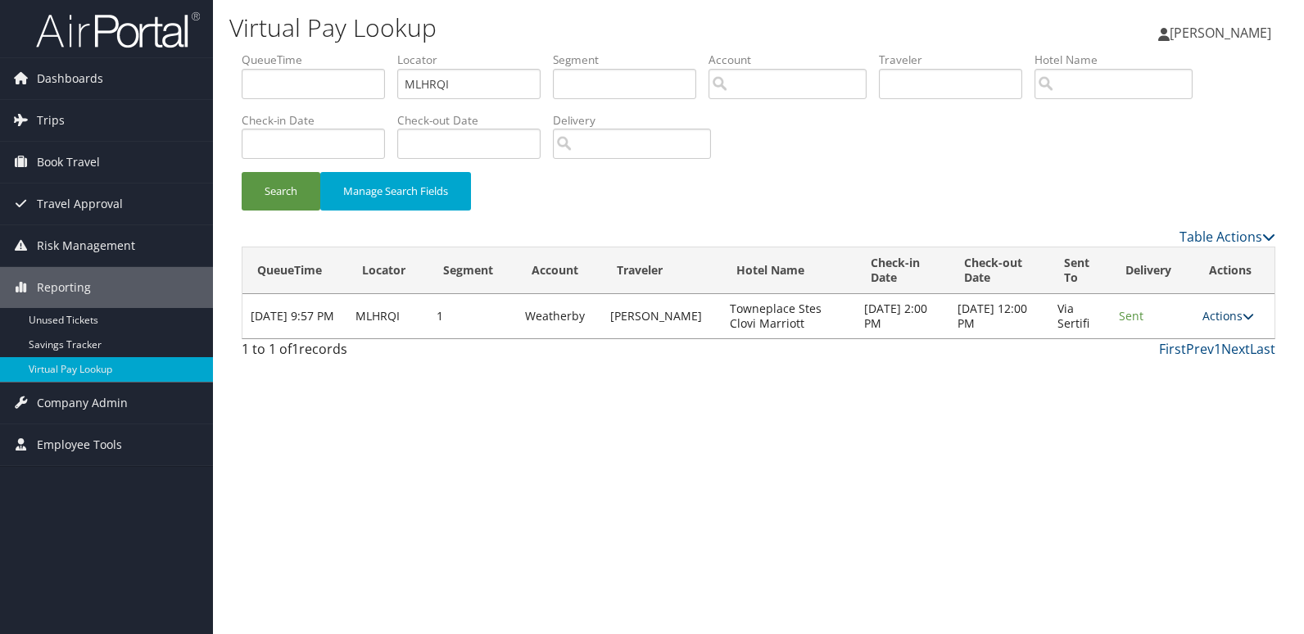
click at [1224, 316] on link "Actions" at bounding box center [1228, 316] width 52 height 16
click at [1216, 373] on link "Logs" at bounding box center [1235, 367] width 70 height 28
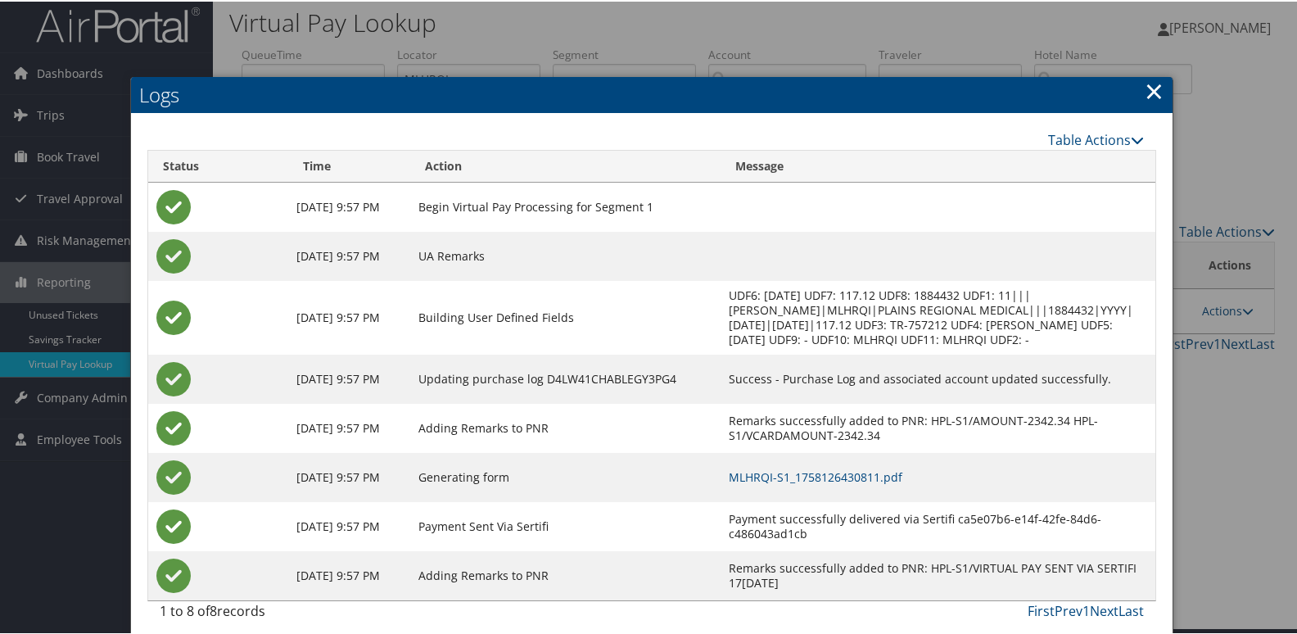
scroll to position [17, 0]
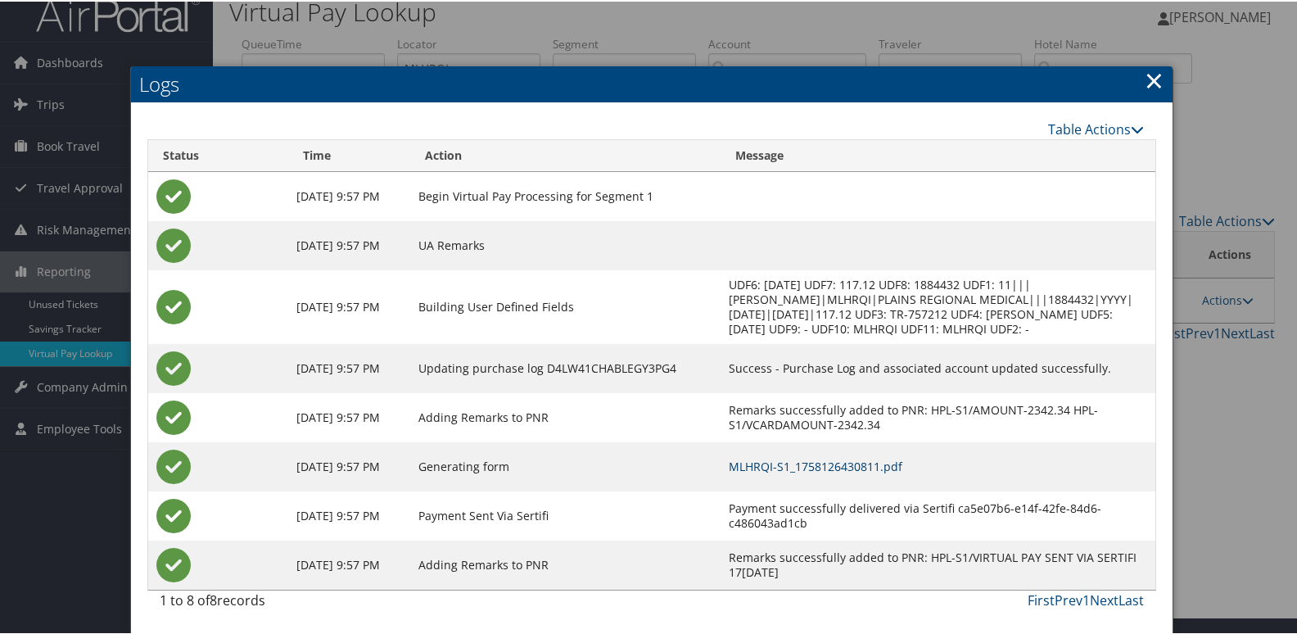
click at [844, 458] on link "MLHRQI-S1_1758126430811.pdf" at bounding box center [816, 465] width 174 height 16
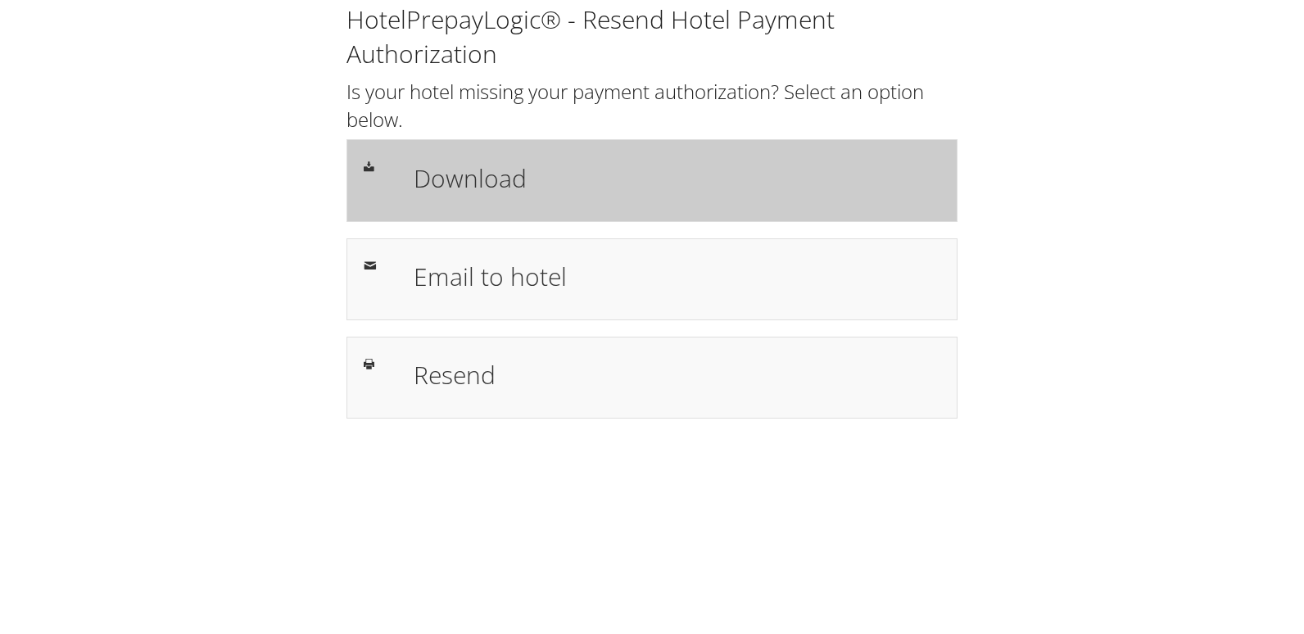
drag, startPoint x: 0, startPoint y: 0, endPoint x: 540, endPoint y: 179, distance: 568.5
click at [540, 179] on h1 "Download" at bounding box center [677, 178] width 527 height 37
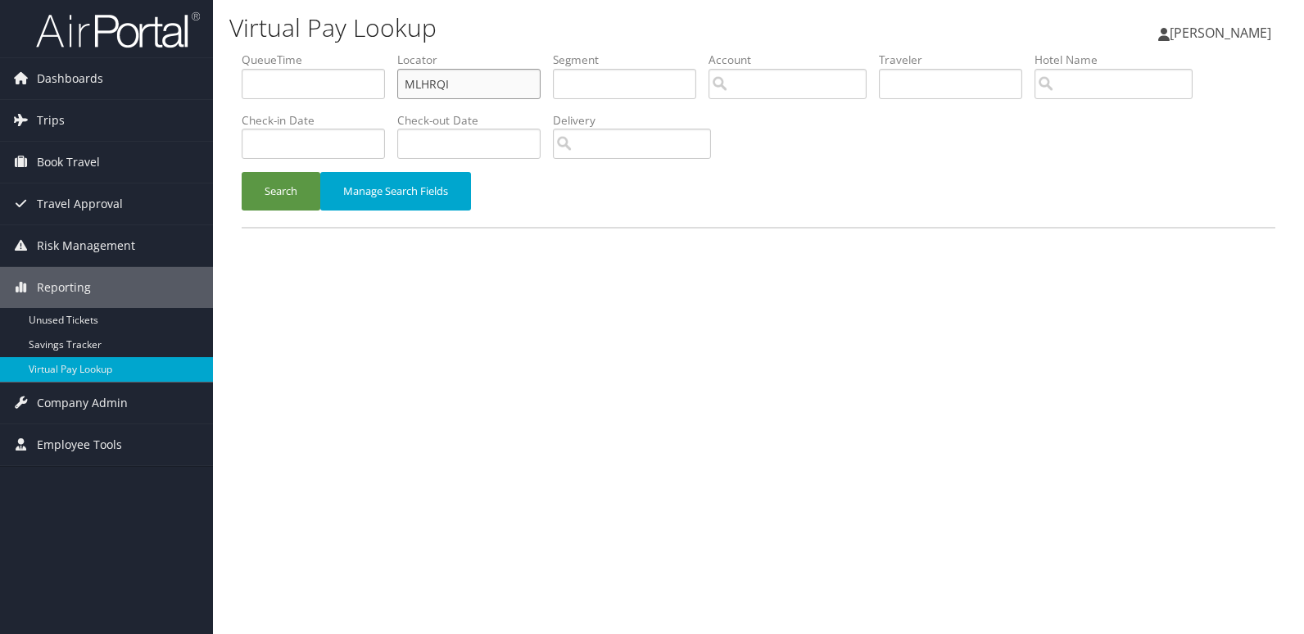
drag, startPoint x: 510, startPoint y: 78, endPoint x: 253, endPoint y: 104, distance: 258.5
click at [253, 52] on ul "QueueTime Locator MLHRQI Segment Account Traveler Hotel Name Check-in Date Chec…" at bounding box center [759, 52] width 1034 height 0
paste input "WYPBDR"
type input "WYPBDR"
click at [268, 201] on button "Search" at bounding box center [281, 191] width 79 height 38
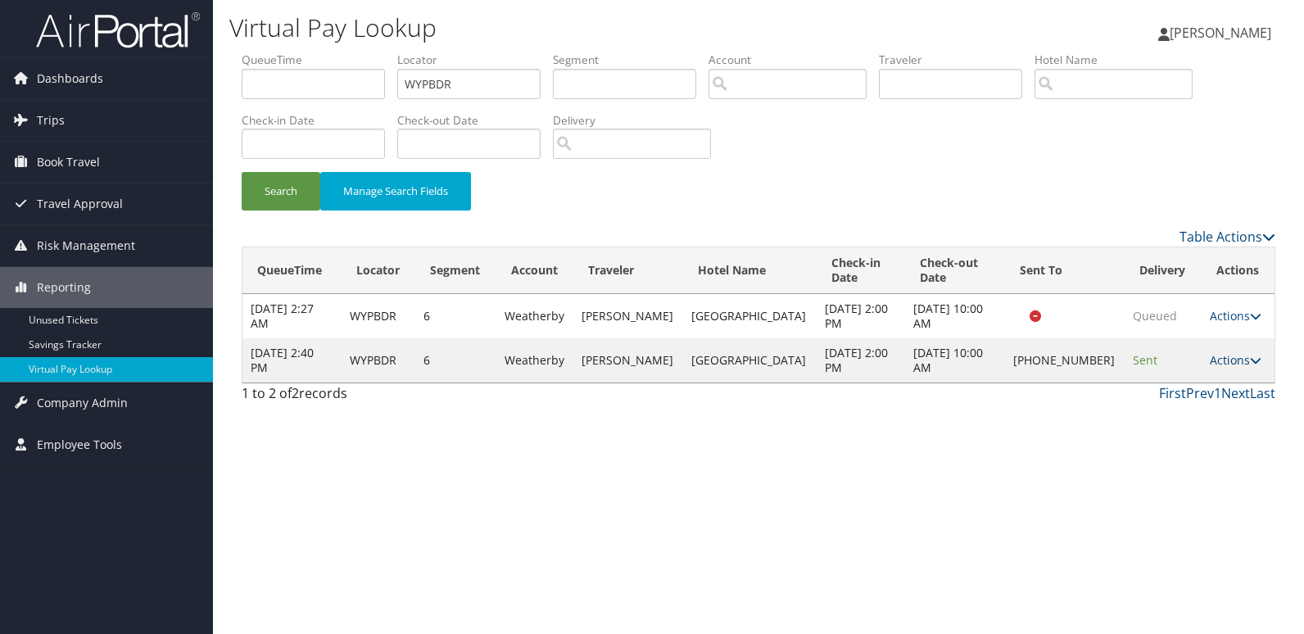
click at [1250, 355] on icon at bounding box center [1255, 360] width 11 height 11
click at [1148, 405] on link "Logs" at bounding box center [1182, 411] width 140 height 28
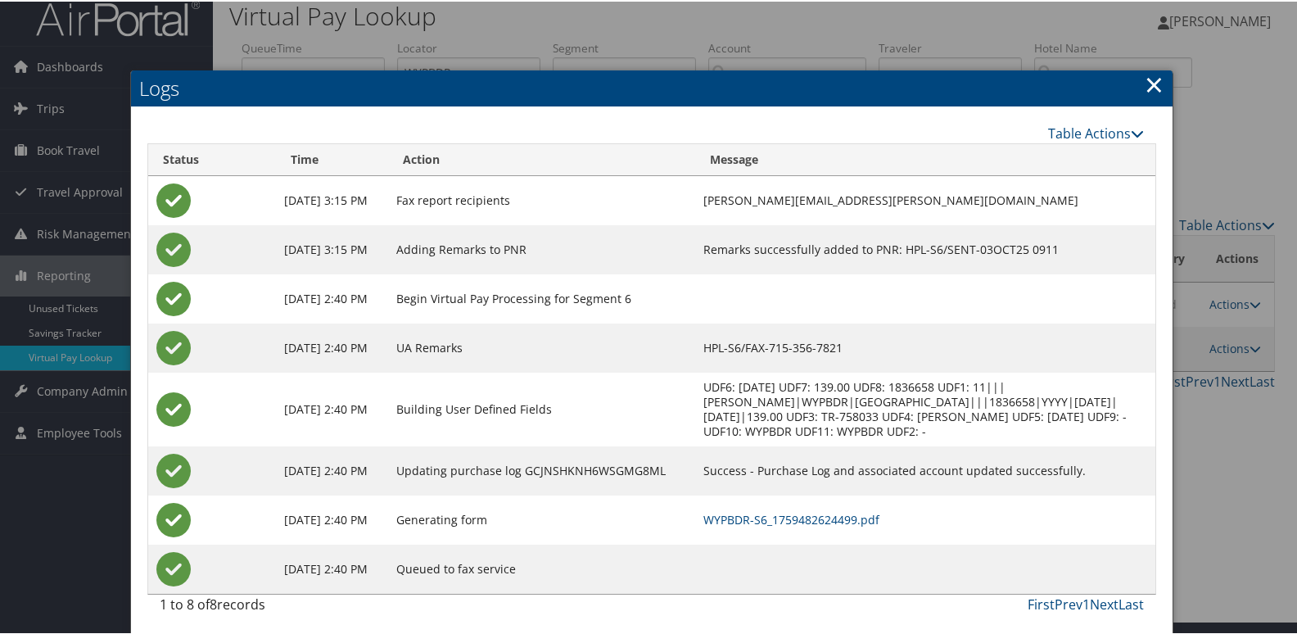
scroll to position [17, 0]
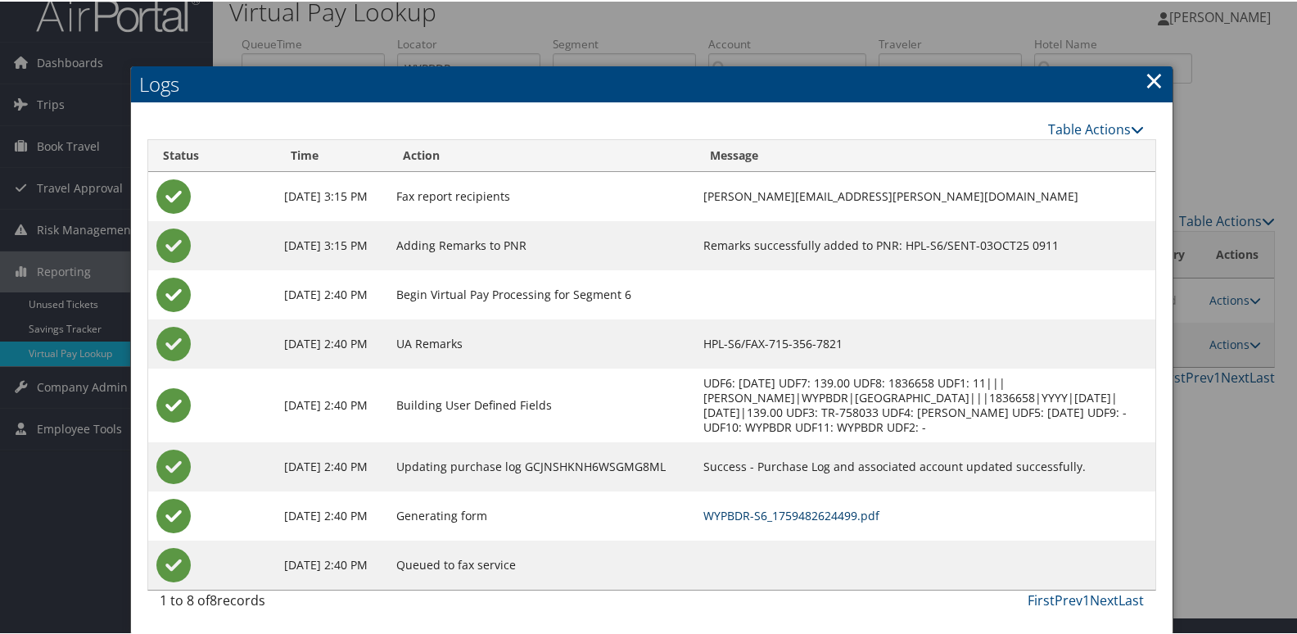
click at [738, 517] on link "WYPBDR-S6_1759482624499.pdf" at bounding box center [792, 514] width 176 height 16
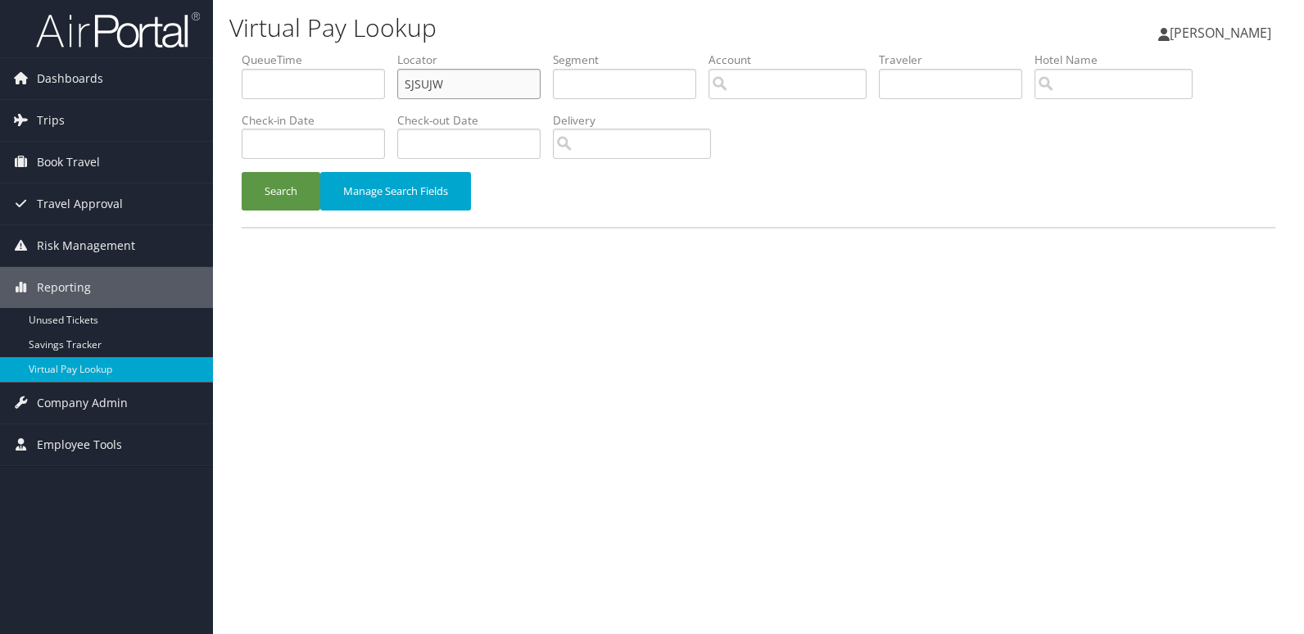
drag, startPoint x: 502, startPoint y: 88, endPoint x: 381, endPoint y: 94, distance: 121.3
click at [381, 52] on ul "QueueTime Locator SJSUJW Segment Account Traveler Hotel Name Check-in Date Chec…" at bounding box center [759, 52] width 1034 height 0
paste input "NMEEKM"
type input "NMEEKM"
click at [310, 185] on button "Search" at bounding box center [281, 191] width 79 height 38
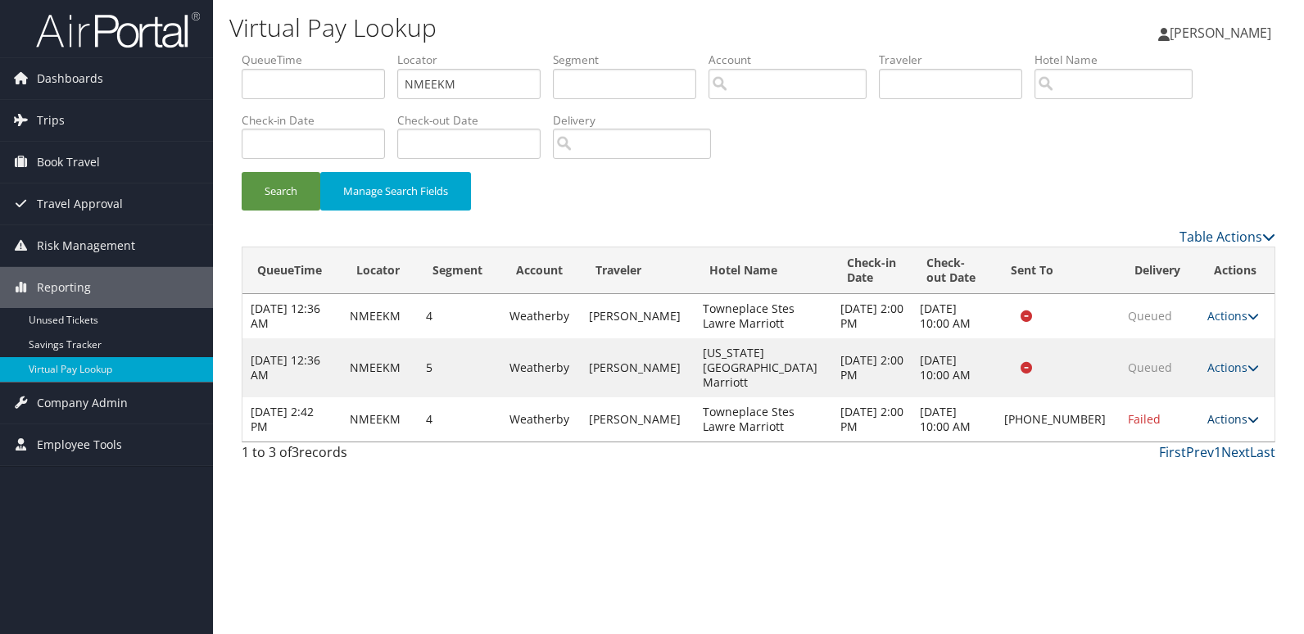
click at [1232, 411] on link "Actions" at bounding box center [1233, 419] width 52 height 16
click at [1157, 450] on link "Logs" at bounding box center [1182, 455] width 140 height 28
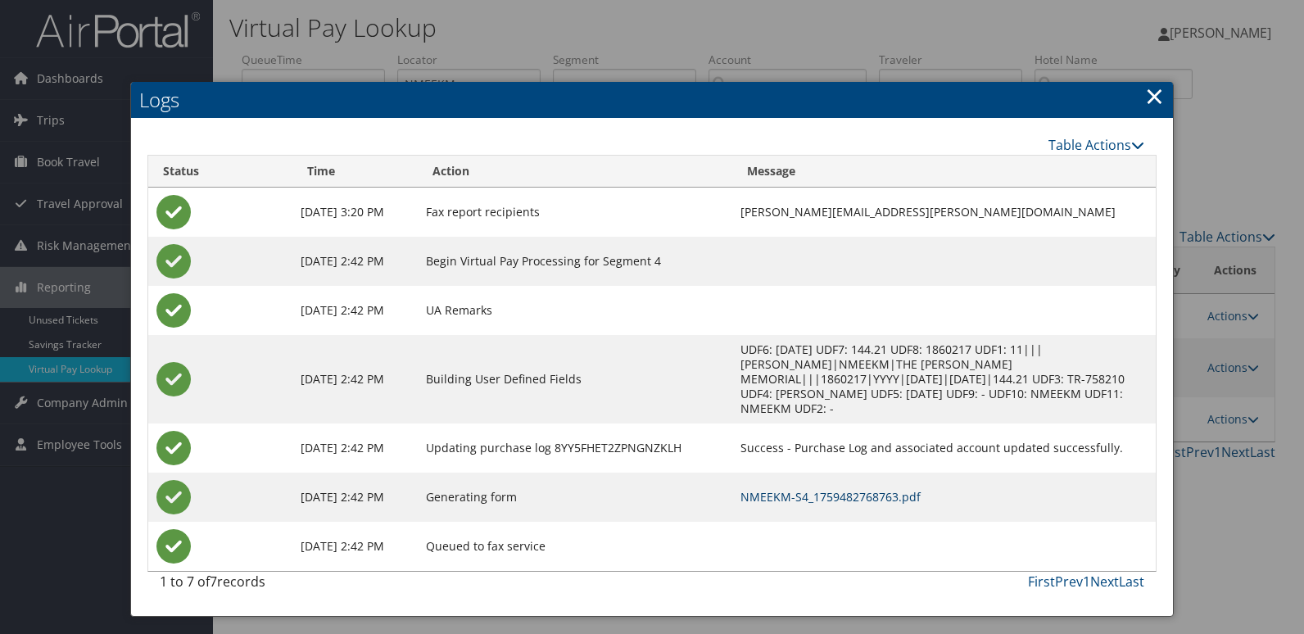
click at [798, 489] on link "NMEEKM-S4_1759482768763.pdf" at bounding box center [830, 497] width 180 height 16
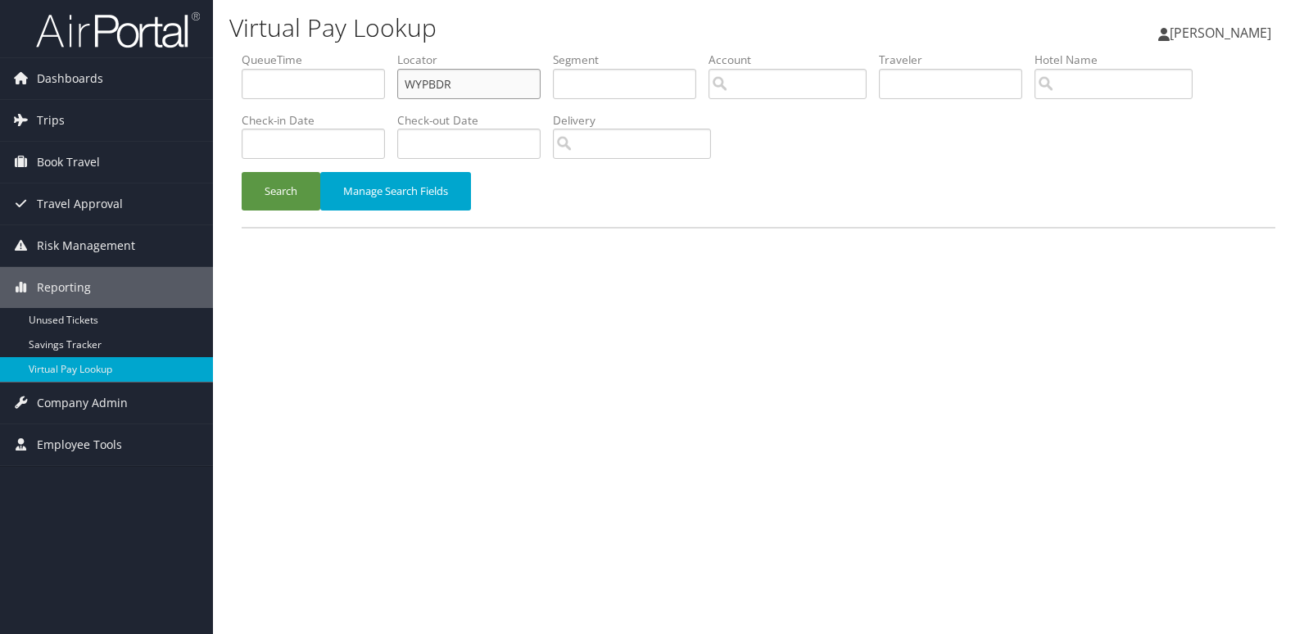
drag, startPoint x: 491, startPoint y: 84, endPoint x: 319, endPoint y: 92, distance: 173.0
click at [319, 52] on ul "QueueTime Locator WYPBDR Segment Account Traveler Hotel Name Check-in Date Chec…" at bounding box center [759, 52] width 1034 height 0
paste input "IQQHKQ"
type input "IQQHKQ"
click at [272, 192] on button "Search" at bounding box center [281, 191] width 79 height 38
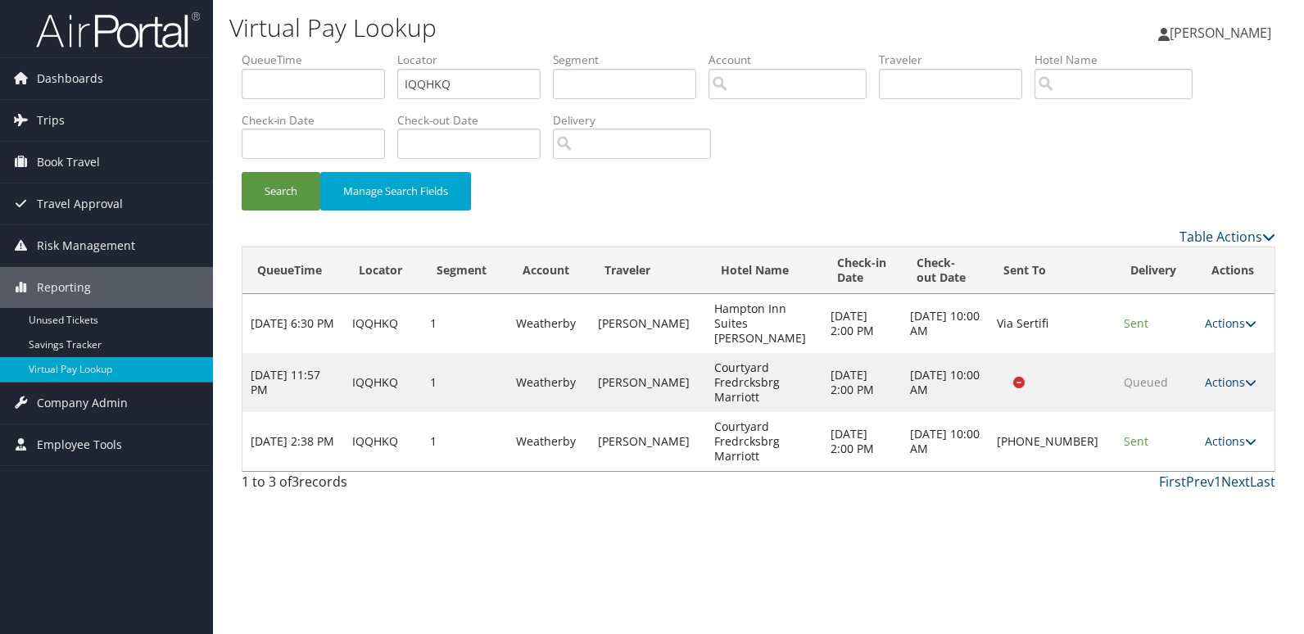
click at [1250, 412] on td "Actions Resend Logs Delivery Information View Itinerary" at bounding box center [1236, 441] width 78 height 59
click at [1245, 436] on icon at bounding box center [1250, 441] width 11 height 11
click at [1161, 452] on link "Logs" at bounding box center [1181, 455] width 140 height 28
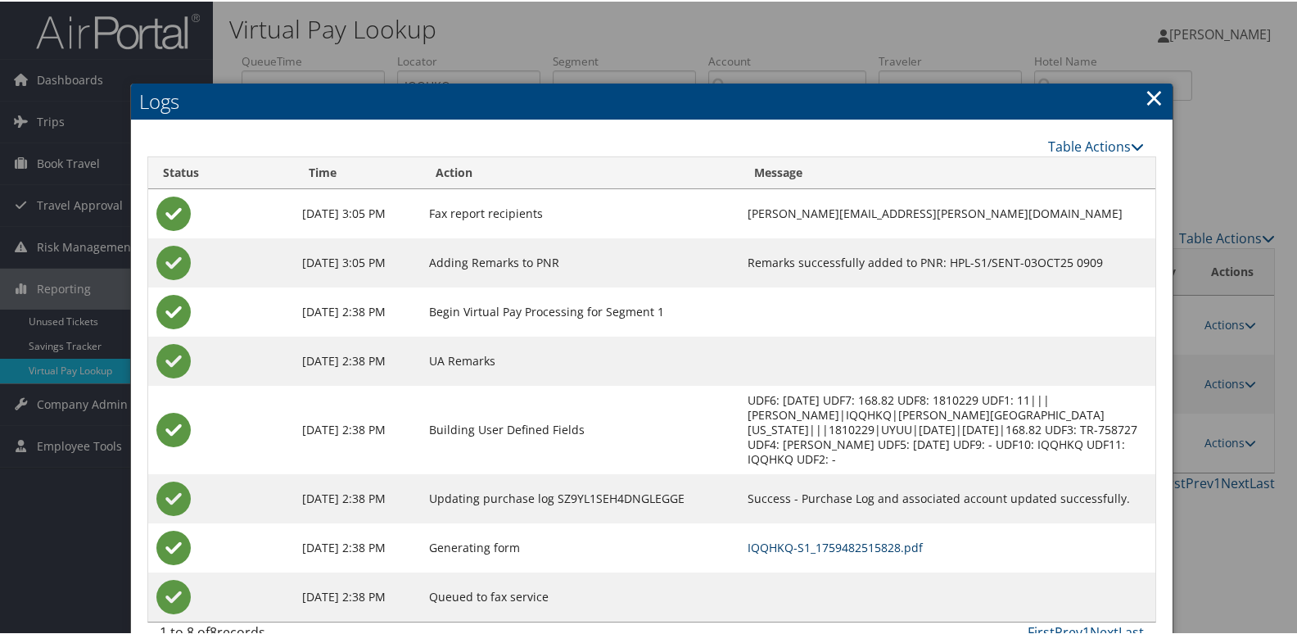
click at [812, 538] on link "IQQHKQ-S1_1759482515828.pdf" at bounding box center [835, 546] width 175 height 16
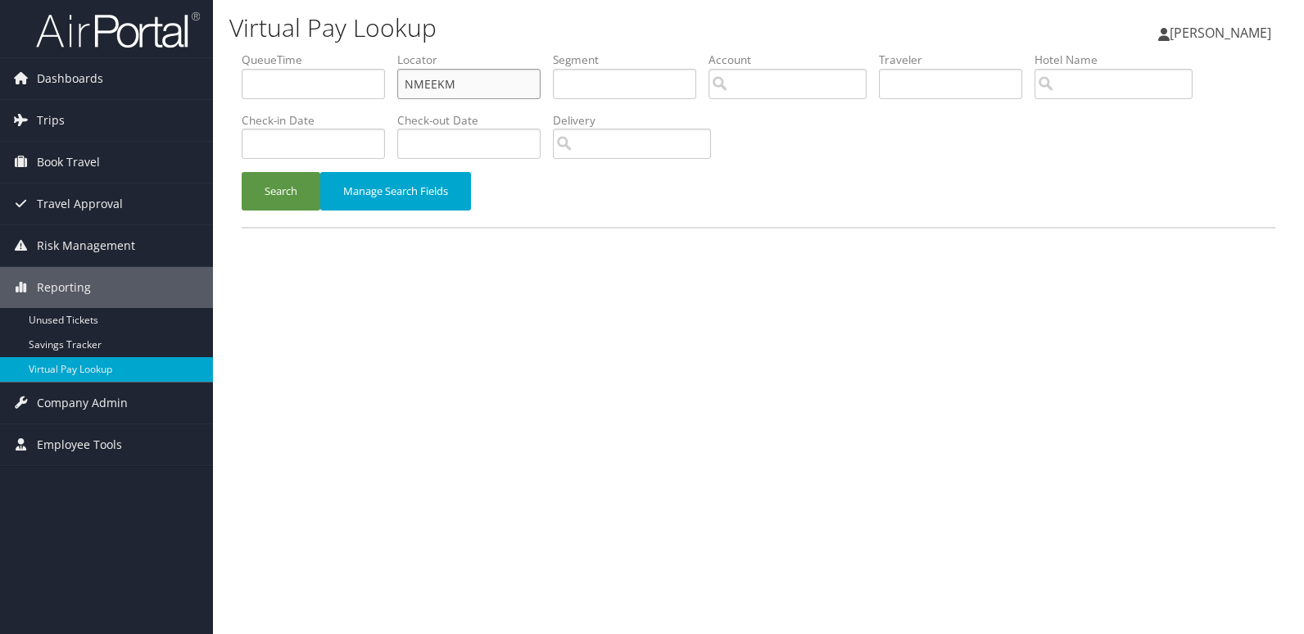
drag, startPoint x: 479, startPoint y: 85, endPoint x: 342, endPoint y: 106, distance: 139.2
click at [361, 52] on ul "QueueTime Locator NMEEKM Segment Account Traveler Hotel Name Check-in Date Chec…" at bounding box center [759, 52] width 1034 height 0
paste input "SAWSJP"
type input "SAWSJP"
click at [290, 183] on button "Search" at bounding box center [281, 191] width 79 height 38
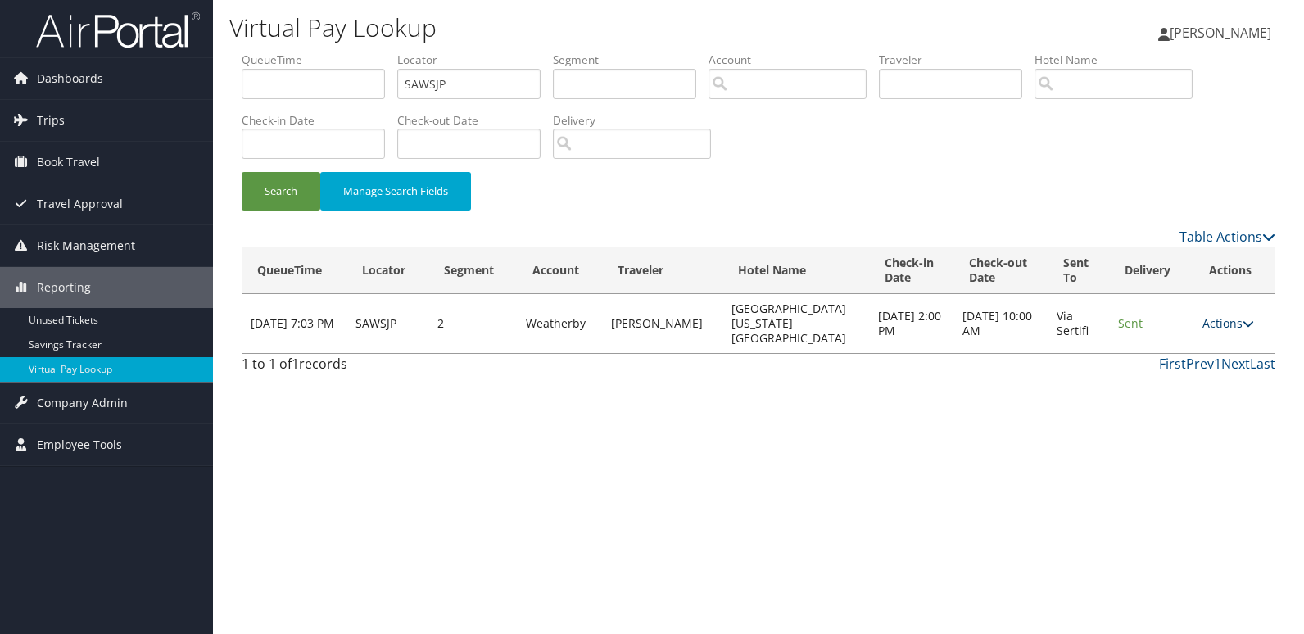
click at [1227, 315] on link "Actions" at bounding box center [1228, 323] width 52 height 16
click at [1210, 357] on link "Logs" at bounding box center [1235, 367] width 70 height 28
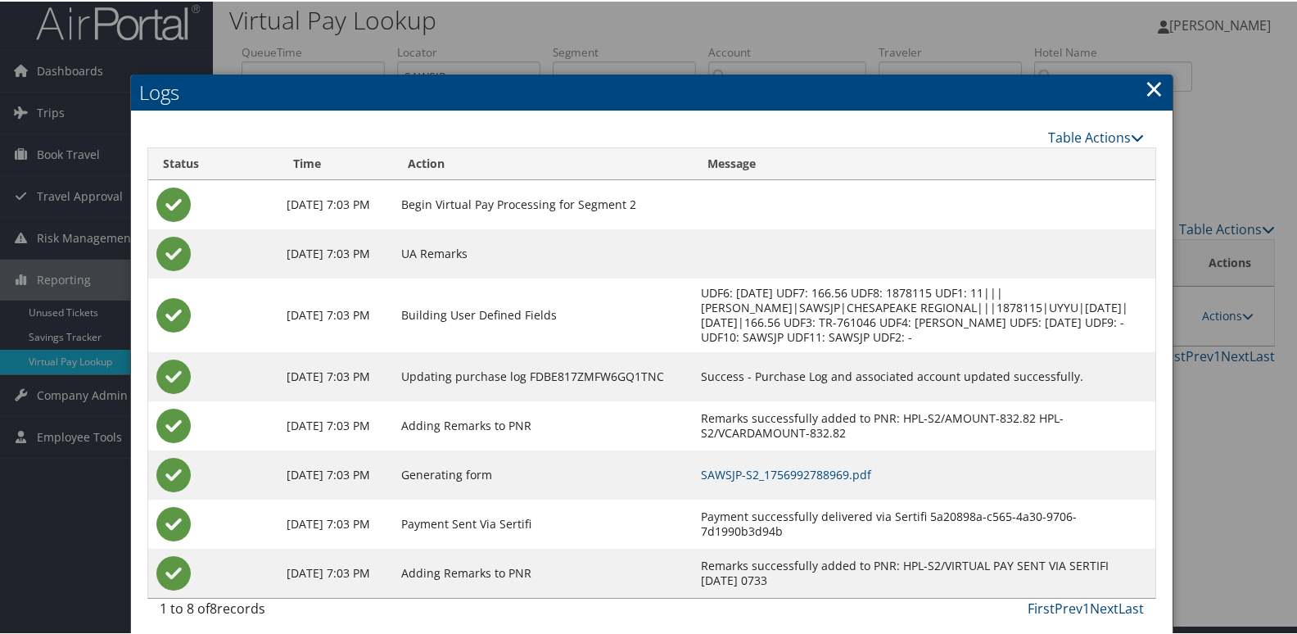
scroll to position [17, 0]
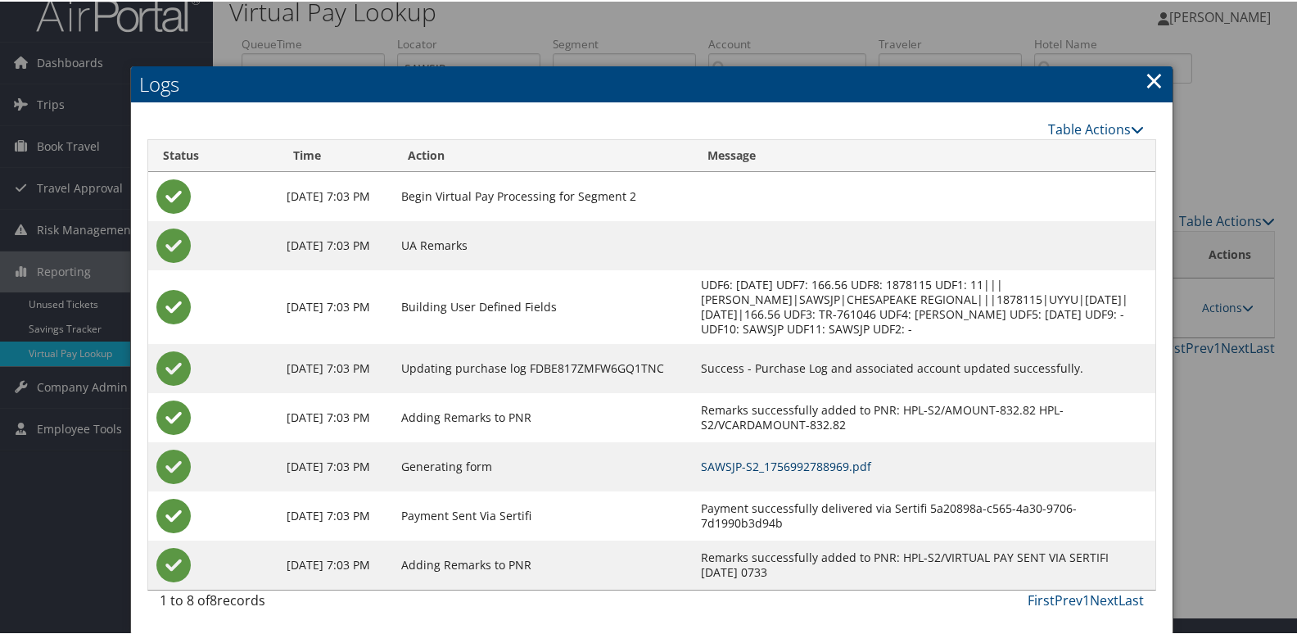
click at [792, 465] on link "SAWSJP-S2_1756992788969.pdf" at bounding box center [786, 465] width 170 height 16
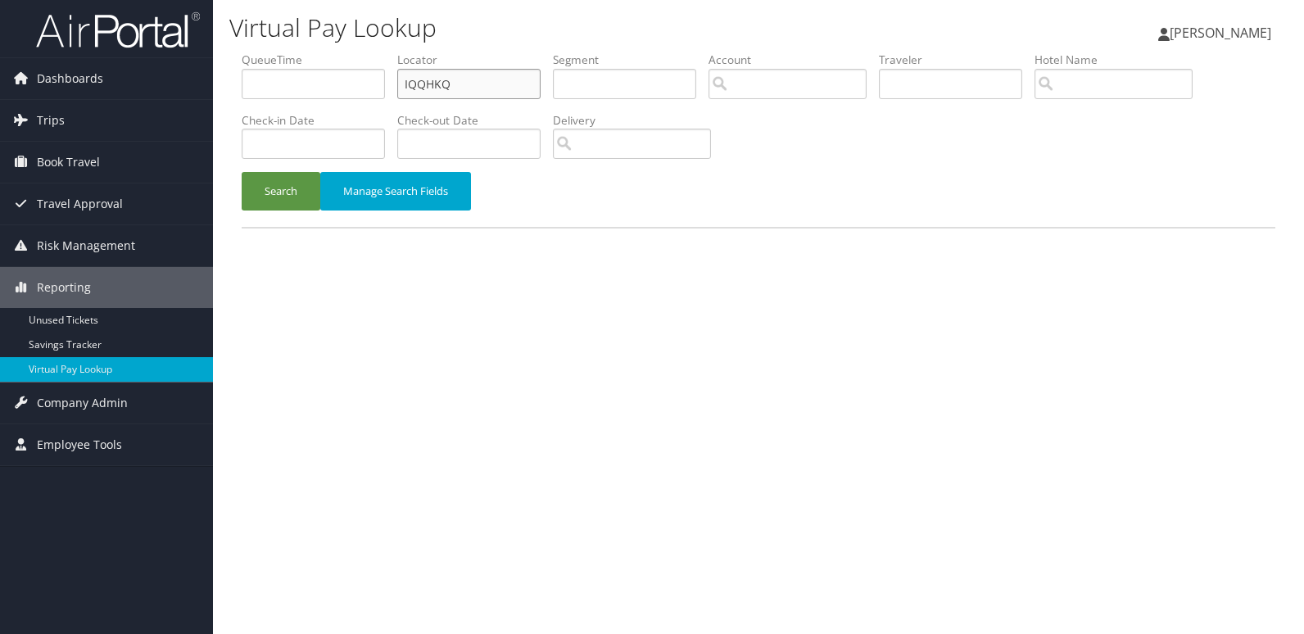
drag, startPoint x: 462, startPoint y: 90, endPoint x: 333, endPoint y: 97, distance: 129.6
click at [333, 52] on ul "QueueTime Locator IQQHKQ Segment Account Traveler Hotel Name Check-in Date Chec…" at bounding box center [759, 52] width 1034 height 0
paste input "KRHKKD"
type input "KRHKKD"
click at [296, 184] on button "Search" at bounding box center [281, 191] width 79 height 38
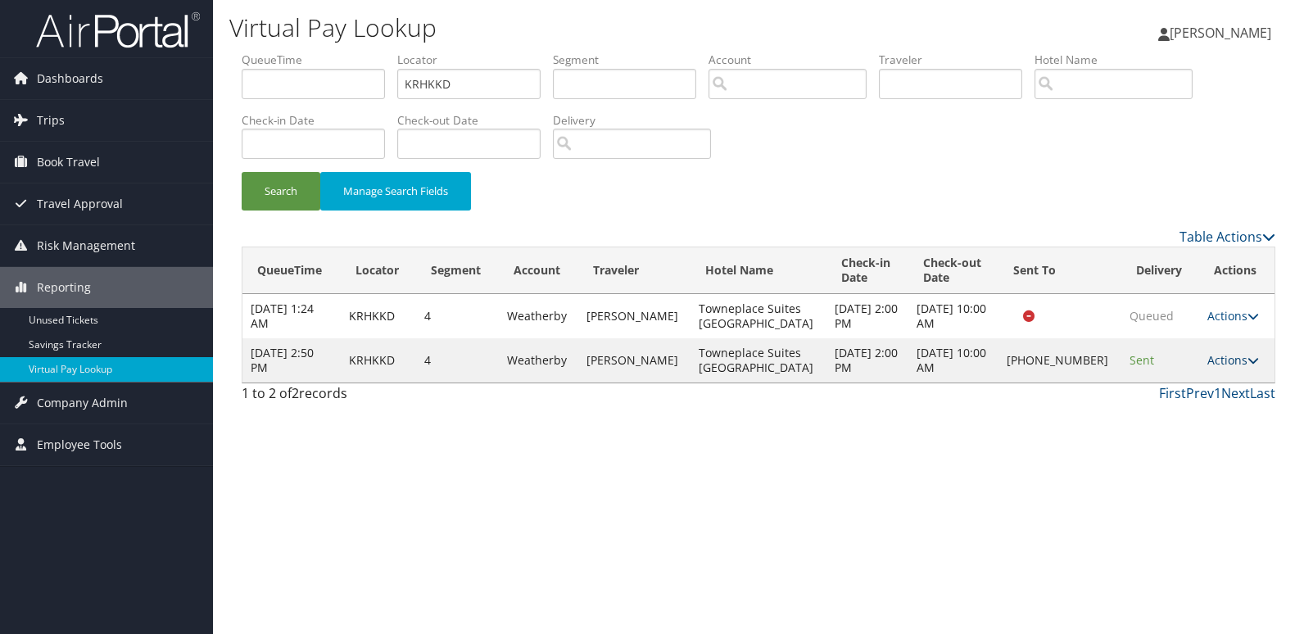
click at [1217, 364] on link "Actions" at bounding box center [1233, 360] width 52 height 16
click at [1167, 402] on link "Logs" at bounding box center [1182, 411] width 140 height 28
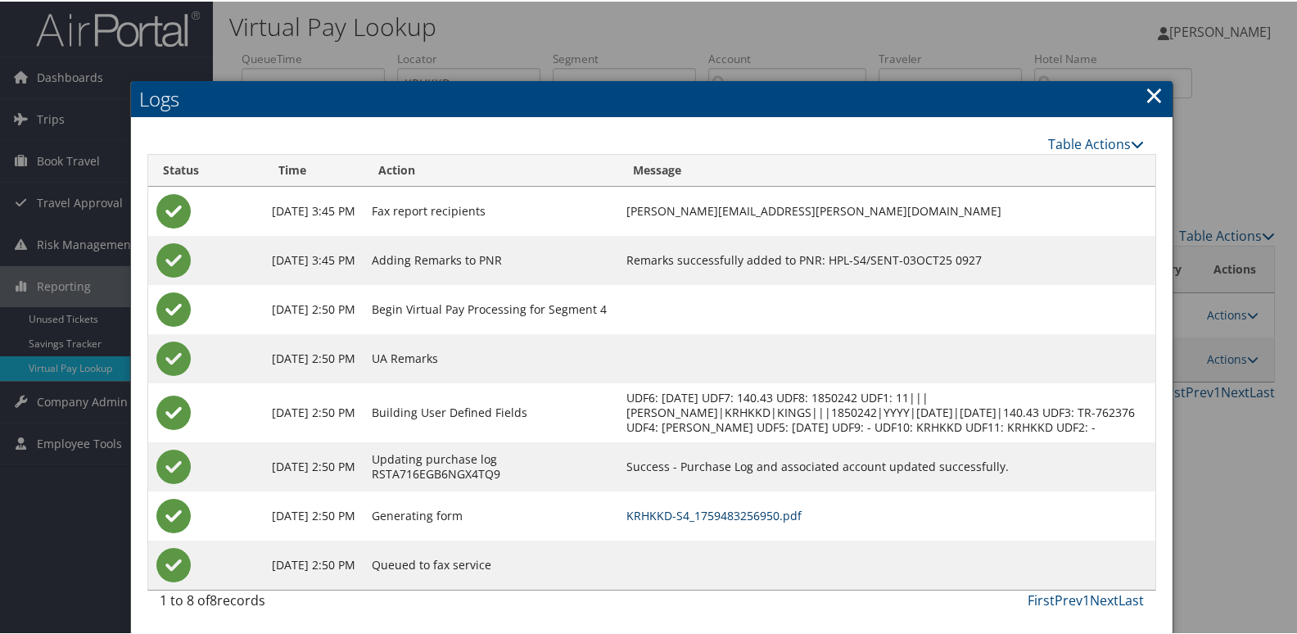
scroll to position [17, 0]
drag, startPoint x: 742, startPoint y: 514, endPoint x: 727, endPoint y: 511, distance: 15.1
click at [742, 514] on link "KRHKKD-S4_1759483256950.pdf" at bounding box center [714, 514] width 175 height 16
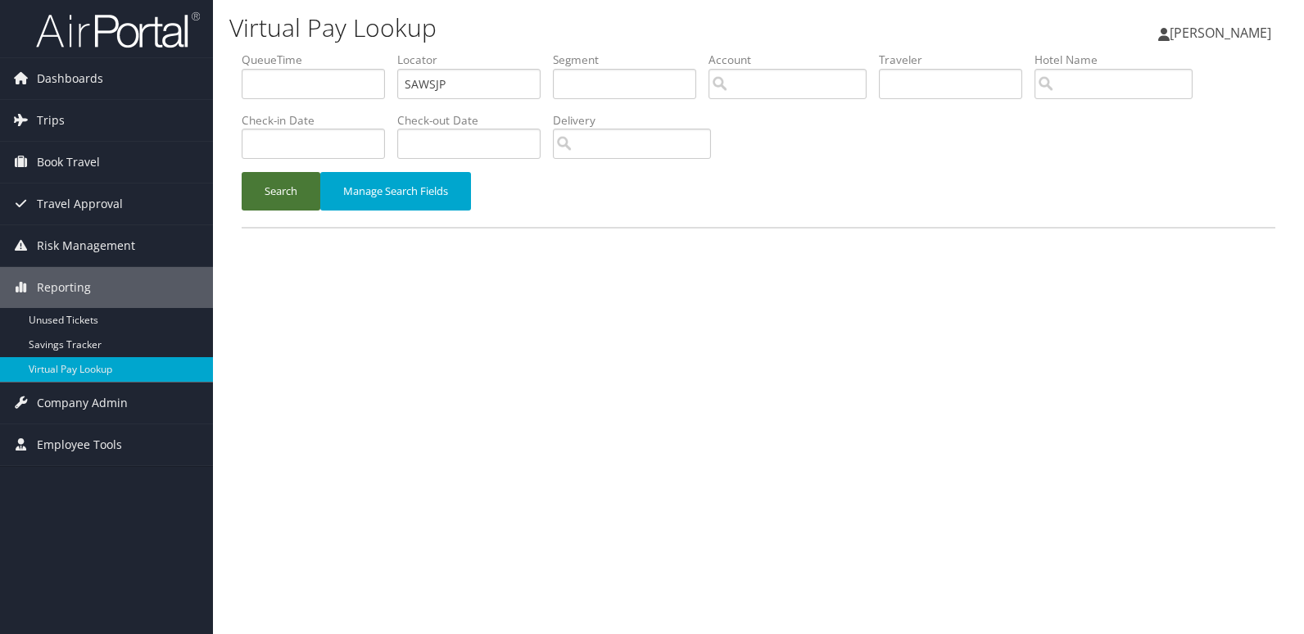
click at [275, 185] on button "Search" at bounding box center [281, 191] width 79 height 38
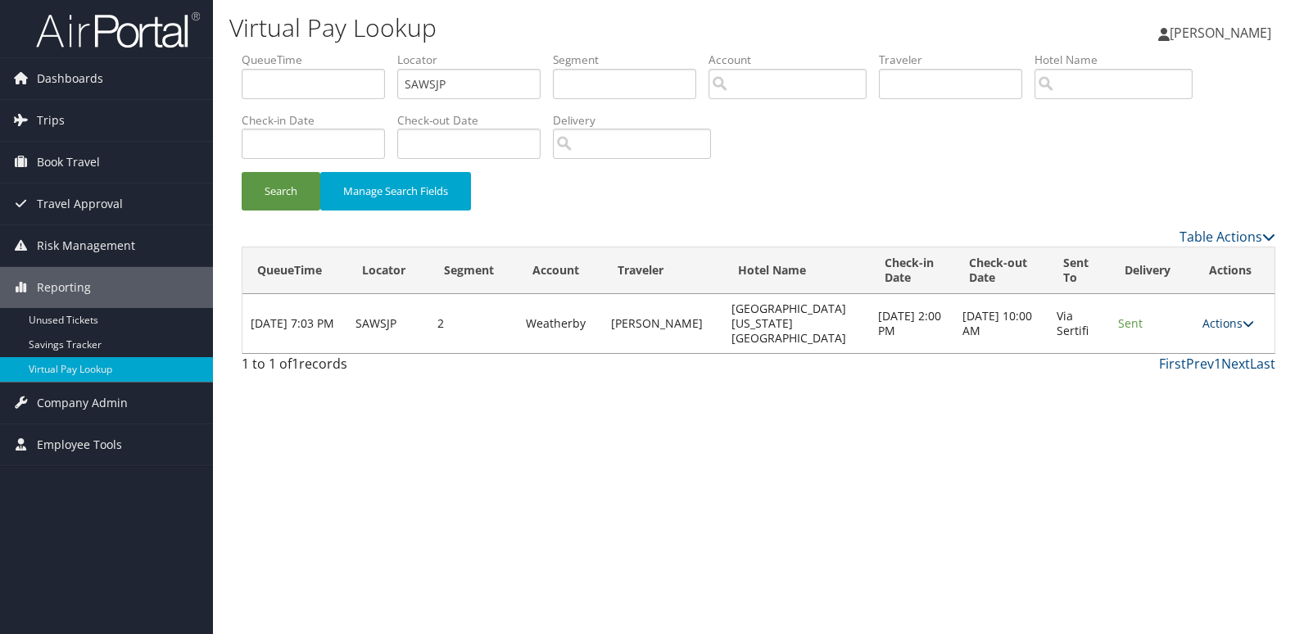
click at [1224, 315] on link "Actions" at bounding box center [1228, 323] width 52 height 16
click at [1212, 367] on icon at bounding box center [1213, 366] width 15 height 11
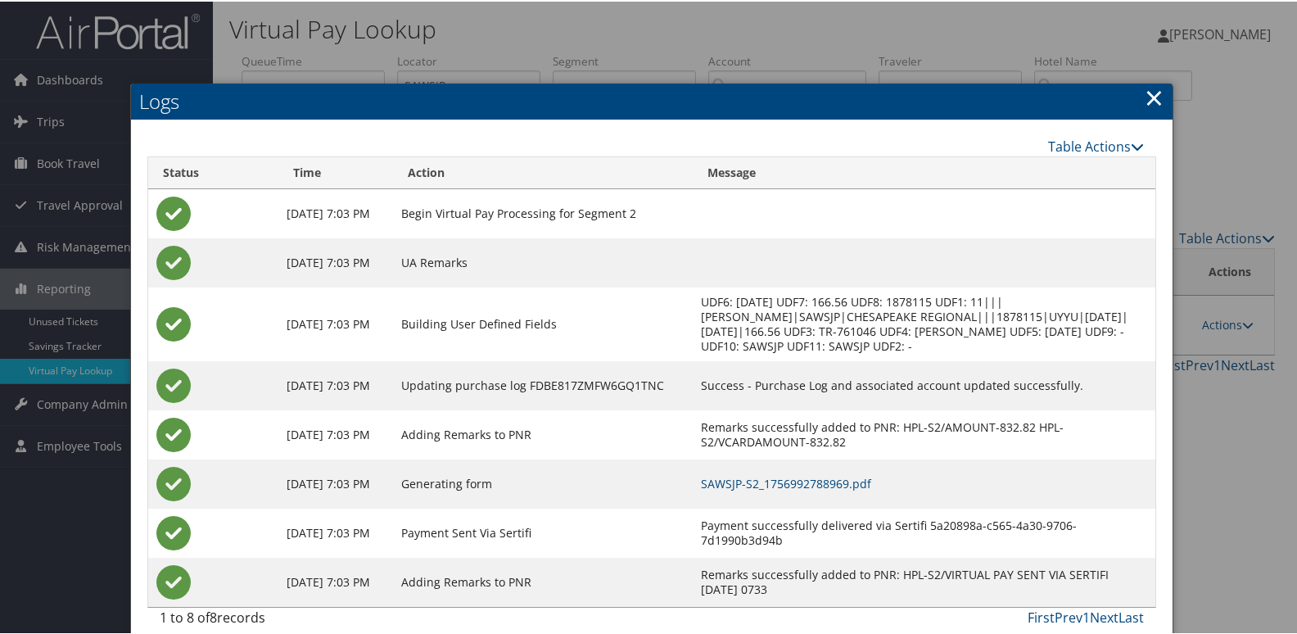
click at [808, 473] on td "SAWSJP-S2_1756992788969.pdf" at bounding box center [924, 482] width 463 height 49
click at [797, 479] on link "SAWSJP-S2_1756992788969.pdf" at bounding box center [786, 482] width 170 height 16
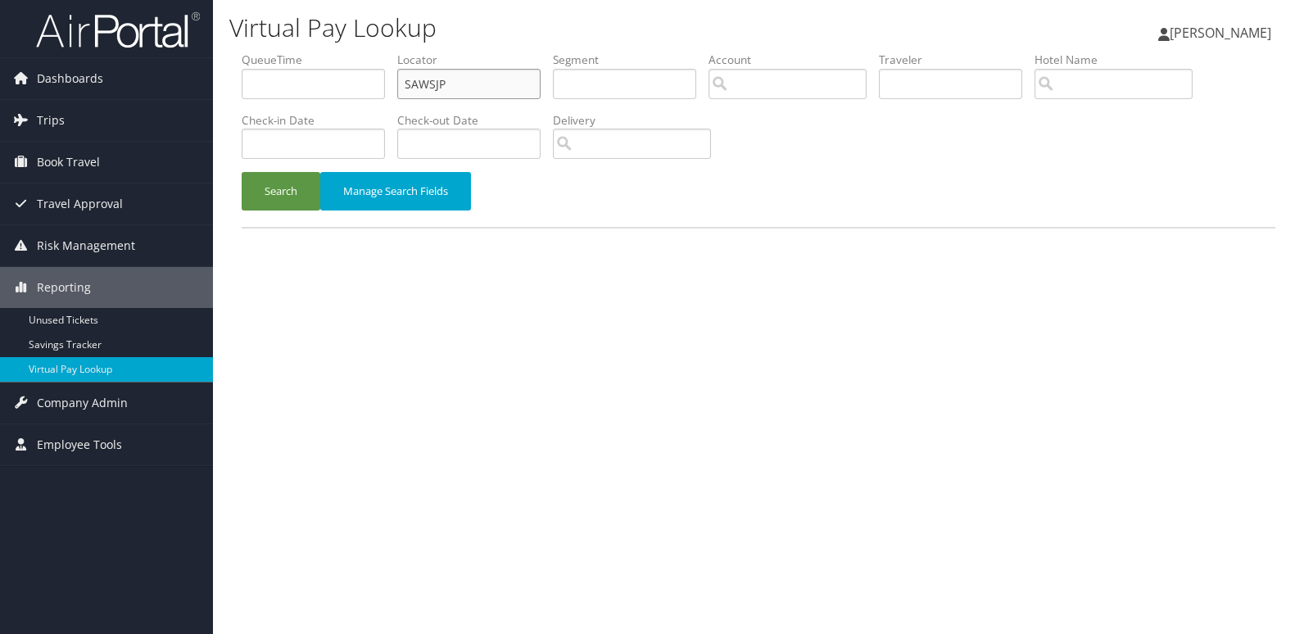
drag, startPoint x: 469, startPoint y: 93, endPoint x: 300, endPoint y: 93, distance: 169.5
click at [300, 52] on ul "QueueTime Locator SAWSJP Segment Account Traveler Hotel Name Check-in Date Chec…" at bounding box center [759, 52] width 1034 height 0
paste input "KRHKKD"
type input "KRHKKD"
click at [280, 192] on button "Search" at bounding box center [281, 191] width 79 height 38
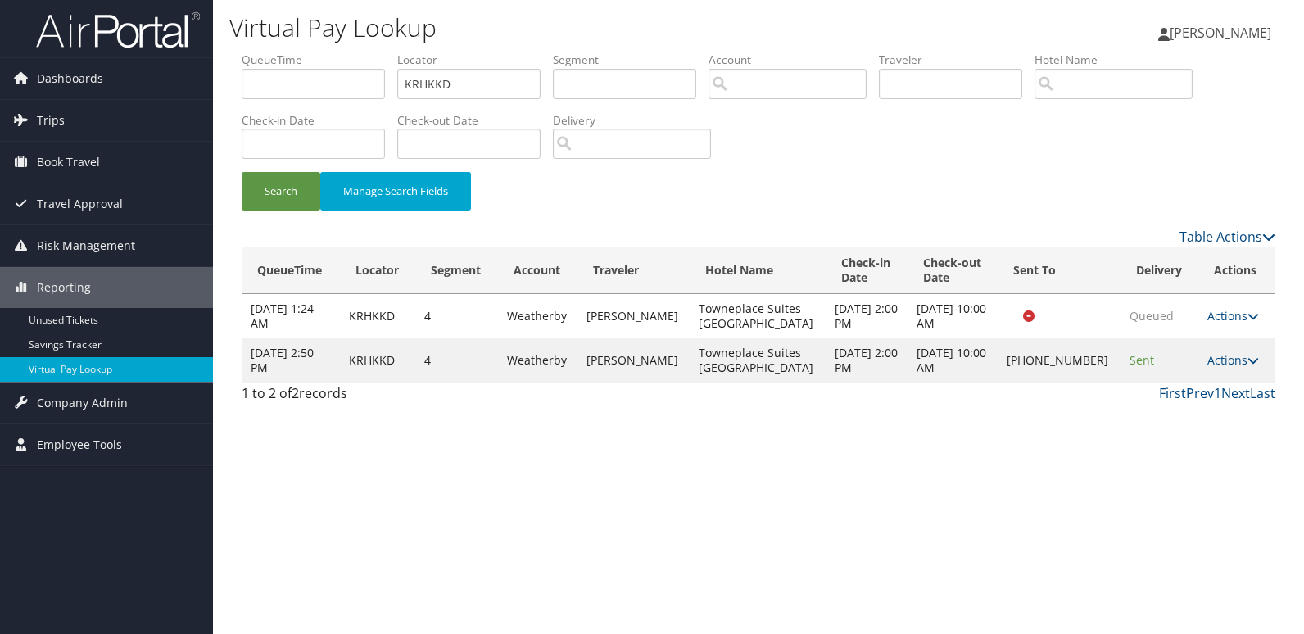
click at [1233, 362] on link "Actions" at bounding box center [1233, 360] width 52 height 16
click at [1168, 409] on link "Logs" at bounding box center [1182, 411] width 140 height 28
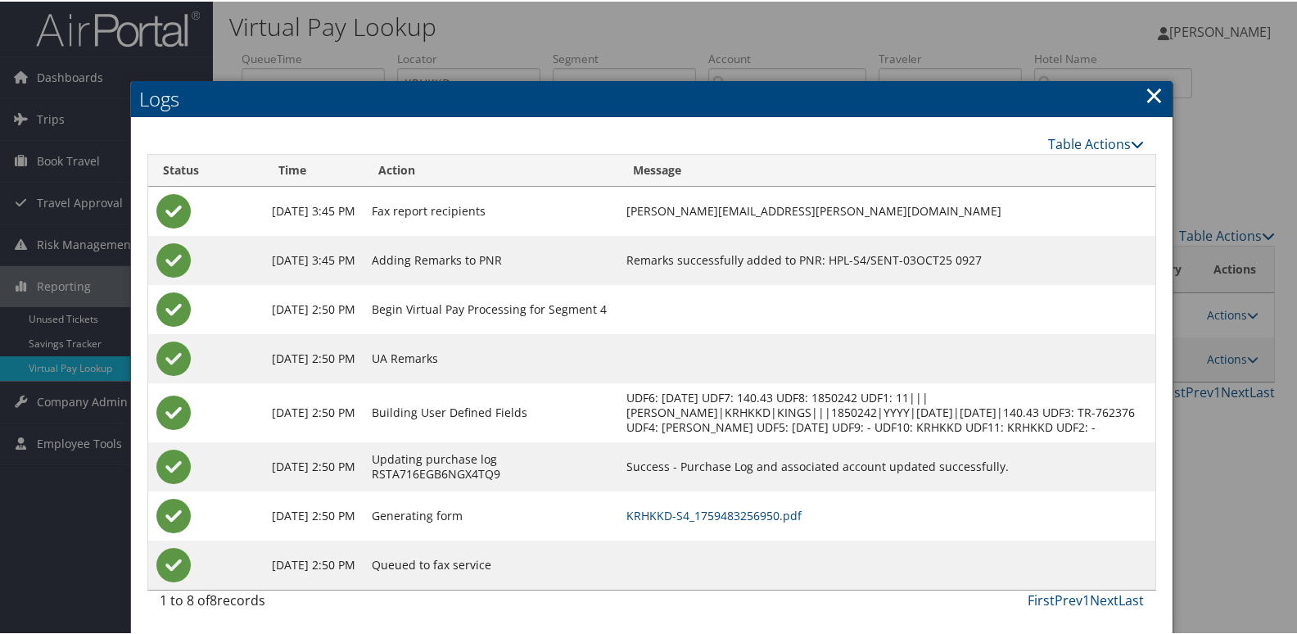
scroll to position [17, 0]
click at [740, 516] on link "KRHKKD-S4_1759483256950.pdf" at bounding box center [714, 514] width 175 height 16
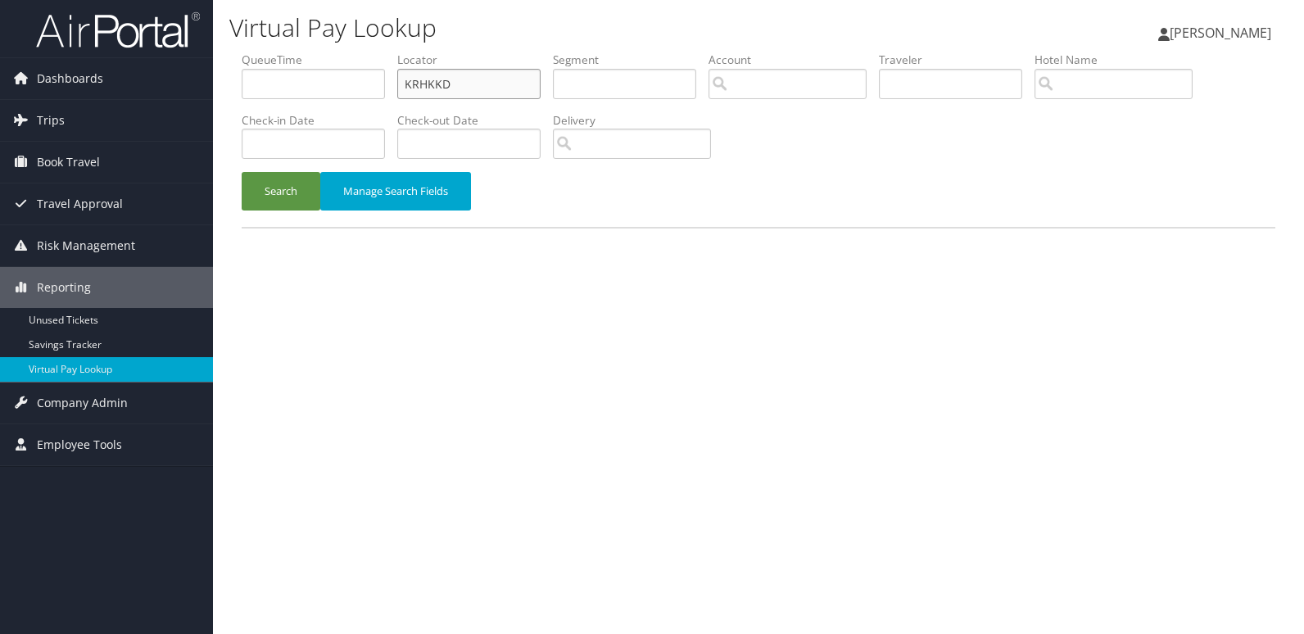
drag, startPoint x: 484, startPoint y: 84, endPoint x: 315, endPoint y: 90, distance: 168.8
click at [318, 52] on ul "QueueTime Locator KRHKKD Segment Account Traveler Hotel Name Check-in Date Chec…" at bounding box center [759, 52] width 1034 height 0
paste input "GXJQDN"
type input "GXJQDN"
drag, startPoint x: 278, startPoint y: 178, endPoint x: 317, endPoint y: 182, distance: 38.7
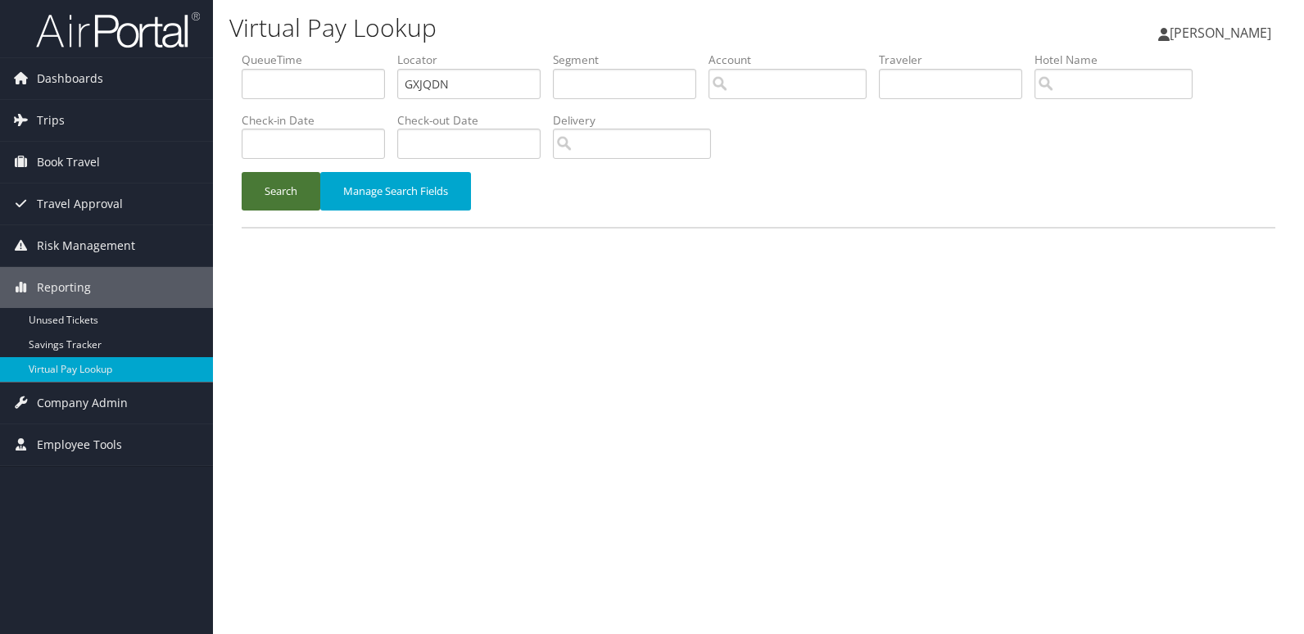
click at [278, 179] on button "Search" at bounding box center [281, 191] width 79 height 38
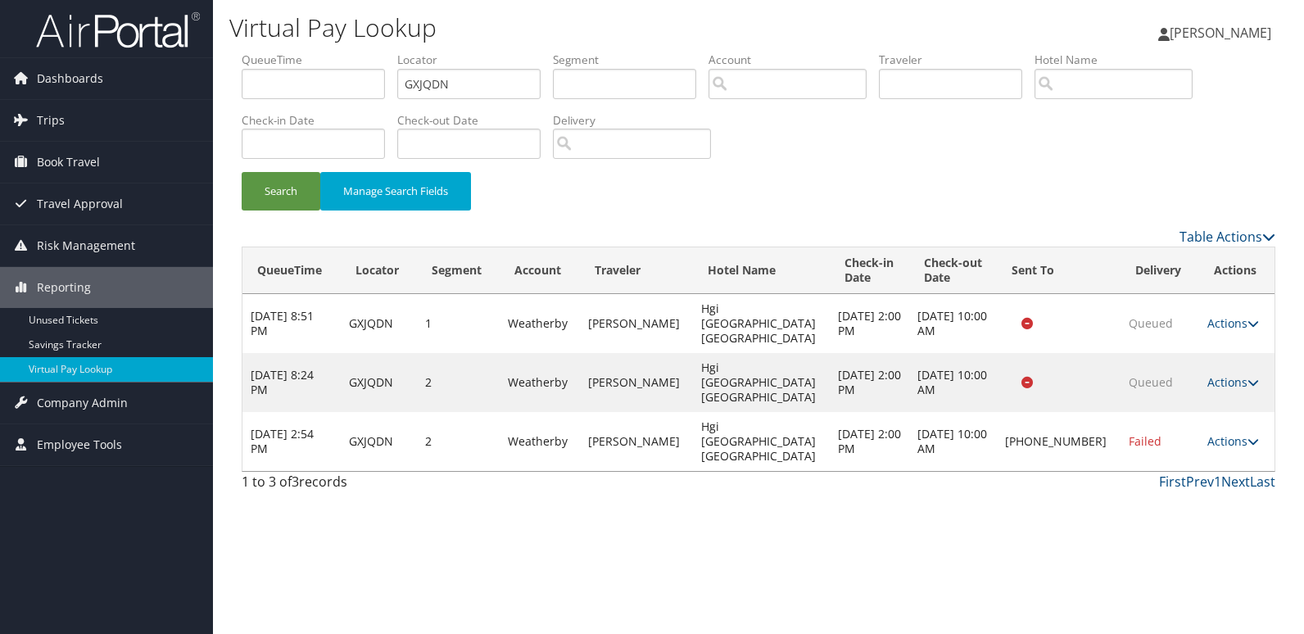
click at [1232, 412] on td "Actions Resend Logs Delivery Information View Itinerary" at bounding box center [1236, 441] width 75 height 59
click at [1227, 433] on link "Actions" at bounding box center [1233, 441] width 52 height 16
click at [1167, 441] on link "Logs" at bounding box center [1182, 455] width 140 height 28
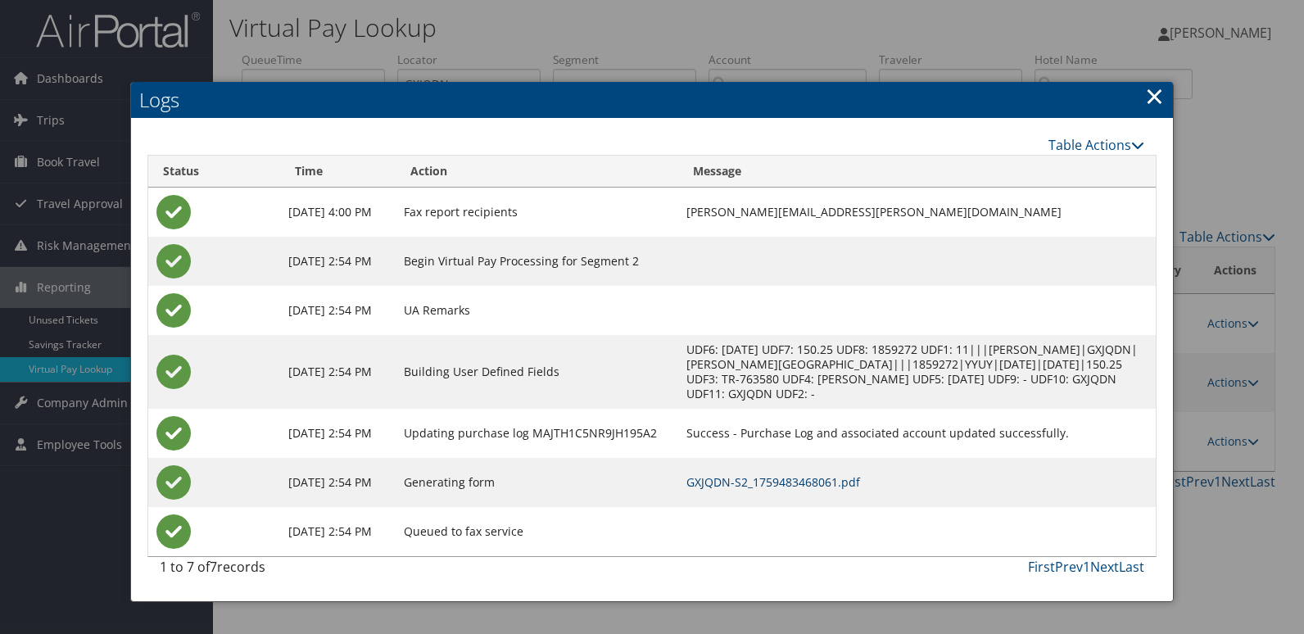
drag, startPoint x: 855, startPoint y: 482, endPoint x: 866, endPoint y: 477, distance: 11.7
click at [855, 482] on link "GXJQDN-S2_1759483468061.pdf" at bounding box center [773, 482] width 174 height 16
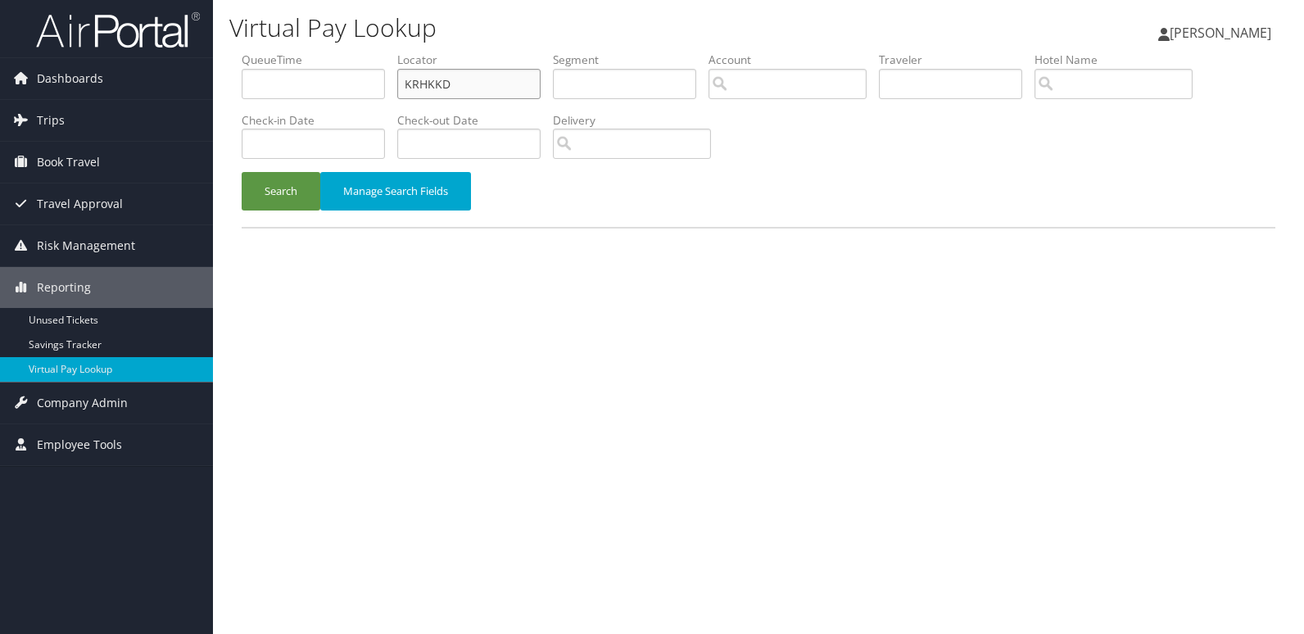
drag, startPoint x: 477, startPoint y: 91, endPoint x: 313, endPoint y: 90, distance: 164.6
click at [324, 52] on ul "QueueTime Locator KRHKKD Segment Account Traveler Hotel Name Check-in Date Chec…" at bounding box center [759, 52] width 1034 height 0
paste input "UVRZTO"
type input "UVRZTO"
click at [275, 192] on button "Search" at bounding box center [281, 191] width 79 height 38
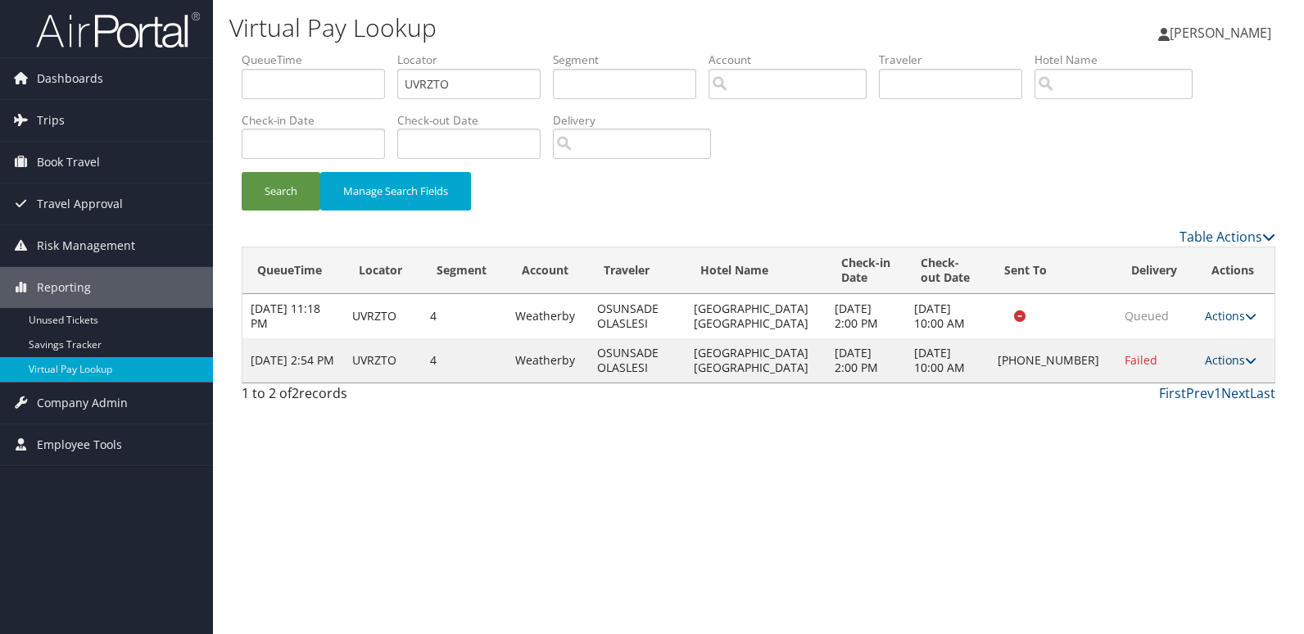
click at [1214, 359] on link "Actions" at bounding box center [1231, 360] width 52 height 16
click at [1146, 419] on link "Logs" at bounding box center [1181, 411] width 140 height 28
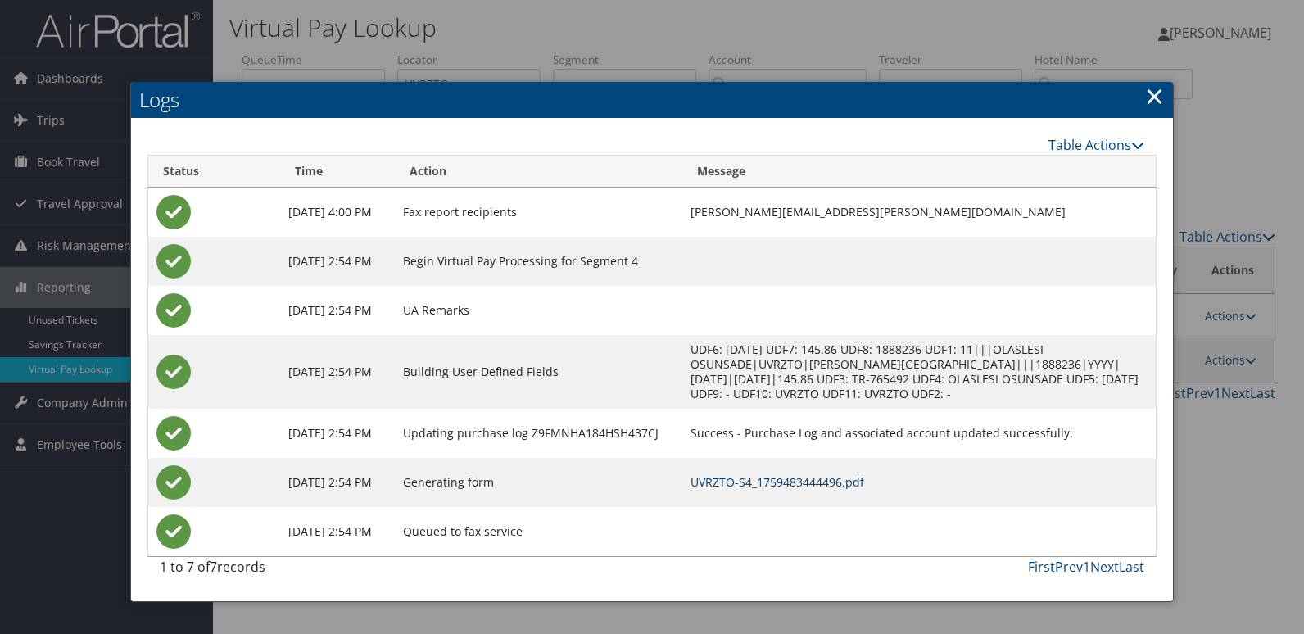
click at [832, 477] on link "UVRZTO-S4_1759483444496.pdf" at bounding box center [777, 482] width 174 height 16
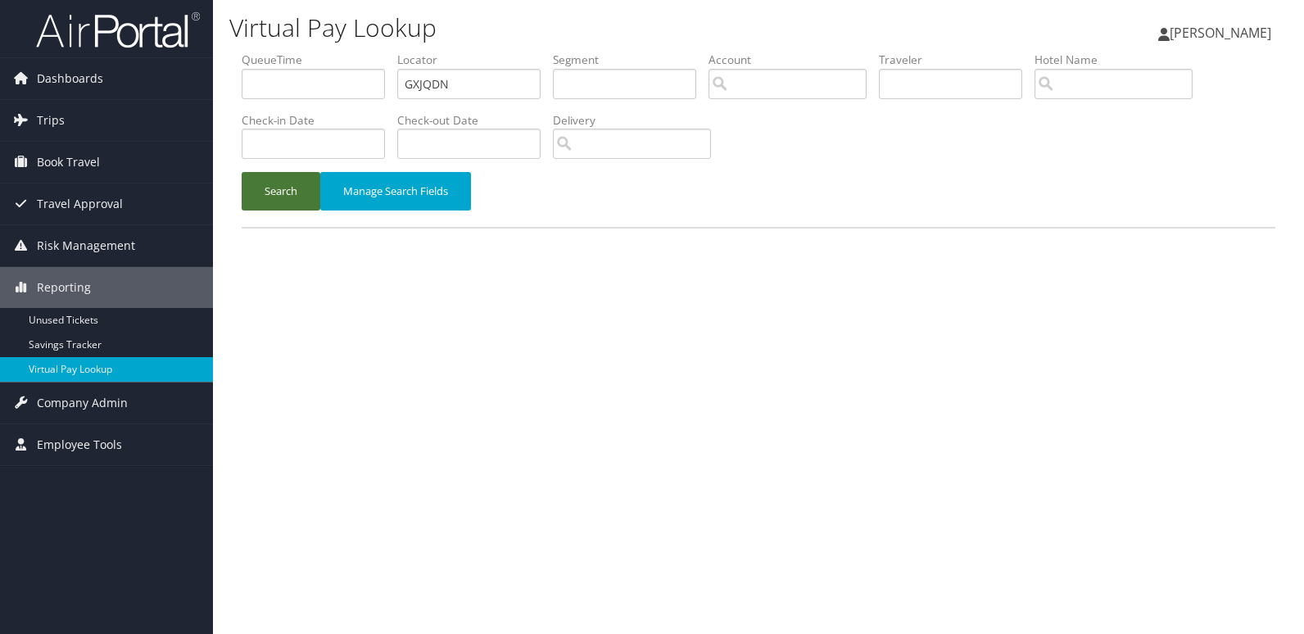
click at [278, 196] on button "Search" at bounding box center [281, 191] width 79 height 38
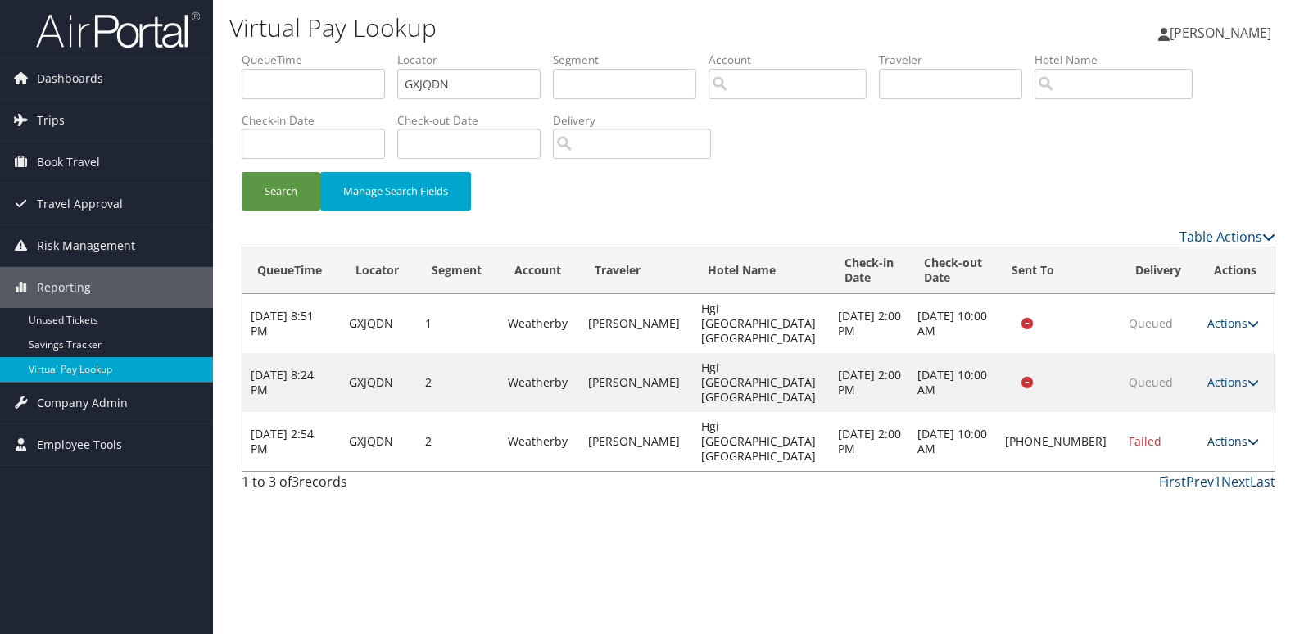
click at [1227, 433] on link "Actions" at bounding box center [1233, 441] width 52 height 16
click at [1167, 427] on link "Resend" at bounding box center [1182, 428] width 140 height 28
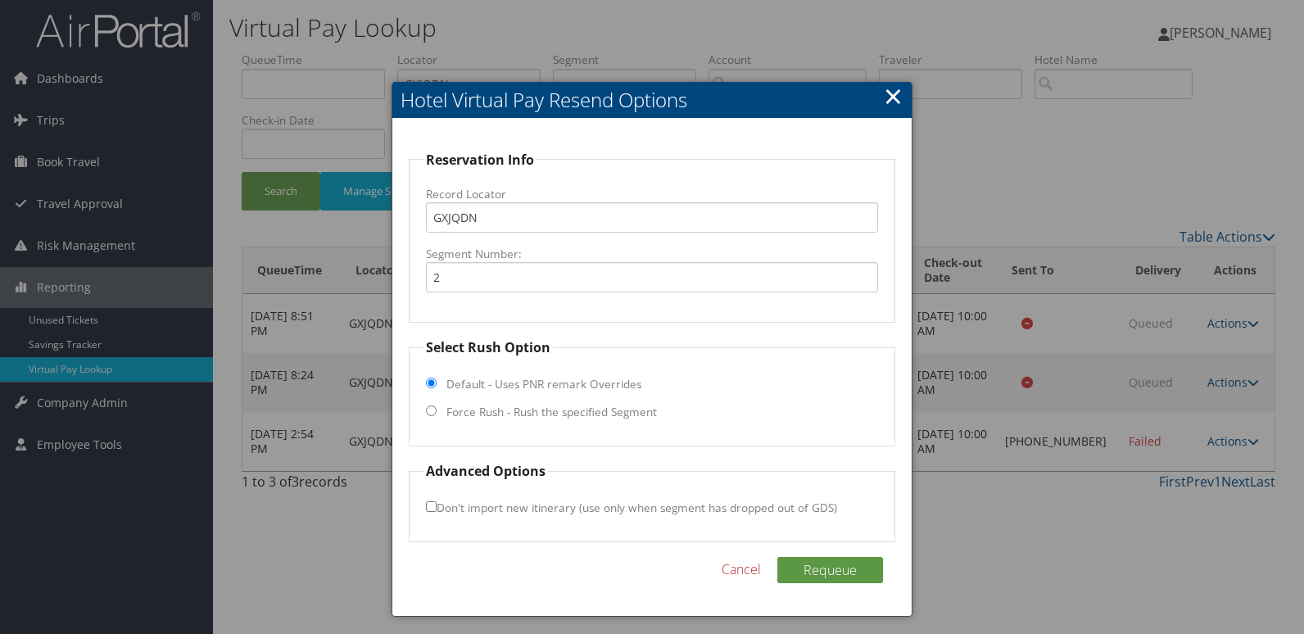
click at [492, 409] on label "Force Rush - Rush the specified Segment" at bounding box center [551, 412] width 210 height 16
click at [437, 409] on input "Force Rush - Rush the specified Segment" at bounding box center [431, 410] width 11 height 11
radio input "true"
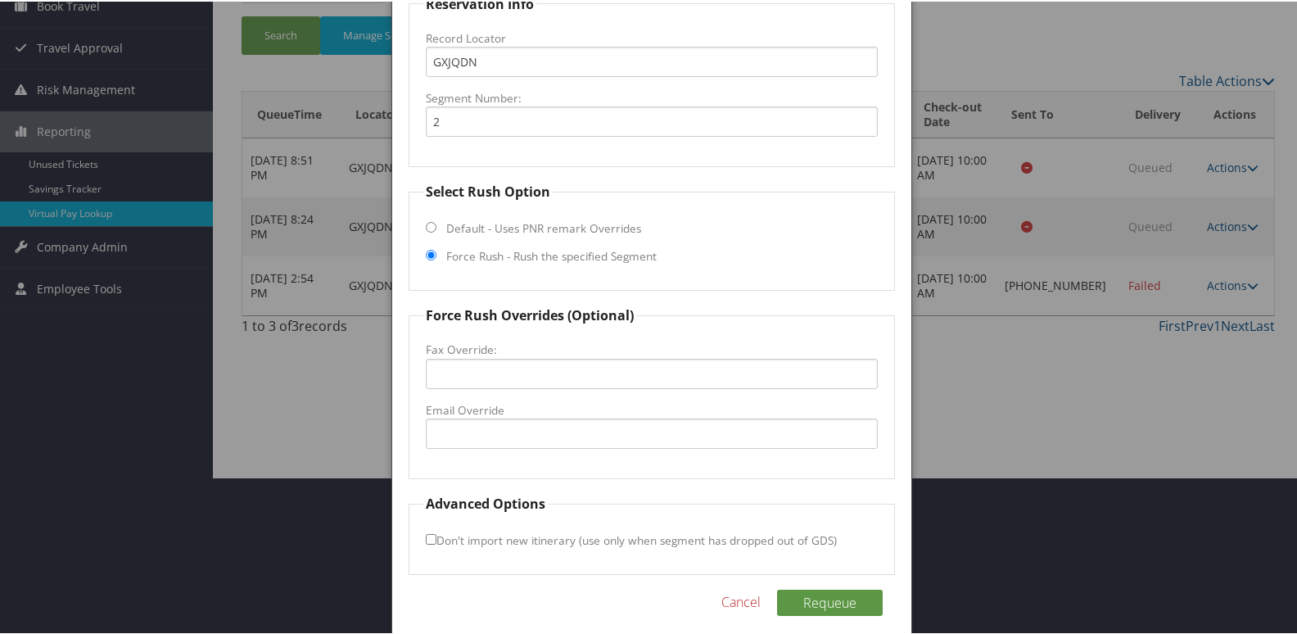
scroll to position [164, 0]
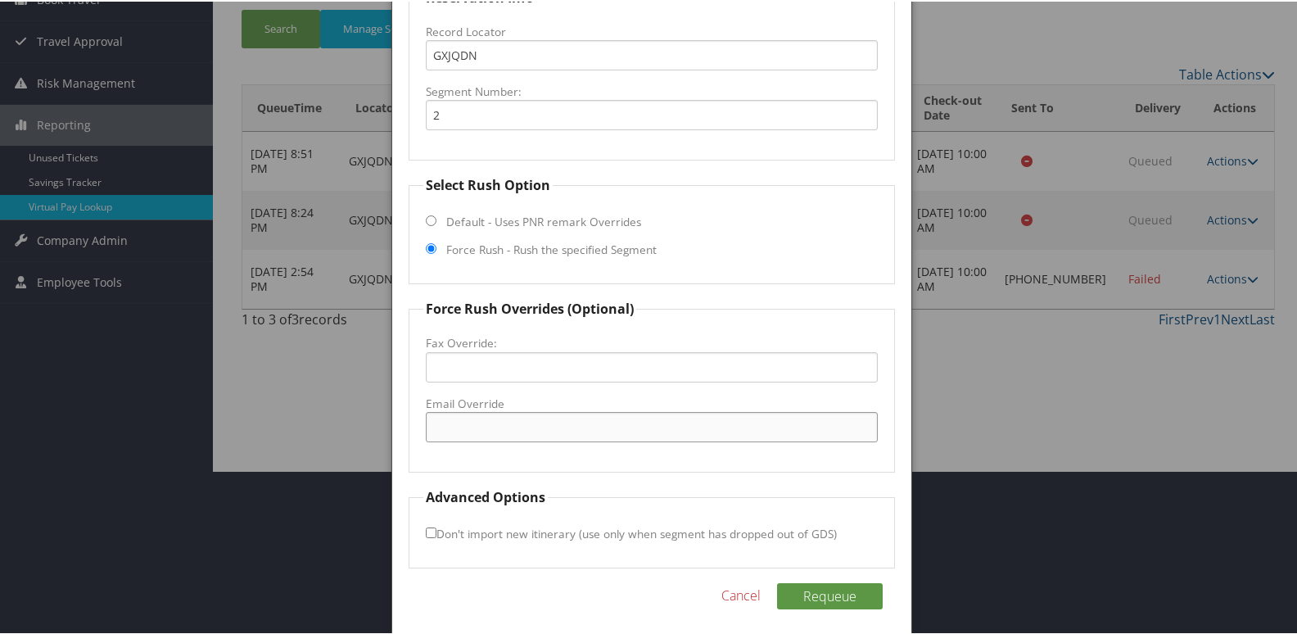
click at [460, 431] on input "Email Override" at bounding box center [652, 425] width 453 height 30
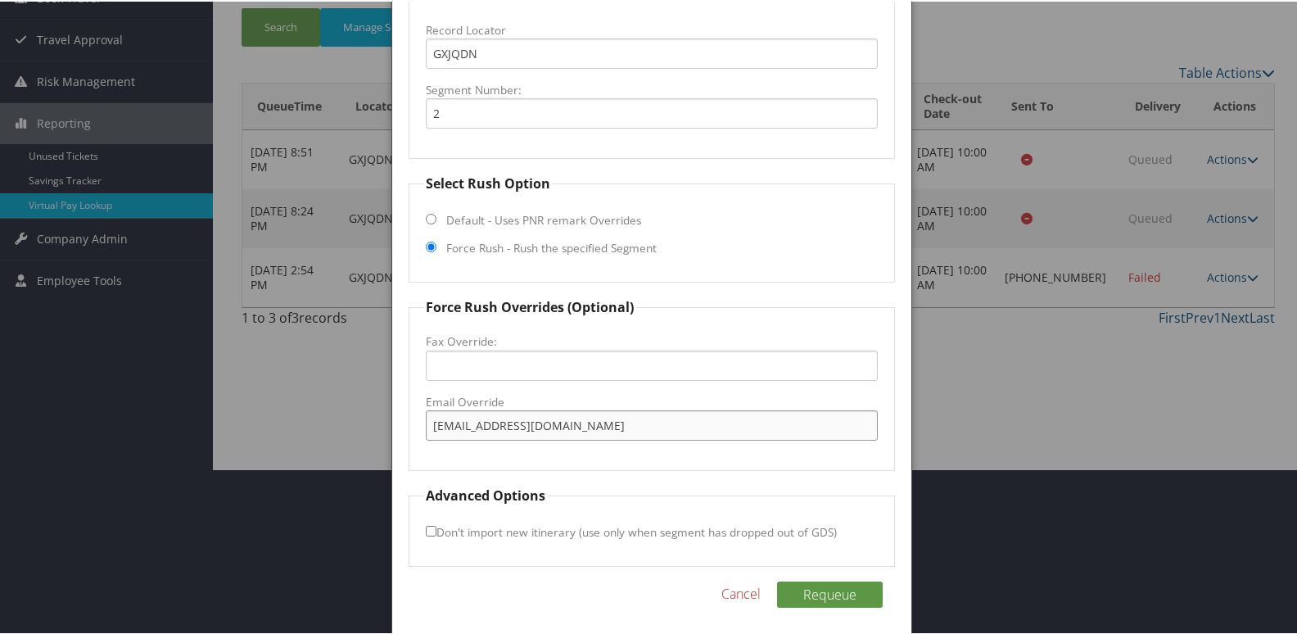
type input "omaav_dk@hilton.com"
click at [426, 524] on input "Don't import new itinerary (use only when segment has dropped out of GDS)" at bounding box center [431, 529] width 11 height 11
checkbox input "true"
click at [826, 583] on button "Requeue" at bounding box center [830, 593] width 106 height 26
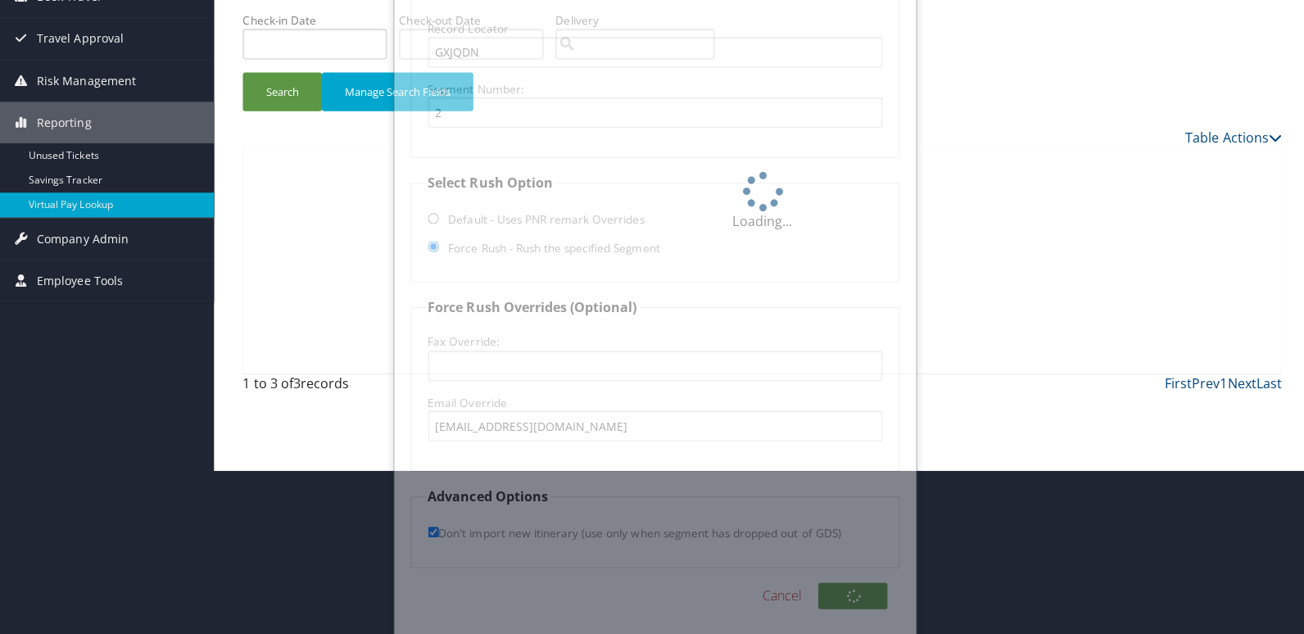
scroll to position [0, 0]
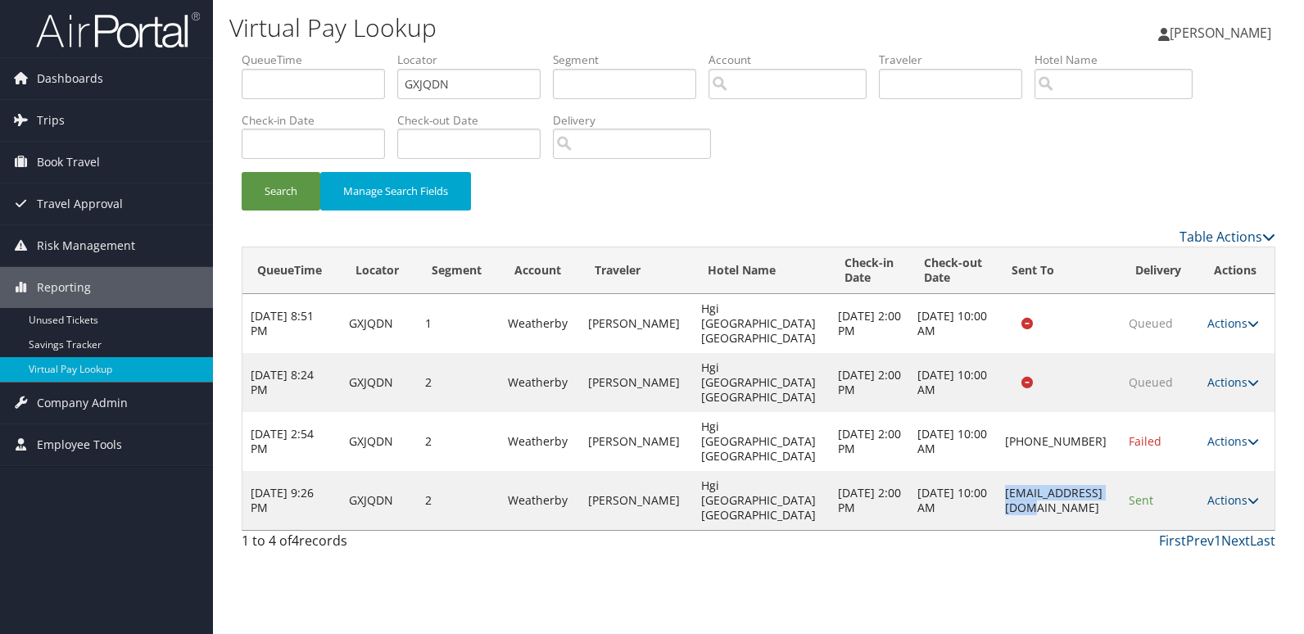
drag, startPoint x: 975, startPoint y: 444, endPoint x: 1092, endPoint y: 444, distance: 117.1
click at [1092, 471] on td "omaav_dk@hilton.com" at bounding box center [1058, 500] width 123 height 59
copy td "omaav_dk@hilton.com"
click at [1226, 492] on link "Actions" at bounding box center [1233, 500] width 52 height 16
click at [1225, 504] on link "Logs" at bounding box center [1237, 514] width 66 height 28
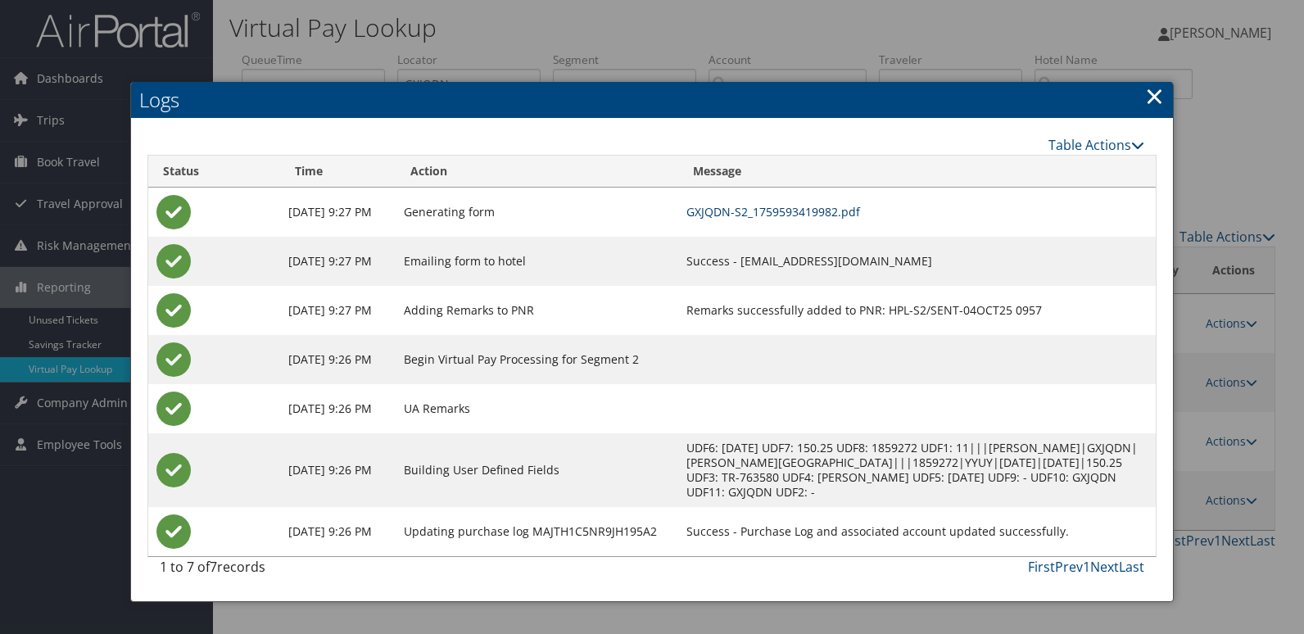
click at [860, 213] on link "GXJQDN-S2_1759593419982.pdf" at bounding box center [773, 212] width 174 height 16
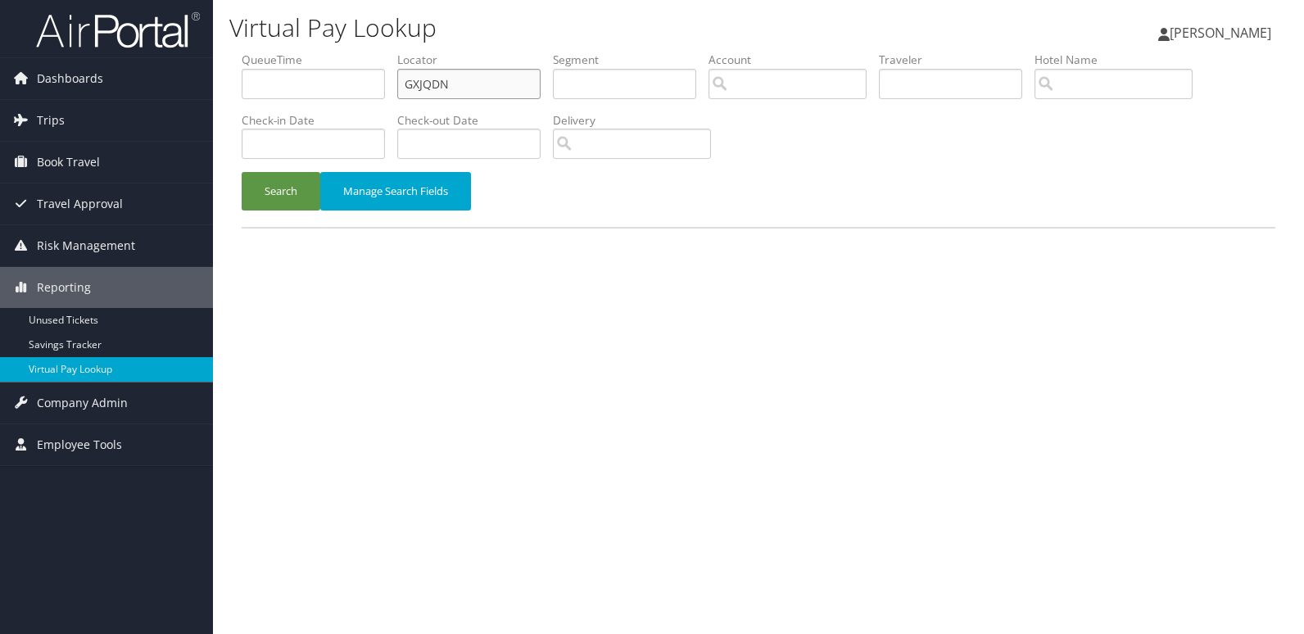
drag, startPoint x: 488, startPoint y: 80, endPoint x: 314, endPoint y: 99, distance: 175.5
click at [318, 52] on ul "QueueTime Locator GXJQDN Segment Account Traveler Hotel Name Check-in Date Chec…" at bounding box center [759, 52] width 1034 height 0
paste input "NYUKAU"
type input "NYUKAU"
click at [263, 208] on div "Search Manage Search Fields" at bounding box center [758, 199] width 1058 height 55
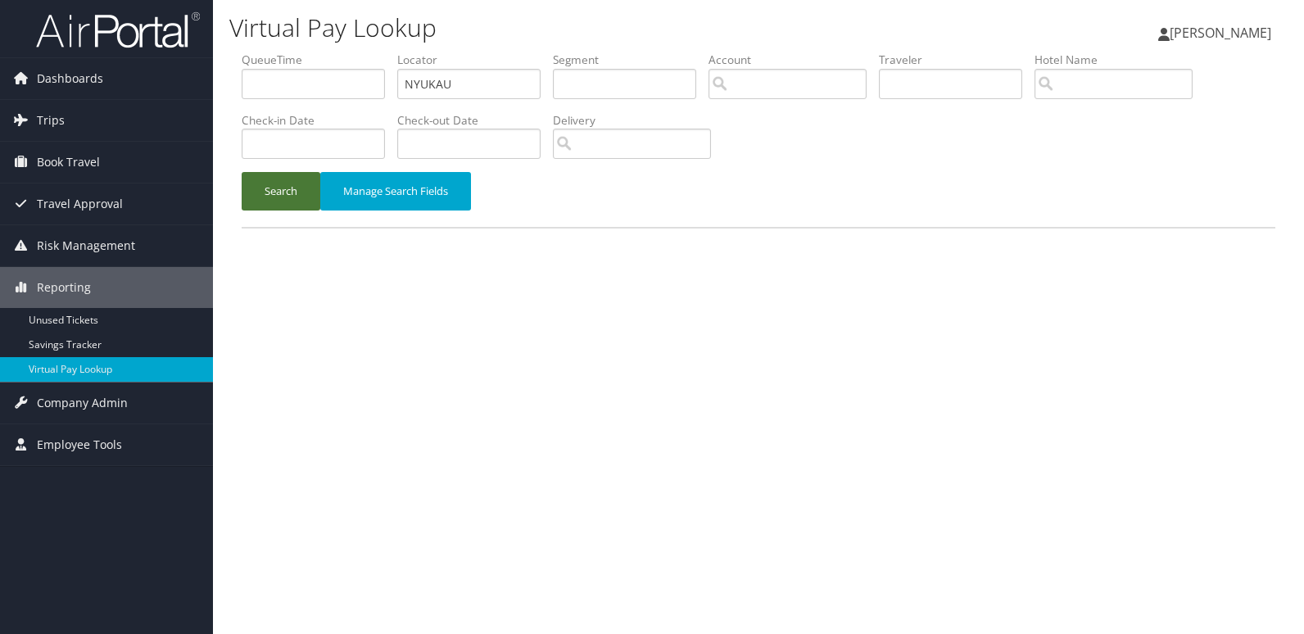
click at [277, 198] on button "Search" at bounding box center [281, 191] width 79 height 38
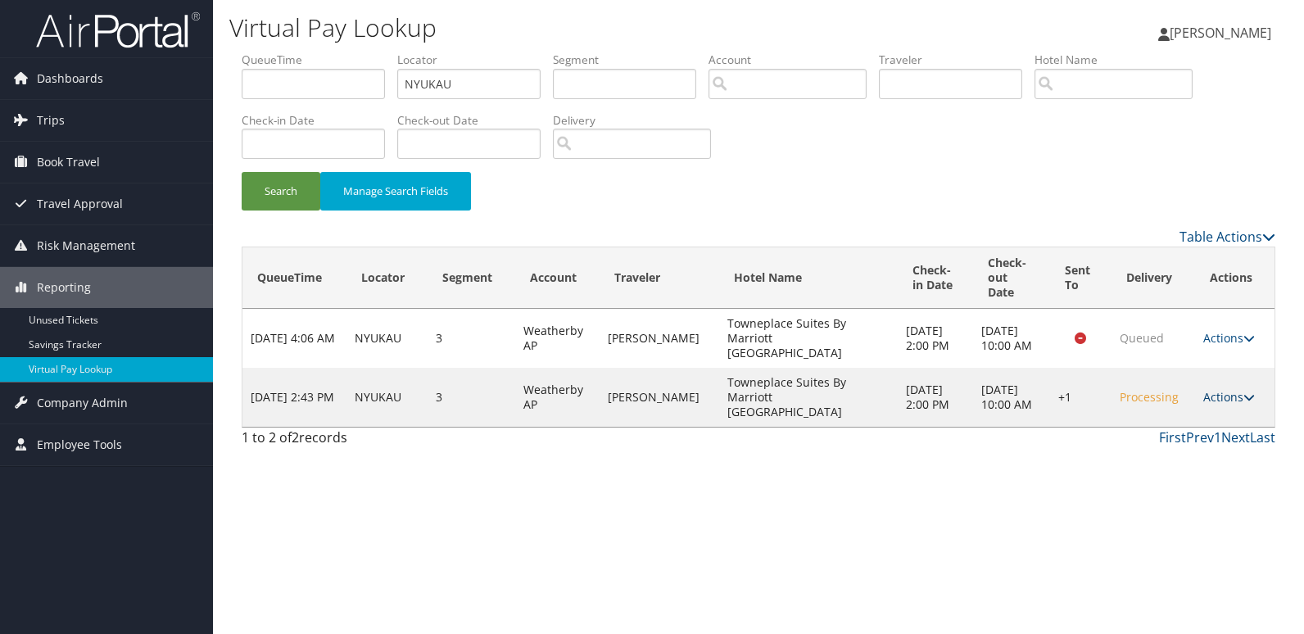
click at [1231, 389] on link "Actions" at bounding box center [1229, 397] width 52 height 16
click at [1180, 405] on link "Logs" at bounding box center [1184, 411] width 140 height 28
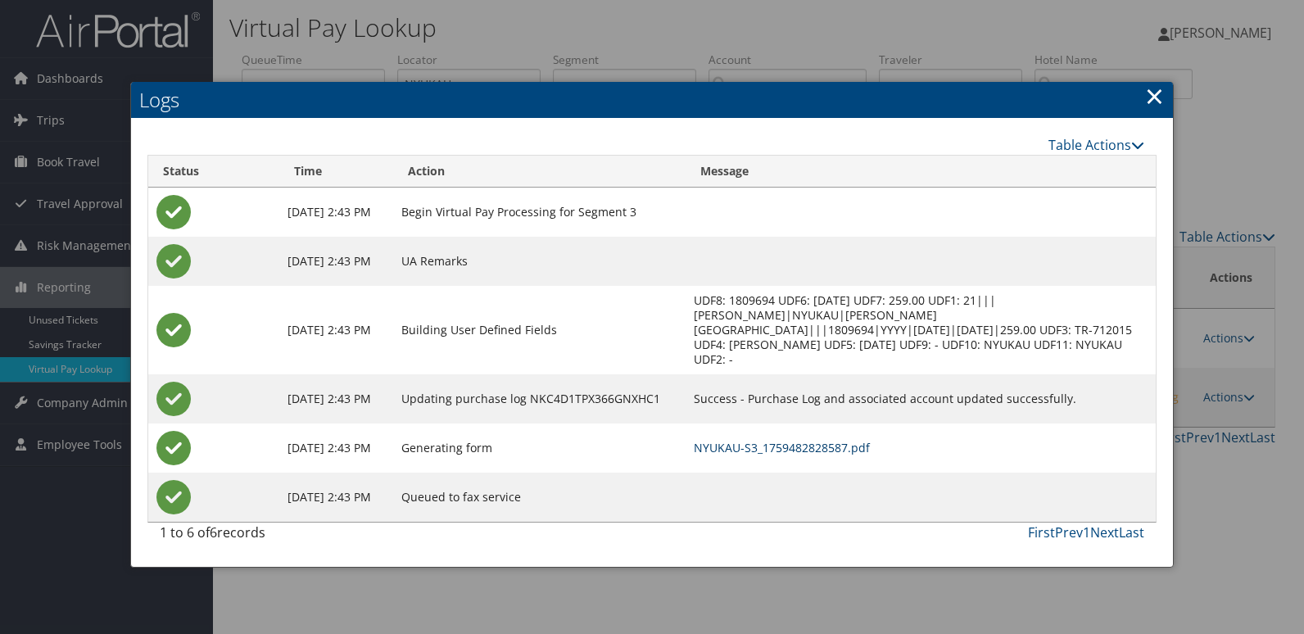
drag, startPoint x: 838, startPoint y: 430, endPoint x: 838, endPoint y: 444, distance: 13.9
click at [838, 440] on link "NYUKAU-S3_1759482828587.pdf" at bounding box center [782, 448] width 176 height 16
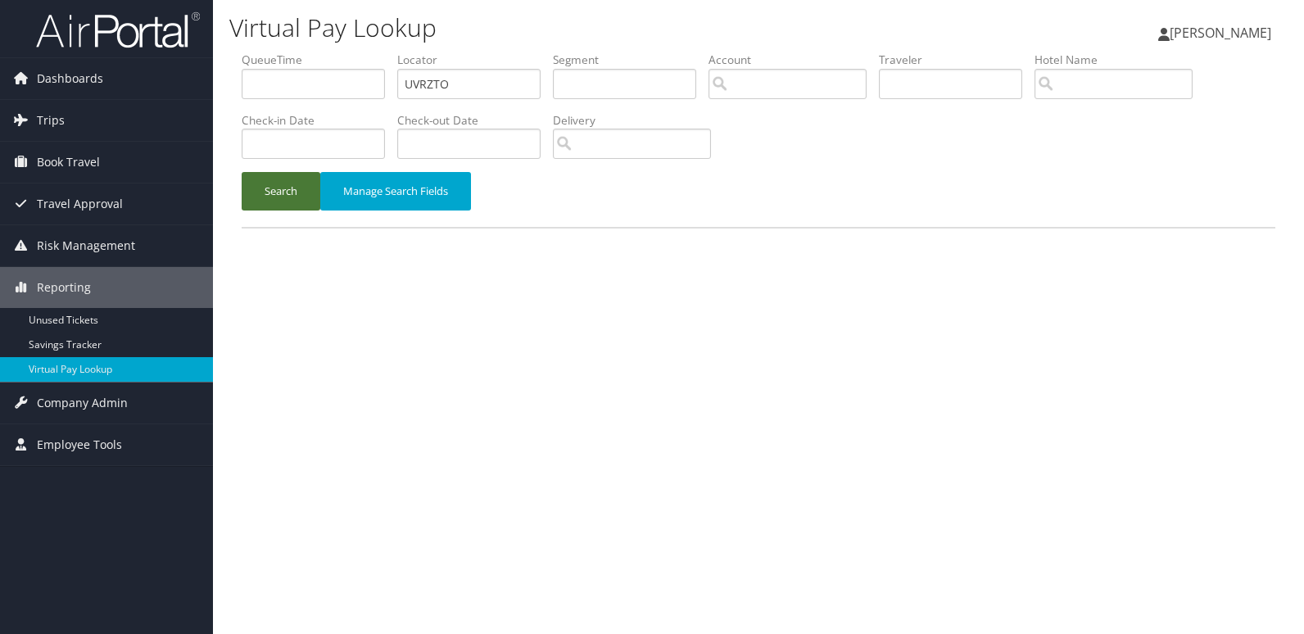
click at [281, 198] on button "Search" at bounding box center [281, 191] width 79 height 38
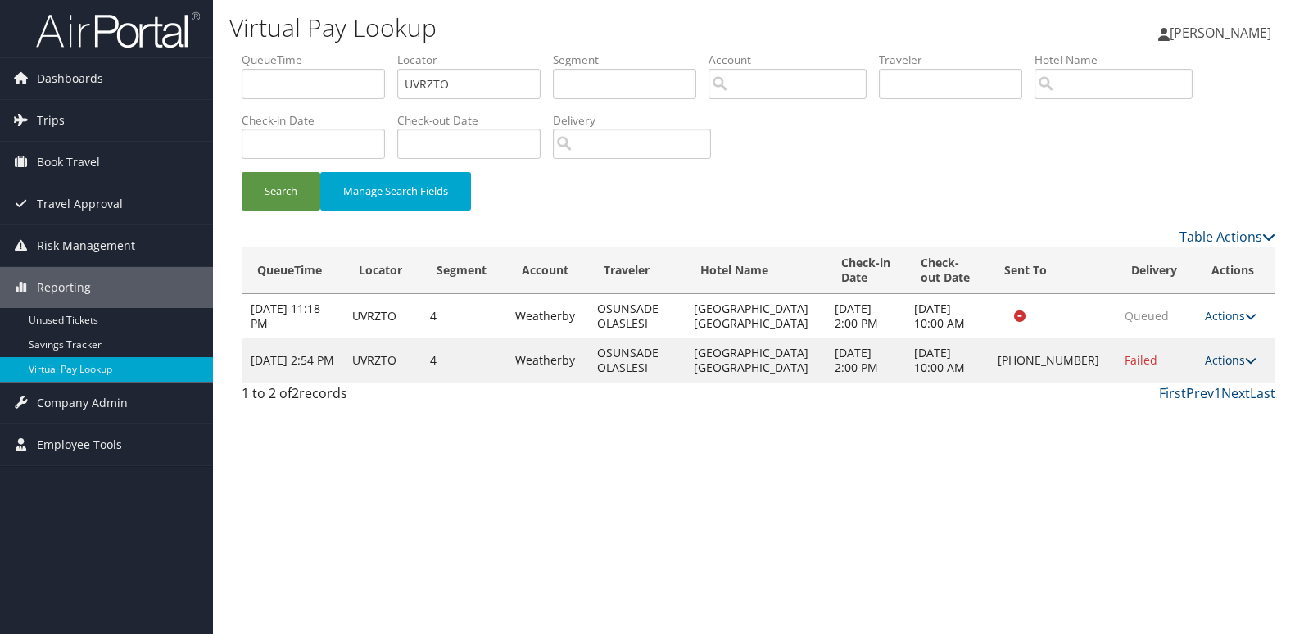
click at [1222, 364] on link "Actions" at bounding box center [1231, 360] width 52 height 16
click at [1157, 384] on link "Resend" at bounding box center [1181, 383] width 140 height 28
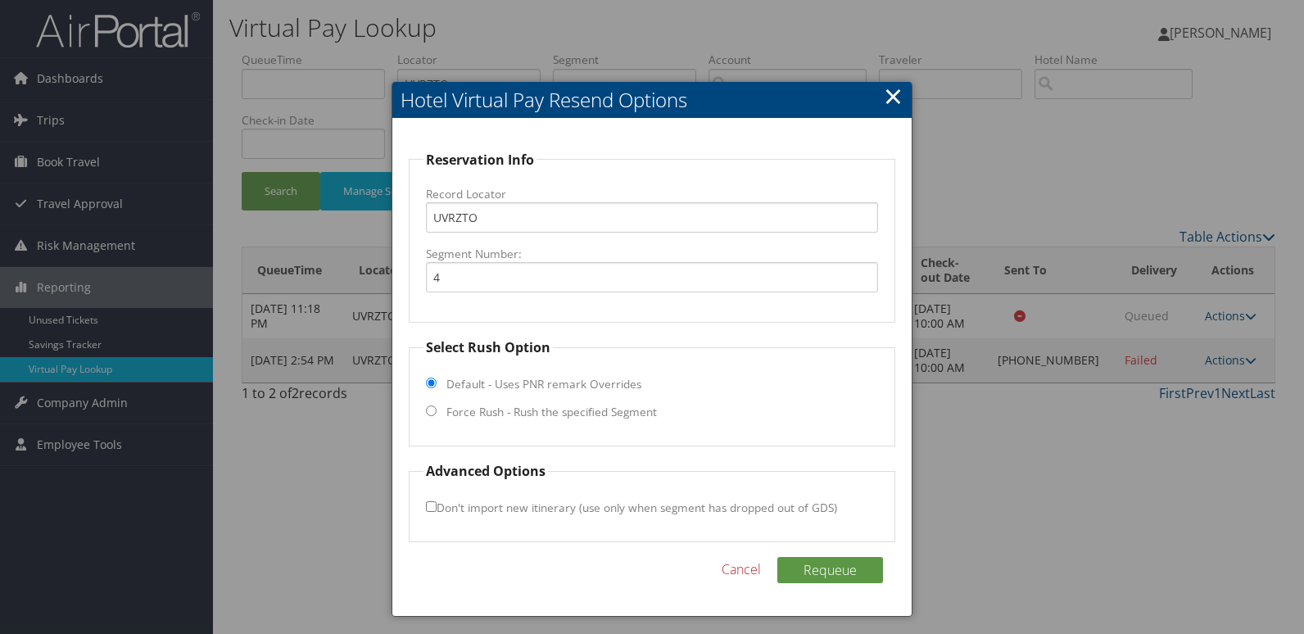
click at [463, 402] on fieldset "Select Rush Option Default - Uses PNR remark Overrides Force Rush - Rush the sp…" at bounding box center [652, 391] width 487 height 109
click at [461, 412] on label "Force Rush - Rush the specified Segment" at bounding box center [551, 412] width 210 height 16
click at [437, 412] on input "Force Rush - Rush the specified Segment" at bounding box center [431, 410] width 11 height 11
radio input "true"
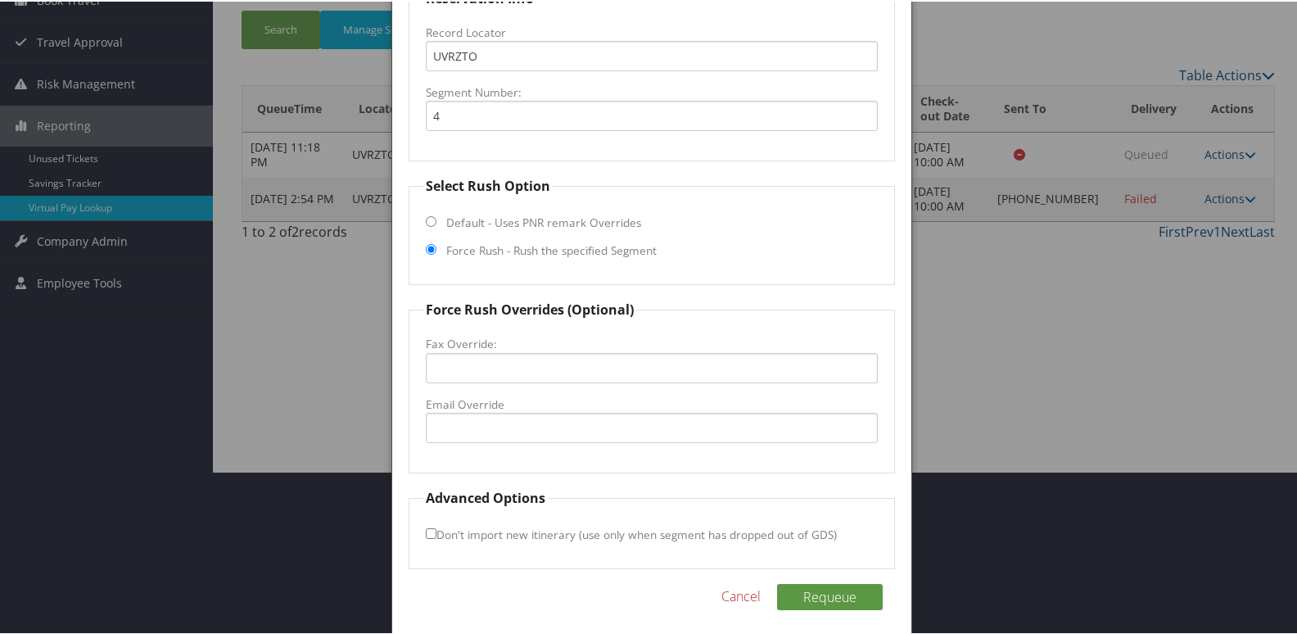
scroll to position [164, 0]
click at [468, 424] on input "Email Override" at bounding box center [652, 425] width 453 height 30
click at [468, 425] on input "Email Override" at bounding box center [652, 425] width 453 height 30
click at [509, 425] on input "fd.fism@hotelsequities.com" at bounding box center [652, 425] width 453 height 30
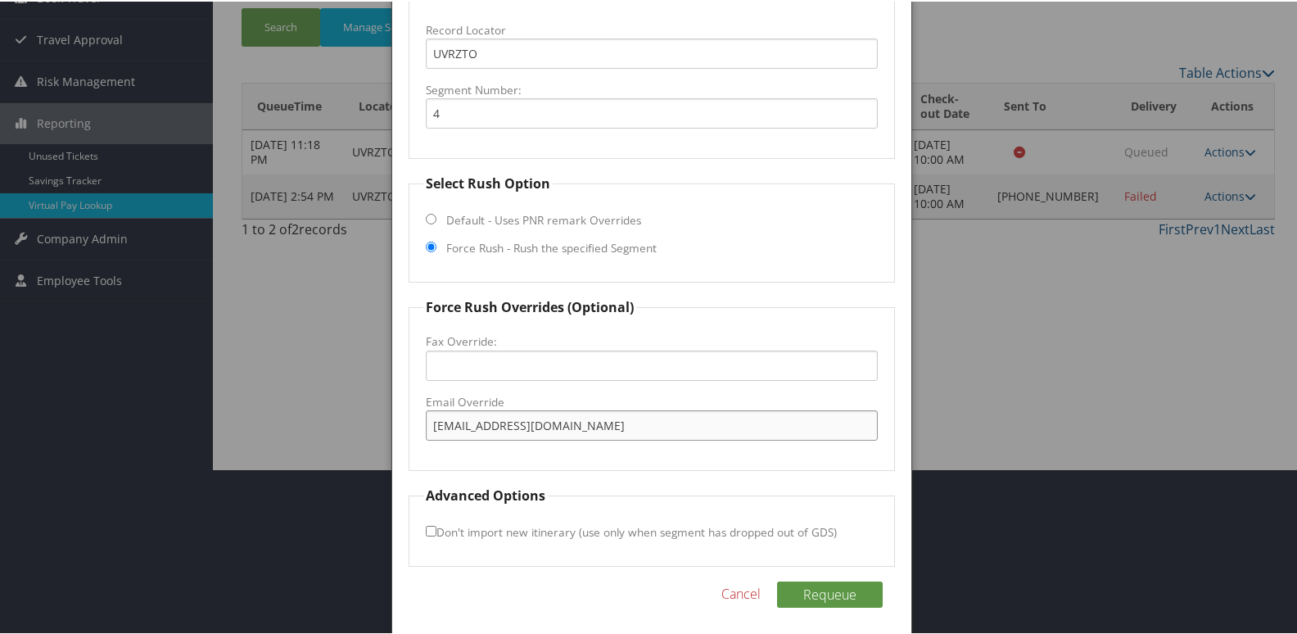
type input "fd.fism@hotelequities.com"
drag, startPoint x: 433, startPoint y: 525, endPoint x: 469, endPoint y: 527, distance: 36.1
click at [433, 526] on input "Don't import new itinerary (use only when segment has dropped out of GDS)" at bounding box center [431, 529] width 11 height 11
checkbox input "true"
click at [810, 586] on button "Requeue" at bounding box center [830, 593] width 106 height 26
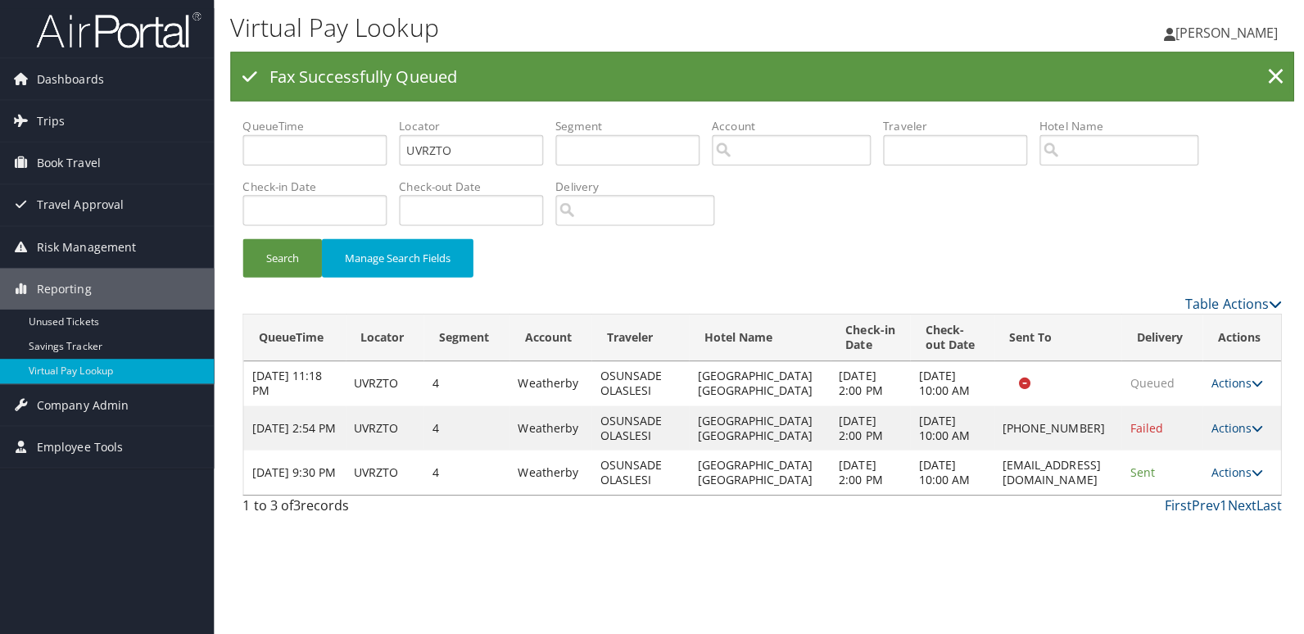
scroll to position [0, 0]
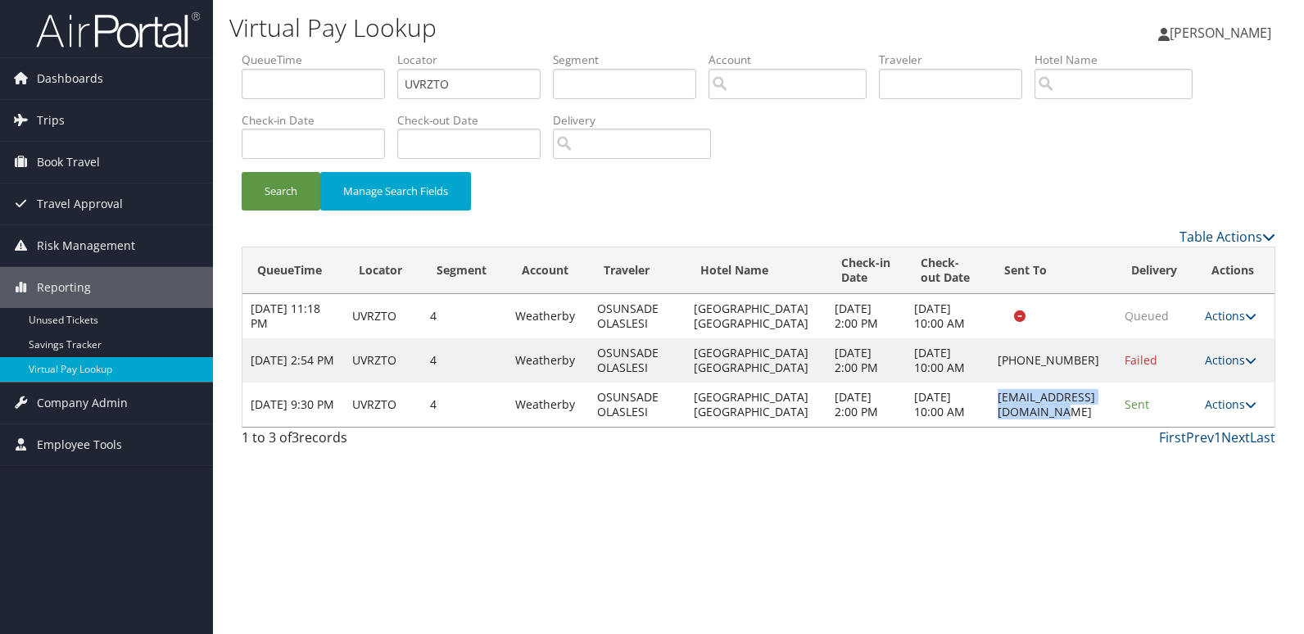
drag, startPoint x: 957, startPoint y: 405, endPoint x: 1094, endPoint y: 405, distance: 136.8
click at [1094, 405] on td "fd.fism@hotelequities.com" at bounding box center [1052, 404] width 127 height 44
copy td "fd.fism@hotelequities.com"
click at [1251, 409] on td "Actions Resend Logs View Itinerary" at bounding box center [1236, 404] width 78 height 44
click at [1223, 405] on link "Actions" at bounding box center [1231, 404] width 52 height 16
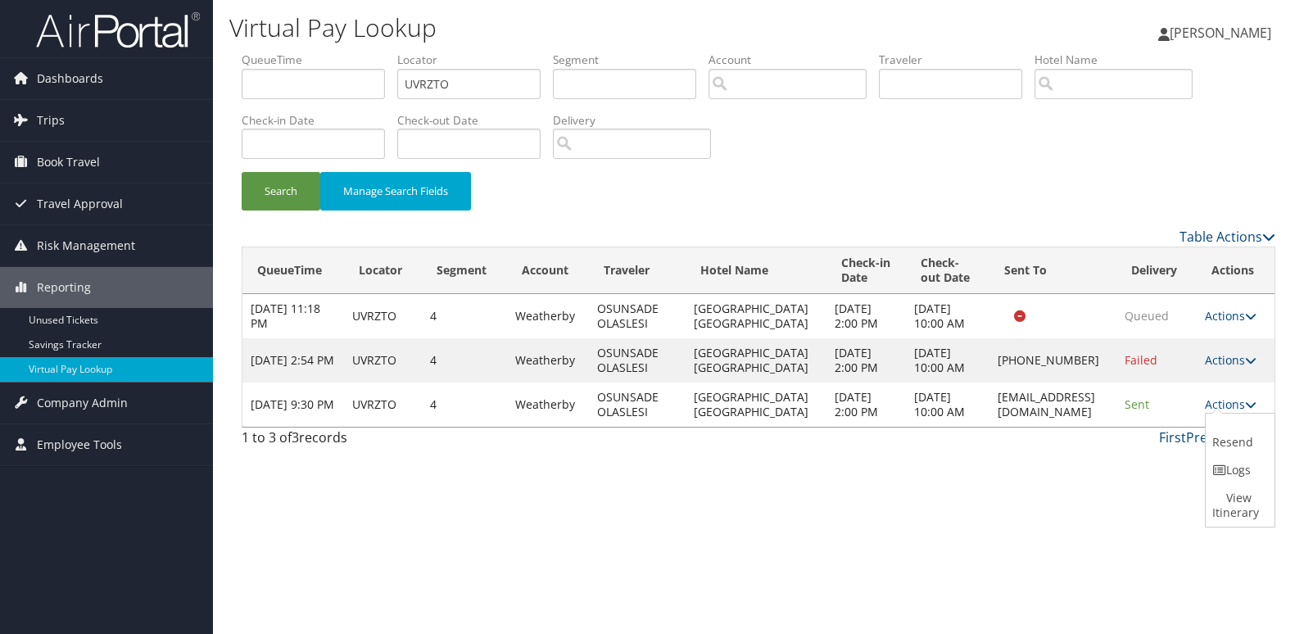
click at [1233, 470] on link "Logs" at bounding box center [1238, 470] width 65 height 28
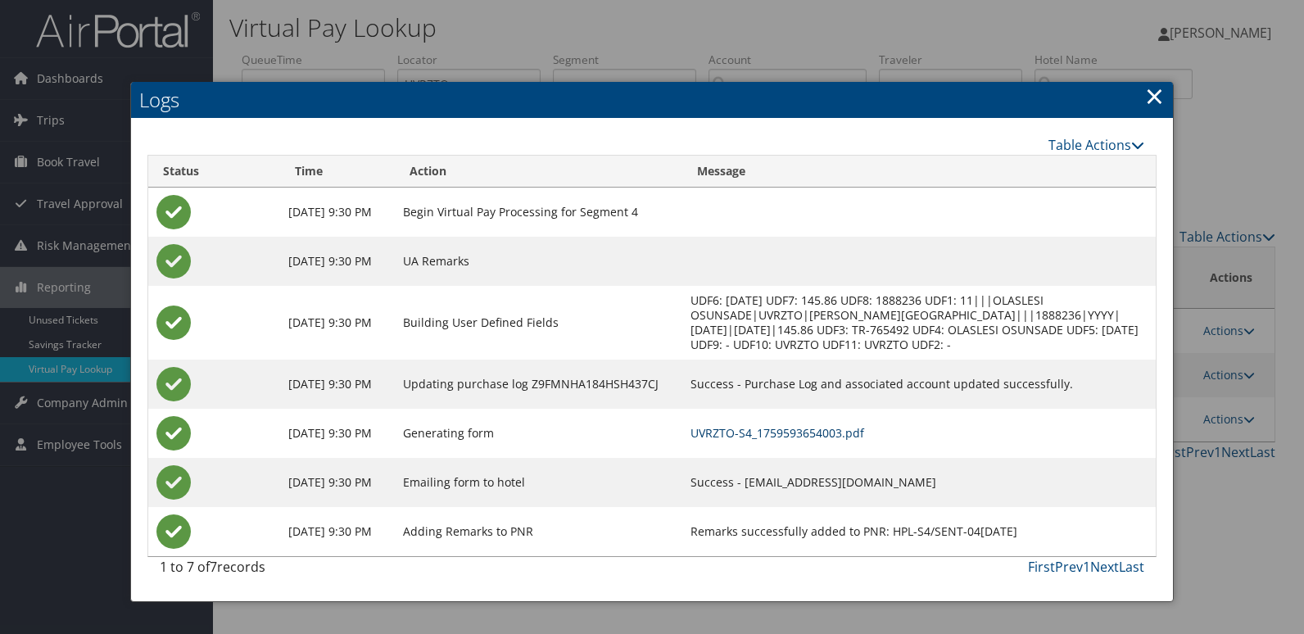
click at [846, 429] on link "UVRZTO-S4_1759593654003.pdf" at bounding box center [777, 433] width 174 height 16
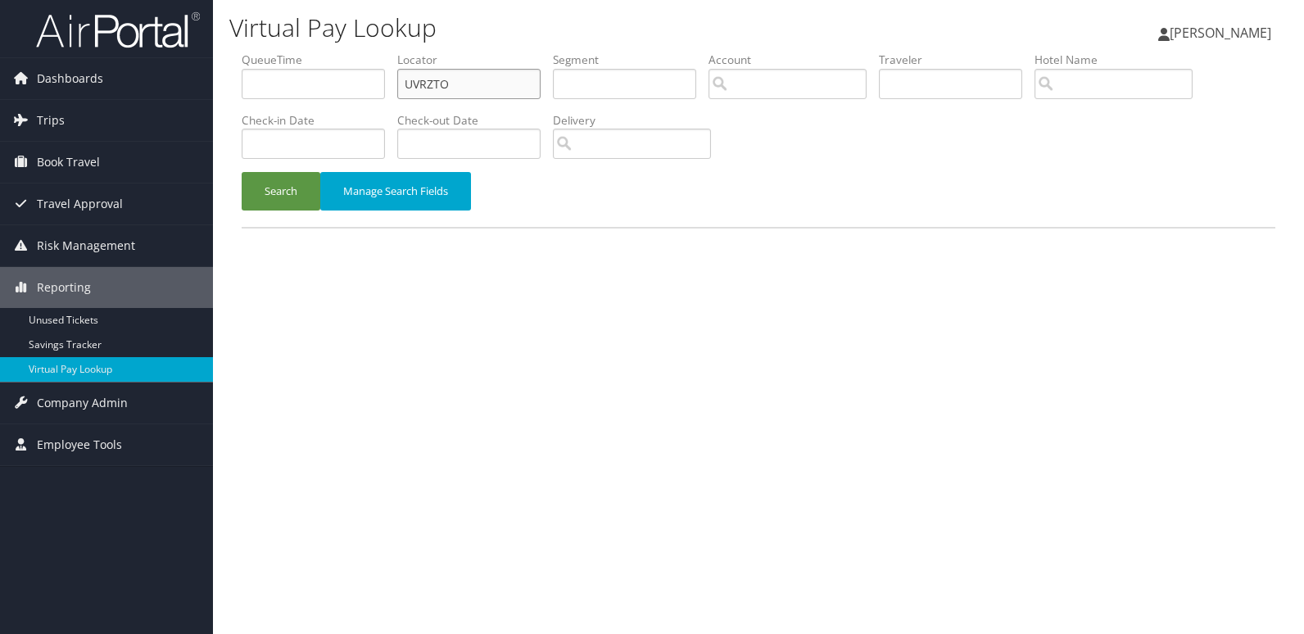
drag, startPoint x: 464, startPoint y: 77, endPoint x: 314, endPoint y: 102, distance: 151.2
click at [315, 52] on ul "QueueTime Locator UVRZTO Segment Account Traveler Hotel Name Check-in Date Chec…" at bounding box center [759, 52] width 1034 height 0
paste input "CJATBH"
type input "CJATBH"
click at [291, 183] on button "Search" at bounding box center [281, 191] width 79 height 38
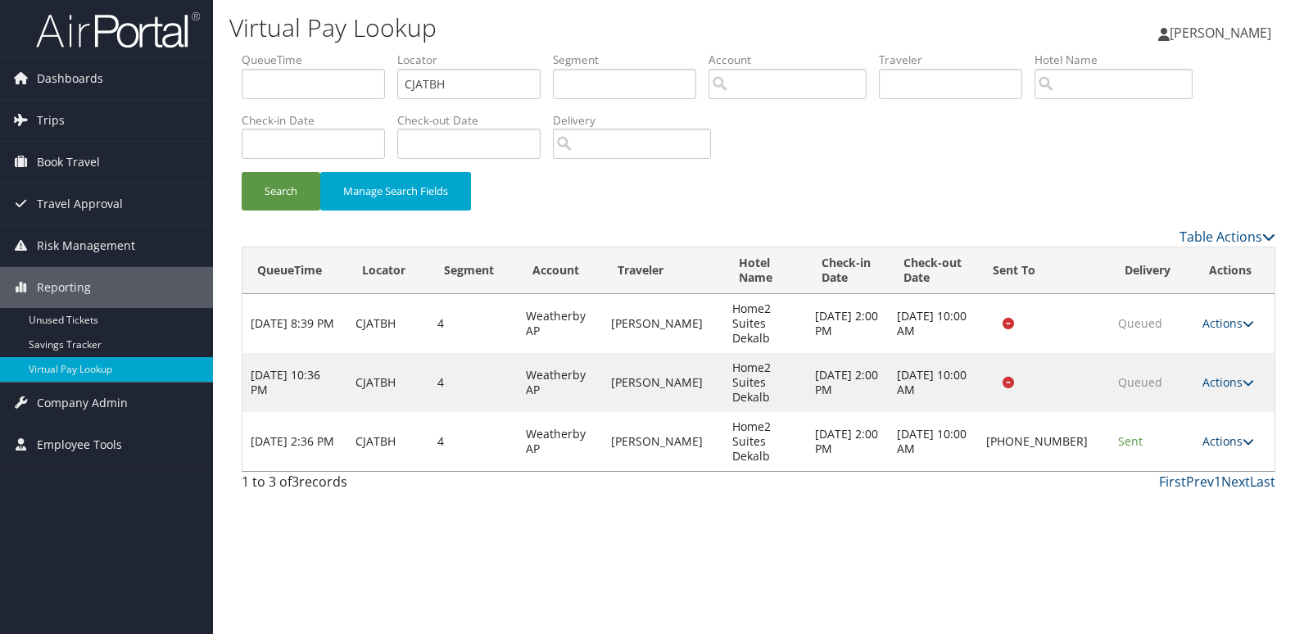
click at [1210, 433] on link "Actions" at bounding box center [1228, 441] width 52 height 16
click at [1144, 455] on link "Logs" at bounding box center [1181, 455] width 140 height 28
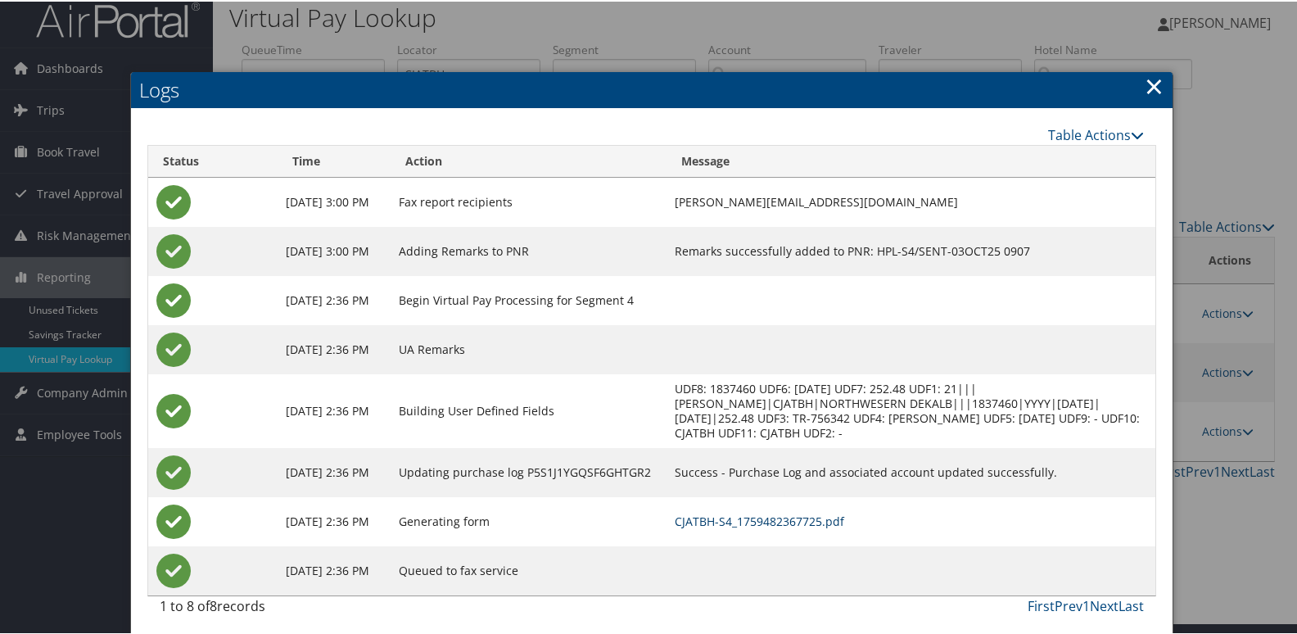
scroll to position [17, 0]
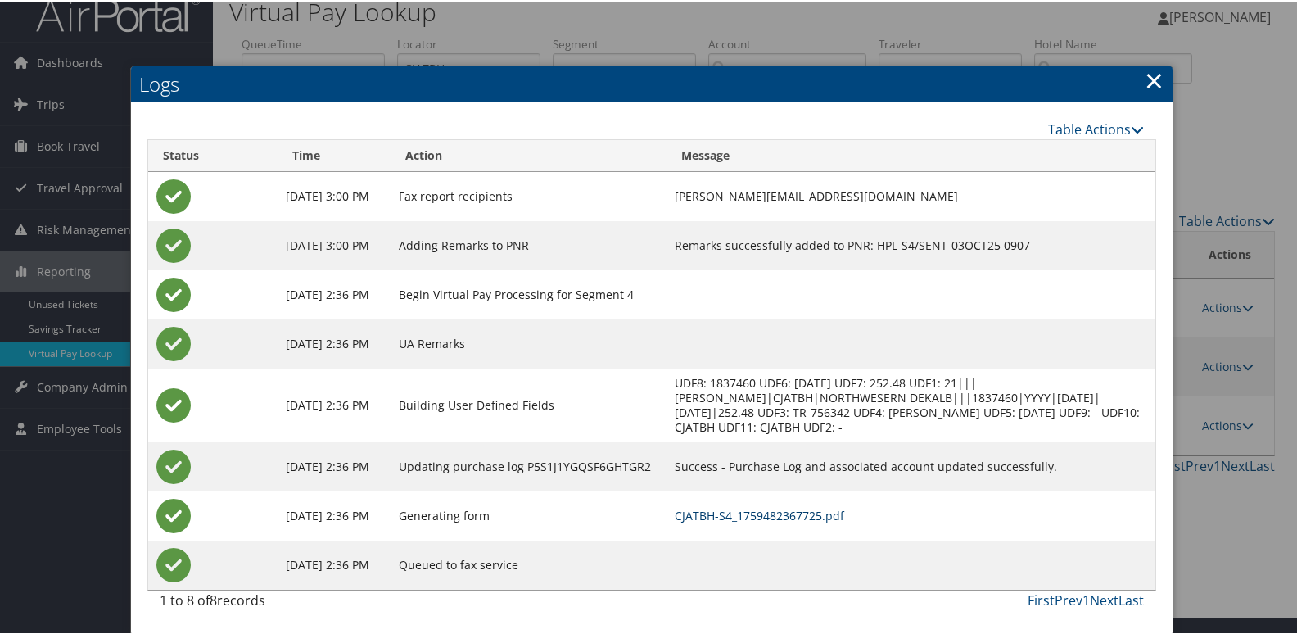
click at [808, 509] on link "CJATBH-S4_1759482367725.pdf" at bounding box center [760, 514] width 170 height 16
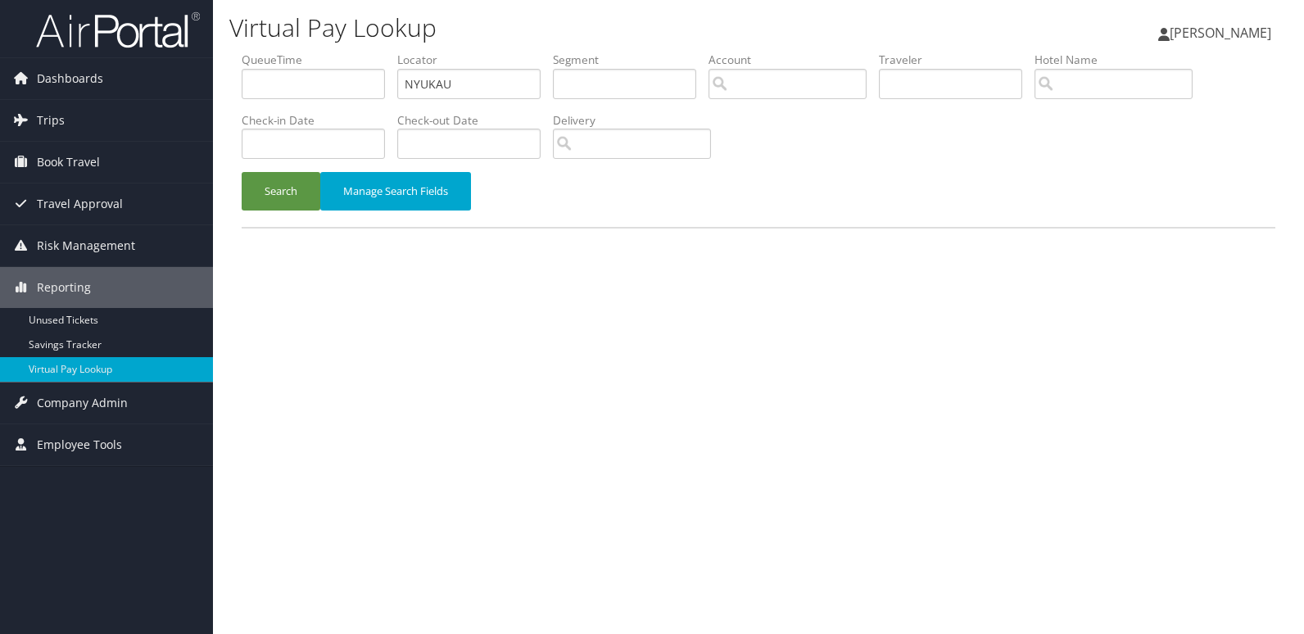
click at [351, 52] on ul "QueueTime Locator NYUKAU Segment Account Traveler Hotel Name Check-in Date Chec…" at bounding box center [759, 52] width 1034 height 0
type input "JXXTEU"
click at [291, 186] on button "Search" at bounding box center [281, 191] width 79 height 38
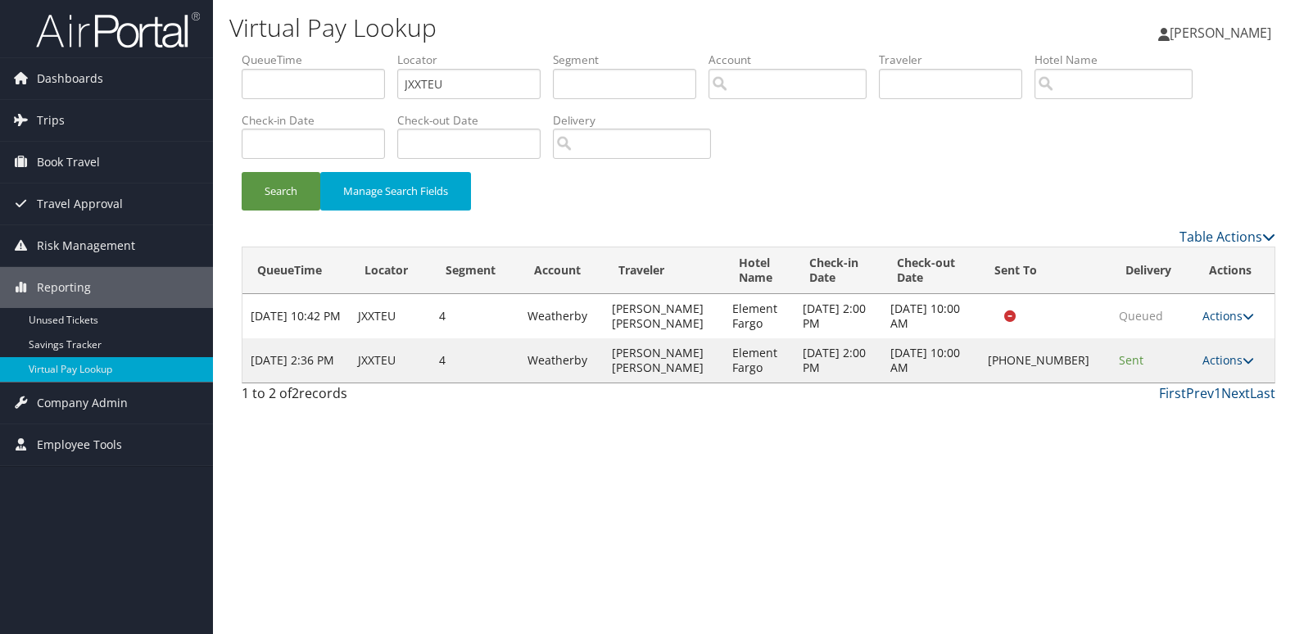
drag, startPoint x: 634, startPoint y: 430, endPoint x: 925, endPoint y: 381, distance: 295.7
click at [635, 430] on div "Virtual Pay Lookup Luke Perry Luke Perry My Settings Travel Agency Contacts Vie…" at bounding box center [758, 317] width 1091 height 634
click at [1242, 355] on icon at bounding box center [1247, 360] width 11 height 11
click at [1170, 411] on link "Logs" at bounding box center [1182, 411] width 140 height 28
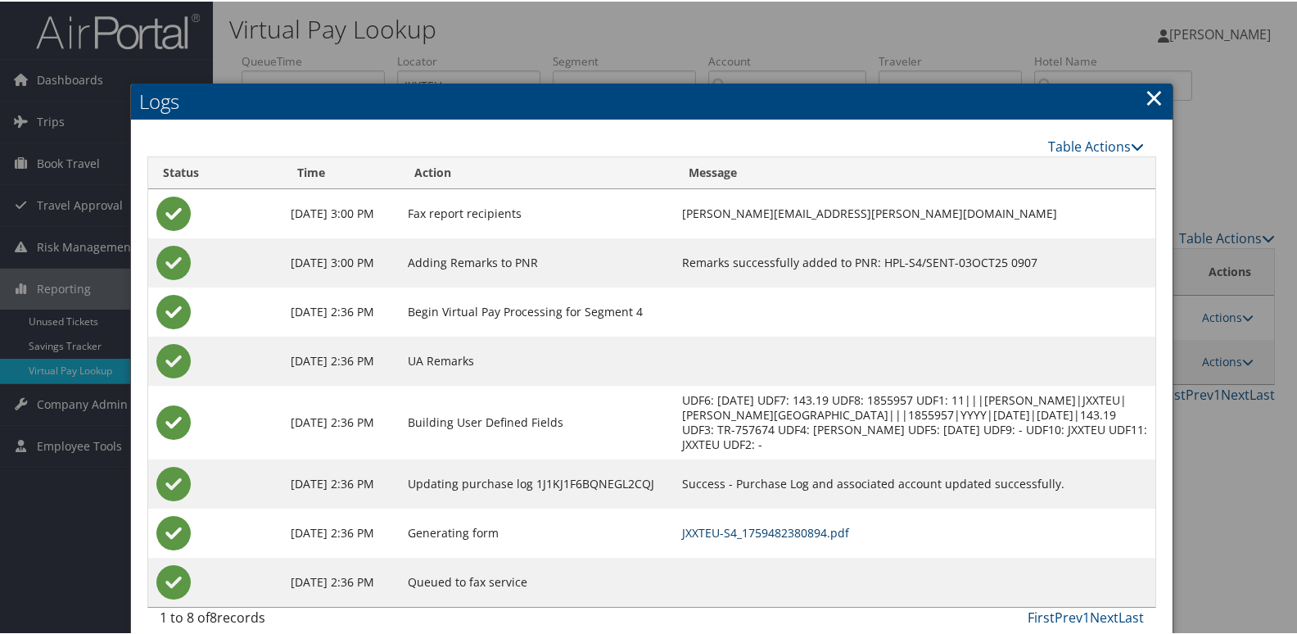
click at [814, 537] on link "JXXTEU-S4_1759482380894.pdf" at bounding box center [765, 531] width 167 height 16
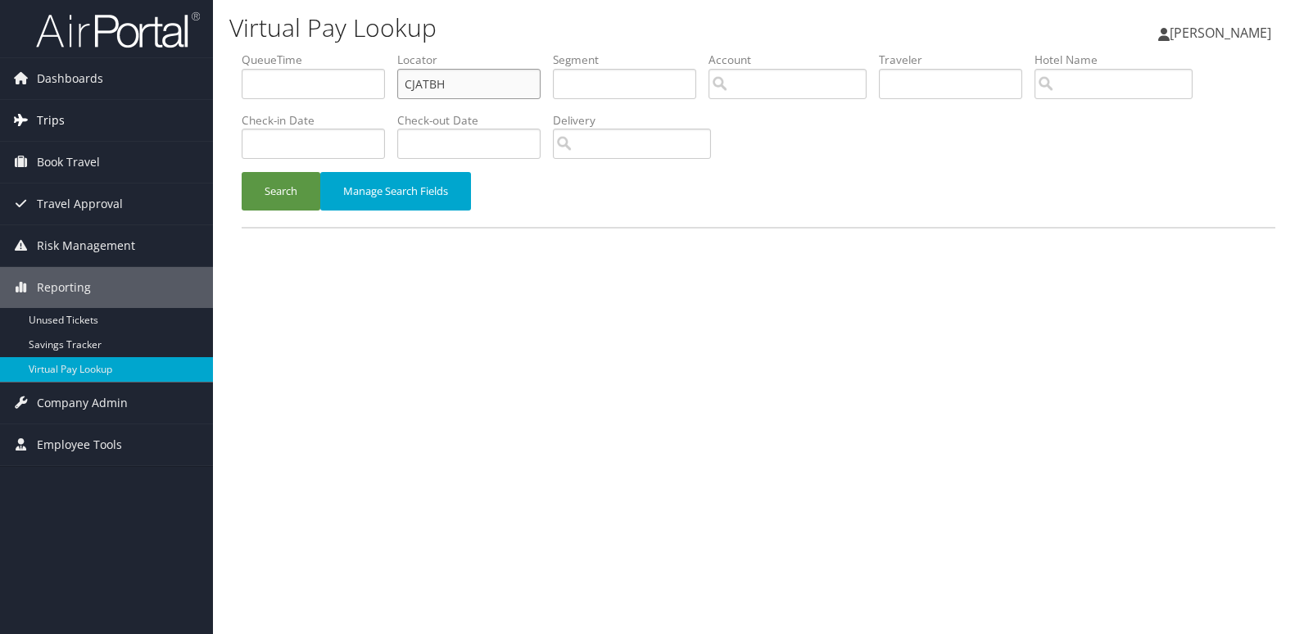
drag, startPoint x: 0, startPoint y: 0, endPoint x: 205, endPoint y: 102, distance: 228.5
click at [206, 99] on div "Dashboards AirPortal 360™ (Manager) My Travel Dashboard Trips Airtinerary® Look…" at bounding box center [652, 317] width 1304 height 634
paste input "DHQANY"
type input "DHQANY"
drag, startPoint x: 253, startPoint y: 197, endPoint x: 269, endPoint y: 202, distance: 16.3
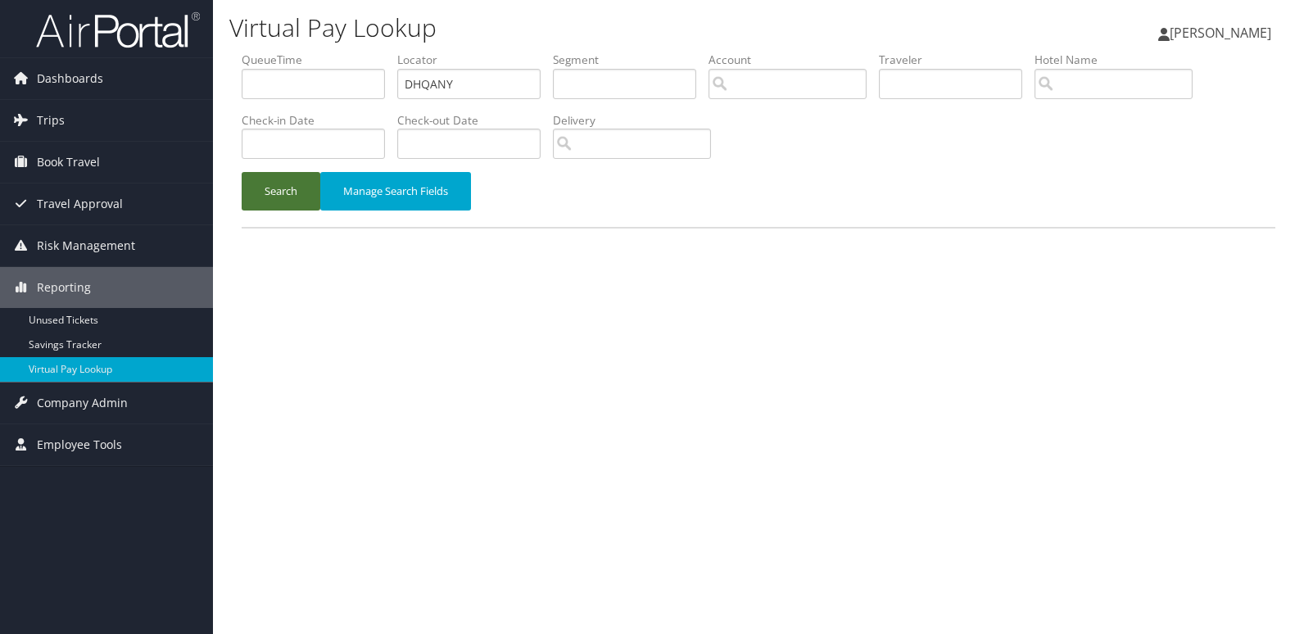
click at [254, 197] on button "Search" at bounding box center [281, 191] width 79 height 38
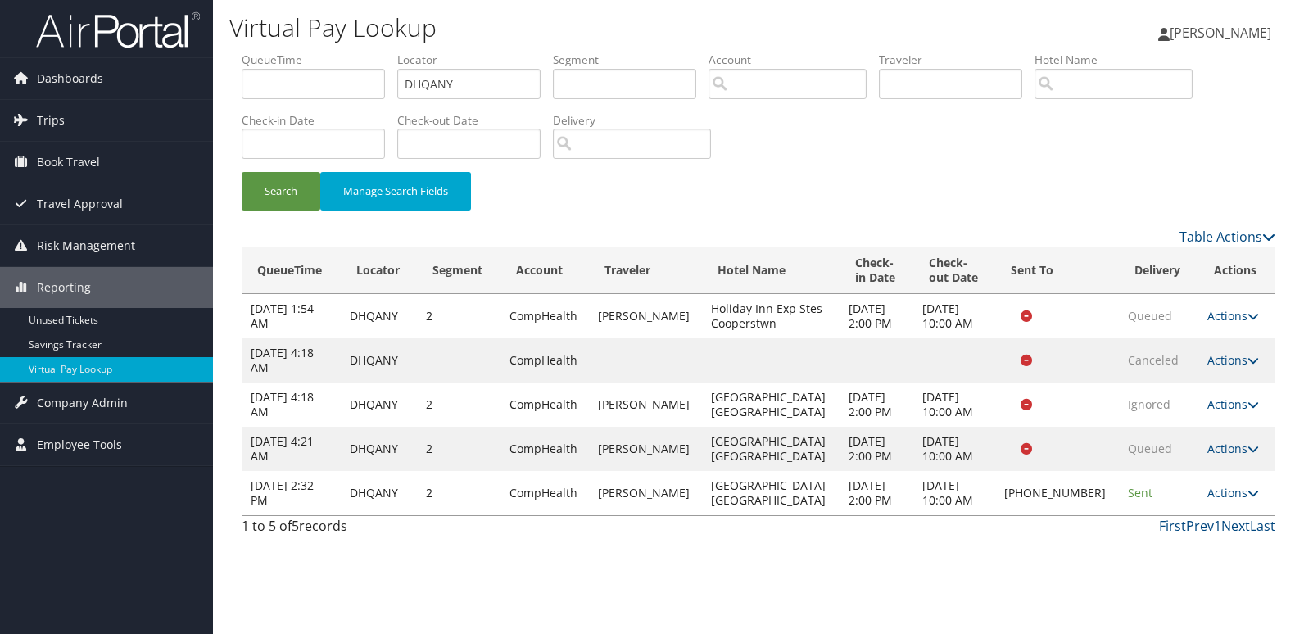
click at [1228, 483] on td "Actions Resend Logs Delivery Information View Itinerary" at bounding box center [1236, 493] width 75 height 44
click at [1216, 490] on link "Actions" at bounding box center [1233, 493] width 52 height 16
click at [1139, 536] on link "Logs" at bounding box center [1181, 544] width 140 height 28
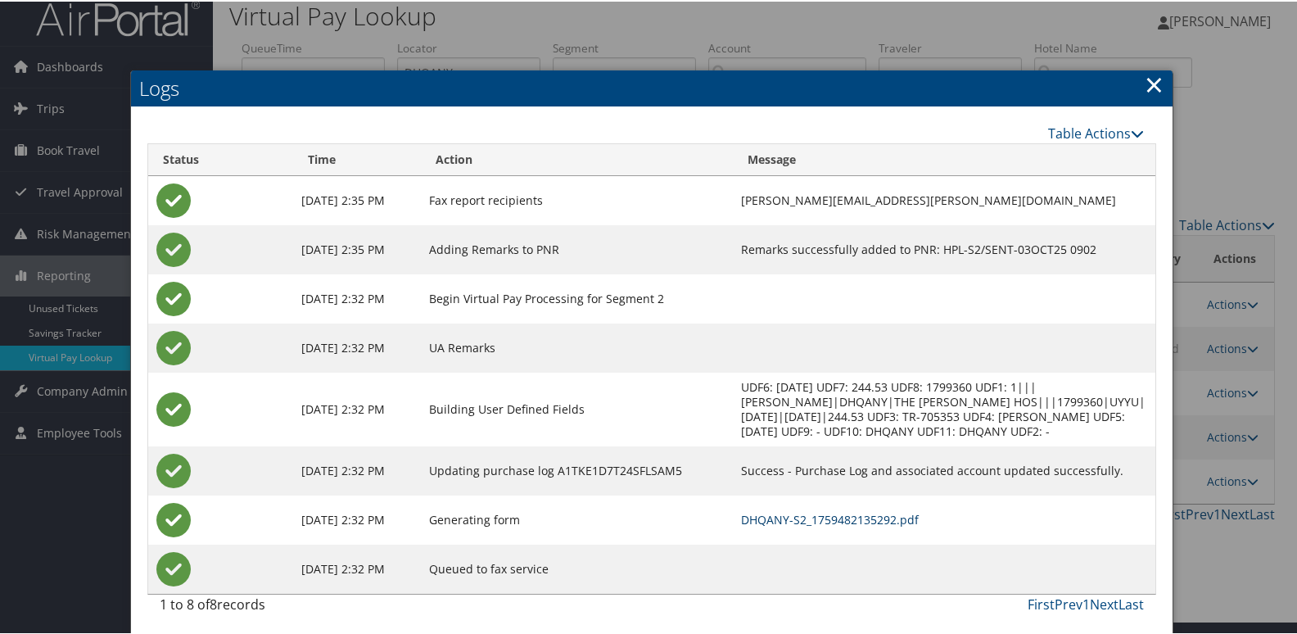
scroll to position [17, 0]
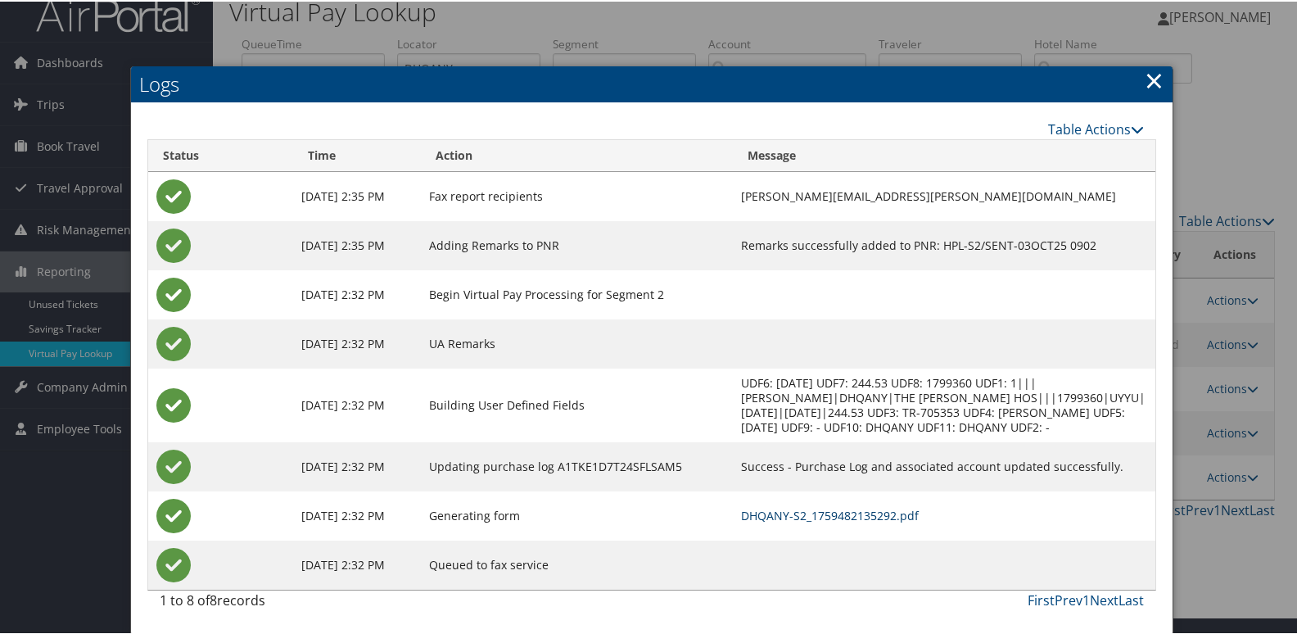
click at [749, 509] on link "DHQANY-S2_1759482135292.pdf" at bounding box center [830, 514] width 178 height 16
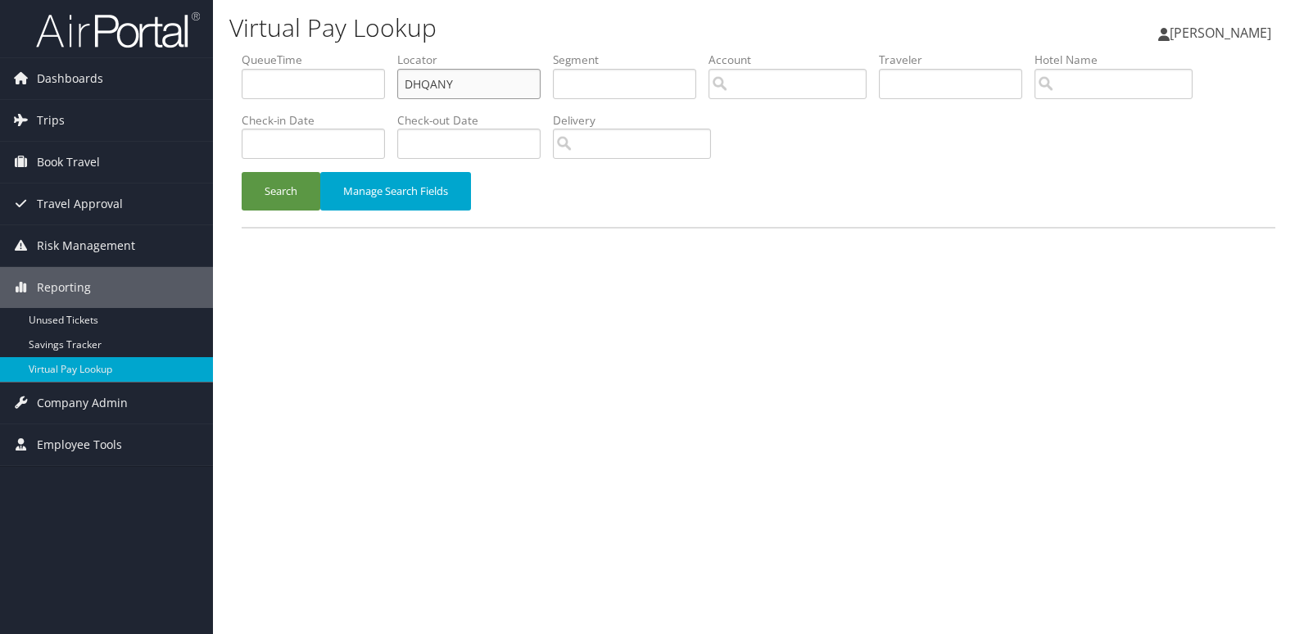
drag, startPoint x: 469, startPoint y: 78, endPoint x: 302, endPoint y: 100, distance: 168.5
click at [302, 52] on ul "QueueTime Locator DHQANY Segment Account Traveler Hotel Name Check-in Date Chec…" at bounding box center [759, 52] width 1034 height 0
paste input "JGYSD"
type input "DJGYSD"
click at [280, 188] on button "Search" at bounding box center [281, 191] width 79 height 38
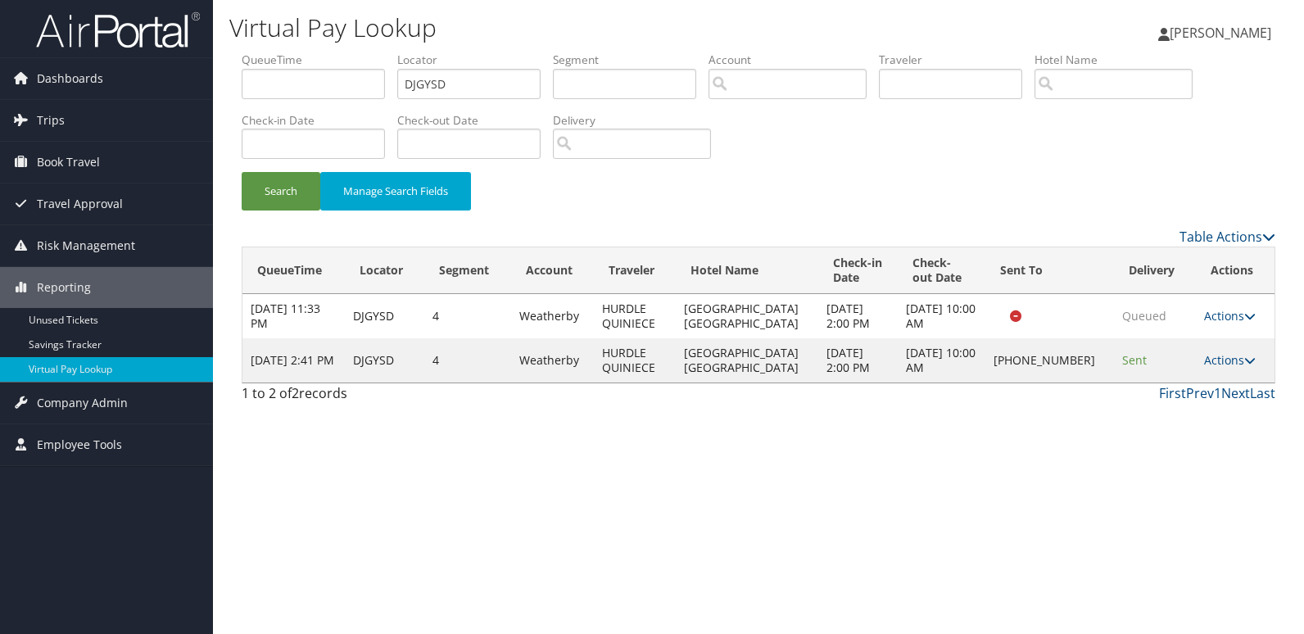
click at [1205, 346] on td "Actions Resend Logs Delivery Information View Itinerary" at bounding box center [1235, 360] width 79 height 44
click at [1207, 355] on link "Actions" at bounding box center [1230, 360] width 52 height 16
click at [1151, 419] on link "Logs" at bounding box center [1181, 411] width 140 height 28
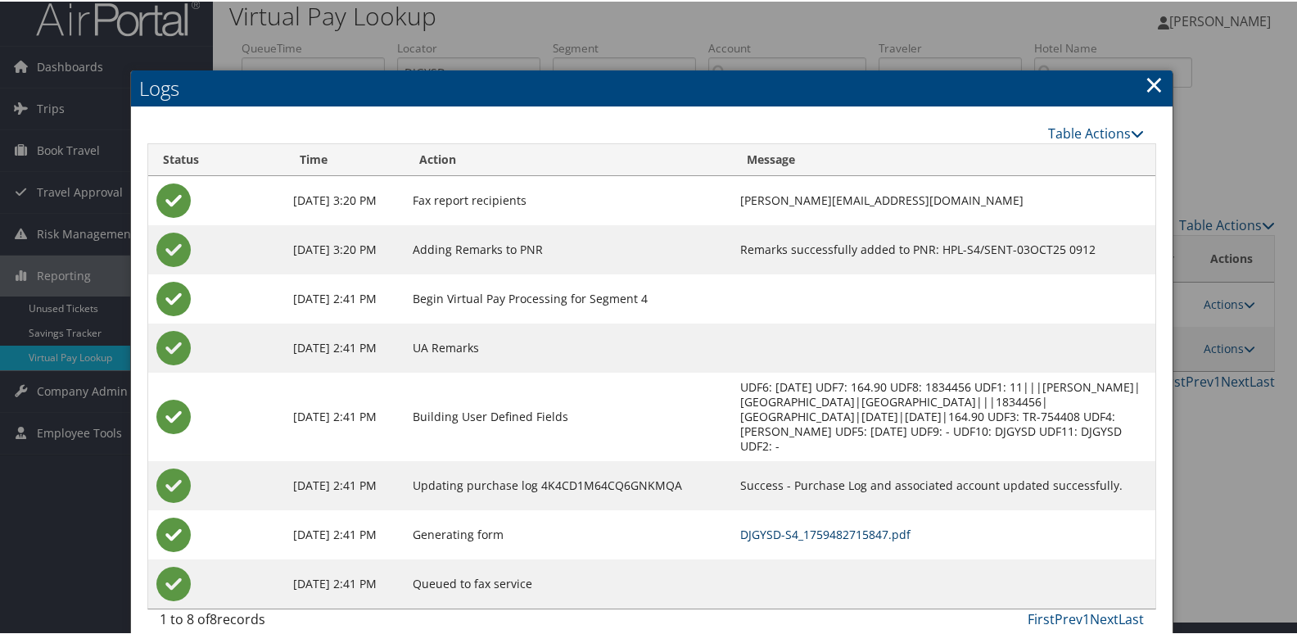
scroll to position [17, 0]
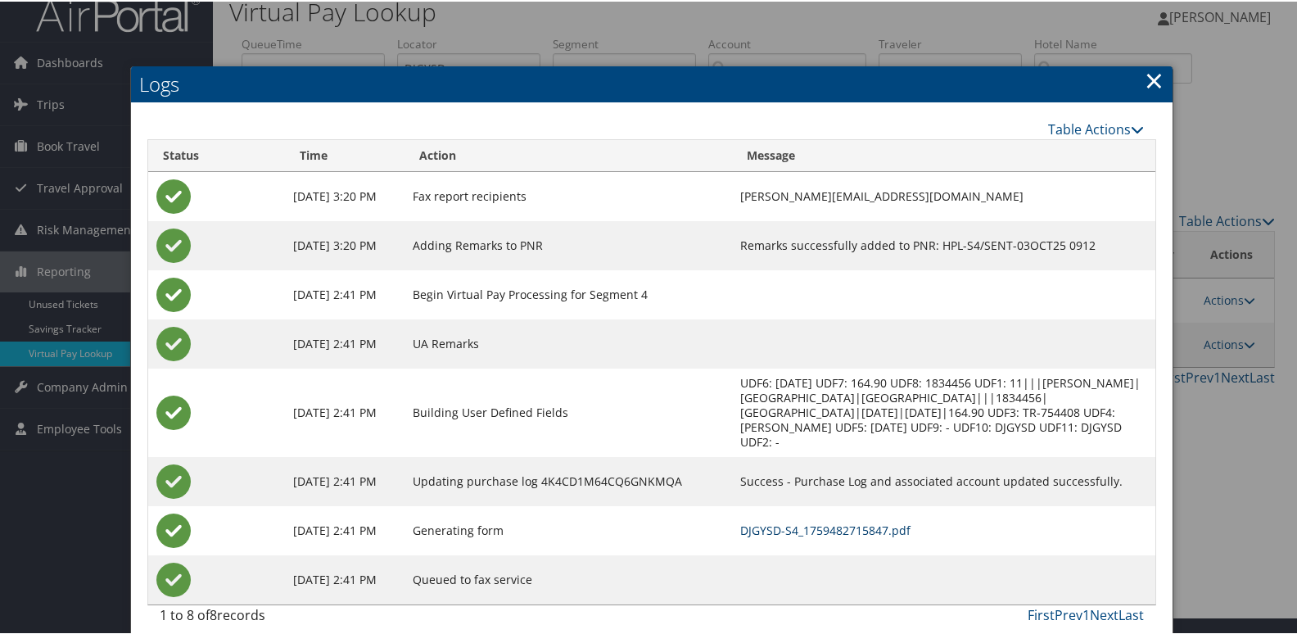
drag, startPoint x: 764, startPoint y: 510, endPoint x: 732, endPoint y: 512, distance: 32.0
click at [764, 521] on link "DJGYSD-S4_1759482715847.pdf" at bounding box center [825, 529] width 170 height 16
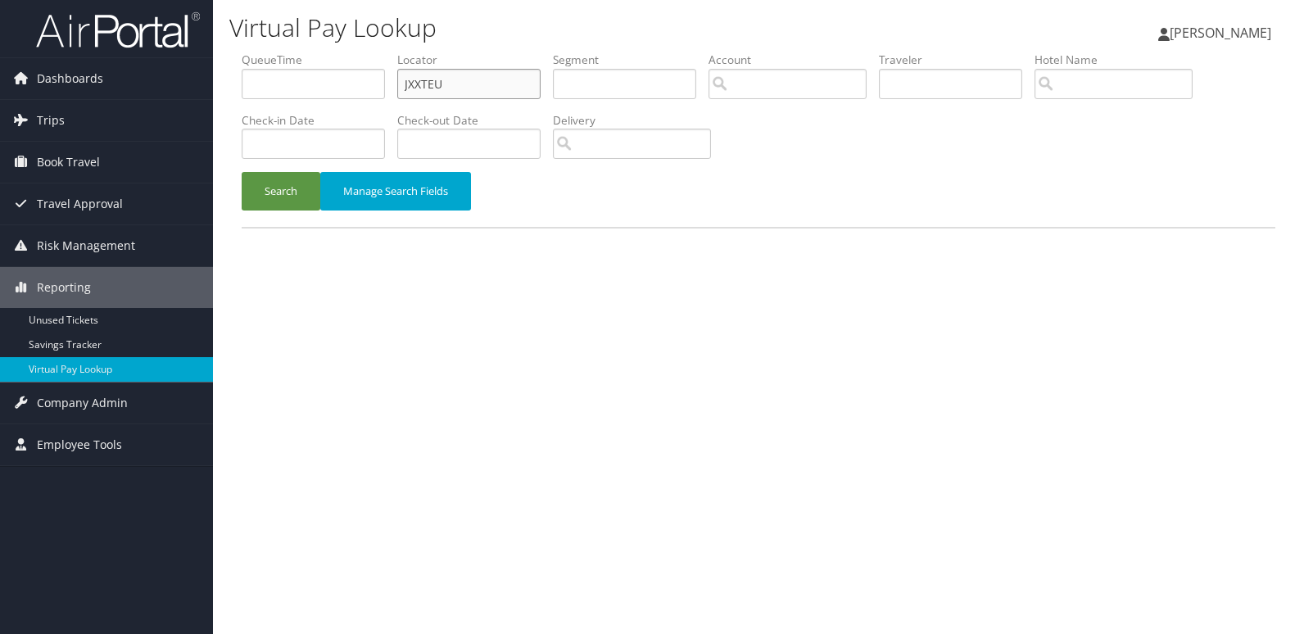
drag, startPoint x: 475, startPoint y: 84, endPoint x: 294, endPoint y: 84, distance: 181.0
click at [294, 52] on ul "QueueTime Locator JXXTEU Segment Account Traveler Hotel Name Check-in Date Chec…" at bounding box center [759, 52] width 1034 height 0
paste input "IMNU"
type input "IMNUEU"
click at [285, 178] on button "Search" at bounding box center [281, 191] width 79 height 38
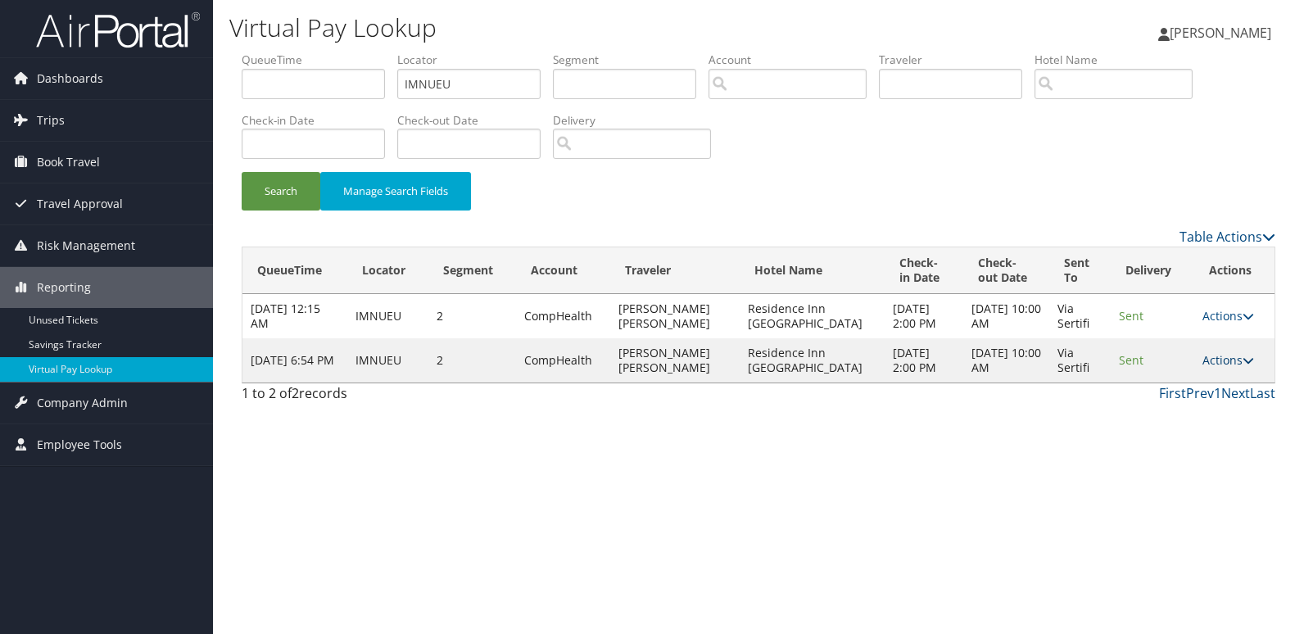
click at [1219, 357] on link "Actions" at bounding box center [1228, 360] width 52 height 16
click at [1214, 406] on icon at bounding box center [1213, 410] width 15 height 11
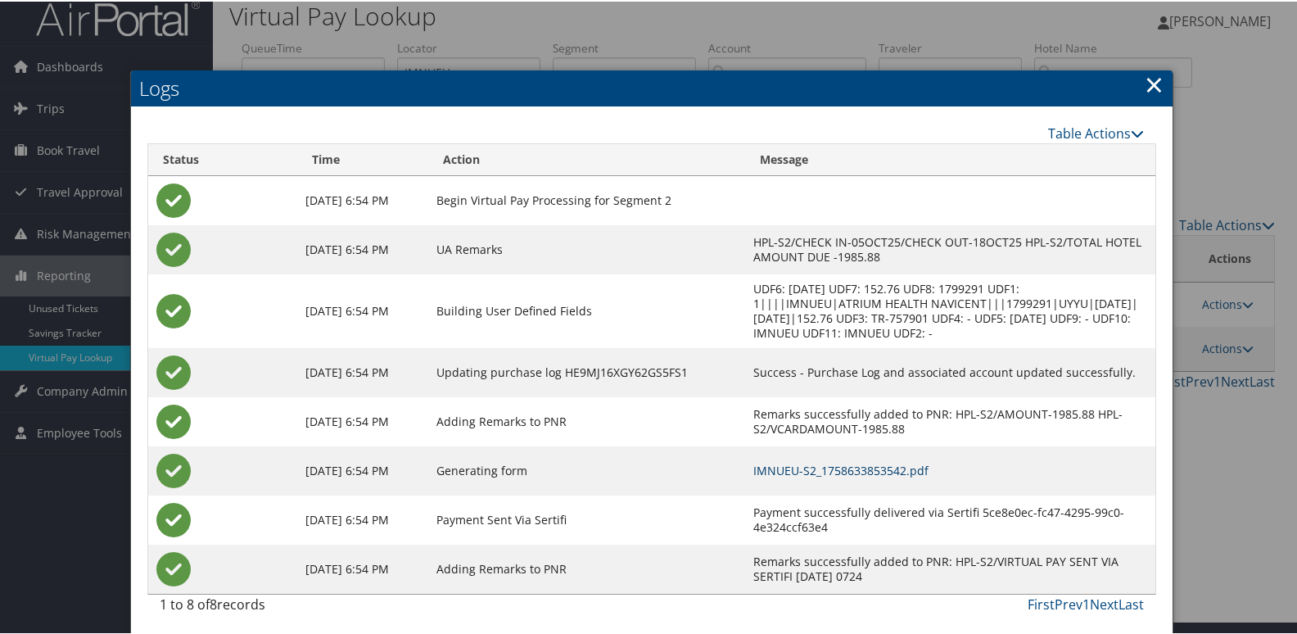
scroll to position [17, 0]
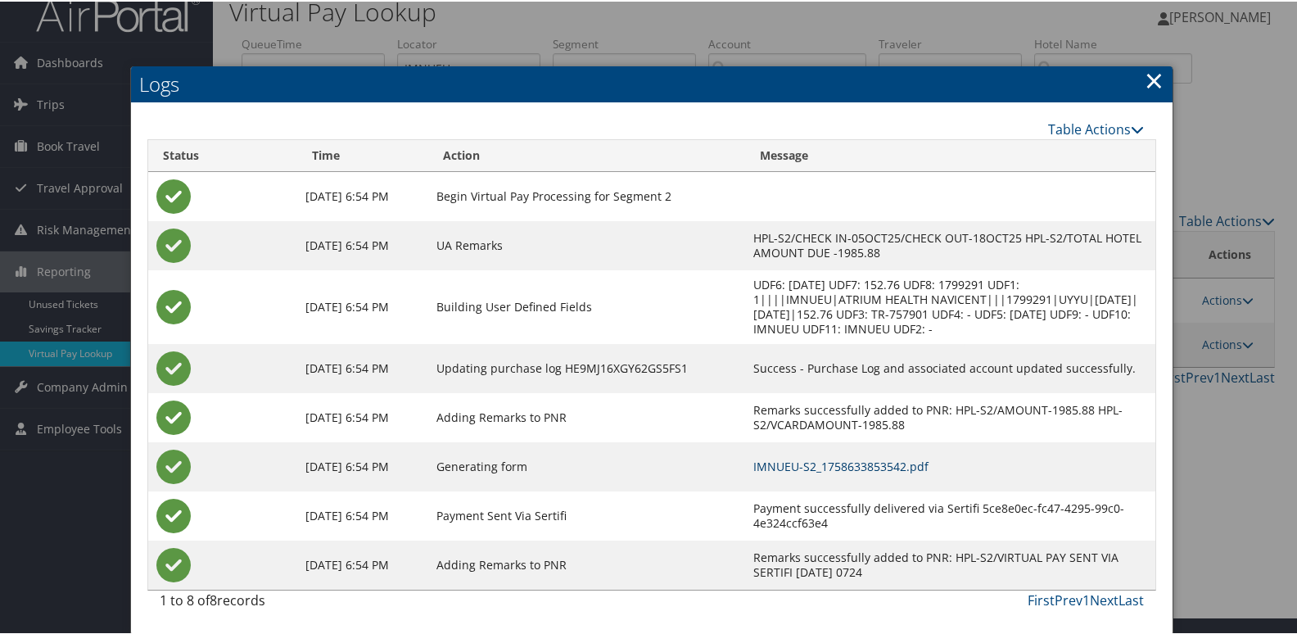
click at [833, 467] on link "IMNUEU-S2_1758633853542.pdf" at bounding box center [840, 465] width 175 height 16
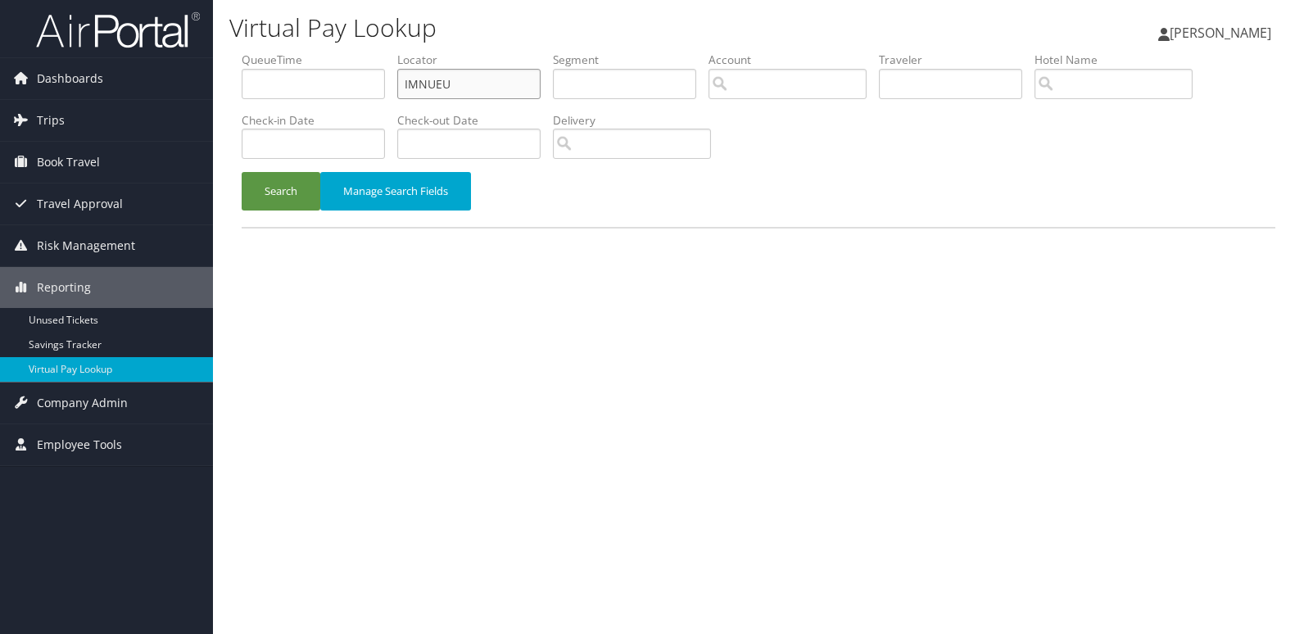
drag, startPoint x: 486, startPoint y: 82, endPoint x: 249, endPoint y: 107, distance: 238.9
click at [249, 52] on ul "QueueTime Locator IMNUEU Segment Account Traveler Hotel Name Check-in Date Chec…" at bounding box center [759, 52] width 1034 height 0
type input "v"
paste input "WFACRV"
type input "WFACRV"
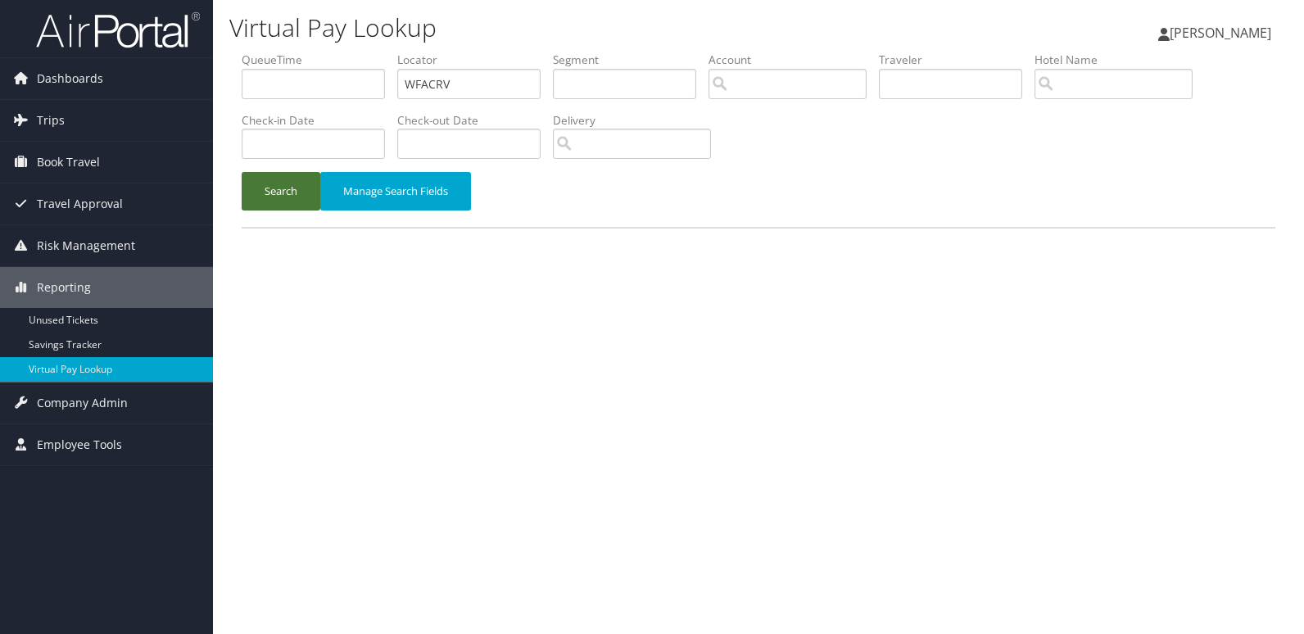
click at [271, 201] on button "Search" at bounding box center [281, 191] width 79 height 38
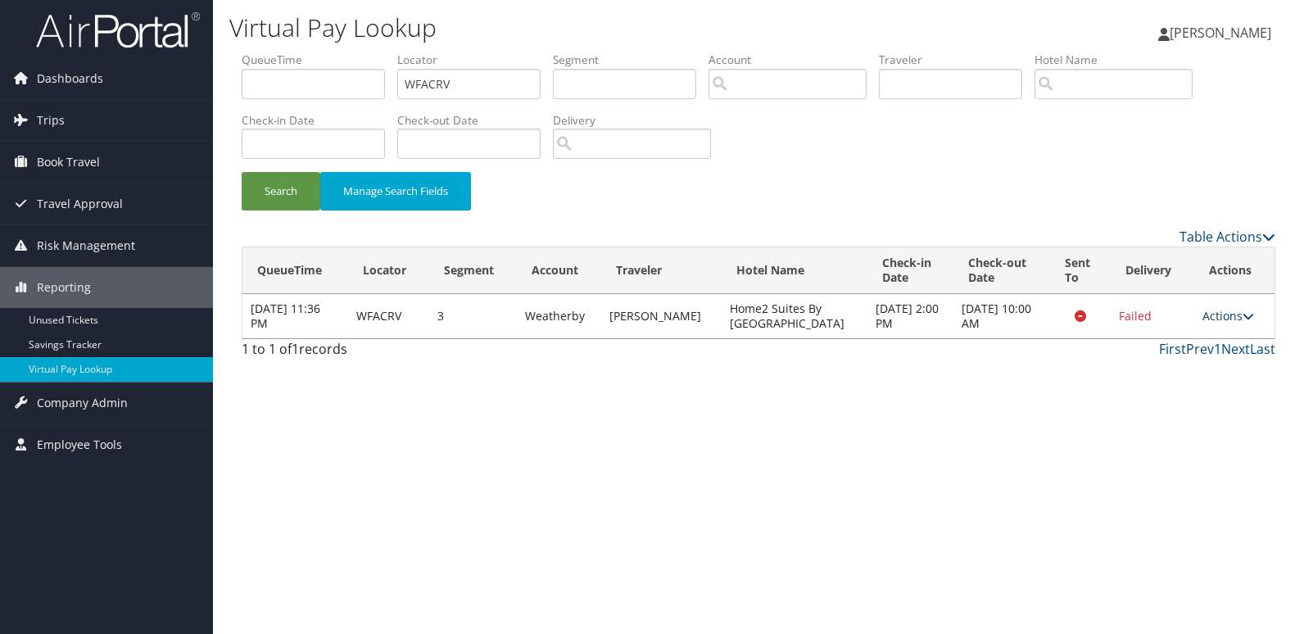
click at [1242, 313] on icon at bounding box center [1247, 315] width 11 height 11
click at [1218, 363] on icon at bounding box center [1213, 366] width 15 height 11
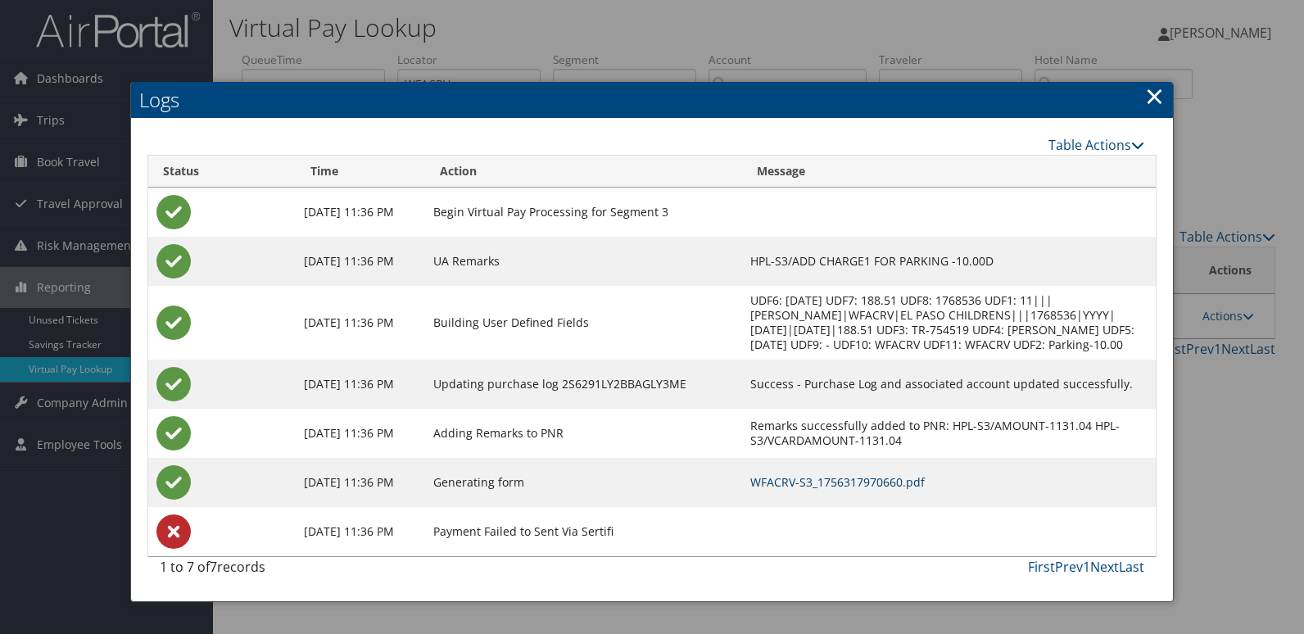
click at [808, 481] on link "WFACRV-S3_1756317970660.pdf" at bounding box center [837, 482] width 174 height 16
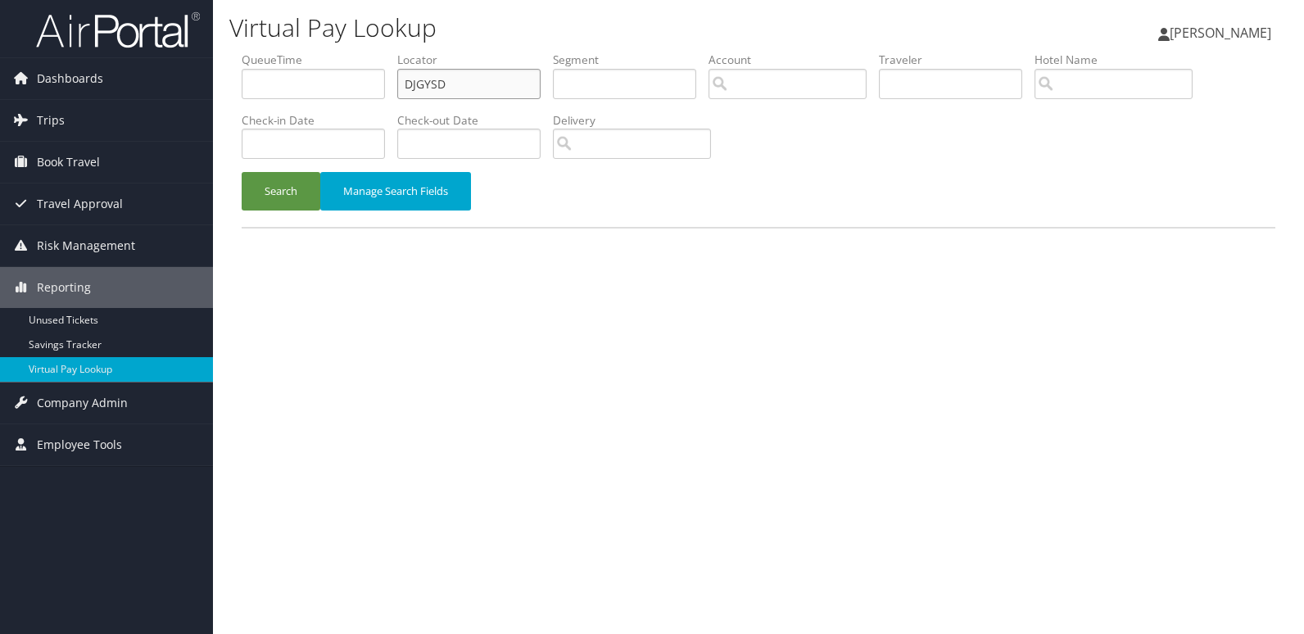
drag, startPoint x: 482, startPoint y: 82, endPoint x: 316, endPoint y: 105, distance: 167.8
click at [316, 52] on ul "QueueTime Locator DJGYSD Segment Account Traveler Hotel Name Check-in Date Chec…" at bounding box center [759, 52] width 1034 height 0
paste input "HQTGTF"
type input "HQTGTF"
click at [276, 210] on div "Search Manage Search Fields" at bounding box center [758, 199] width 1058 height 55
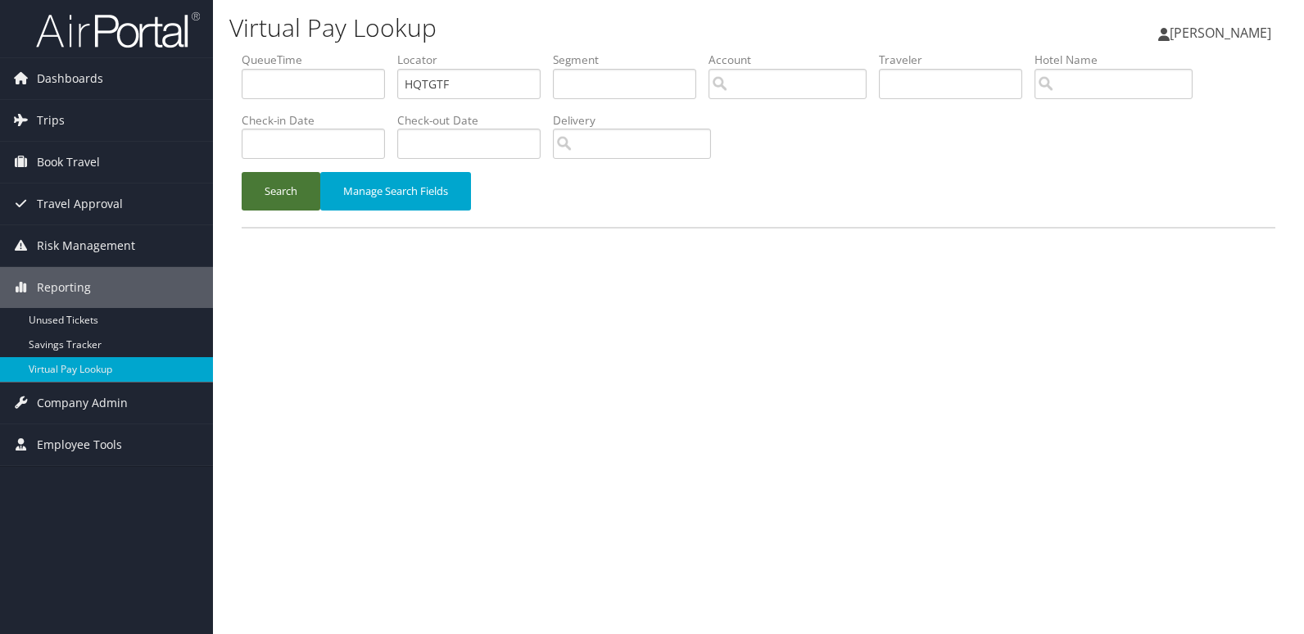
click at [279, 198] on button "Search" at bounding box center [281, 191] width 79 height 38
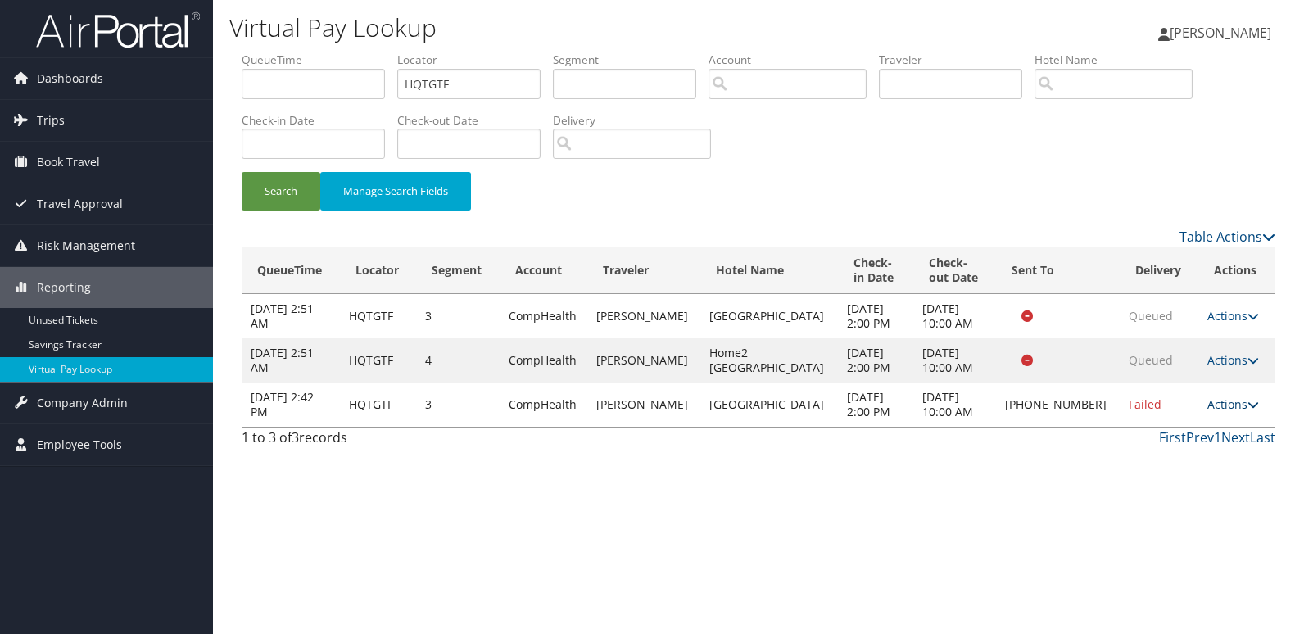
click at [1209, 400] on link "Actions" at bounding box center [1233, 404] width 52 height 16
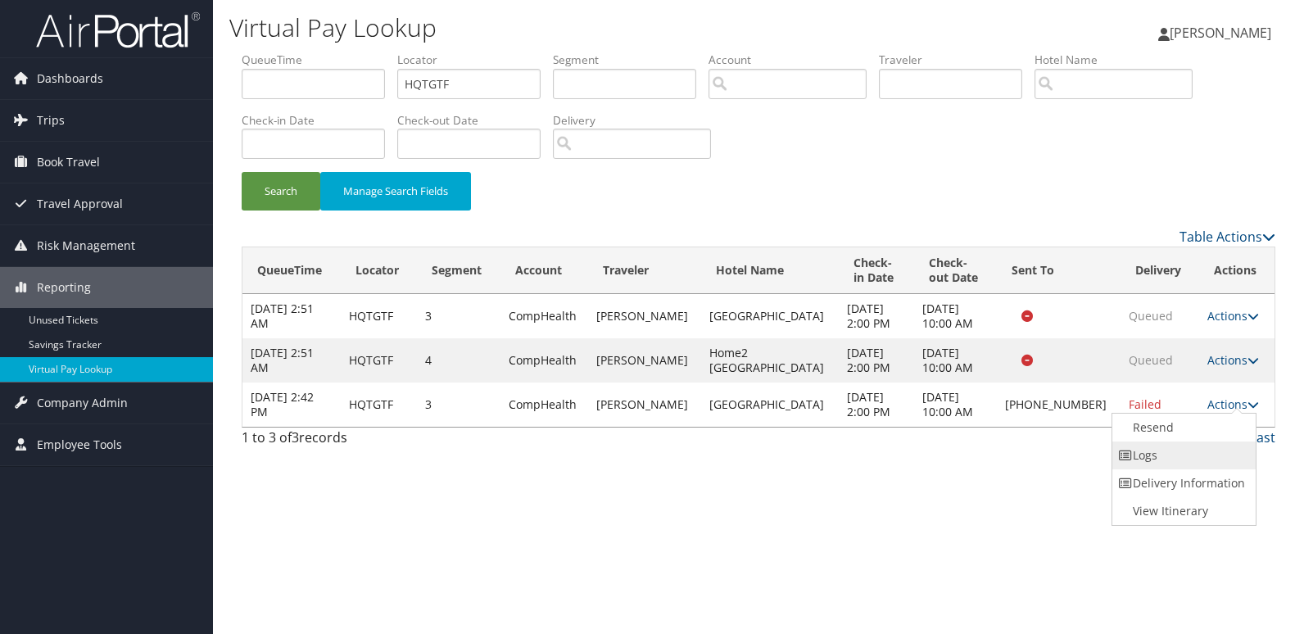
click at [1147, 456] on link "Logs" at bounding box center [1182, 455] width 140 height 28
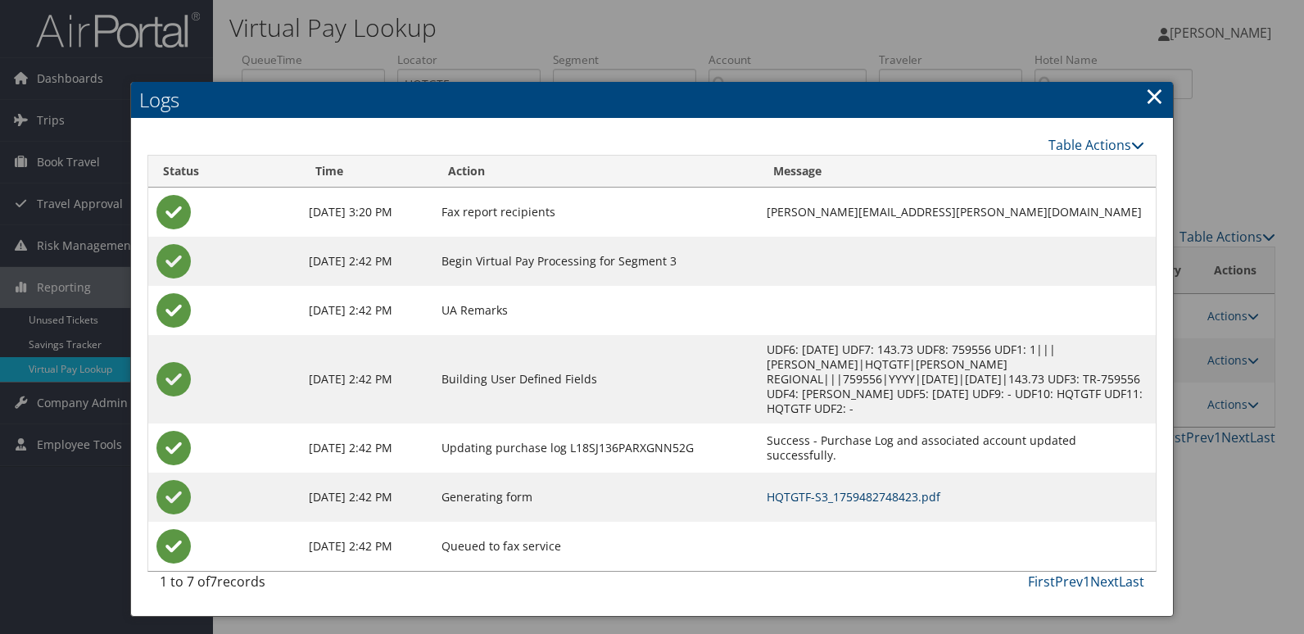
click at [853, 489] on link "HQTGTF-S3_1759482748423.pdf" at bounding box center [854, 497] width 174 height 16
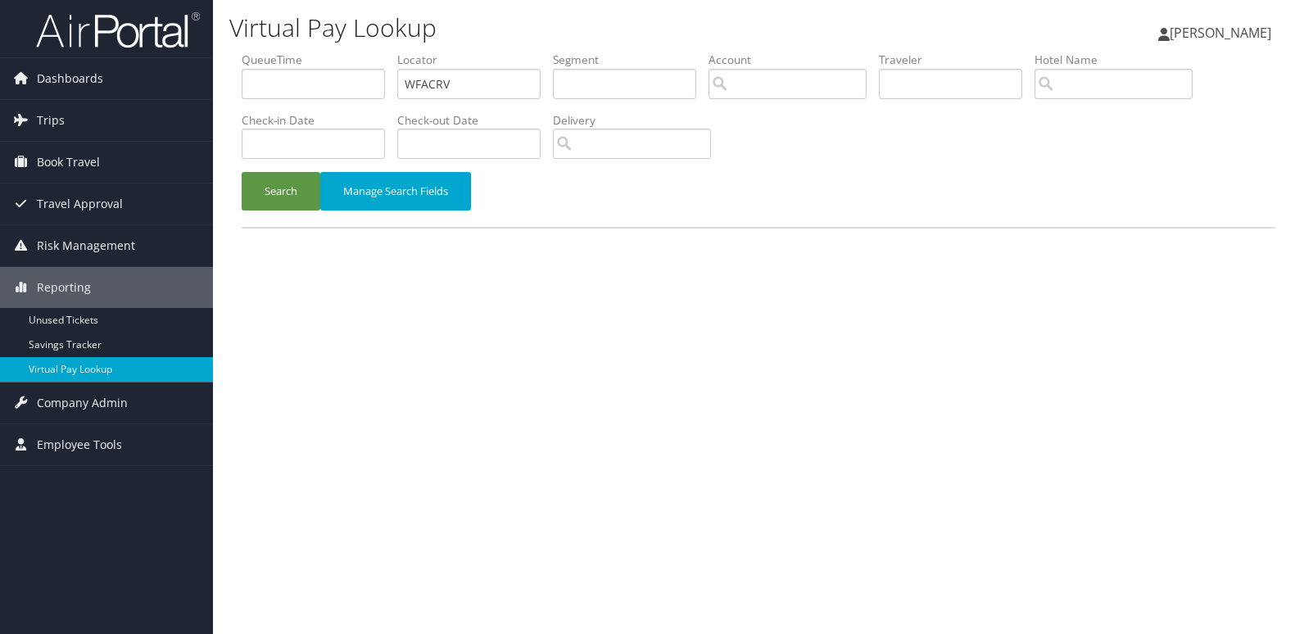
click at [290, 196] on button "Search" at bounding box center [281, 191] width 79 height 38
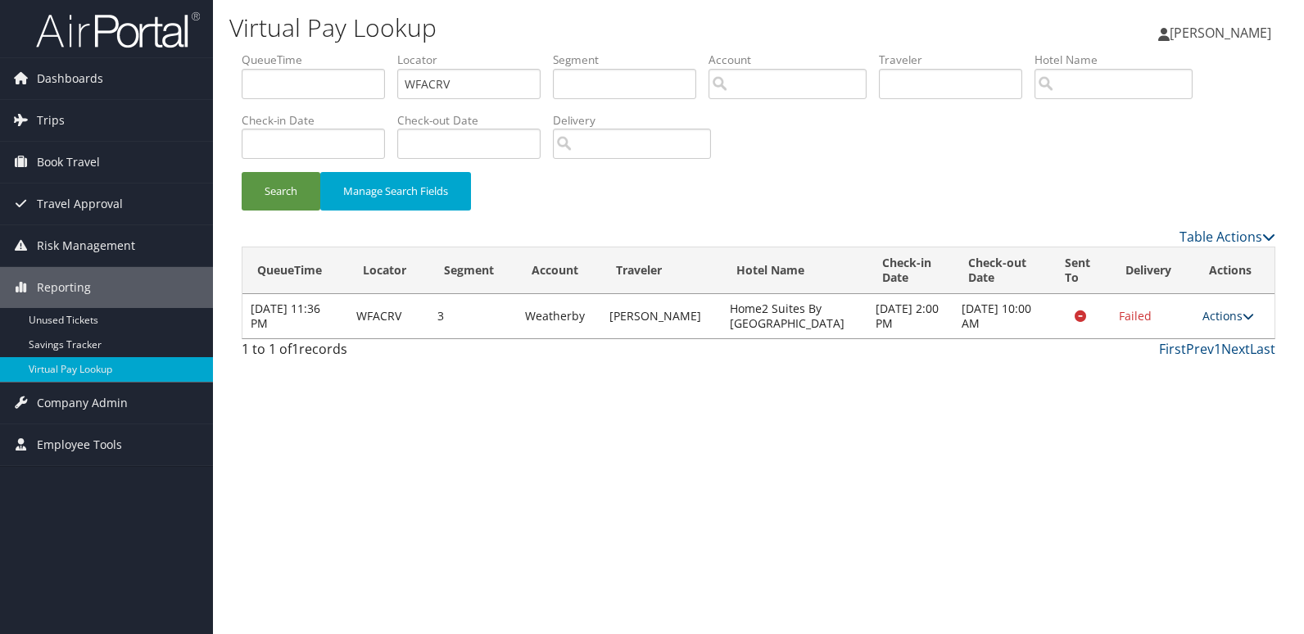
click at [1237, 316] on link "Actions" at bounding box center [1228, 316] width 52 height 16
click at [1233, 332] on link "Resend" at bounding box center [1234, 339] width 71 height 28
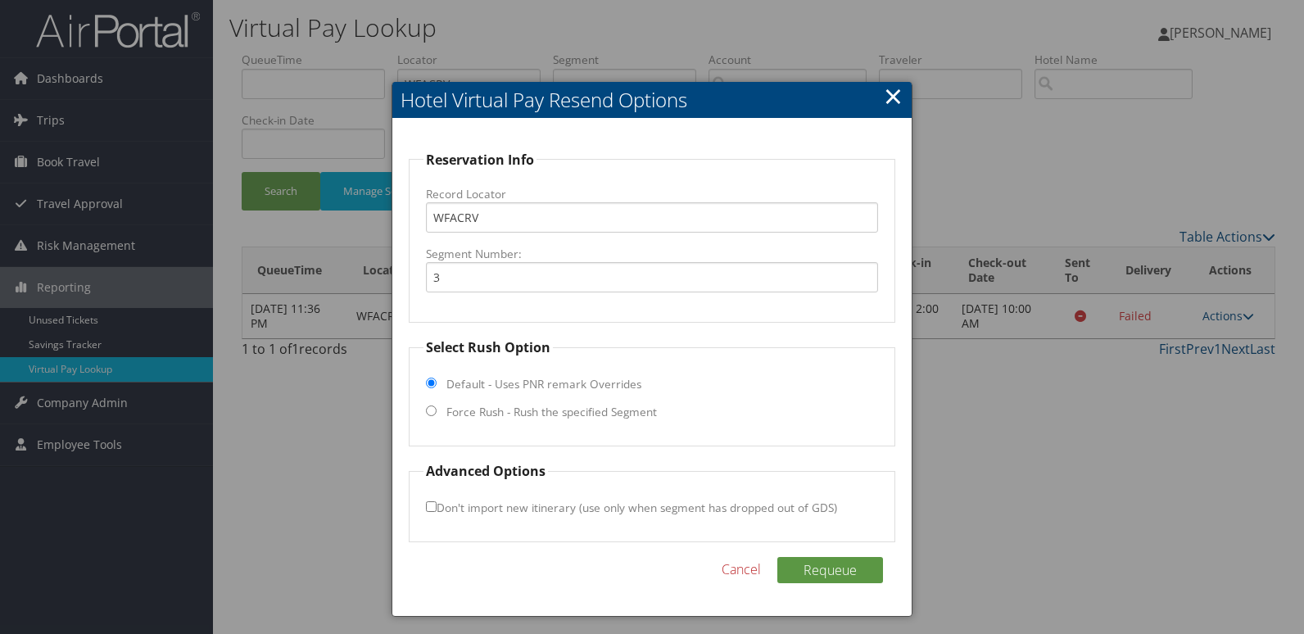
click at [513, 413] on label "Force Rush - Rush the specified Segment" at bounding box center [551, 412] width 210 height 16
click at [437, 413] on input "Force Rush - Rush the specified Segment" at bounding box center [431, 410] width 11 height 11
radio input "true"
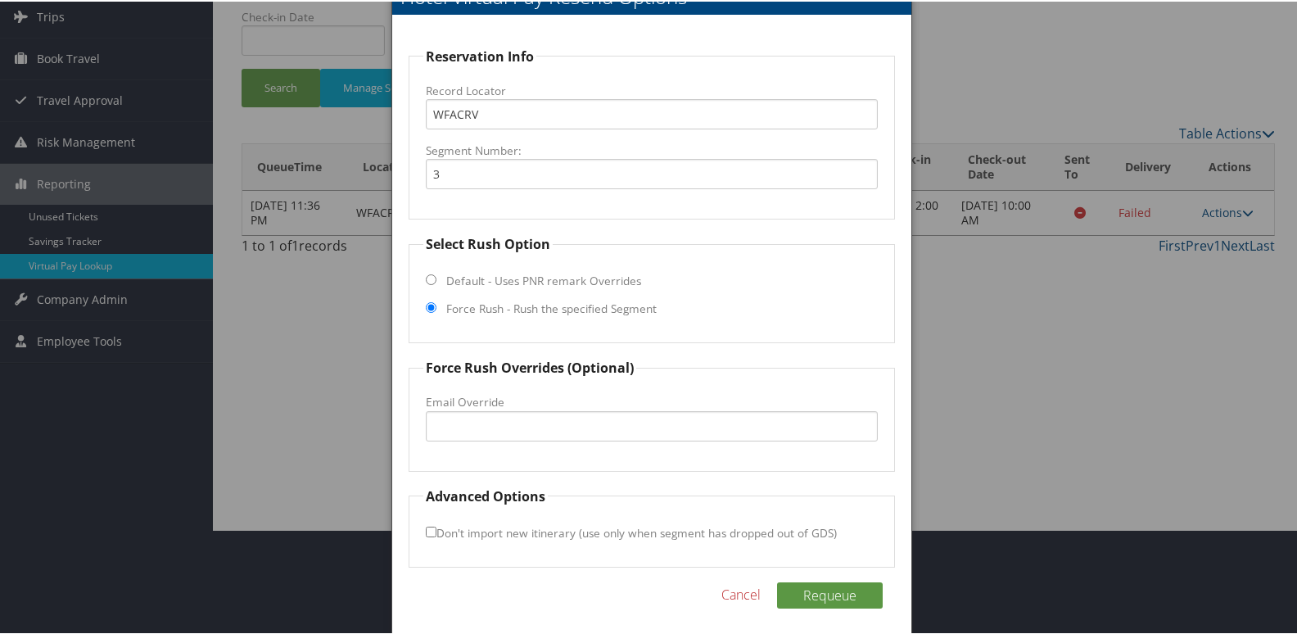
scroll to position [106, 0]
click at [472, 417] on input "Email Override" at bounding box center [652, 424] width 453 height 30
type input "home2elpaso2@gmail.com"
click at [427, 527] on input "Don't import new itinerary (use only when segment has dropped out of GDS)" at bounding box center [431, 529] width 11 height 11
checkbox input "true"
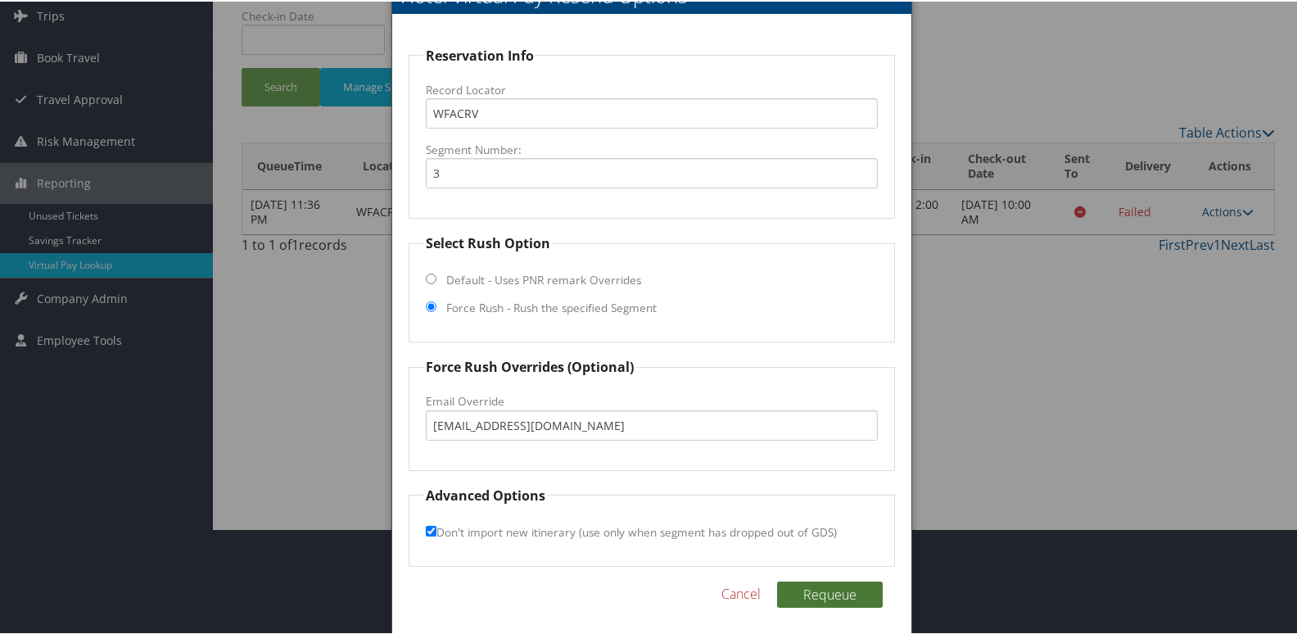
click at [809, 583] on button "Requeue" at bounding box center [830, 593] width 106 height 26
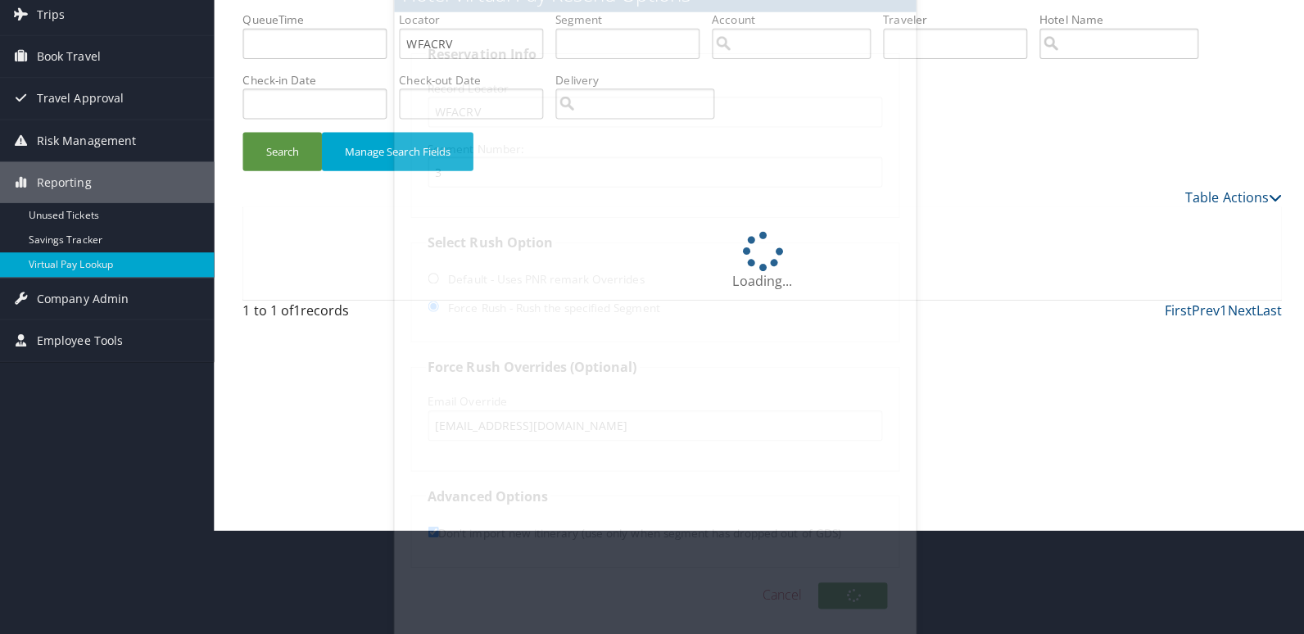
scroll to position [0, 0]
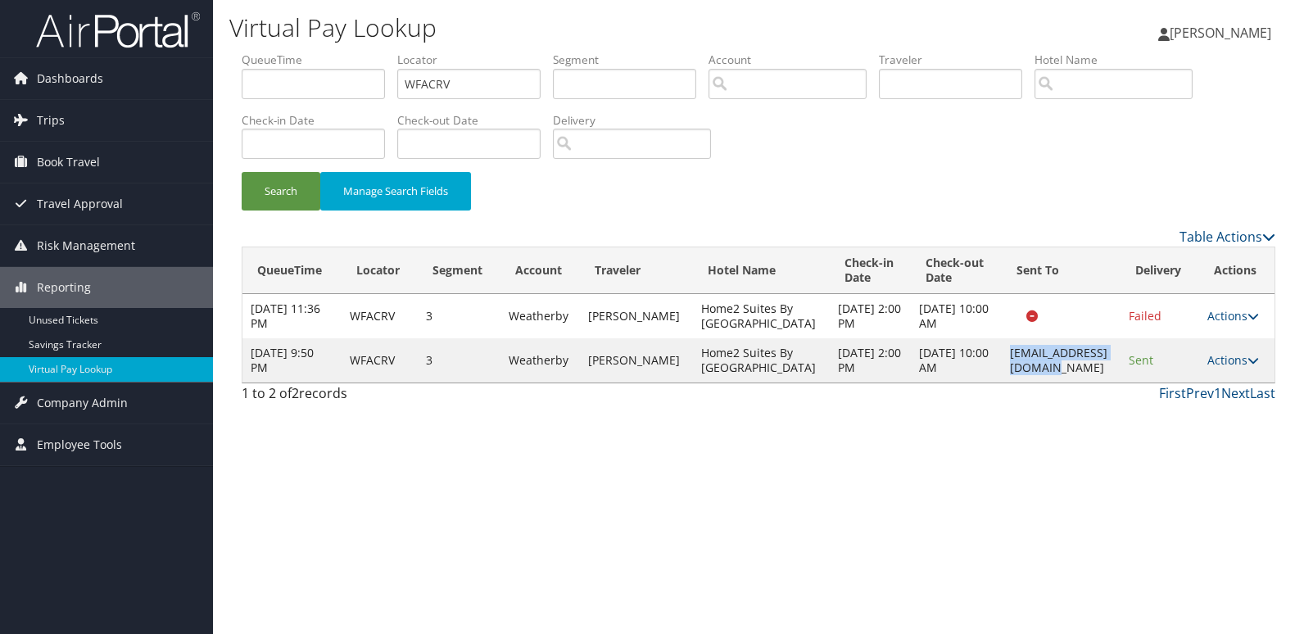
drag, startPoint x: 977, startPoint y: 363, endPoint x: 1119, endPoint y: 373, distance: 142.0
click at [1119, 373] on td "home2elpaso2@gmail.com" at bounding box center [1061, 360] width 119 height 44
copy td "home2elpaso2@gmail.com"
click at [1230, 360] on link "Actions" at bounding box center [1233, 360] width 52 height 16
click at [1230, 413] on link "Logs" at bounding box center [1239, 426] width 62 height 28
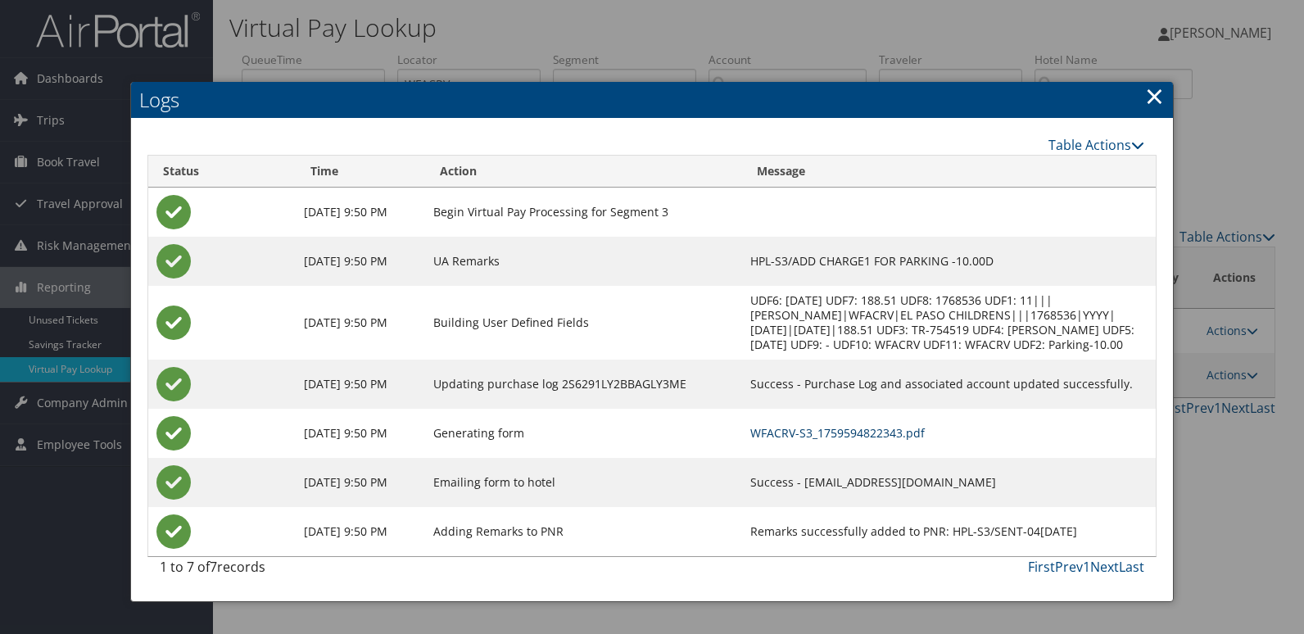
click at [824, 432] on link "WFACRV-S3_1759594822343.pdf" at bounding box center [837, 433] width 174 height 16
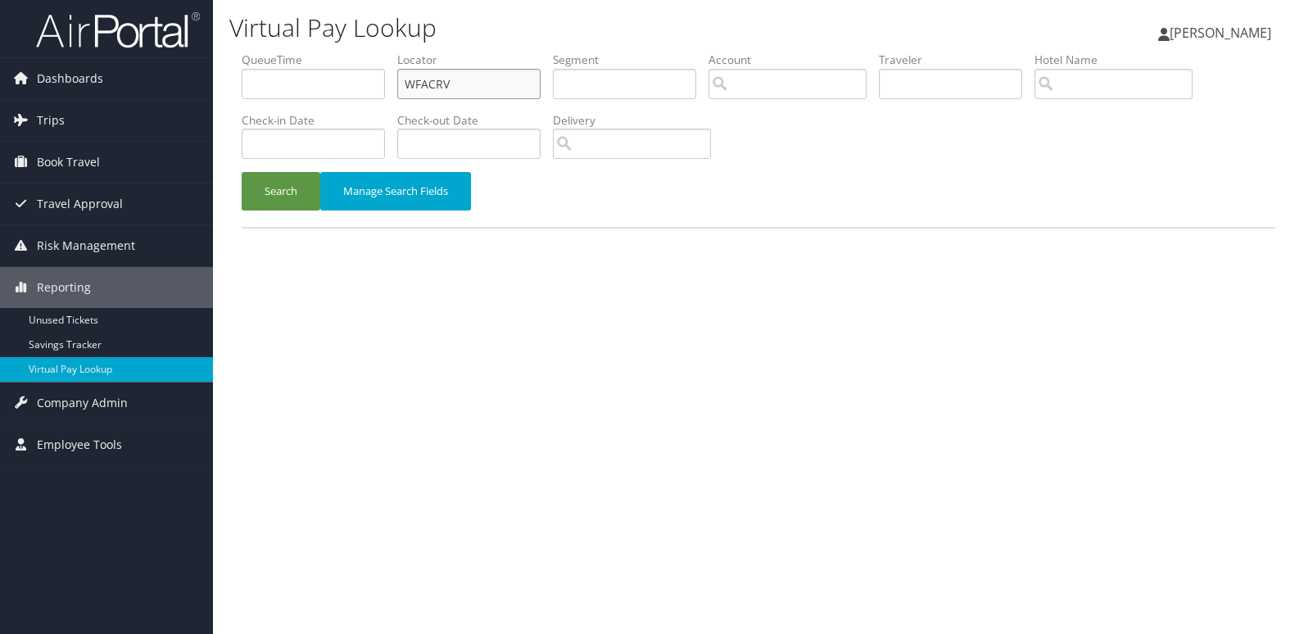
drag, startPoint x: 464, startPoint y: 82, endPoint x: 305, endPoint y: 117, distance: 162.7
click at [337, 52] on ul "QueueTime Locator WFACRV Segment Account Traveler Hotel Name Check-in Date Chec…" at bounding box center [759, 52] width 1034 height 0
paste input "HTJMPZ"
type input "HTJMPZ"
click at [265, 195] on button "Search" at bounding box center [281, 191] width 79 height 38
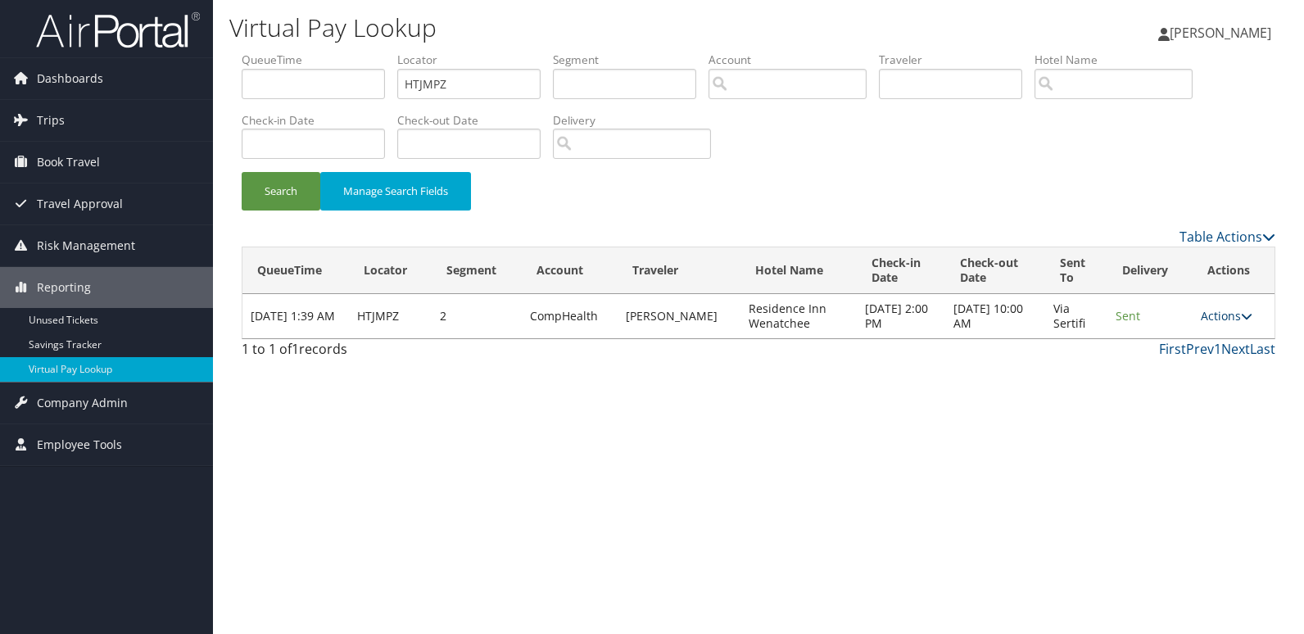
click at [1228, 319] on link "Actions" at bounding box center [1227, 316] width 52 height 16
click at [1227, 373] on link "Logs" at bounding box center [1234, 367] width 71 height 28
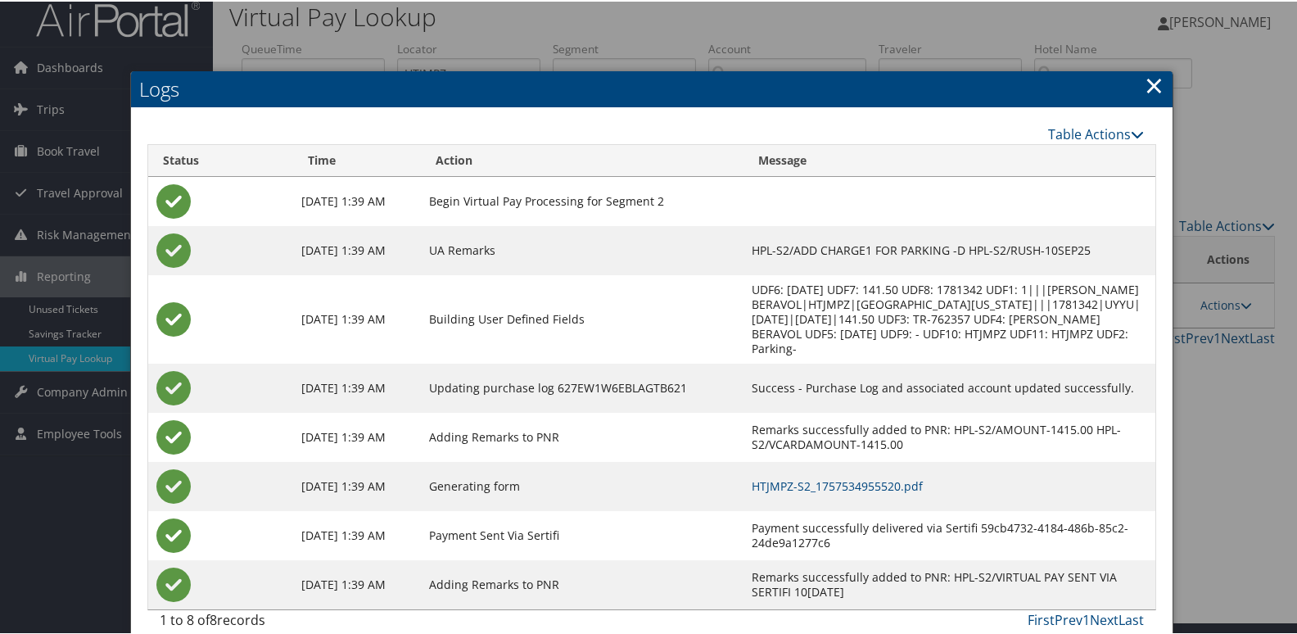
scroll to position [32, 0]
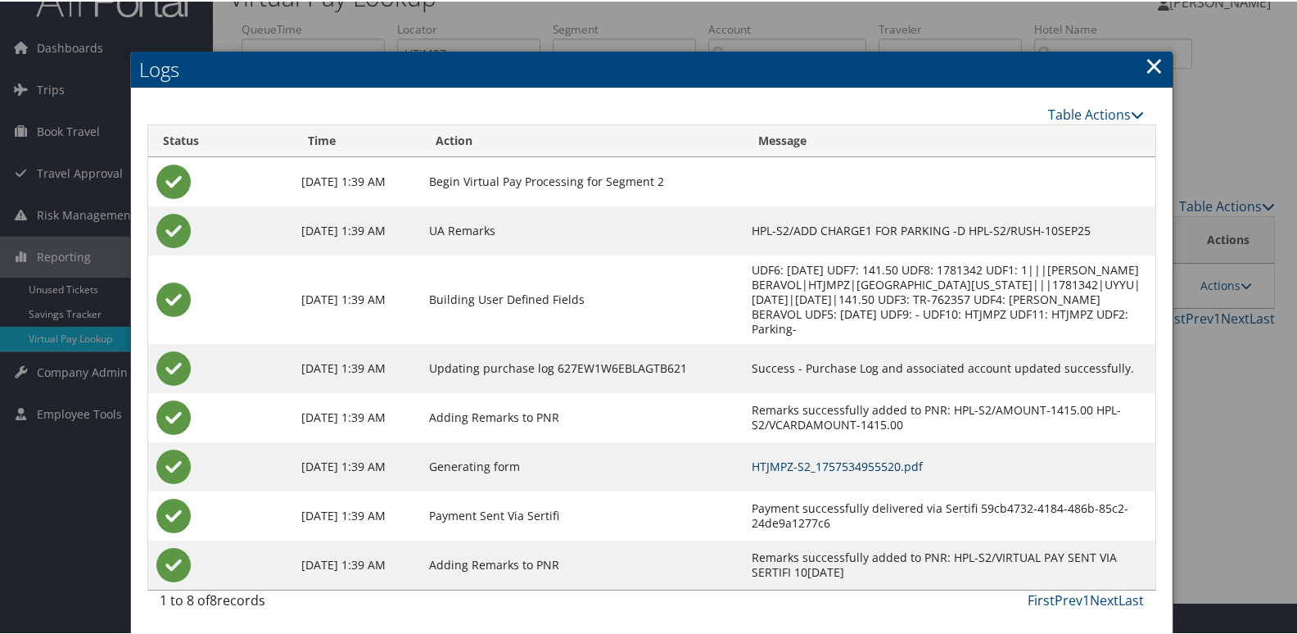
click at [848, 463] on link "HTJMPZ-S2_1757534955520.pdf" at bounding box center [837, 465] width 171 height 16
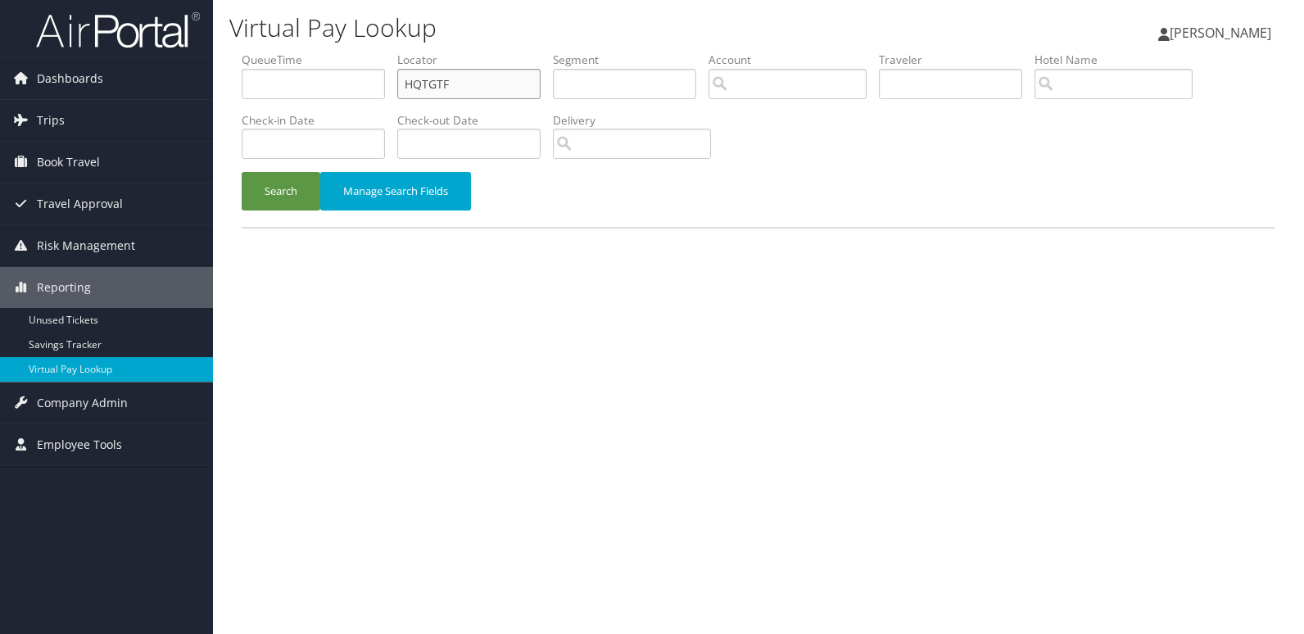
drag, startPoint x: 462, startPoint y: 86, endPoint x: 293, endPoint y: 101, distance: 169.4
click at [296, 52] on ul "QueueTime Locator HQTGTF Segment Account Traveler Hotel Name Check-in Date Chec…" at bounding box center [759, 52] width 1034 height 0
paste input "JUKAPV"
type input "JUKAPV"
click at [282, 189] on button "Search" at bounding box center [281, 191] width 79 height 38
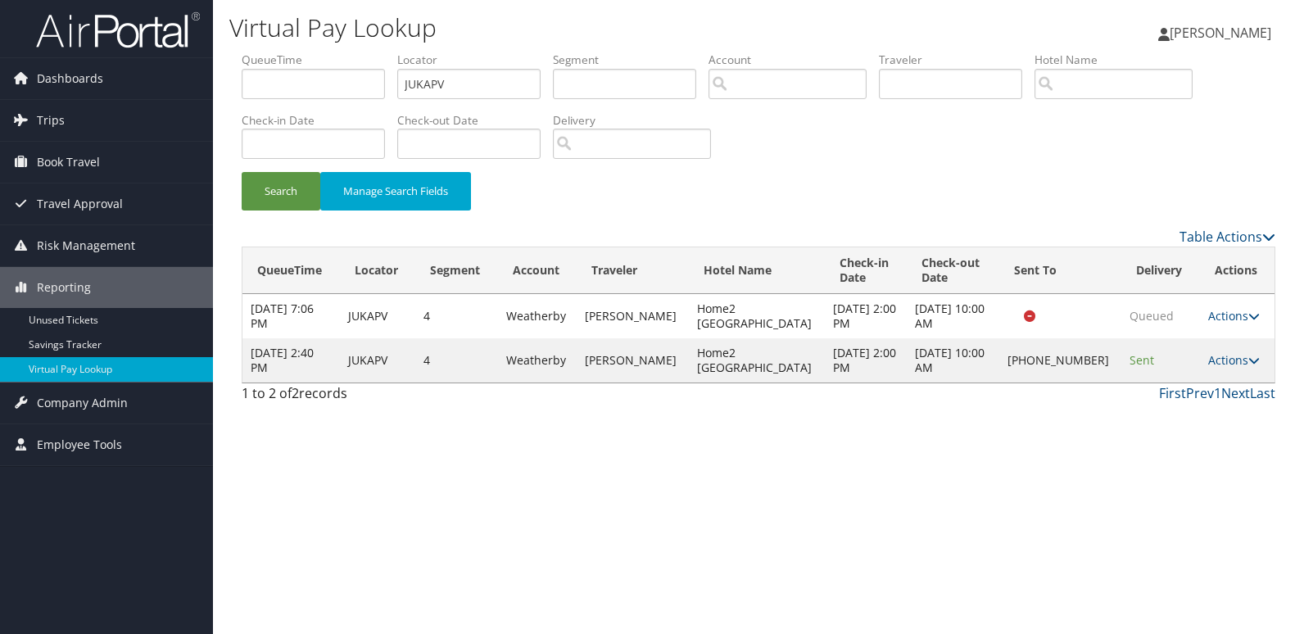
click at [1218, 364] on td "Actions Resend Logs Delivery Information View Itinerary" at bounding box center [1237, 360] width 75 height 44
click at [1208, 360] on link "Actions" at bounding box center [1234, 360] width 52 height 16
click at [1153, 400] on link "Logs" at bounding box center [1181, 411] width 140 height 28
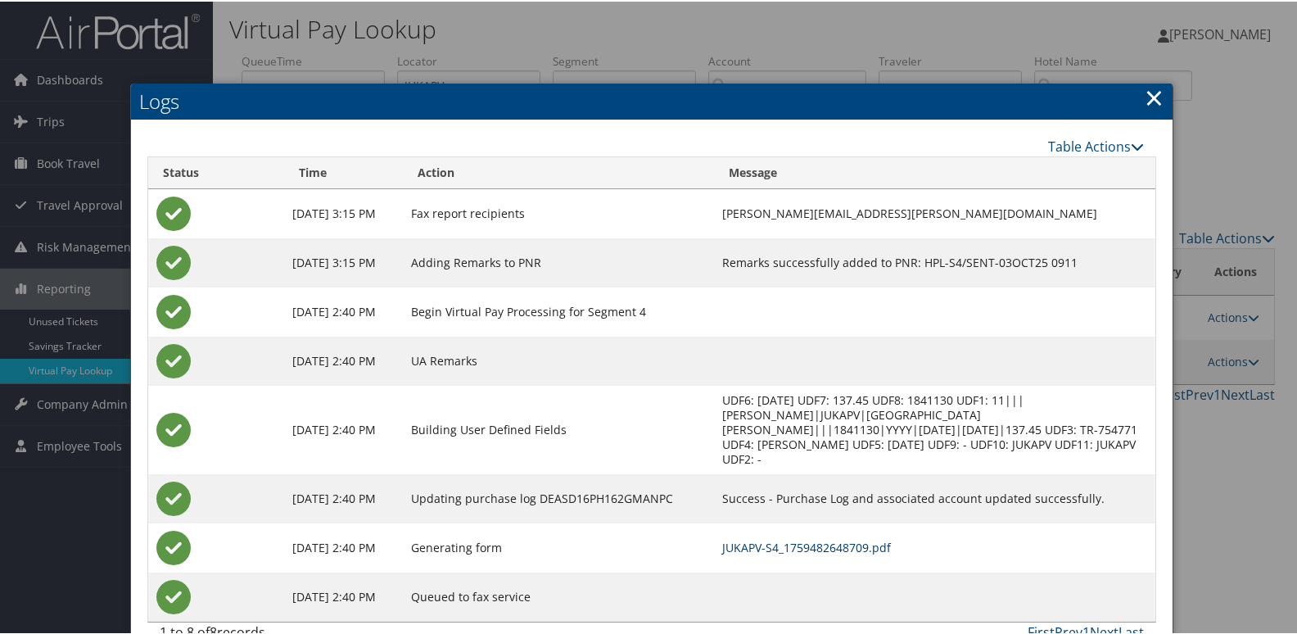
click at [812, 538] on link "JUKAPV-S4_1759482648709.pdf" at bounding box center [806, 546] width 169 height 16
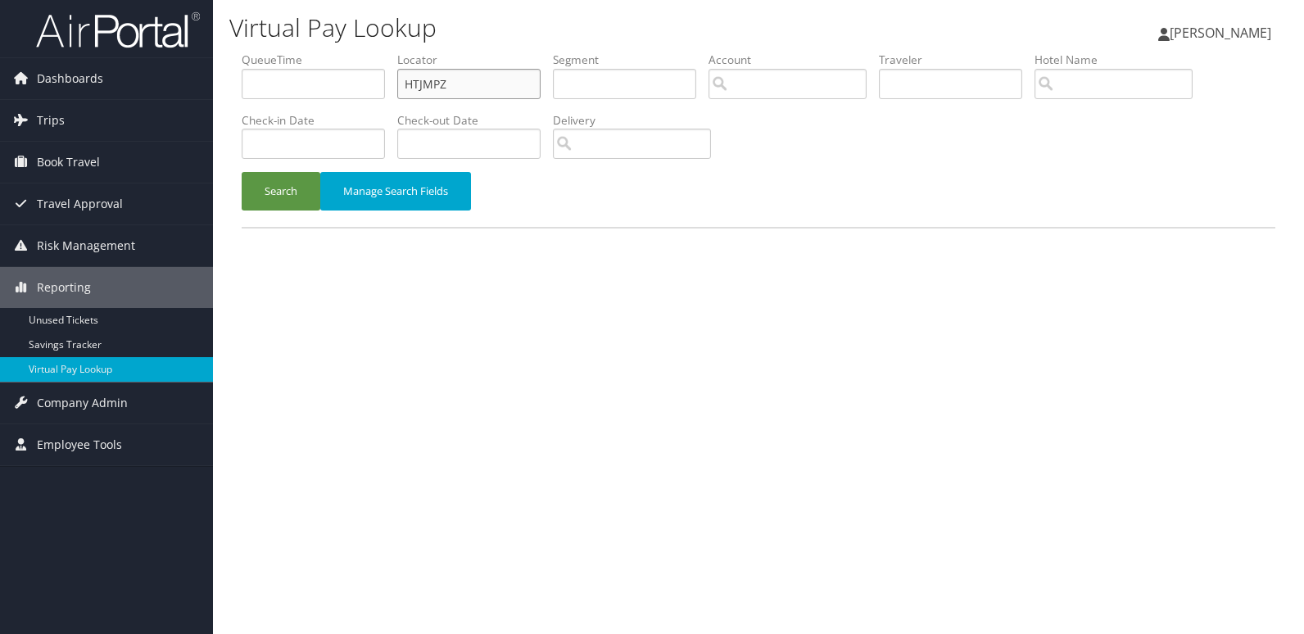
drag, startPoint x: 471, startPoint y: 93, endPoint x: 354, endPoint y: 99, distance: 117.3
click at [355, 52] on ul "QueueTime Locator HTJMPZ Segment Account Traveler Hotel Name Check-in Date Chec…" at bounding box center [759, 52] width 1034 height 0
paste input "SAWSJP"
type input "SAWSJP"
click at [260, 197] on button "Search" at bounding box center [281, 191] width 79 height 38
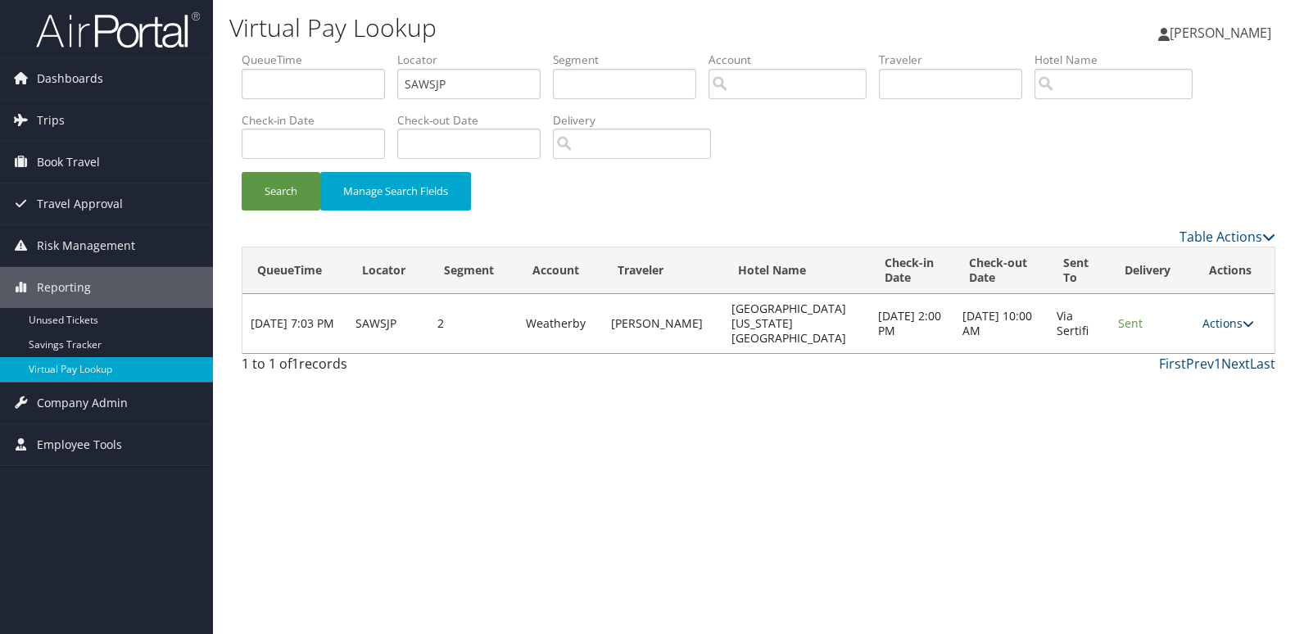
click at [1225, 315] on link "Actions" at bounding box center [1228, 323] width 52 height 16
click at [1222, 362] on link "Logs" at bounding box center [1235, 367] width 70 height 28
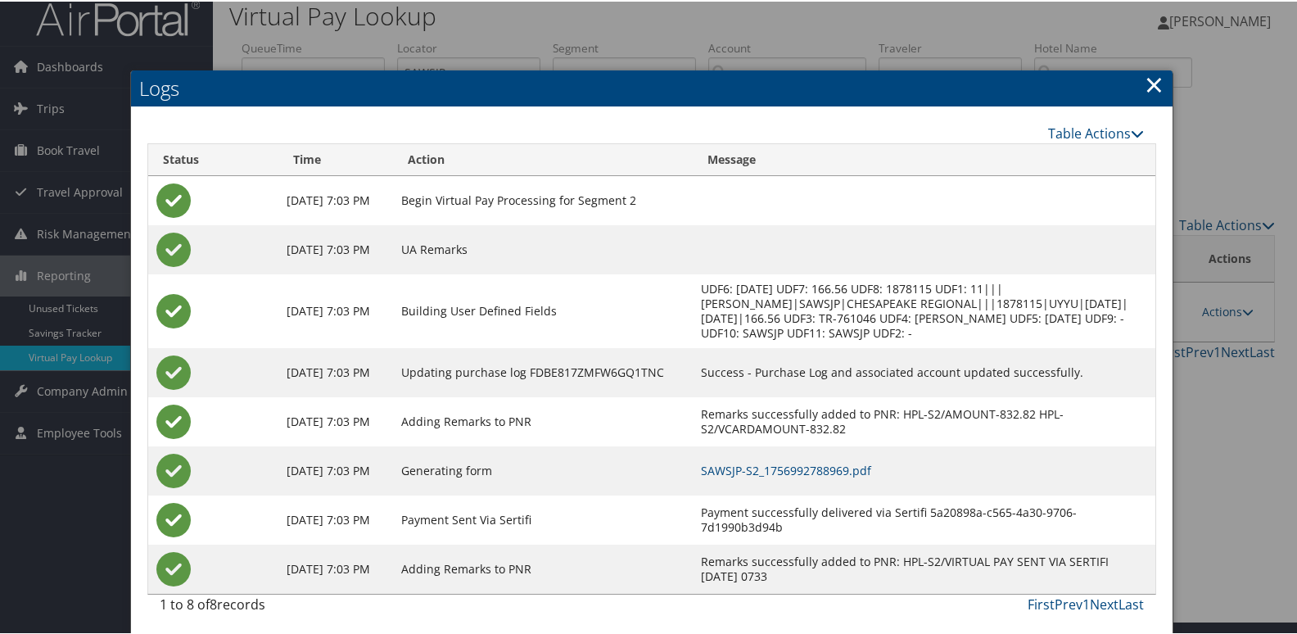
scroll to position [17, 0]
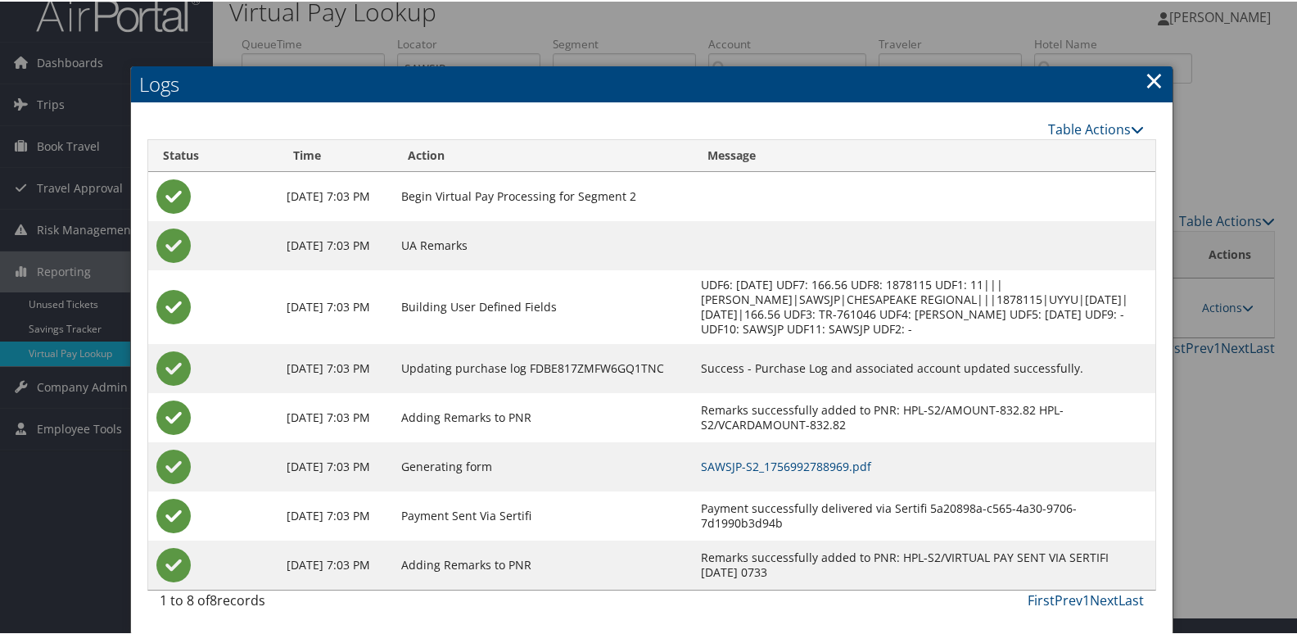
click at [814, 472] on td "SAWSJP-S2_1756992788969.pdf" at bounding box center [924, 465] width 463 height 49
click at [795, 464] on link "SAWSJP-S2_1756992788969.pdf" at bounding box center [786, 465] width 170 height 16
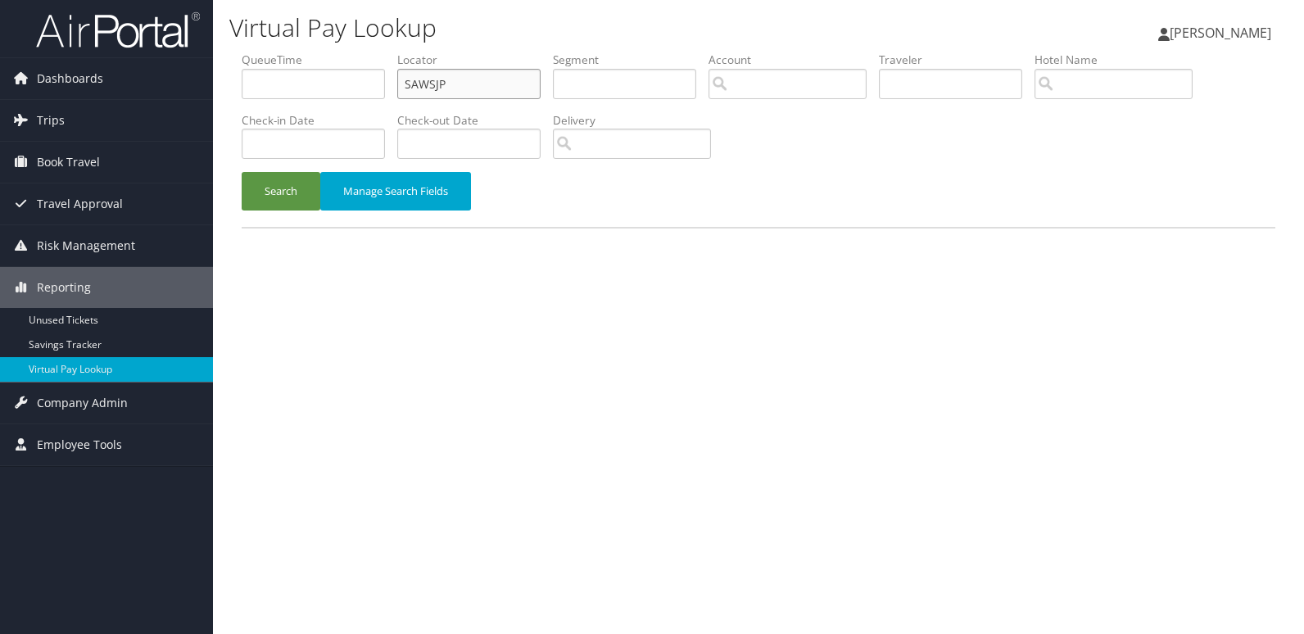
drag, startPoint x: 464, startPoint y: 84, endPoint x: 312, endPoint y: 97, distance: 152.1
click at [315, 52] on ul "QueueTime Locator SAWSJP Segment Account Traveler Hotel Name Check-in Date Chec…" at bounding box center [759, 52] width 1034 height 0
paste input "WMAWKU"
type input "WMAWKU"
click at [280, 192] on button "Search" at bounding box center [281, 191] width 79 height 38
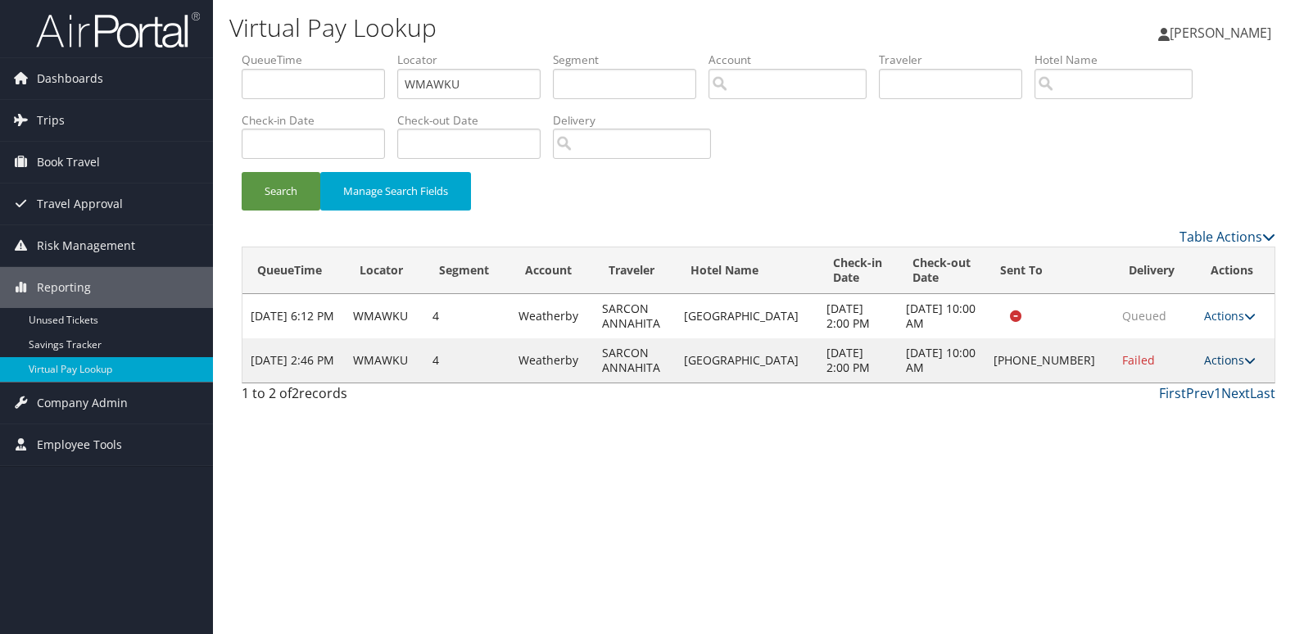
click at [1233, 356] on link "Actions" at bounding box center [1230, 360] width 52 height 16
drag, startPoint x: 1237, startPoint y: 356, endPoint x: 1116, endPoint y: 419, distance: 135.9
click at [1116, 419] on link "Logs" at bounding box center [1175, 412] width 140 height 28
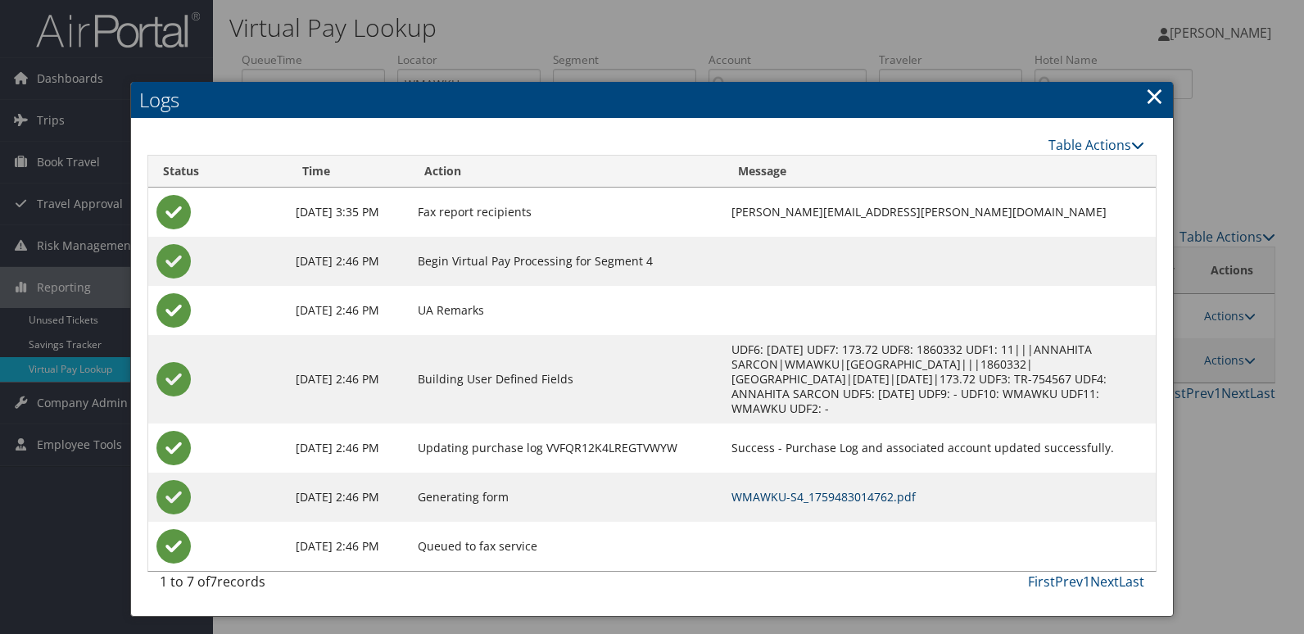
click at [826, 489] on link "WMAWKU-S4_1759483014762.pdf" at bounding box center [823, 497] width 184 height 16
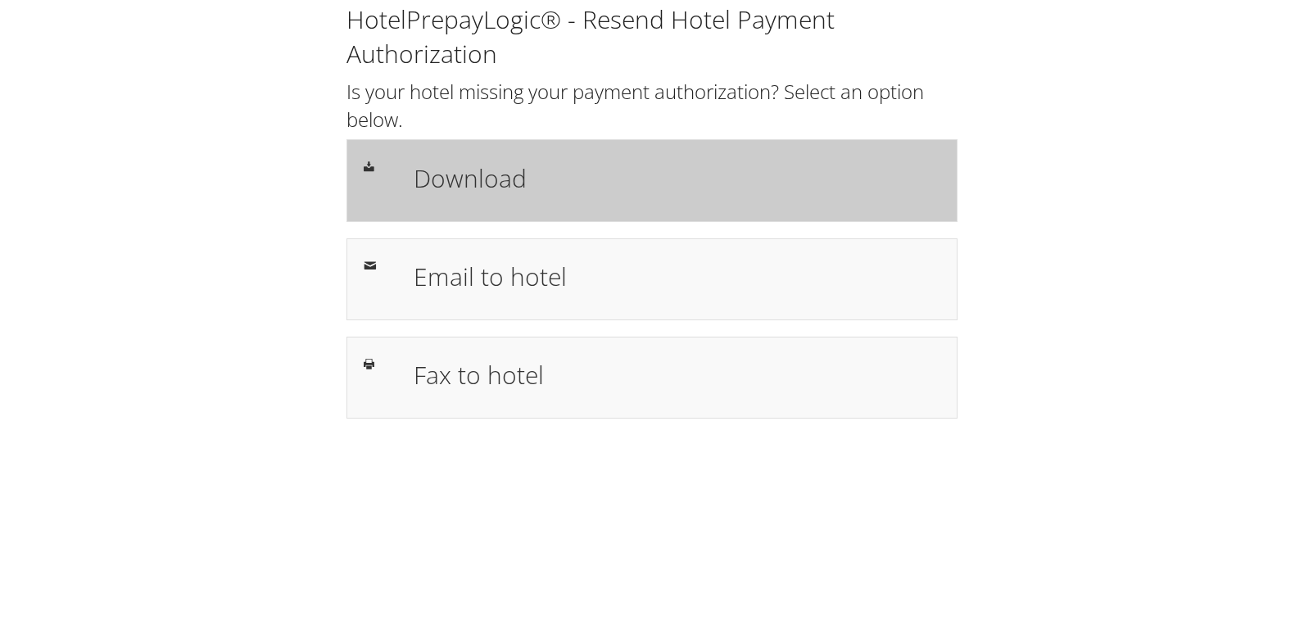
click at [471, 181] on h1 "Download" at bounding box center [677, 178] width 527 height 37
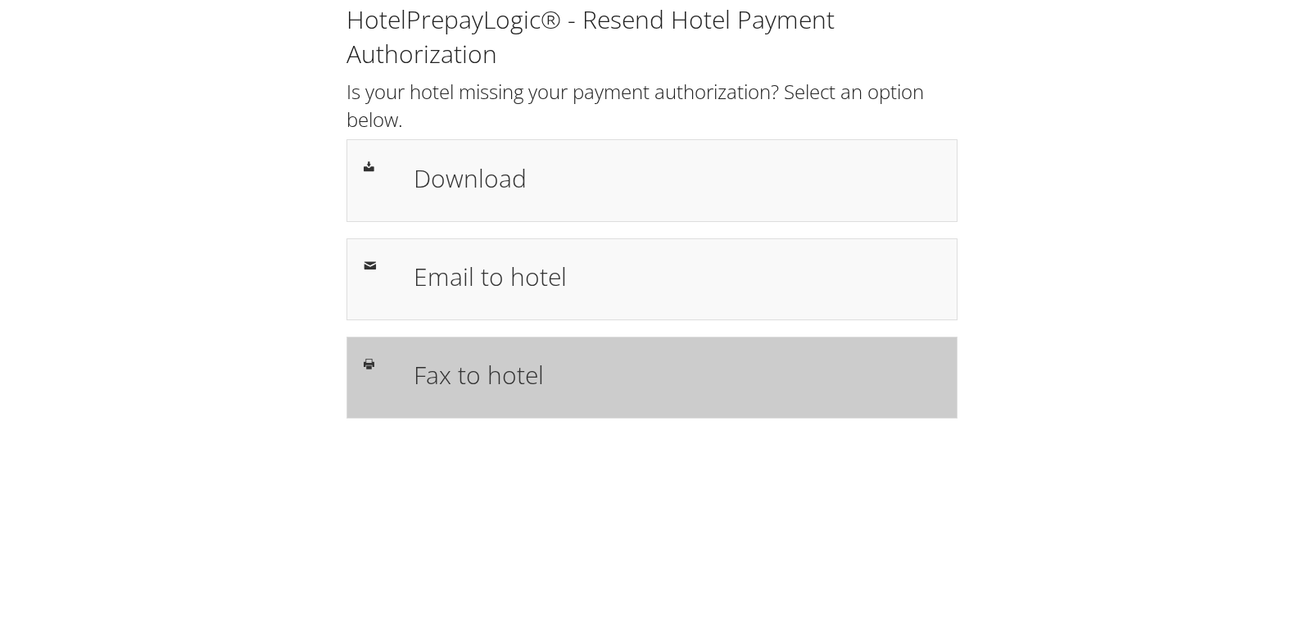
click at [518, 363] on h1 "Fax to hotel" at bounding box center [677, 374] width 527 height 37
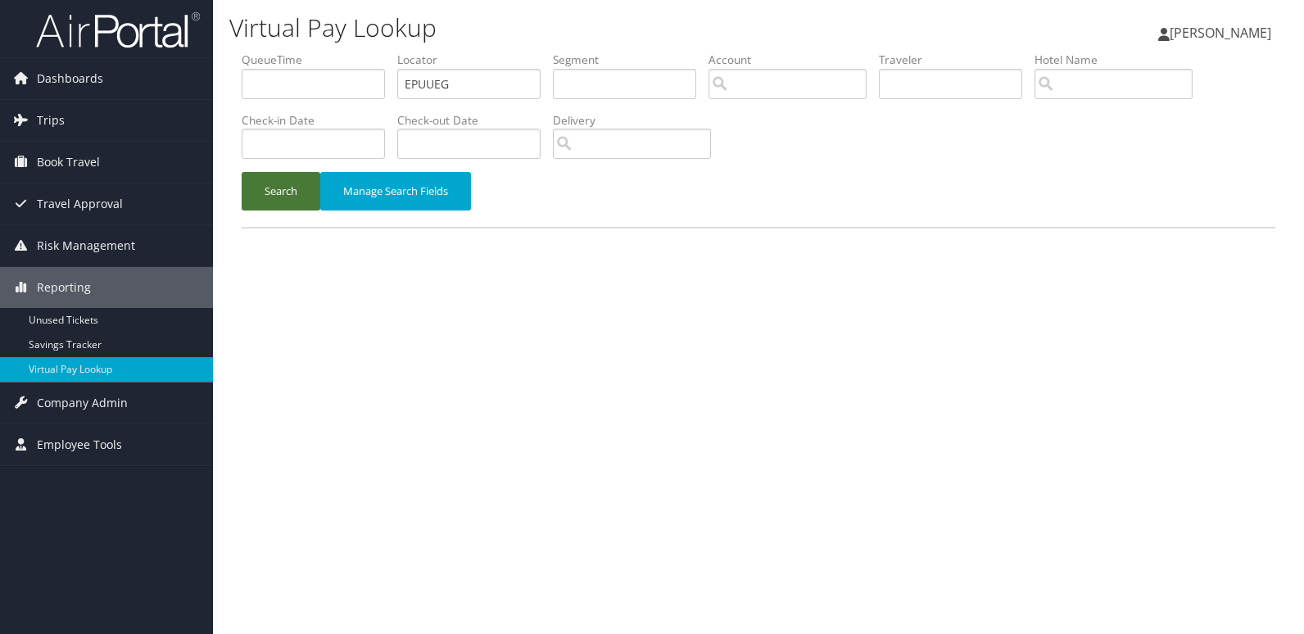
type input "EPUUEG"
click at [288, 203] on button "Search" at bounding box center [281, 191] width 79 height 38
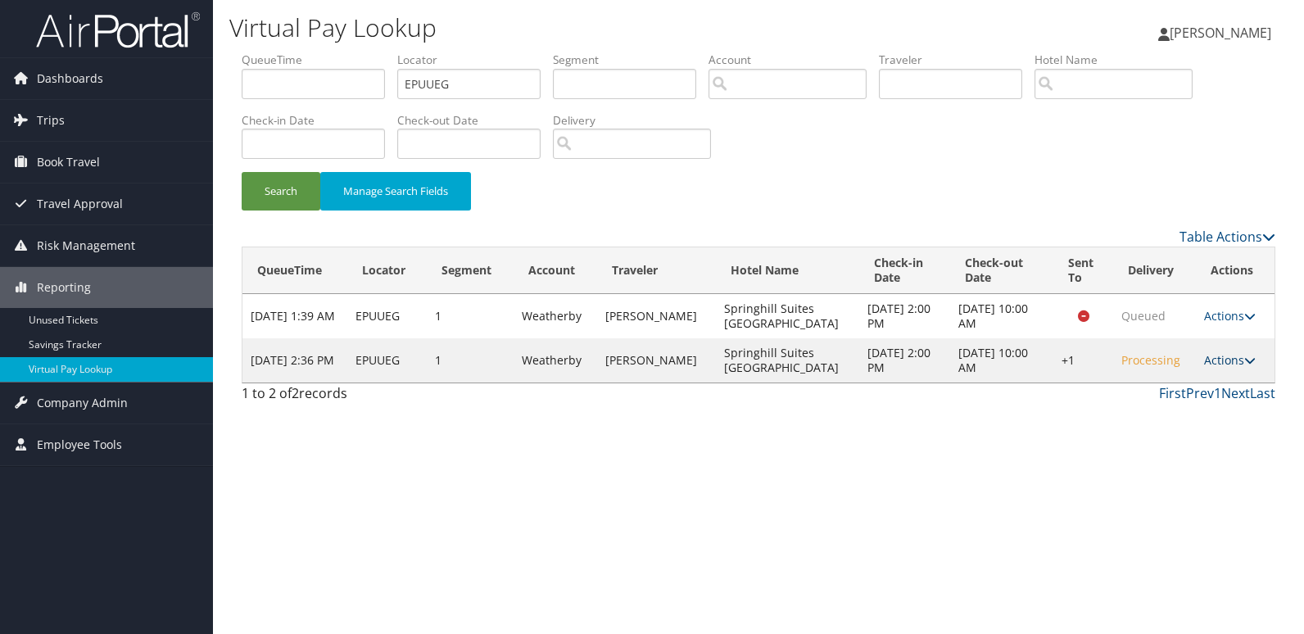
click at [1211, 362] on link "Actions" at bounding box center [1230, 360] width 52 height 16
click at [1161, 408] on link "Logs" at bounding box center [1176, 412] width 140 height 28
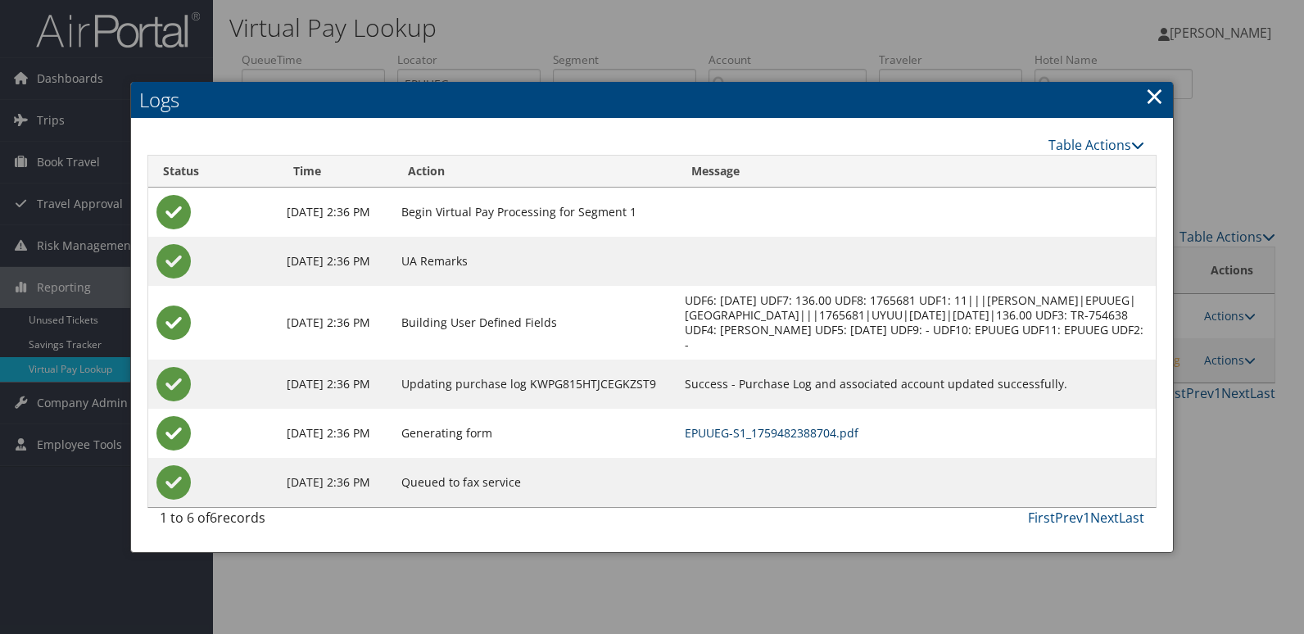
click at [799, 438] on link "EPUUEG-S1_1759482388704.pdf" at bounding box center [772, 433] width 174 height 16
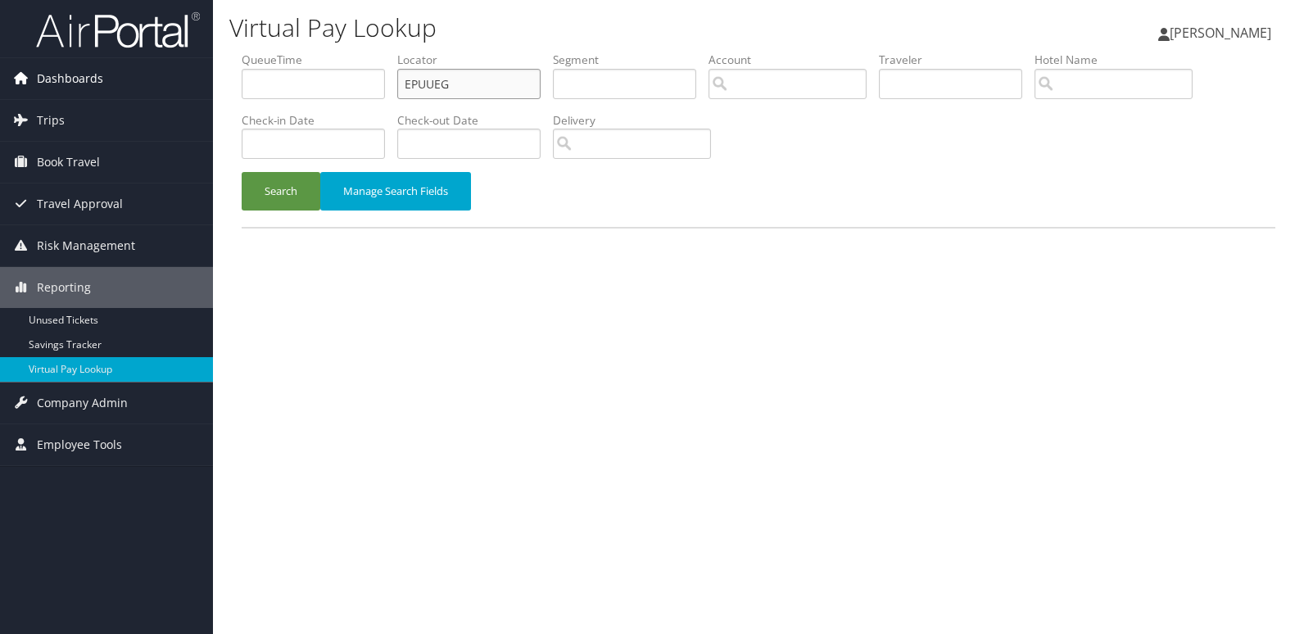
drag, startPoint x: 463, startPoint y: 88, endPoint x: 192, endPoint y: 96, distance: 271.2
click at [192, 89] on div "Dashboards AirPortal 360™ (Manager) My Travel Dashboard Trips Airtinerary® Look…" at bounding box center [652, 317] width 1304 height 634
paste input "SCOOPL"
type input "SCOOPL"
drag, startPoint x: 276, startPoint y: 183, endPoint x: 287, endPoint y: 187, distance: 11.1
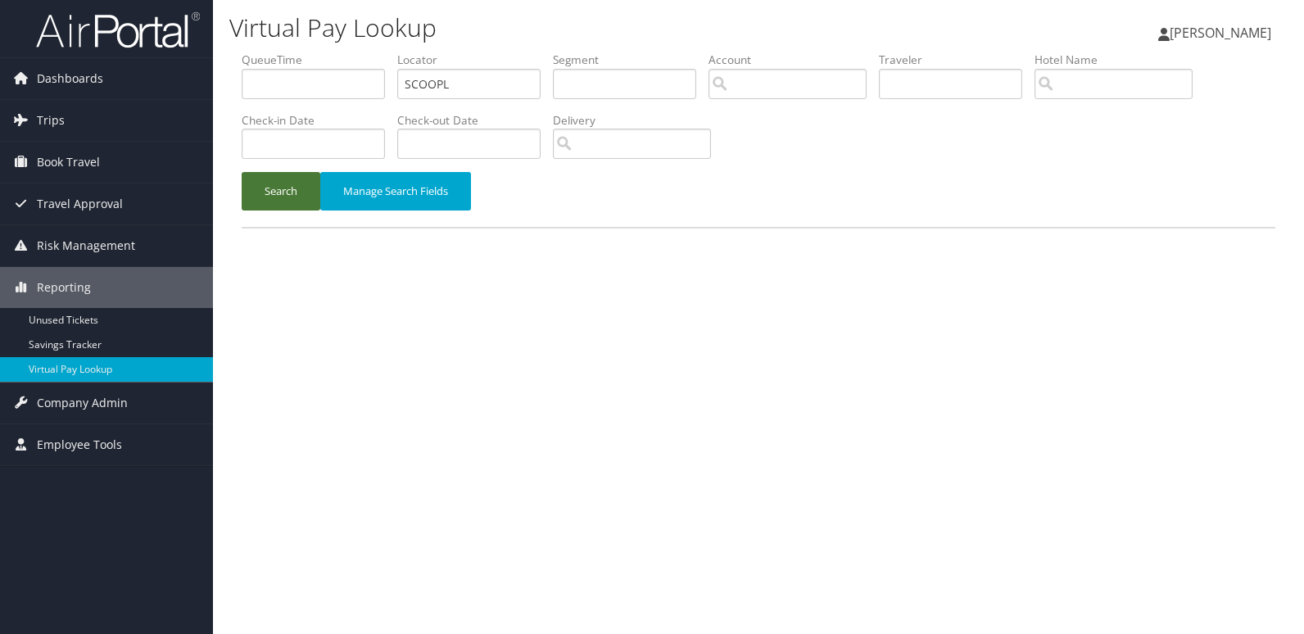
click at [276, 185] on button "Search" at bounding box center [281, 191] width 79 height 38
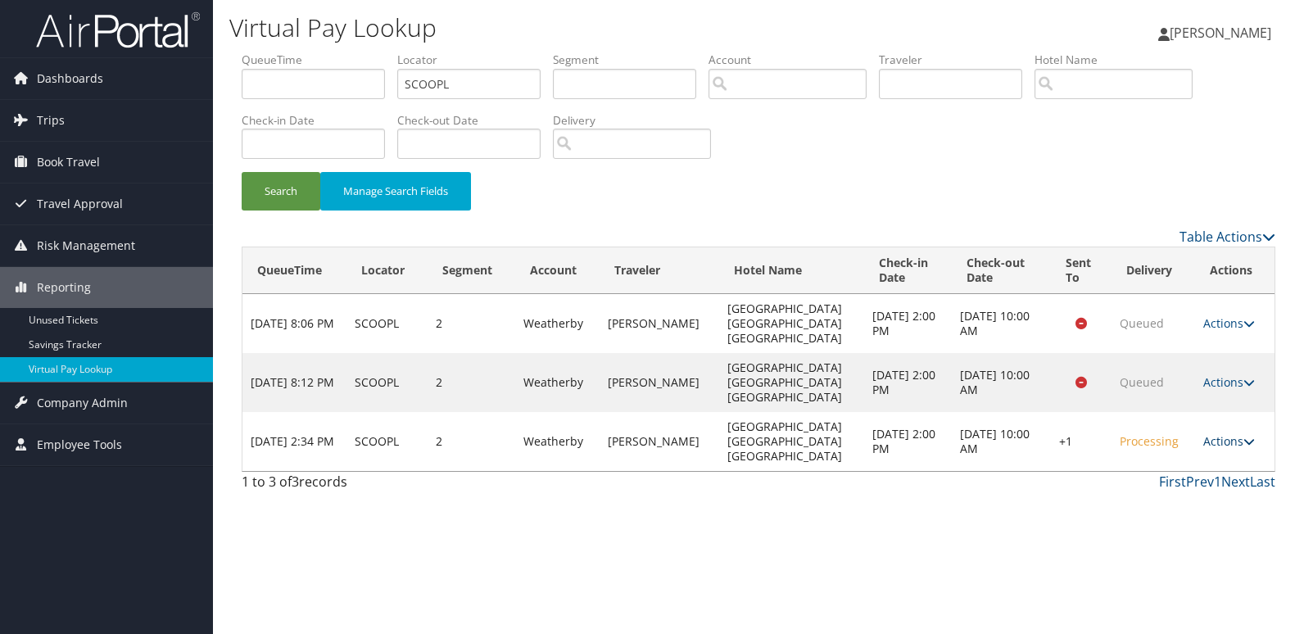
click at [1239, 433] on link "Actions" at bounding box center [1229, 441] width 52 height 16
click at [1138, 459] on link "Logs" at bounding box center [1178, 456] width 140 height 28
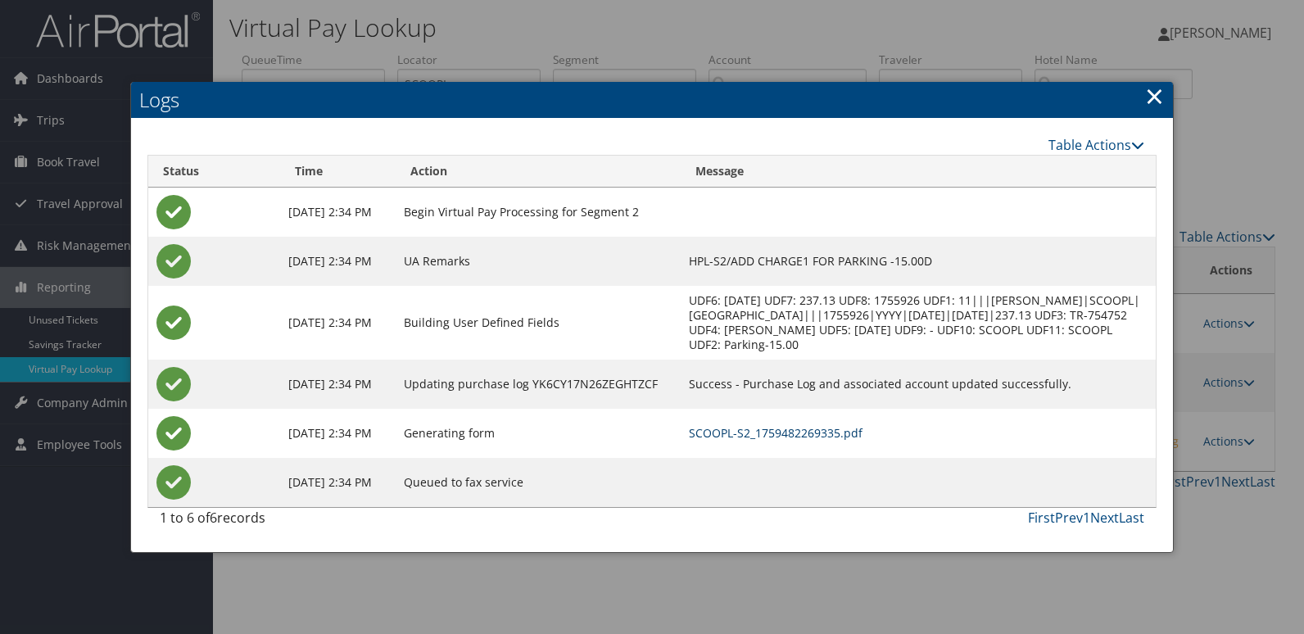
click at [862, 441] on link "SCOOPL-S2_1759482269335.pdf" at bounding box center [776, 433] width 174 height 16
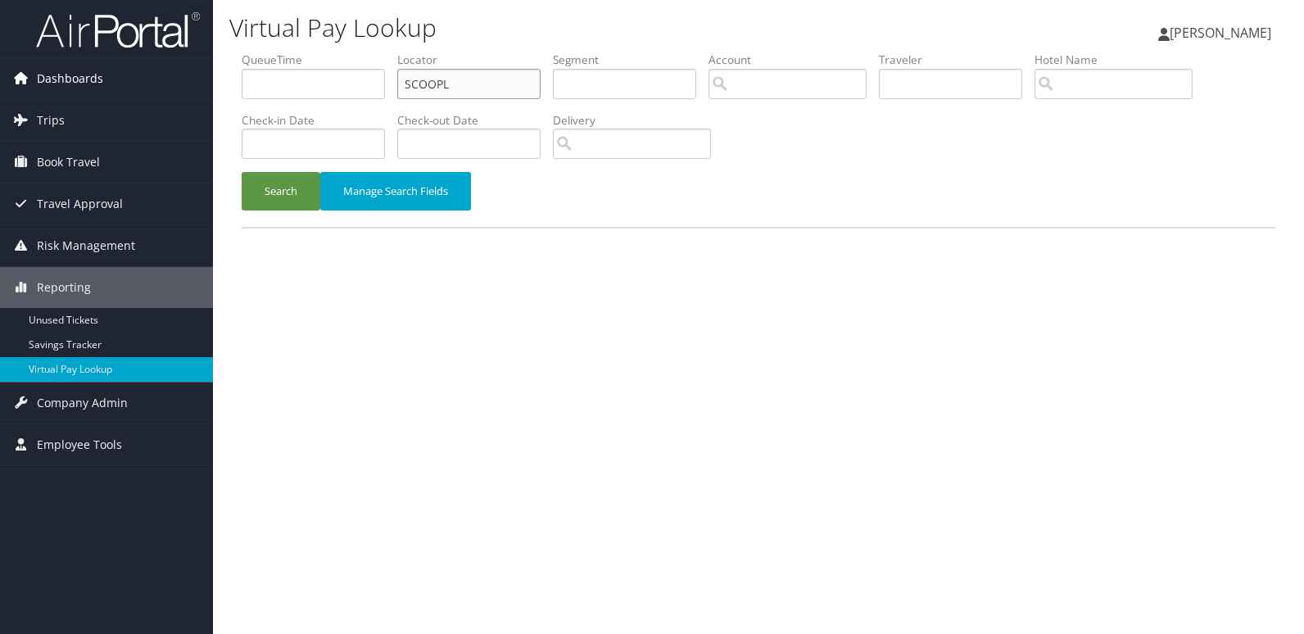
drag, startPoint x: 395, startPoint y: 88, endPoint x: 184, endPoint y: 92, distance: 210.5
click at [184, 91] on div "Dashboards AirPortal 360™ (Manager) My Travel Dashboard Trips Airtinerary® Look…" at bounding box center [652, 317] width 1304 height 634
paste input "HRQIJI"
type input "HRQIJI"
click at [269, 199] on button "Search" at bounding box center [281, 191] width 79 height 38
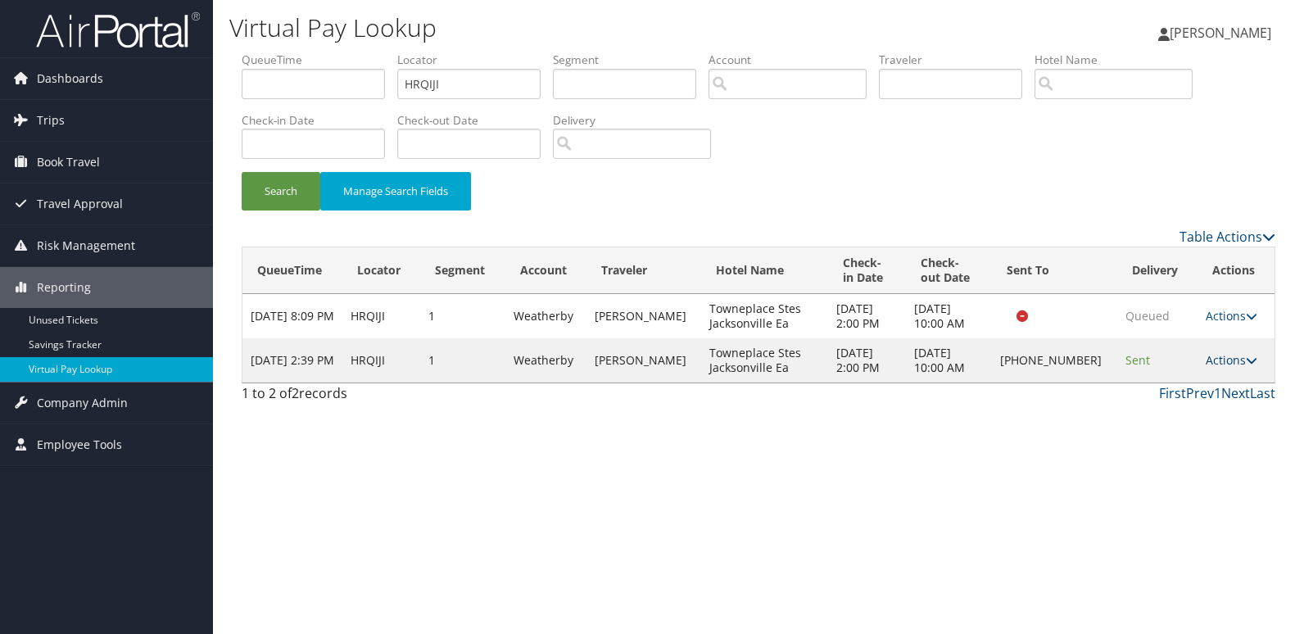
click at [1246, 361] on icon at bounding box center [1251, 360] width 11 height 11
click at [1192, 409] on link "Logs" at bounding box center [1176, 412] width 140 height 28
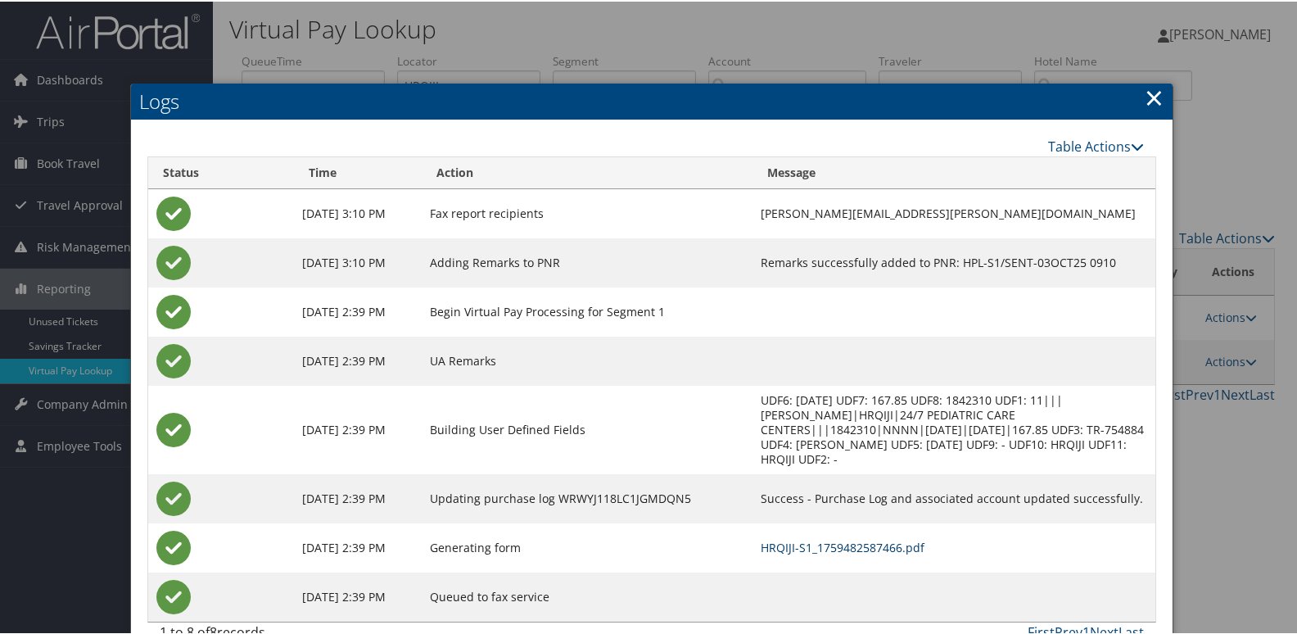
click at [808, 538] on link "HRQIJI-S1_1759482587466.pdf" at bounding box center [843, 546] width 164 height 16
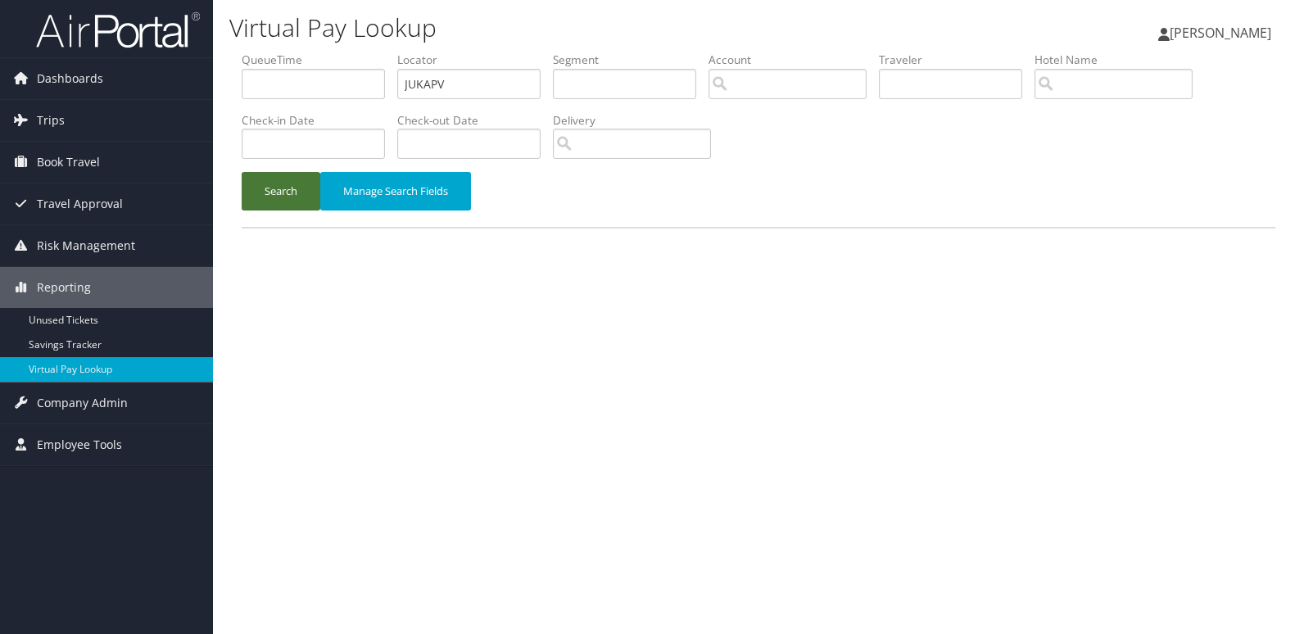
click at [283, 202] on button "Search" at bounding box center [281, 191] width 79 height 38
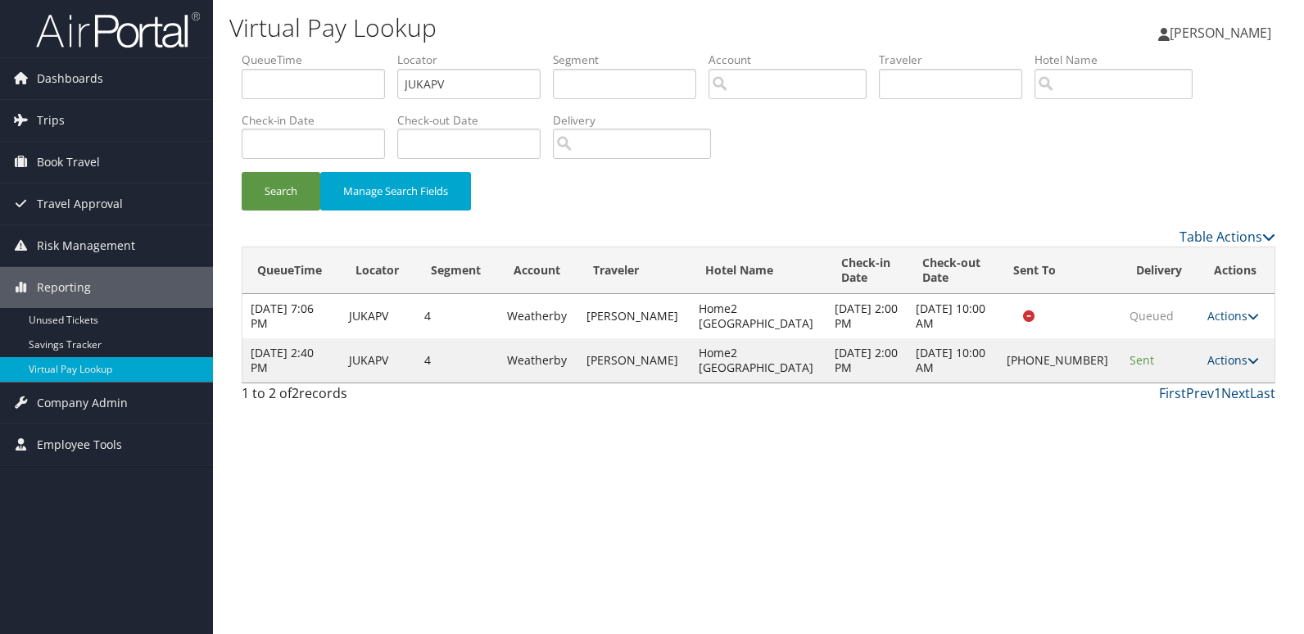
click at [1222, 355] on link "Actions" at bounding box center [1233, 360] width 52 height 16
click at [1164, 379] on link "Resend" at bounding box center [1176, 384] width 140 height 28
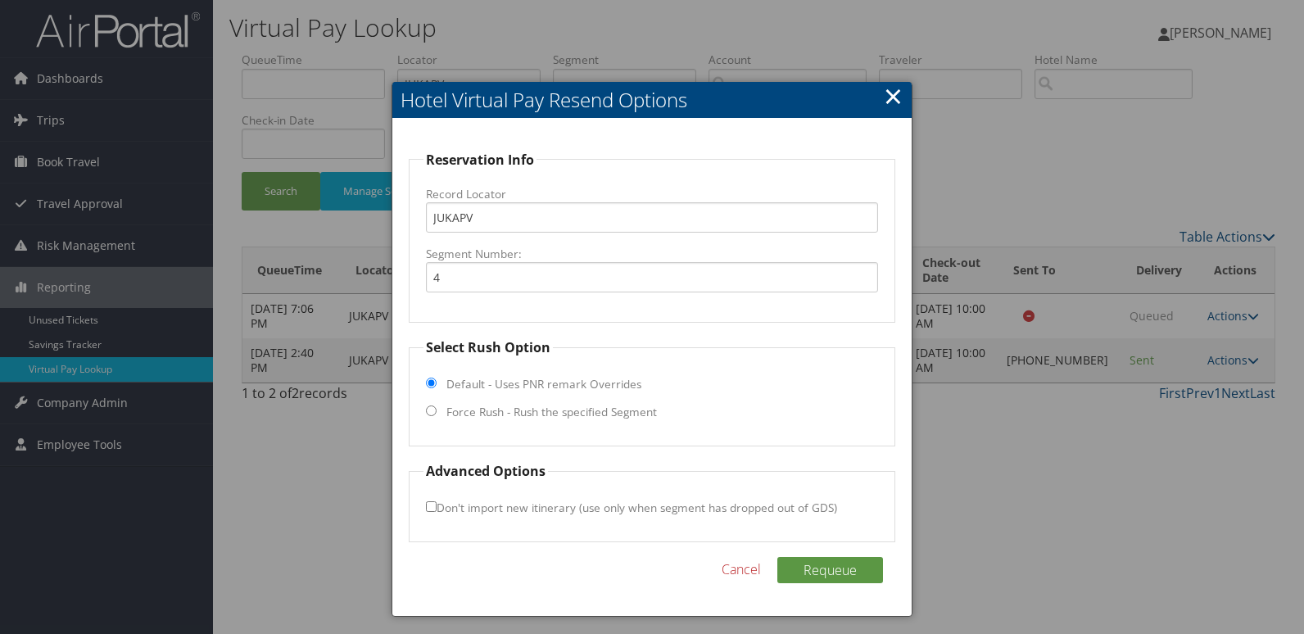
click at [633, 410] on label "Force Rush - Rush the specified Segment" at bounding box center [551, 412] width 210 height 16
click at [437, 410] on input "Force Rush - Rush the specified Segment" at bounding box center [431, 410] width 11 height 11
radio input "true"
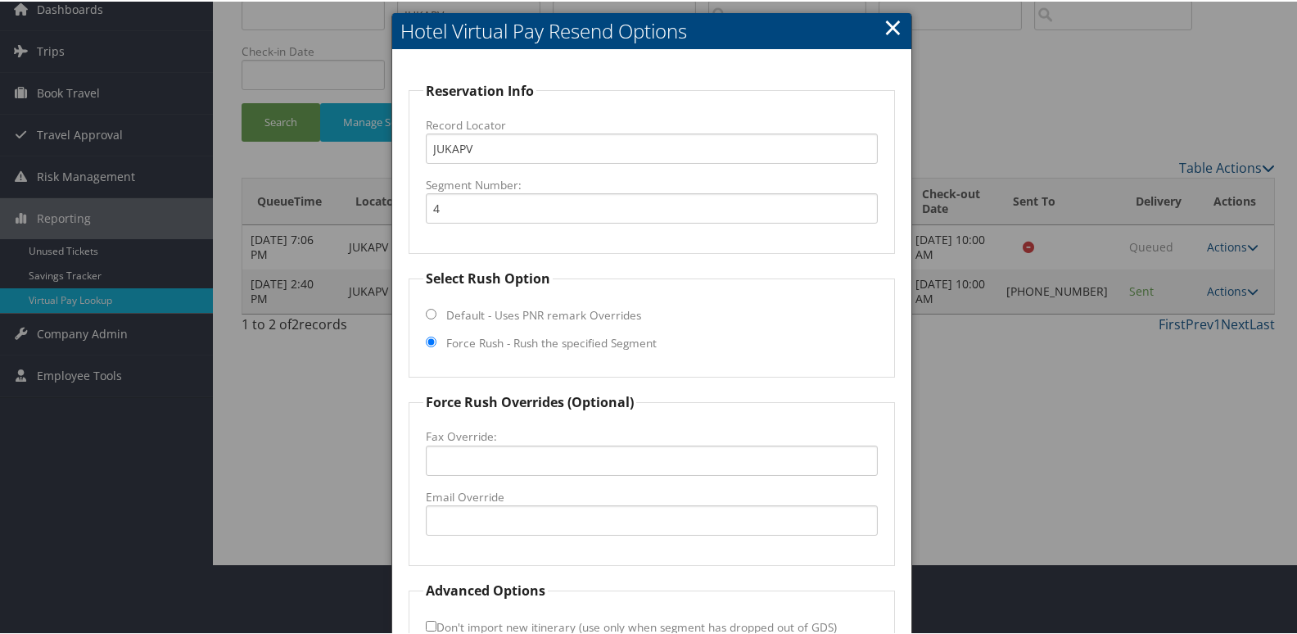
scroll to position [164, 0]
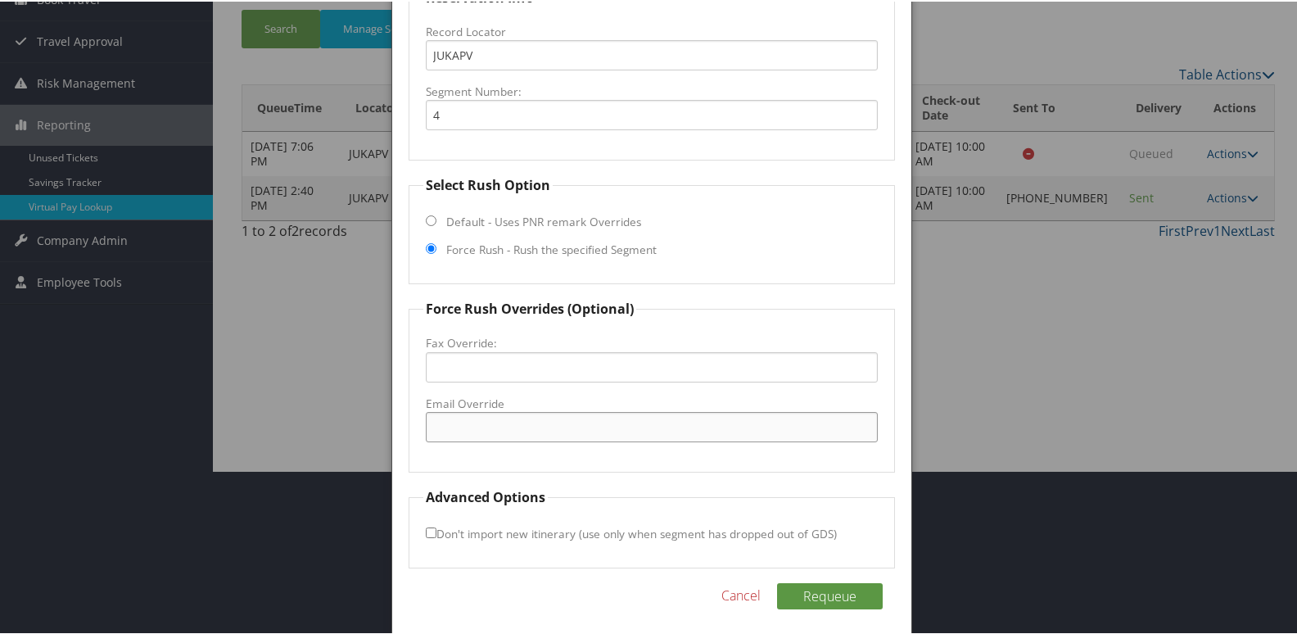
click at [474, 415] on input "Email Override" at bounding box center [652, 425] width 453 height 30
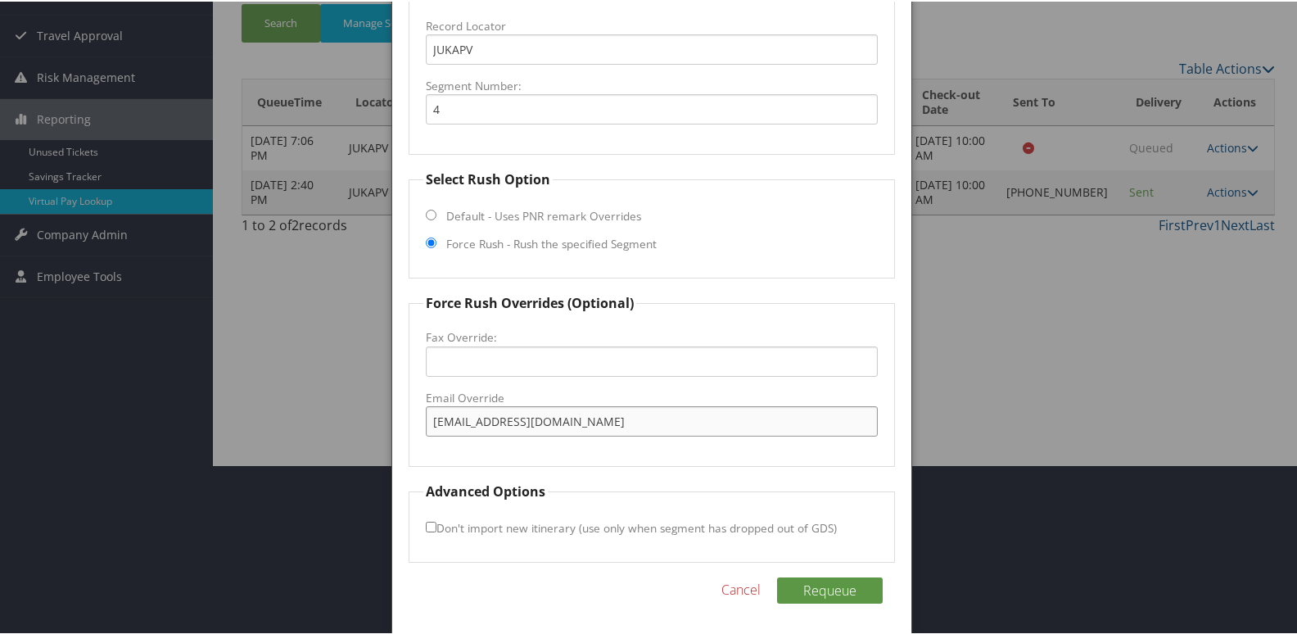
scroll to position [171, 0]
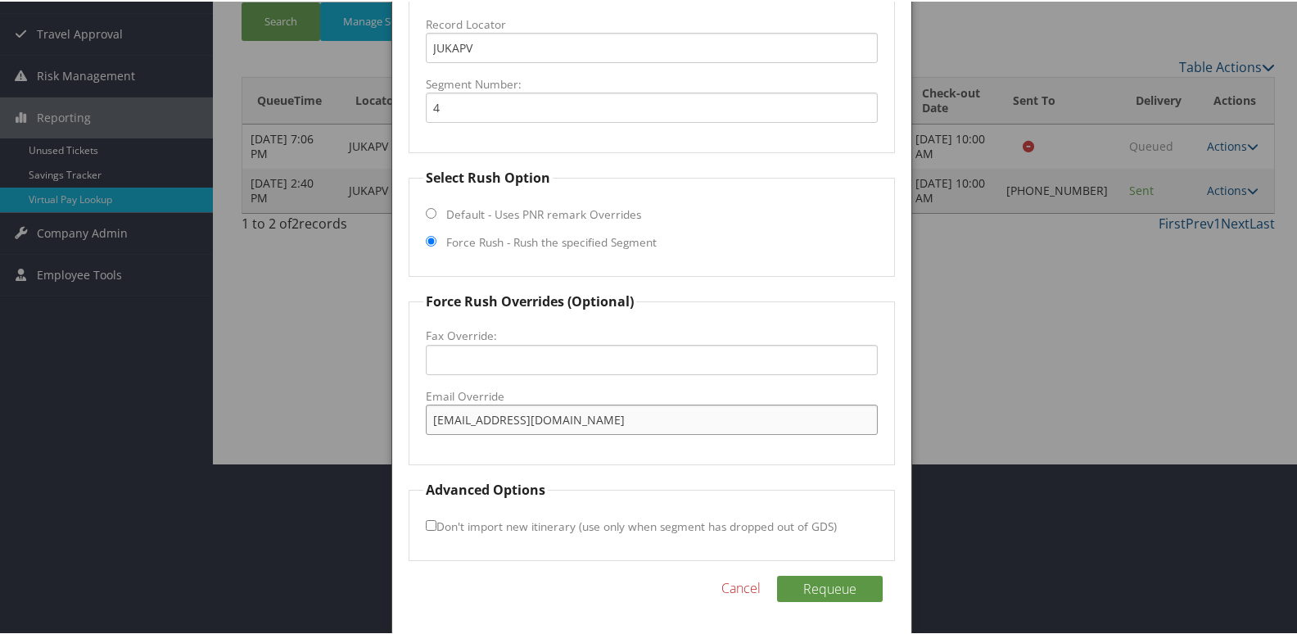
type input "jsandlin@ncghopitality.com"
click at [429, 527] on input "Don't import new itinerary (use only when segment has dropped out of GDS)" at bounding box center [431, 523] width 11 height 11
checkbox input "true"
click at [808, 586] on button "Requeue" at bounding box center [830, 587] width 106 height 26
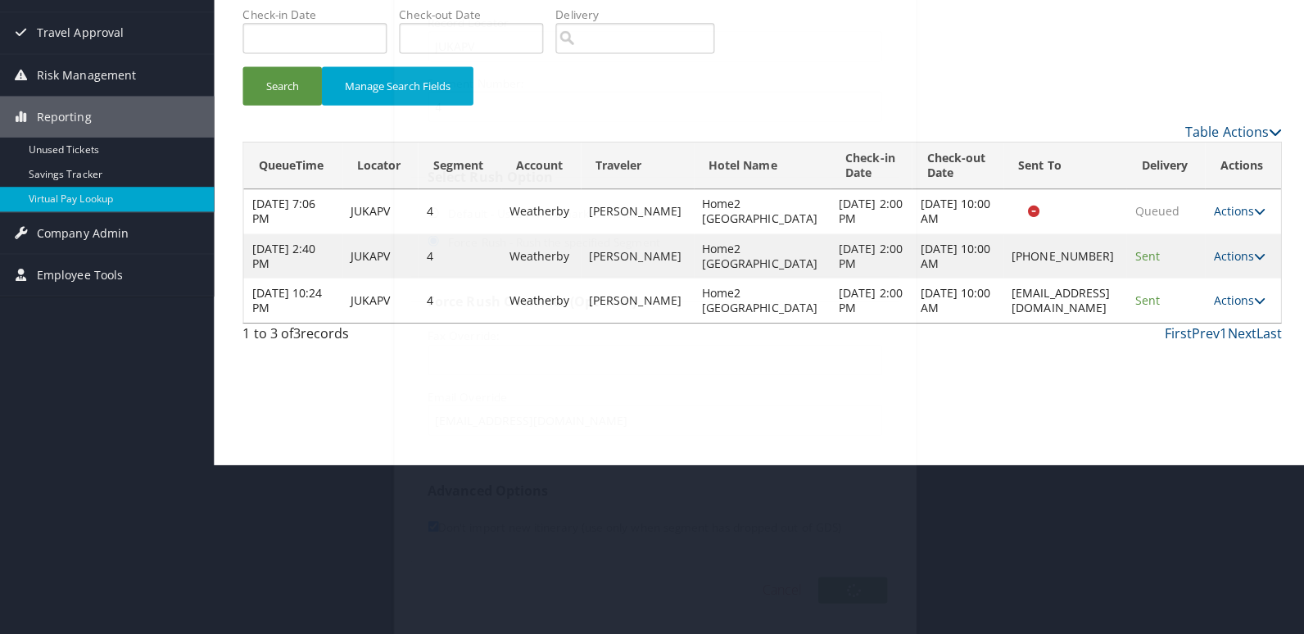
scroll to position [0, 0]
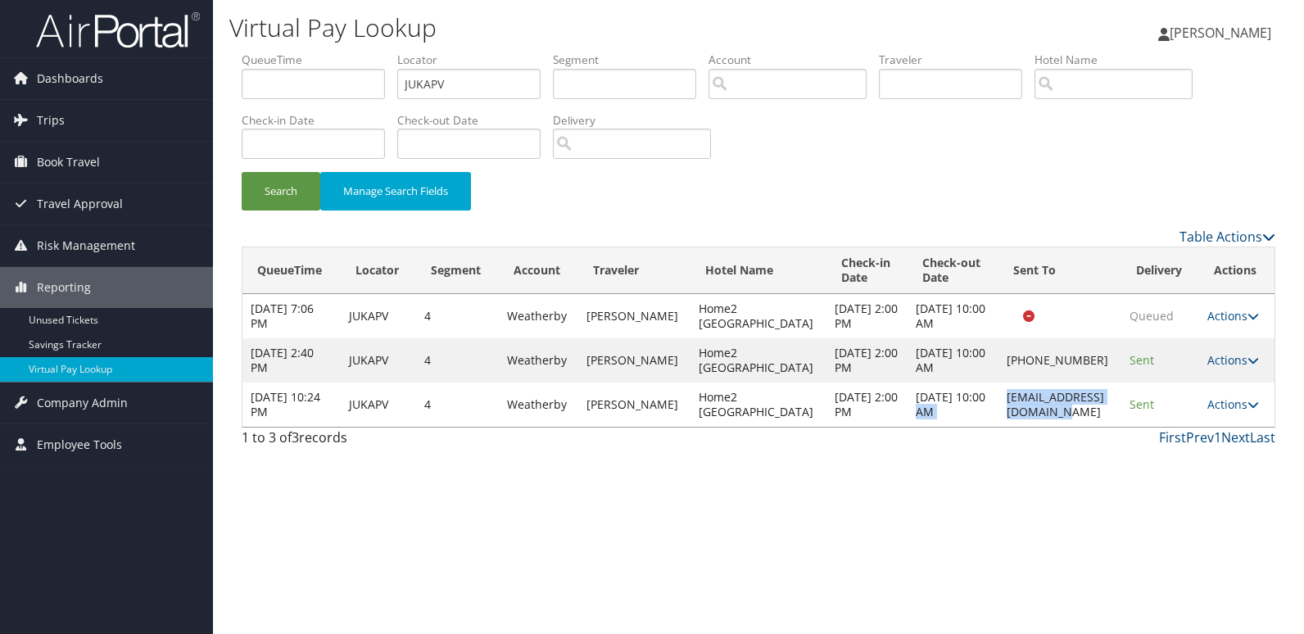
drag, startPoint x: 941, startPoint y: 441, endPoint x: 1079, endPoint y: 444, distance: 138.4
click at [1079, 427] on tr "Oct 4, 2025 10:24 PM JUKAPV 4 Weatherby METZGER DIANA Home2 Madison South Oct 6…" at bounding box center [758, 404] width 1032 height 44
drag, startPoint x: 1079, startPoint y: 444, endPoint x: 993, endPoint y: 463, distance: 88.0
click at [1020, 427] on td "jsandlin@ncghopitality.com" at bounding box center [1059, 404] width 123 height 44
drag, startPoint x: 948, startPoint y: 443, endPoint x: 1098, endPoint y: 443, distance: 149.9
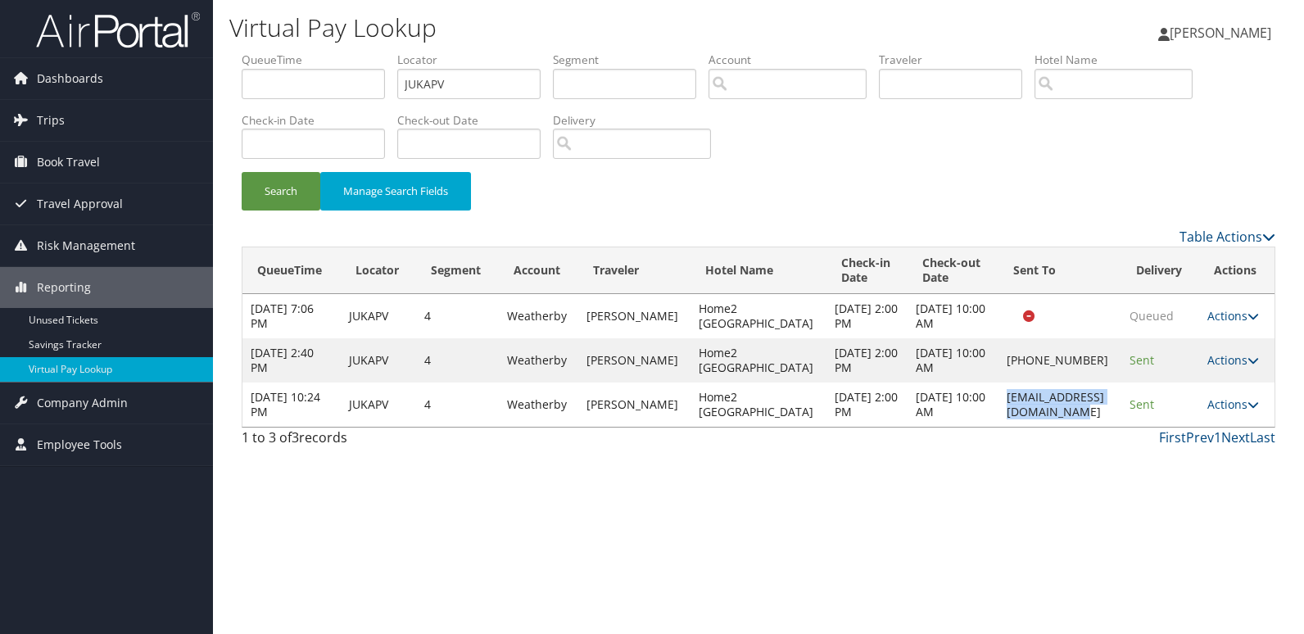
click at [1098, 427] on td "jsandlin@ncghopitality.com" at bounding box center [1059, 404] width 123 height 44
copy td "jsandlin@ncghopitality.com"
click at [1240, 412] on link "Actions" at bounding box center [1233, 404] width 52 height 16
drag, startPoint x: 1203, startPoint y: 483, endPoint x: 1184, endPoint y: 484, distance: 18.9
click at [1202, 483] on link "Logs" at bounding box center [1202, 493] width 103 height 28
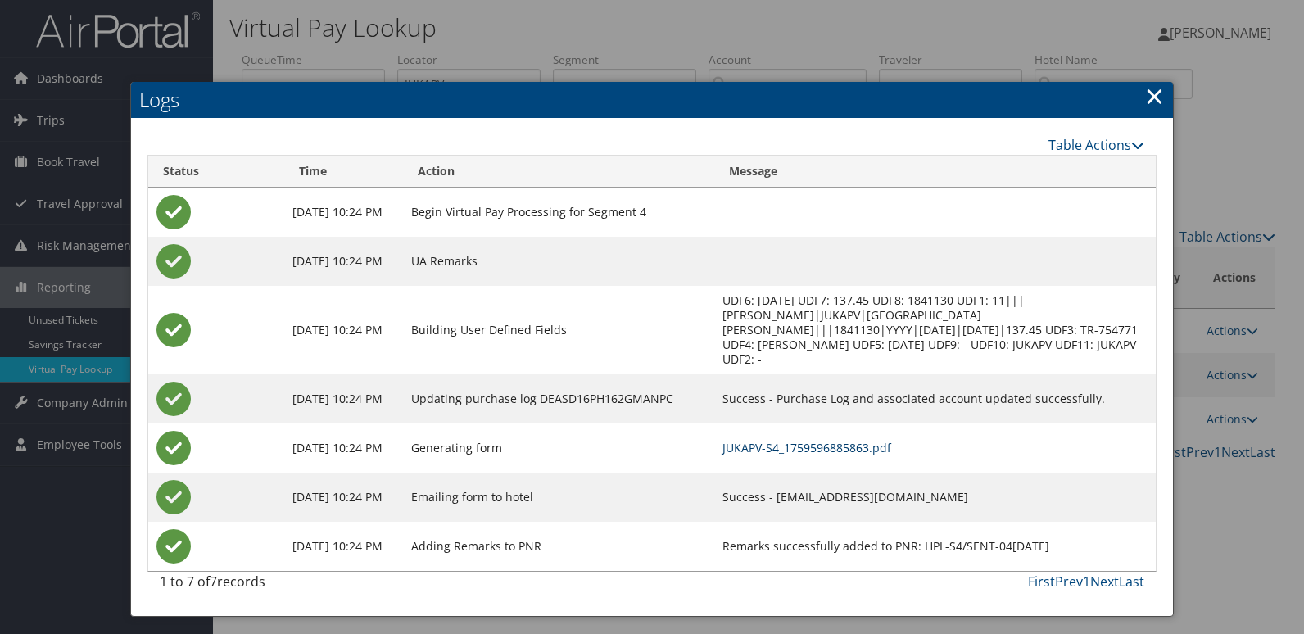
click at [857, 450] on link "JUKAPV-S4_1759596885863.pdf" at bounding box center [806, 448] width 169 height 16
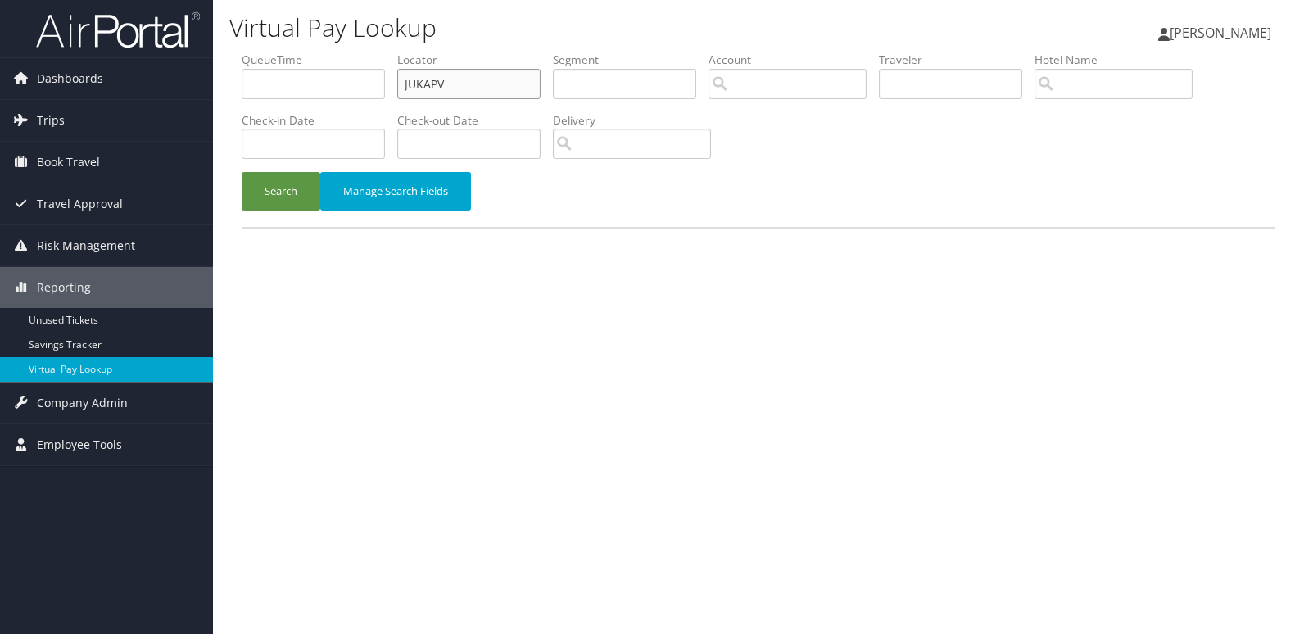
drag, startPoint x: 446, startPoint y: 78, endPoint x: 310, endPoint y: 89, distance: 137.3
click at [312, 52] on ul "QueueTime Locator JUKAPV Segment Account Traveler Hotel Name Check-in Date Chec…" at bounding box center [759, 52] width 1034 height 0
paste input "MIOGLE"
type input "MIOGLE"
click at [291, 183] on button "Search" at bounding box center [281, 191] width 79 height 38
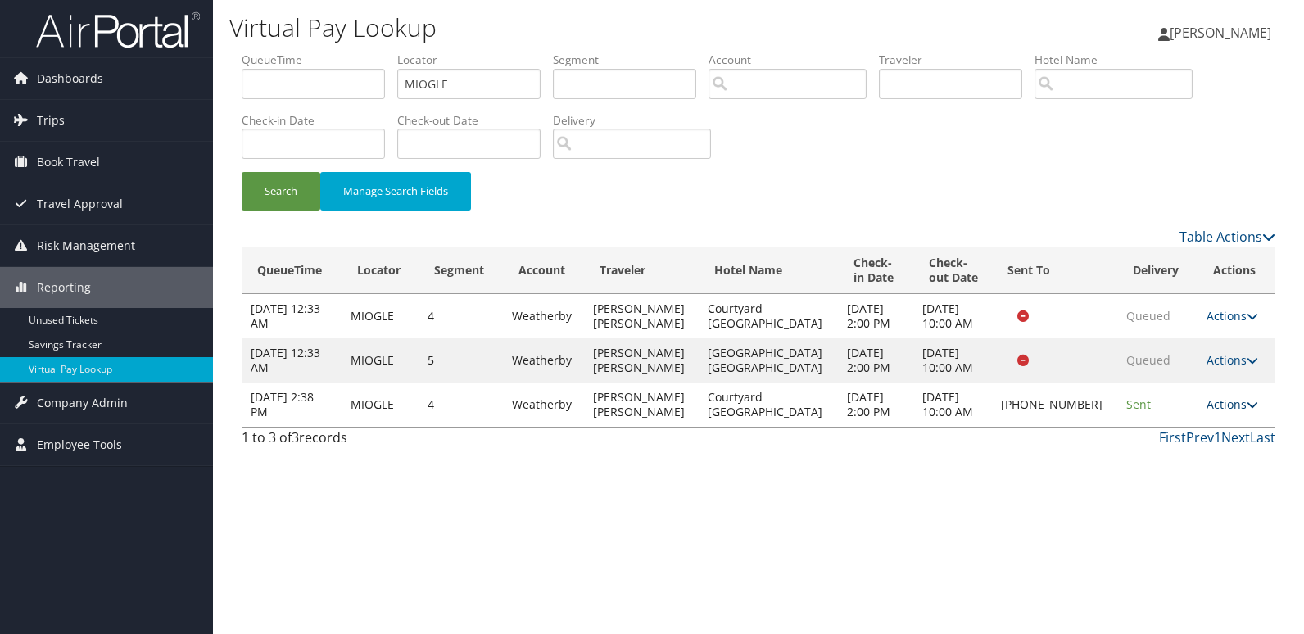
click at [1229, 409] on link "Actions" at bounding box center [1232, 404] width 52 height 16
click at [1155, 455] on link "Logs" at bounding box center [1175, 456] width 140 height 28
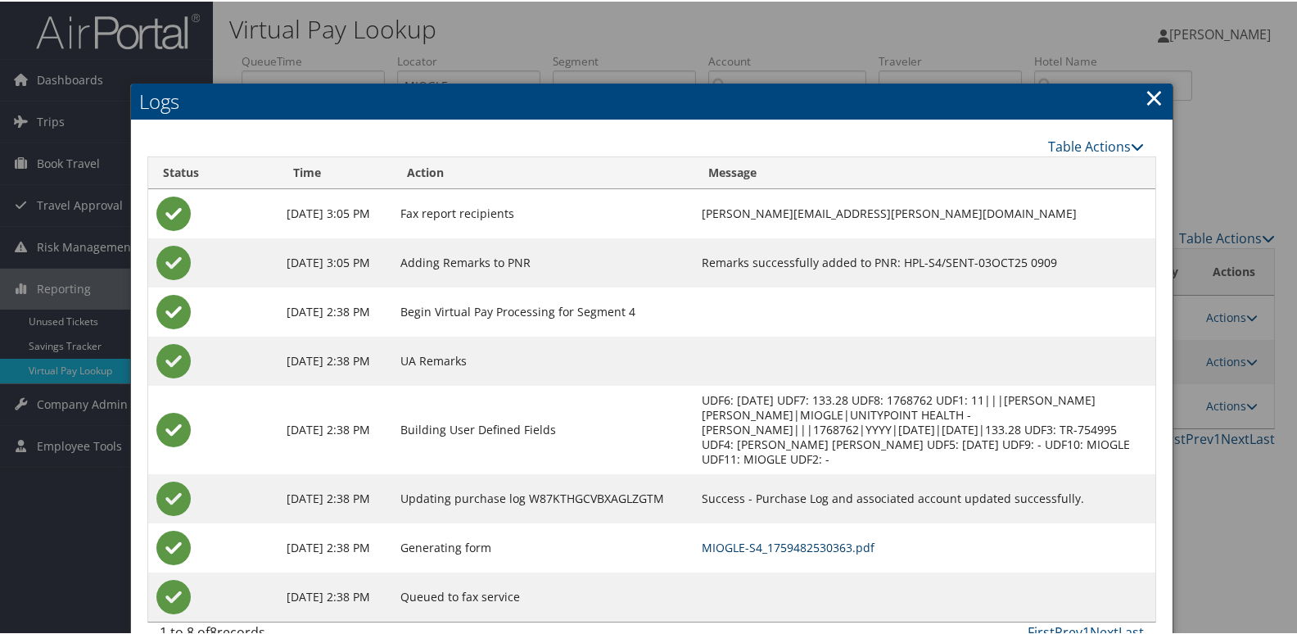
click at [798, 538] on link "MIOGLE-S4_1759482530363.pdf" at bounding box center [788, 546] width 173 height 16
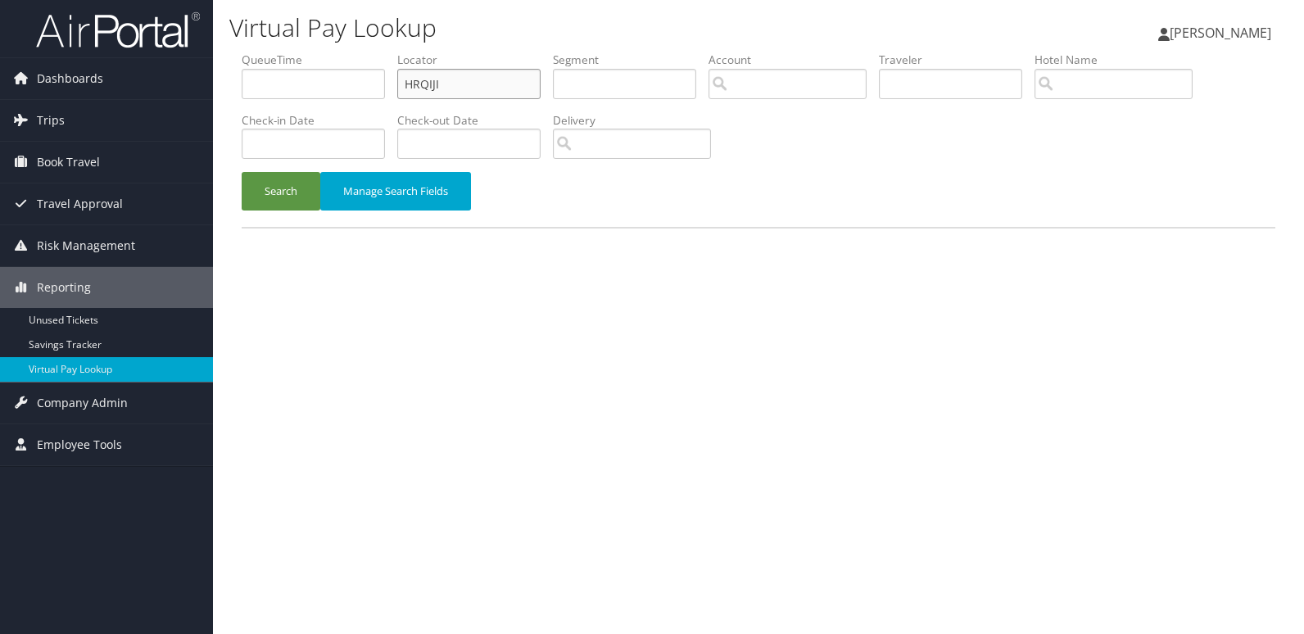
drag, startPoint x: 458, startPoint y: 83, endPoint x: 302, endPoint y: 108, distance: 157.7
click at [304, 52] on ul "QueueTime Locator HRQIJI Segment Account Traveler Hotel Name Check-in Date Chec…" at bounding box center [759, 52] width 1034 height 0
paste input "YRWARS"
type input "YRWARS"
click at [270, 188] on button "Search" at bounding box center [281, 191] width 79 height 38
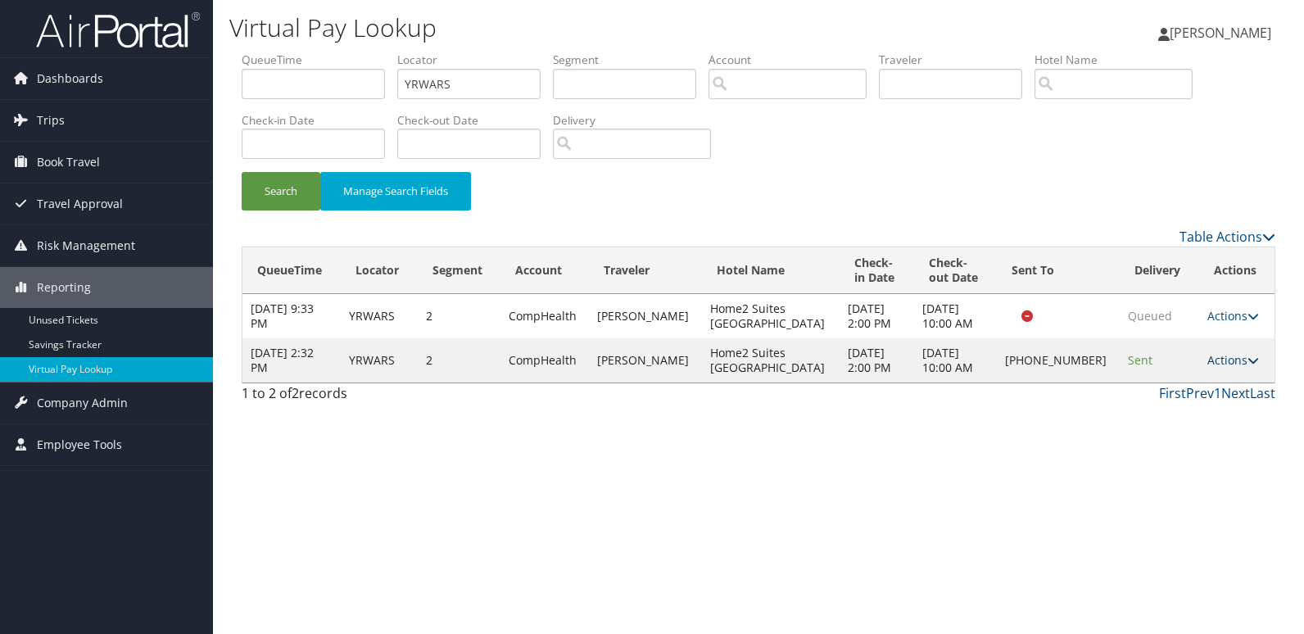
click at [1228, 360] on link "Actions" at bounding box center [1233, 360] width 52 height 16
click at [1155, 422] on link "Logs" at bounding box center [1176, 412] width 140 height 28
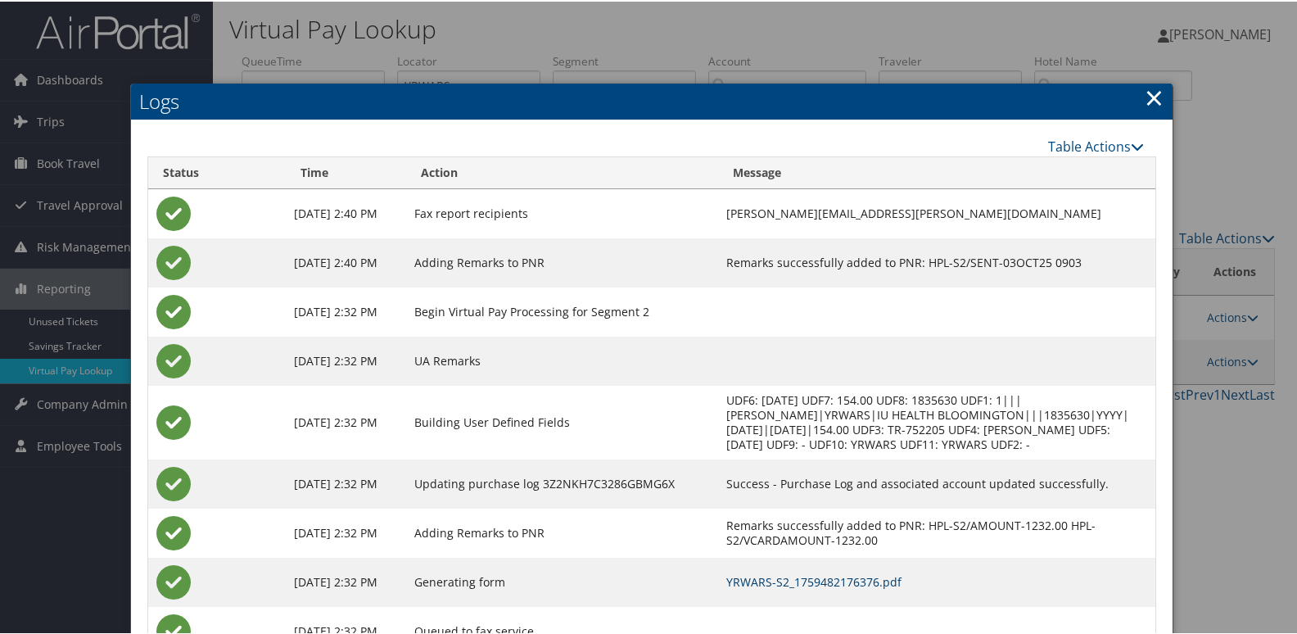
click at [805, 575] on link "YRWARS-S2_1759482176376.pdf" at bounding box center [813, 580] width 175 height 16
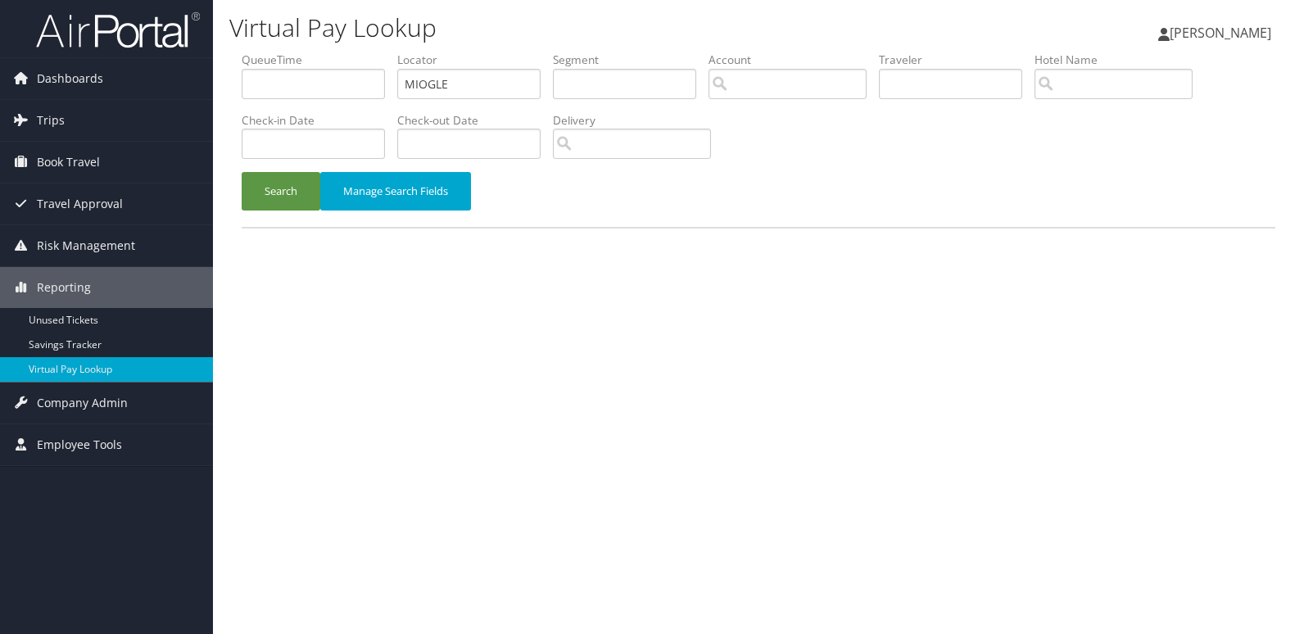
click at [293, 200] on button "Search" at bounding box center [281, 191] width 79 height 38
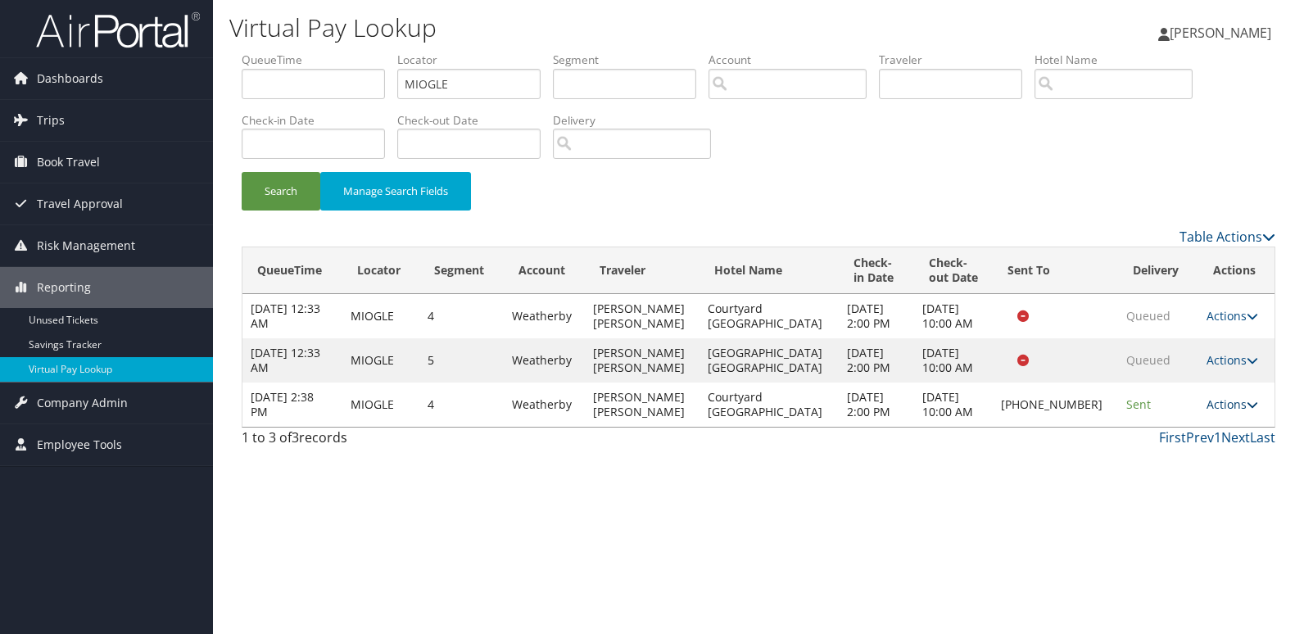
click at [1222, 400] on link "Actions" at bounding box center [1232, 404] width 52 height 16
click at [1139, 455] on link "Logs" at bounding box center [1175, 456] width 140 height 28
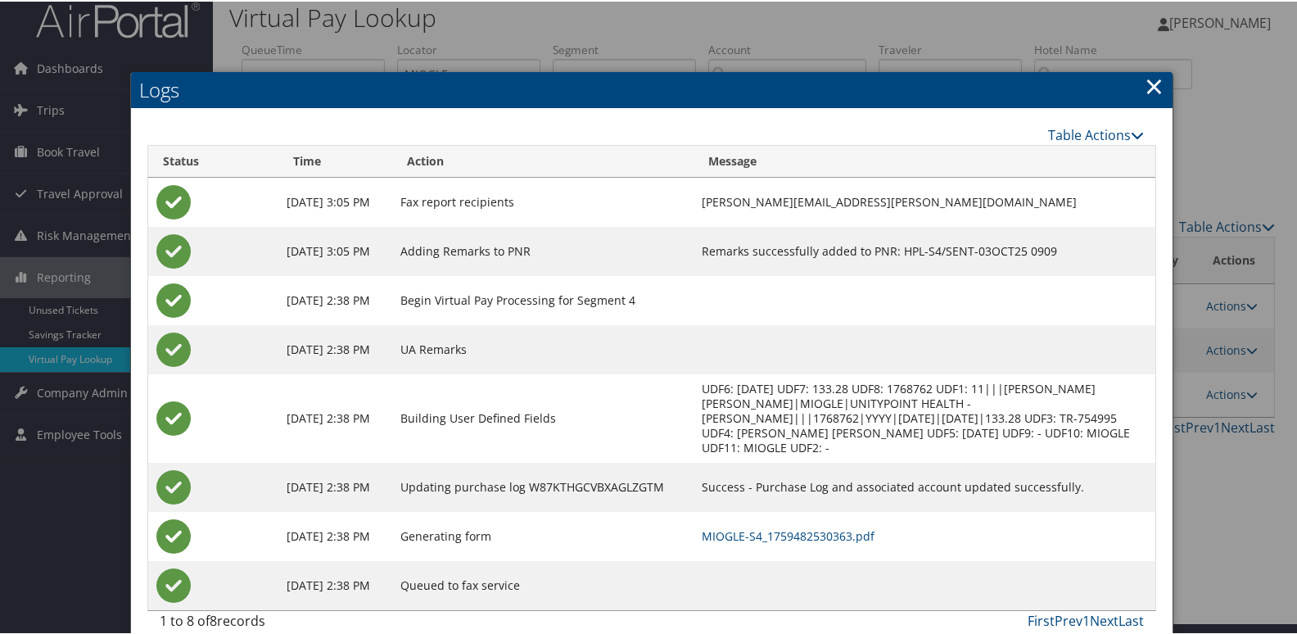
scroll to position [32, 0]
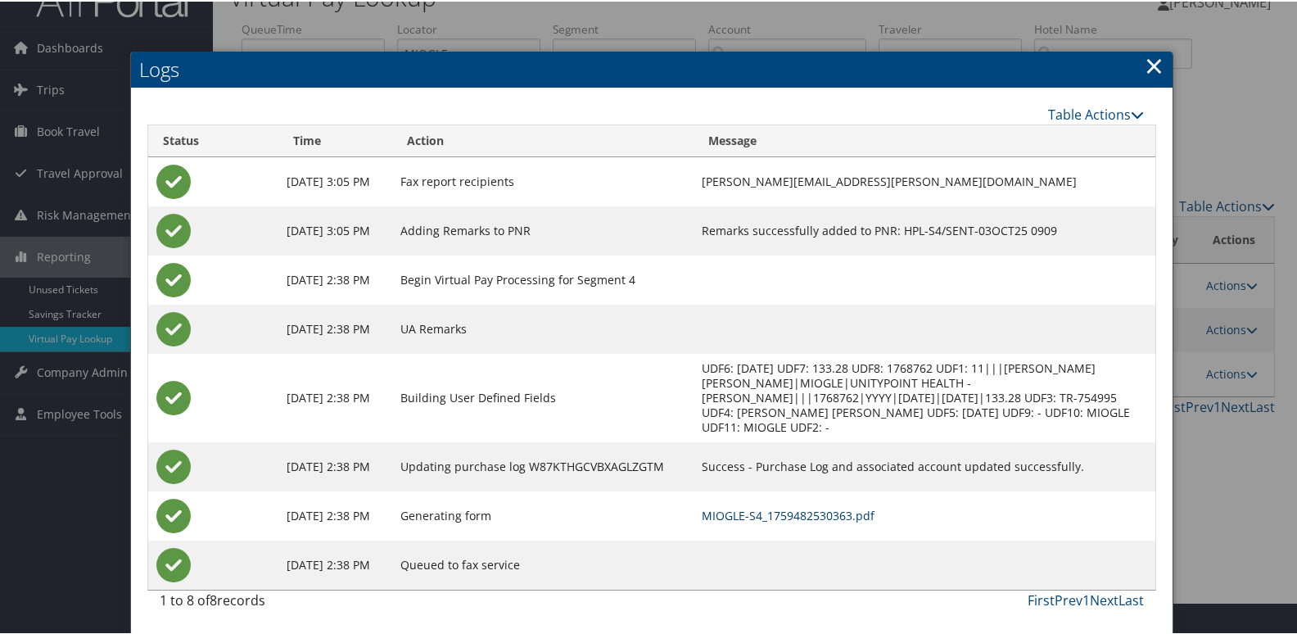
click at [820, 514] on link "MIOGLE-S4_1759482530363.pdf" at bounding box center [788, 514] width 173 height 16
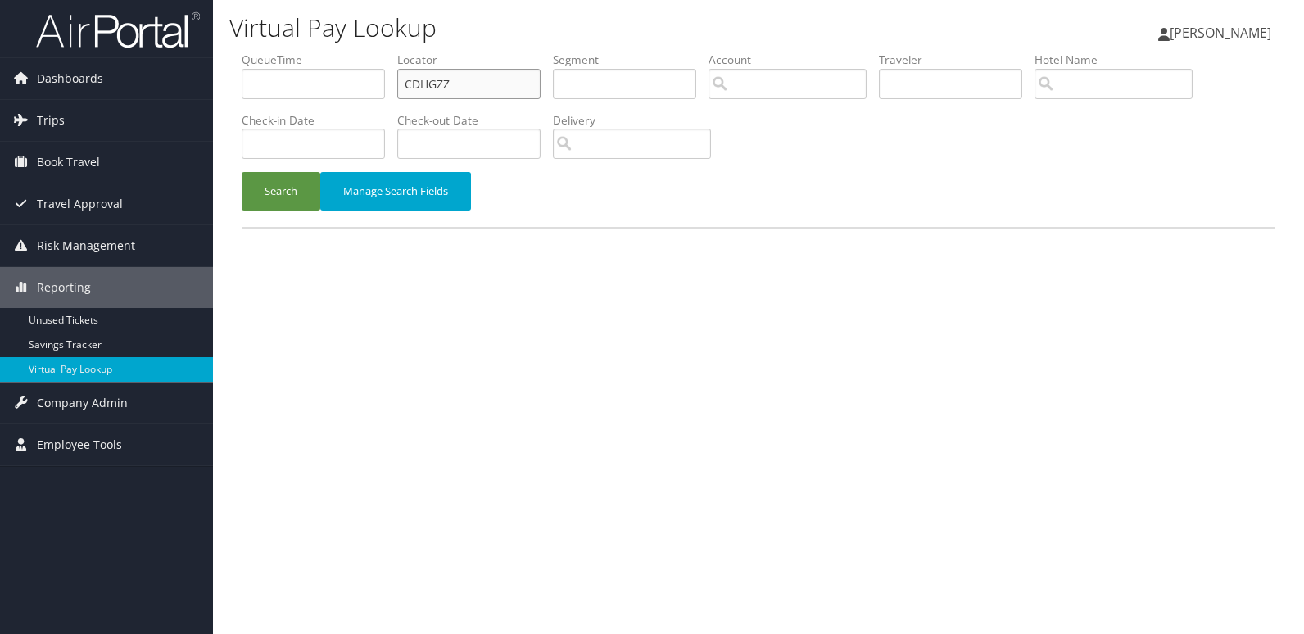
click at [183, 115] on div "Dashboards AirPortal 360™ (Manager) My Travel Dashboard Trips Airtinerary® Look…" at bounding box center [652, 317] width 1304 height 634
click at [474, 81] on input "CDHGZZ" at bounding box center [468, 84] width 143 height 30
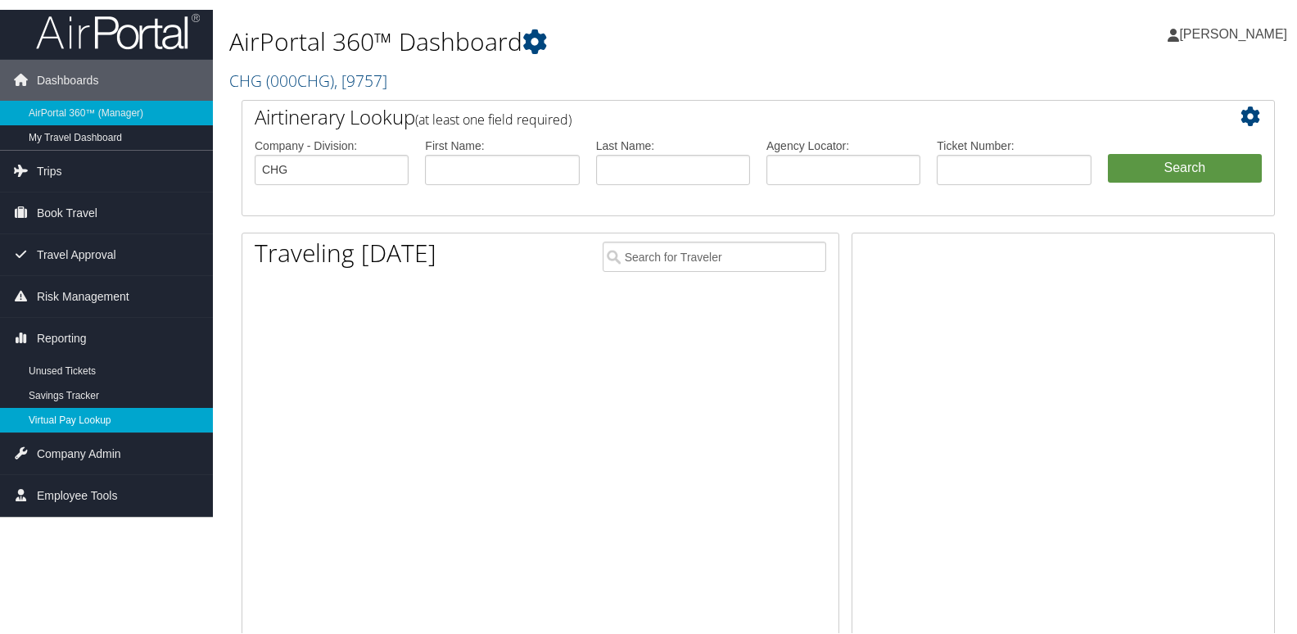
click at [72, 422] on link "Virtual Pay Lookup" at bounding box center [106, 418] width 213 height 25
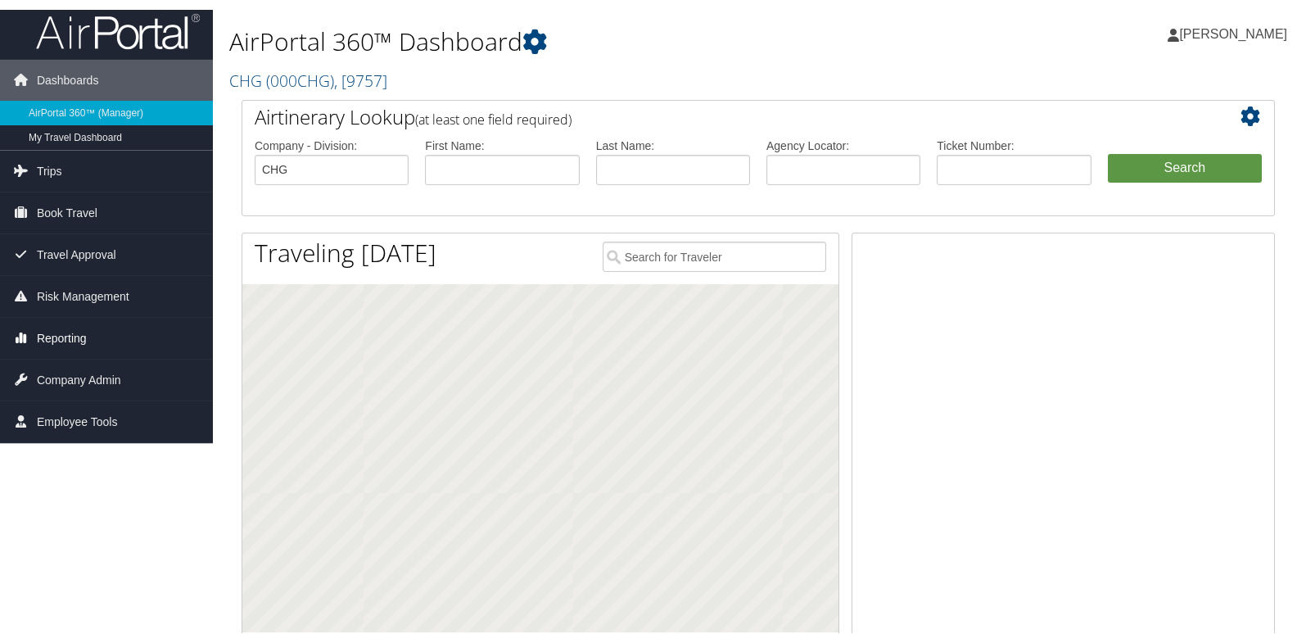
click at [69, 335] on span "Reporting" at bounding box center [62, 336] width 50 height 41
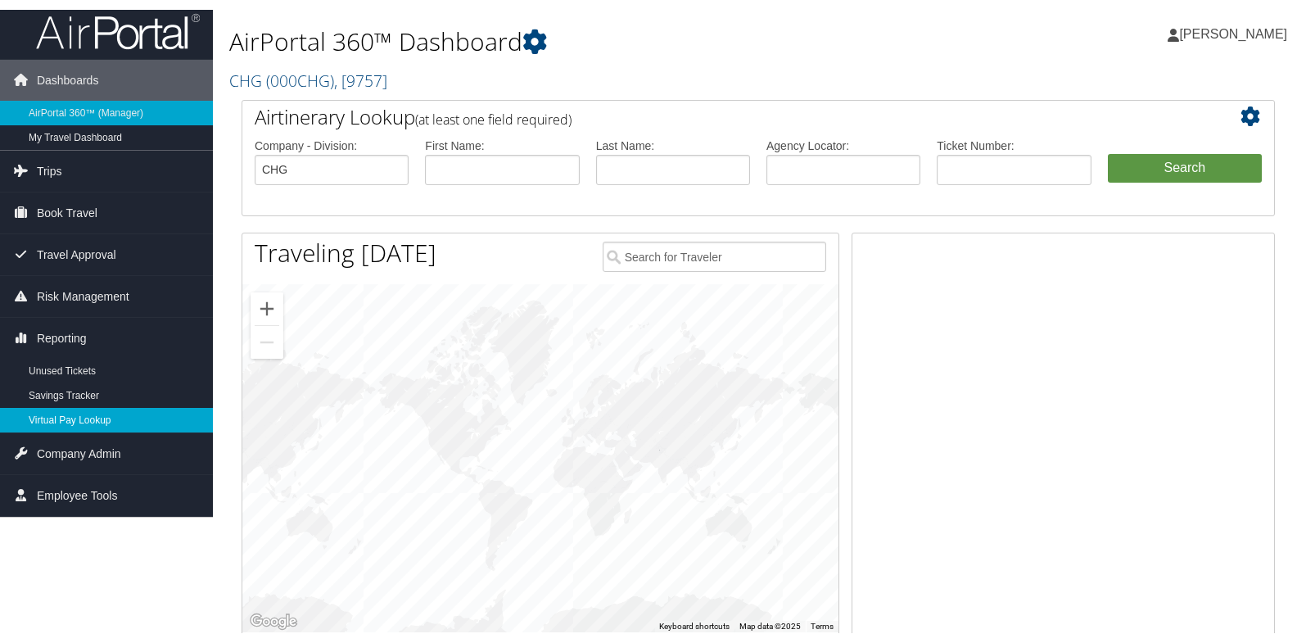
click at [52, 417] on link "Virtual Pay Lookup" at bounding box center [106, 418] width 213 height 25
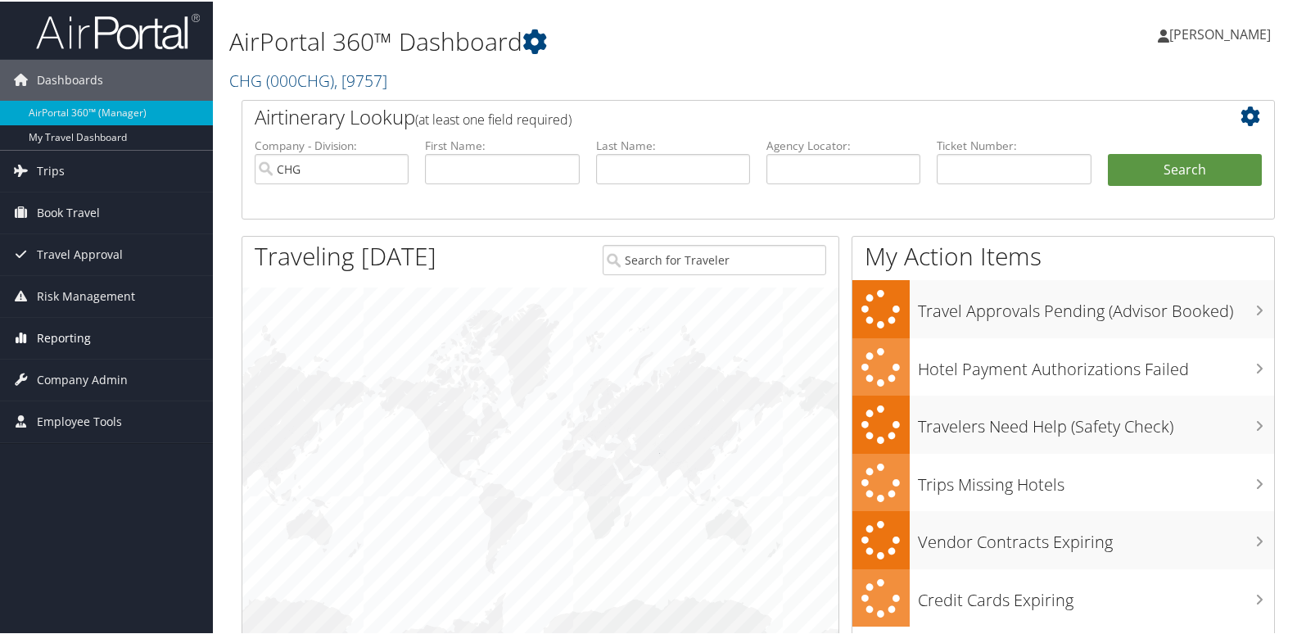
click at [60, 341] on span "Reporting" at bounding box center [64, 336] width 54 height 41
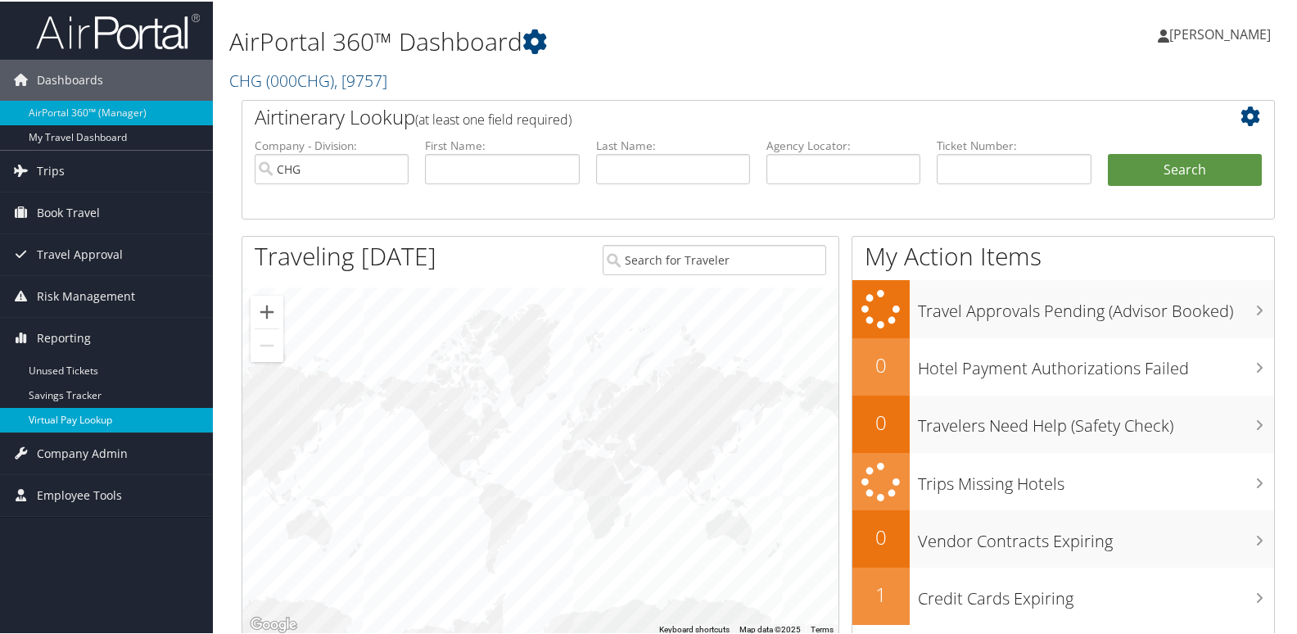
click at [58, 418] on link "Virtual Pay Lookup" at bounding box center [106, 418] width 213 height 25
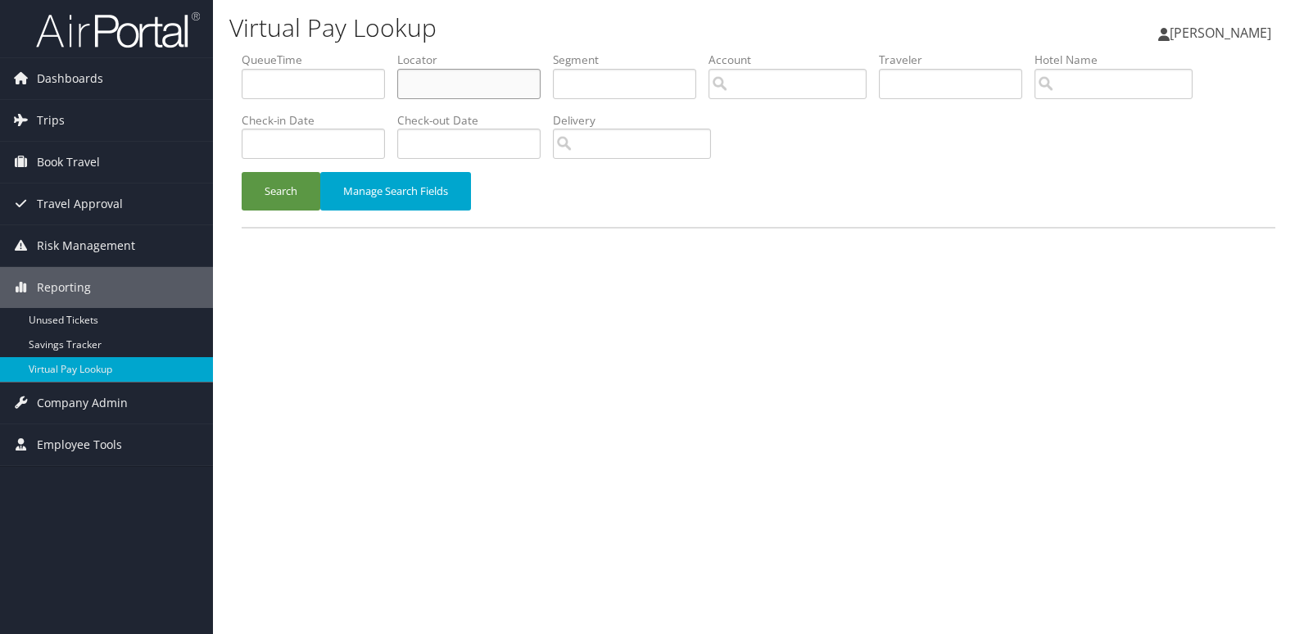
click at [441, 86] on input "text" at bounding box center [468, 84] width 143 height 30
paste input "CDHGZZ"
type input "CDHGZZ"
click at [275, 203] on button "Search" at bounding box center [281, 191] width 79 height 38
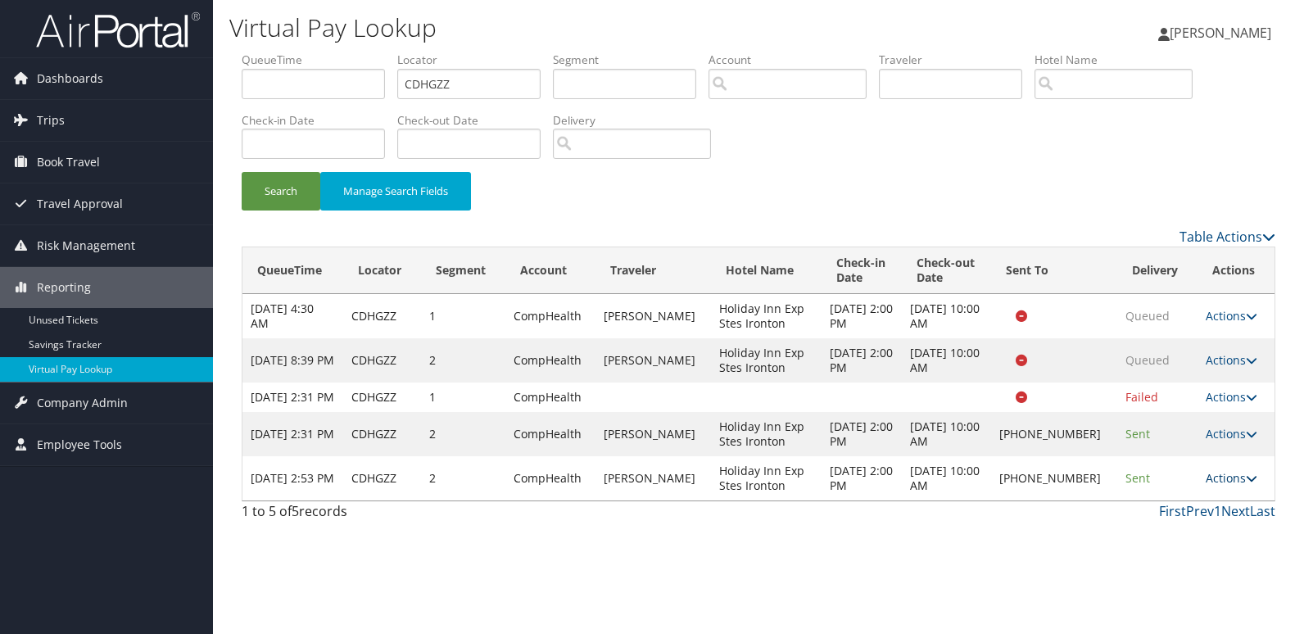
click at [1228, 486] on link "Actions" at bounding box center [1232, 478] width 52 height 16
click at [1137, 540] on link "Logs" at bounding box center [1176, 545] width 140 height 28
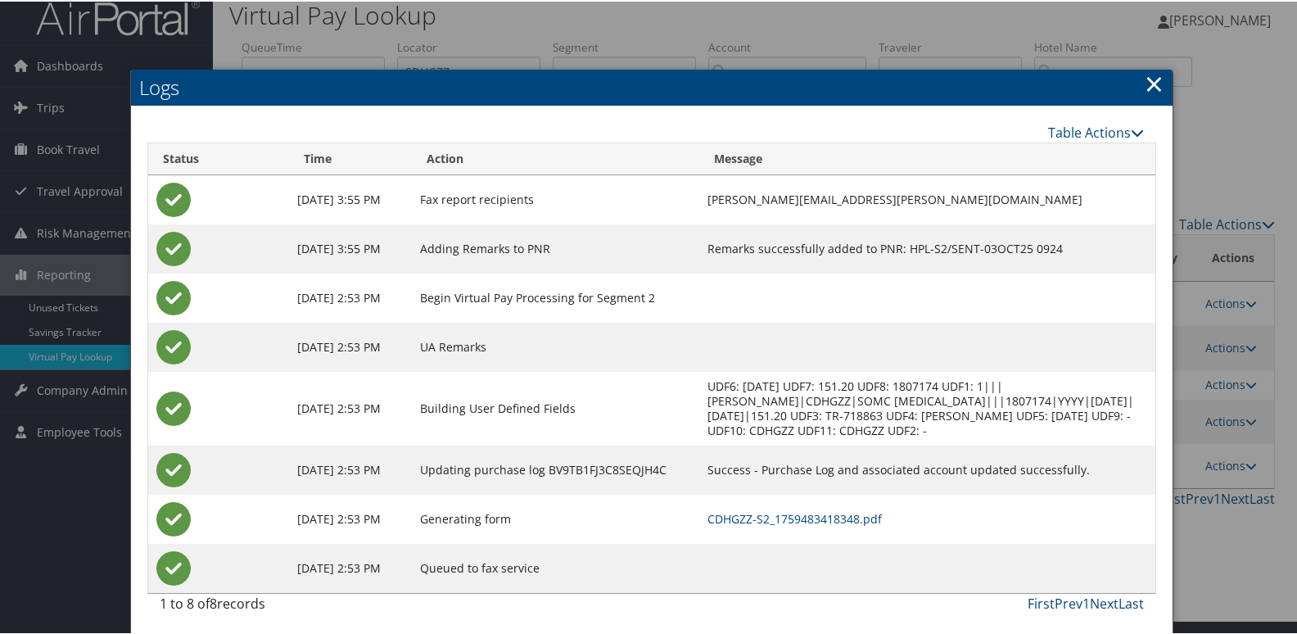
scroll to position [17, 0]
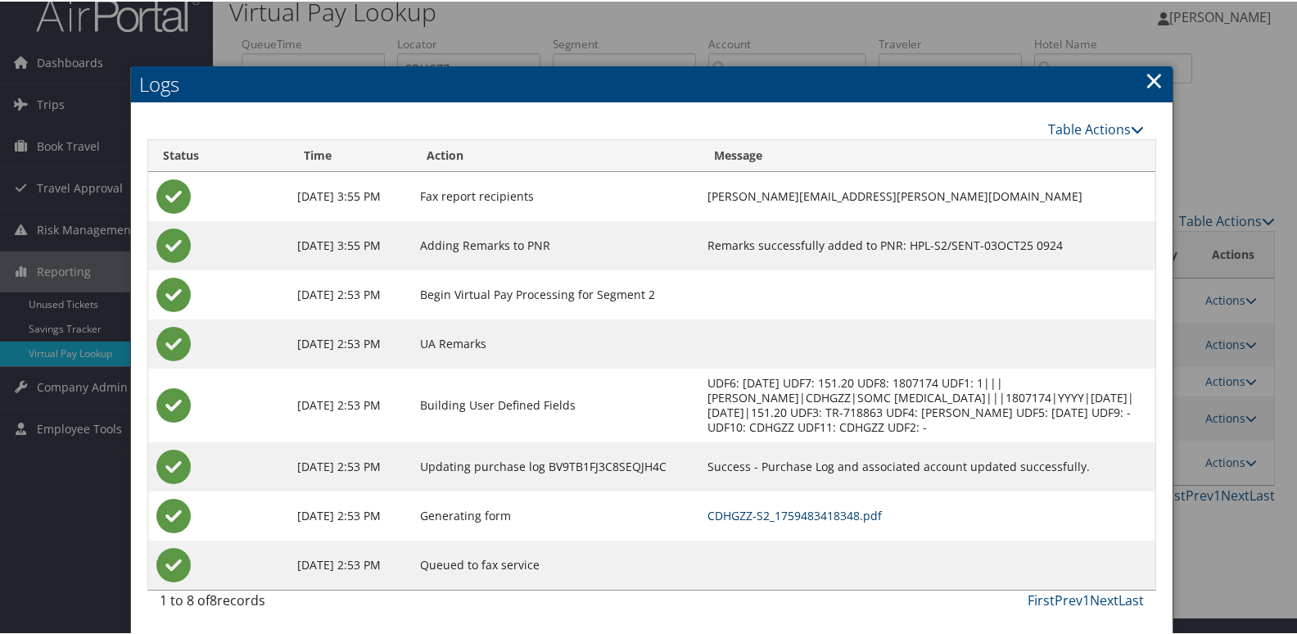
click at [781, 509] on link "CDHGZZ-S2_1759483418348.pdf" at bounding box center [795, 514] width 174 height 16
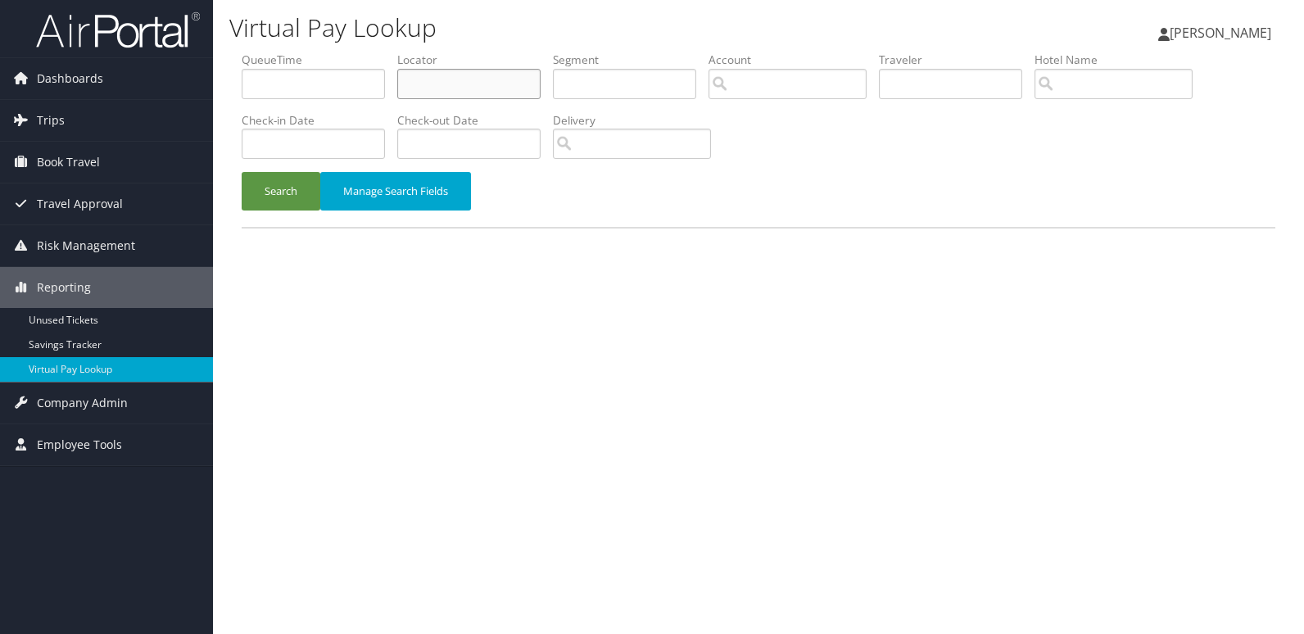
click at [445, 91] on input "text" at bounding box center [468, 84] width 143 height 30
paste input "YRWARS"
type input "YRWARS"
click at [311, 171] on form "QueueTime Locator YRWARS Segment Account Traveler Hotel Name Check-in Date Chec…" at bounding box center [759, 139] width 1034 height 175
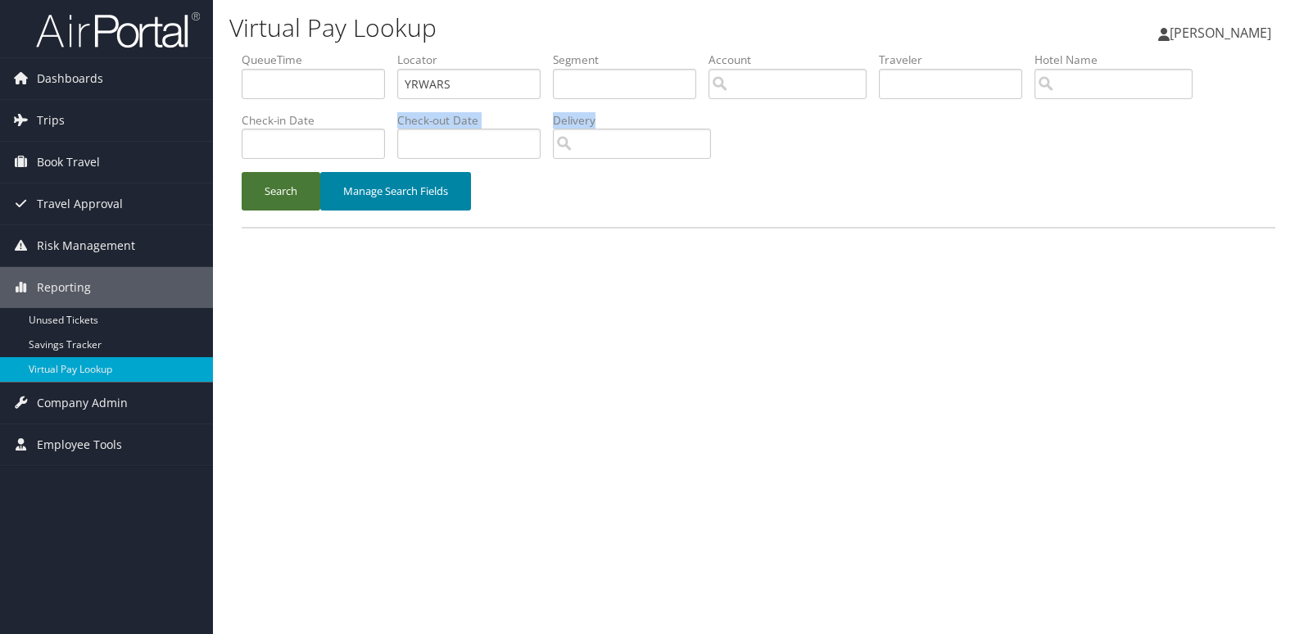
drag, startPoint x: 311, startPoint y: 171, endPoint x: 329, endPoint y: 185, distance: 22.8
click at [313, 182] on button "Search" at bounding box center [281, 191] width 79 height 38
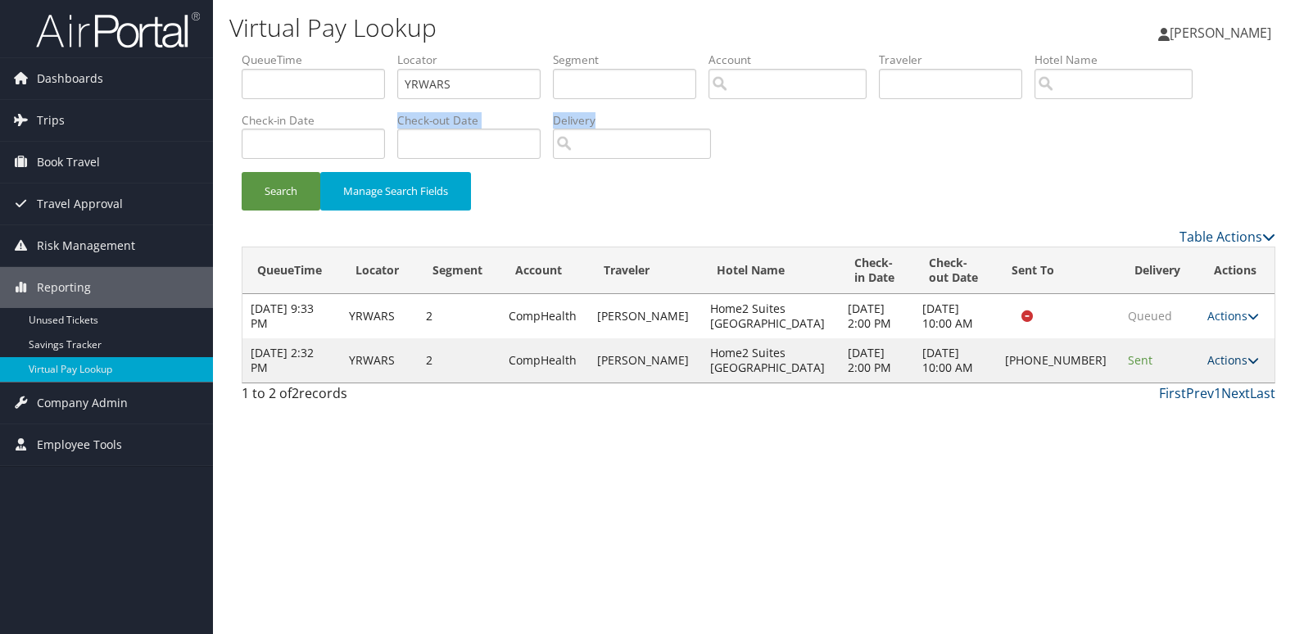
click at [1247, 360] on icon at bounding box center [1252, 360] width 11 height 11
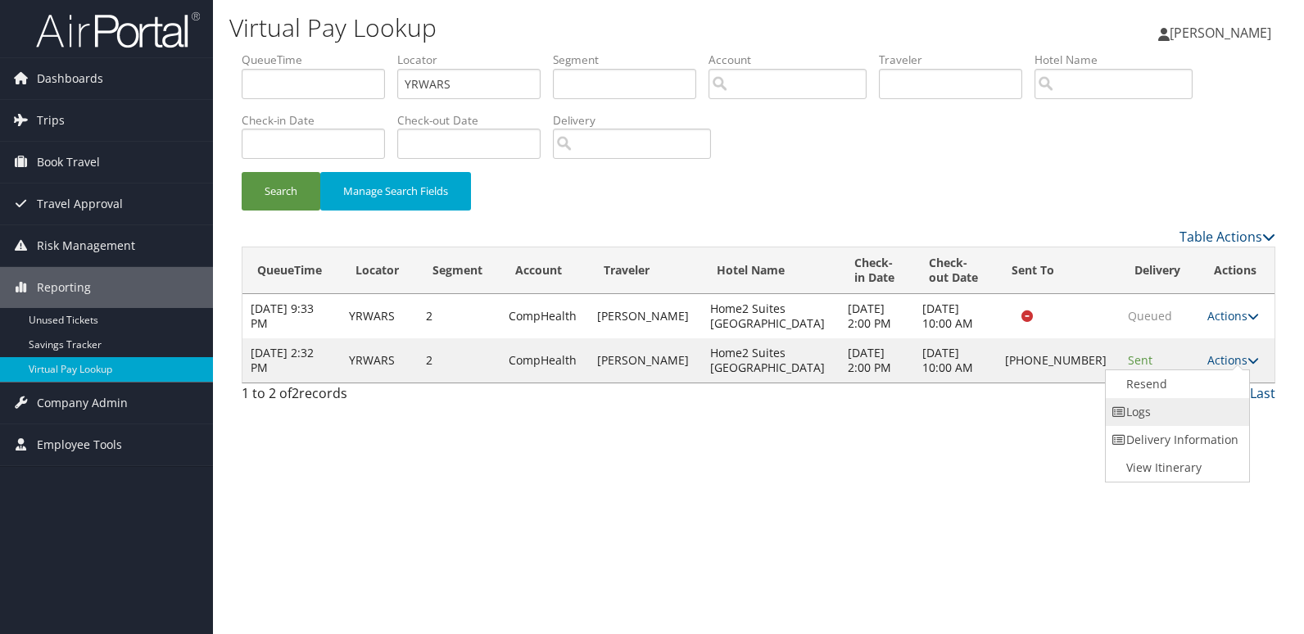
click at [1164, 414] on link "Logs" at bounding box center [1176, 412] width 140 height 28
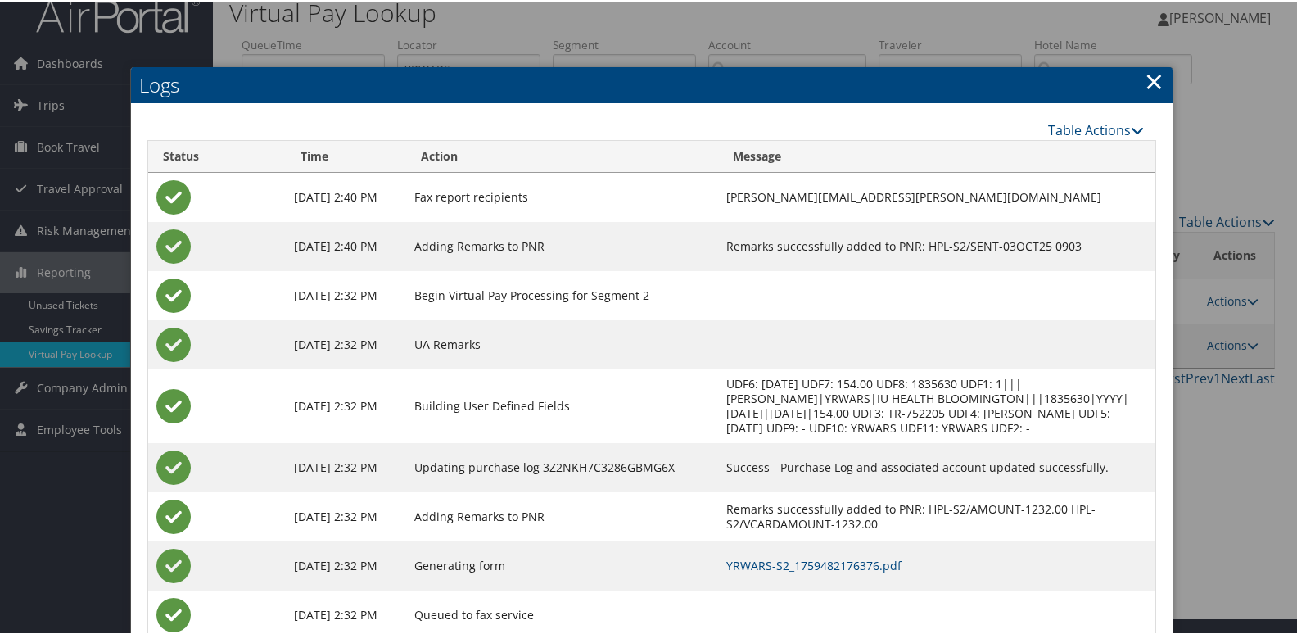
scroll to position [66, 0]
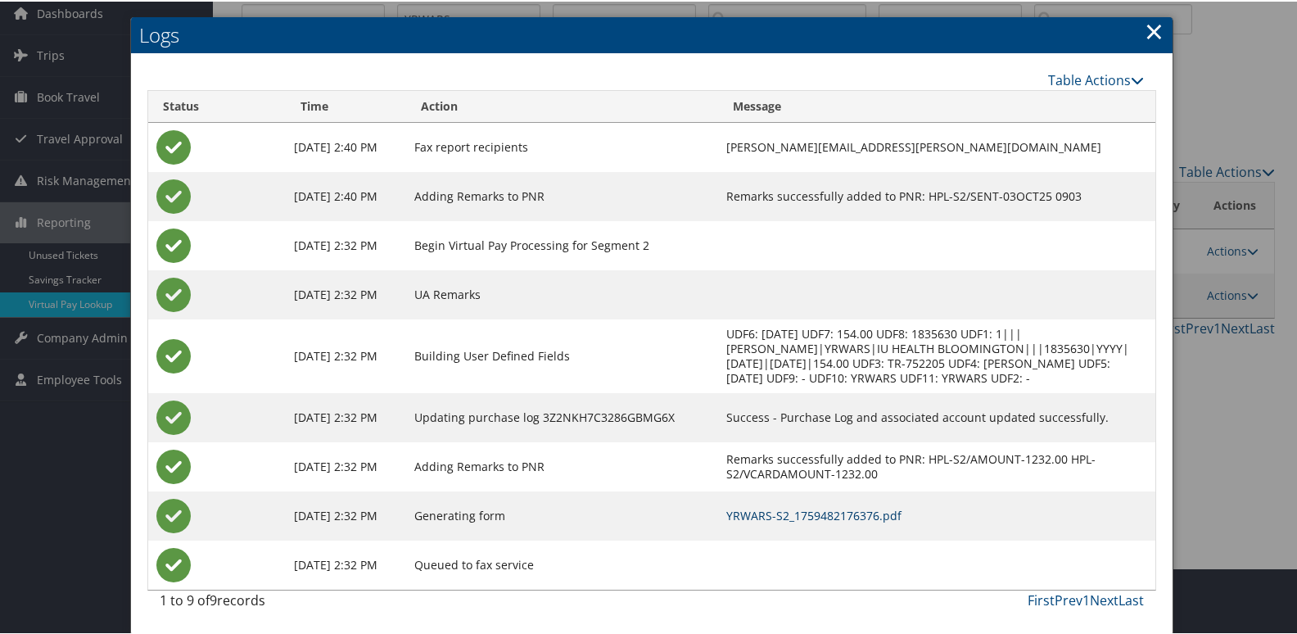
click at [785, 523] on td "YRWARS-S2_1759482176376.pdf" at bounding box center [936, 514] width 437 height 49
click at [780, 514] on link "YRWARS-S2_1759482176376.pdf" at bounding box center [813, 514] width 175 height 16
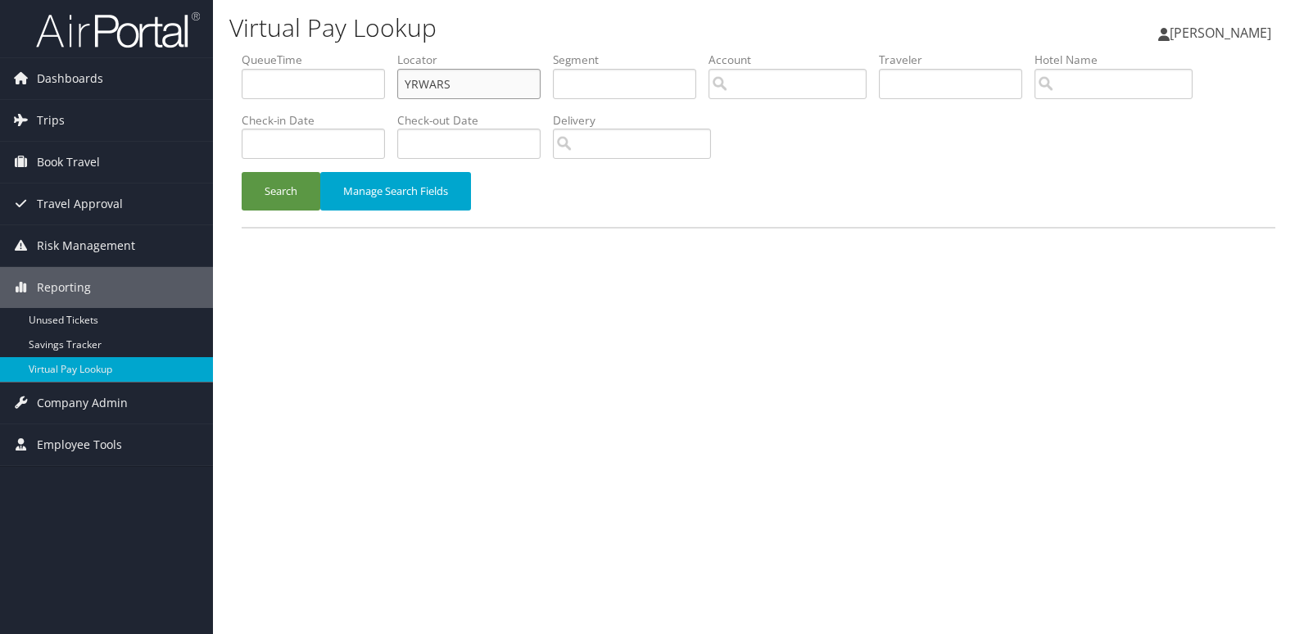
drag, startPoint x: 504, startPoint y: 91, endPoint x: 303, endPoint y: 101, distance: 201.7
click at [311, 52] on ul "QueueTime Locator YRWARS Segment Account Traveler Hotel Name Check-in Date Chec…" at bounding box center [759, 52] width 1034 height 0
paste input "GGZTEJ"
type input "GGZTEJ"
click at [292, 170] on li "Check-in Date" at bounding box center [320, 142] width 156 height 60
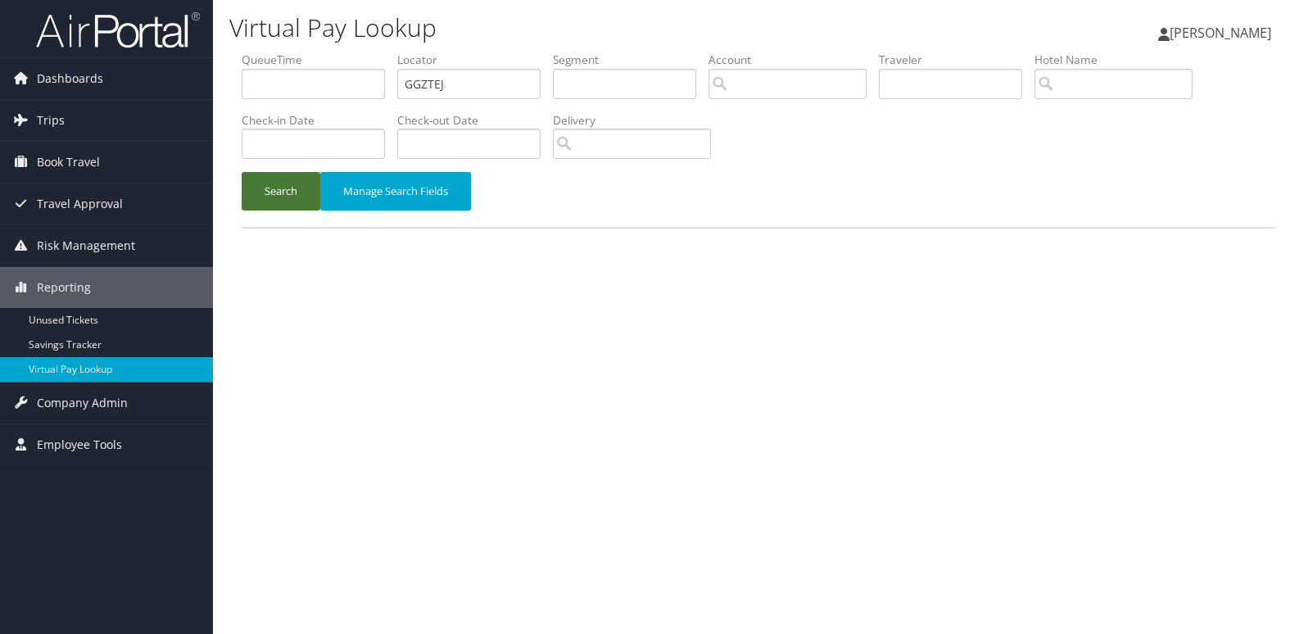
drag, startPoint x: 289, startPoint y: 189, endPoint x: 360, endPoint y: 210, distance: 74.4
click at [289, 192] on button "Search" at bounding box center [281, 191] width 79 height 38
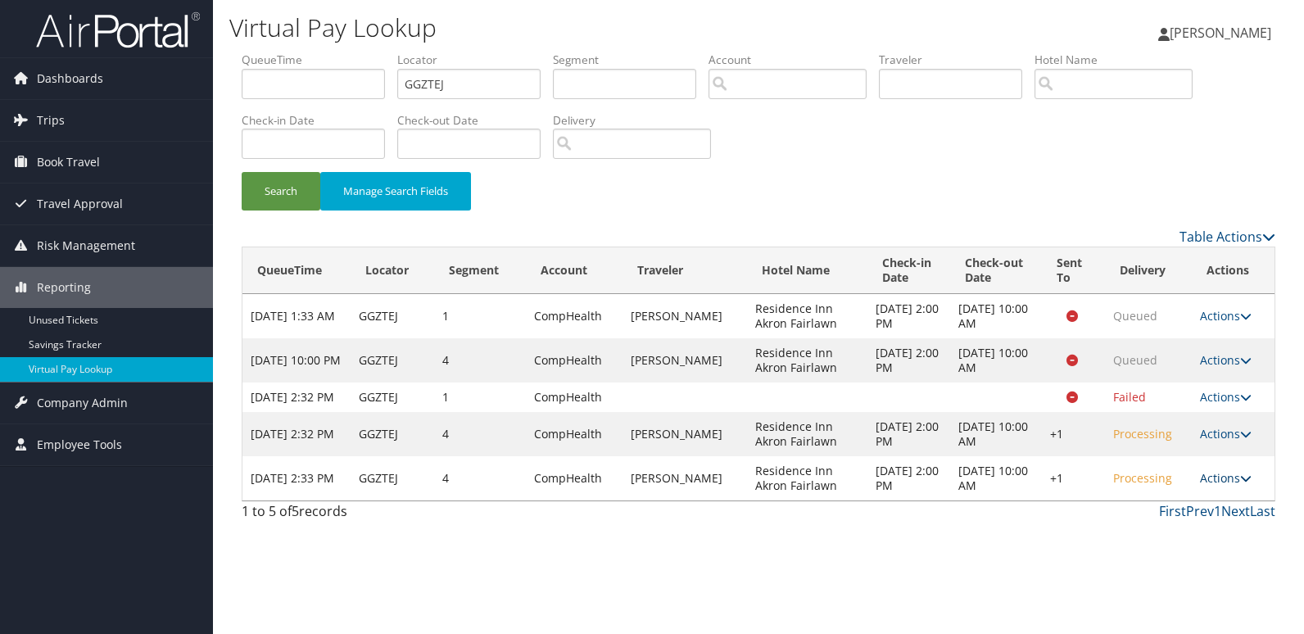
click at [1223, 486] on link "Actions" at bounding box center [1226, 478] width 52 height 16
click at [1125, 533] on link "Logs" at bounding box center [1176, 545] width 140 height 28
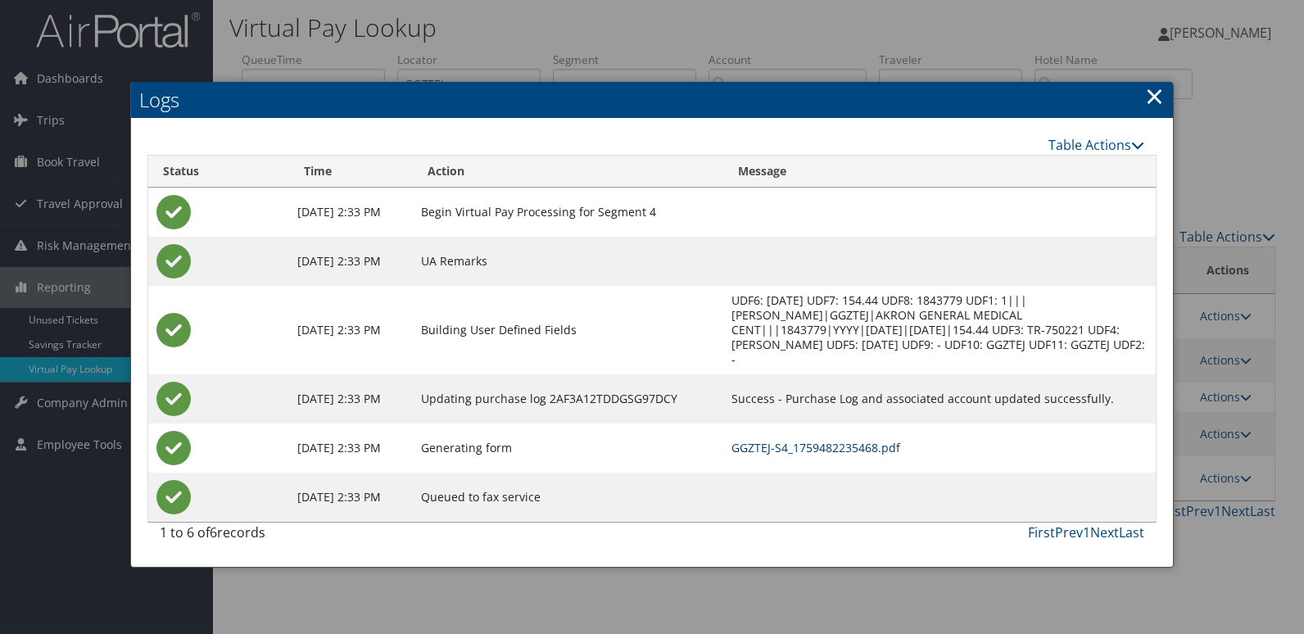
click at [822, 452] on link "GGZTEJ-S4_1759482235468.pdf" at bounding box center [815, 448] width 169 height 16
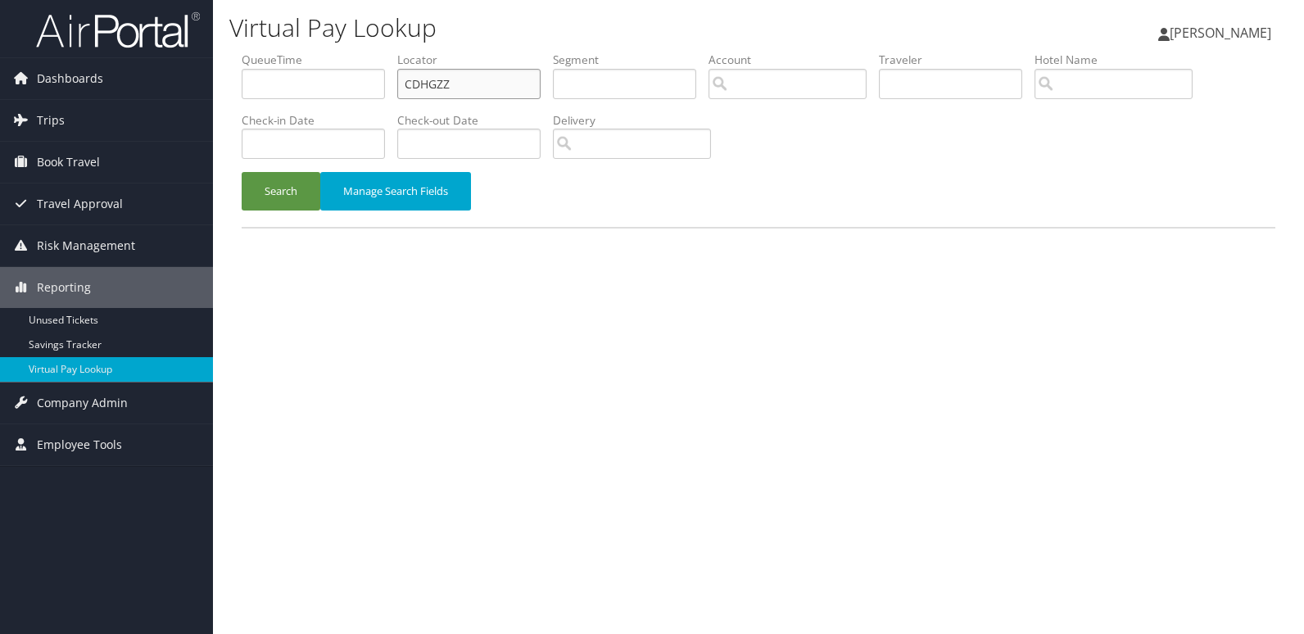
drag, startPoint x: 471, startPoint y: 86, endPoint x: 247, endPoint y: 86, distance: 224.4
click at [247, 52] on ul "QueueTime Locator CDHGZZ Segment Account Traveler Hotel Name Check-in Date Chec…" at bounding box center [759, 52] width 1034 height 0
paste input "JTPDH"
type input "JTPDHZ"
click at [289, 197] on button "Search" at bounding box center [281, 191] width 79 height 38
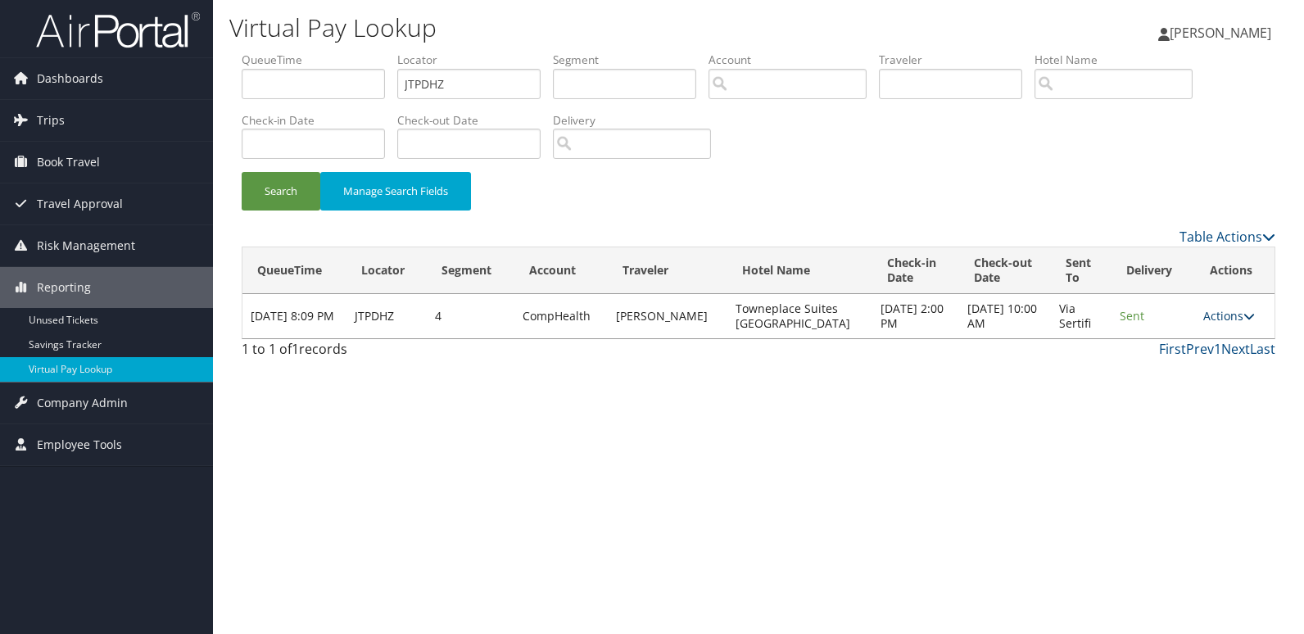
click at [1225, 315] on link "Actions" at bounding box center [1229, 316] width 52 height 16
click at [1170, 359] on link "Logs" at bounding box center [1195, 368] width 103 height 28
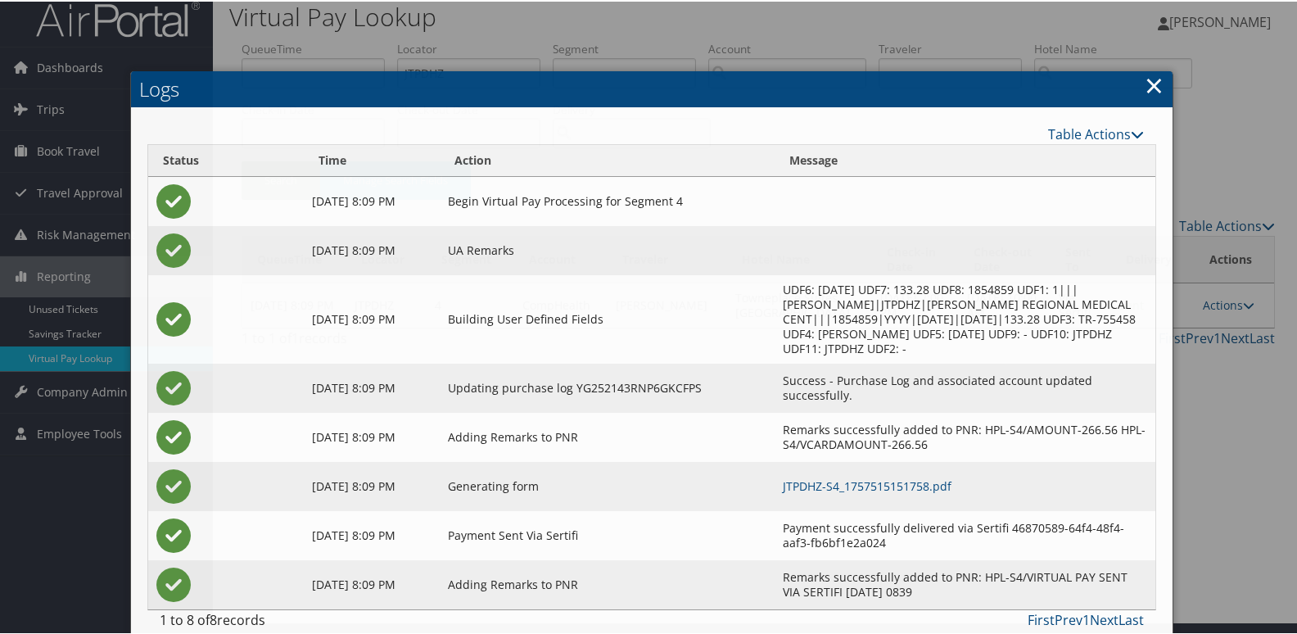
scroll to position [32, 0]
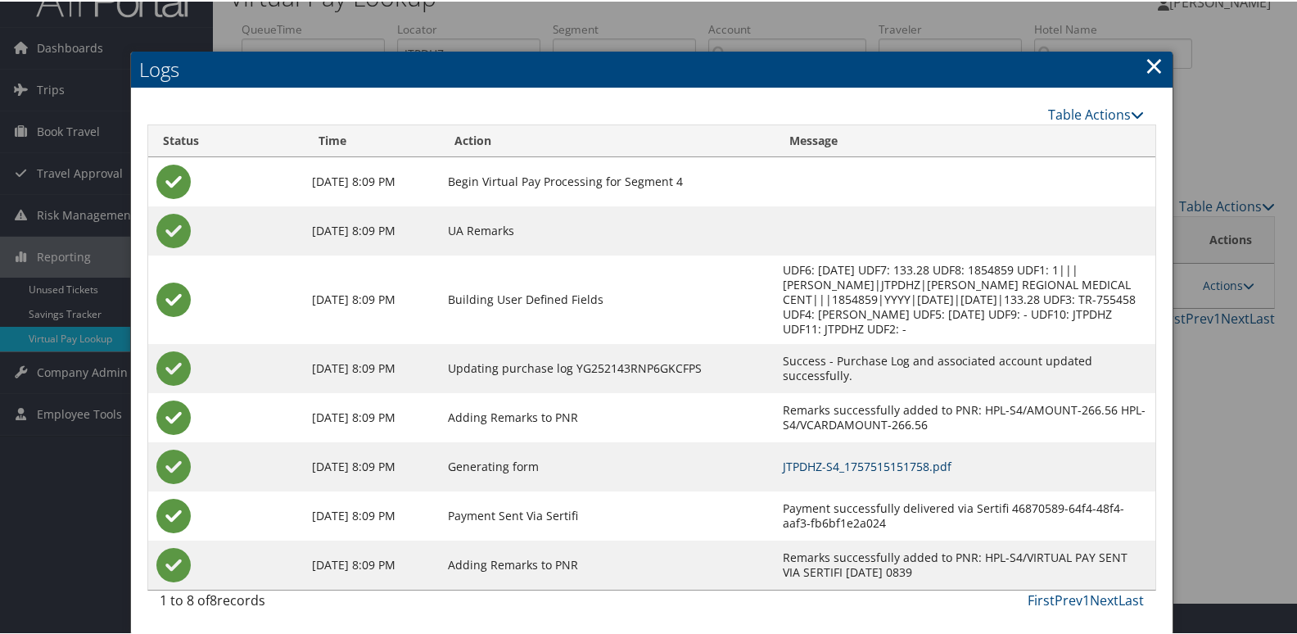
click at [826, 459] on link "JTPDHZ-S4_1757515151758.pdf" at bounding box center [867, 465] width 169 height 16
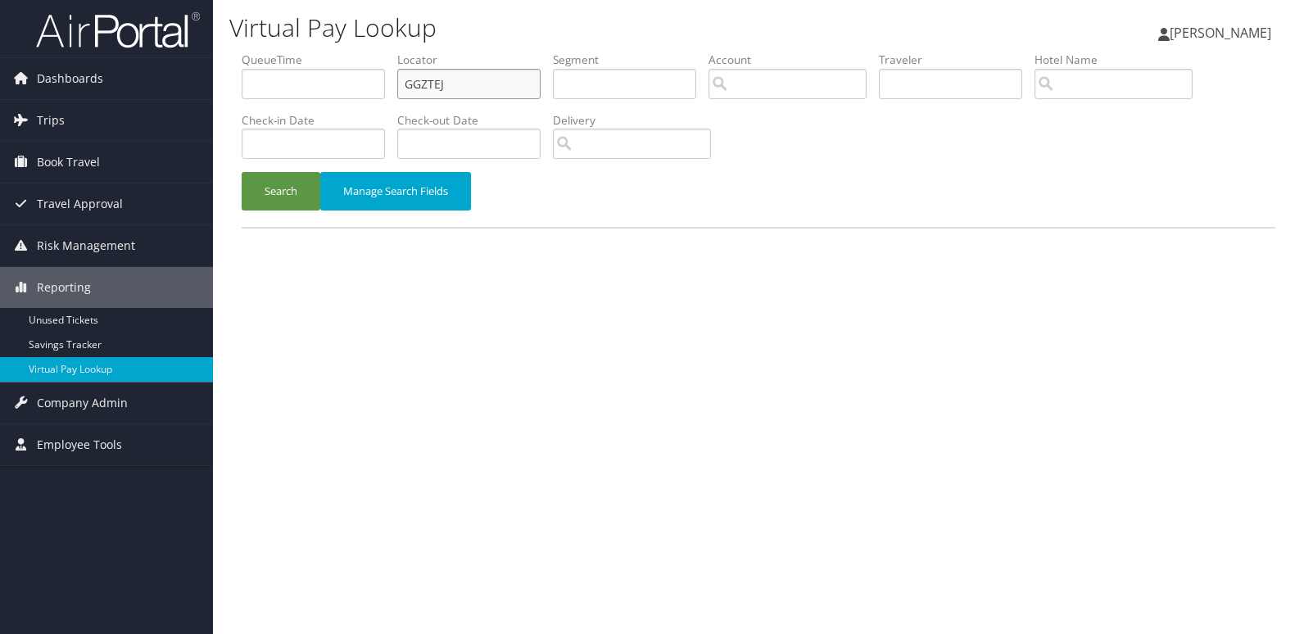
drag, startPoint x: 458, startPoint y: 88, endPoint x: 336, endPoint y: 88, distance: 122.0
click at [336, 52] on ul "QueueTime Locator GGZTEJ Segment Account Traveler Hotel Name Check-in Date Chec…" at bounding box center [759, 52] width 1034 height 0
paste input "FMIAMB"
type input "FMIAMB"
click at [280, 209] on button "Search" at bounding box center [281, 191] width 79 height 38
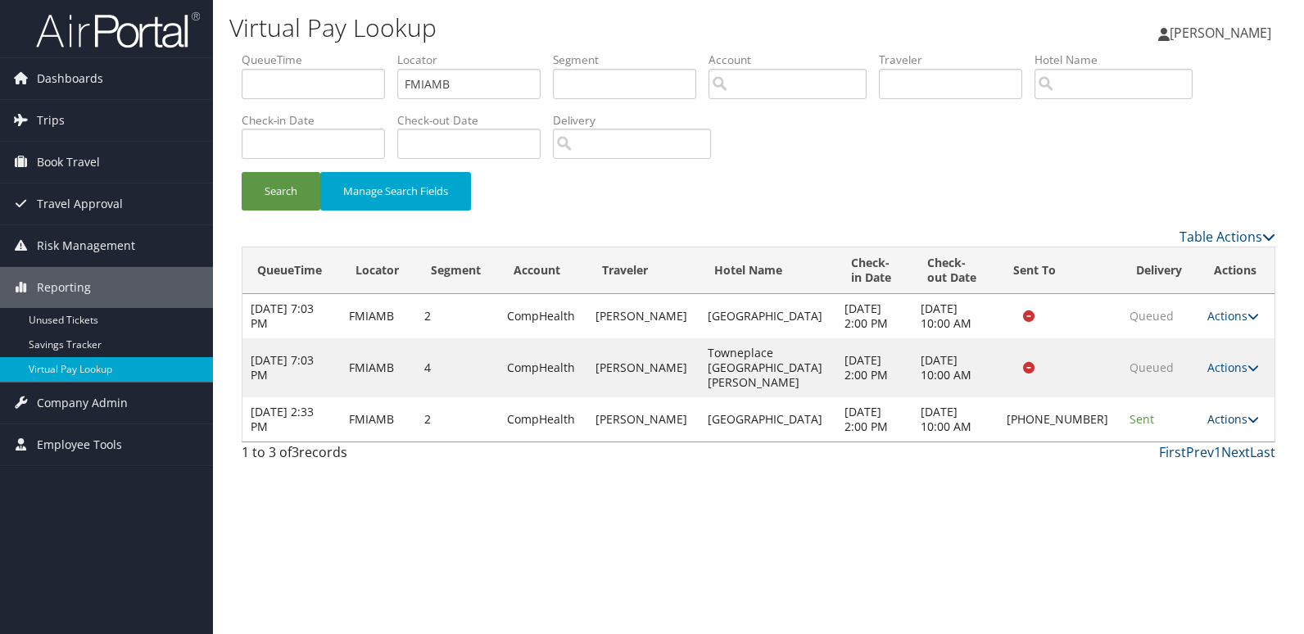
click at [1217, 411] on link "Actions" at bounding box center [1233, 419] width 52 height 16
click at [1153, 455] on link "Logs" at bounding box center [1177, 456] width 140 height 28
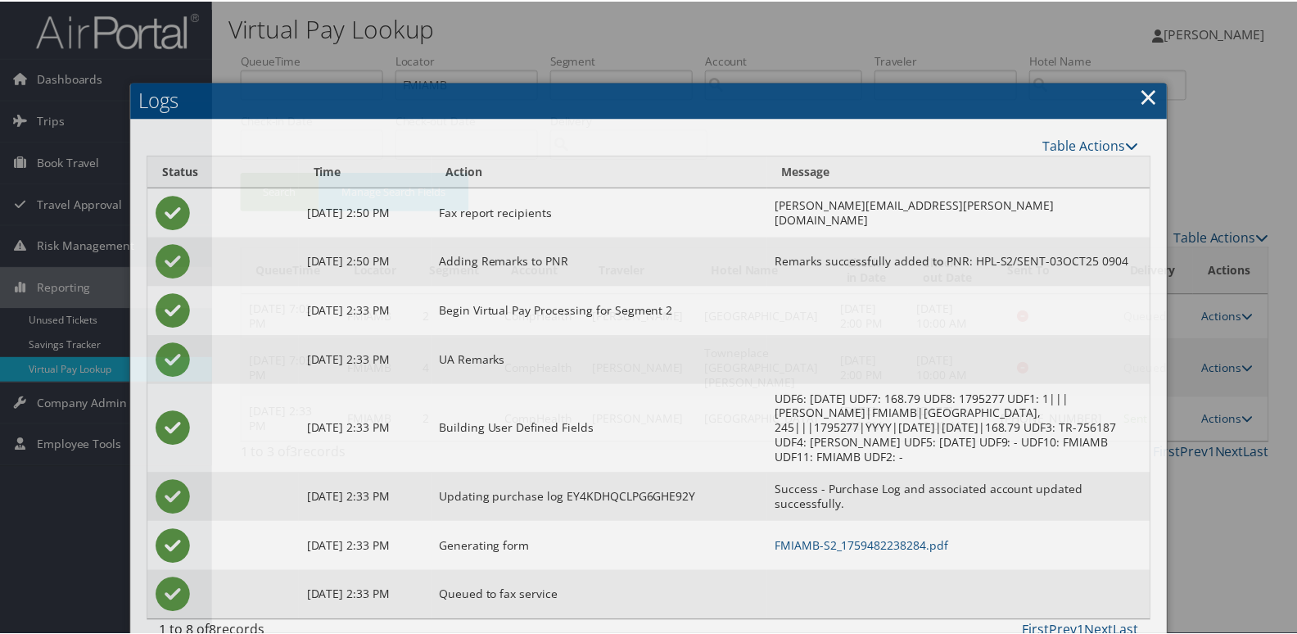
scroll to position [2, 0]
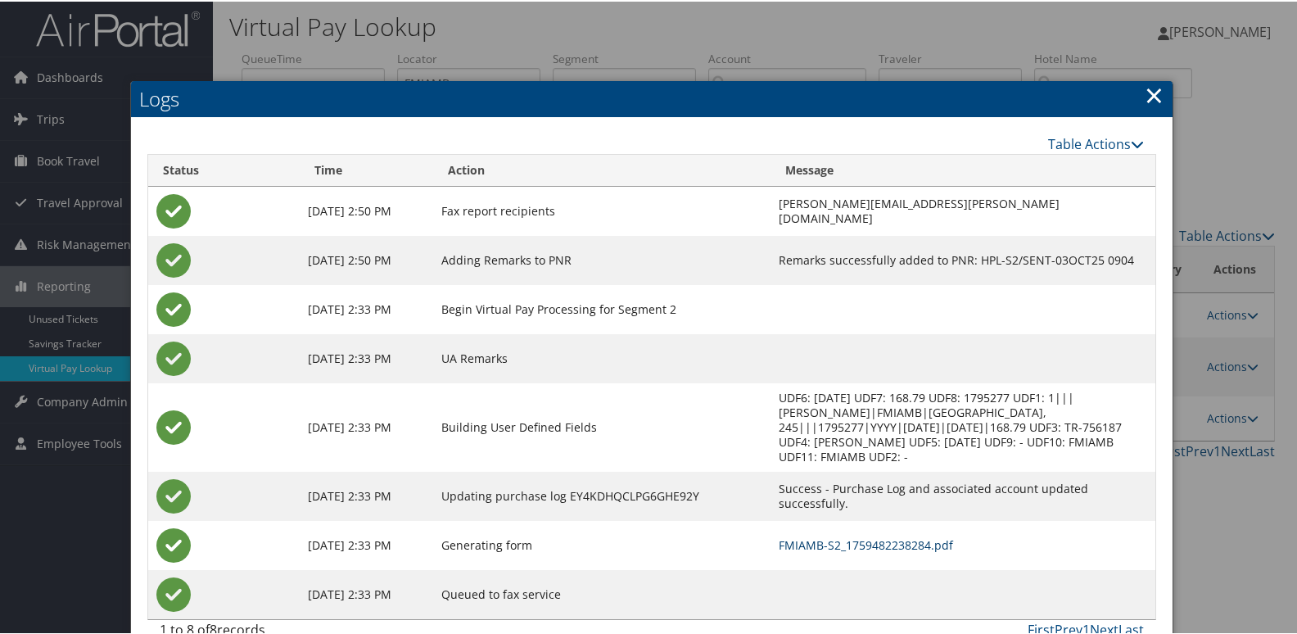
click at [779, 536] on link "FMIAMB-S2_1759482238284.pdf" at bounding box center [866, 544] width 174 height 16
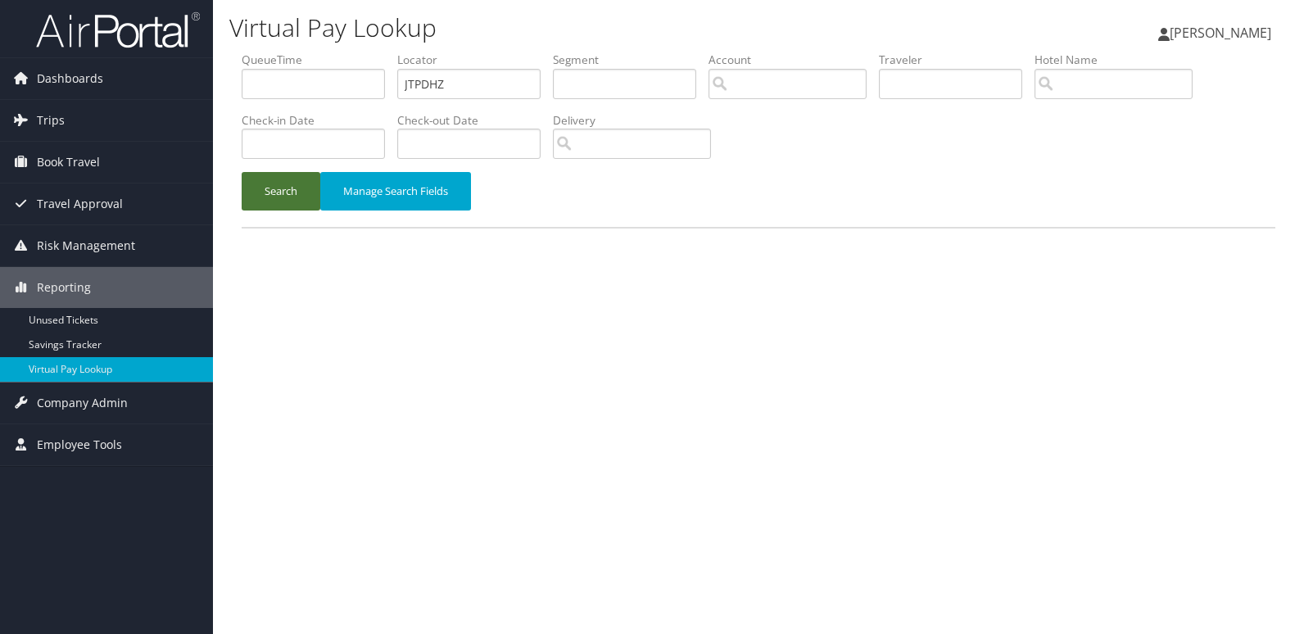
click at [268, 200] on button "Search" at bounding box center [281, 191] width 79 height 38
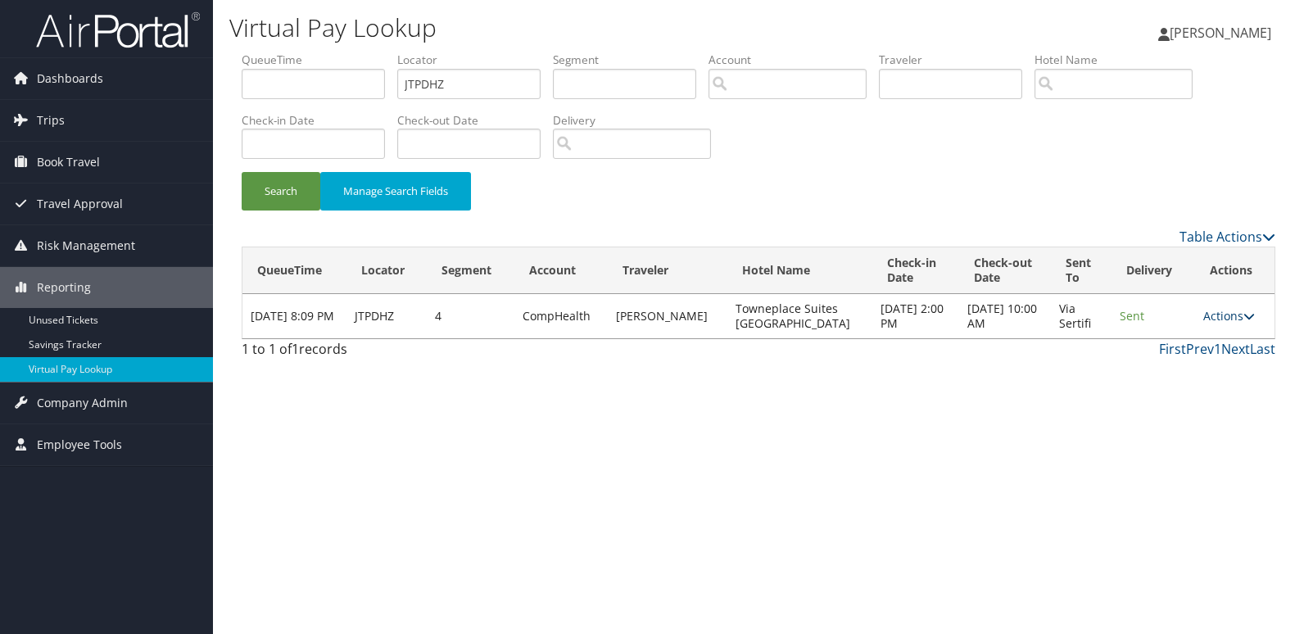
click at [1222, 314] on link "Actions" at bounding box center [1229, 316] width 52 height 16
click at [1178, 373] on link "Logs" at bounding box center [1195, 368] width 103 height 28
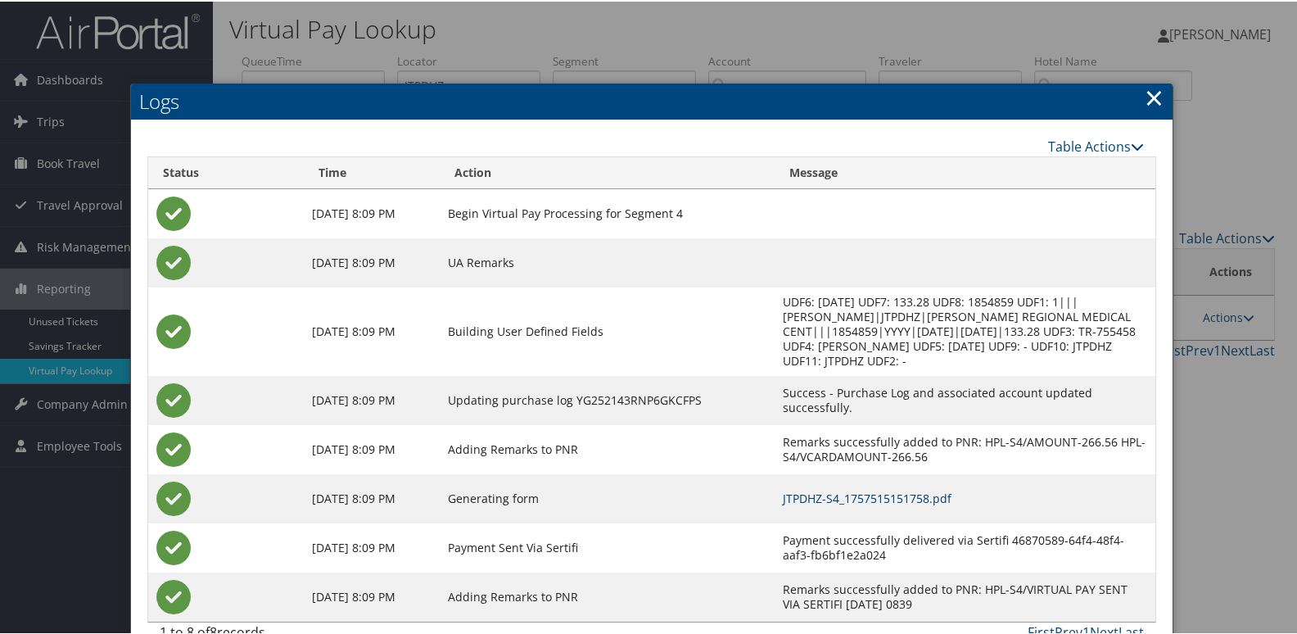
click at [837, 497] on link "JTPDHZ-S4_1757515151758.pdf" at bounding box center [867, 497] width 169 height 16
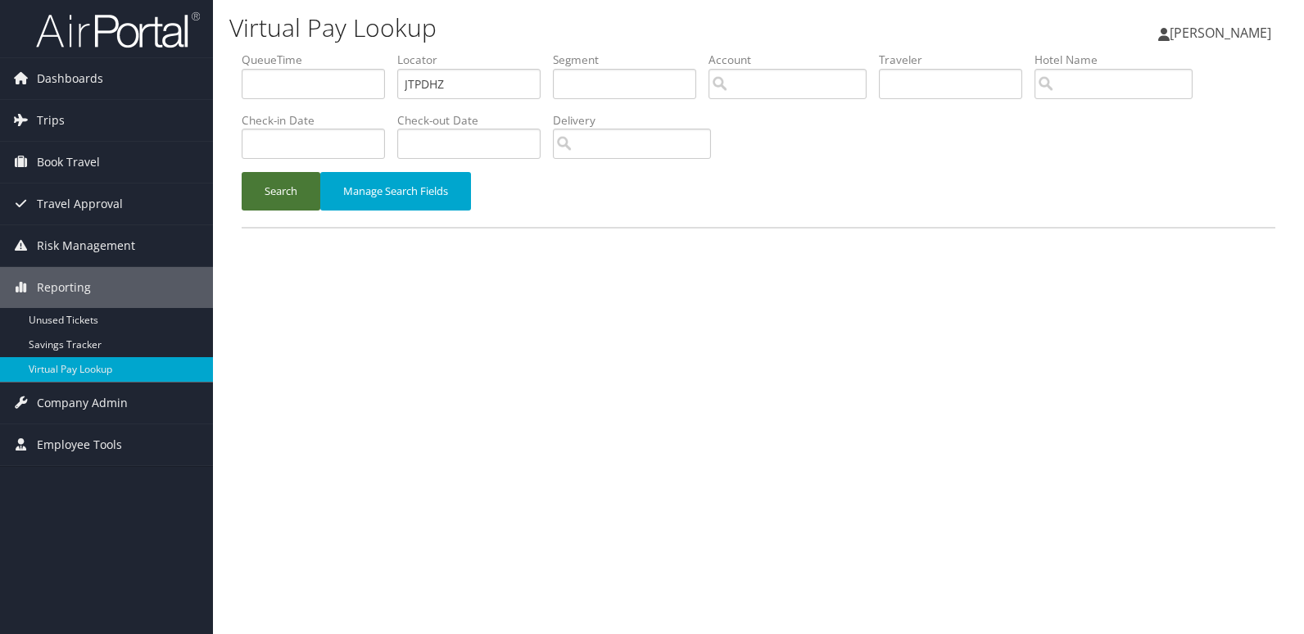
click at [280, 201] on button "Search" at bounding box center [281, 191] width 79 height 38
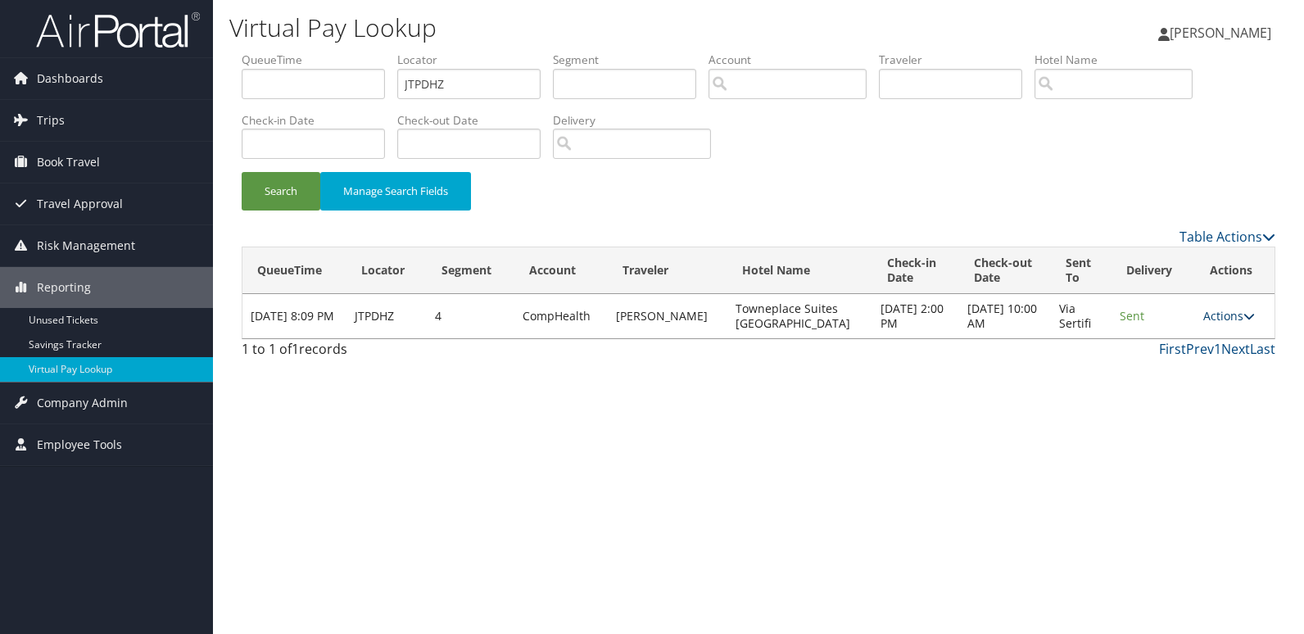
click at [1243, 313] on icon at bounding box center [1248, 315] width 11 height 11
click at [1187, 348] on link "Resend" at bounding box center [1195, 340] width 103 height 28
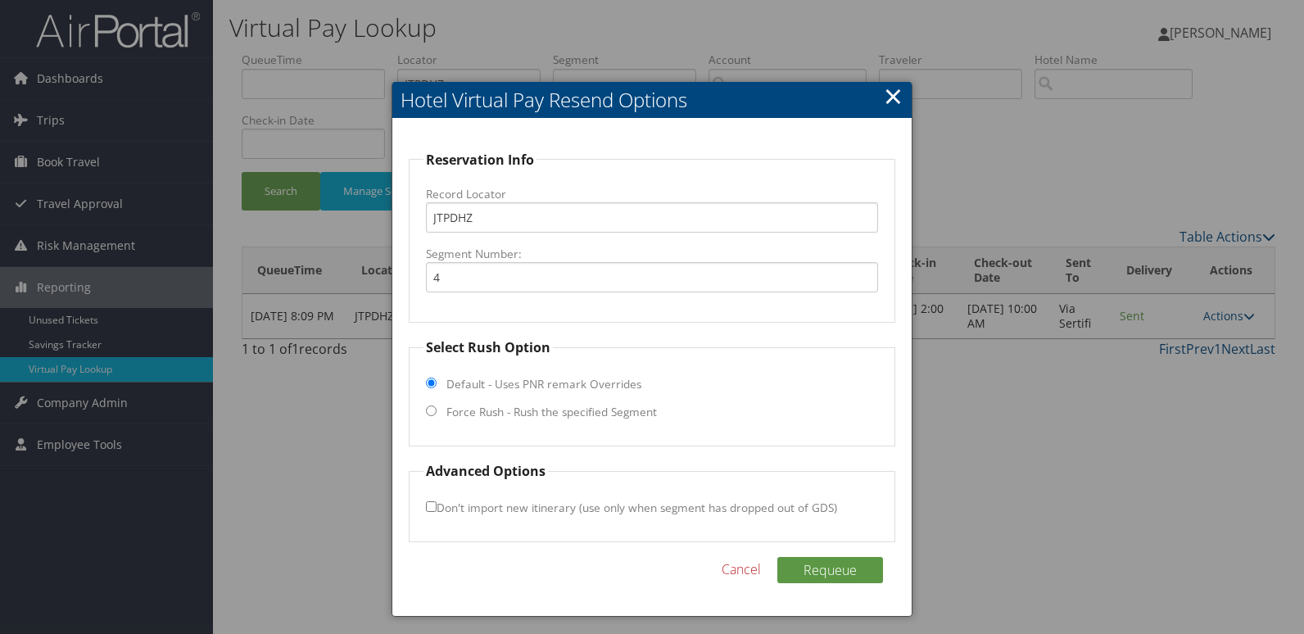
click at [473, 419] on label "Force Rush - Rush the specified Segment" at bounding box center [551, 412] width 210 height 16
click at [437, 416] on input "Force Rush - Rush the specified Segment" at bounding box center [431, 410] width 11 height 11
radio input "true"
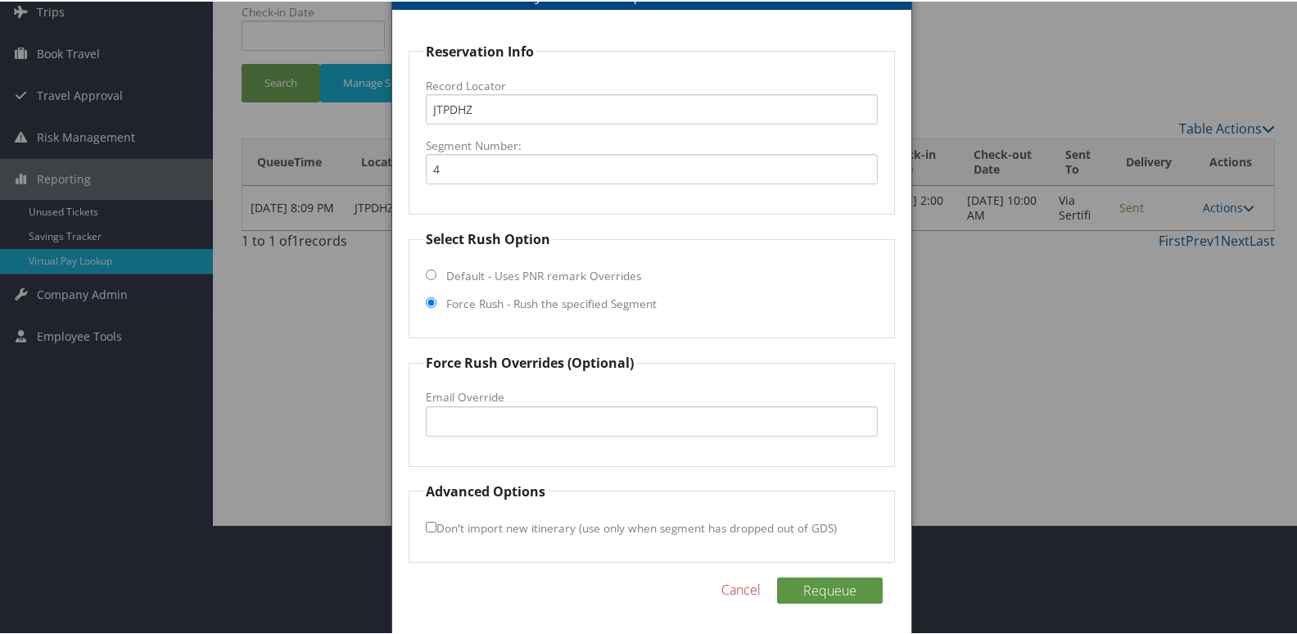
scroll to position [111, 0]
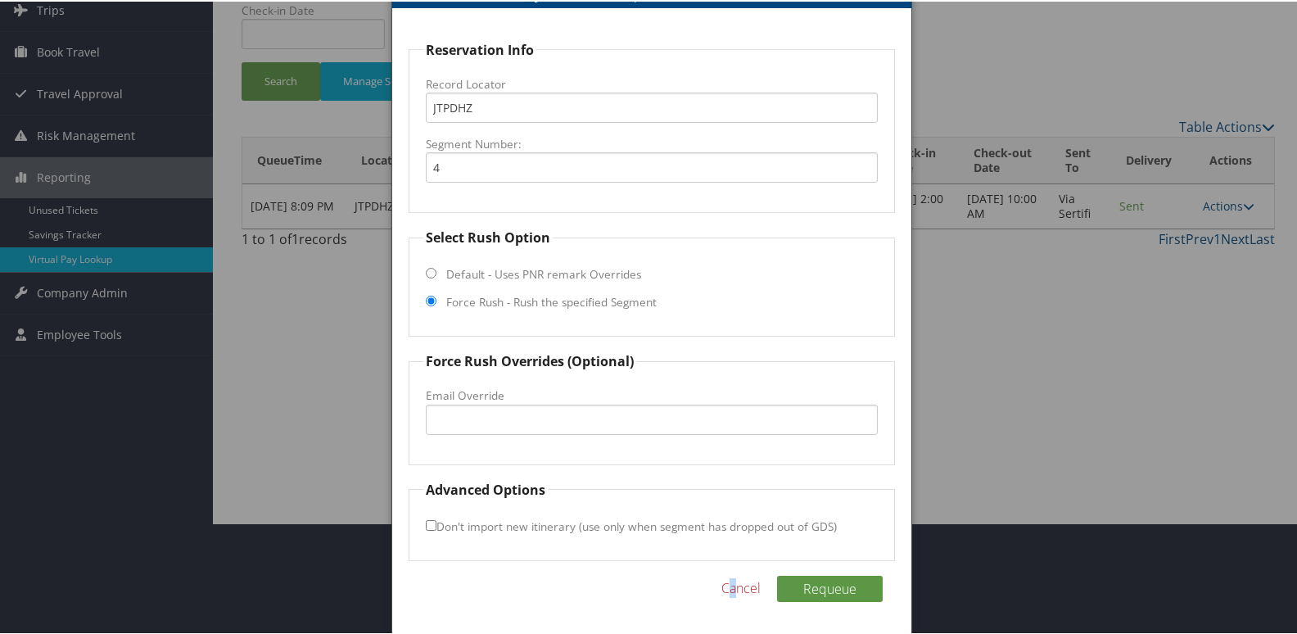
click at [728, 582] on link "Cancel" at bounding box center [741, 587] width 39 height 20
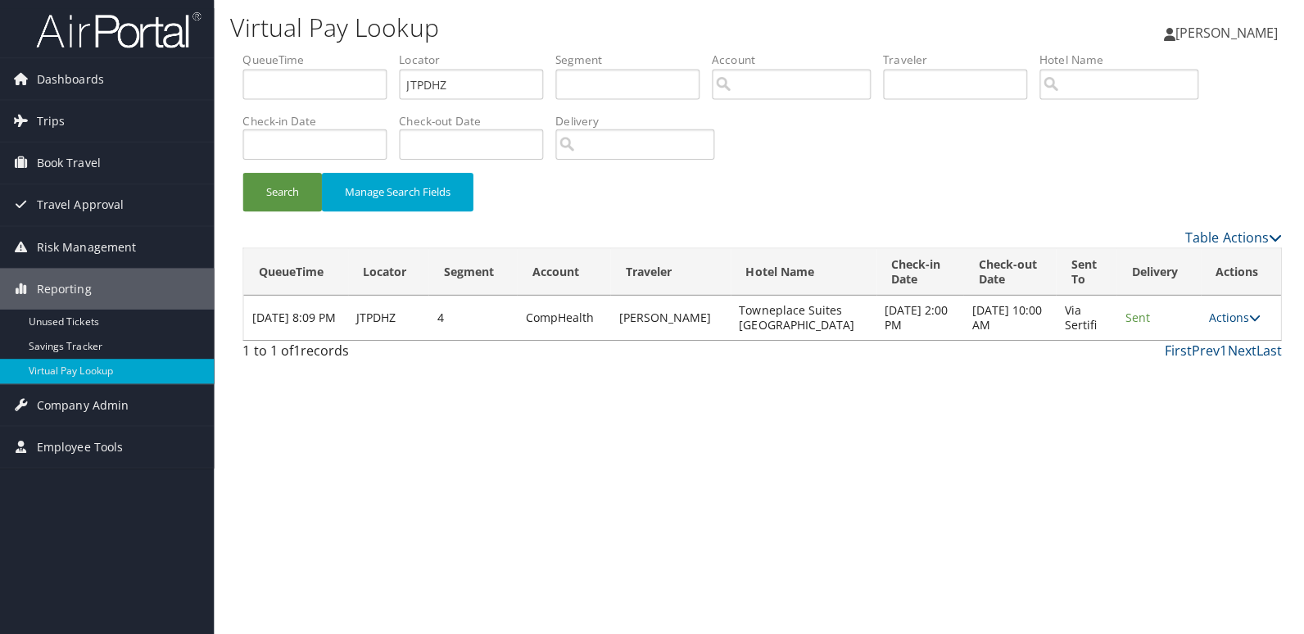
scroll to position [0, 0]
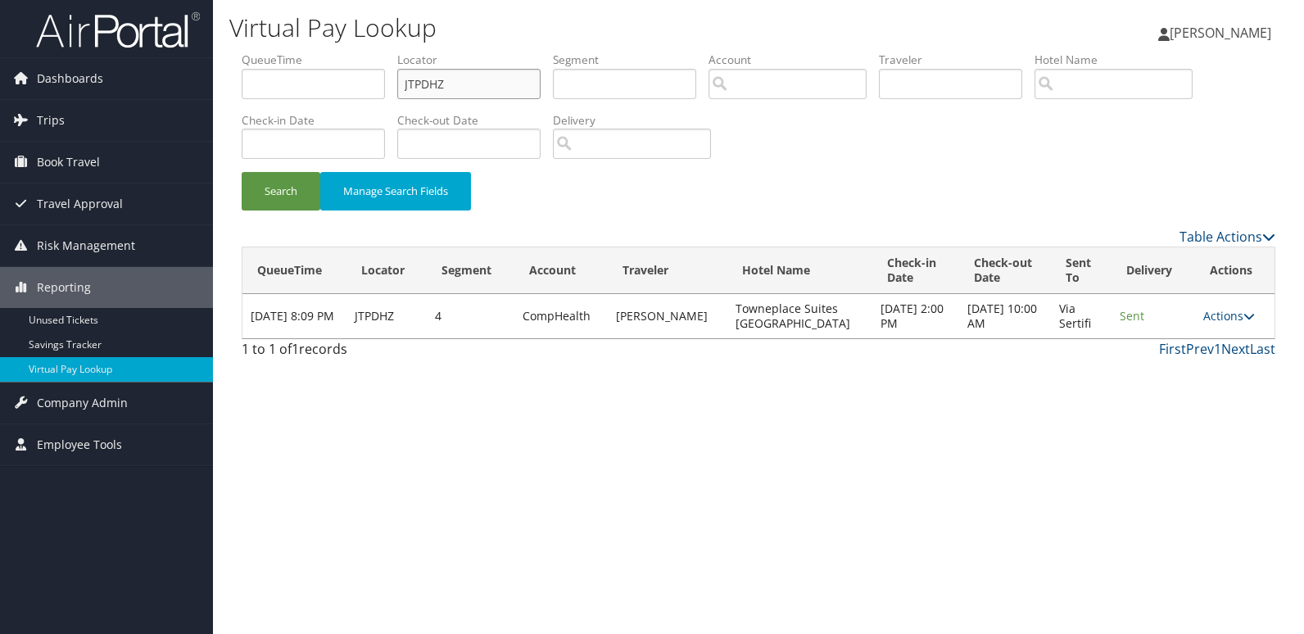
drag, startPoint x: 462, startPoint y: 91, endPoint x: 370, endPoint y: 97, distance: 92.0
click at [375, 52] on ul "QueueTime Locator JTPDHZ Segment Account Traveler Hotel Name Check-in Date Chec…" at bounding box center [759, 52] width 1034 height 0
paste input "NAALTE"
type input "NAALTE"
click at [285, 194] on button "Search" at bounding box center [281, 191] width 79 height 38
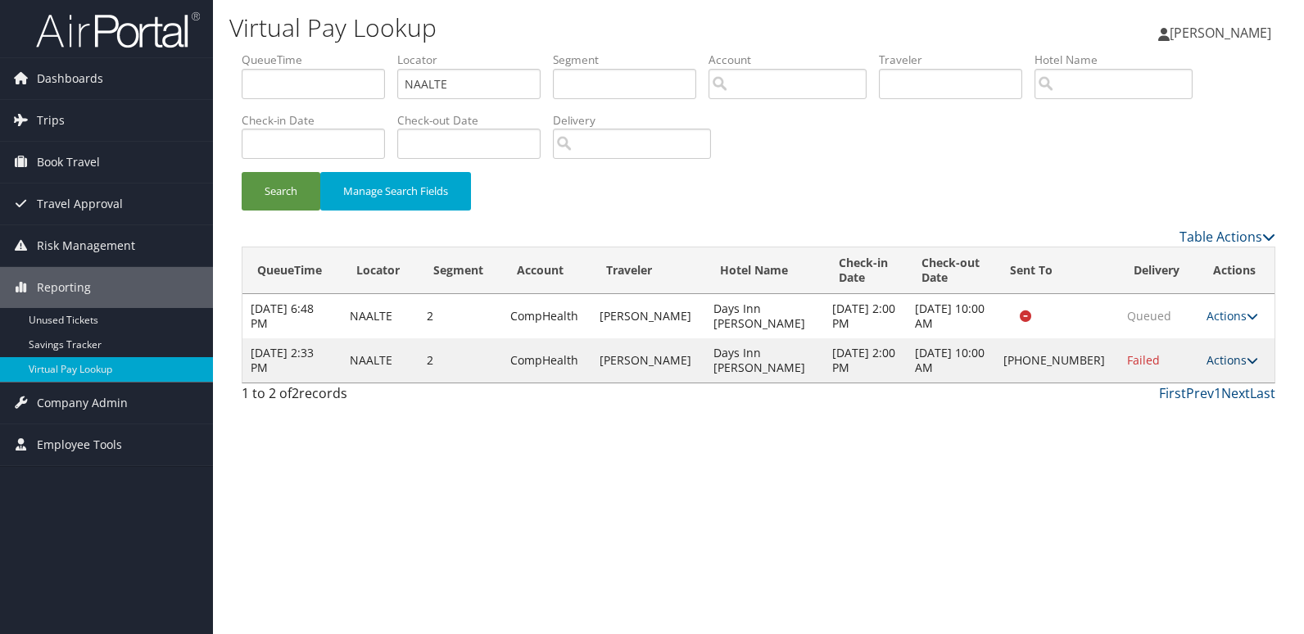
click at [1247, 366] on icon at bounding box center [1252, 360] width 11 height 11
drag, startPoint x: 1159, startPoint y: 423, endPoint x: 1138, endPoint y: 426, distance: 21.5
click at [1159, 423] on link "Logs" at bounding box center [1177, 419] width 140 height 28
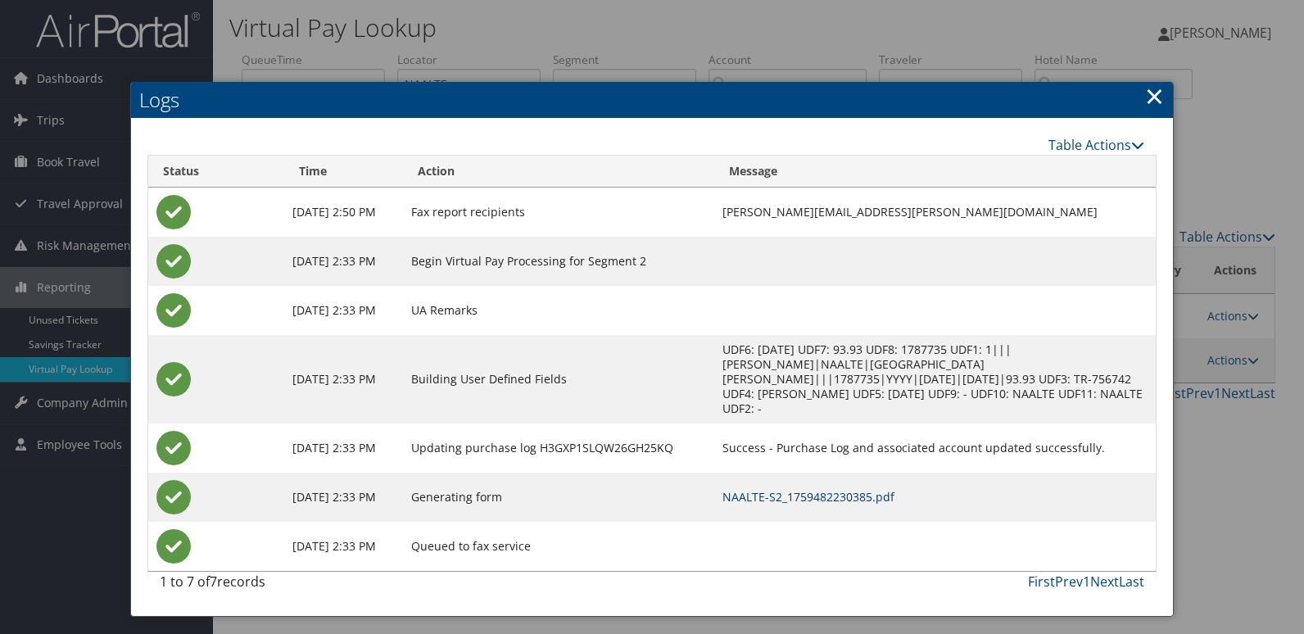
click at [789, 489] on link "NAALTE-S2_1759482230385.pdf" at bounding box center [808, 497] width 172 height 16
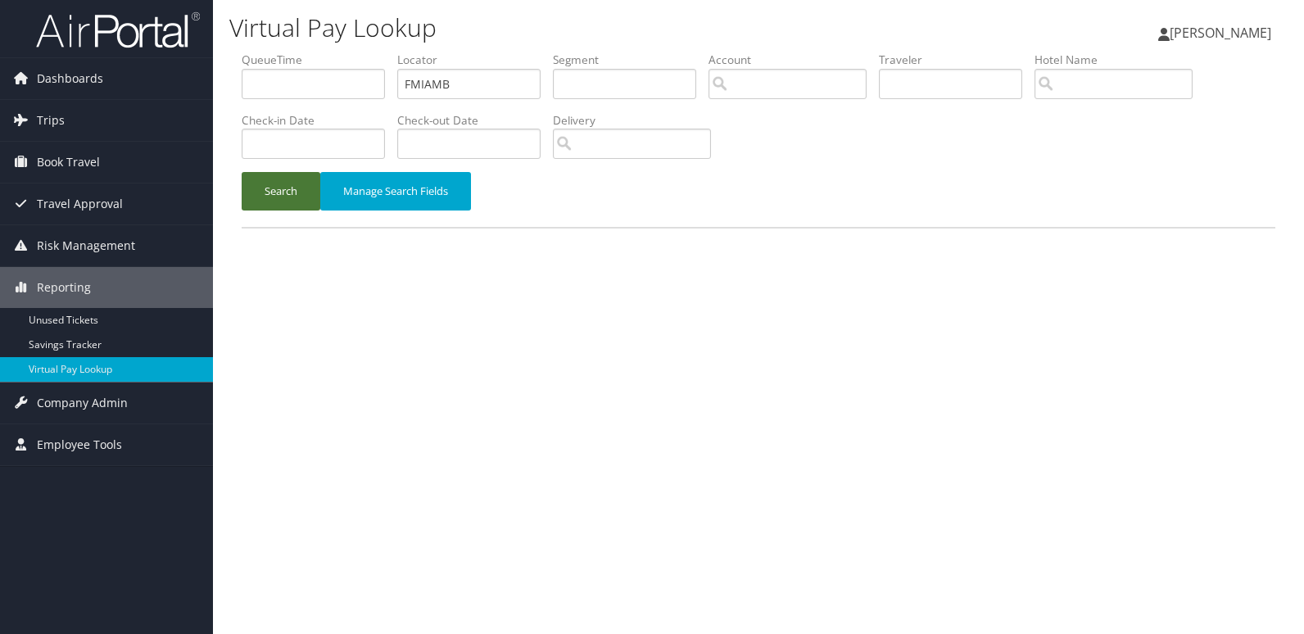
drag, startPoint x: 301, startPoint y: 188, endPoint x: 309, endPoint y: 195, distance: 10.4
click at [301, 190] on button "Search" at bounding box center [281, 191] width 79 height 38
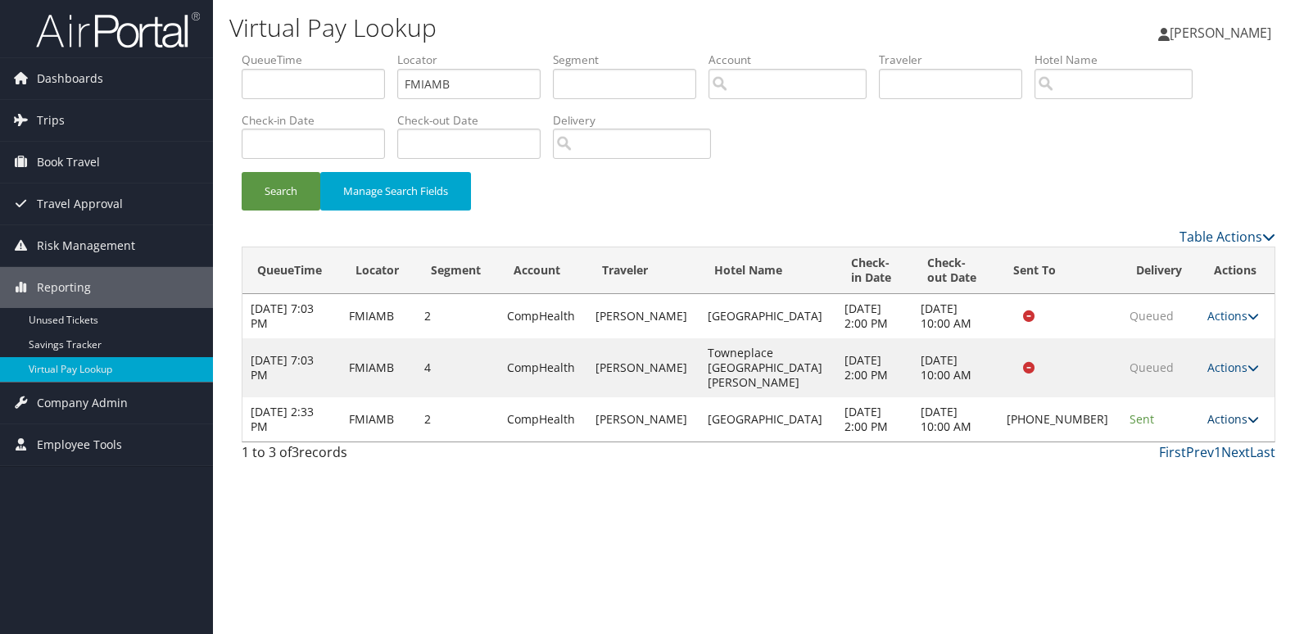
click at [1220, 411] on link "Actions" at bounding box center [1233, 419] width 52 height 16
click at [1150, 459] on link "Logs" at bounding box center [1177, 456] width 140 height 28
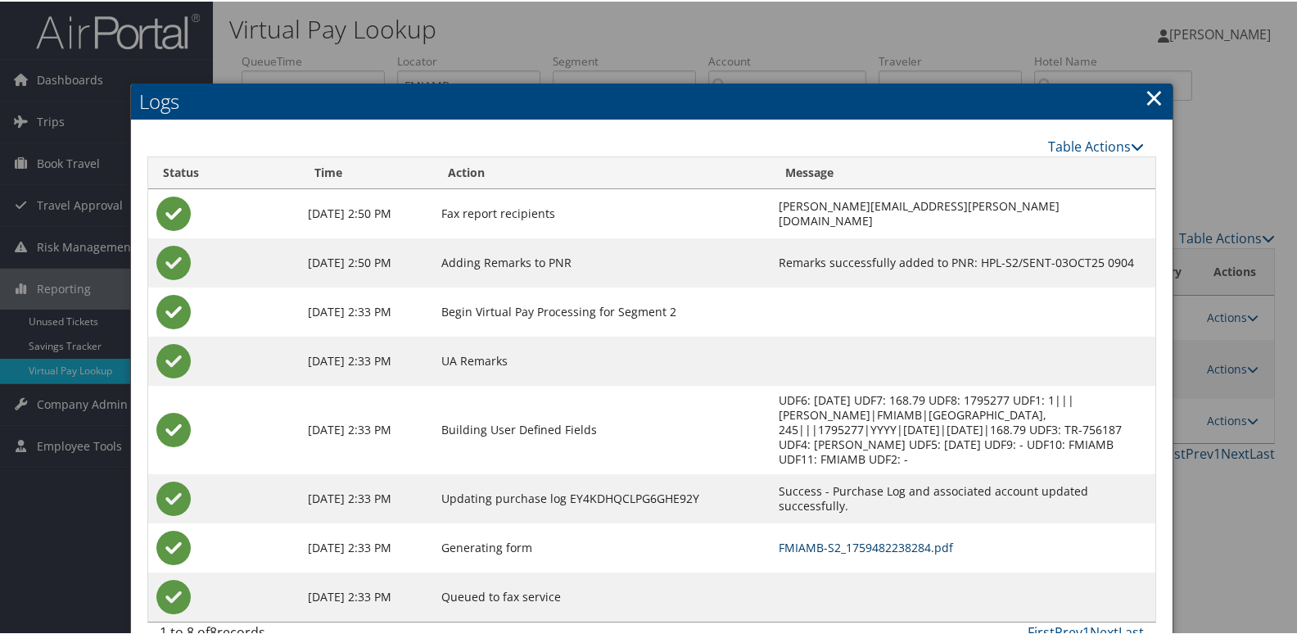
click at [779, 538] on link "FMIAMB-S2_1759482238284.pdf" at bounding box center [866, 546] width 174 height 16
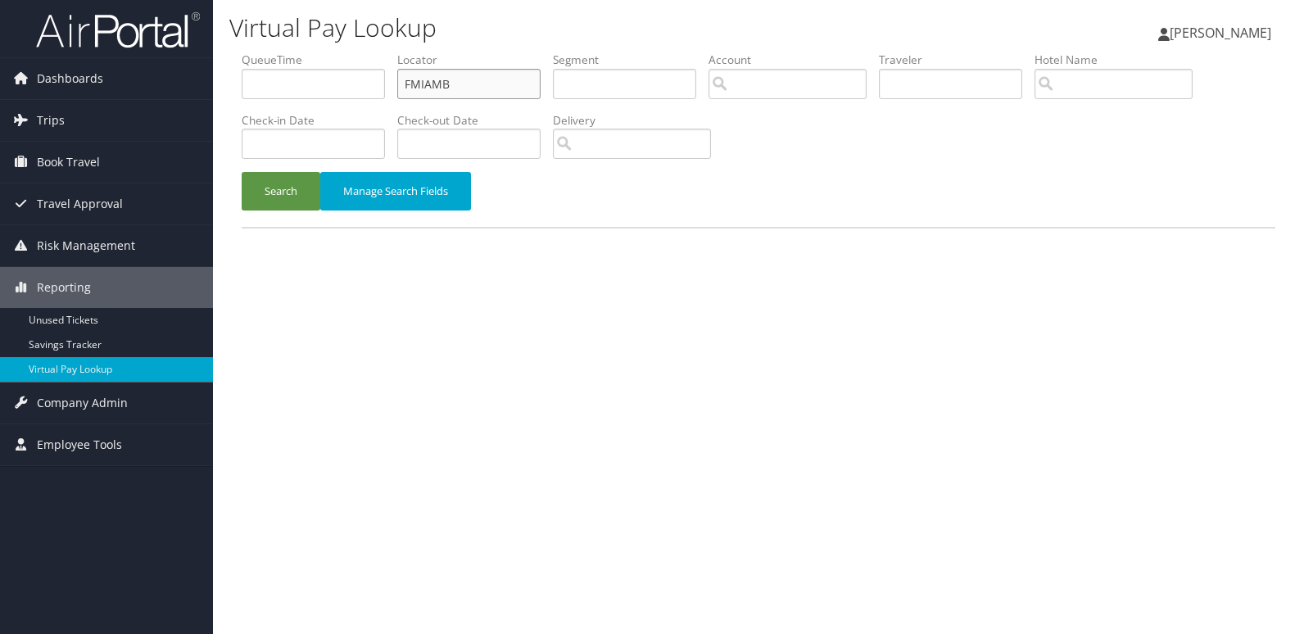
drag, startPoint x: 459, startPoint y: 93, endPoint x: 369, endPoint y: 106, distance: 91.7
click at [369, 52] on ul "QueueTime Locator FMIAMB Segment Account Traveler Hotel Name Check-in Date Chec…" at bounding box center [759, 52] width 1034 height 0
paste input "QIZQOI"
type input "QIZQOI"
click at [305, 186] on button "Search" at bounding box center [281, 191] width 79 height 38
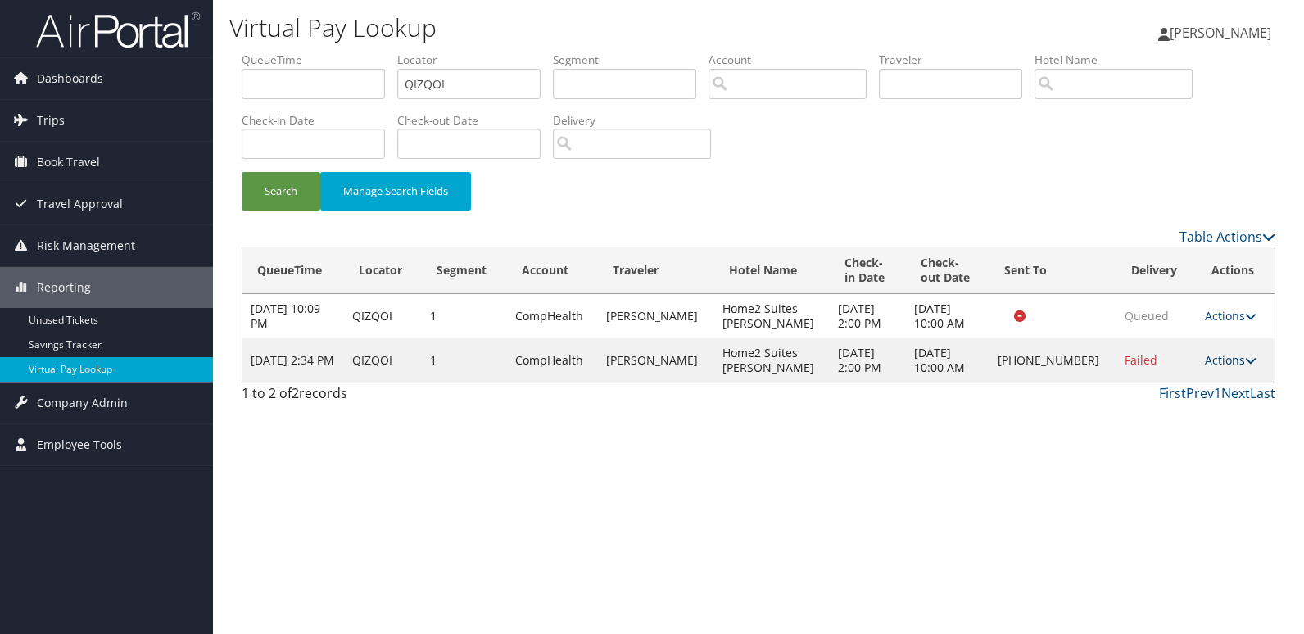
click at [1219, 368] on link "Actions" at bounding box center [1231, 360] width 52 height 16
click at [1130, 430] on link "Logs" at bounding box center [1176, 434] width 140 height 28
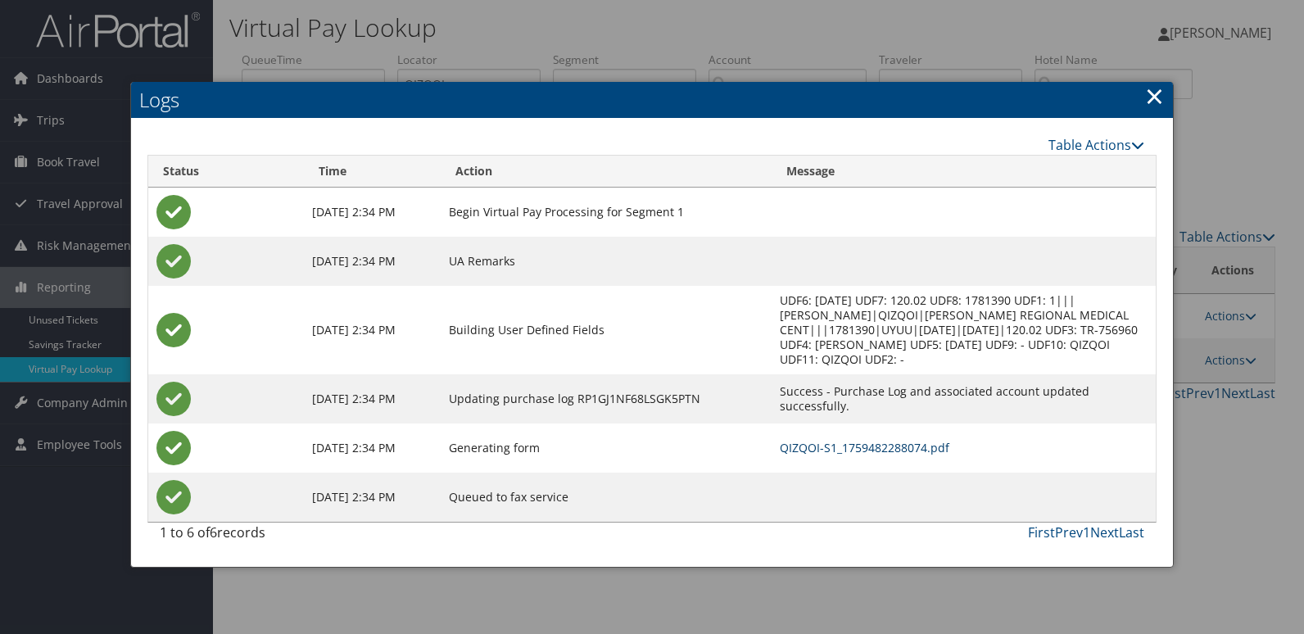
click at [839, 451] on link "QIZQOI-S1_1759482288074.pdf" at bounding box center [865, 448] width 170 height 16
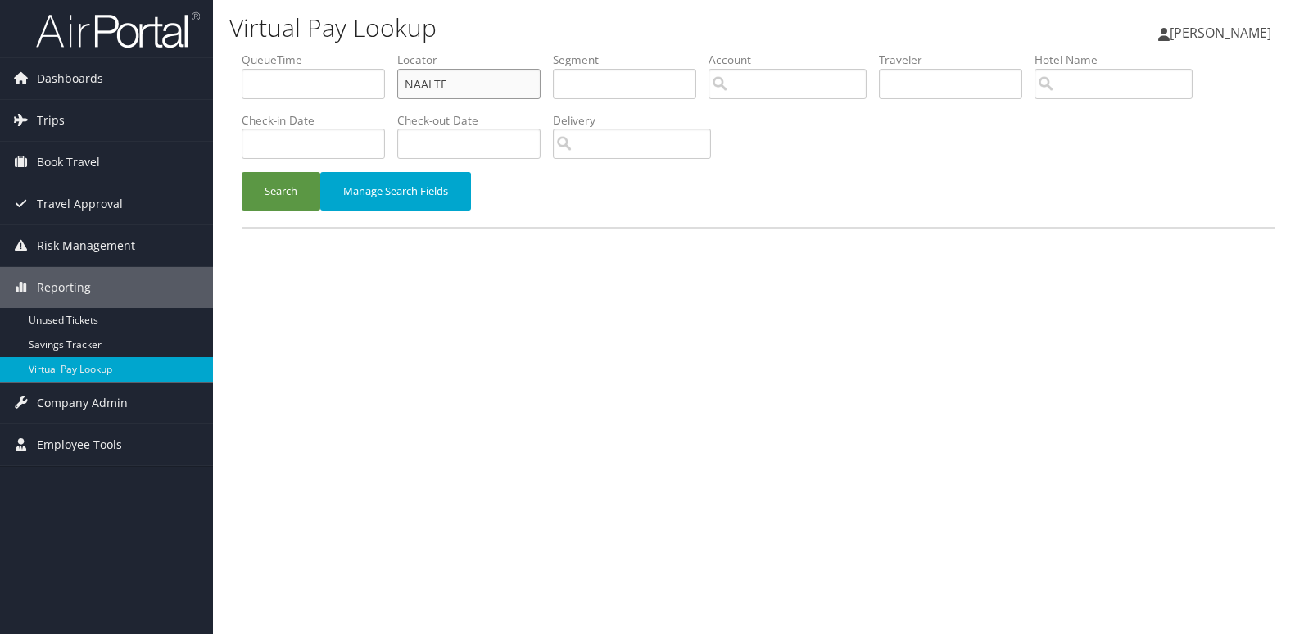
drag, startPoint x: 460, startPoint y: 80, endPoint x: 350, endPoint y: 103, distance: 112.9
click at [351, 52] on ul "QueueTime Locator NAALTE Segment Account Traveler Hotel Name Check-in Date Chec…" at bounding box center [759, 52] width 1034 height 0
paste input "WYRGZZ"
type input "WYRGZZ"
click at [297, 201] on button "Search" at bounding box center [281, 191] width 79 height 38
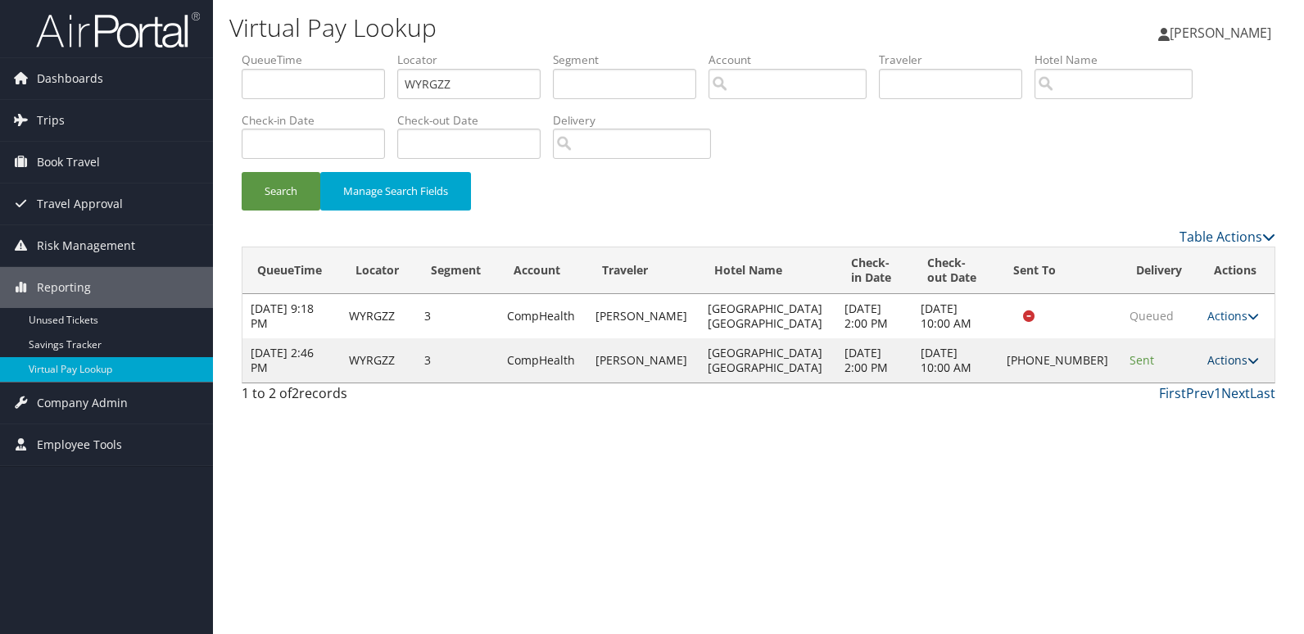
click at [1215, 356] on link "Actions" at bounding box center [1233, 360] width 52 height 16
click at [1146, 419] on link "Logs" at bounding box center [1176, 412] width 140 height 28
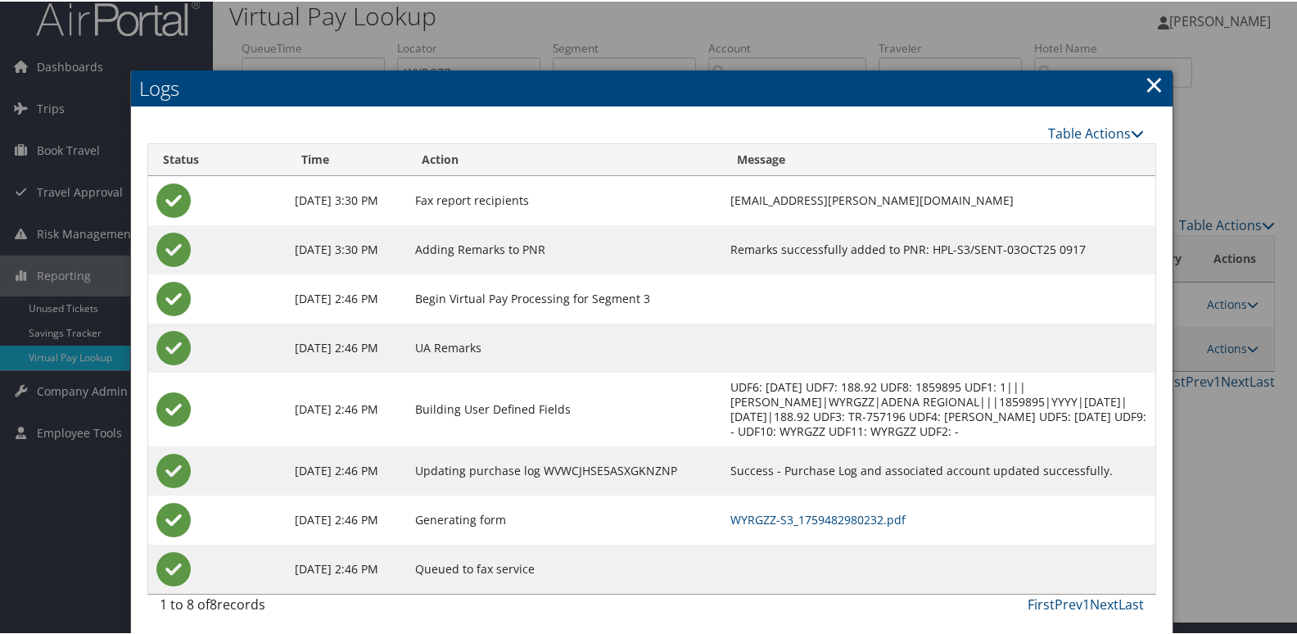
scroll to position [17, 0]
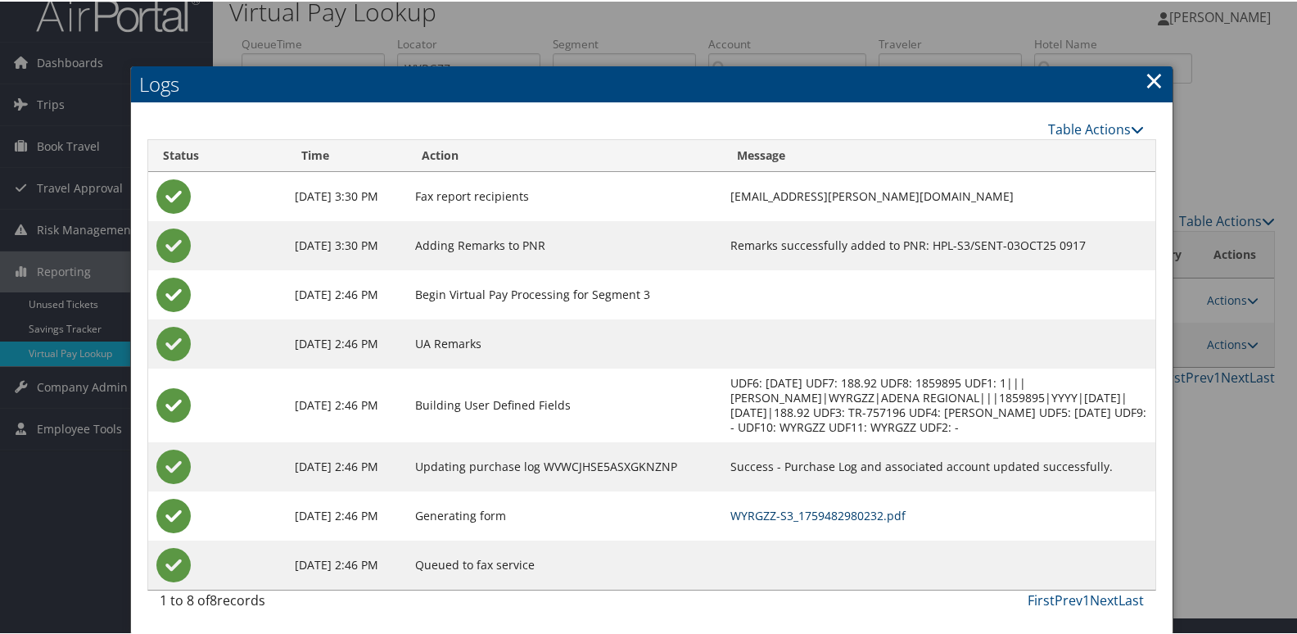
click at [794, 510] on link "WYRGZZ-S3_1759482980232.pdf" at bounding box center [818, 514] width 175 height 16
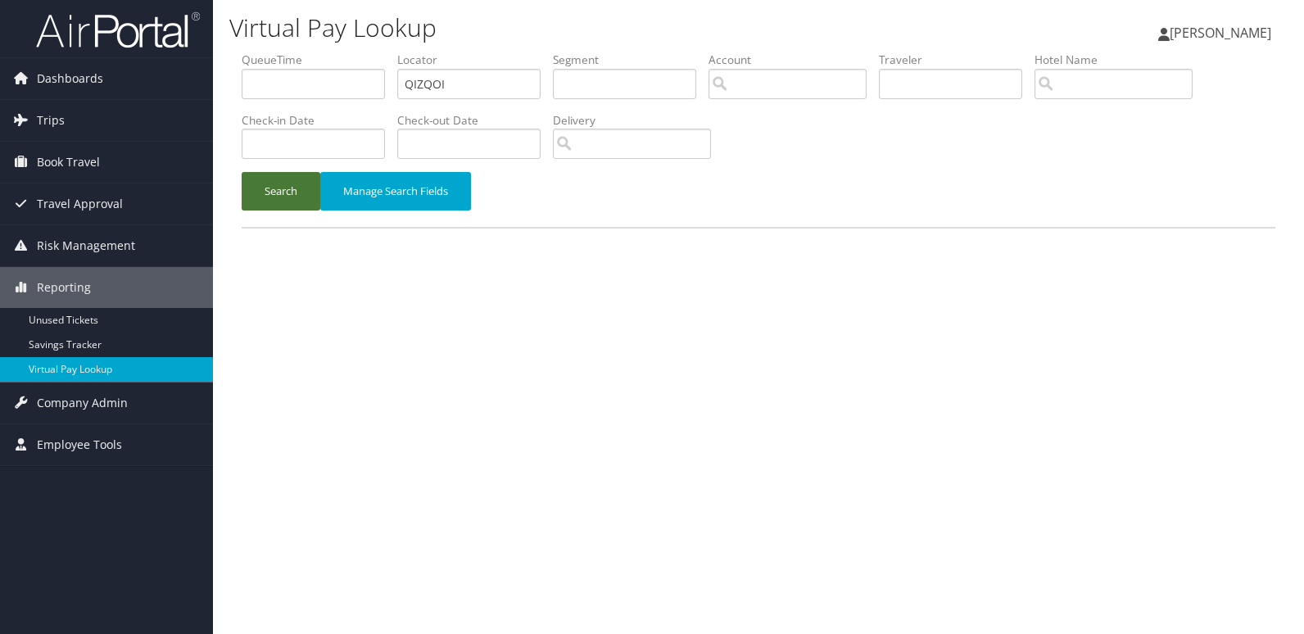
click at [283, 199] on button "Search" at bounding box center [281, 191] width 79 height 38
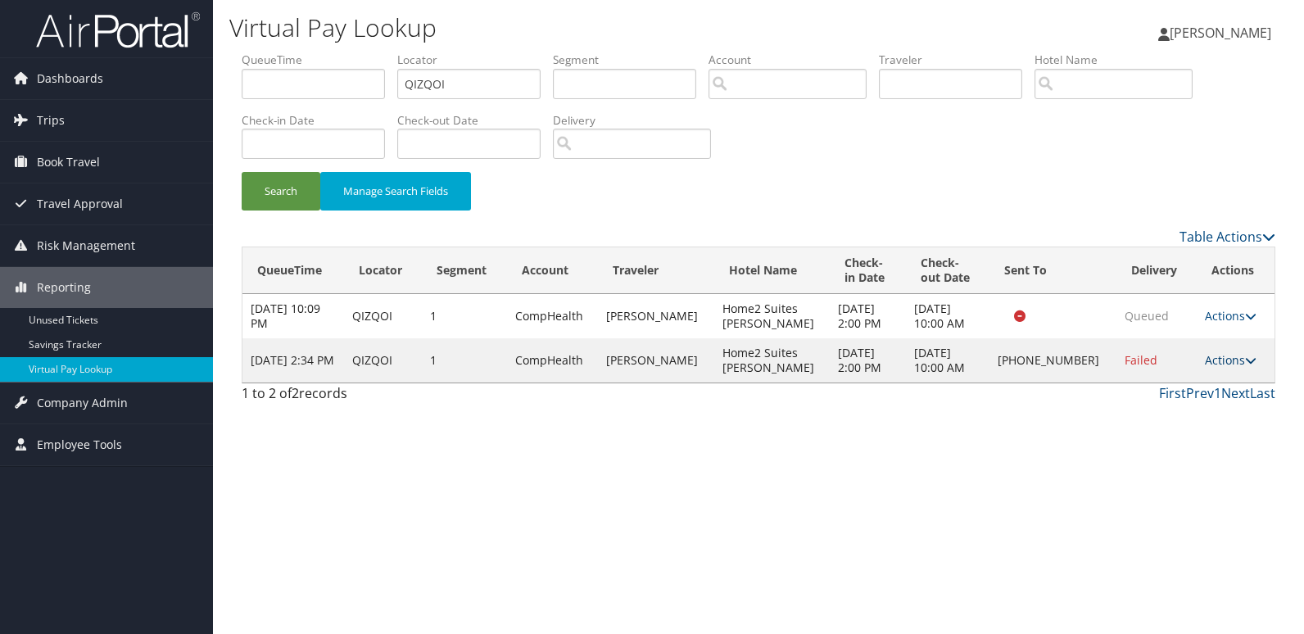
click at [1221, 368] on link "Actions" at bounding box center [1231, 360] width 52 height 16
click at [1133, 432] on link "Logs" at bounding box center [1176, 434] width 140 height 28
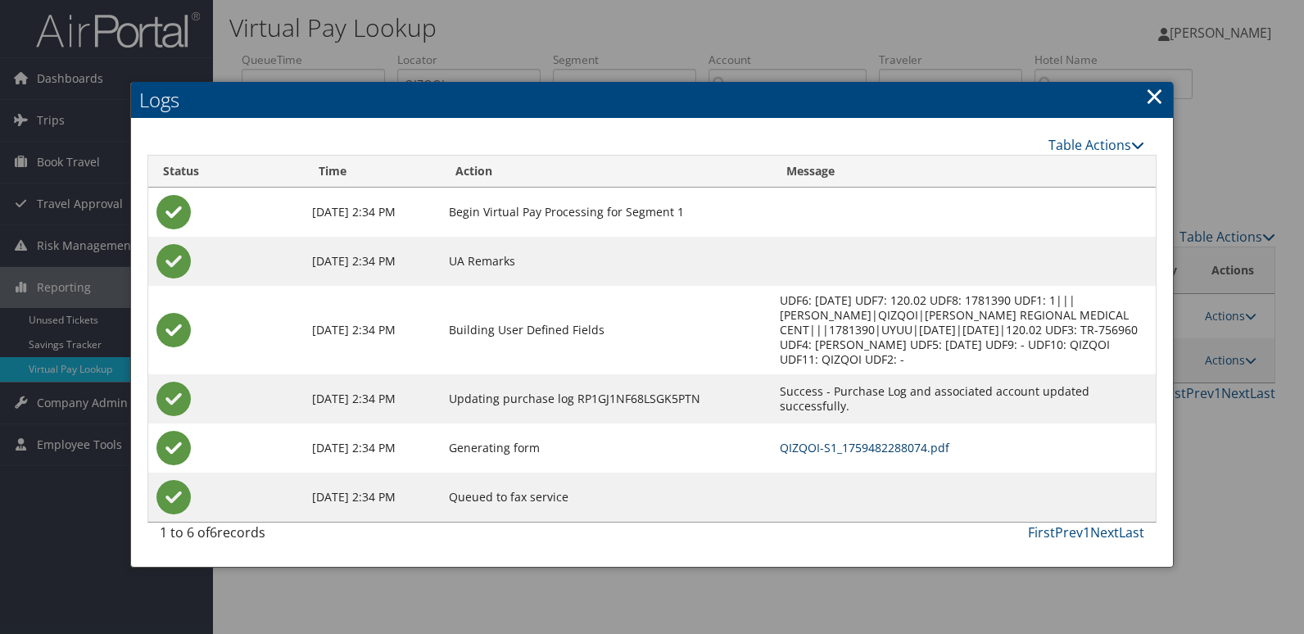
click at [844, 446] on link "QIZQOI-S1_1759482288074.pdf" at bounding box center [865, 448] width 170 height 16
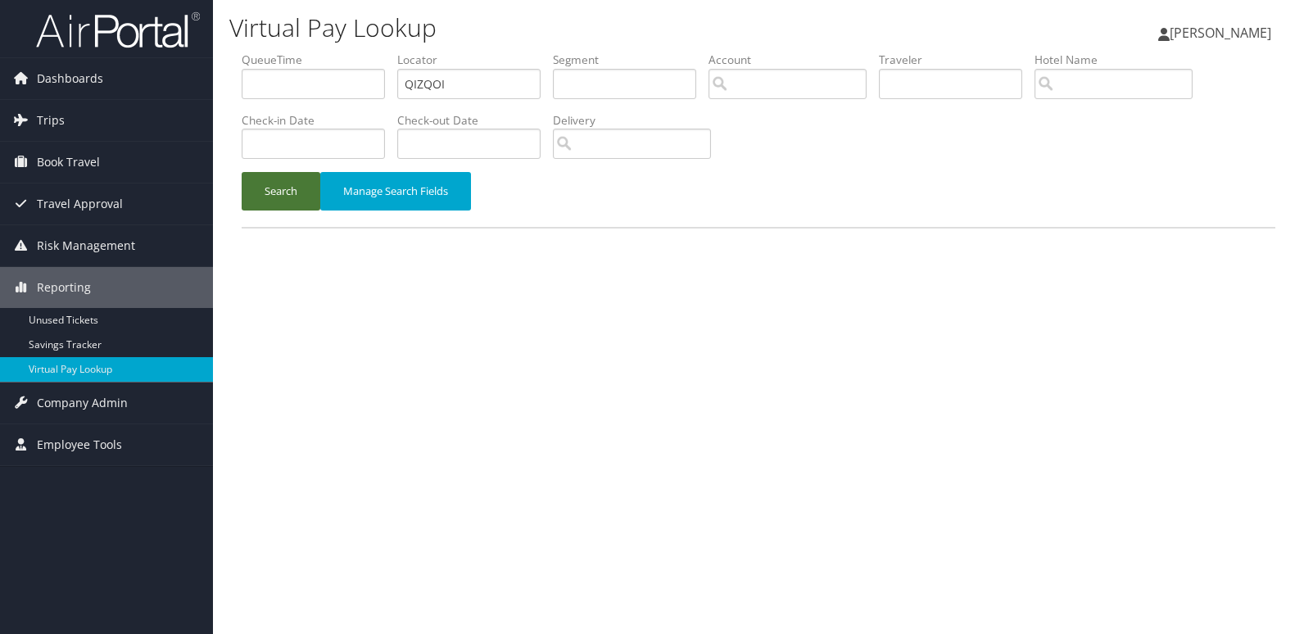
click at [270, 191] on button "Search" at bounding box center [281, 191] width 79 height 38
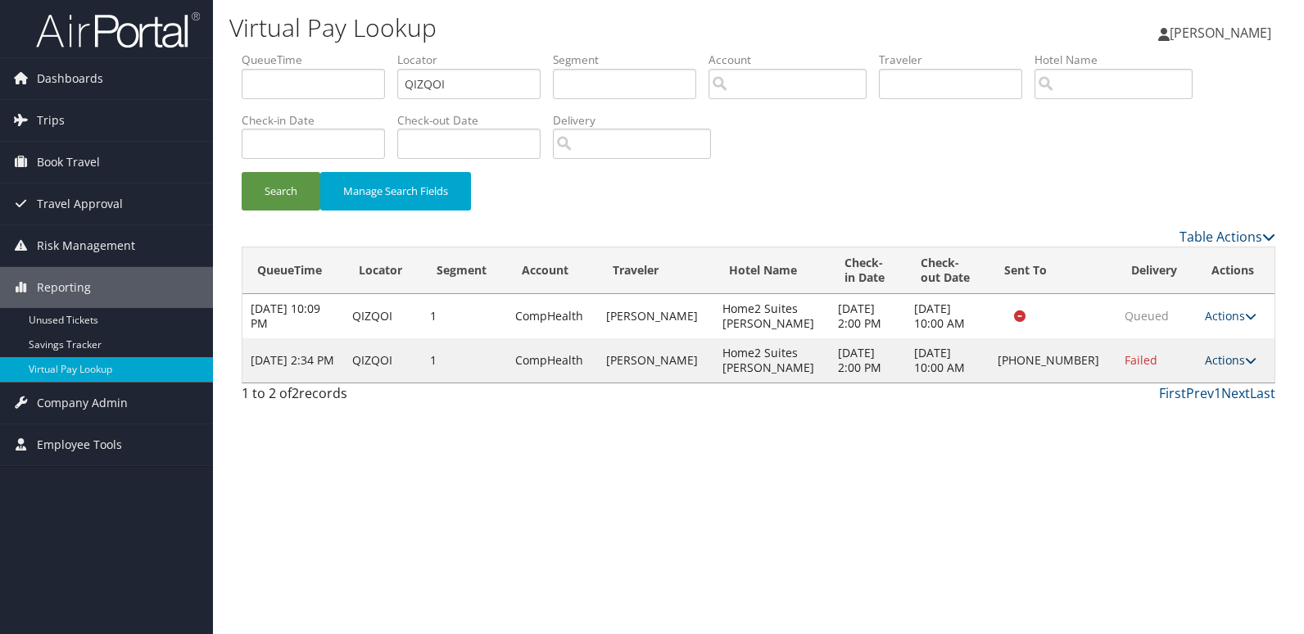
click at [1224, 368] on link "Actions" at bounding box center [1231, 360] width 52 height 16
click at [1150, 437] on link "Logs" at bounding box center [1176, 434] width 140 height 28
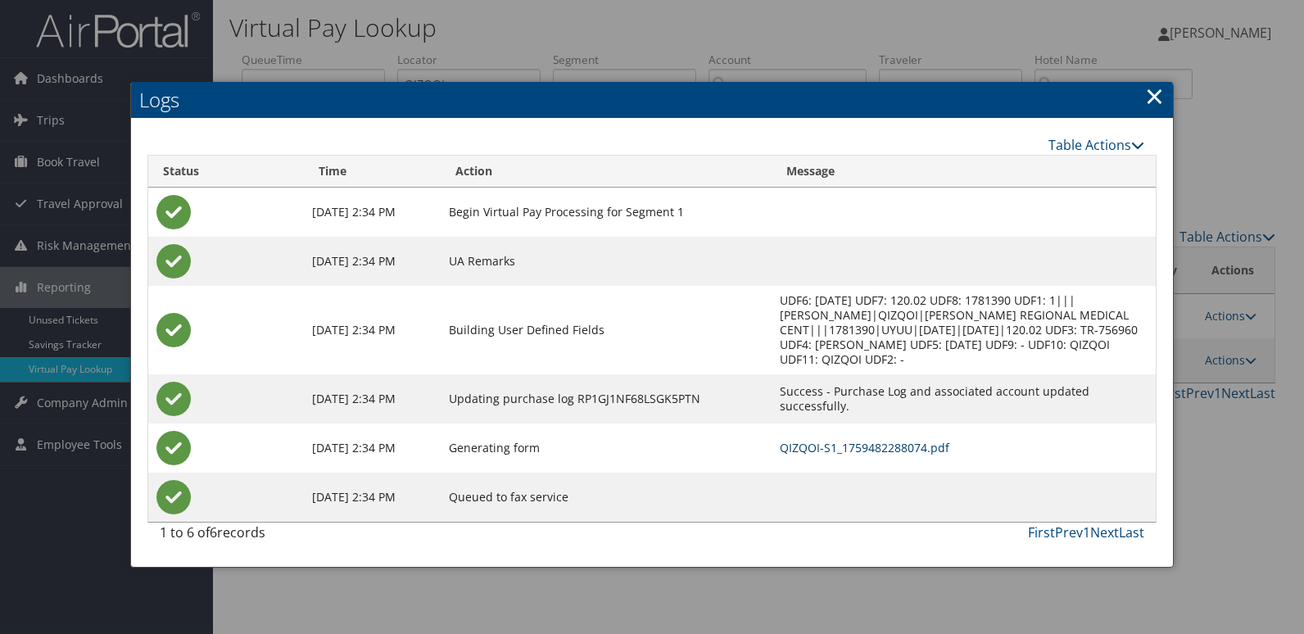
click at [872, 444] on link "QIZQOI-S1_1759482288074.pdf" at bounding box center [865, 448] width 170 height 16
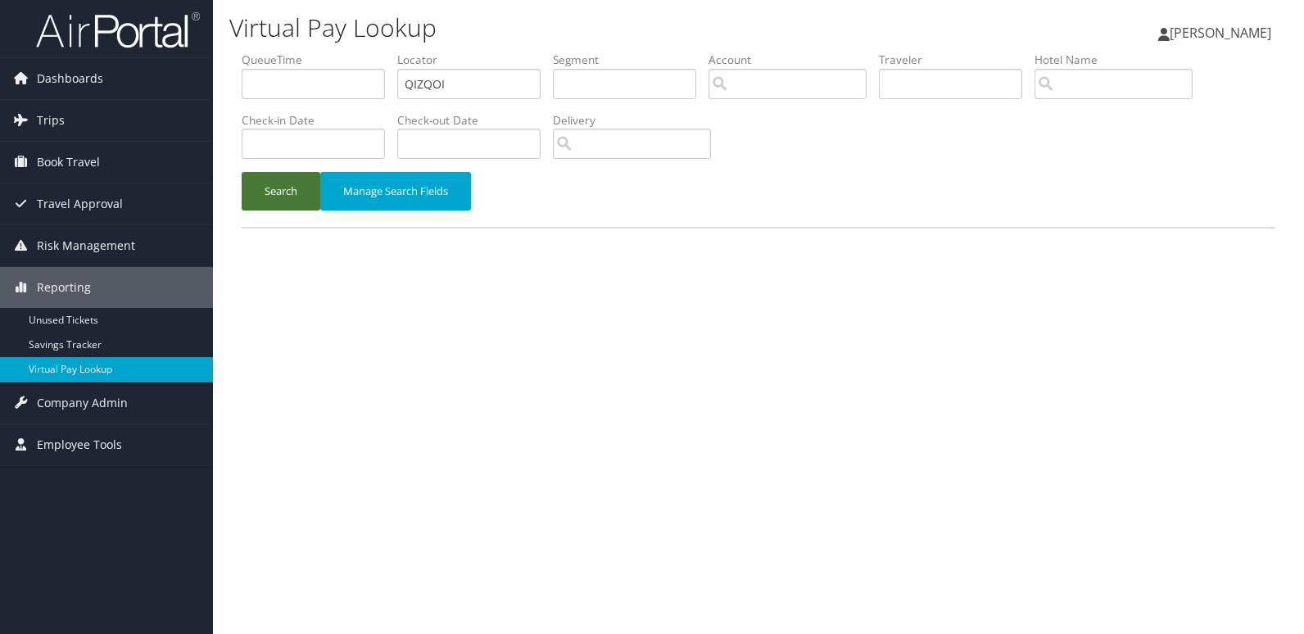
click at [316, 183] on button "Search" at bounding box center [281, 191] width 79 height 38
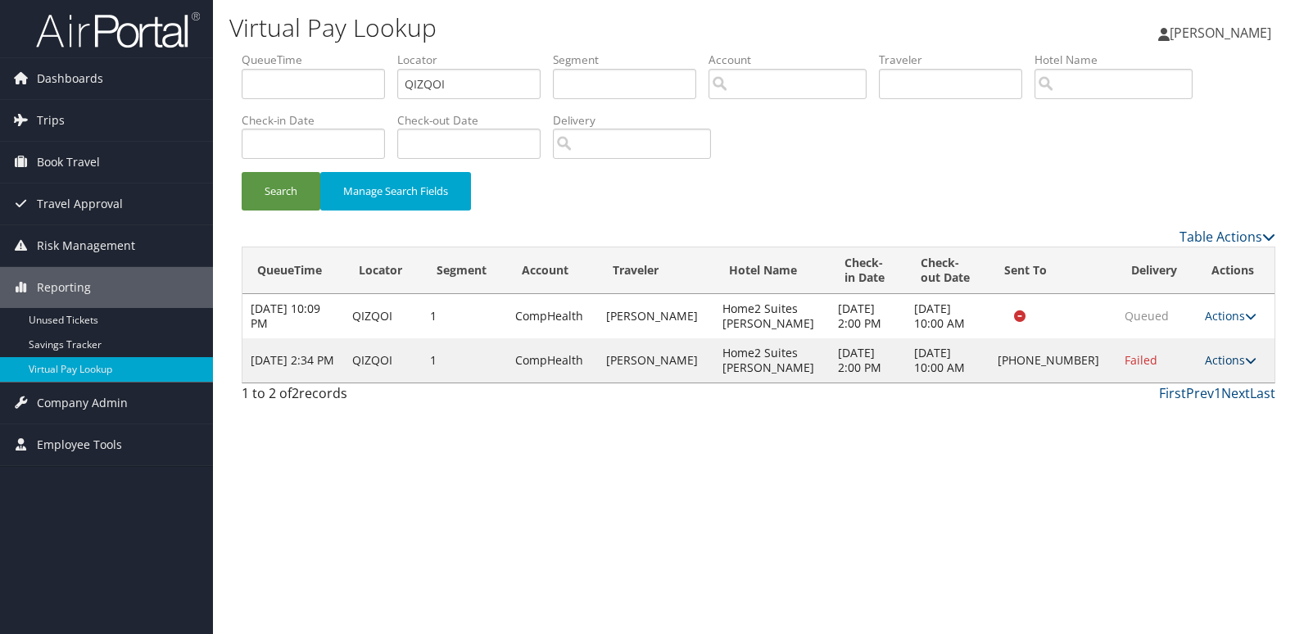
click at [1231, 368] on link "Actions" at bounding box center [1231, 360] width 52 height 16
click at [1159, 428] on link "Logs" at bounding box center [1176, 434] width 140 height 28
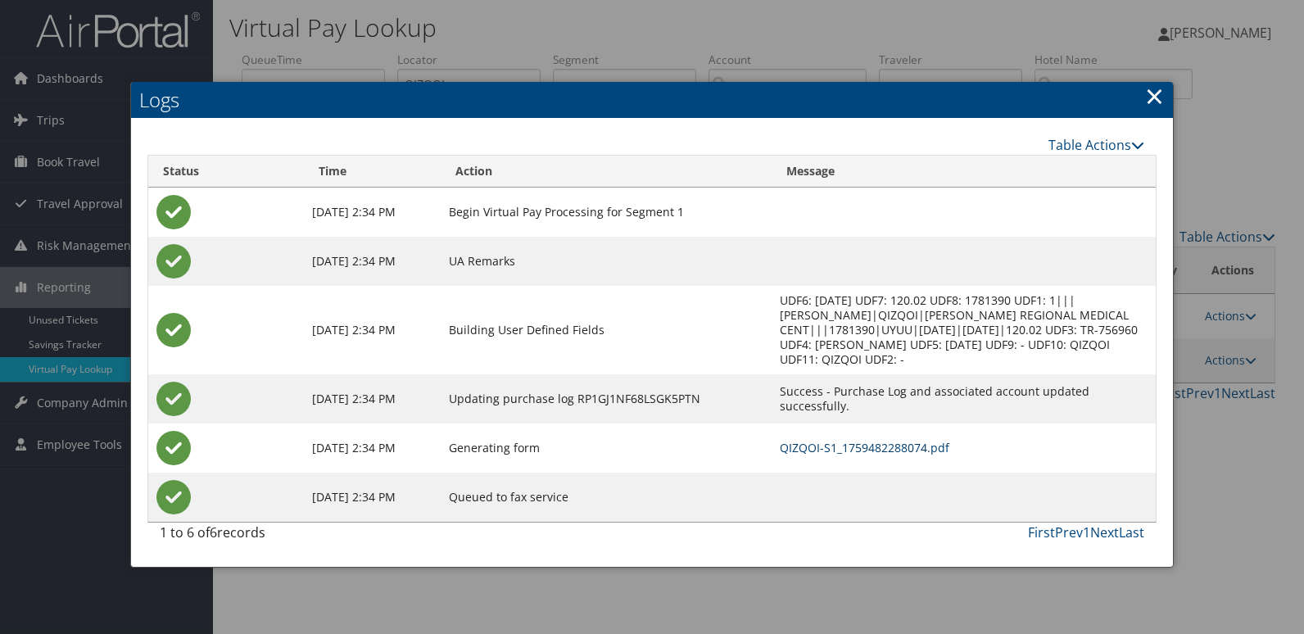
click at [816, 453] on link "QIZQOI-S1_1759482288074.pdf" at bounding box center [865, 448] width 170 height 16
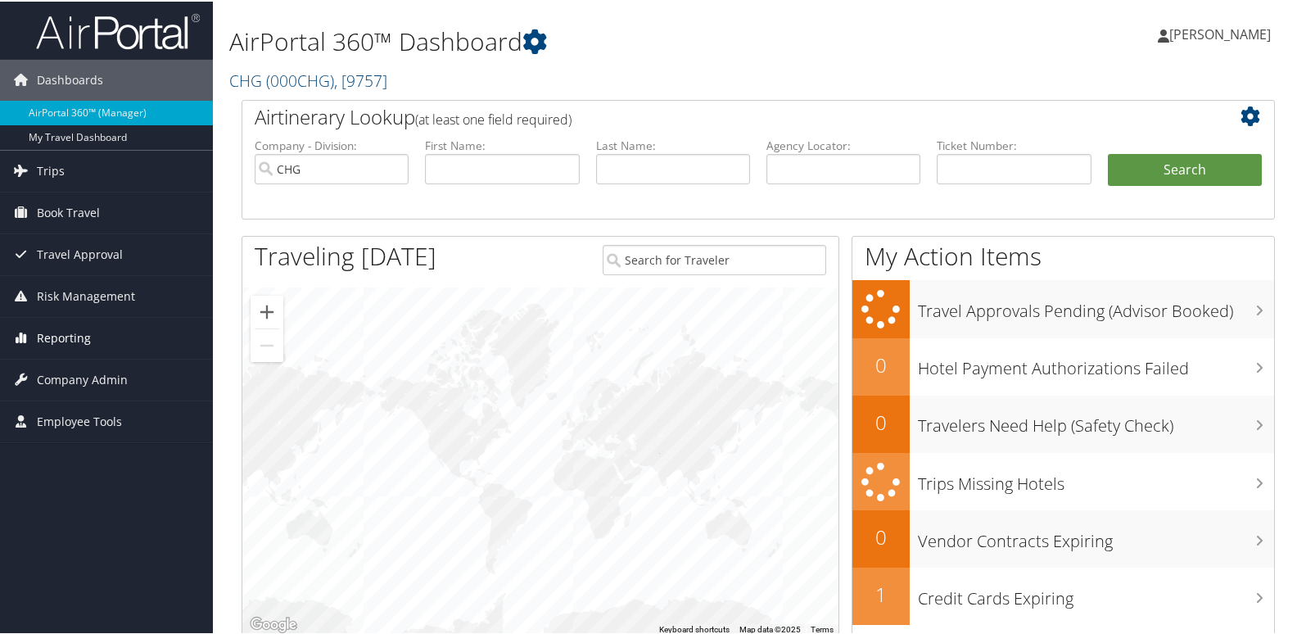
click at [57, 337] on span "Reporting" at bounding box center [64, 336] width 54 height 41
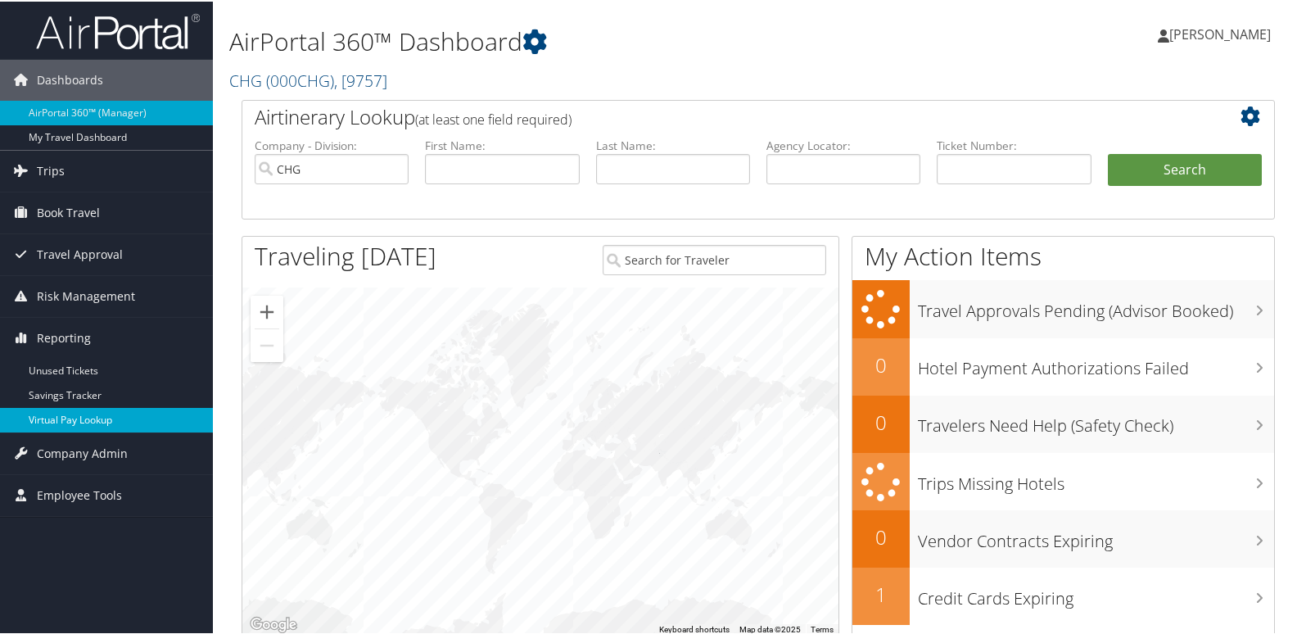
click at [58, 423] on link "Virtual Pay Lookup" at bounding box center [106, 418] width 213 height 25
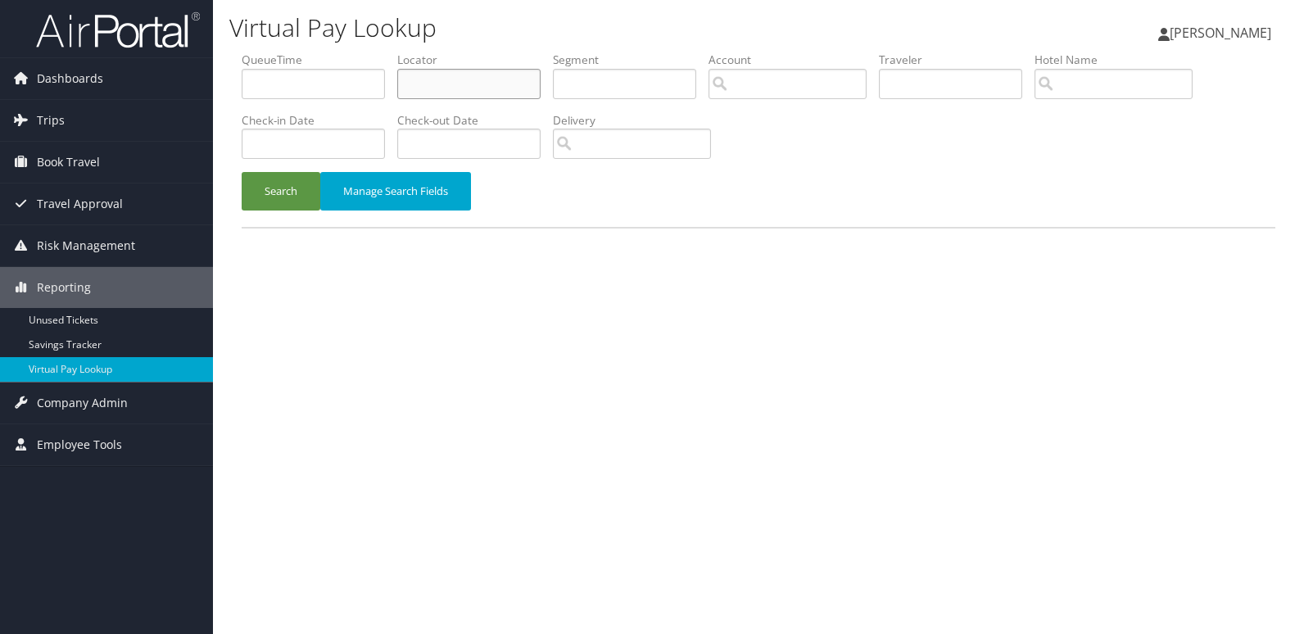
click at [441, 86] on input "text" at bounding box center [468, 84] width 143 height 30
paste input "CDYCRT"
type input "CDYCRT"
click at [263, 200] on button "Search" at bounding box center [281, 191] width 79 height 38
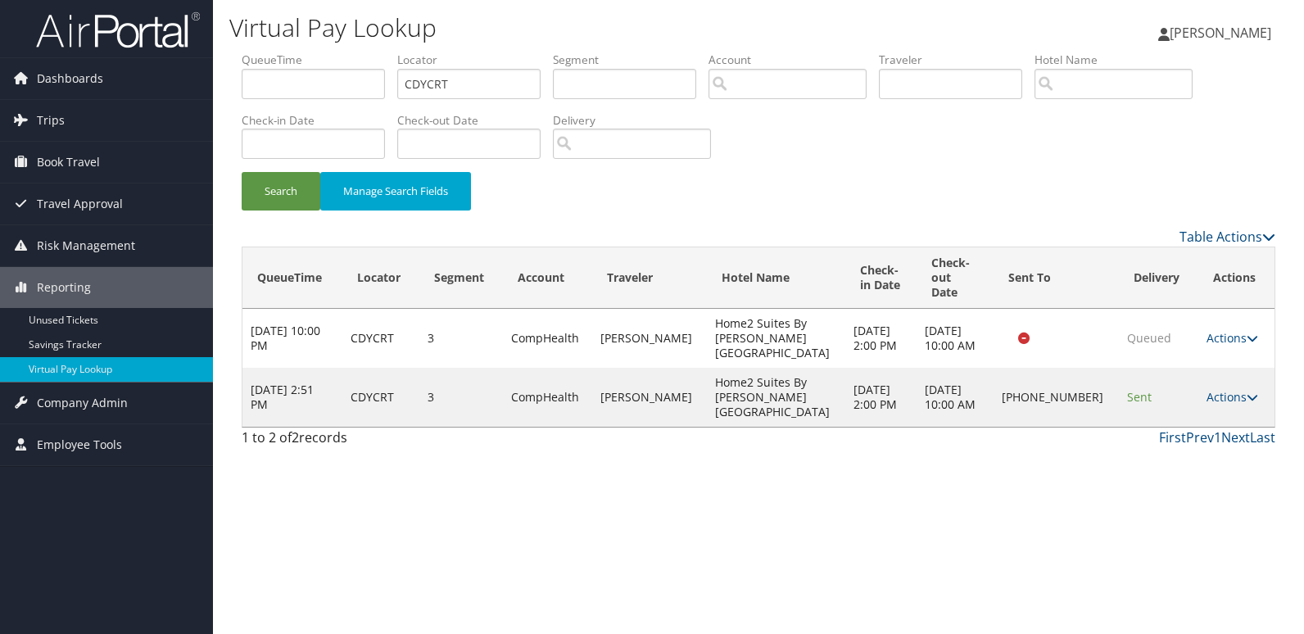
click at [1247, 391] on icon at bounding box center [1252, 396] width 11 height 11
click at [1164, 416] on link "Logs" at bounding box center [1176, 419] width 140 height 28
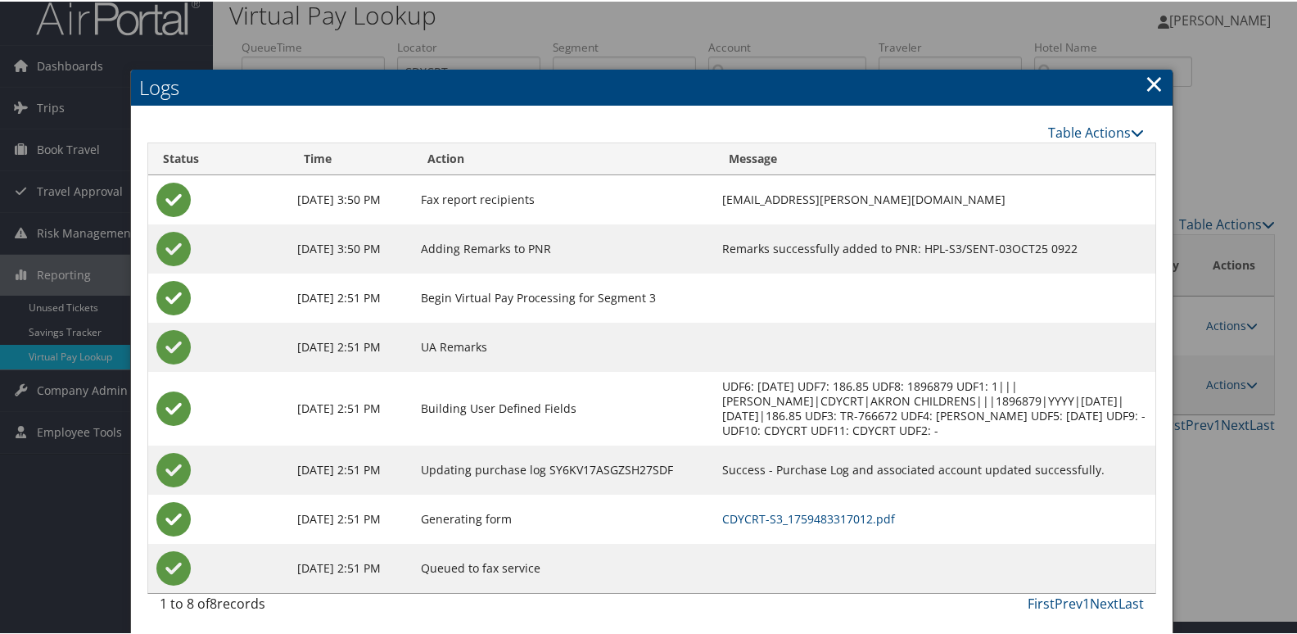
scroll to position [17, 0]
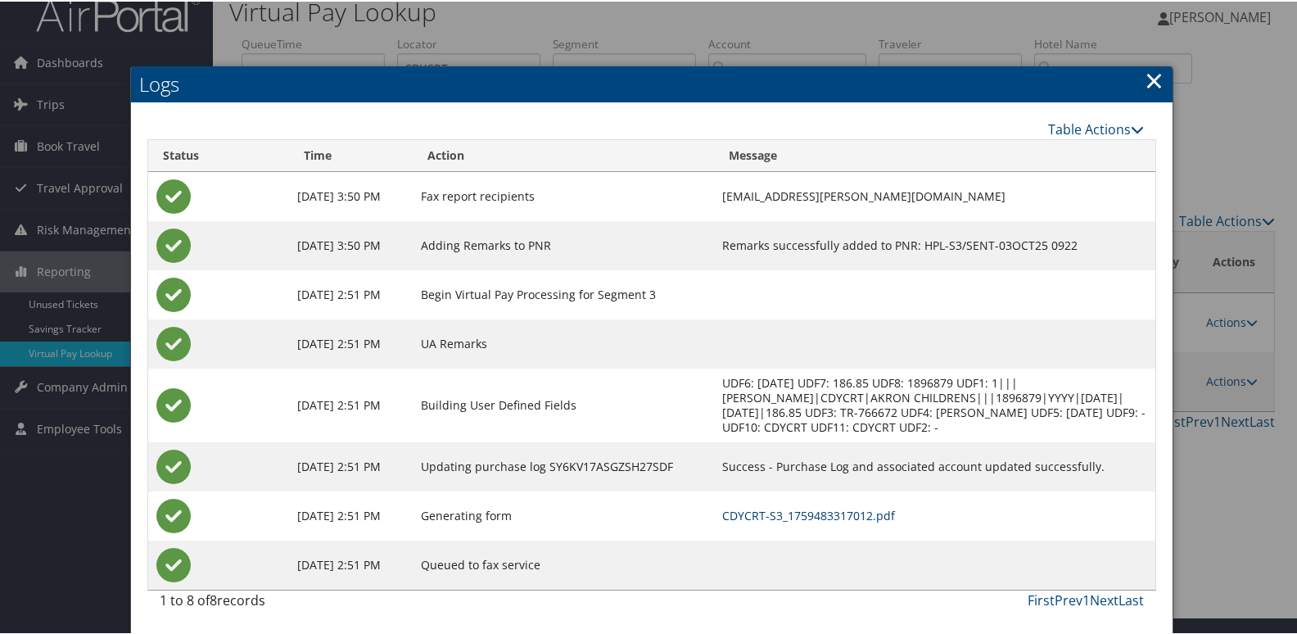
click at [798, 513] on link "CDYCRT-S3_1759483317012.pdf" at bounding box center [808, 514] width 173 height 16
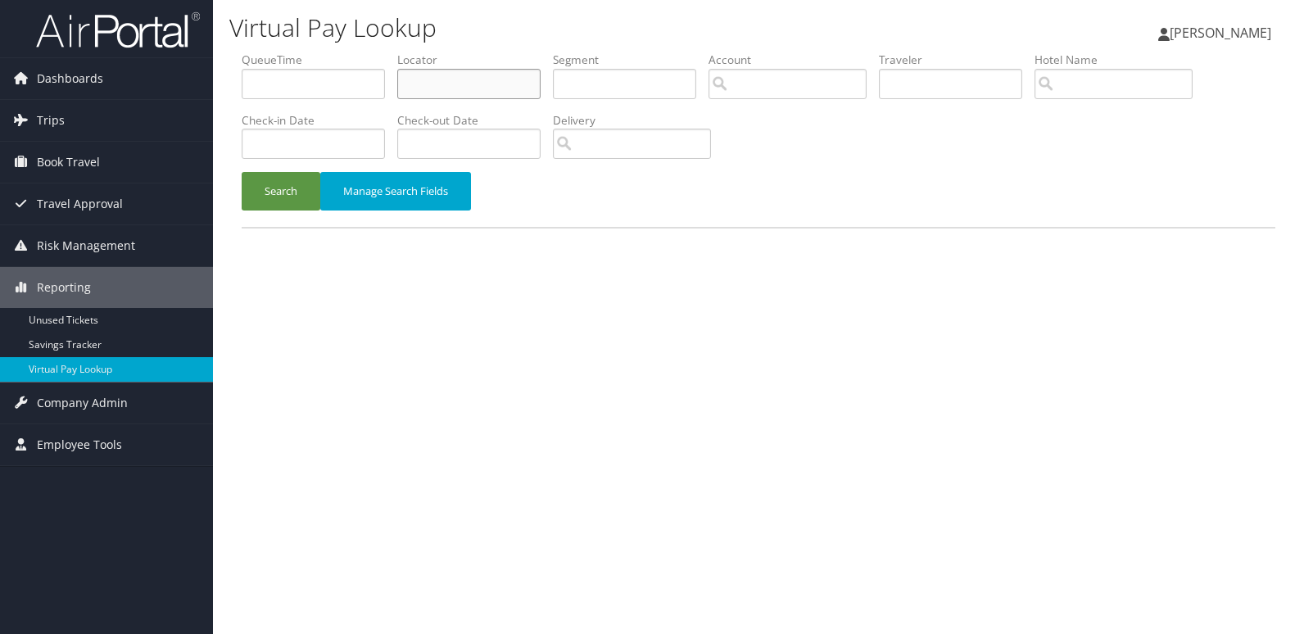
click at [445, 82] on input "text" at bounding box center [468, 84] width 143 height 30
paste input "WKLBEY"
type input "WKLBEY"
click at [284, 189] on button "Search" at bounding box center [281, 191] width 79 height 38
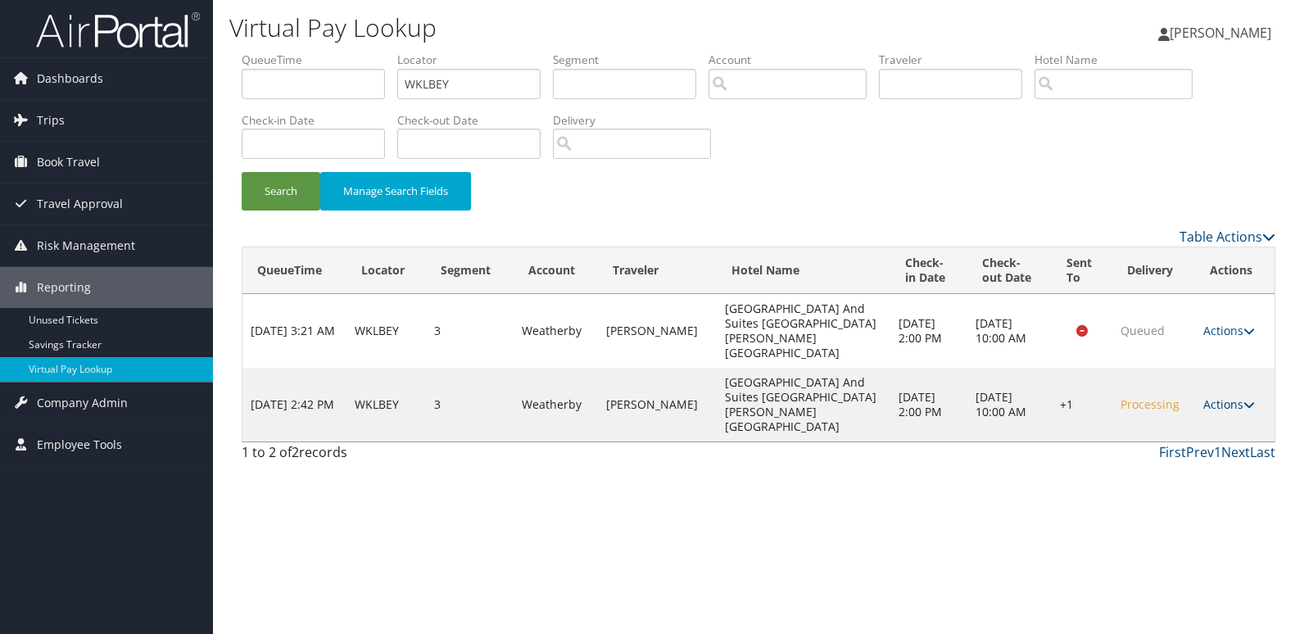
click at [1230, 396] on link "Actions" at bounding box center [1229, 404] width 52 height 16
click at [1177, 413] on link "Logs" at bounding box center [1179, 412] width 140 height 28
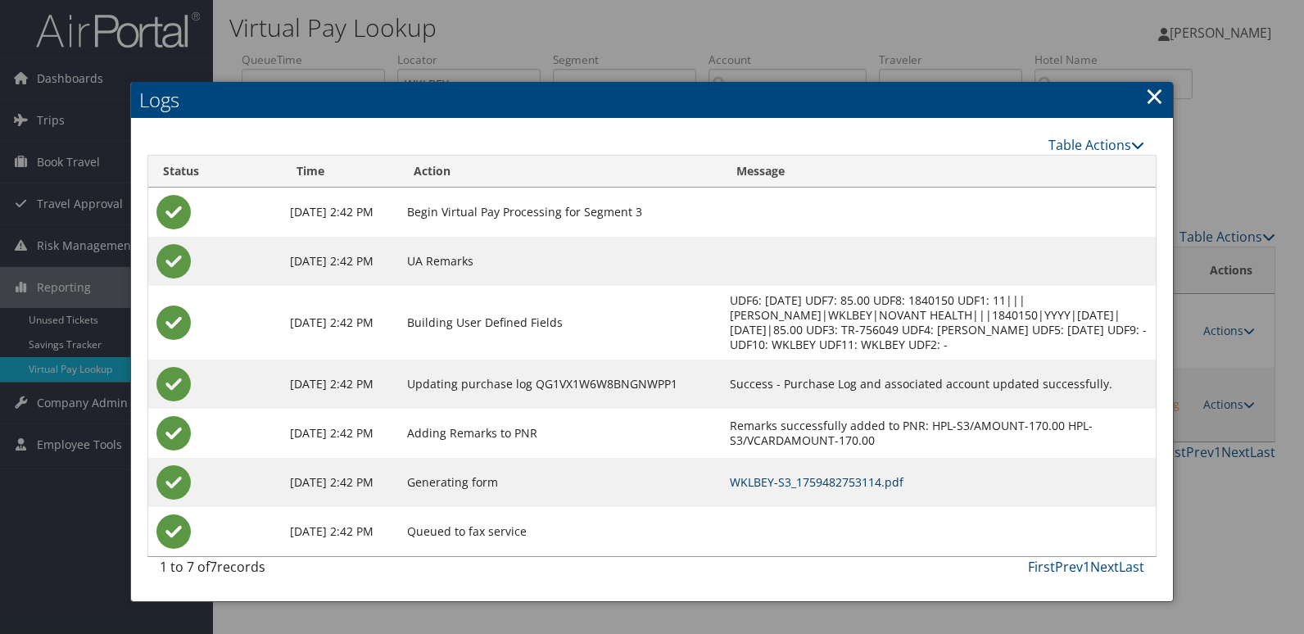
drag, startPoint x: 839, startPoint y: 485, endPoint x: 805, endPoint y: 473, distance: 36.5
click at [839, 485] on link "WKLBEY-S3_1759482753114.pdf" at bounding box center [817, 482] width 174 height 16
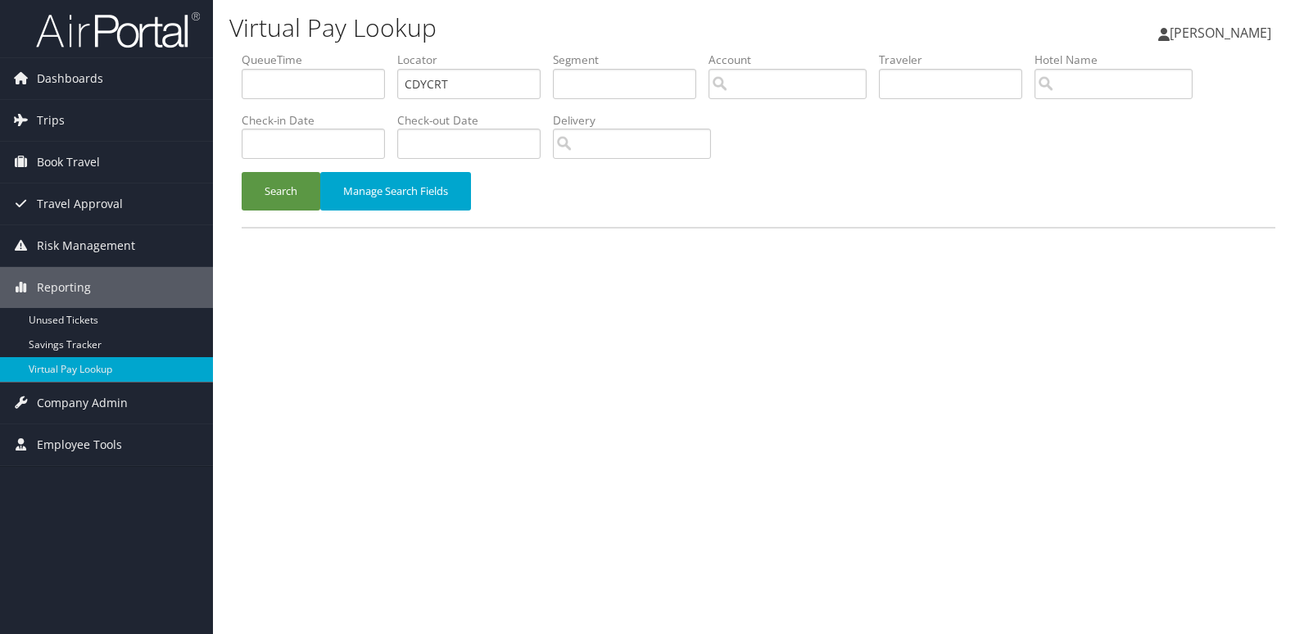
click at [224, 91] on div "Virtual Pay Lookup Luke Perry Luke Perry My Settings Travel Agency Contacts Vie…" at bounding box center [758, 317] width 1091 height 634
type input "INRSQB"
click at [278, 195] on button "Search" at bounding box center [281, 191] width 79 height 38
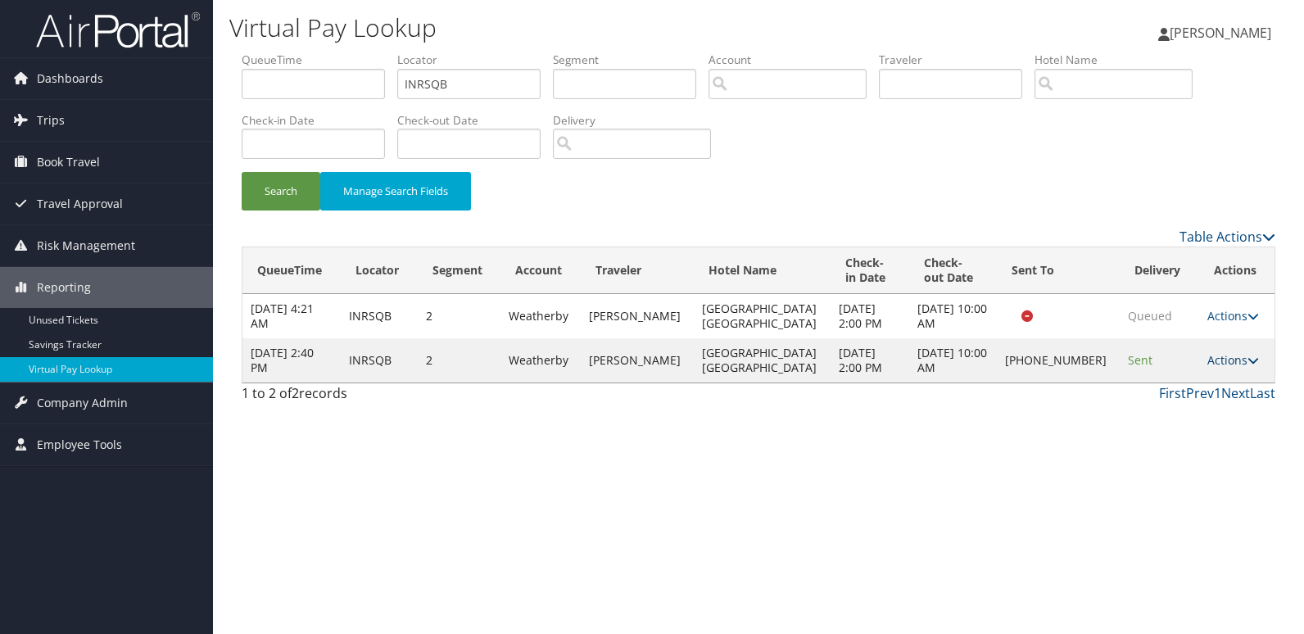
click at [1249, 360] on icon at bounding box center [1252, 360] width 11 height 11
click at [1158, 409] on link "Logs" at bounding box center [1176, 412] width 140 height 28
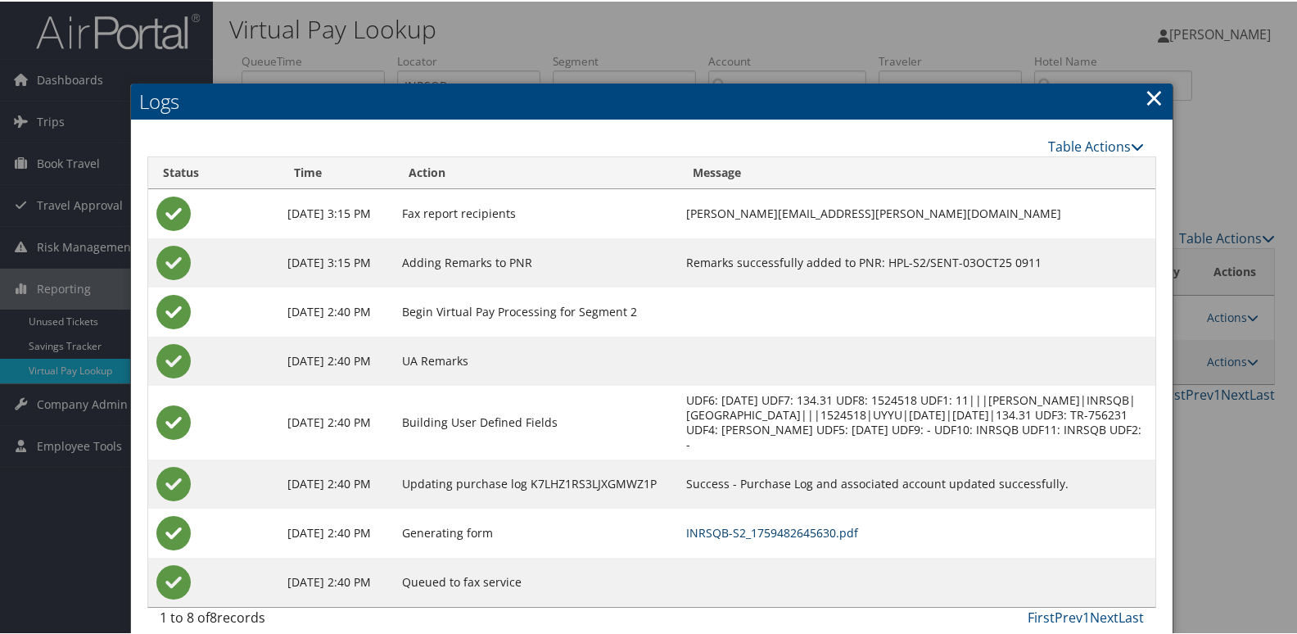
click at [813, 529] on link "INRSQB-S2_1759482645630.pdf" at bounding box center [772, 531] width 172 height 16
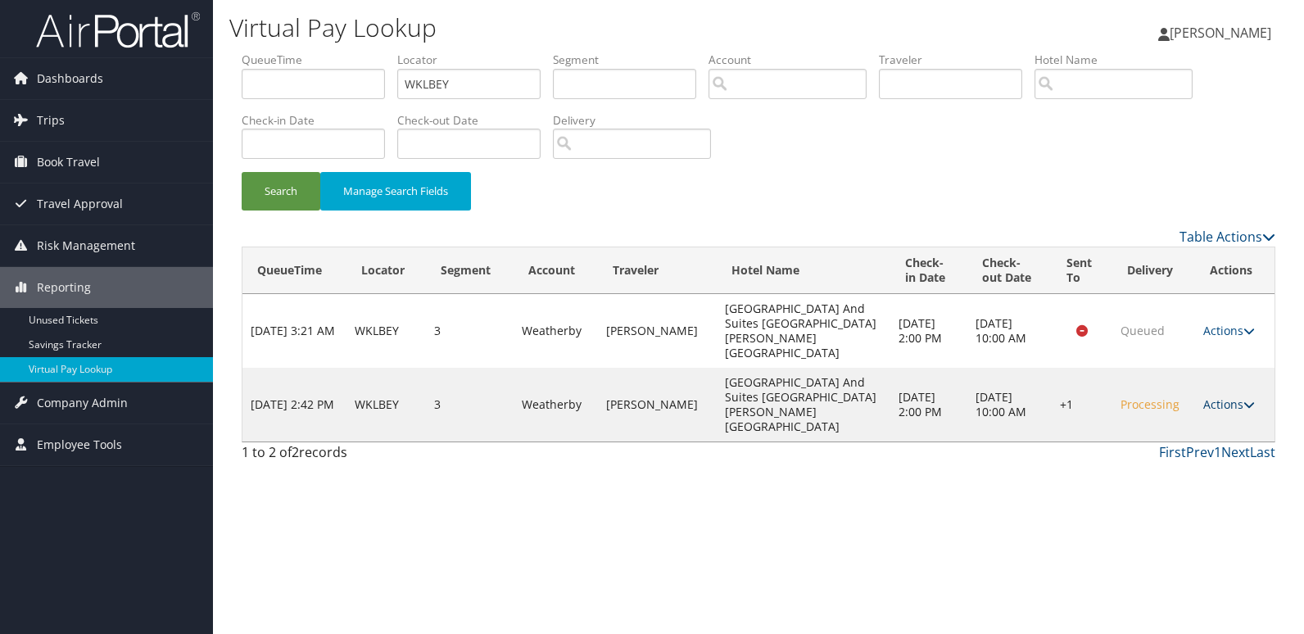
click at [1224, 396] on link "Actions" at bounding box center [1229, 404] width 52 height 16
click at [1144, 407] on link "Logs" at bounding box center [1179, 412] width 140 height 28
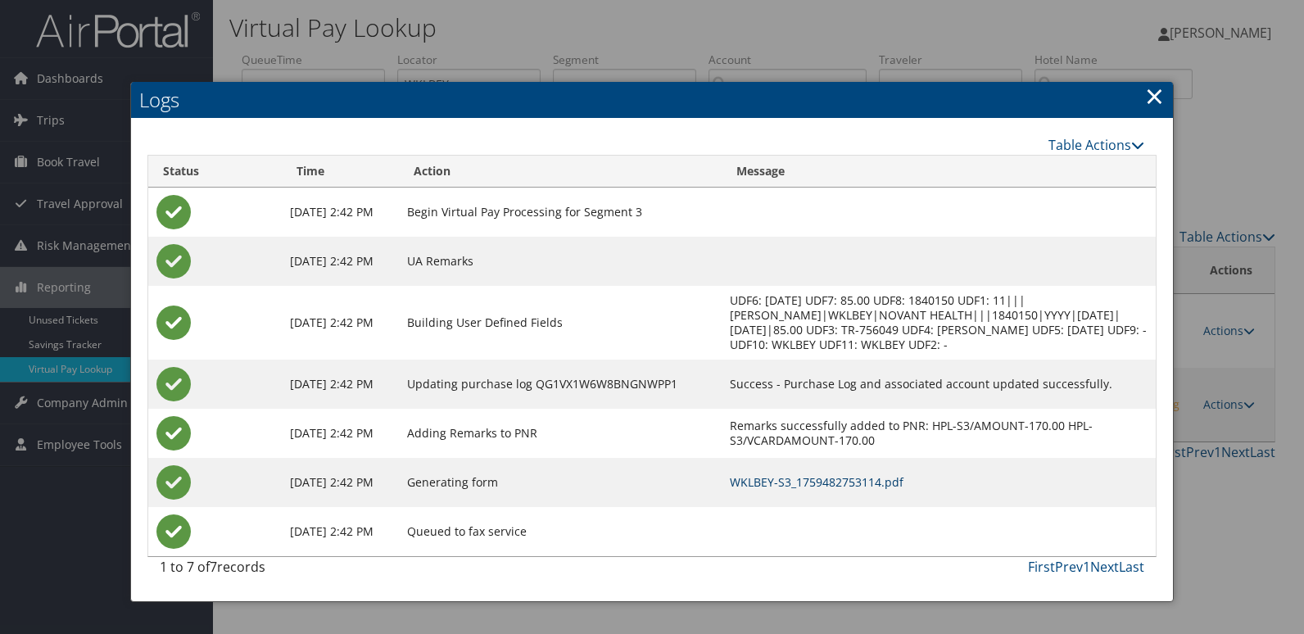
click at [871, 482] on link "WKLBEY-S3_1759482753114.pdf" at bounding box center [817, 482] width 174 height 16
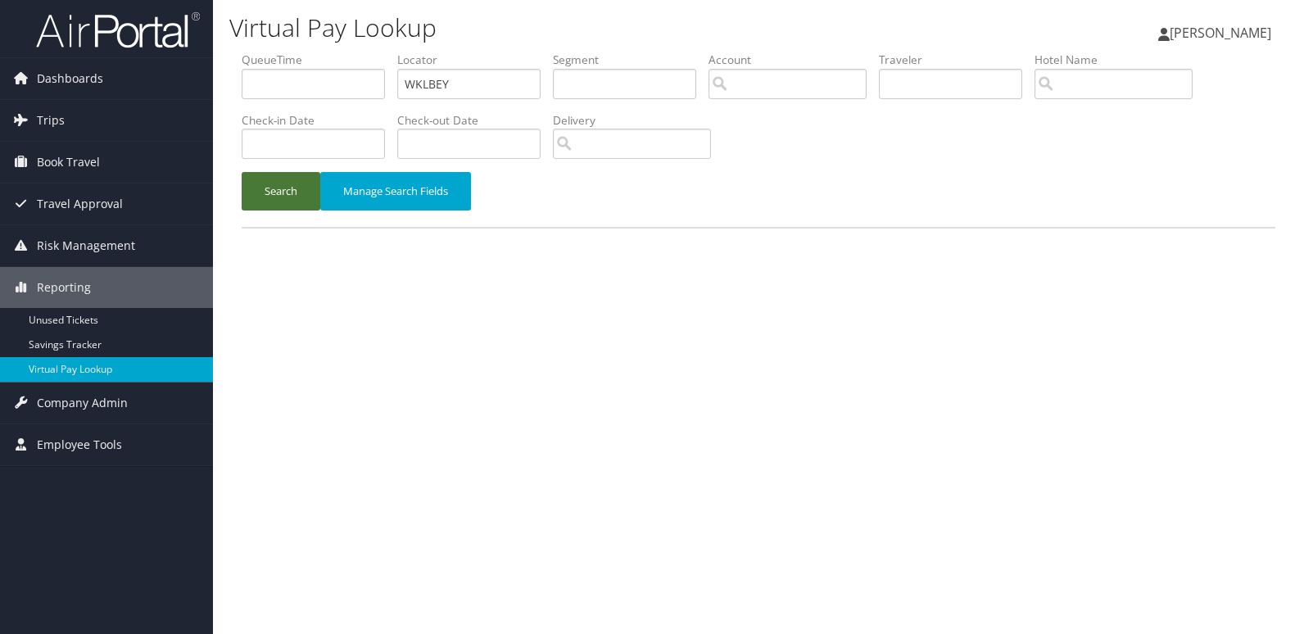
click at [278, 181] on button "Search" at bounding box center [281, 191] width 79 height 38
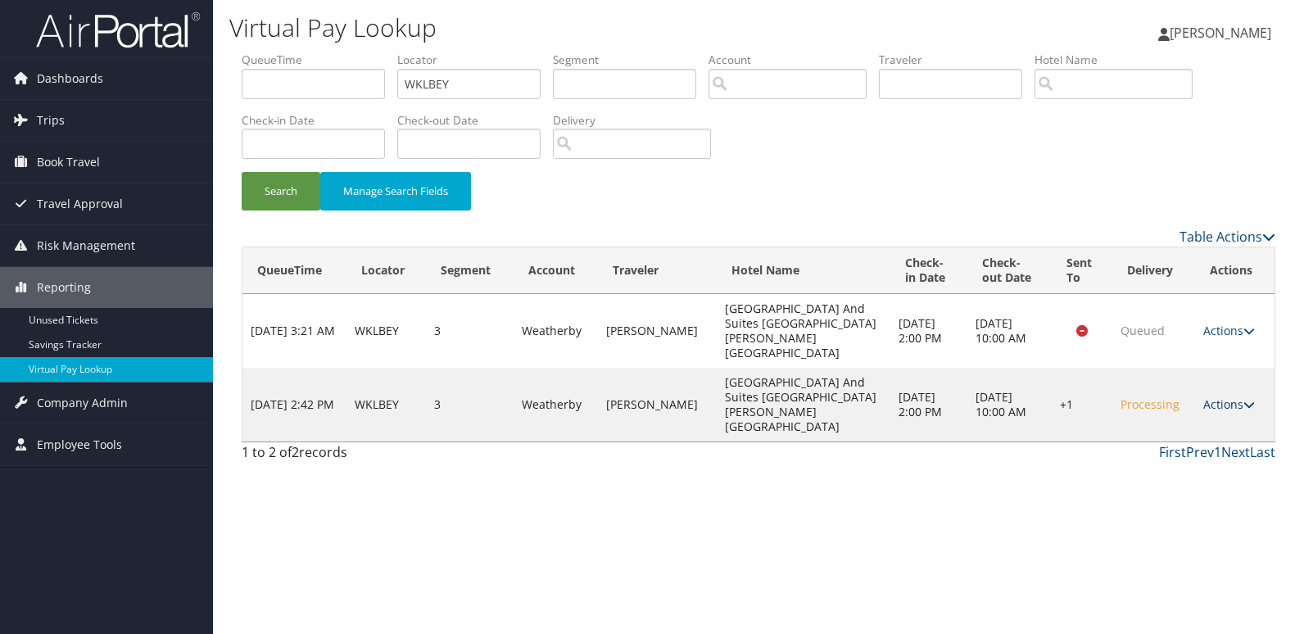
click at [1224, 396] on link "Actions" at bounding box center [1229, 404] width 52 height 16
click at [1149, 390] on link "Resend" at bounding box center [1179, 384] width 140 height 28
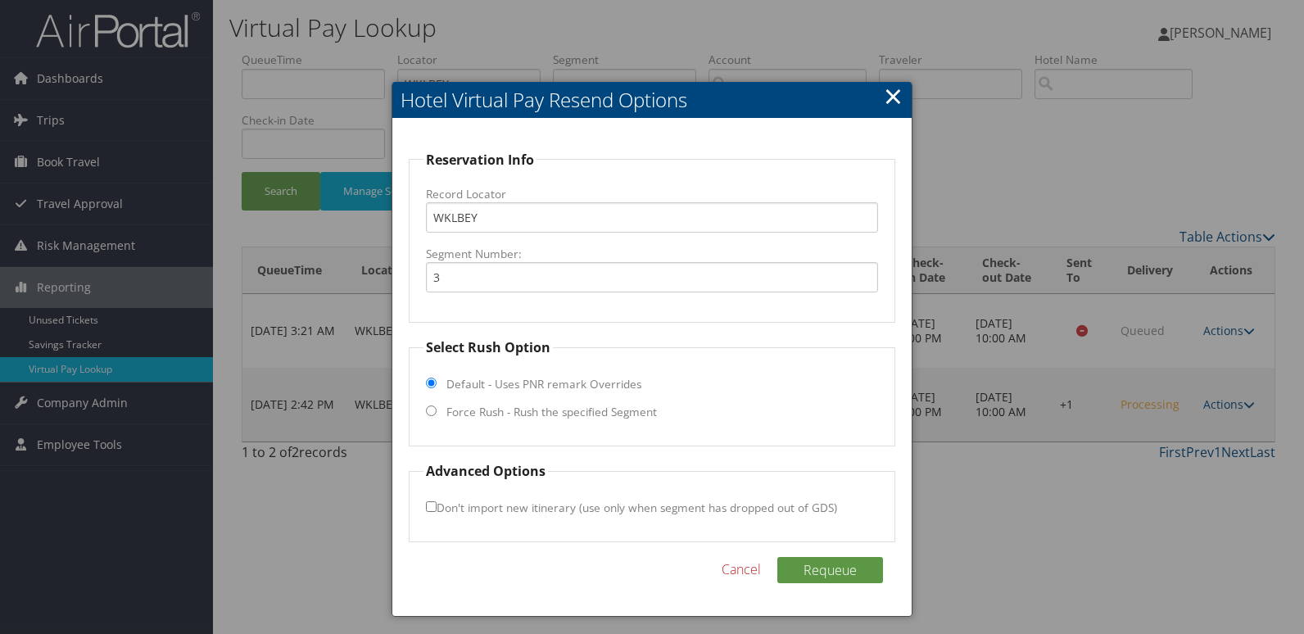
click at [604, 410] on label "Force Rush - Rush the specified Segment" at bounding box center [551, 412] width 210 height 16
click at [437, 410] on input "Force Rush - Rush the specified Segment" at bounding box center [431, 410] width 11 height 11
radio input "true"
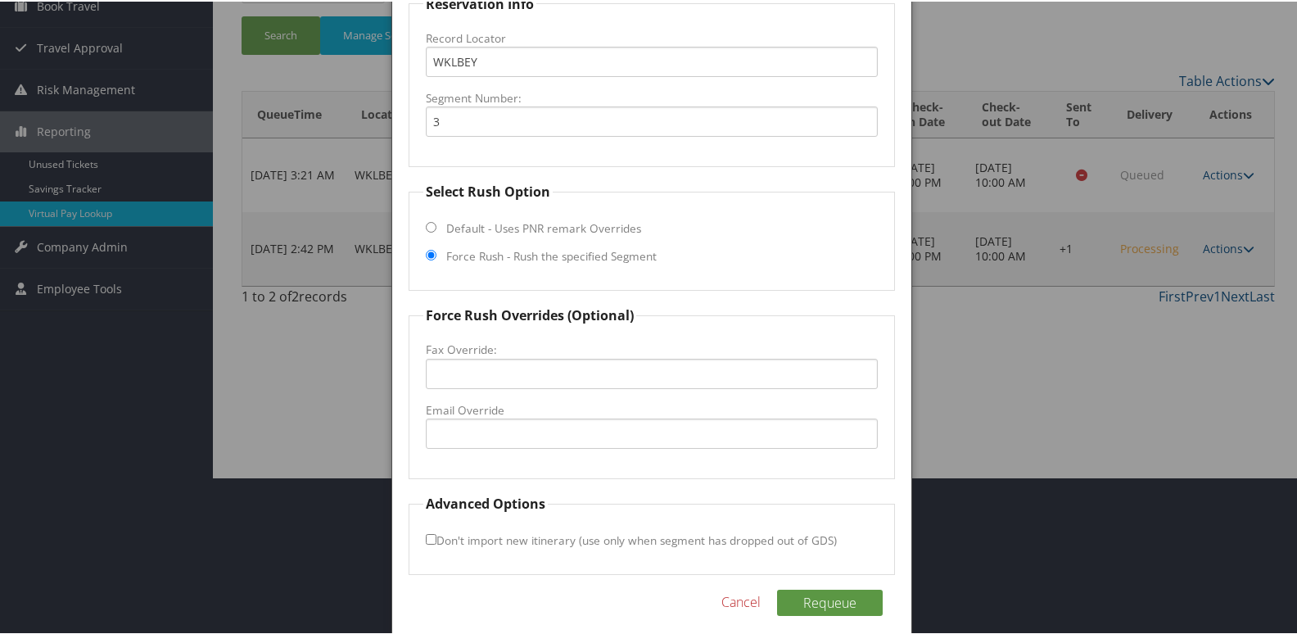
scroll to position [164, 0]
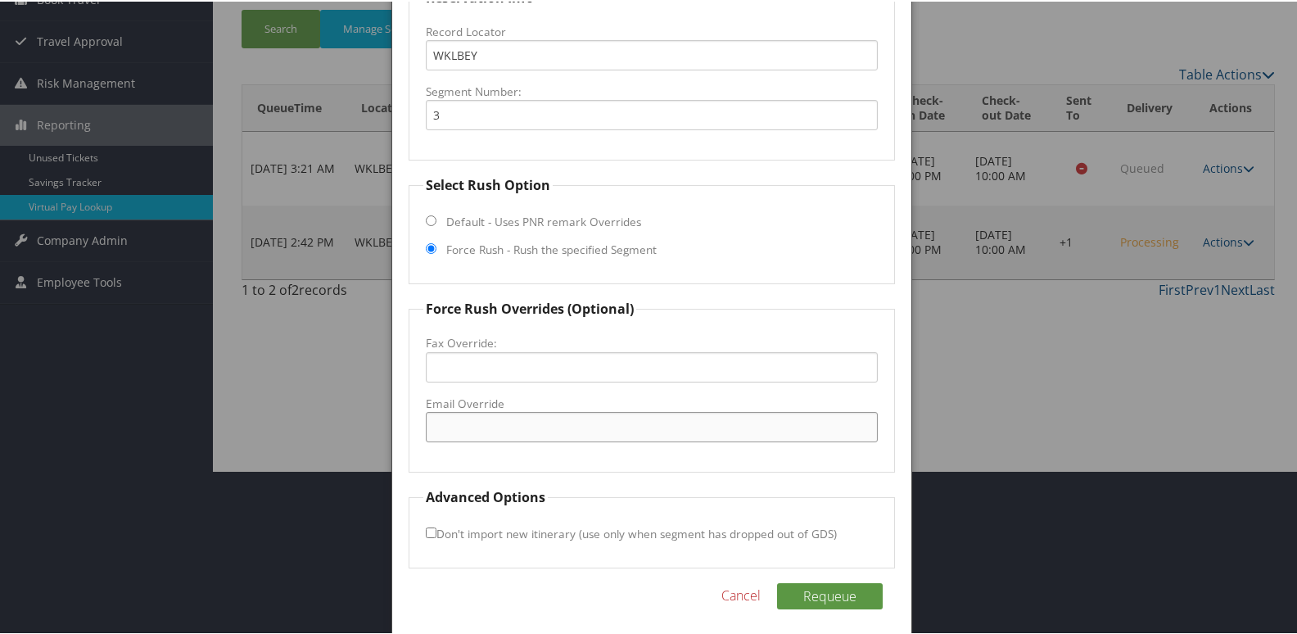
click at [471, 429] on input "Email Override" at bounding box center [652, 425] width 453 height 30
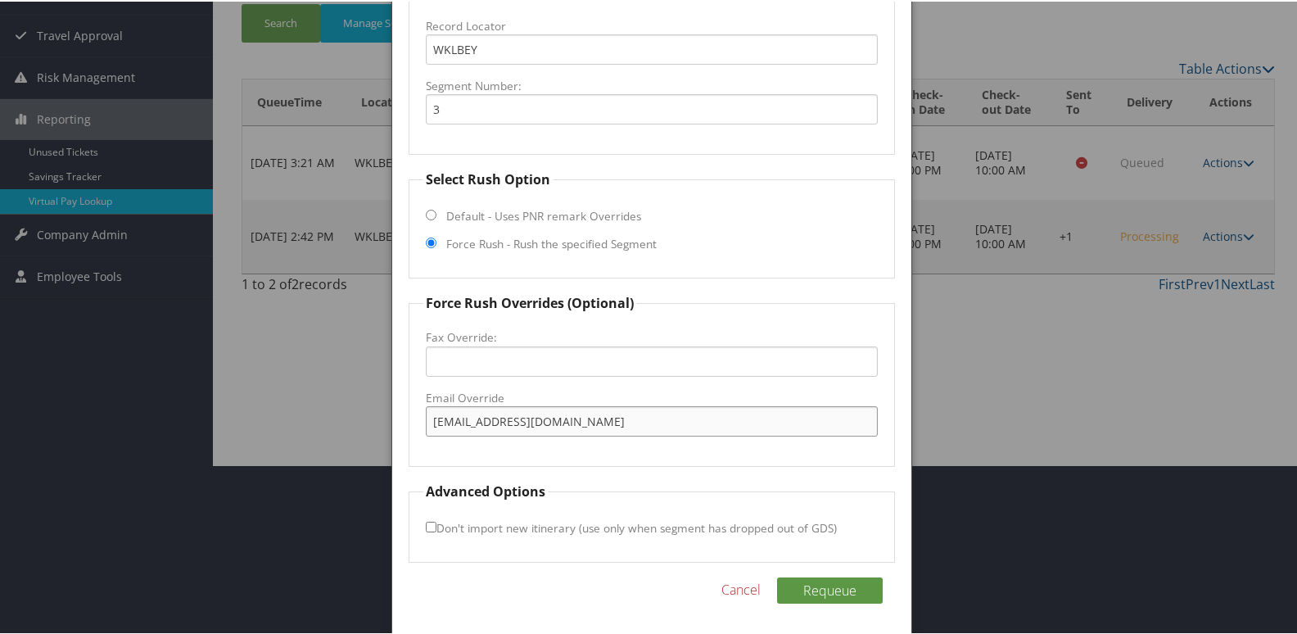
scroll to position [171, 0]
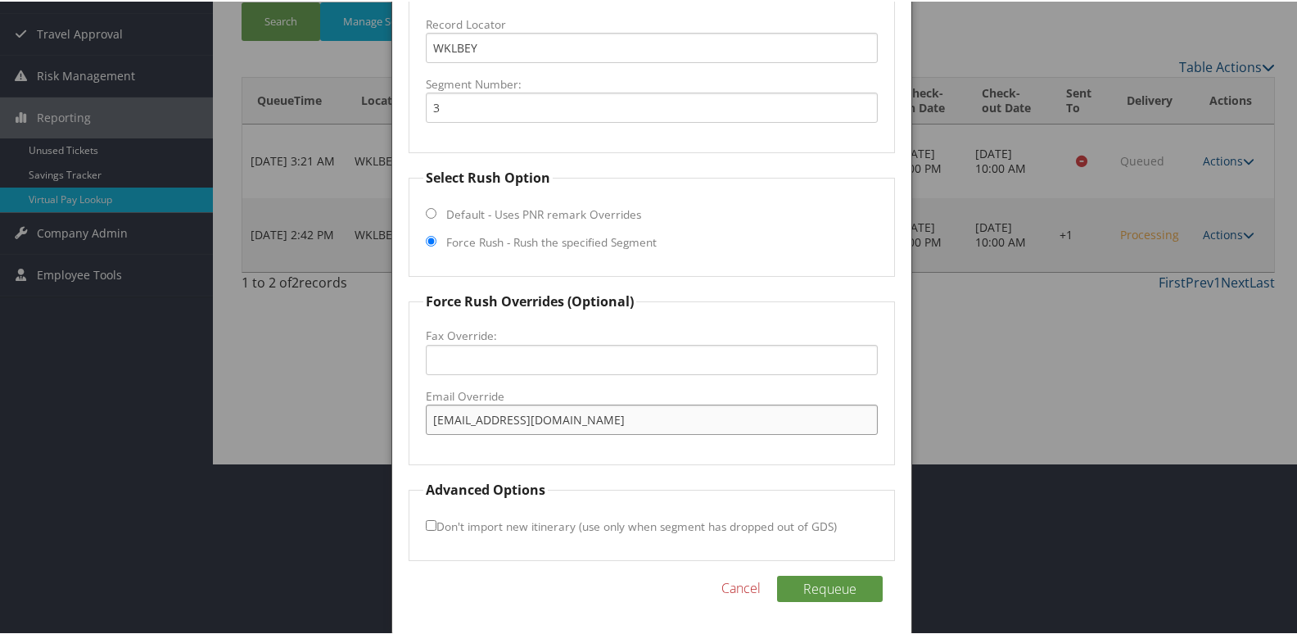
type input "fairfield.hanesmall@dalyseven.com"
click at [431, 527] on input "Don't import new itinerary (use only when segment has dropped out of GDS)" at bounding box center [431, 523] width 11 height 11
checkbox input "true"
click at [849, 587] on button "Requeue" at bounding box center [830, 587] width 106 height 26
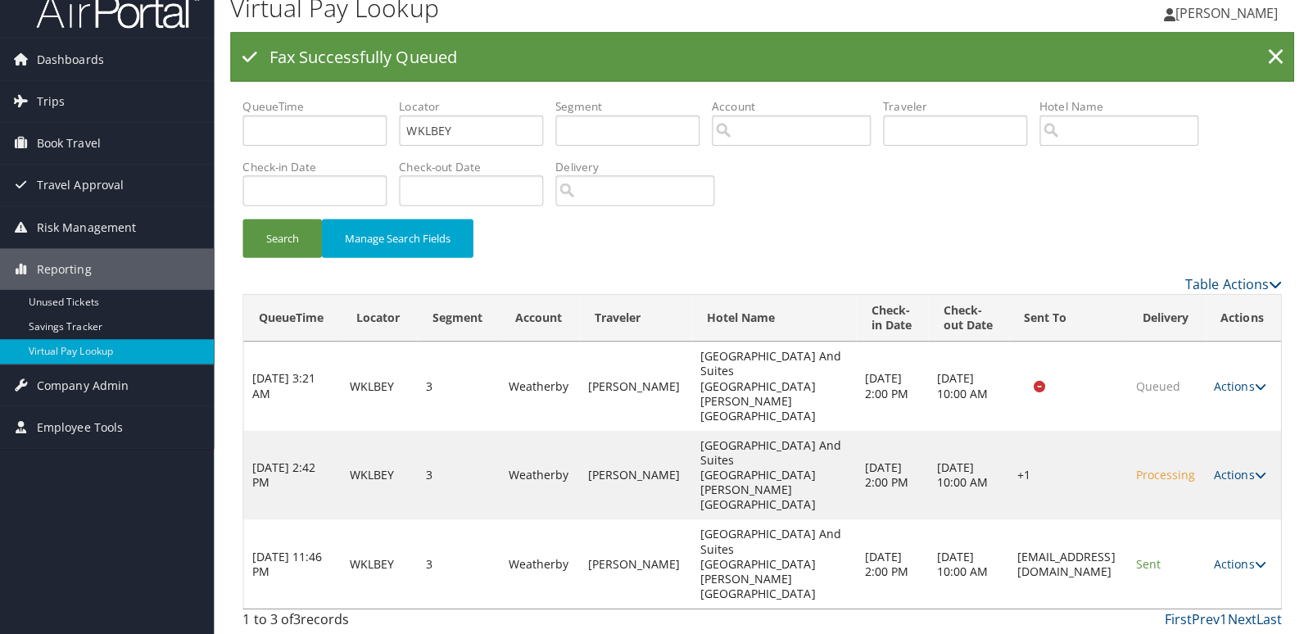
scroll to position [0, 0]
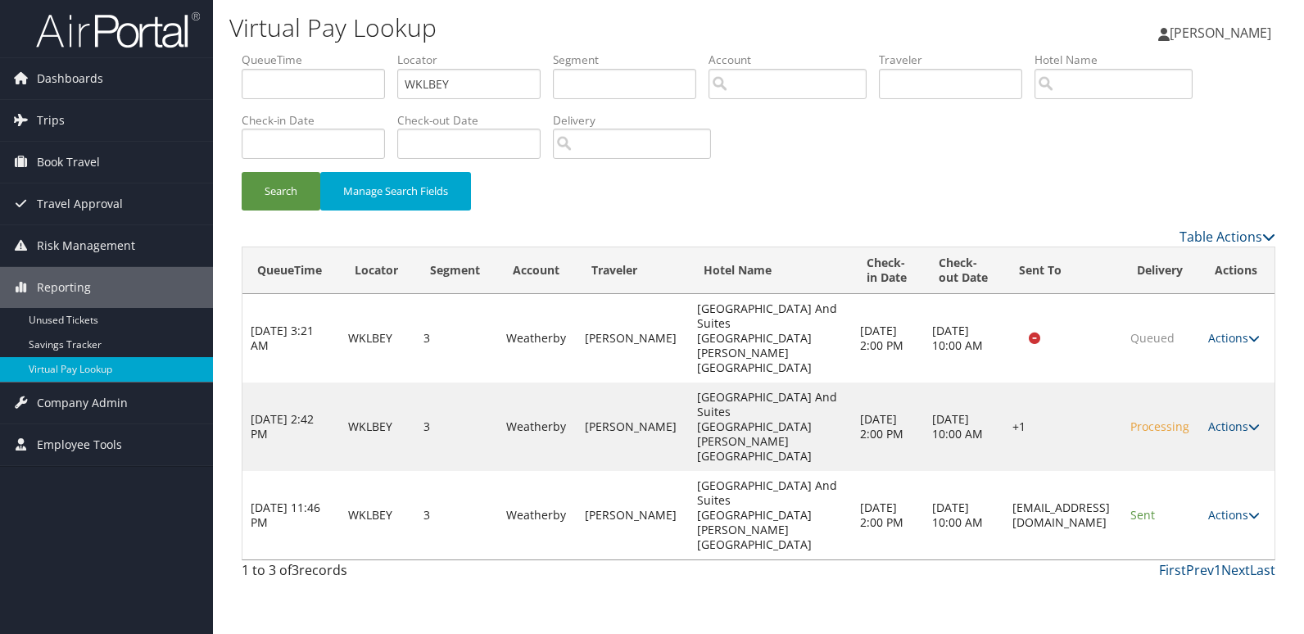
drag, startPoint x: 930, startPoint y: 455, endPoint x: 1117, endPoint y: 452, distance: 186.8
click at [1117, 471] on td "fairfield.hanesmall@dalyseven.com" at bounding box center [1063, 515] width 118 height 88
copy td "fairfield.hanesmall@dalyseven.com"
click at [1247, 507] on link "Actions" at bounding box center [1234, 515] width 52 height 16
drag, startPoint x: 1197, startPoint y: 499, endPoint x: 1170, endPoint y: 500, distance: 27.0
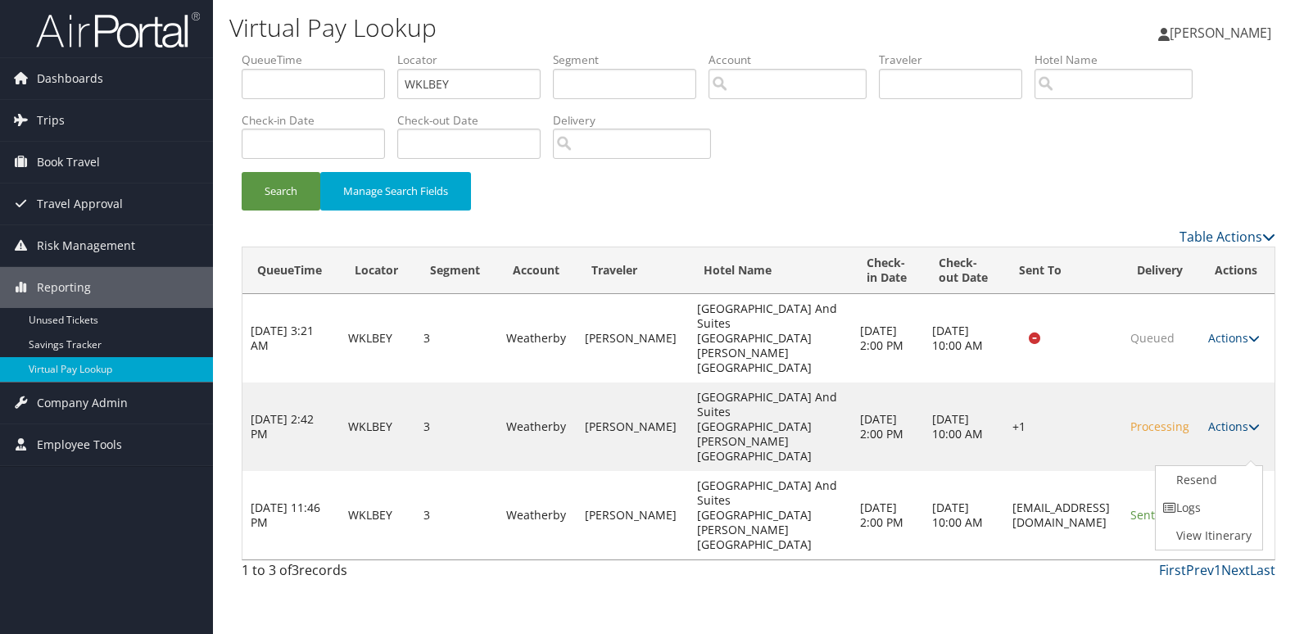
click at [1196, 500] on link "Logs" at bounding box center [1207, 508] width 103 height 28
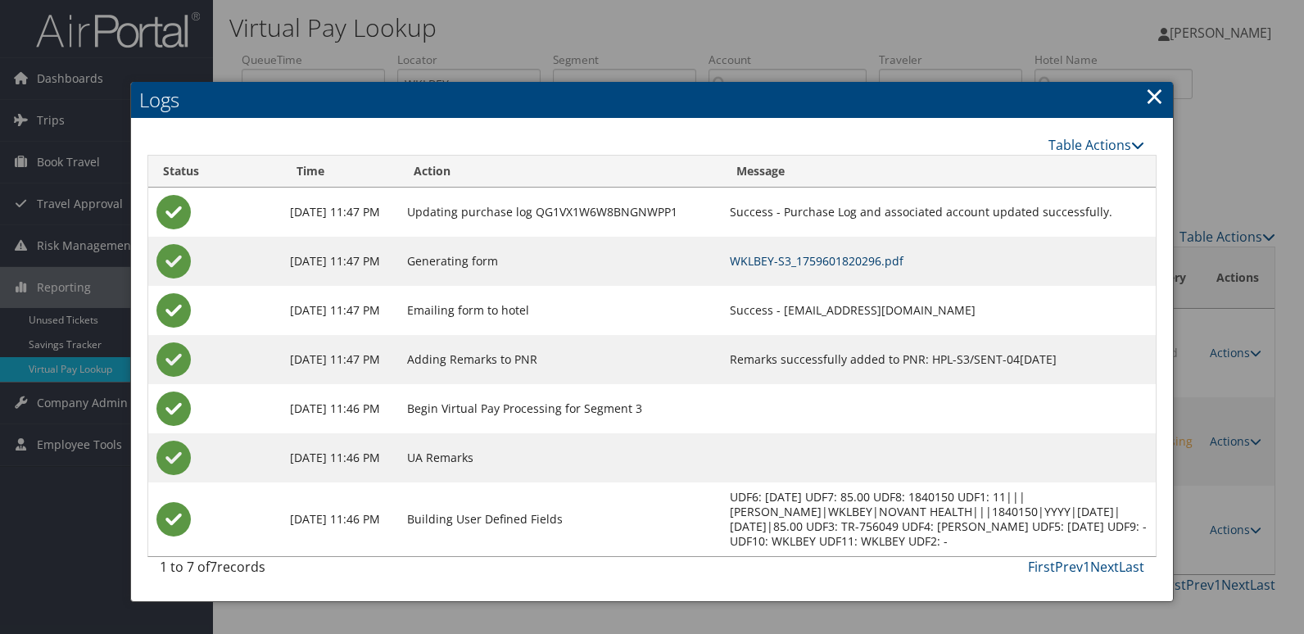
click at [830, 263] on link "WKLBEY-S3_1759601820296.pdf" at bounding box center [817, 261] width 174 height 16
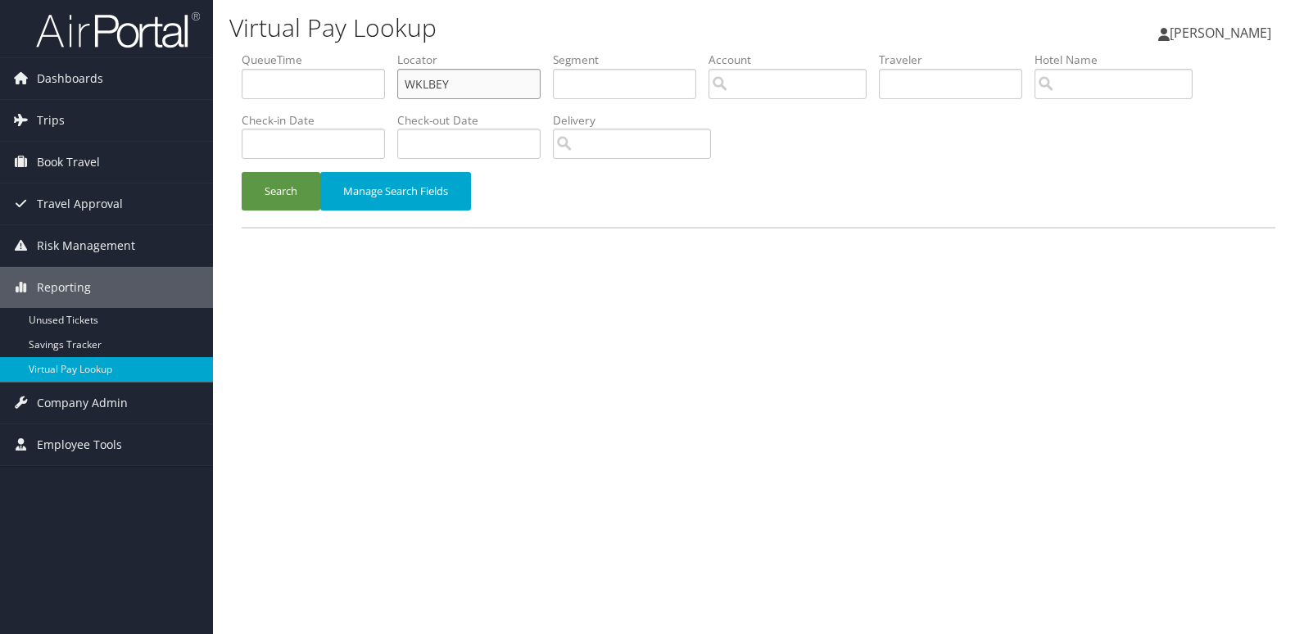
drag, startPoint x: 466, startPoint y: 90, endPoint x: 344, endPoint y: 92, distance: 122.0
click at [344, 52] on ul "QueueTime Locator WKLBEY Segment Account Traveler Hotel Name Check-in Date Chec…" at bounding box center [759, 52] width 1034 height 0
paste input "KRHKKD"
type input "KRHKKD"
click at [294, 197] on button "Search" at bounding box center [281, 191] width 79 height 38
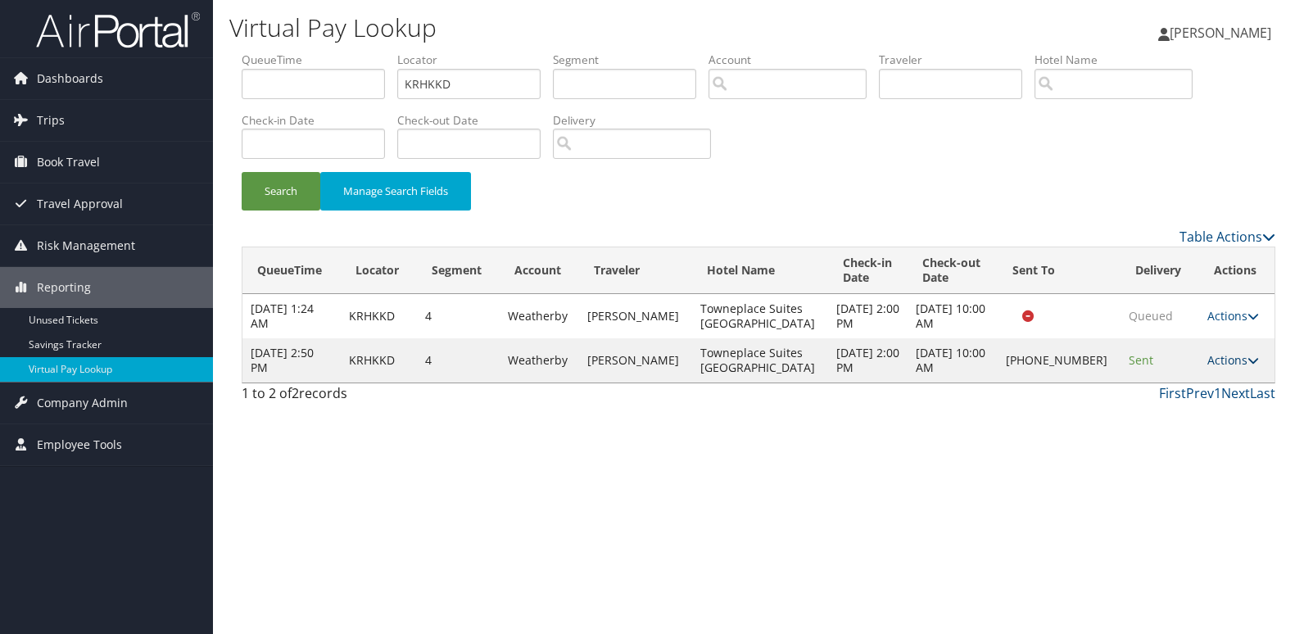
click at [1217, 359] on link "Actions" at bounding box center [1233, 360] width 52 height 16
click at [1149, 407] on link "Logs" at bounding box center [1176, 412] width 140 height 28
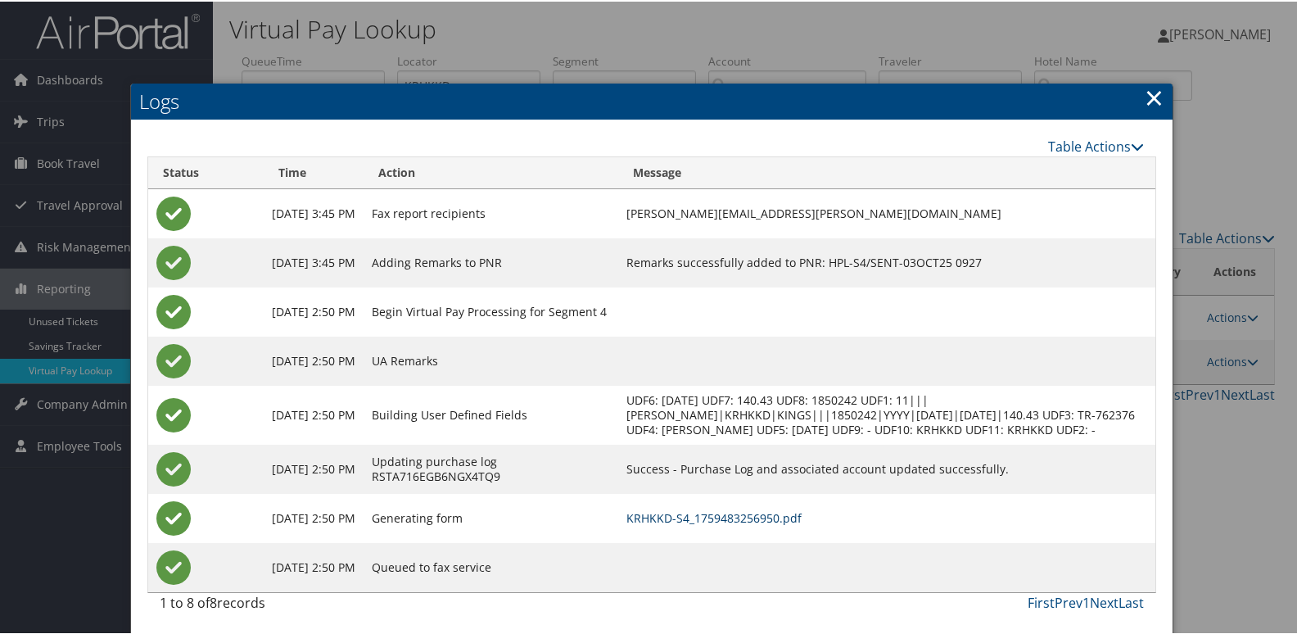
click at [717, 524] on link "KRHKKD-S4_1759483256950.pdf" at bounding box center [714, 517] width 175 height 16
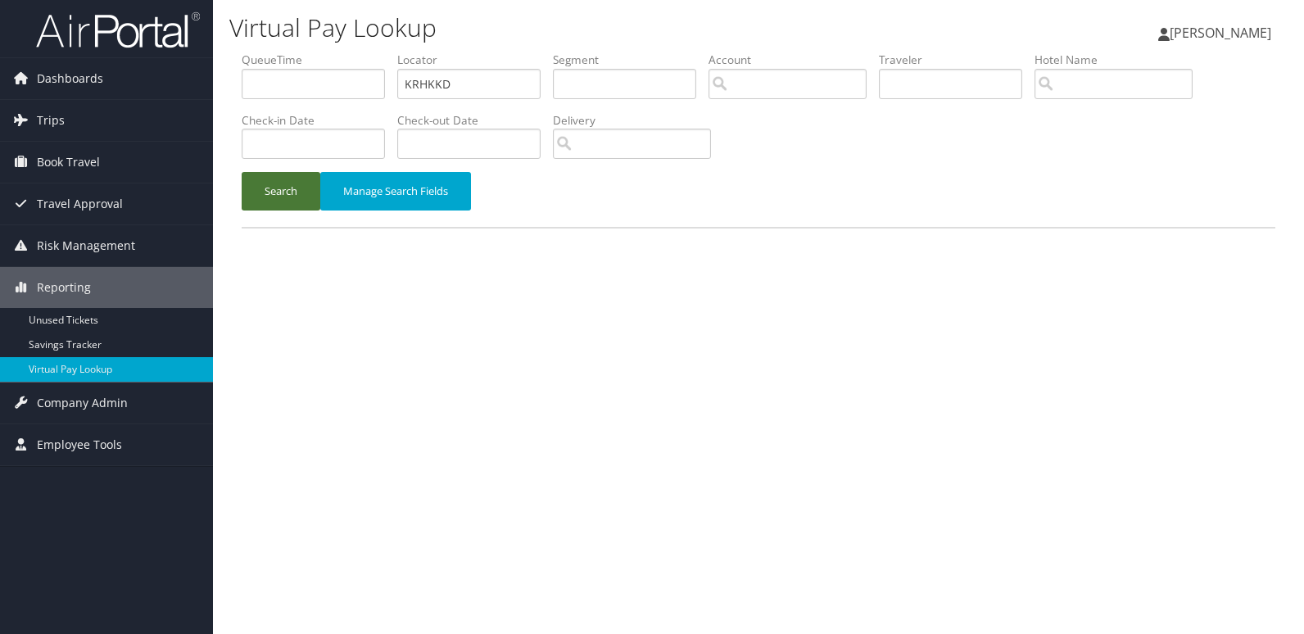
drag, startPoint x: 259, startPoint y: 196, endPoint x: 300, endPoint y: 212, distance: 44.1
click at [260, 196] on button "Search" at bounding box center [281, 191] width 79 height 38
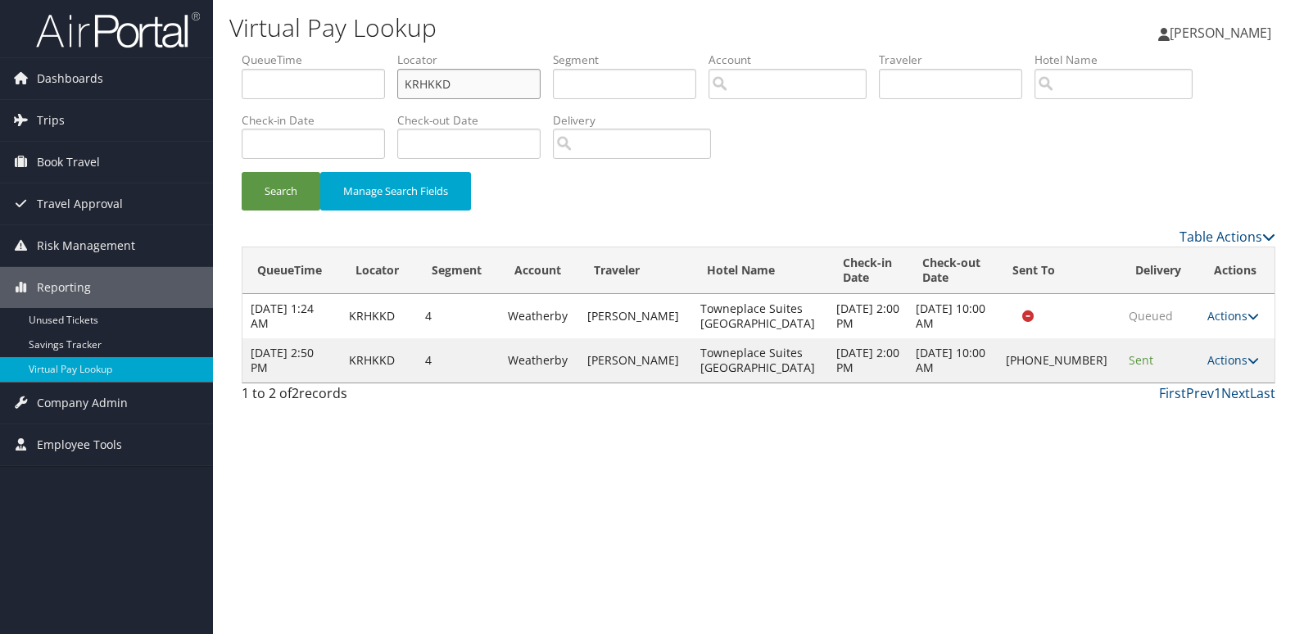
drag, startPoint x: 473, startPoint y: 80, endPoint x: 296, endPoint y: 115, distance: 180.4
click at [296, 52] on ul "QueueTime Locator KRHKKD Segment Account Traveler Hotel Name Check-in Date Chec…" at bounding box center [759, 52] width 1034 height 0
paste input "WMAWKU"
type input "WMAWKU"
click at [278, 198] on button "Search" at bounding box center [281, 191] width 79 height 38
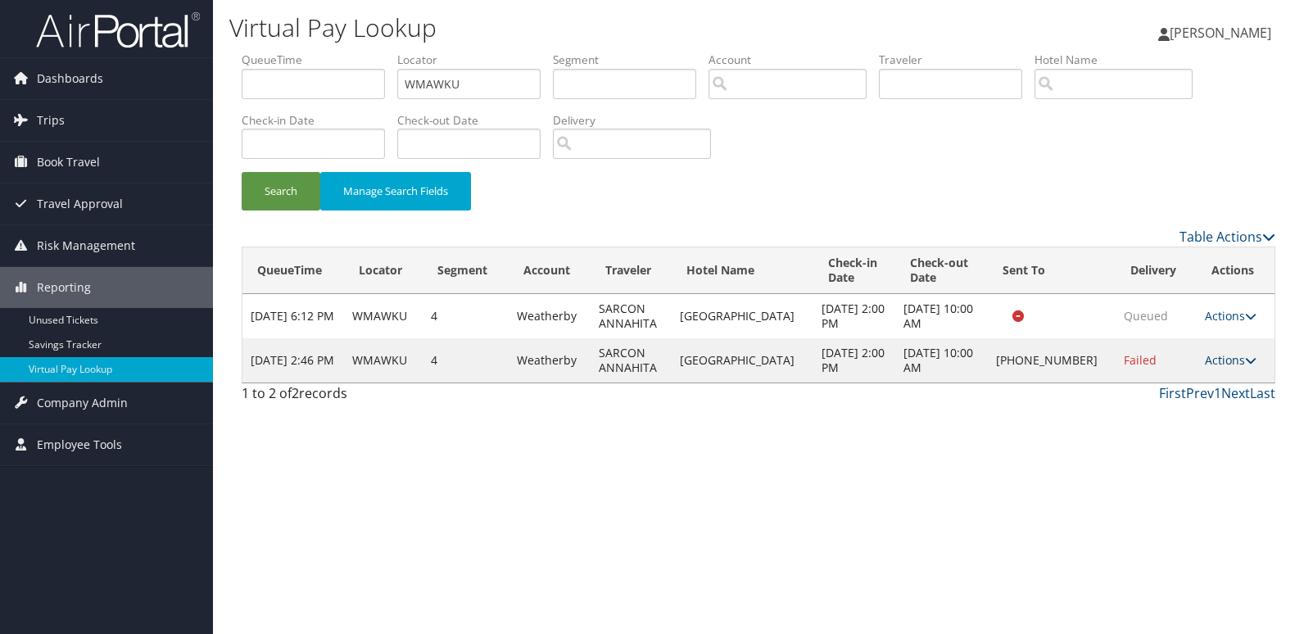
click at [1247, 360] on icon at bounding box center [1250, 360] width 11 height 11
click at [1161, 417] on link "Logs" at bounding box center [1176, 412] width 140 height 28
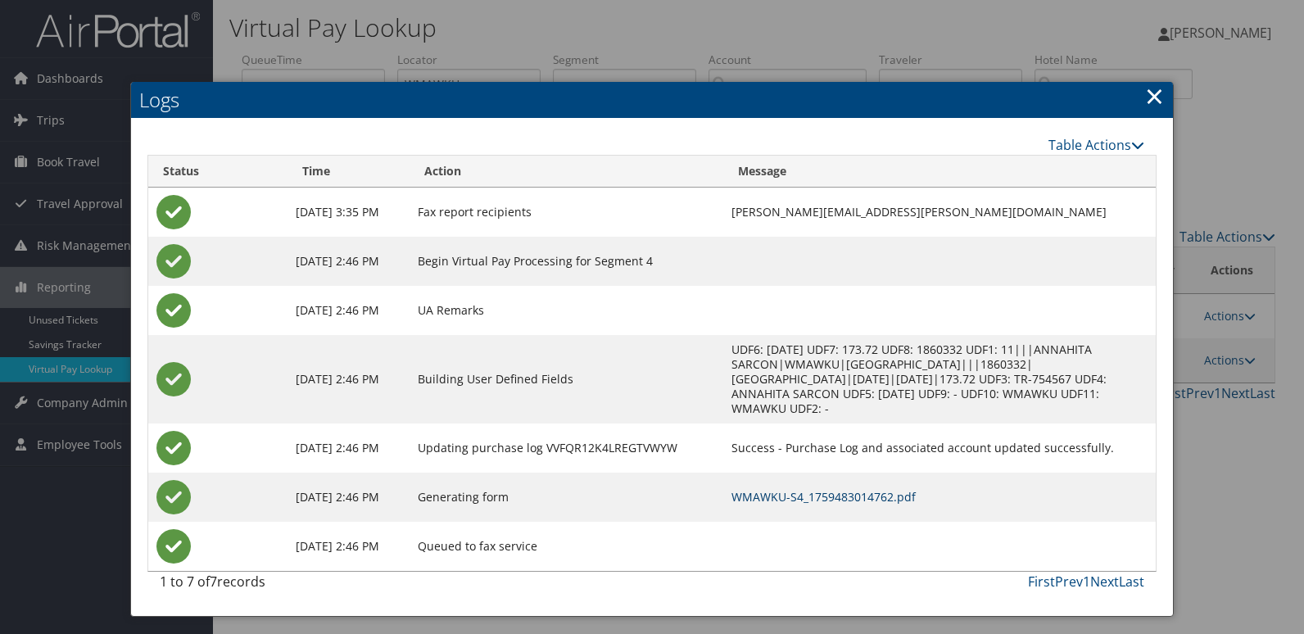
click at [885, 489] on link "WMAWKU-S4_1759483014762.pdf" at bounding box center [823, 497] width 184 height 16
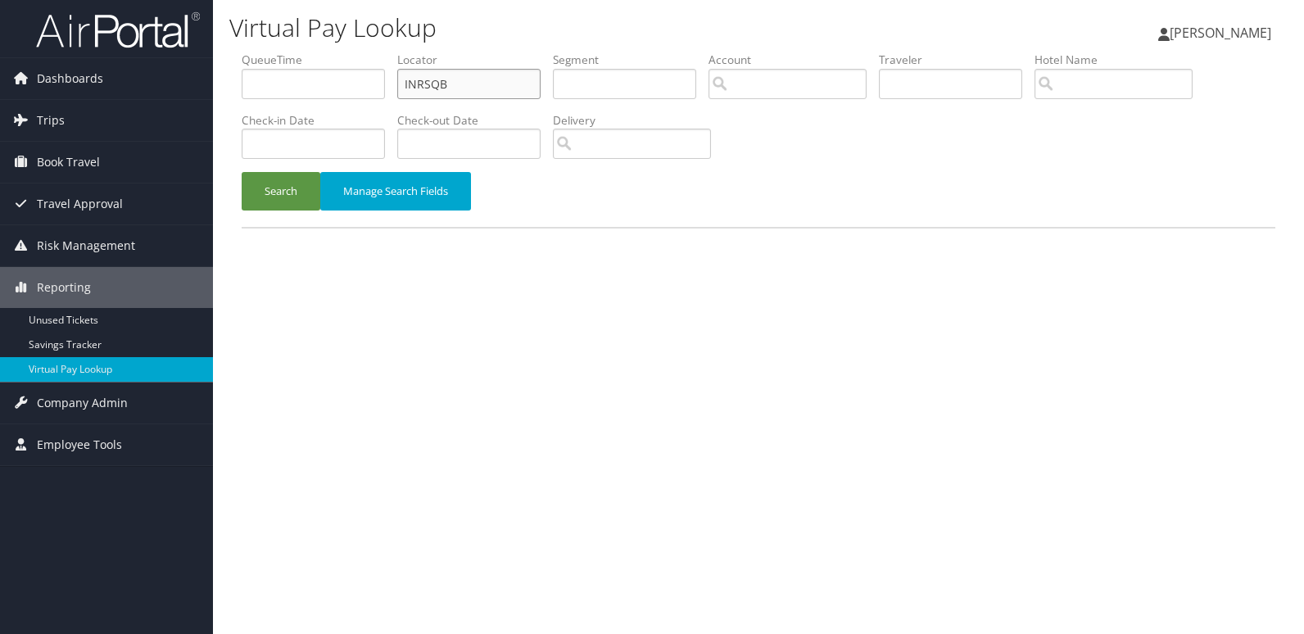
drag, startPoint x: 462, startPoint y: 71, endPoint x: 319, endPoint y: 102, distance: 146.5
click at [320, 52] on ul "QueueTime Locator INRSQB Segment Account Traveler Hotel Name Check-in Date Chec…" at bounding box center [759, 52] width 1034 height 0
paste input "JXXTEU"
type input "JXXTEU"
click at [303, 182] on button "Search" at bounding box center [281, 191] width 79 height 38
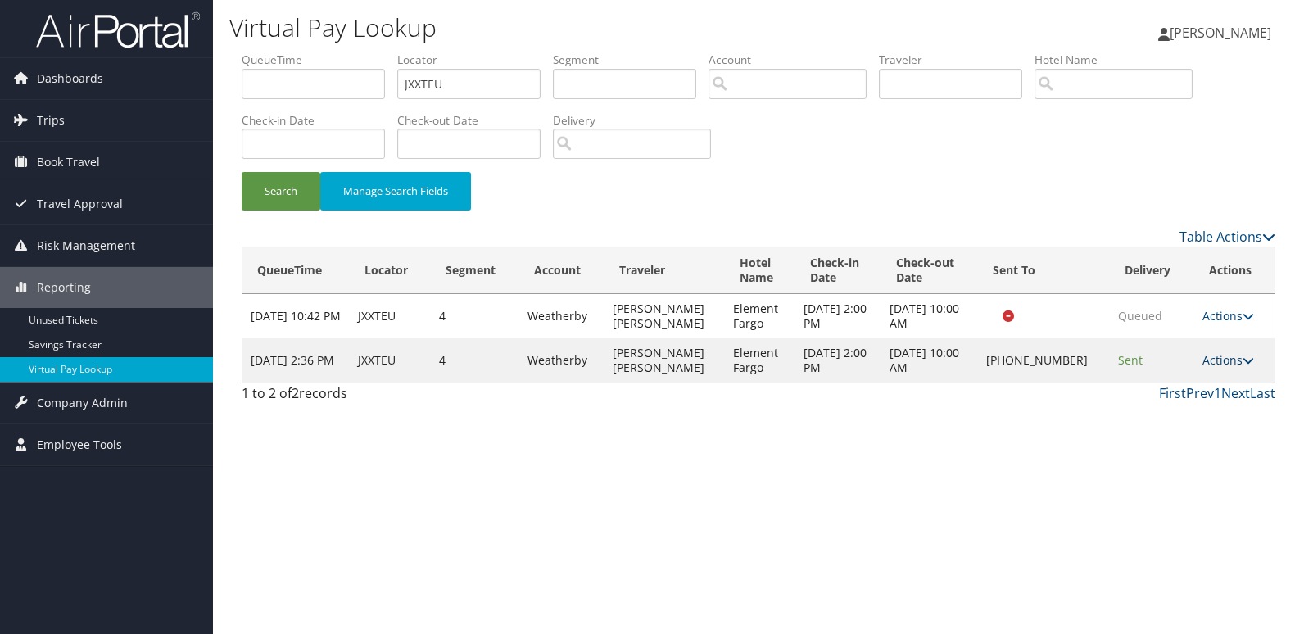
click at [1202, 357] on link "Actions" at bounding box center [1228, 360] width 52 height 16
click at [1152, 411] on link "Logs" at bounding box center [1175, 412] width 140 height 28
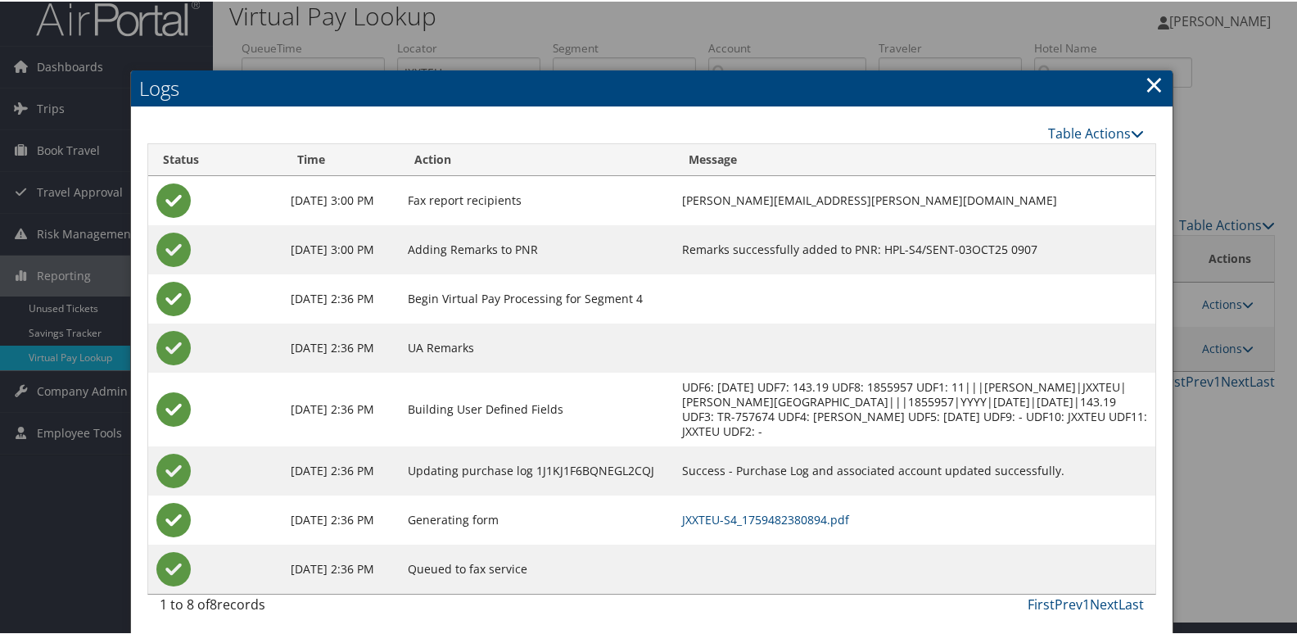
scroll to position [17, 0]
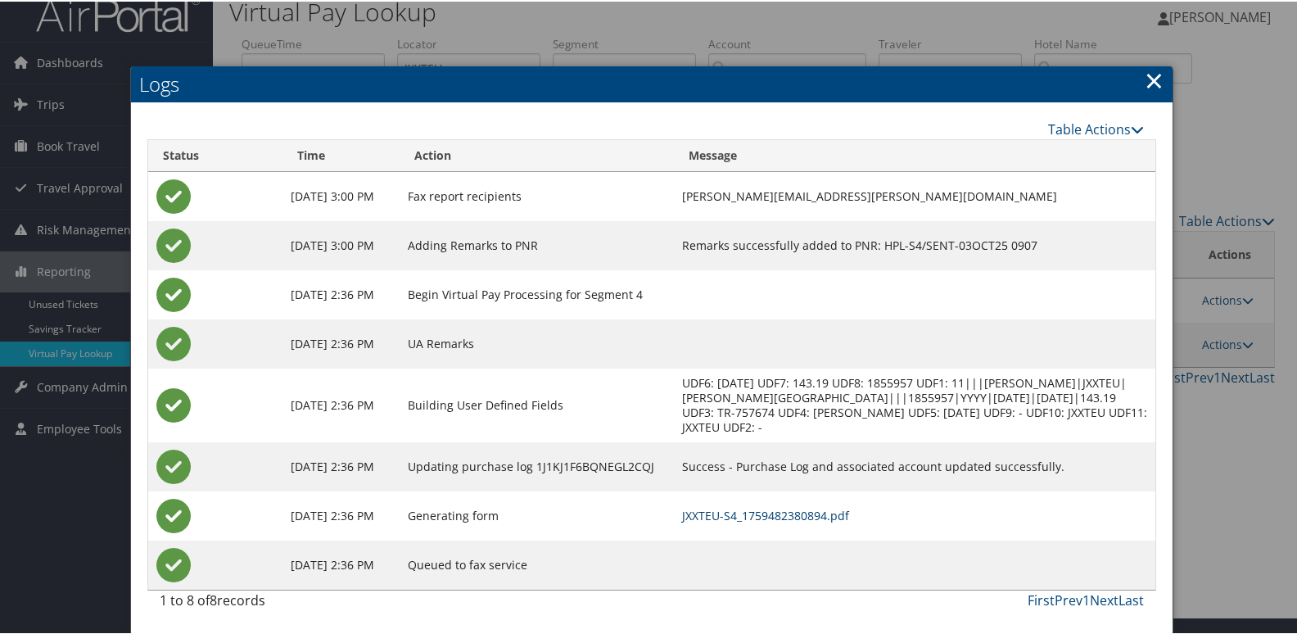
click at [785, 514] on link "JXXTEU-S4_1759482380894.pdf" at bounding box center [765, 514] width 167 height 16
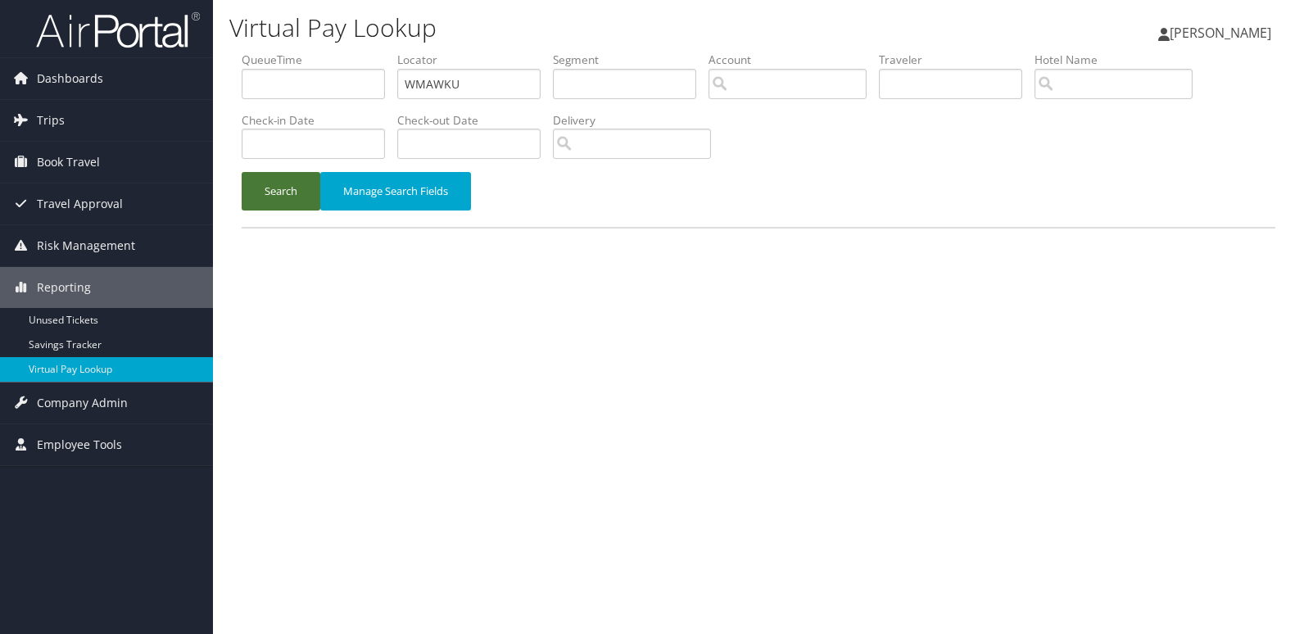
drag, startPoint x: 256, startPoint y: 192, endPoint x: 287, endPoint y: 199, distance: 32.8
click at [254, 192] on button "Search" at bounding box center [281, 191] width 79 height 38
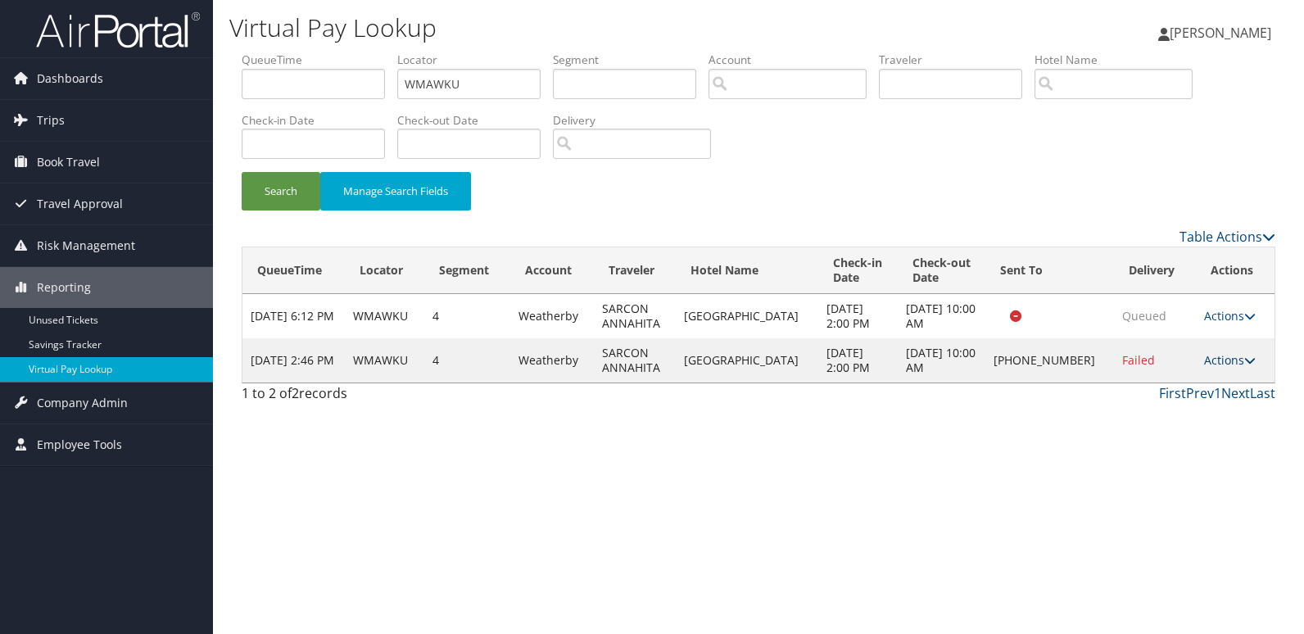
click at [1204, 359] on link "Actions" at bounding box center [1230, 360] width 52 height 16
click at [1145, 390] on link "Resend" at bounding box center [1175, 384] width 140 height 28
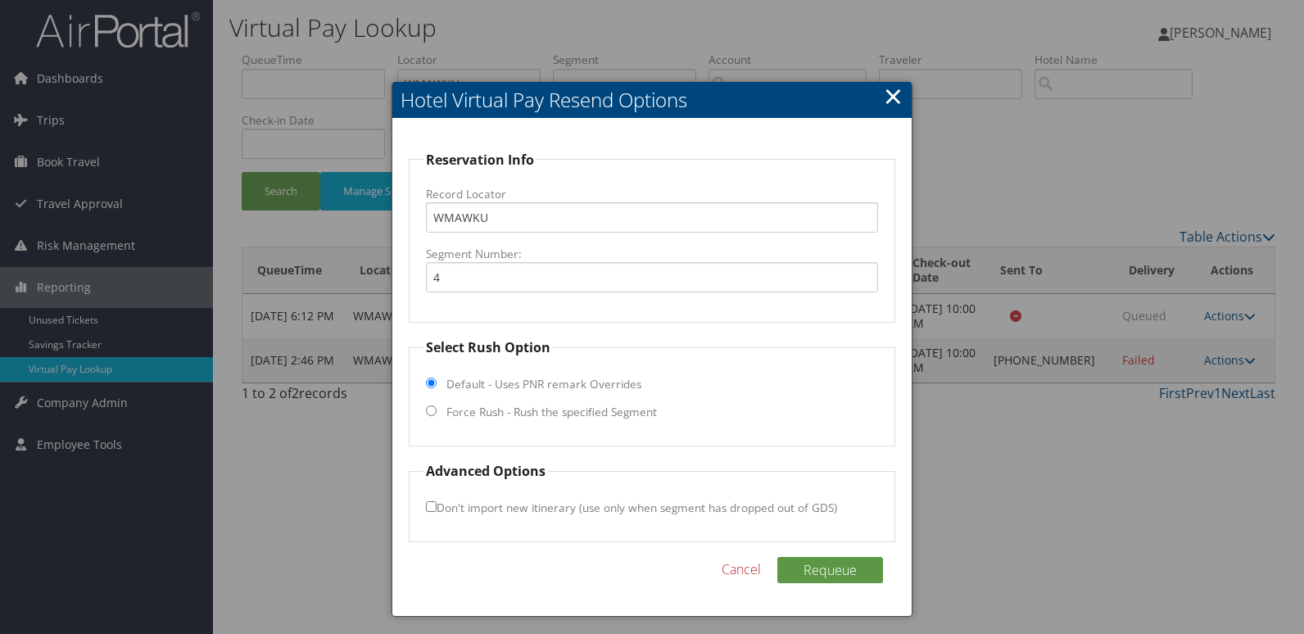
click at [530, 414] on label "Force Rush - Rush the specified Segment" at bounding box center [551, 412] width 210 height 16
click at [437, 414] on input "Force Rush - Rush the specified Segment" at bounding box center [431, 410] width 11 height 11
radio input "true"
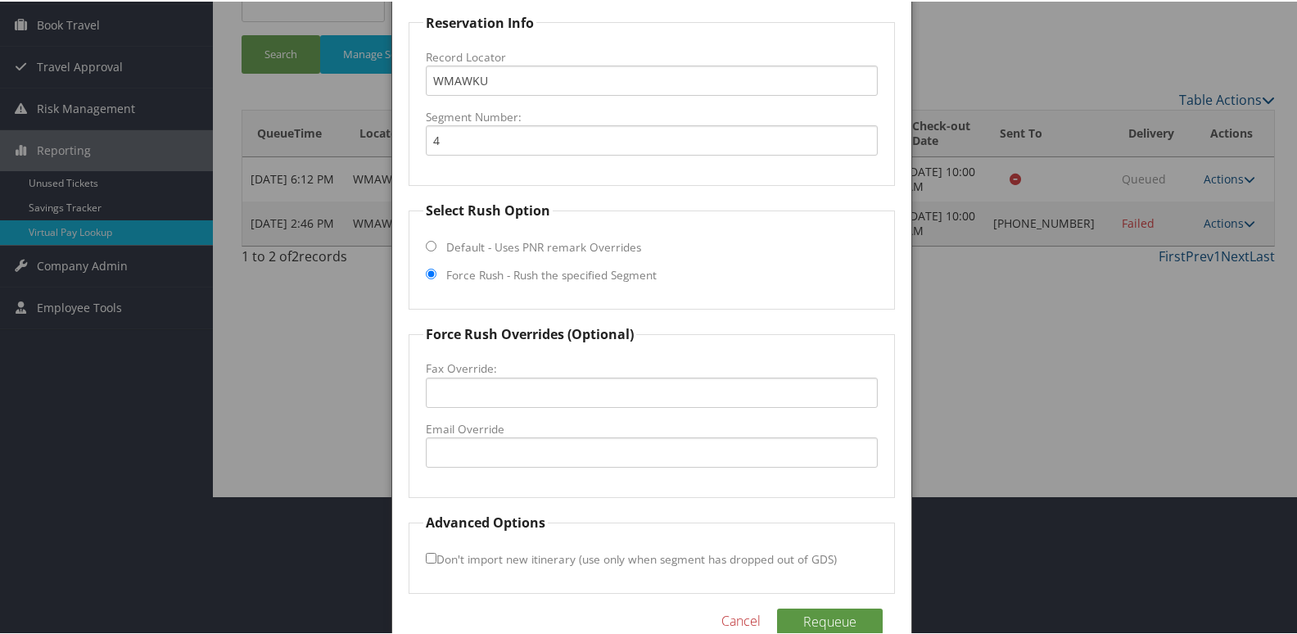
scroll to position [164, 0]
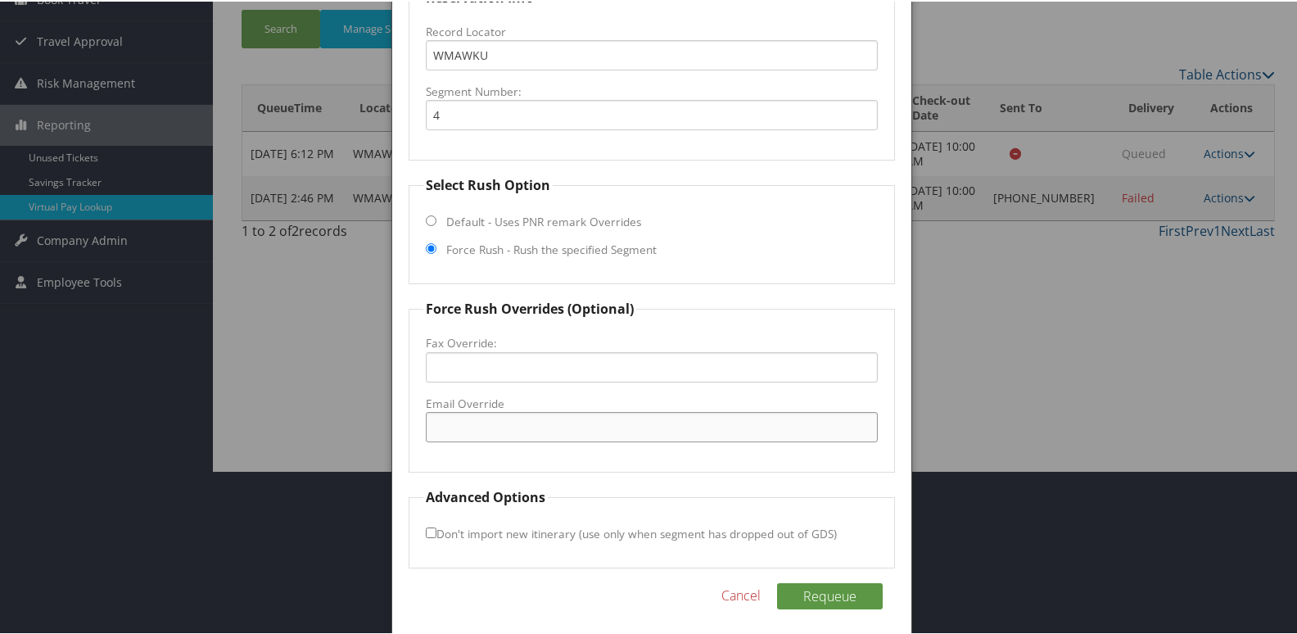
click at [474, 430] on input "Email Override" at bounding box center [652, 425] width 453 height 30
type input "fd@springhillgf.com"
drag, startPoint x: 428, startPoint y: 536, endPoint x: 482, endPoint y: 535, distance: 53.2
click at [428, 535] on input "Don't import new itinerary (use only when segment has dropped out of GDS)" at bounding box center [431, 531] width 11 height 11
checkbox input "true"
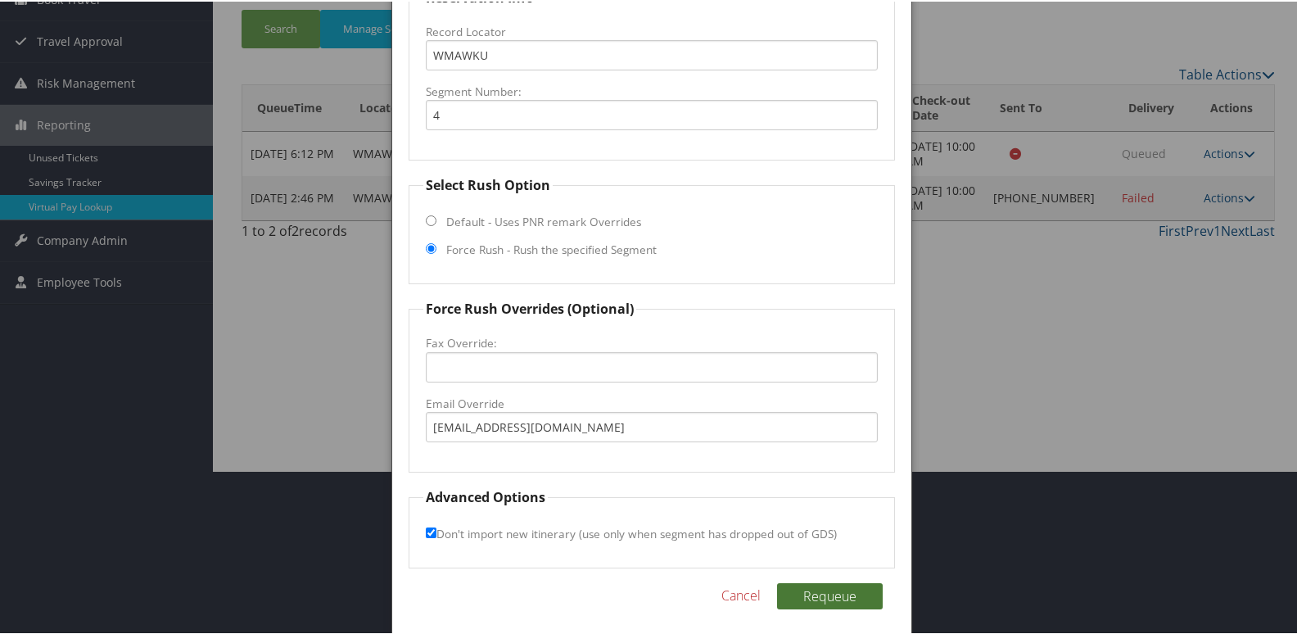
click at [850, 595] on button "Requeue" at bounding box center [830, 594] width 106 height 26
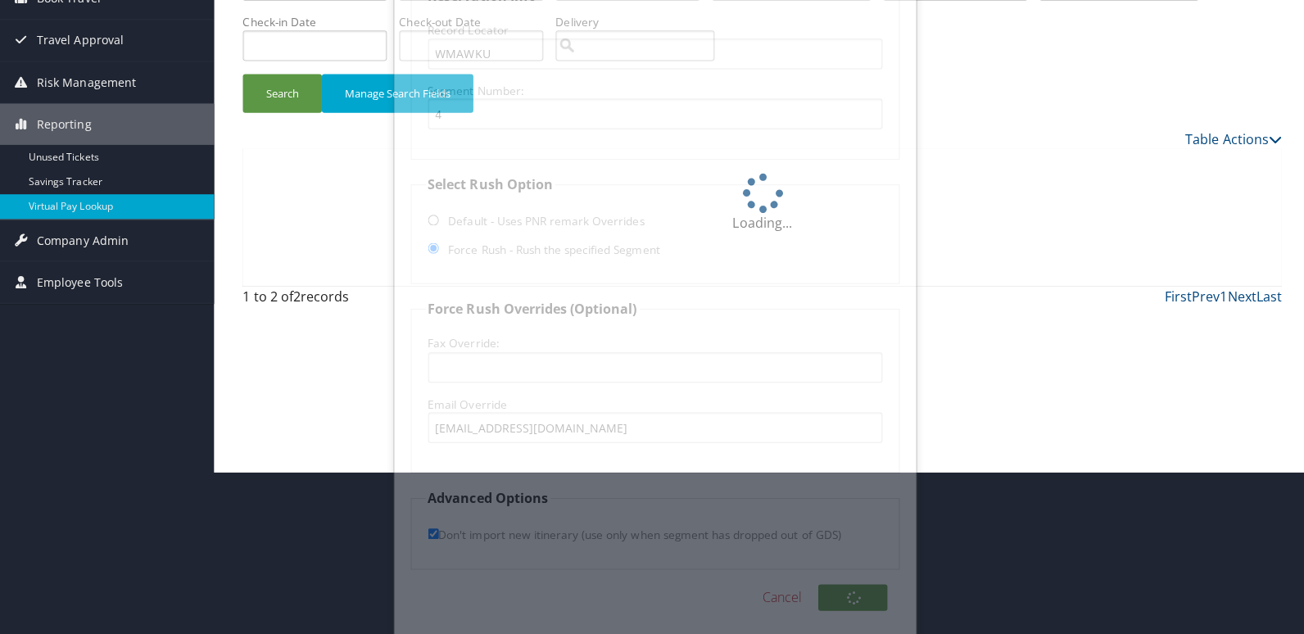
scroll to position [0, 0]
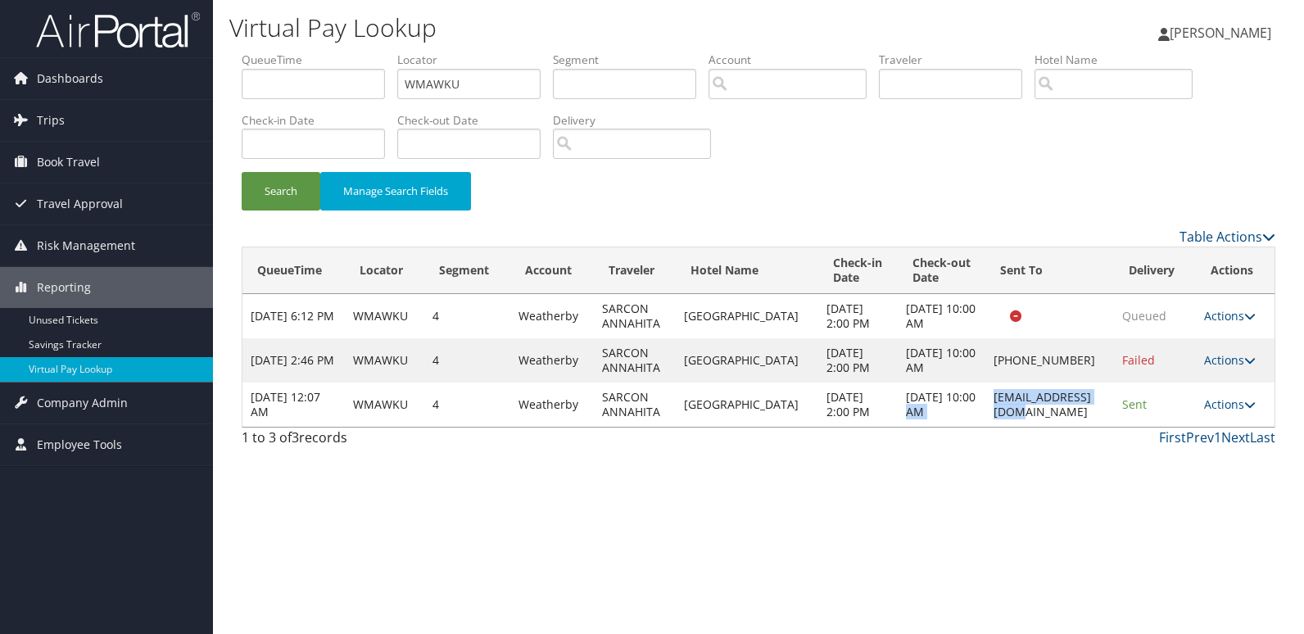
drag, startPoint x: 971, startPoint y: 404, endPoint x: 1090, endPoint y: 401, distance: 119.6
click at [1090, 401] on tr "Oct 5, 2025 12:07 AM WMAWKU 4 Weatherby SARCON ANNAHITA Springhill Stes Great M…" at bounding box center [758, 404] width 1032 height 44
drag, startPoint x: 1090, startPoint y: 401, endPoint x: 1093, endPoint y: 414, distance: 13.3
click at [1090, 428] on div "First Prev 1 Next Last" at bounding box center [890, 438] width 769 height 20
drag, startPoint x: 1096, startPoint y: 404, endPoint x: 978, endPoint y: 404, distance: 117.9
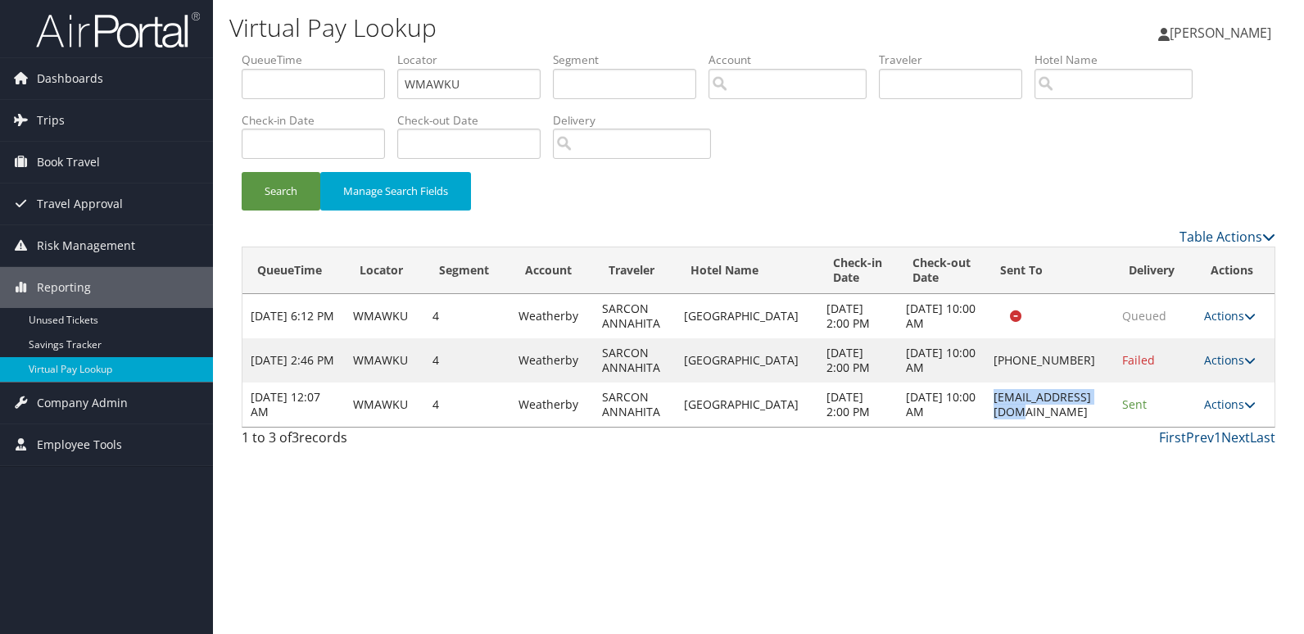
click at [985, 404] on td "fd@springhillgf.com" at bounding box center [1049, 404] width 129 height 44
copy td "fd@springhillgf.com"
click at [1219, 404] on link "Actions" at bounding box center [1230, 404] width 52 height 16
click at [1187, 454] on link "Logs" at bounding box center [1198, 456] width 103 height 28
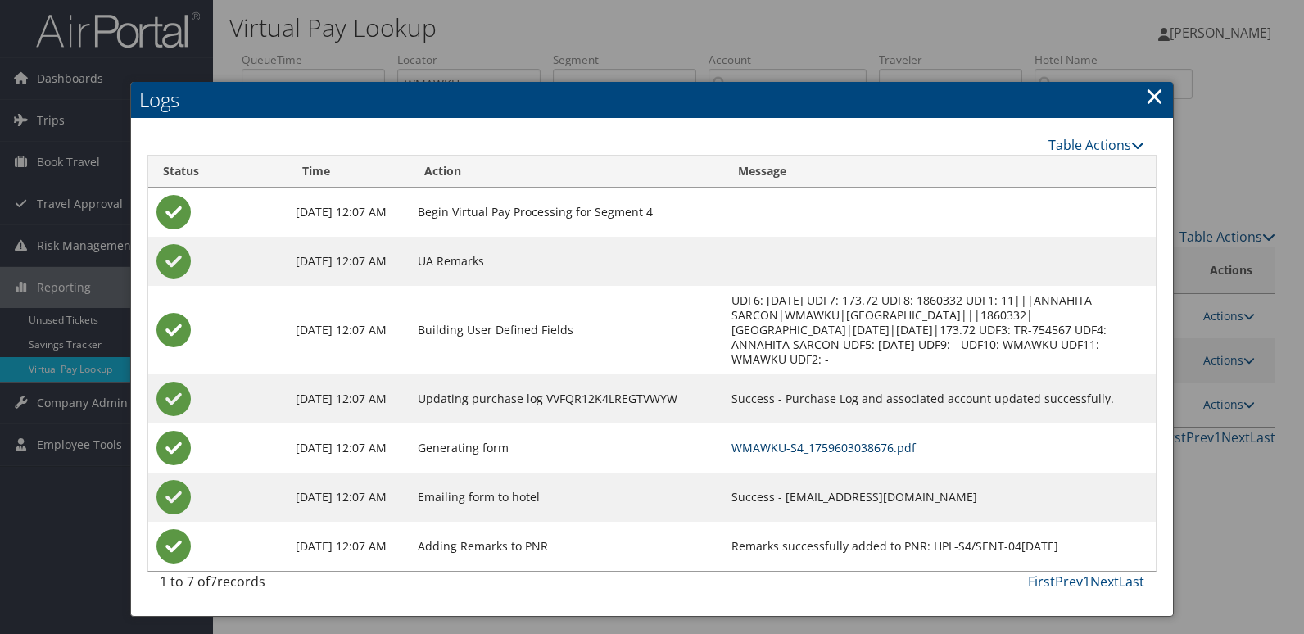
click at [821, 440] on link "WMAWKU-S4_1759603038676.pdf" at bounding box center [823, 448] width 184 height 16
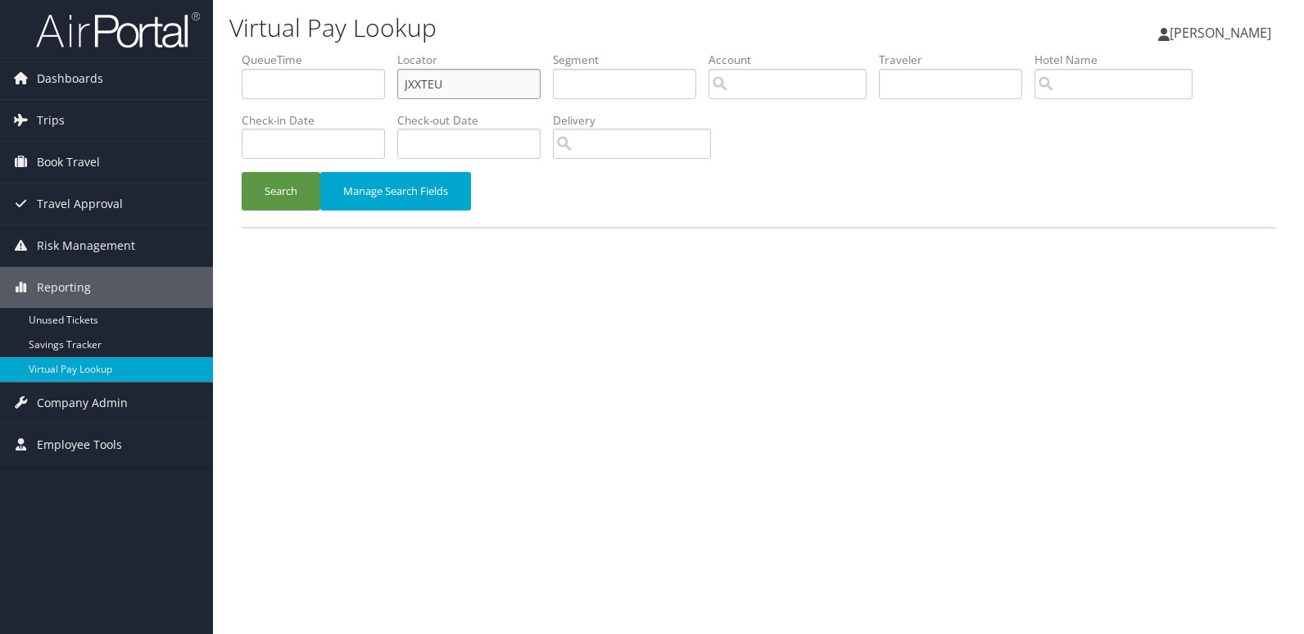
drag, startPoint x: 481, startPoint y: 88, endPoint x: 321, endPoint y: 104, distance: 160.5
click at [321, 52] on ul "QueueTime Locator JXXTEU Segment Account Traveler Hotel Name Check-in Date Chec…" at bounding box center [759, 52] width 1034 height 0
paste input "CDHGZZ"
type input "CDHGZZ"
click at [291, 204] on button "Search" at bounding box center [281, 191] width 79 height 38
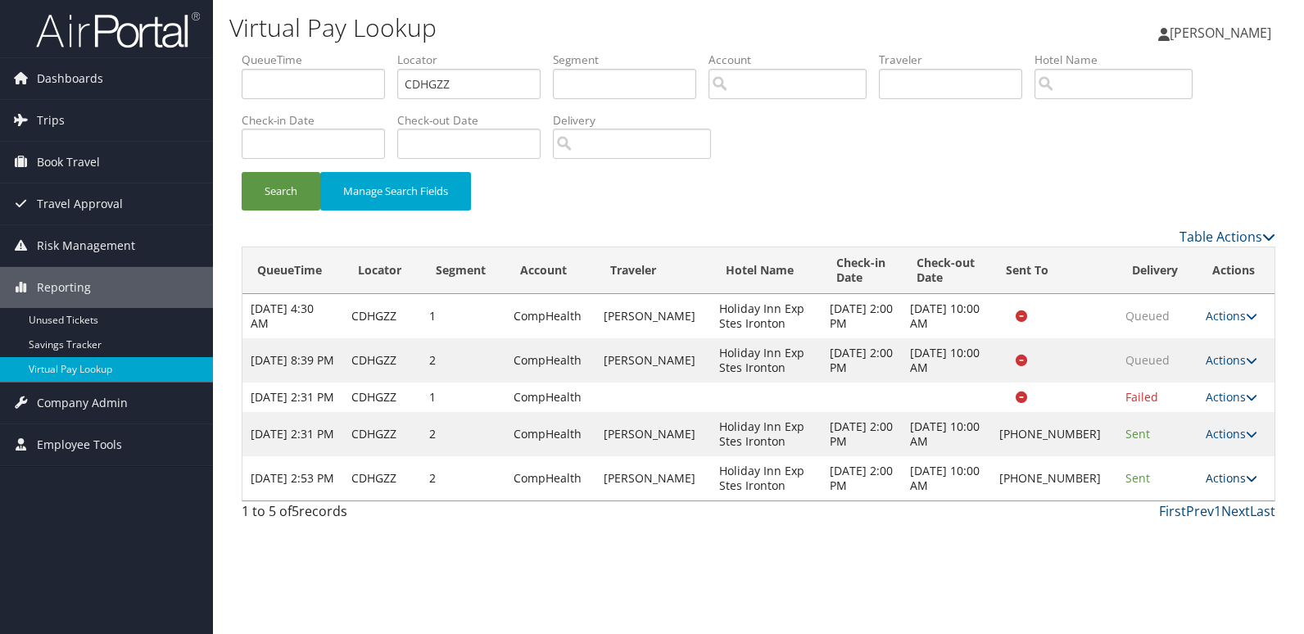
click at [1228, 486] on link "Actions" at bounding box center [1232, 478] width 52 height 16
click at [1150, 542] on link "Logs" at bounding box center [1176, 545] width 140 height 28
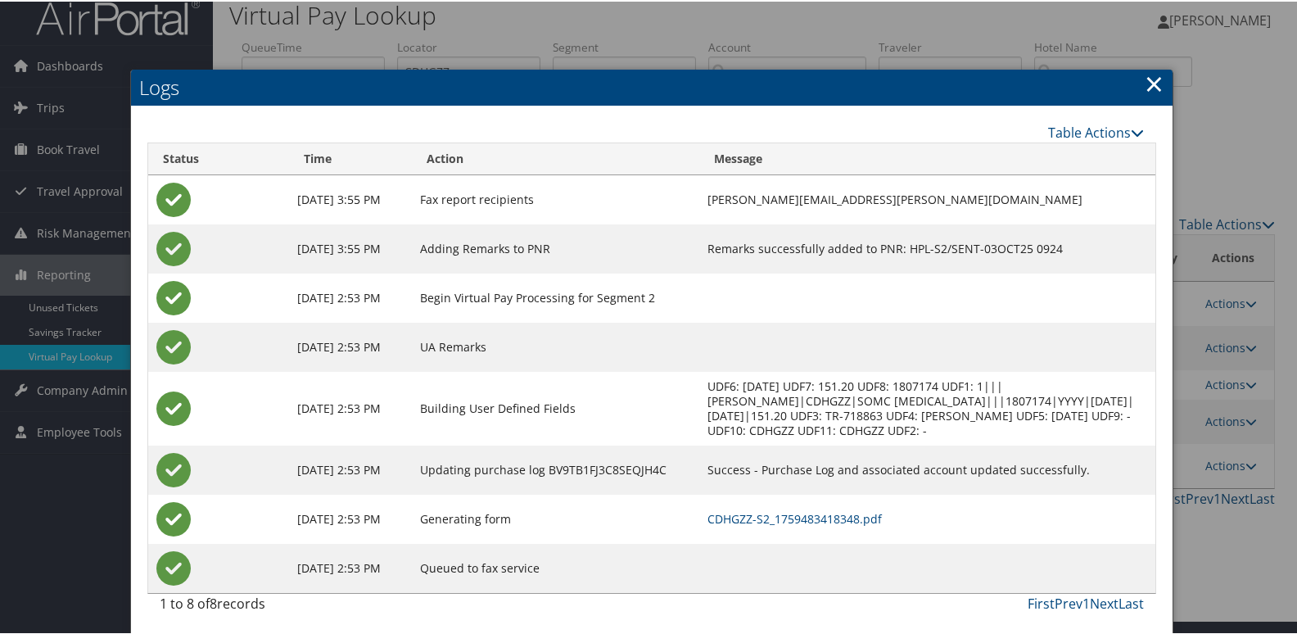
scroll to position [17, 0]
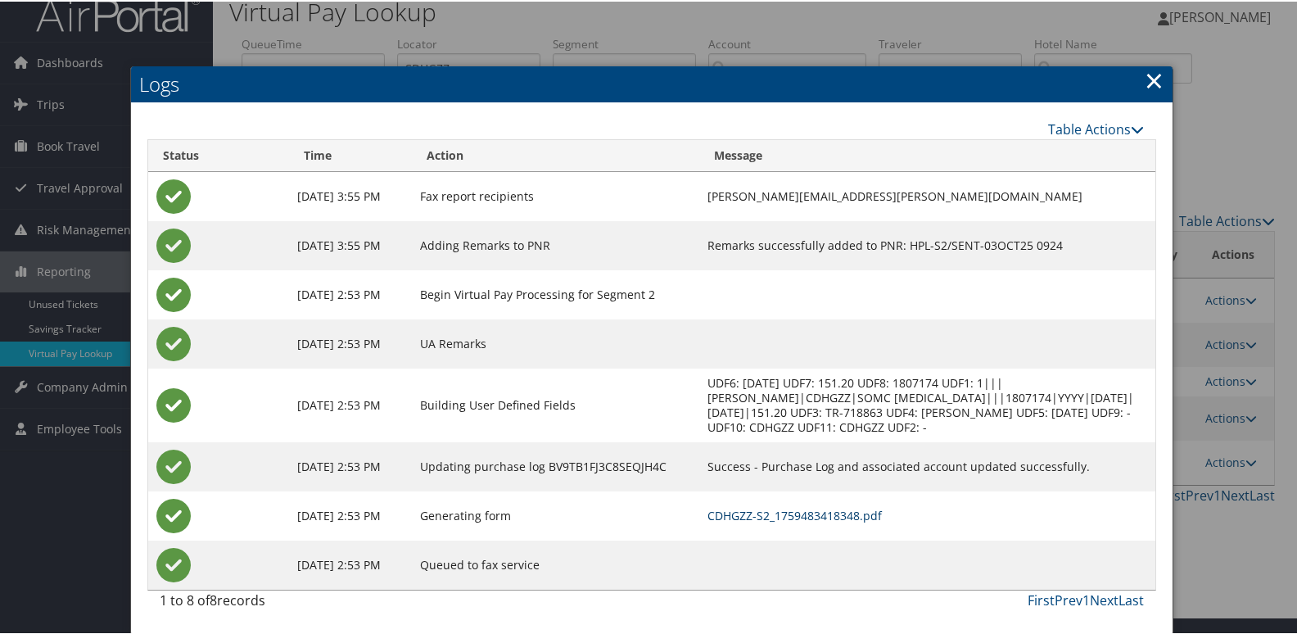
click at [803, 507] on link "CDHGZZ-S2_1759483418348.pdf" at bounding box center [795, 514] width 174 height 16
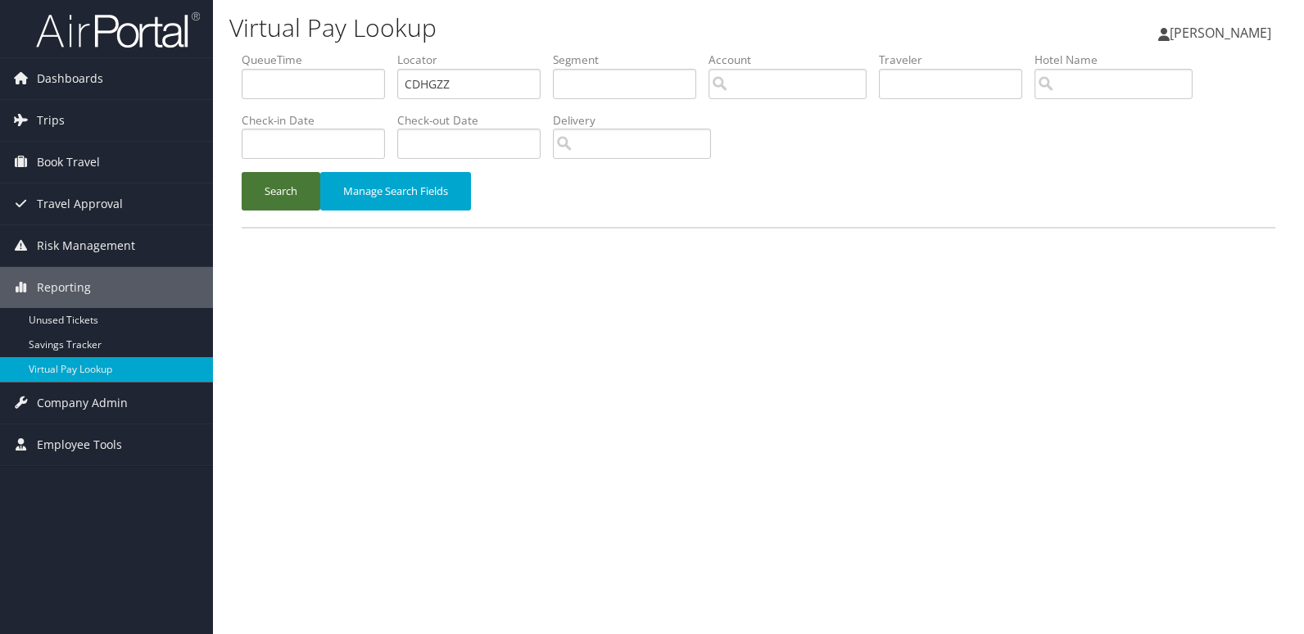
click at [290, 200] on button "Search" at bounding box center [281, 191] width 79 height 38
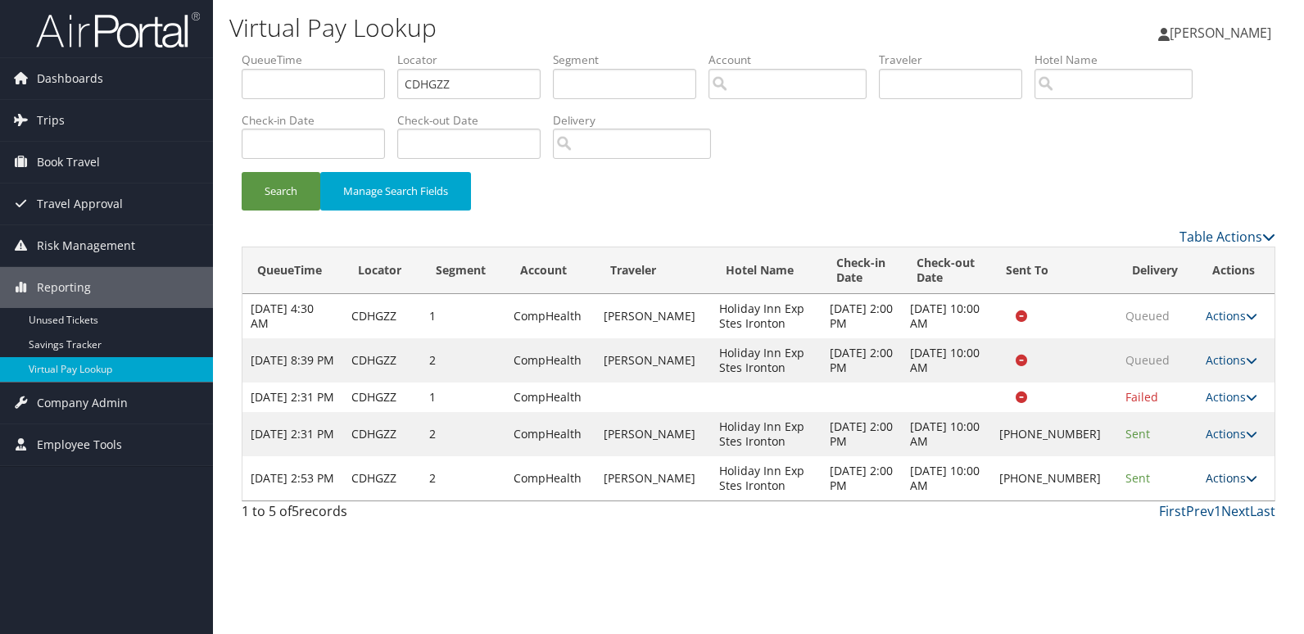
click at [1237, 486] on link "Actions" at bounding box center [1232, 478] width 52 height 16
click at [1139, 545] on link "Logs" at bounding box center [1176, 545] width 140 height 28
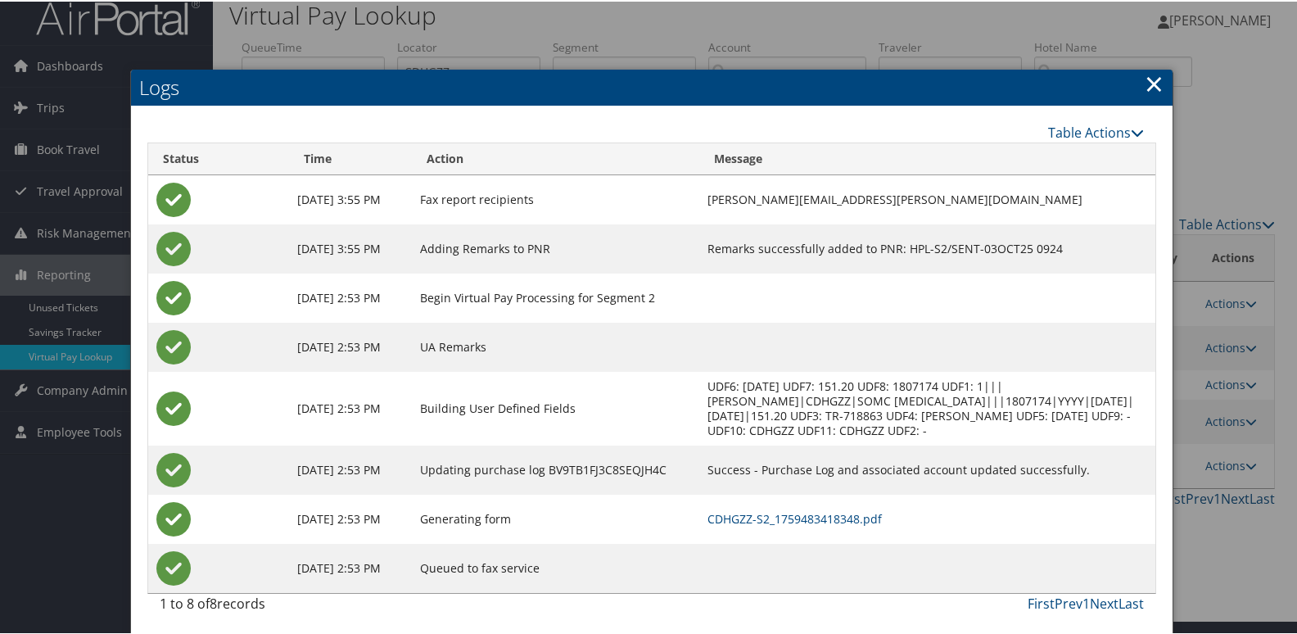
scroll to position [17, 0]
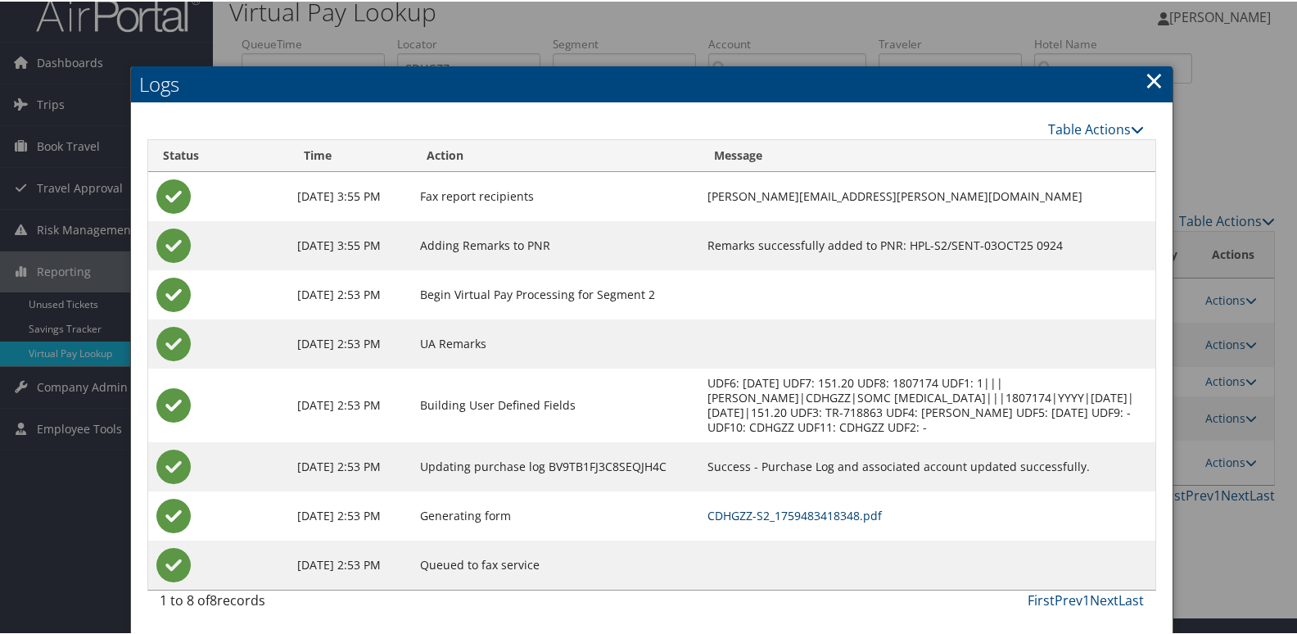
click at [854, 512] on link "CDHGZZ-S2_1759483418348.pdf" at bounding box center [795, 514] width 174 height 16
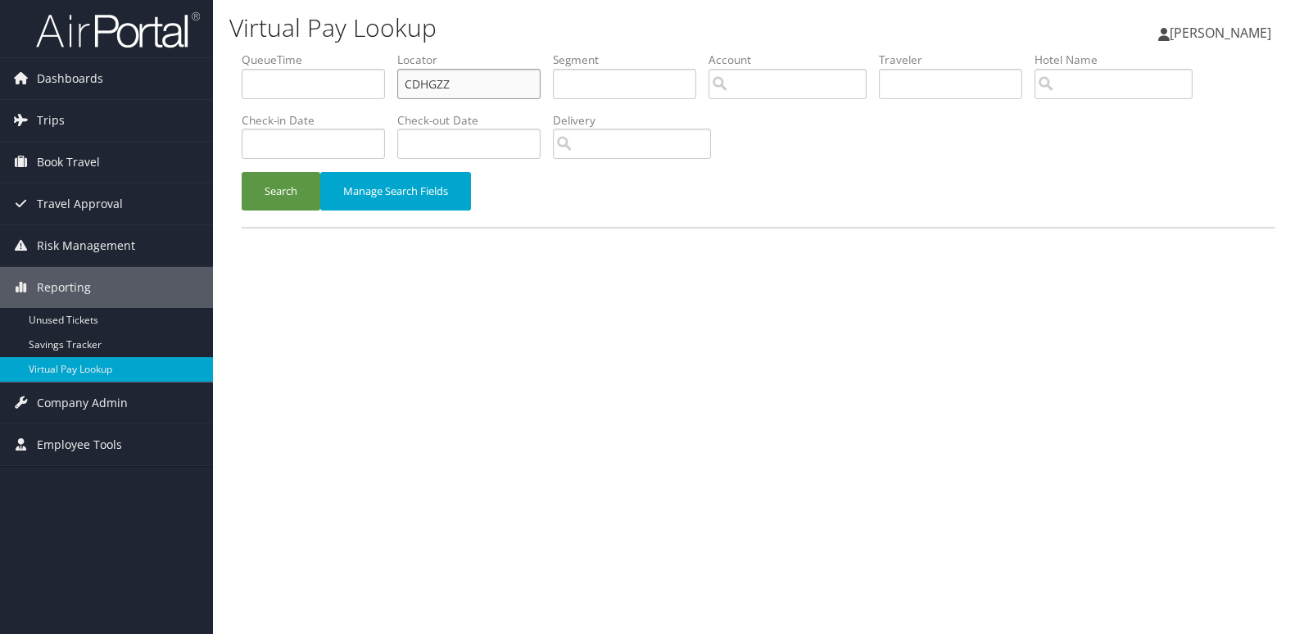
drag, startPoint x: 0, startPoint y: 0, endPoint x: 278, endPoint y: 104, distance: 297.2
click at [302, 52] on ul "QueueTime Locator CDHGZZ Segment Account Traveler Hotel Name Check-in Date Chec…" at bounding box center [759, 52] width 1034 height 0
paste input "NAALTE"
type input "NAALTE"
click at [274, 204] on button "Search" at bounding box center [281, 191] width 79 height 38
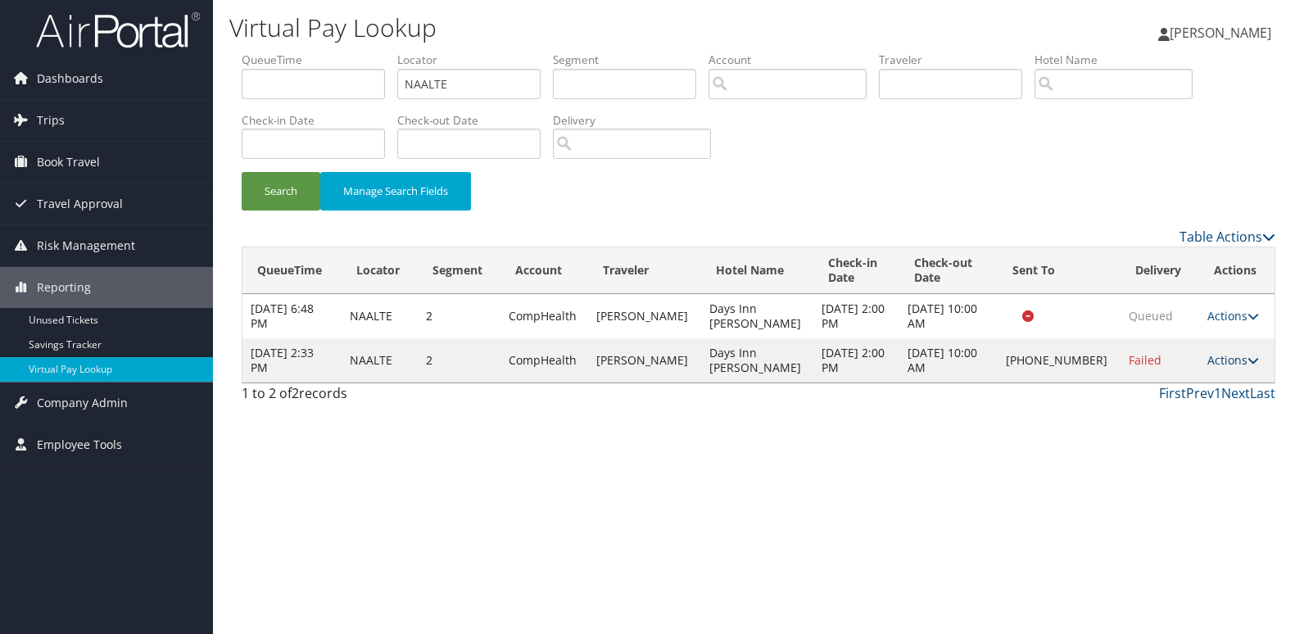
click at [1231, 360] on link "Actions" at bounding box center [1233, 360] width 52 height 16
click at [1170, 412] on link "Logs" at bounding box center [1176, 412] width 140 height 28
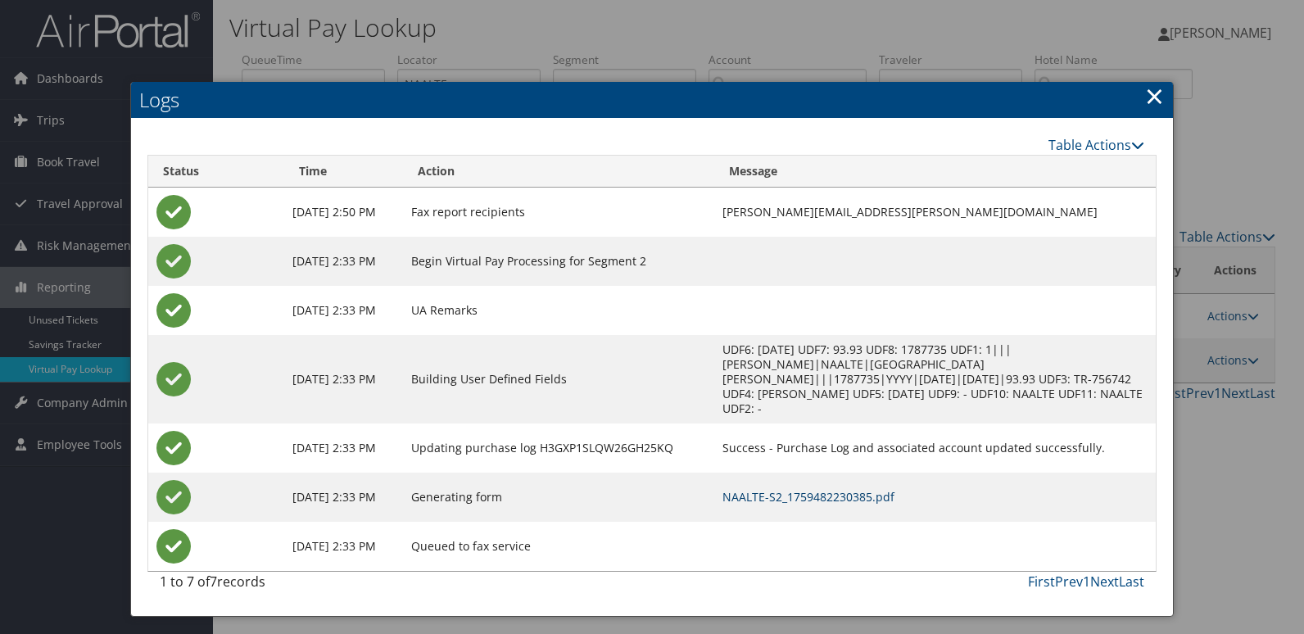
click at [829, 489] on link "NAALTE-S2_1759482230385.pdf" at bounding box center [808, 497] width 172 height 16
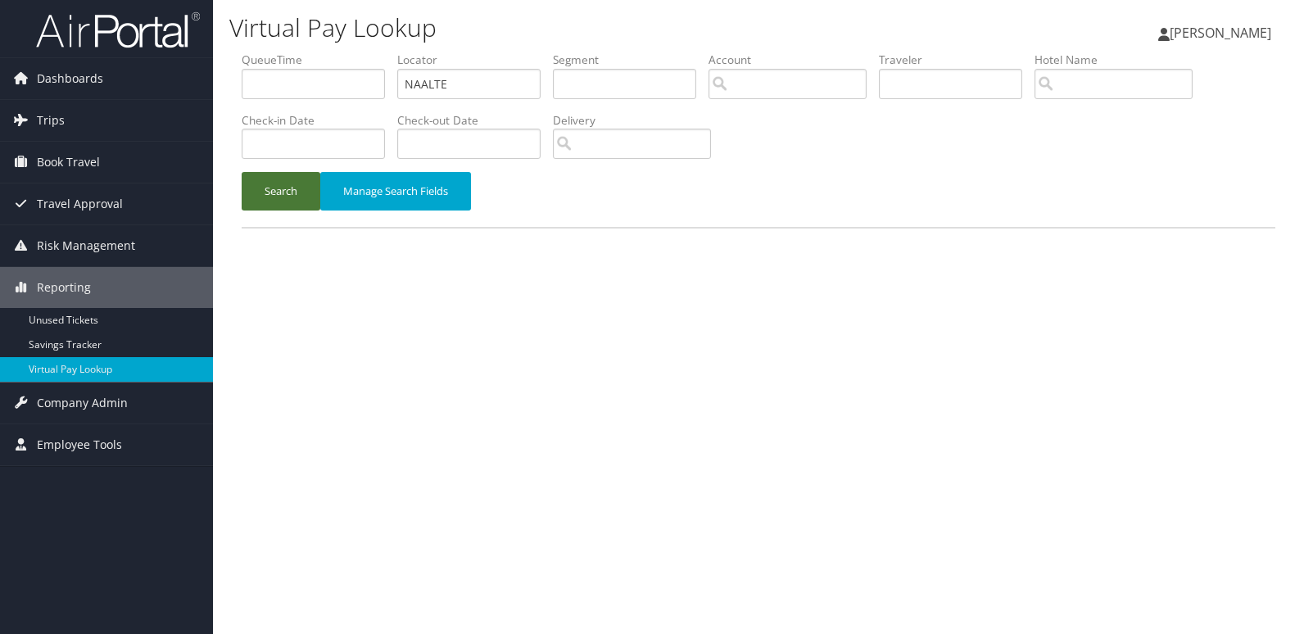
drag, startPoint x: 262, startPoint y: 197, endPoint x: 355, endPoint y: 222, distance: 96.0
click at [265, 201] on button "Search" at bounding box center [281, 191] width 79 height 38
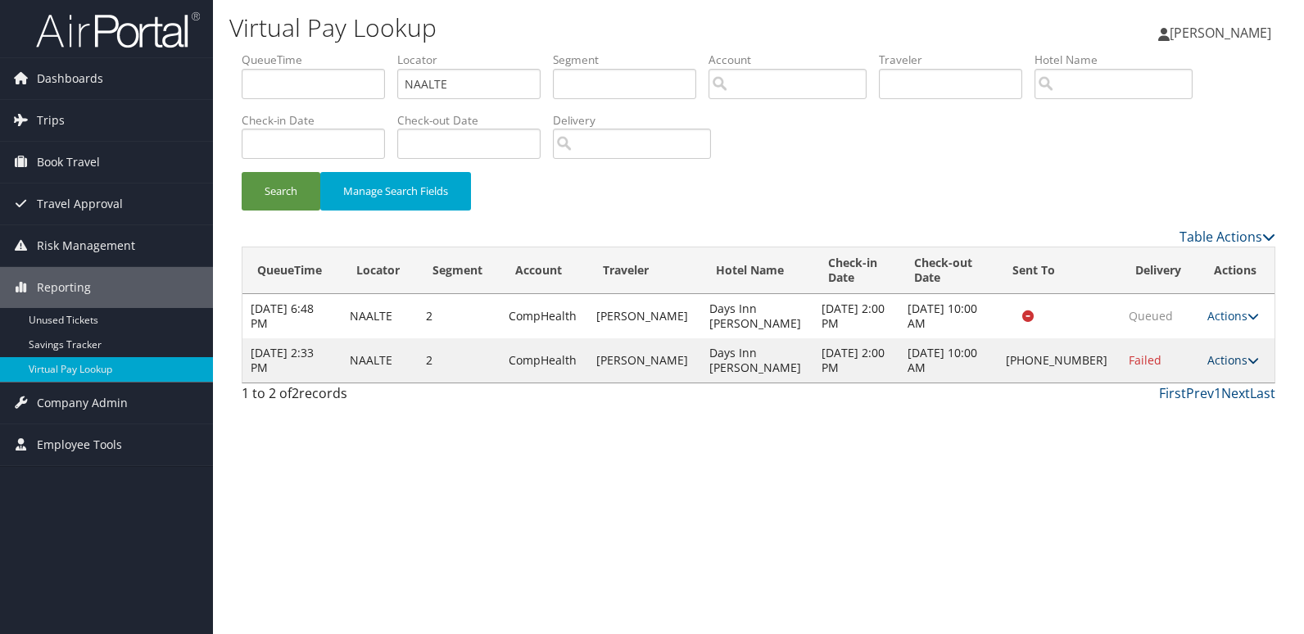
click at [1225, 365] on link "Actions" at bounding box center [1233, 360] width 52 height 16
click at [1149, 386] on link "Resend" at bounding box center [1176, 384] width 140 height 28
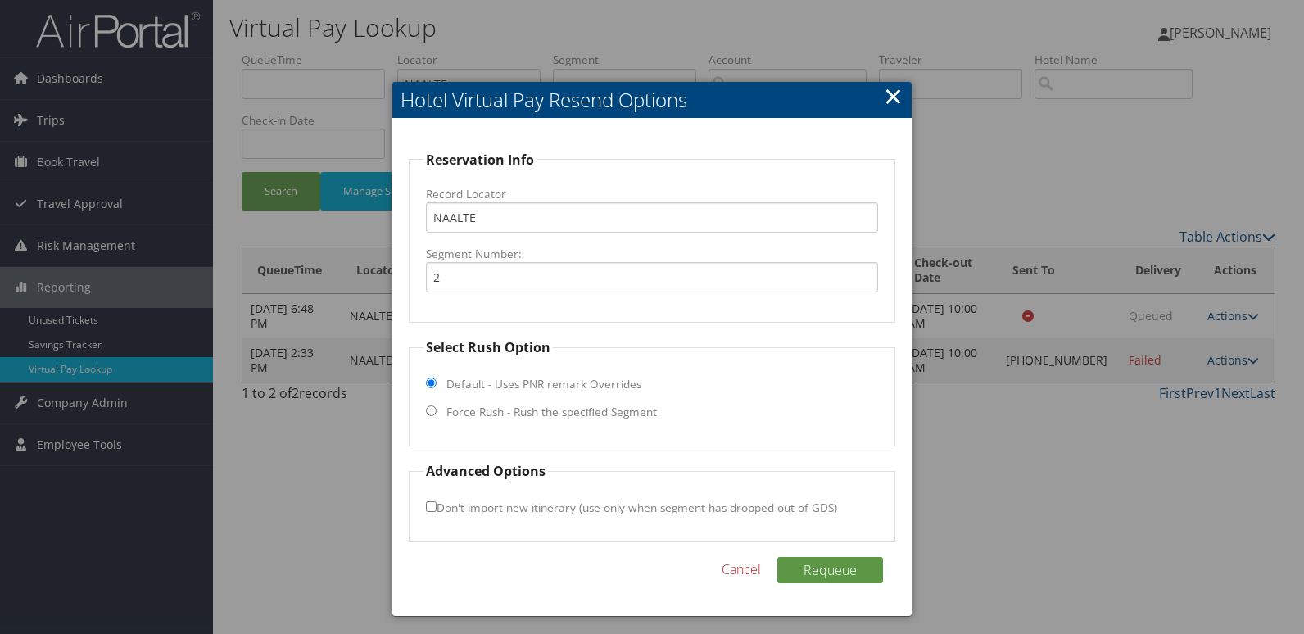
click at [464, 419] on label "Force Rush - Rush the specified Segment" at bounding box center [551, 412] width 210 height 16
click at [437, 416] on input "Force Rush - Rush the specified Segment" at bounding box center [431, 410] width 11 height 11
radio input "true"
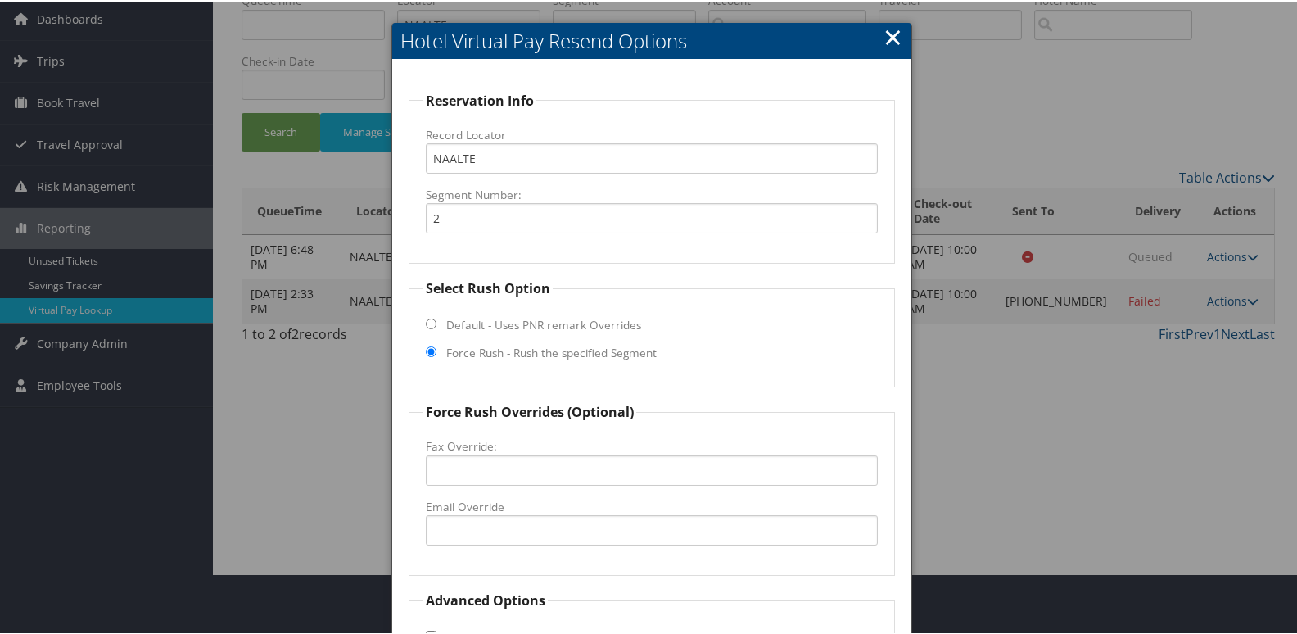
scroll to position [164, 0]
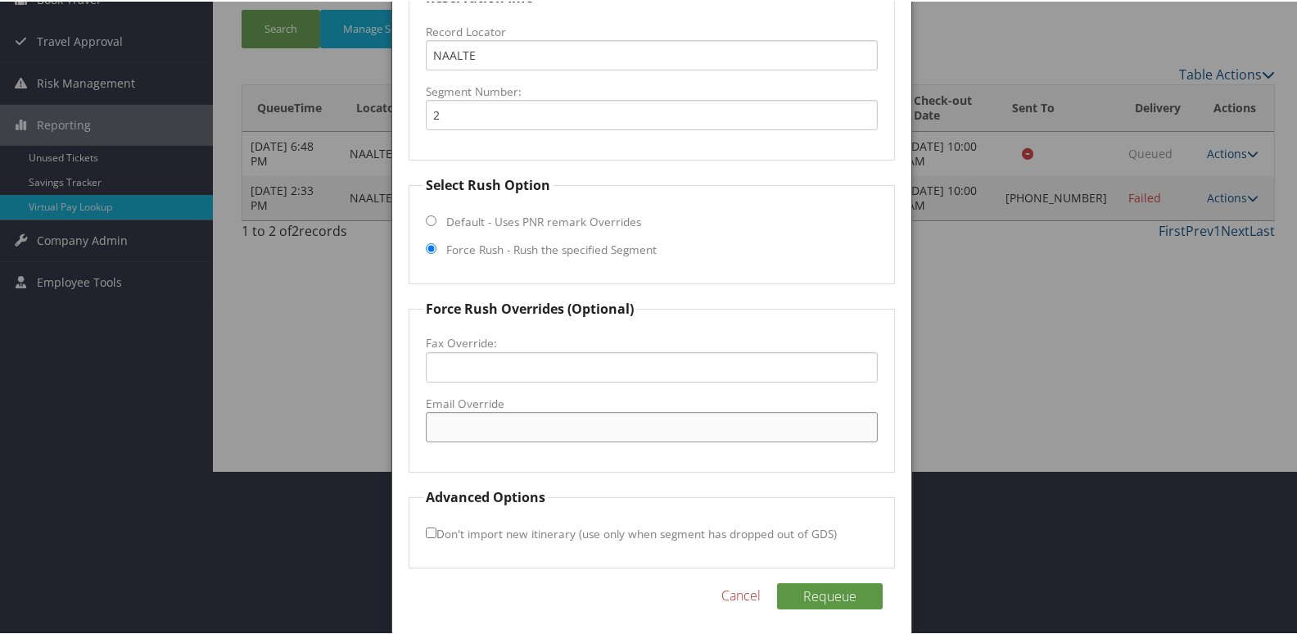
click at [509, 436] on input "Email Override" at bounding box center [652, 425] width 453 height 30
paste input "712) 792-8349"
type input "712) 792-8349"
click at [475, 370] on input "Fax Override:" at bounding box center [652, 366] width 453 height 30
paste input "712) 792-8349"
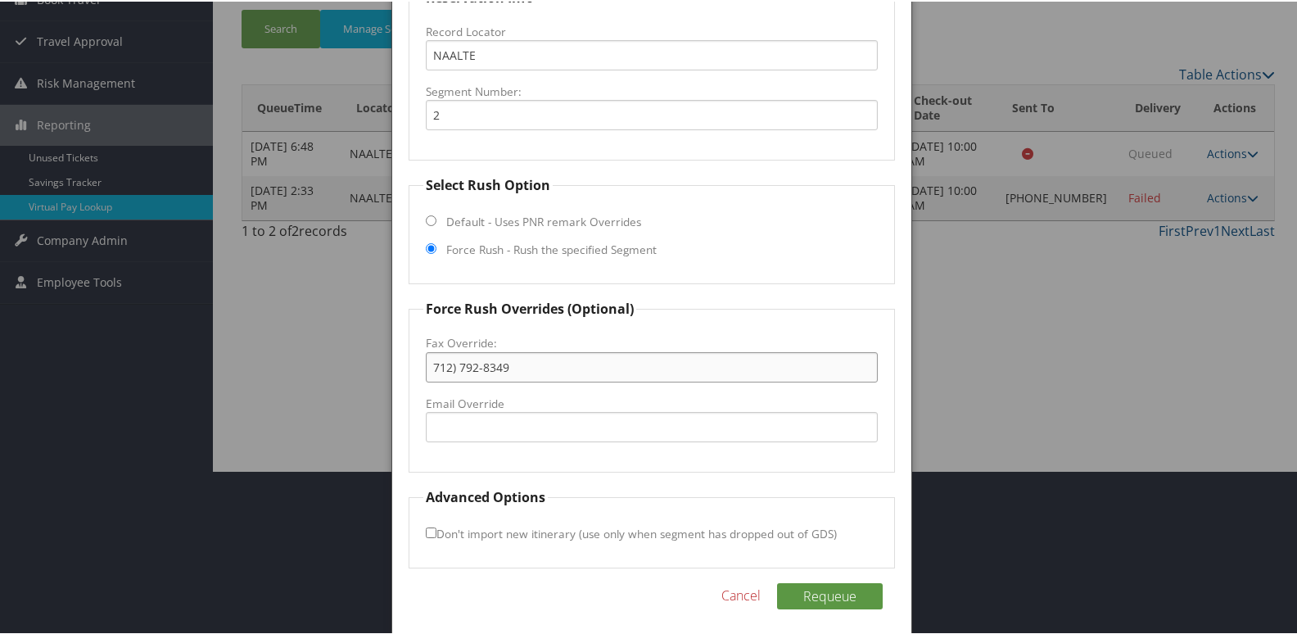
click at [458, 368] on input "712) 792-8349" at bounding box center [652, 366] width 453 height 30
type input "712-792-8349"
click at [808, 600] on button "Requeue" at bounding box center [830, 594] width 106 height 26
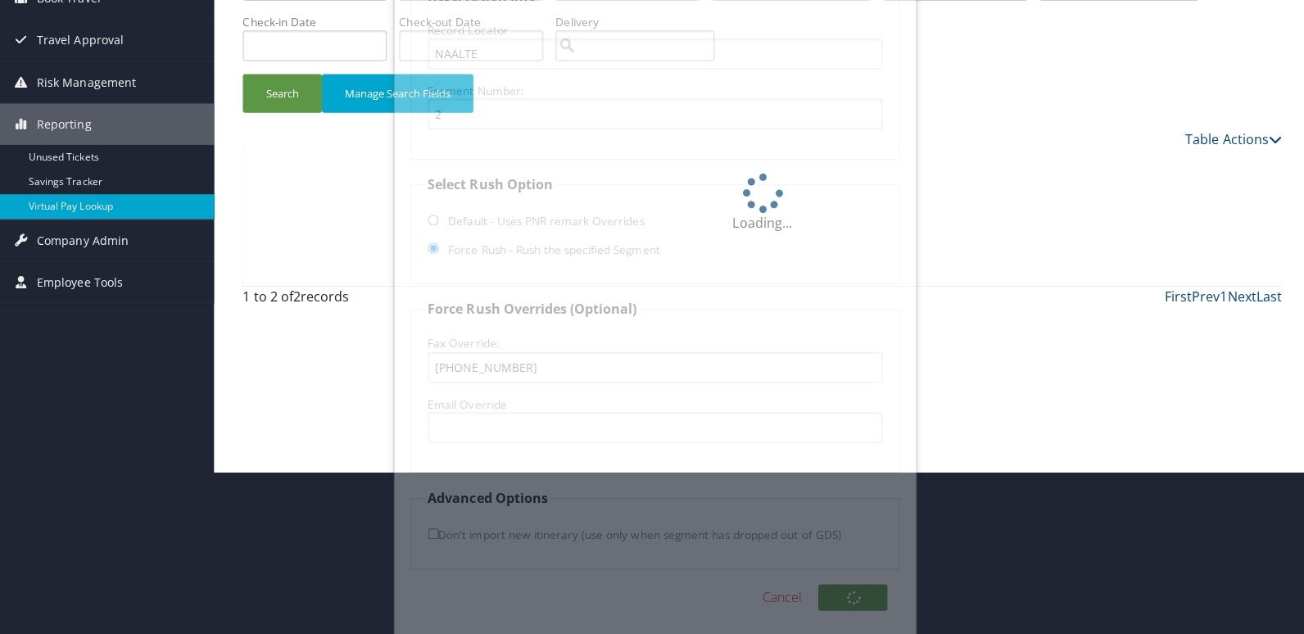
scroll to position [0, 0]
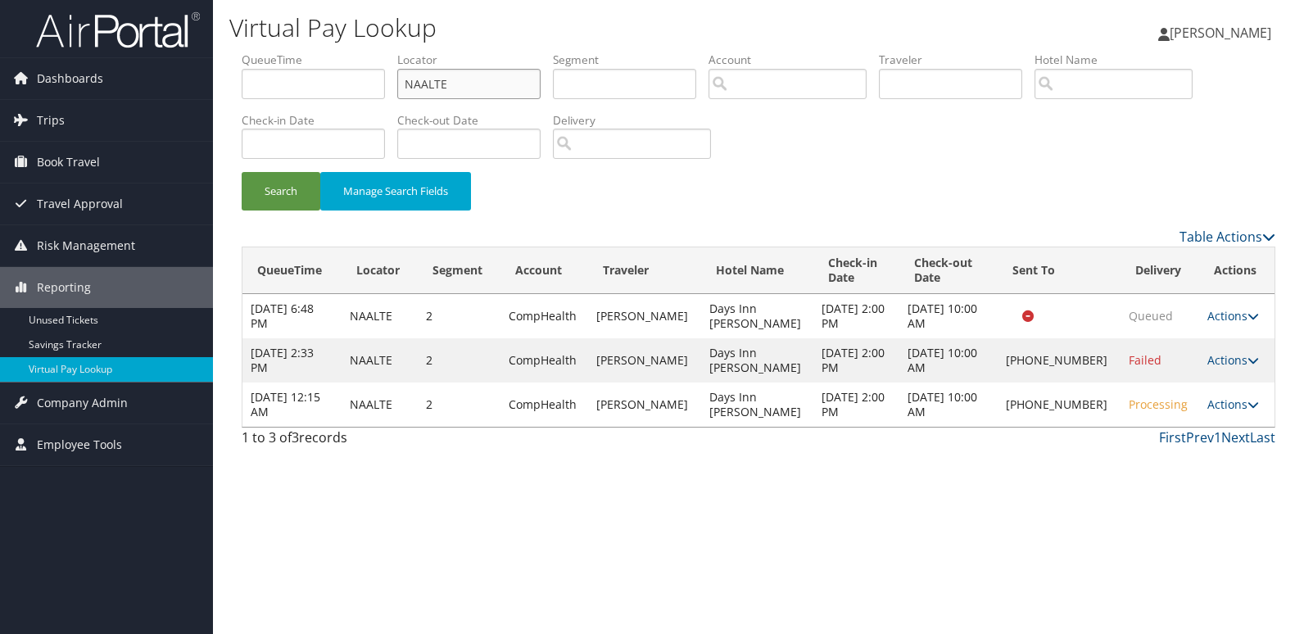
click at [448, 77] on input "NAALTE" at bounding box center [468, 84] width 143 height 30
drag, startPoint x: 491, startPoint y: 97, endPoint x: 345, endPoint y: 99, distance: 146.6
click at [345, 52] on ul "QueueTime Locator NAALTE Segment Account Traveler Hotel Name Check-in Date Chec…" at bounding box center [759, 52] width 1034 height 0
paste input "SAWSJP"
type input "SAWSJP"
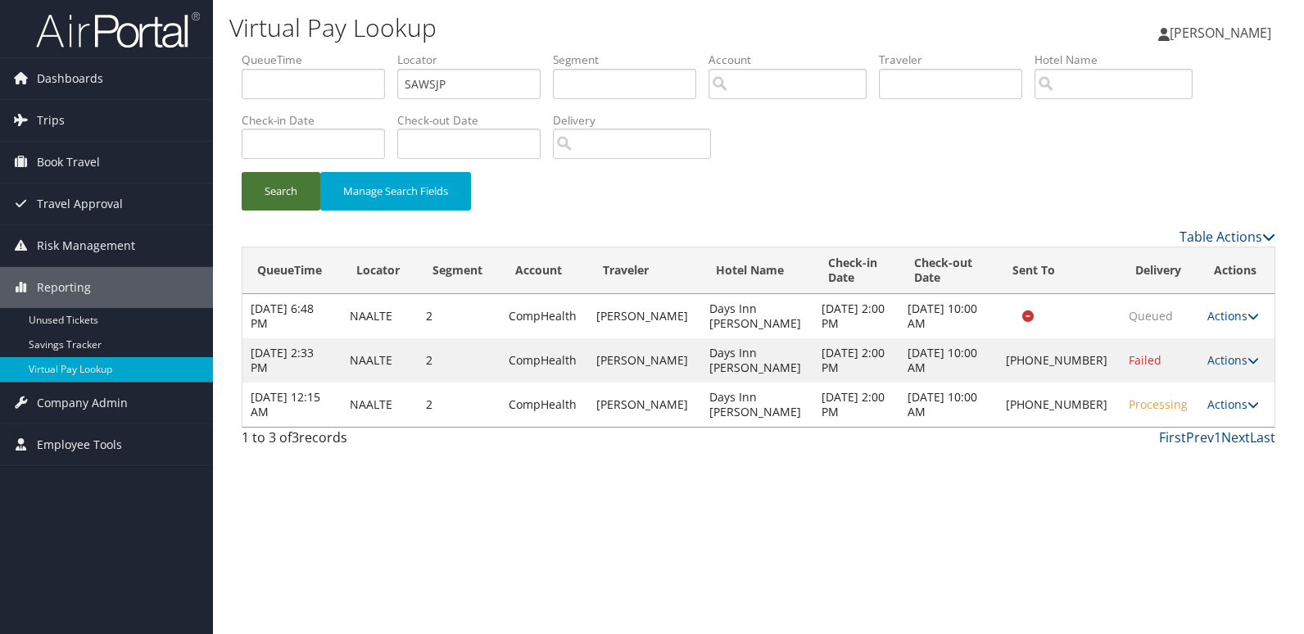
click at [296, 201] on button "Search" at bounding box center [281, 191] width 79 height 38
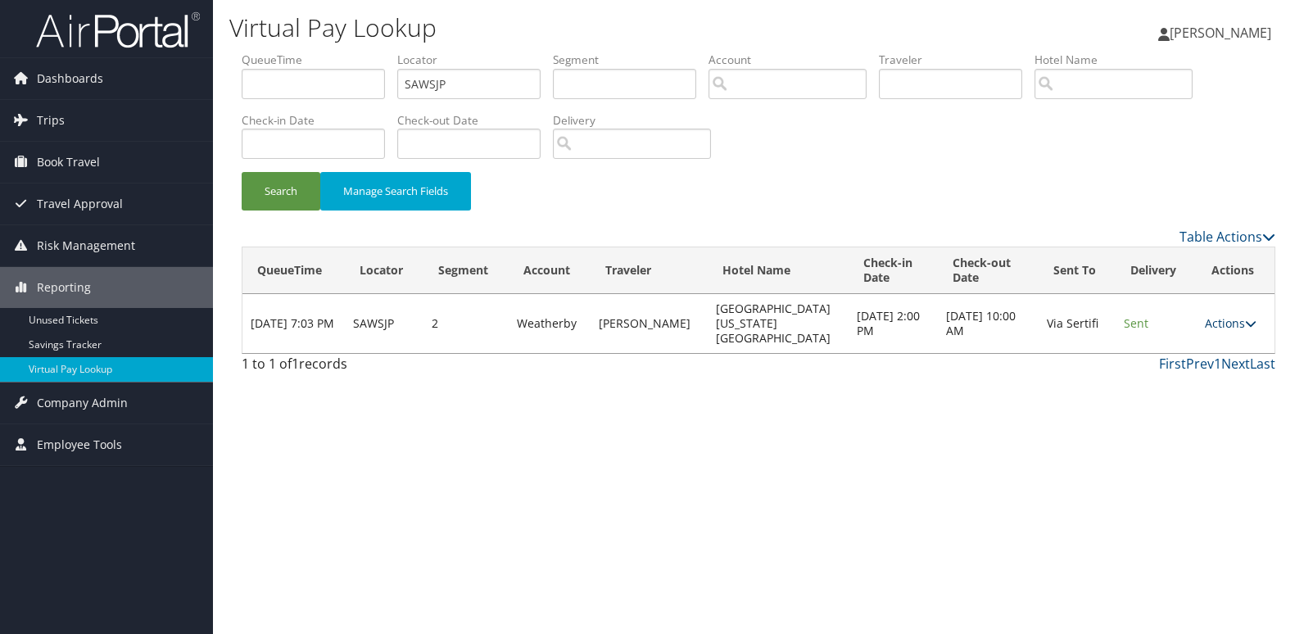
click at [1220, 331] on link "Actions" at bounding box center [1231, 323] width 52 height 16
click at [1167, 384] on link "Logs" at bounding box center [1193, 383] width 103 height 28
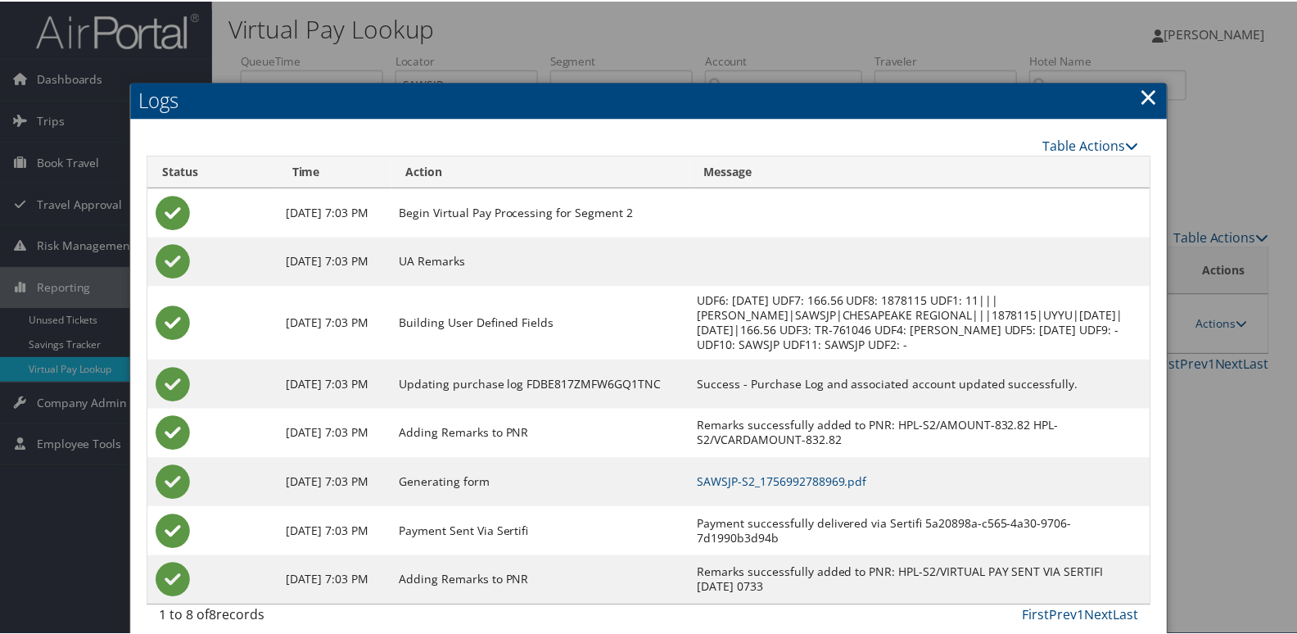
scroll to position [17, 0]
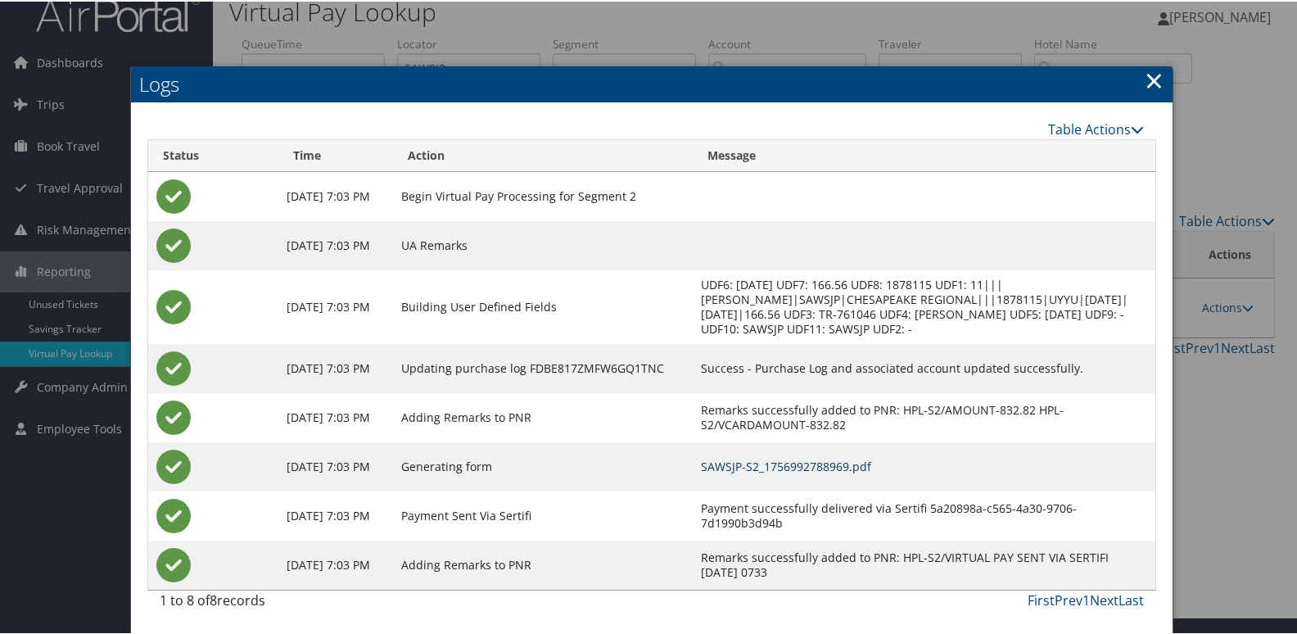
click at [802, 464] on link "SAWSJP-S2_1756992788969.pdf" at bounding box center [786, 465] width 170 height 16
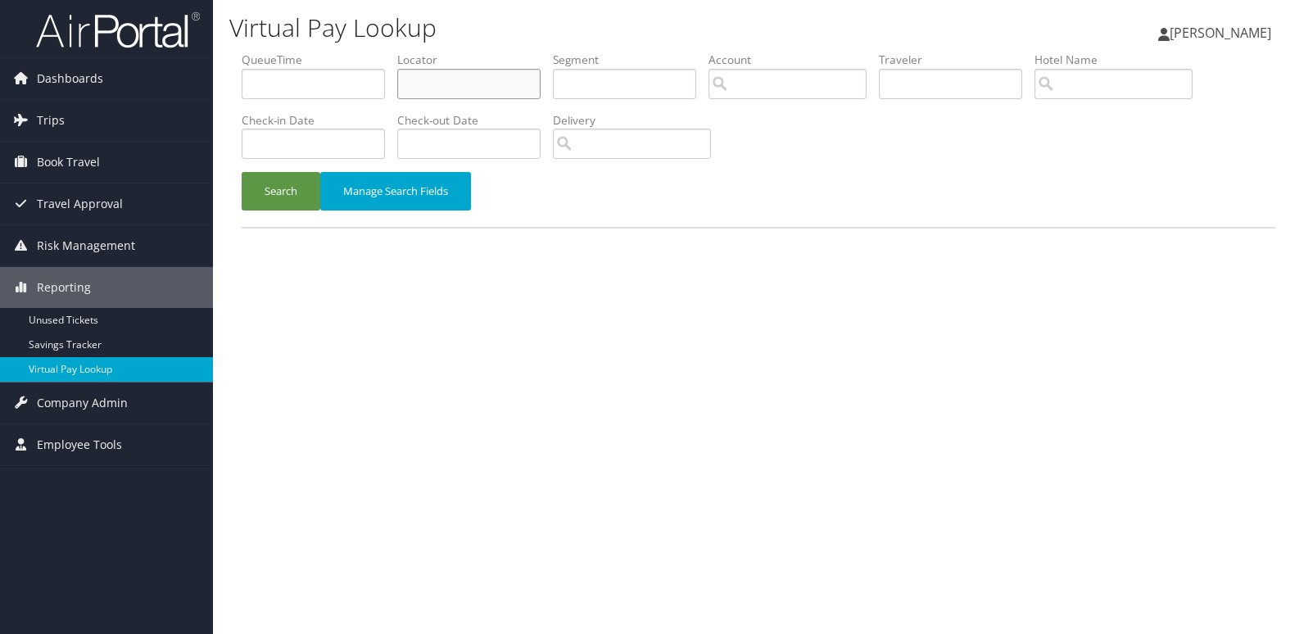
click at [462, 73] on input "text" at bounding box center [468, 84] width 143 height 30
paste input "YETYSH"
type input "YETYSH"
click at [260, 196] on button "Search" at bounding box center [281, 191] width 79 height 38
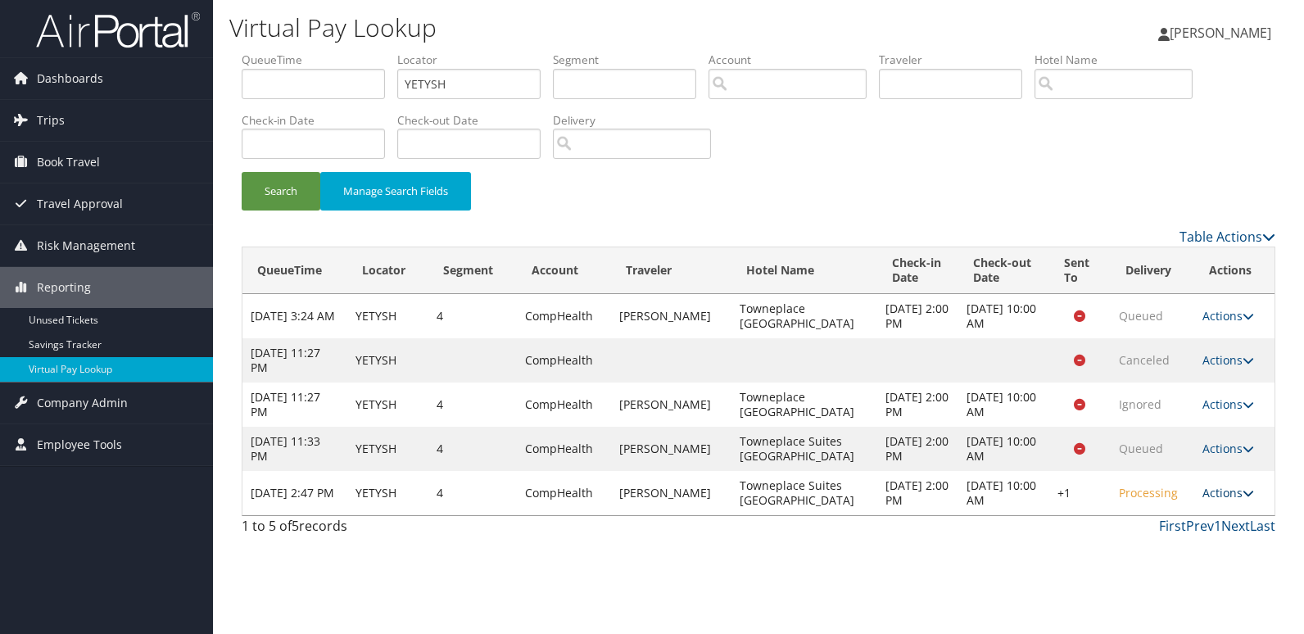
click at [1233, 491] on link "Actions" at bounding box center [1228, 493] width 52 height 16
click at [1142, 535] on link "Logs" at bounding box center [1176, 545] width 140 height 28
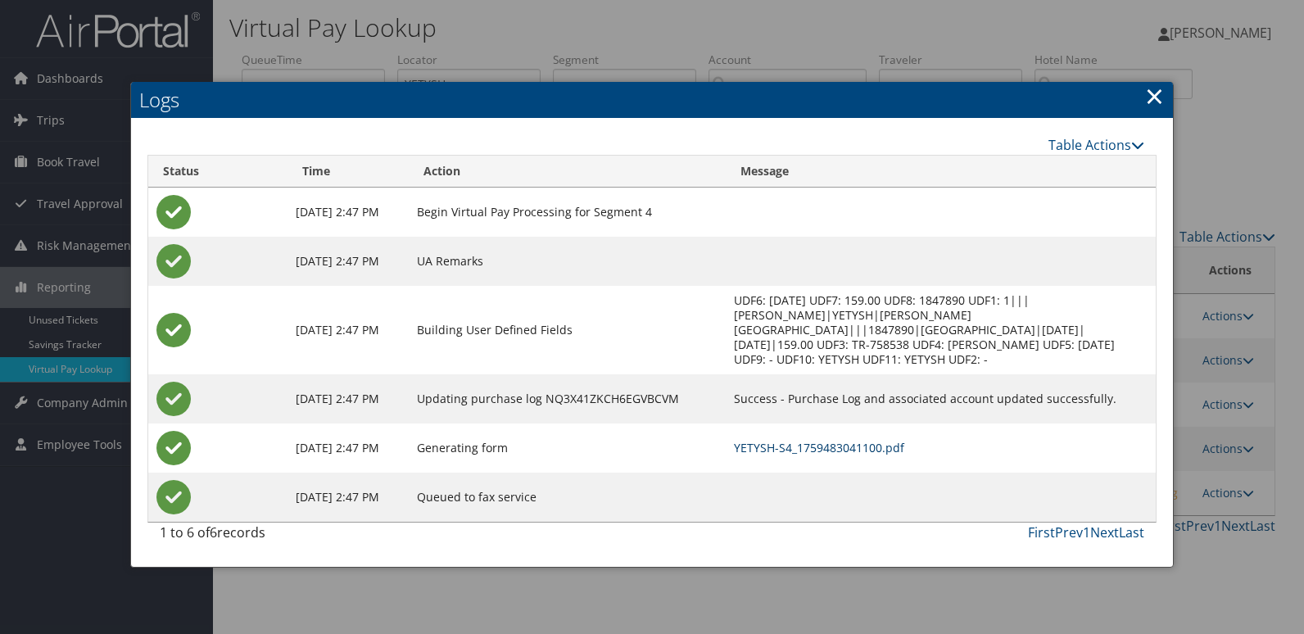
click at [809, 440] on link "YETYSH-S4_1759483041100.pdf" at bounding box center [819, 448] width 170 height 16
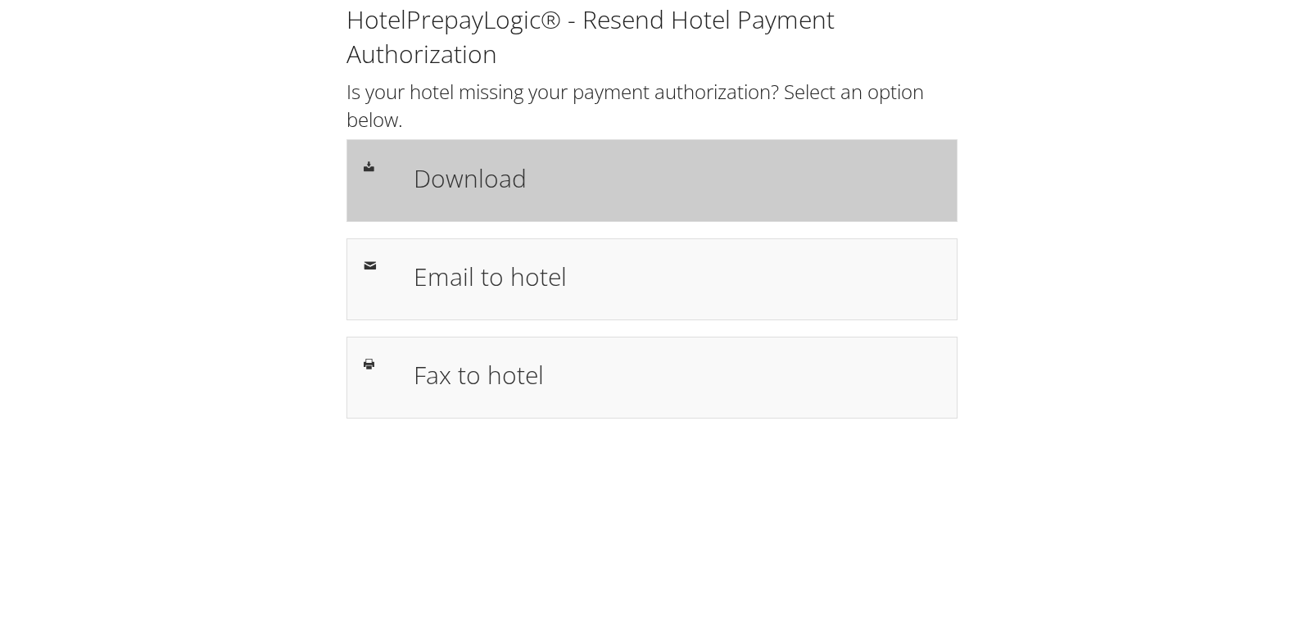
click at [473, 186] on h1 "Download" at bounding box center [677, 178] width 527 height 37
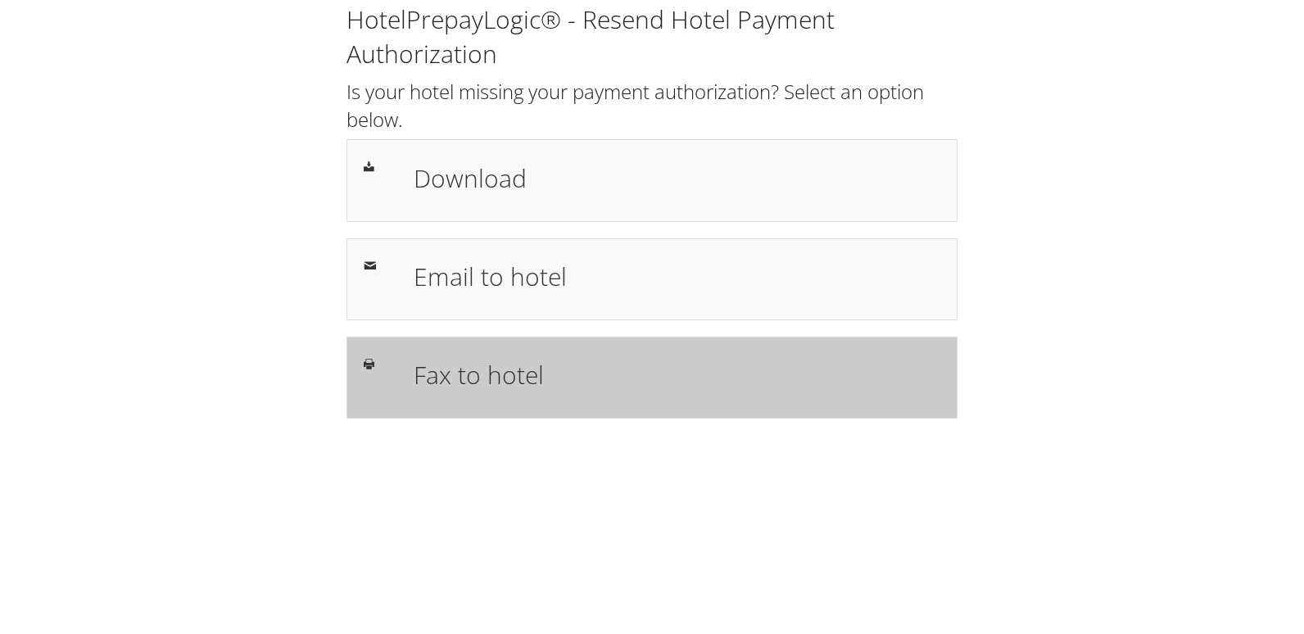
click at [502, 374] on h1 "Fax to hotel" at bounding box center [677, 374] width 527 height 37
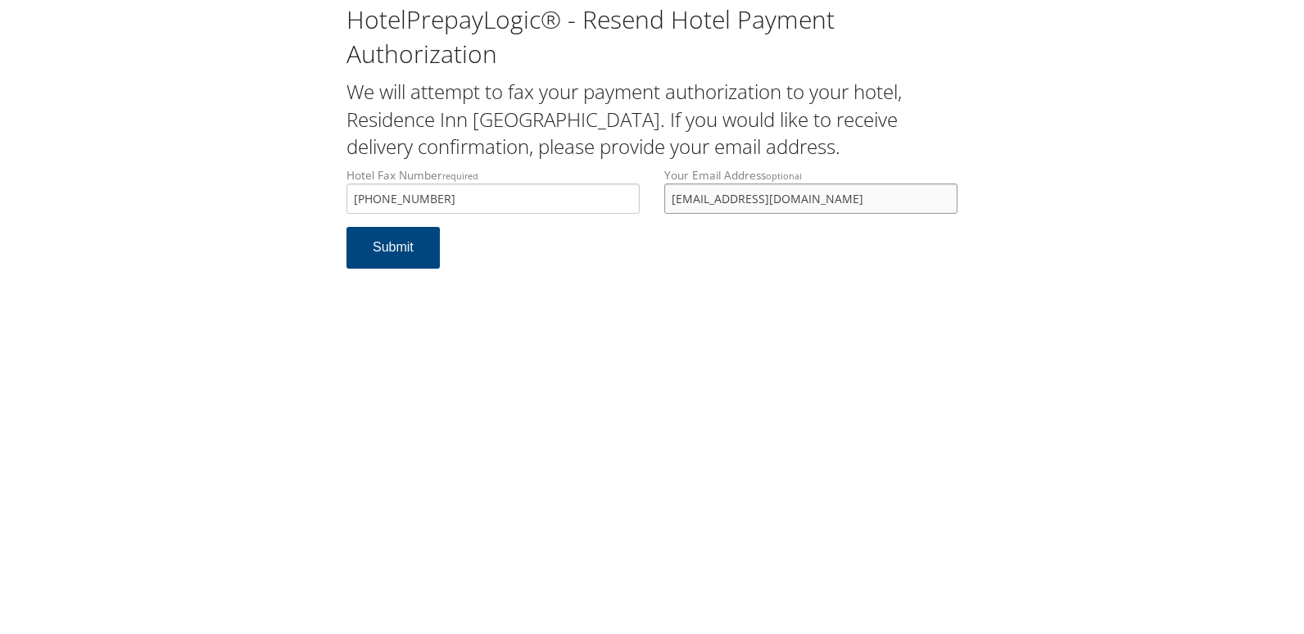
drag, startPoint x: 821, startPoint y: 202, endPoint x: 554, endPoint y: 206, distance: 266.2
click at [554, 206] on div "Hotel Fax Number required +1 (410) 723-2122 Hotel fax number is required Your E…" at bounding box center [652, 197] width 636 height 60
click at [394, 262] on button "Submit" at bounding box center [392, 248] width 93 height 42
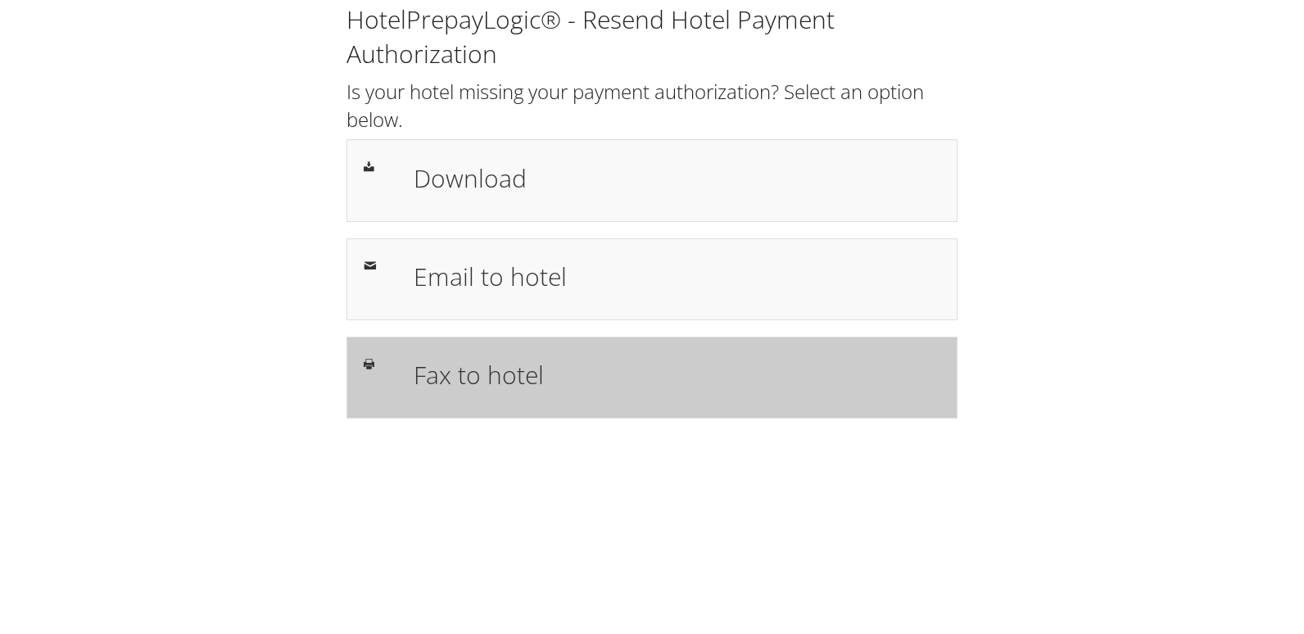
click at [463, 398] on div "Fax to hotel" at bounding box center [676, 378] width 551 height 48
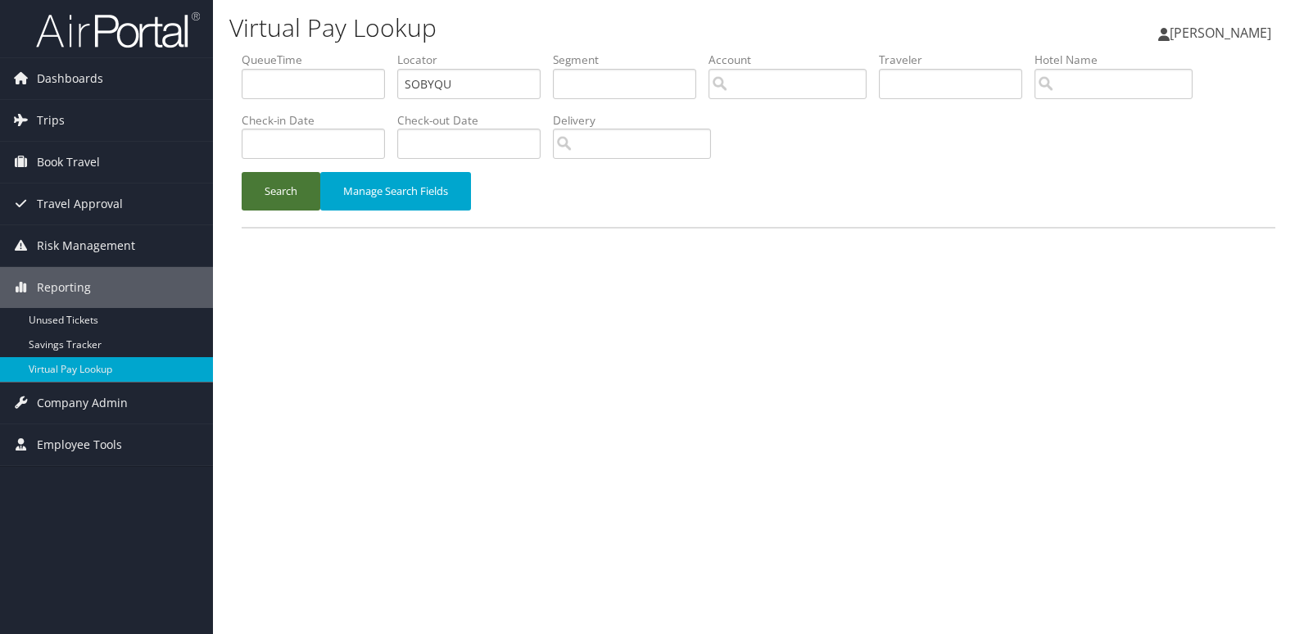
type input "SOBYQU"
click at [274, 181] on button "Search" at bounding box center [281, 191] width 79 height 38
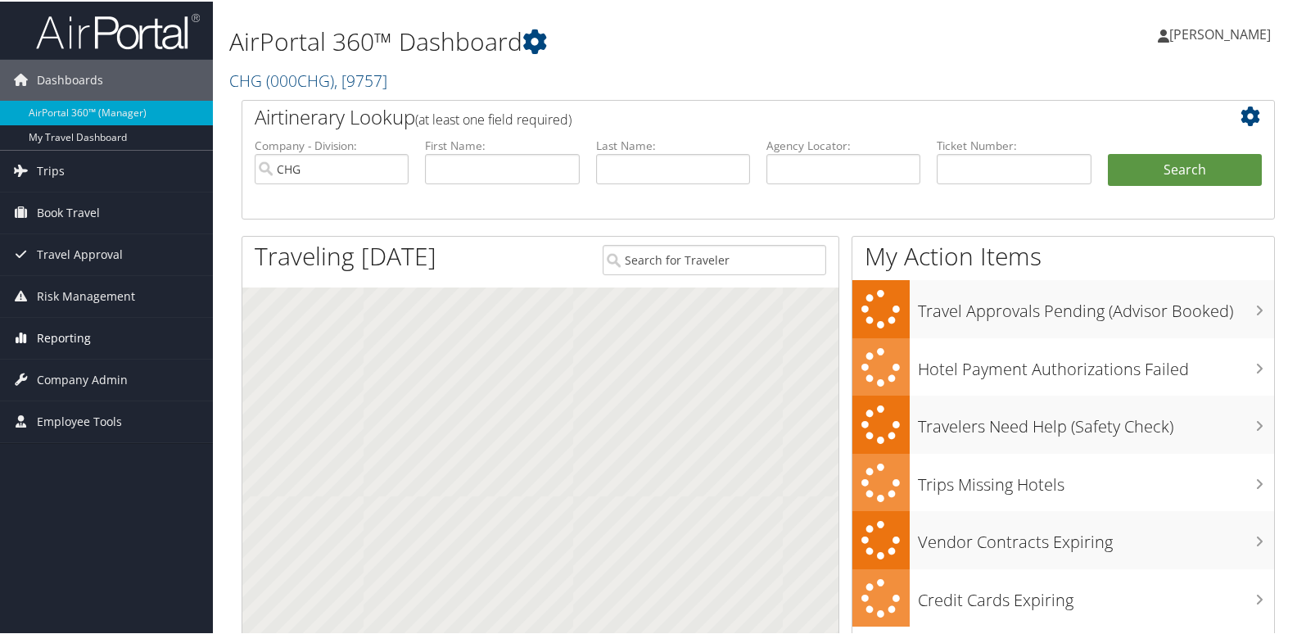
click at [50, 340] on span "Reporting" at bounding box center [64, 336] width 54 height 41
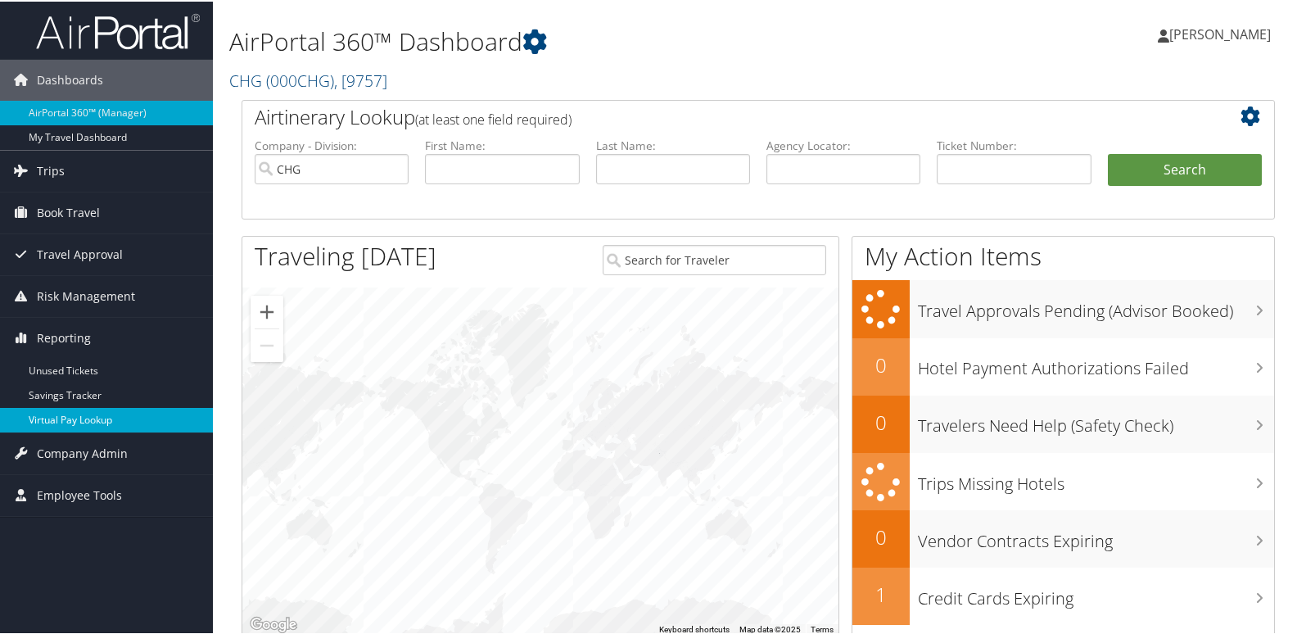
drag, startPoint x: 70, startPoint y: 413, endPoint x: 132, endPoint y: 406, distance: 62.6
click at [68, 414] on link "Virtual Pay Lookup" at bounding box center [106, 418] width 213 height 25
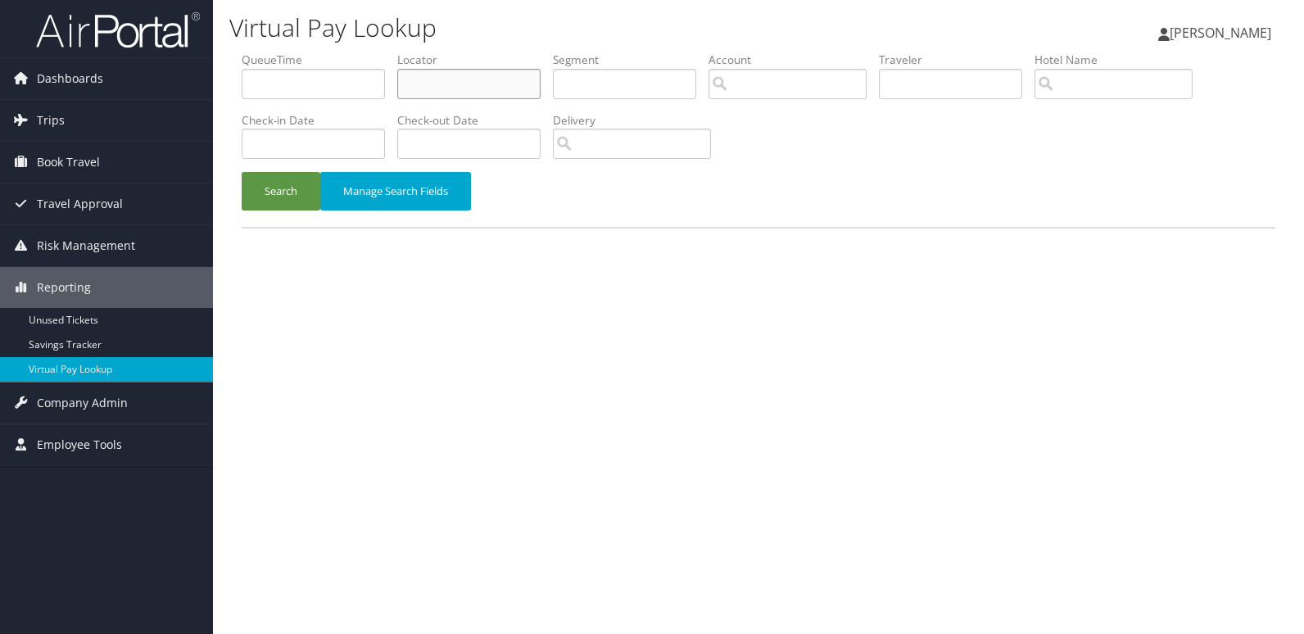
click at [435, 88] on input "text" at bounding box center [468, 84] width 143 height 30
paste input "SOBYQU"
type input "SOBYQU"
click at [304, 204] on button "Search" at bounding box center [281, 191] width 79 height 38
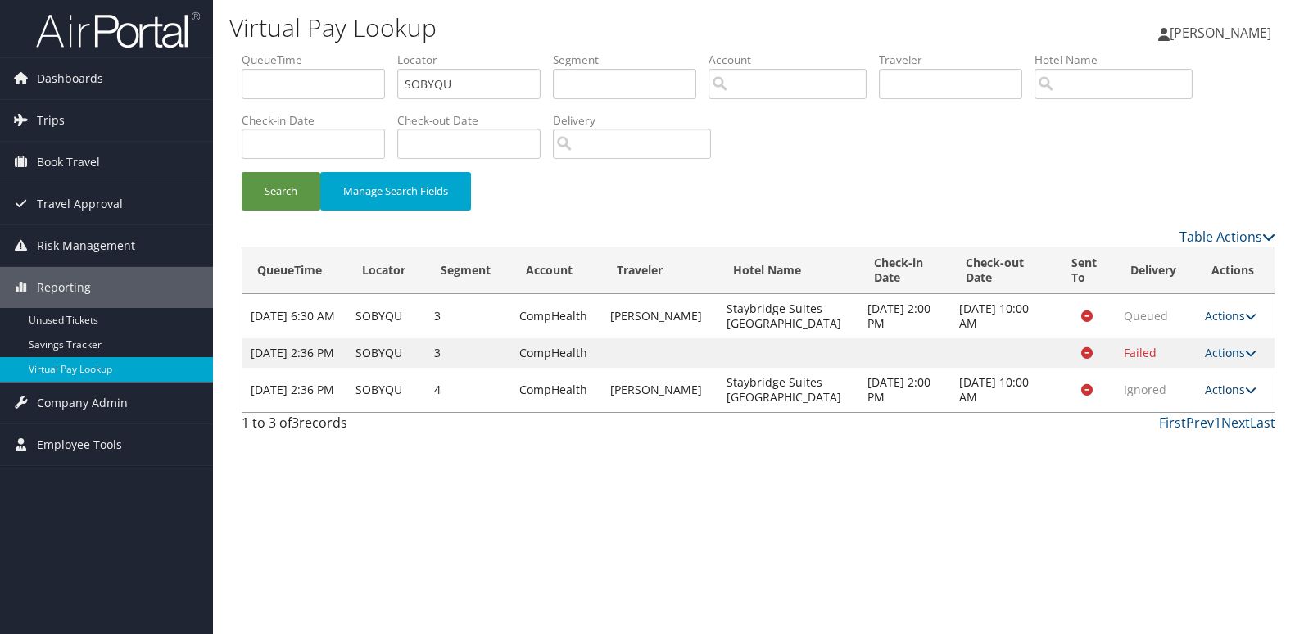
click at [1220, 397] on link "Actions" at bounding box center [1231, 390] width 52 height 16
click at [1183, 450] on link "Logs" at bounding box center [1196, 456] width 103 height 28
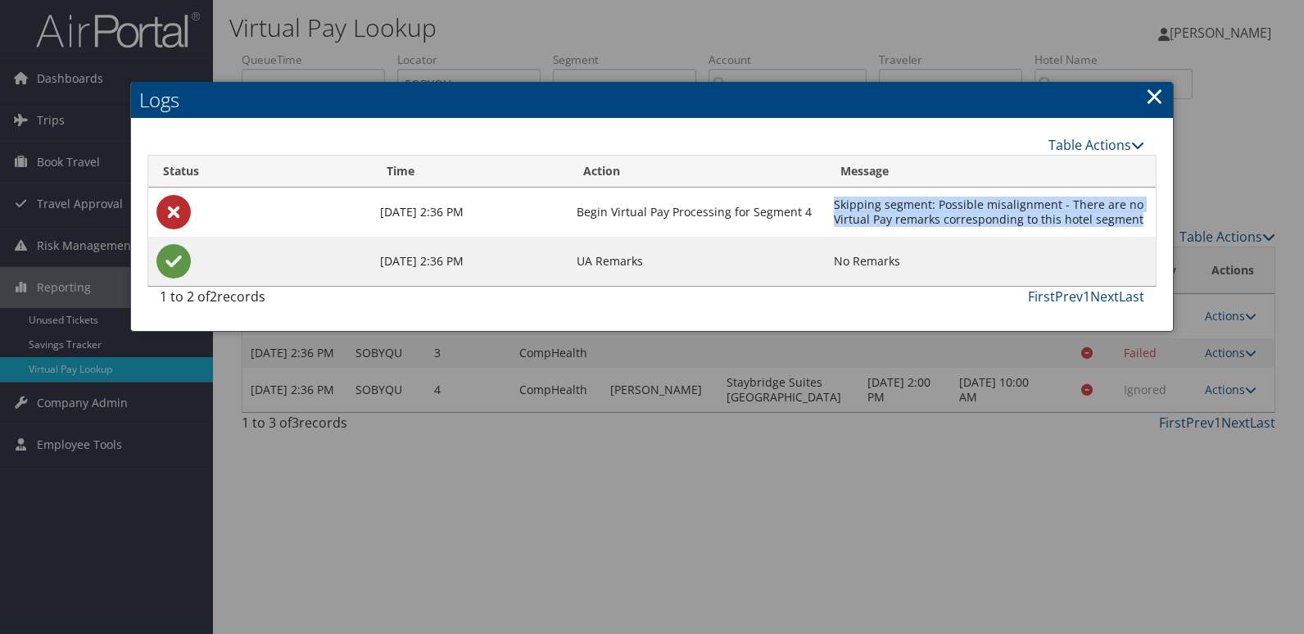
drag, startPoint x: 841, startPoint y: 204, endPoint x: 1143, endPoint y: 219, distance: 302.6
click at [1143, 219] on td "Skipping segment: Possible misalignment - There are no Virtual Pay remarks corr…" at bounding box center [991, 212] width 330 height 49
copy td "Skipping segment: Possible misalignment - There are no Virtual Pay remarks corr…"
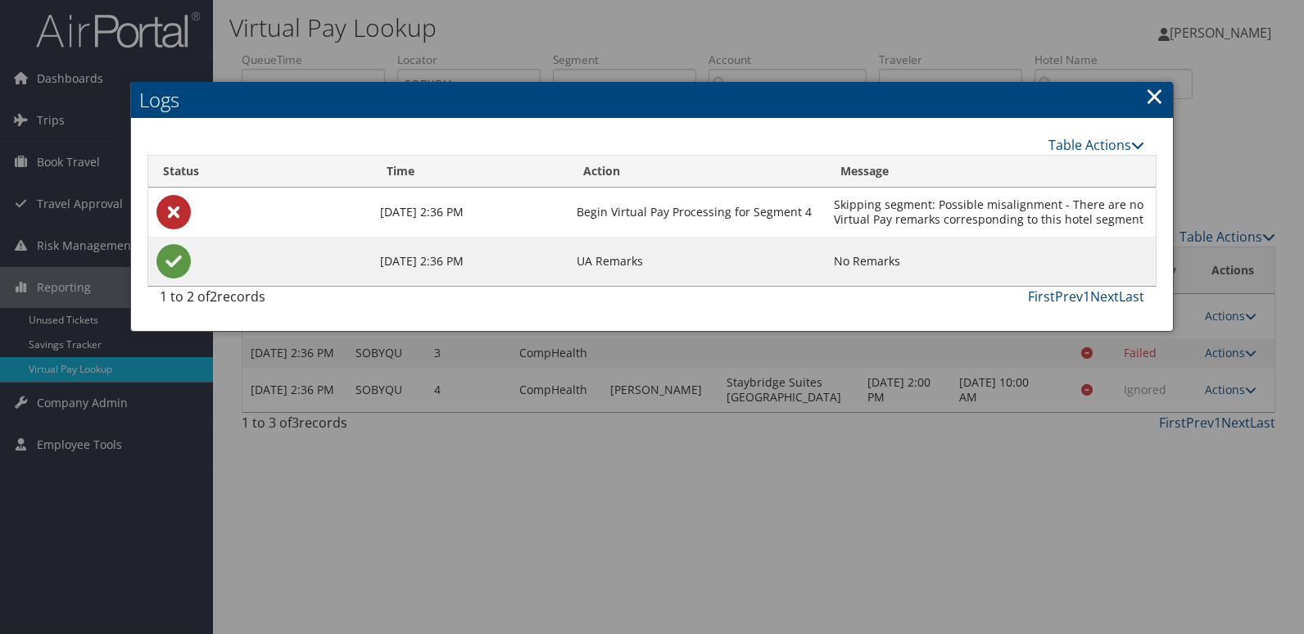
drag, startPoint x: 1149, startPoint y: 101, endPoint x: 1132, endPoint y: 107, distance: 18.4
click at [1149, 101] on link "×" at bounding box center [1154, 95] width 19 height 33
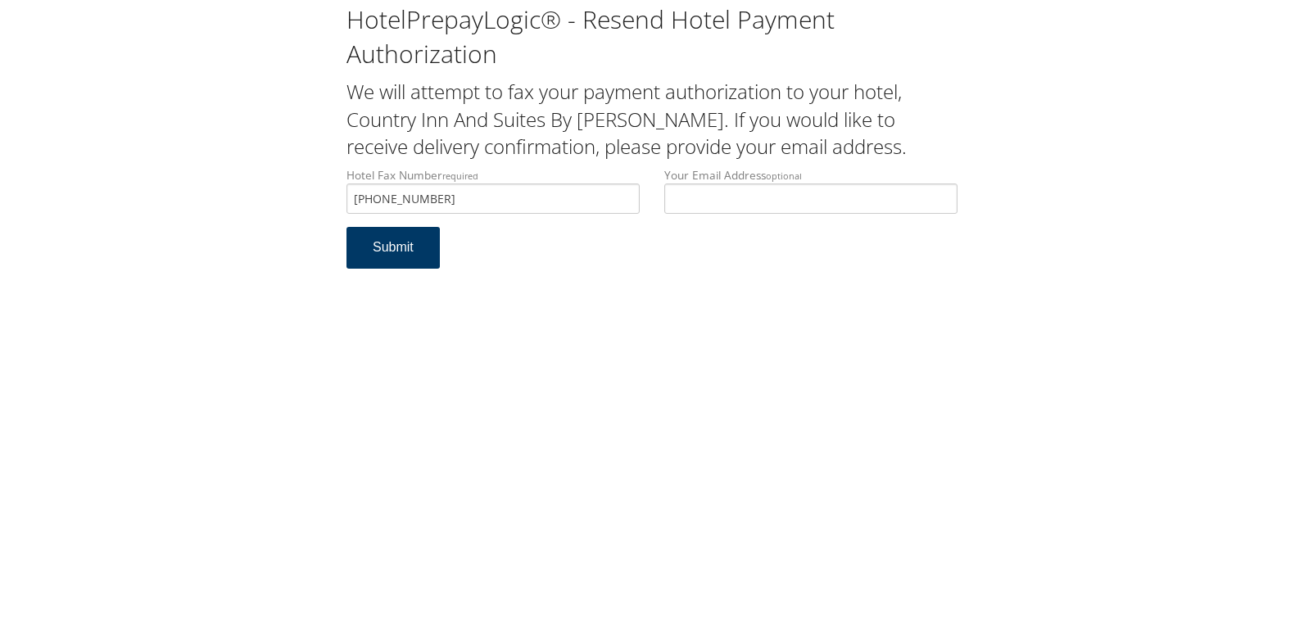
click at [391, 258] on button "Submit" at bounding box center [392, 248] width 93 height 42
